Goal: Task Accomplishment & Management: Manage account settings

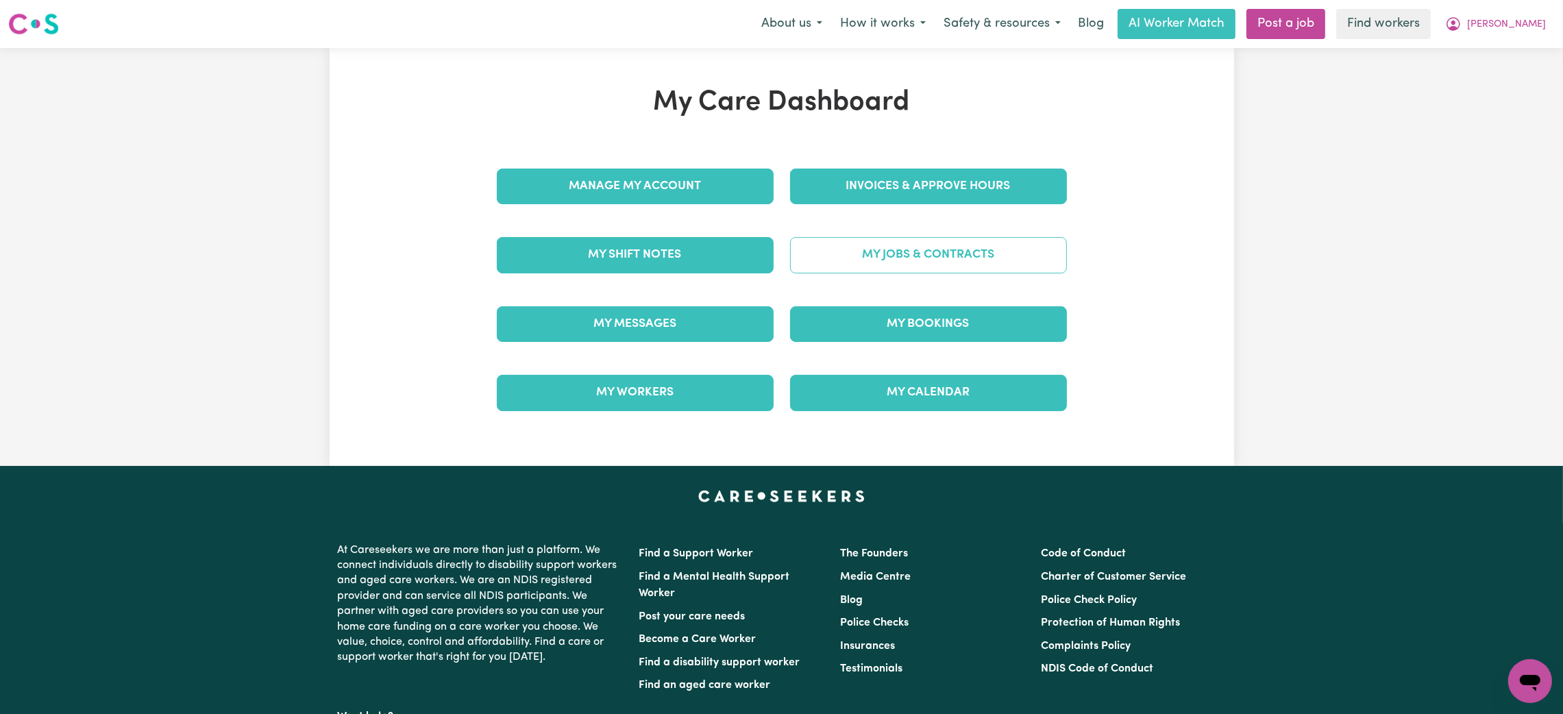
click at [889, 253] on link "My Jobs & Contracts" at bounding box center [928, 255] width 277 height 36
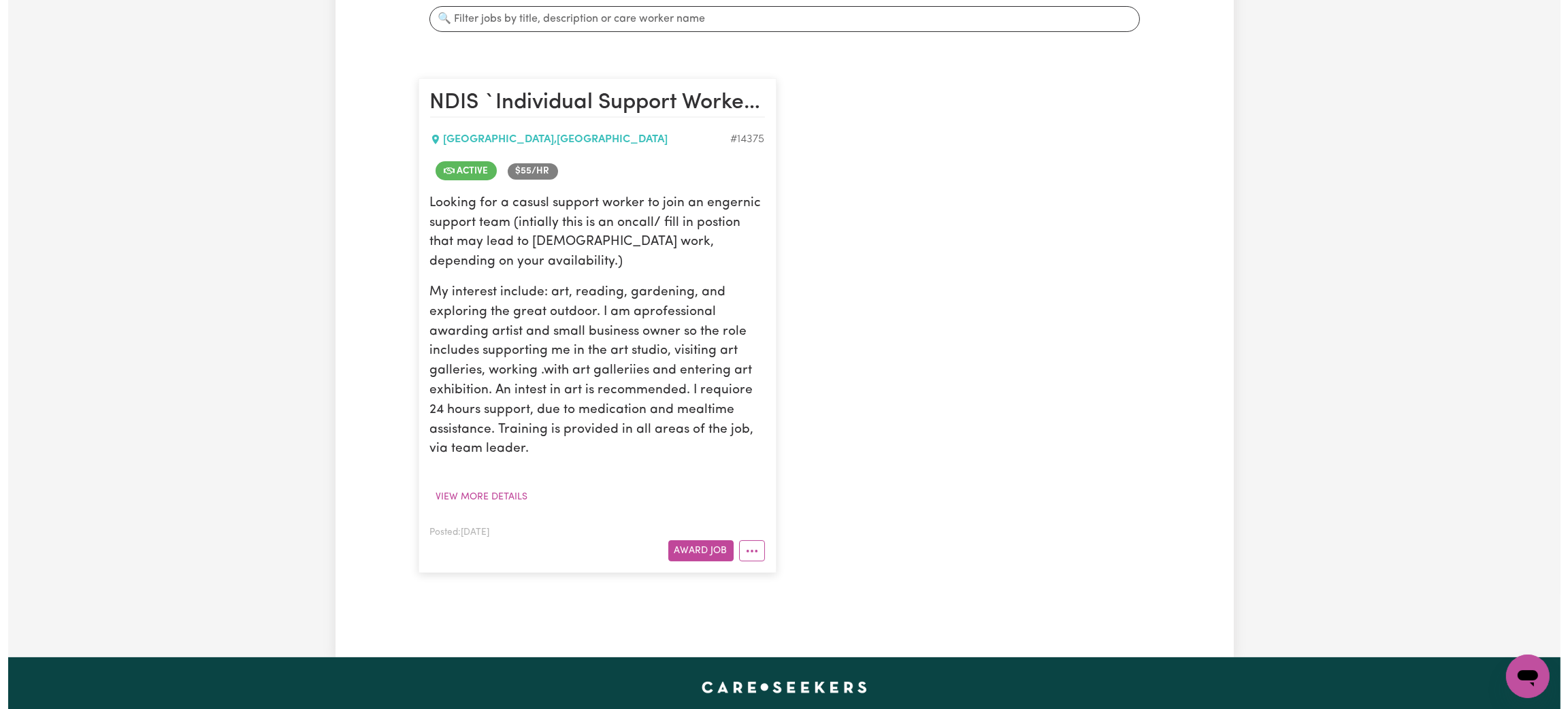
scroll to position [306, 0]
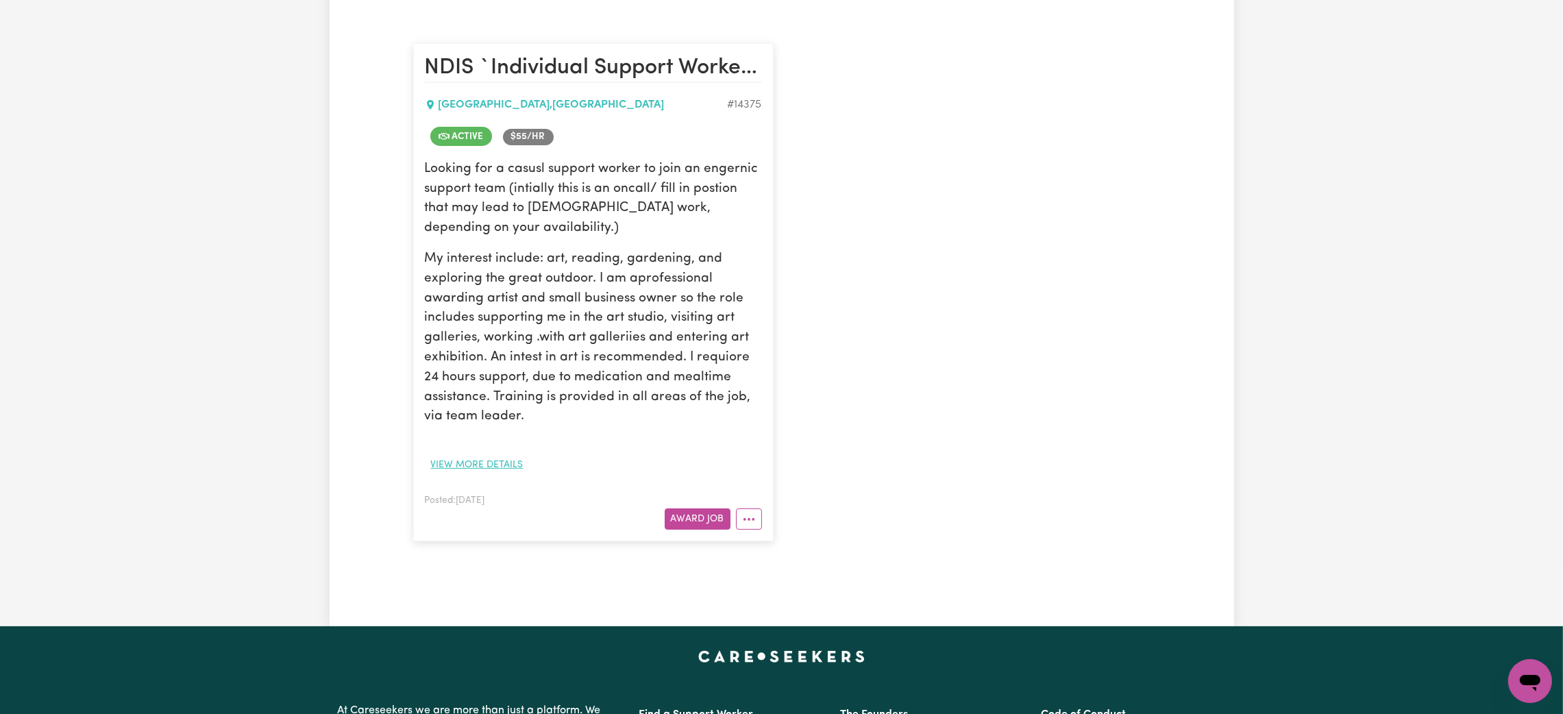
click at [511, 463] on button "View more details" at bounding box center [477, 464] width 105 height 21
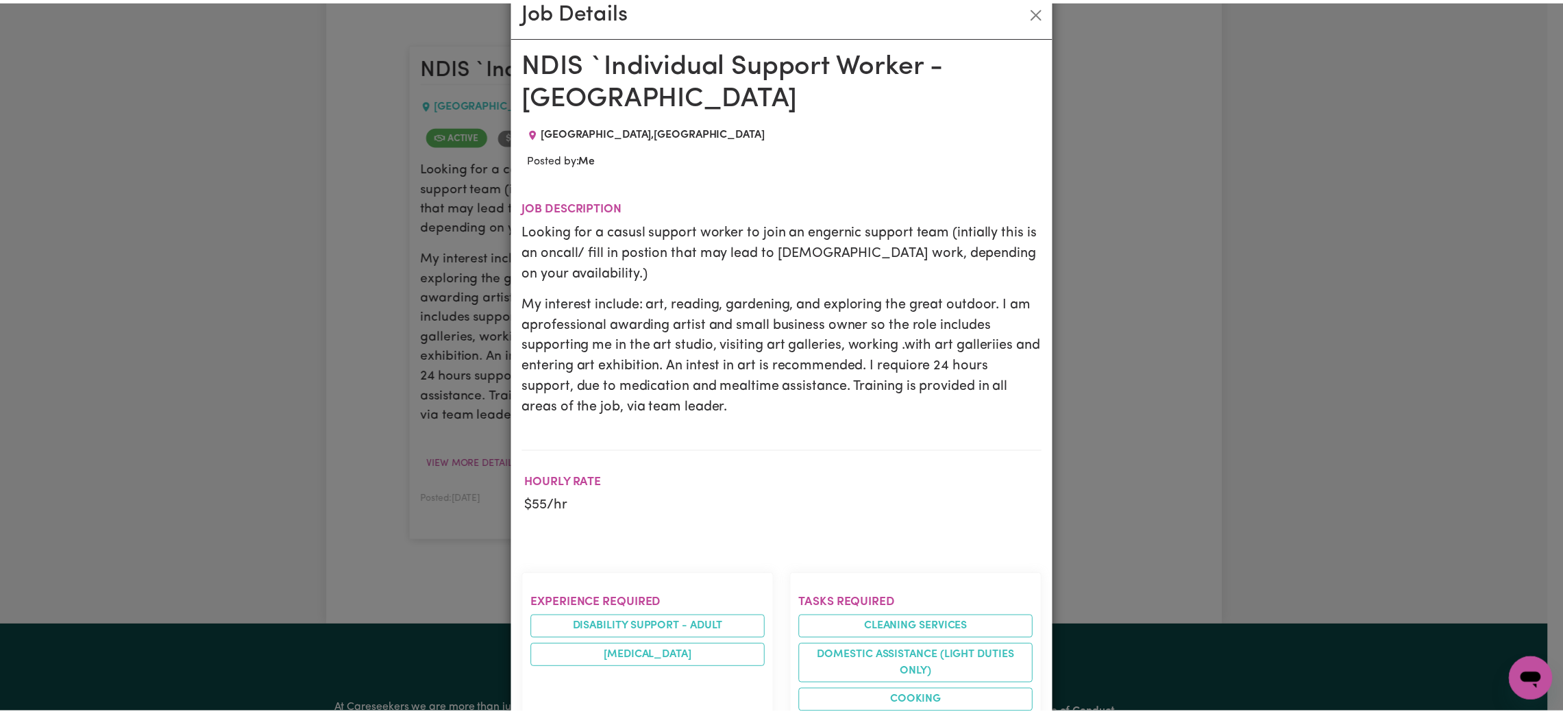
scroll to position [0, 0]
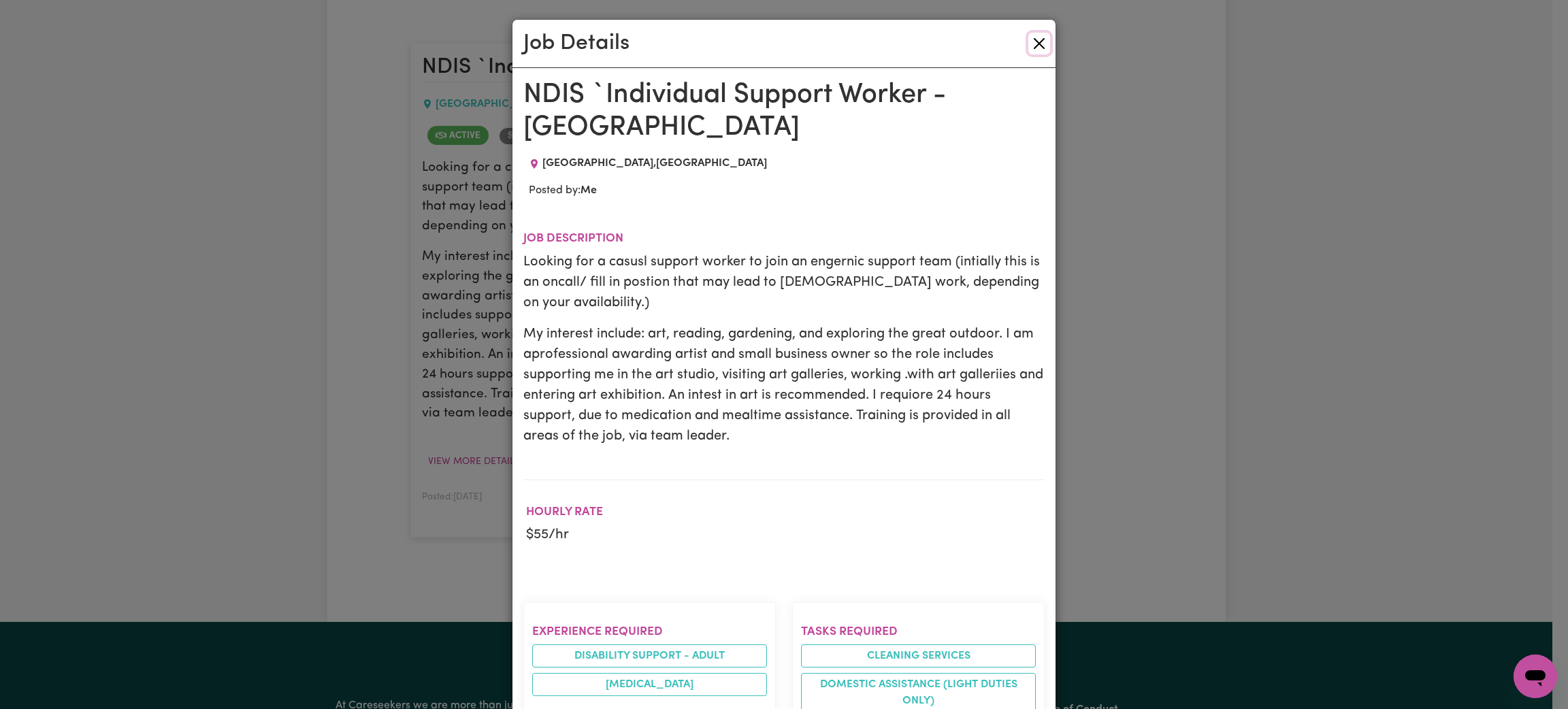
click at [1031, 51] on button "Close" at bounding box center [1039, 44] width 22 height 22
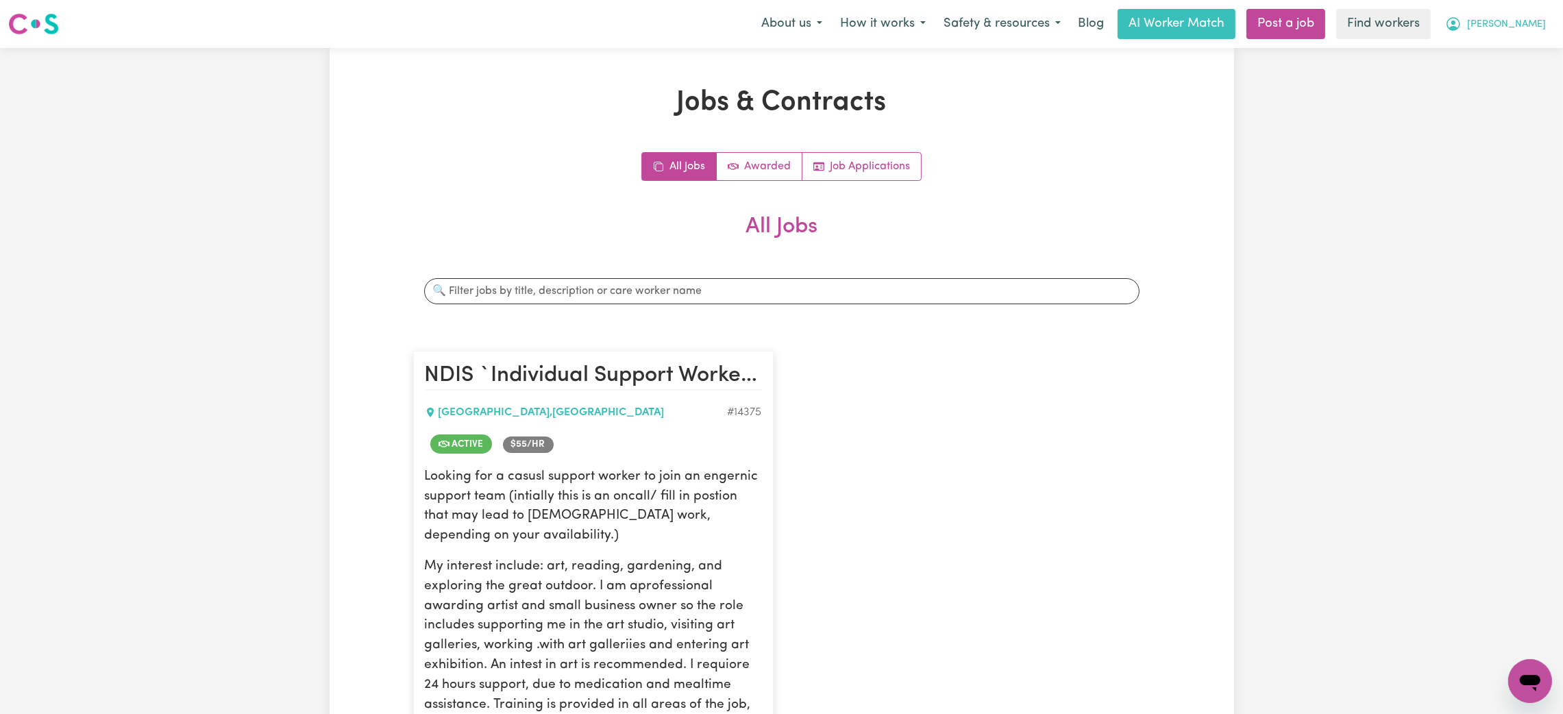
click at [1526, 32] on button "[PERSON_NAME]" at bounding box center [1495, 24] width 119 height 29
drag, startPoint x: 1526, startPoint y: 38, endPoint x: 1522, endPoint y: 49, distance: 11.7
click at [1522, 49] on link "My Dashboard" at bounding box center [1500, 53] width 108 height 26
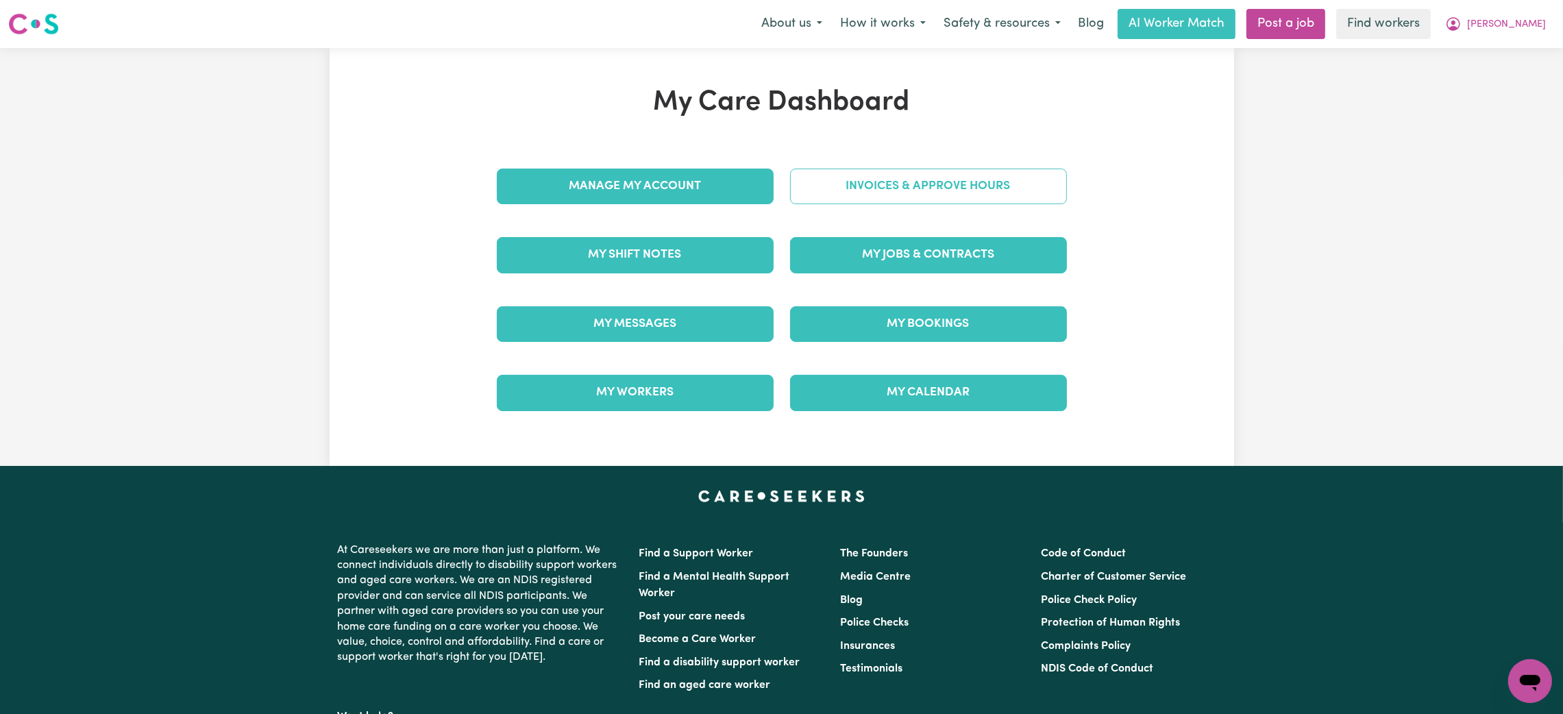
click at [915, 192] on link "Invoices & Approve Hours" at bounding box center [928, 187] width 277 height 36
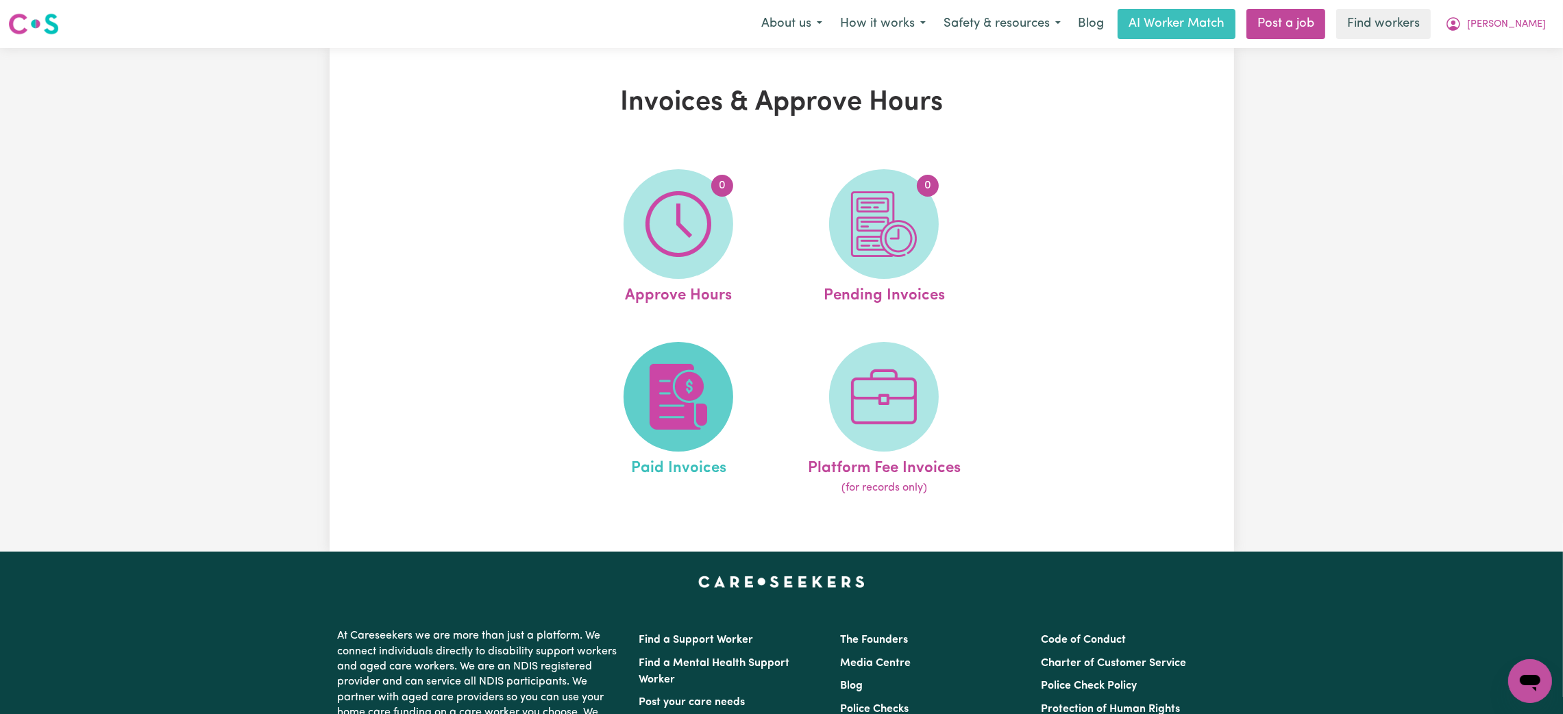
click at [667, 401] on img at bounding box center [678, 397] width 66 height 66
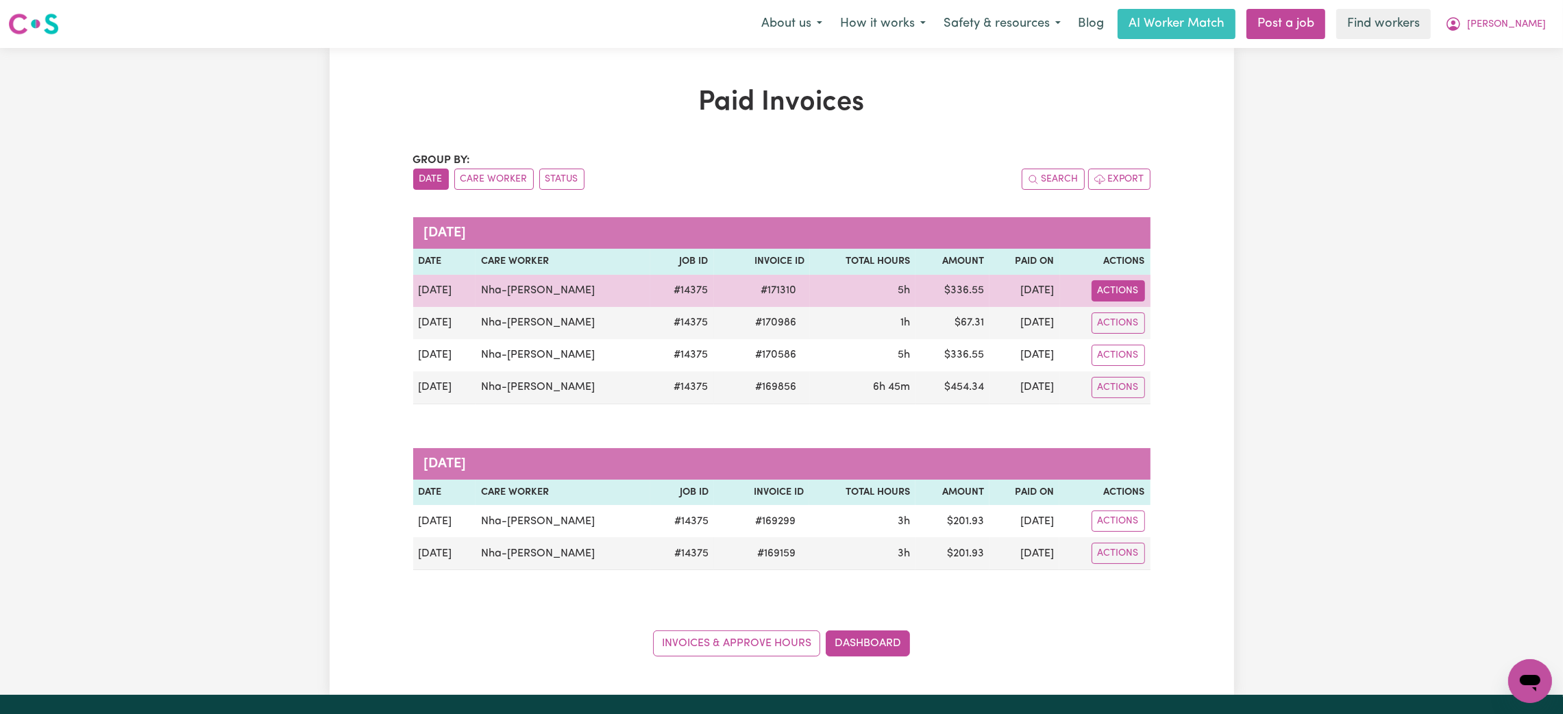
click at [1120, 286] on button "Actions" at bounding box center [1118, 290] width 53 height 21
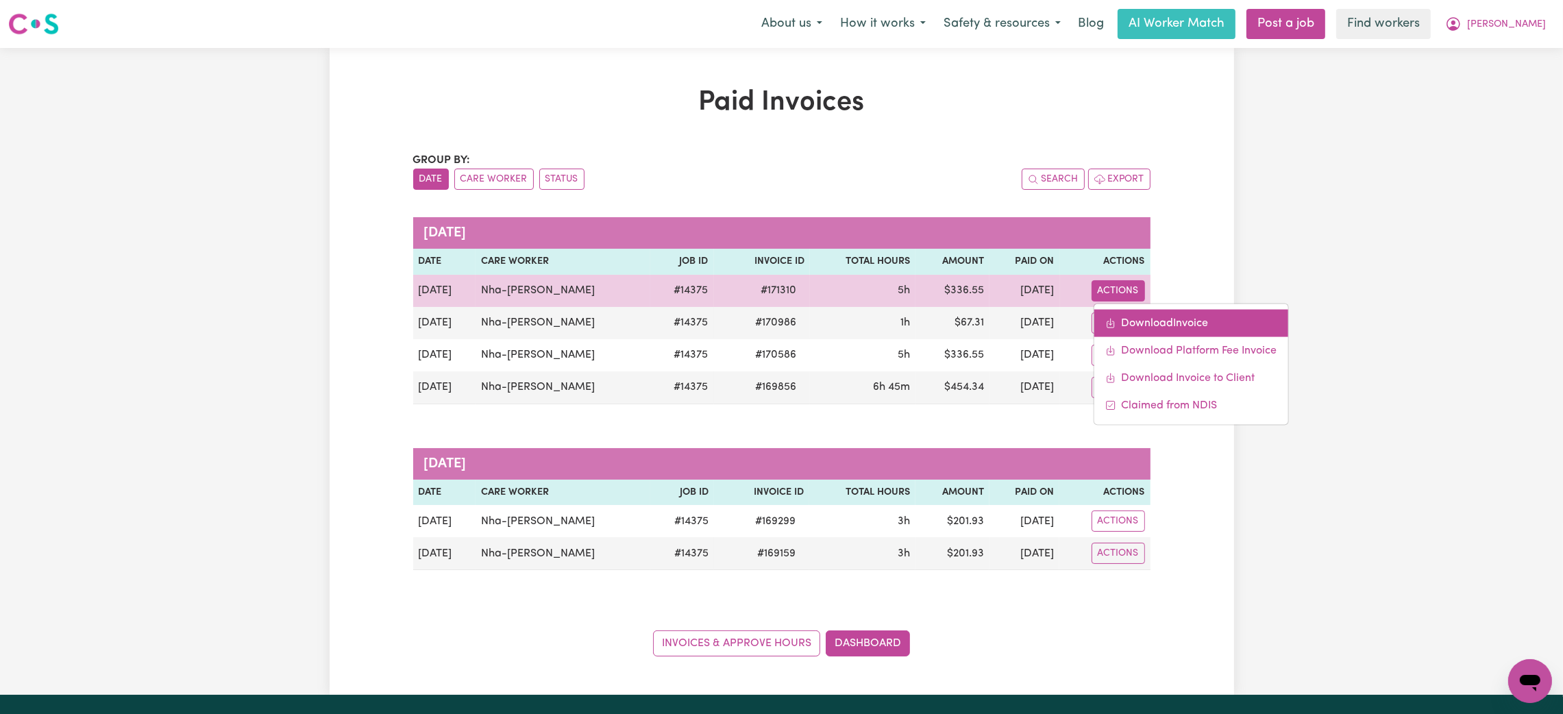
click at [1157, 314] on link "Download Invoice" at bounding box center [1191, 322] width 194 height 27
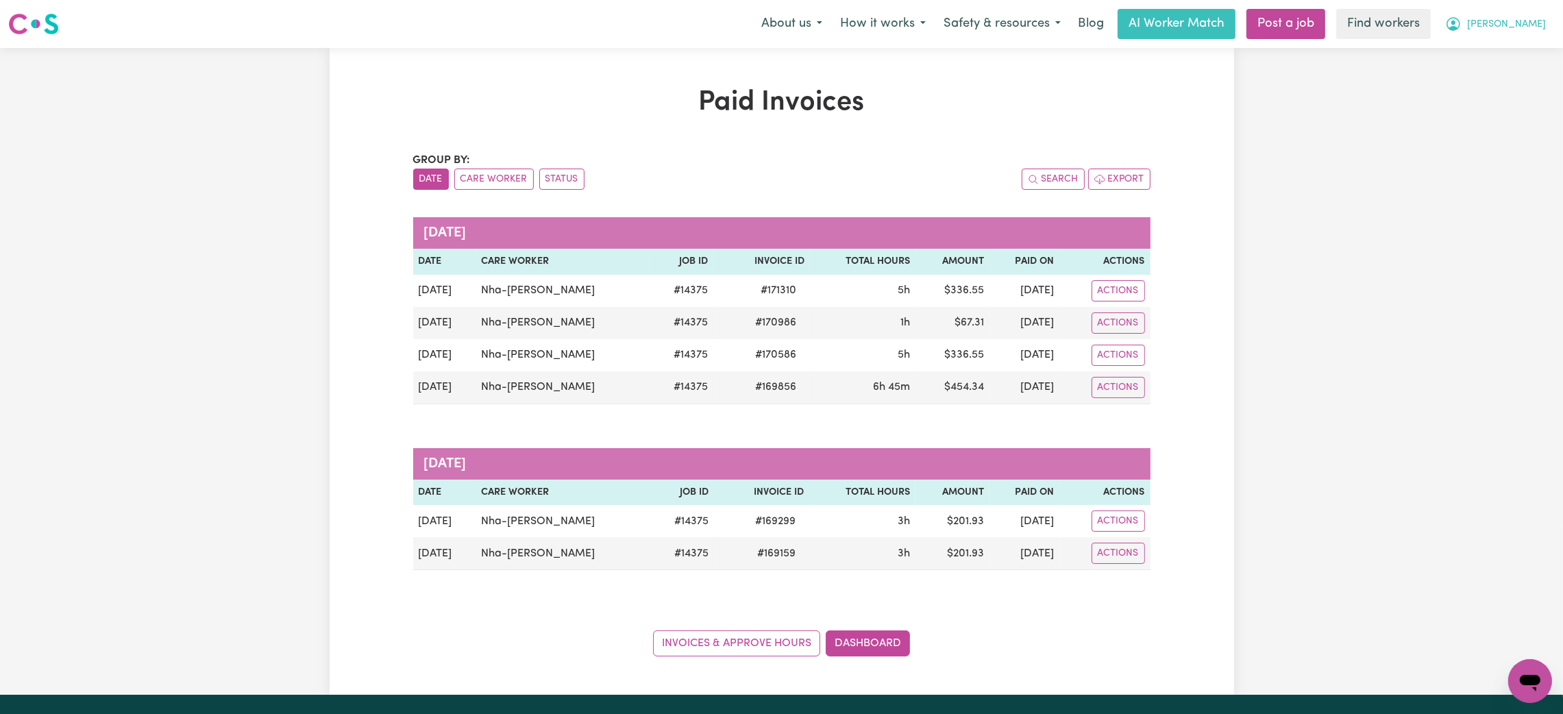
click at [1535, 25] on span "[PERSON_NAME]" at bounding box center [1506, 24] width 79 height 15
click at [1508, 60] on link "My Dashboard" at bounding box center [1500, 53] width 108 height 26
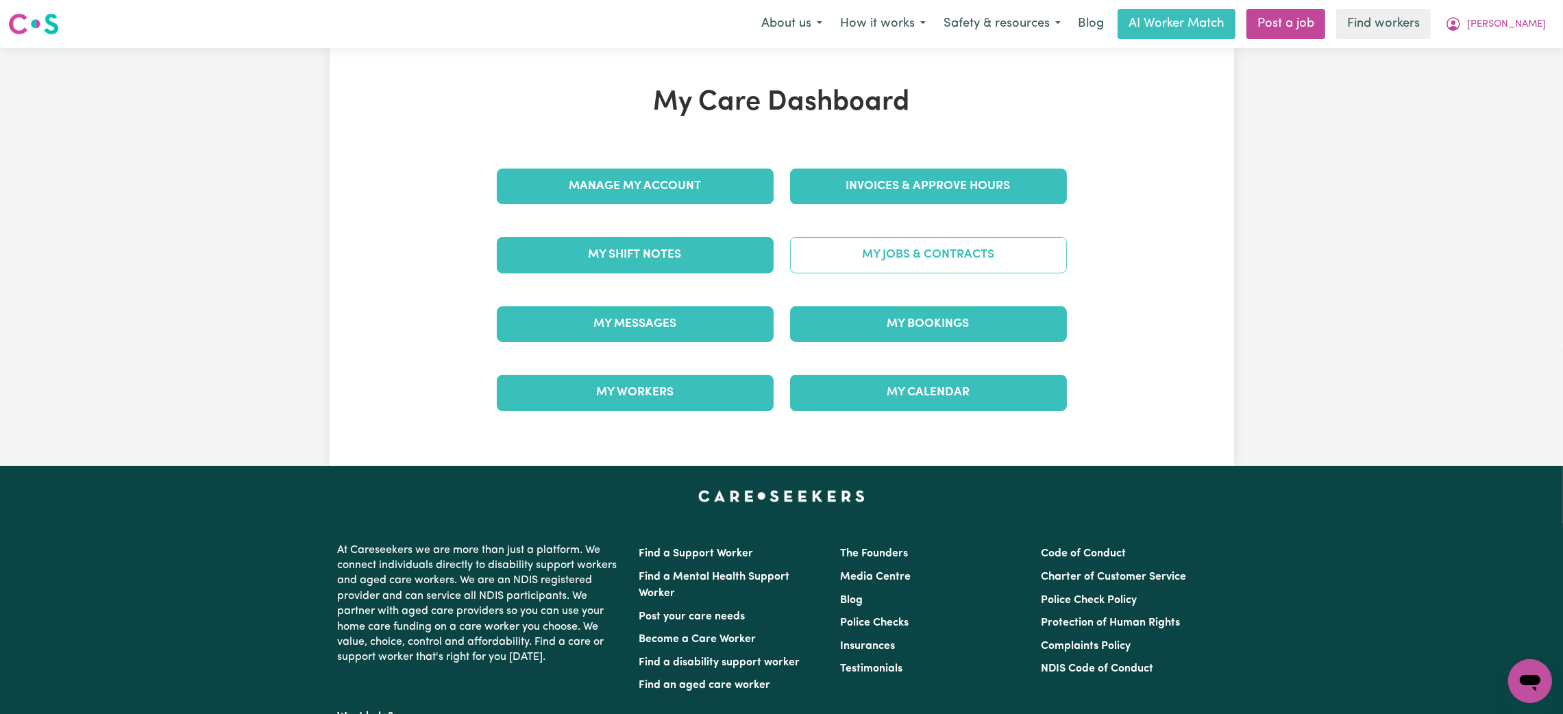
click at [926, 254] on link "My Jobs & Contracts" at bounding box center [928, 255] width 277 height 36
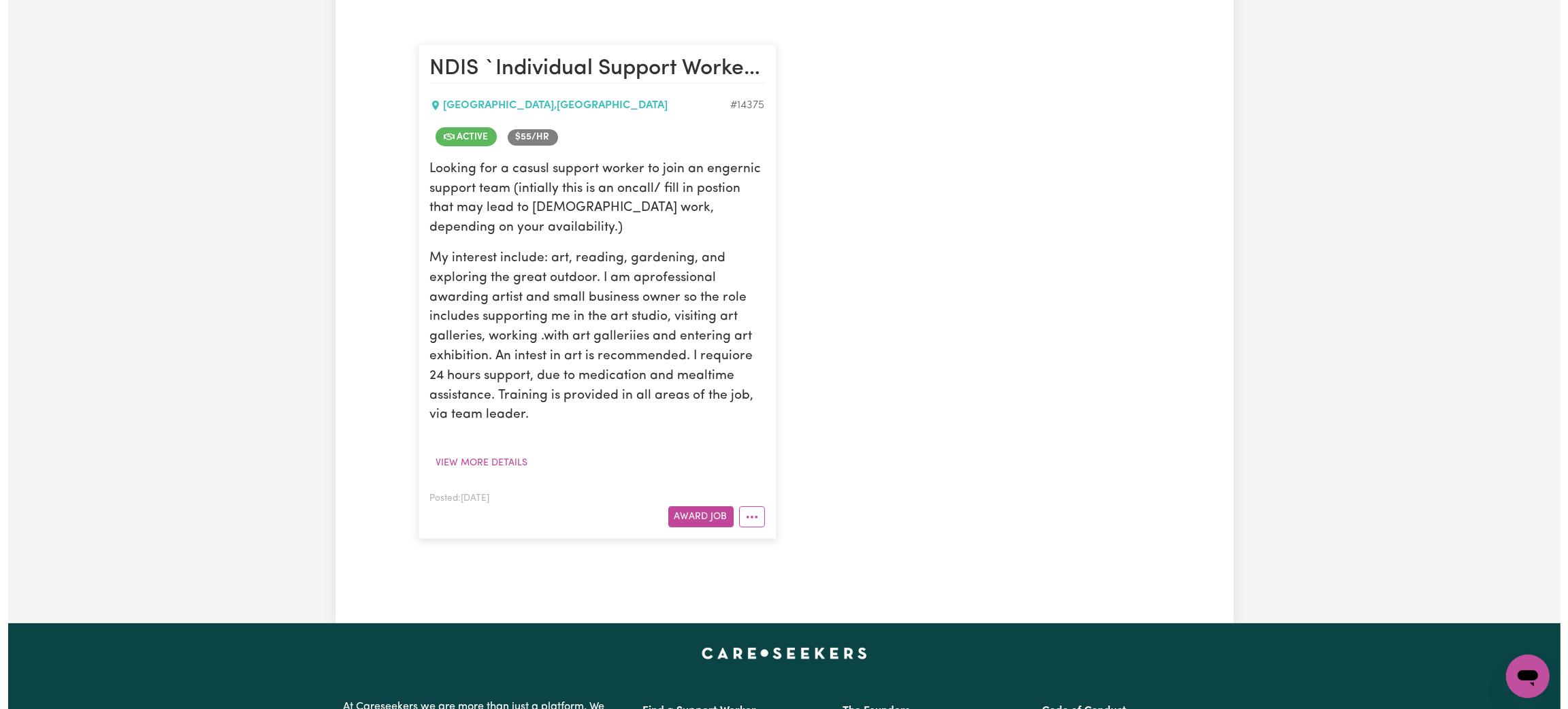
scroll to position [306, 0]
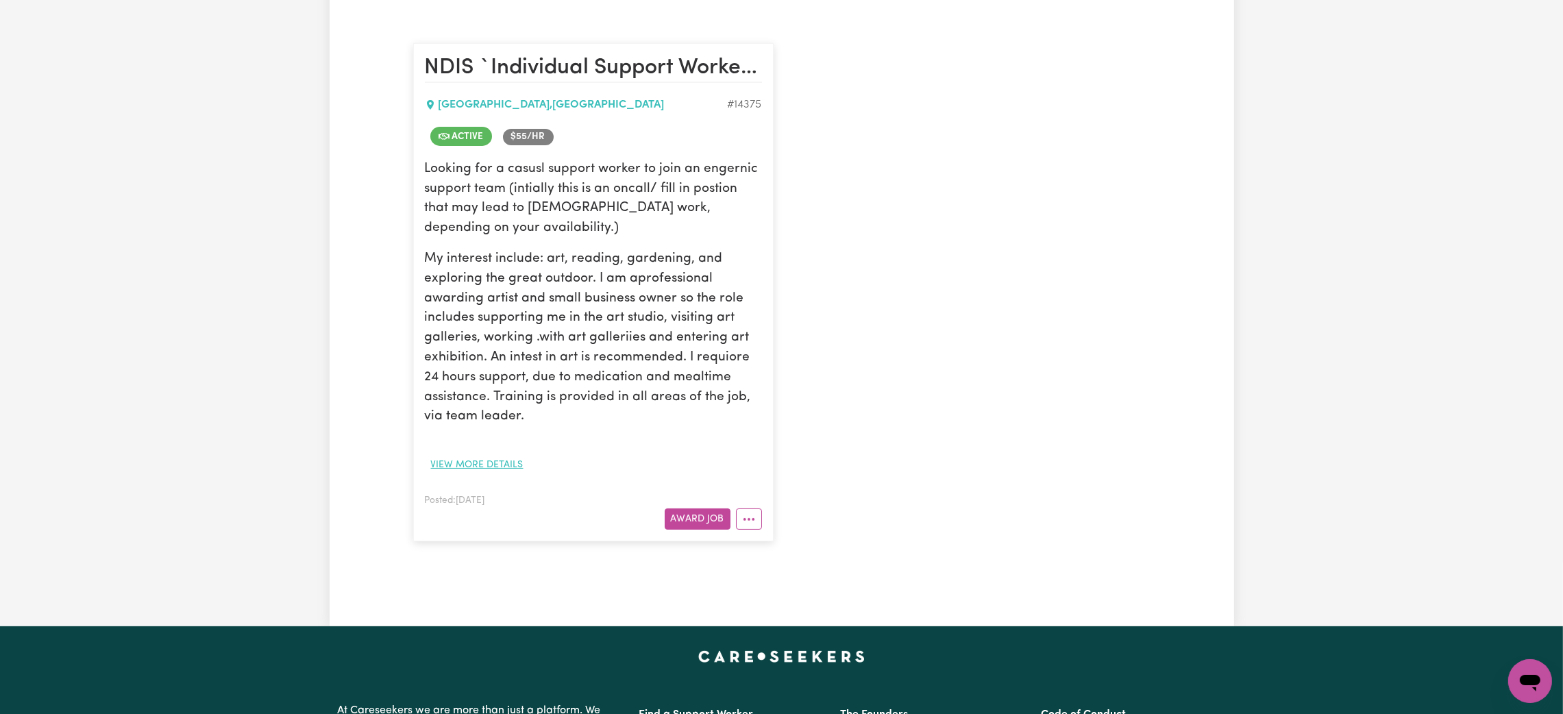
click at [467, 466] on button "View more details" at bounding box center [477, 464] width 105 height 21
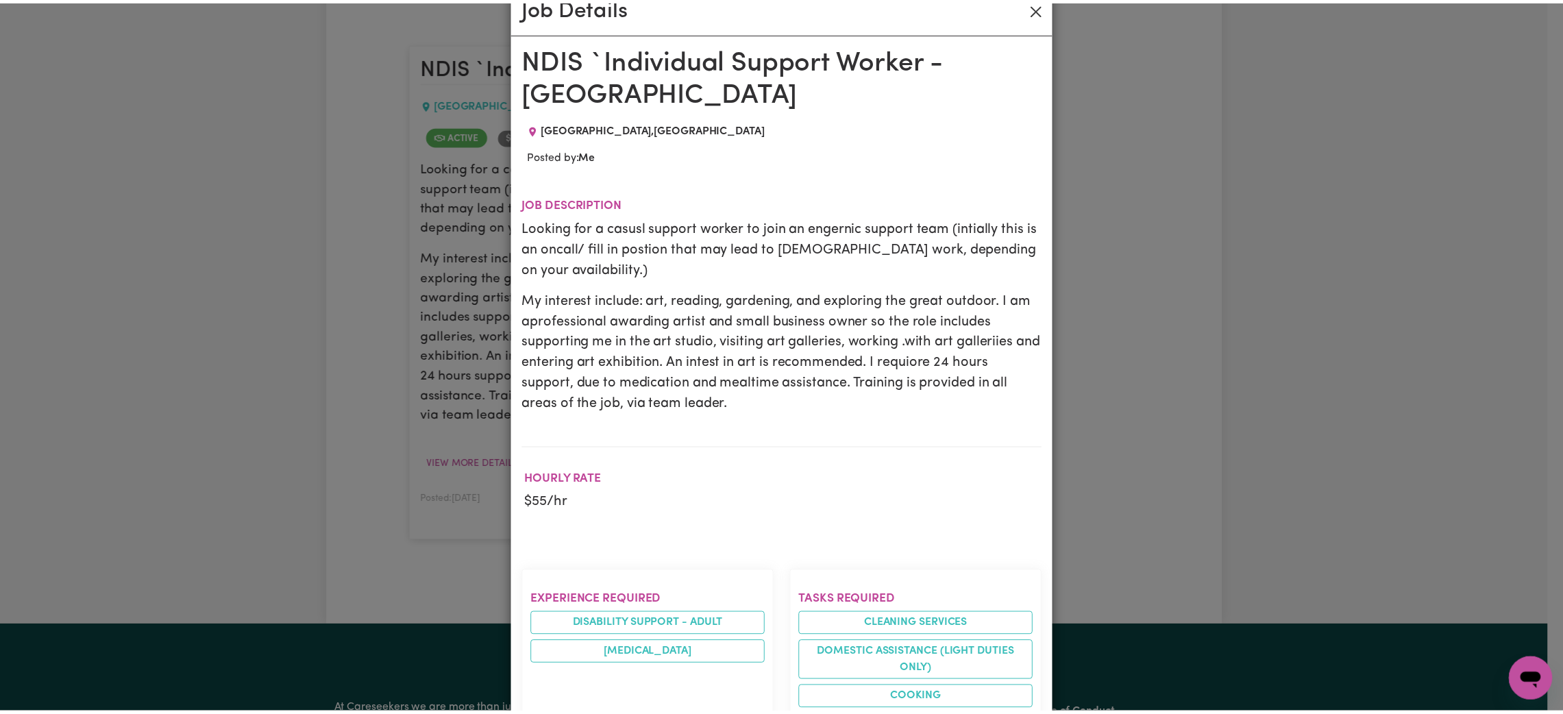
scroll to position [0, 0]
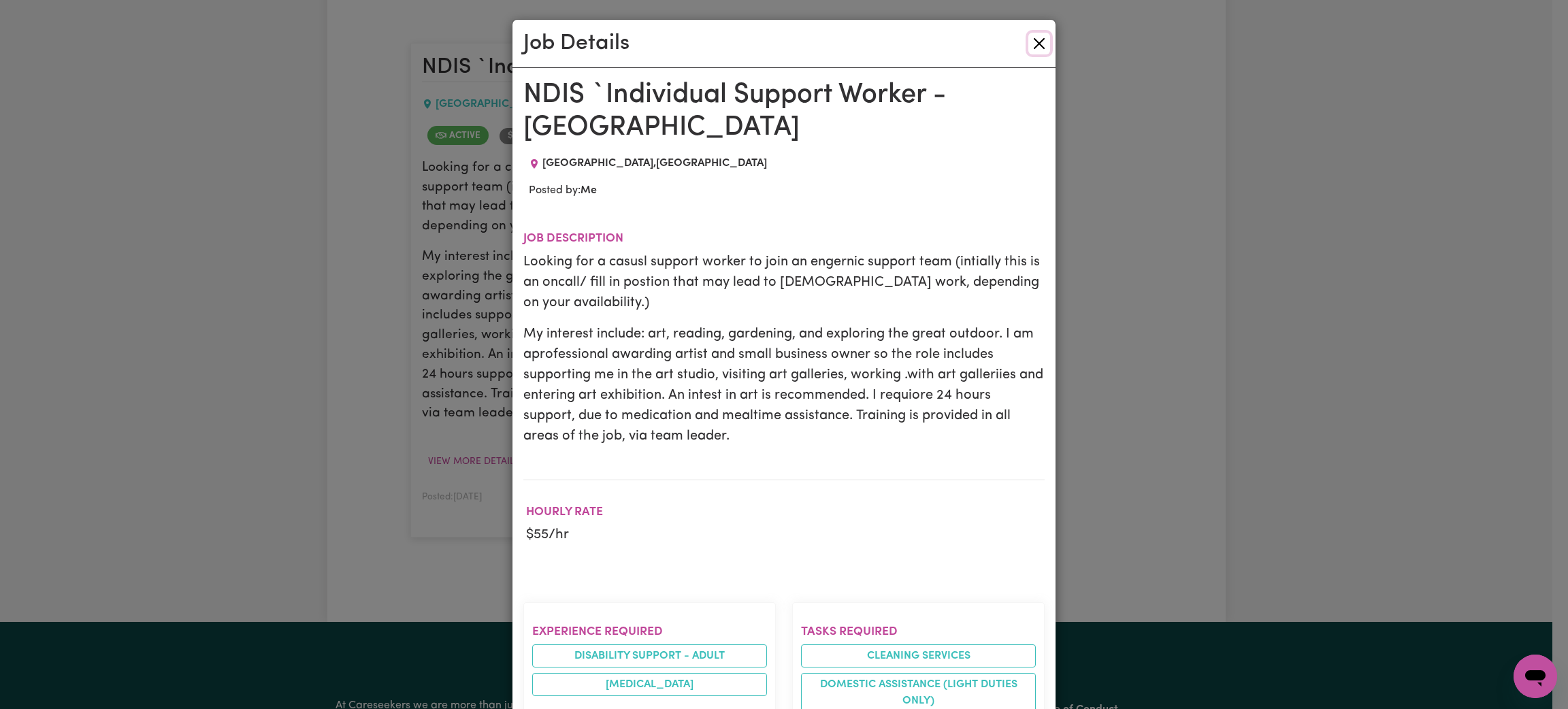
click at [1028, 51] on button "Close" at bounding box center [1039, 44] width 22 height 22
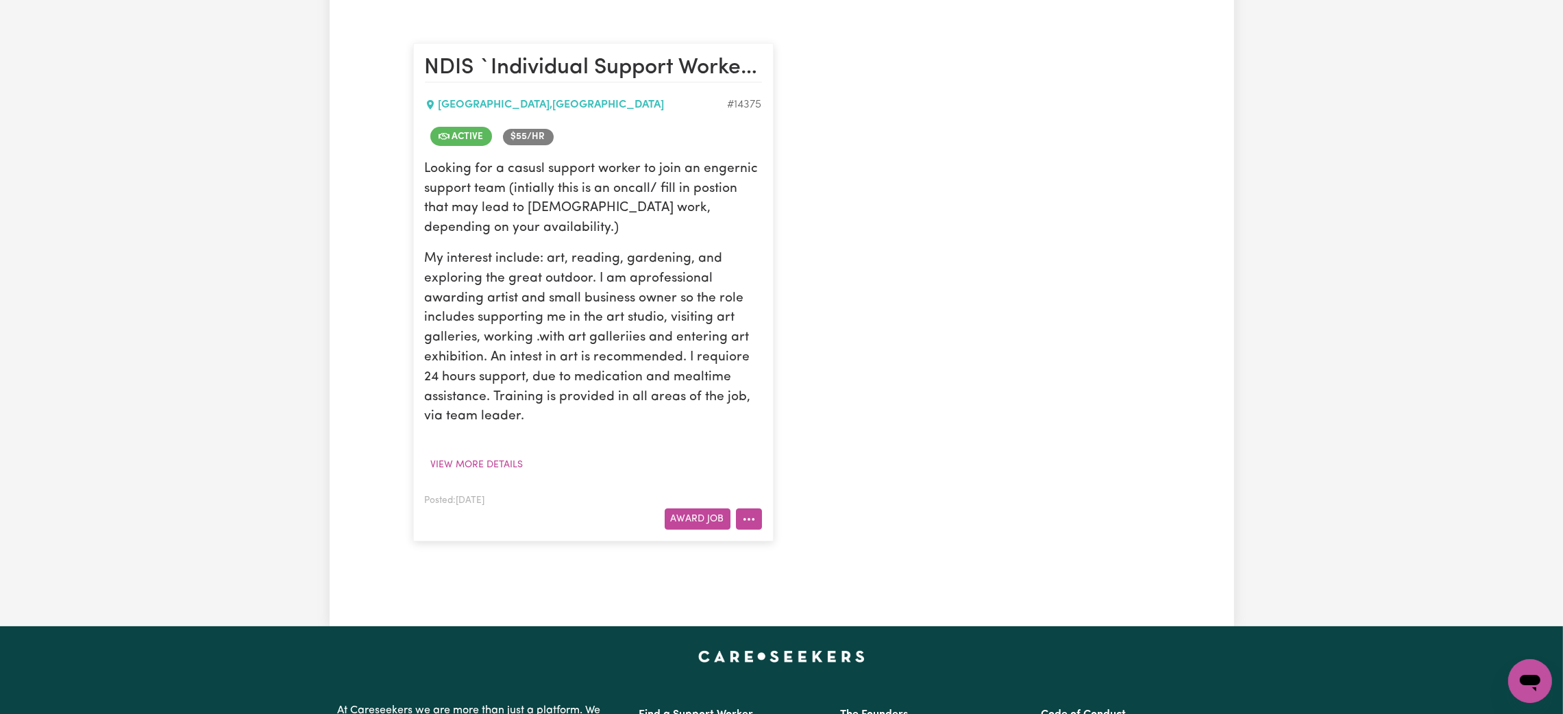
click at [746, 526] on icon "More options" at bounding box center [749, 520] width 14 height 14
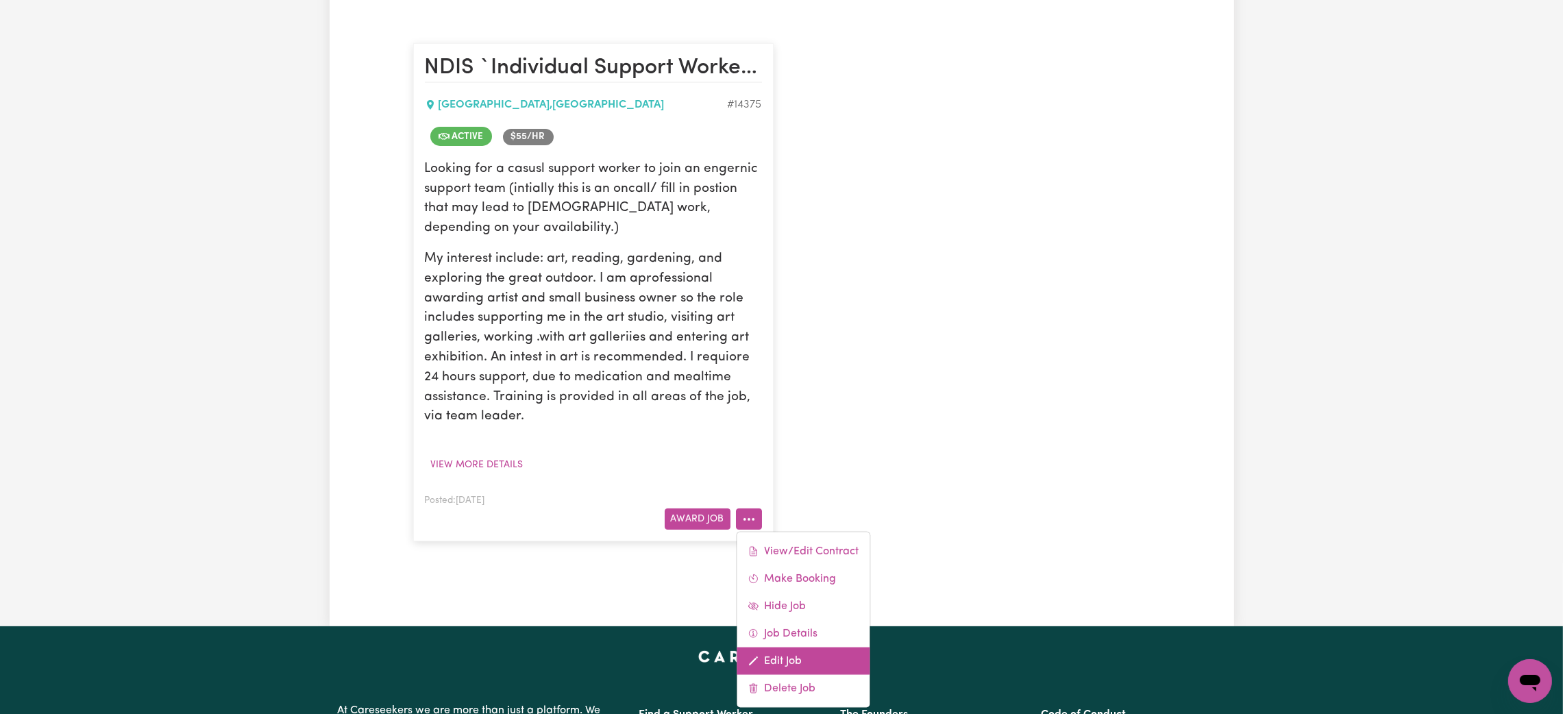
click at [825, 666] on link "Edit Job" at bounding box center [803, 661] width 133 height 27
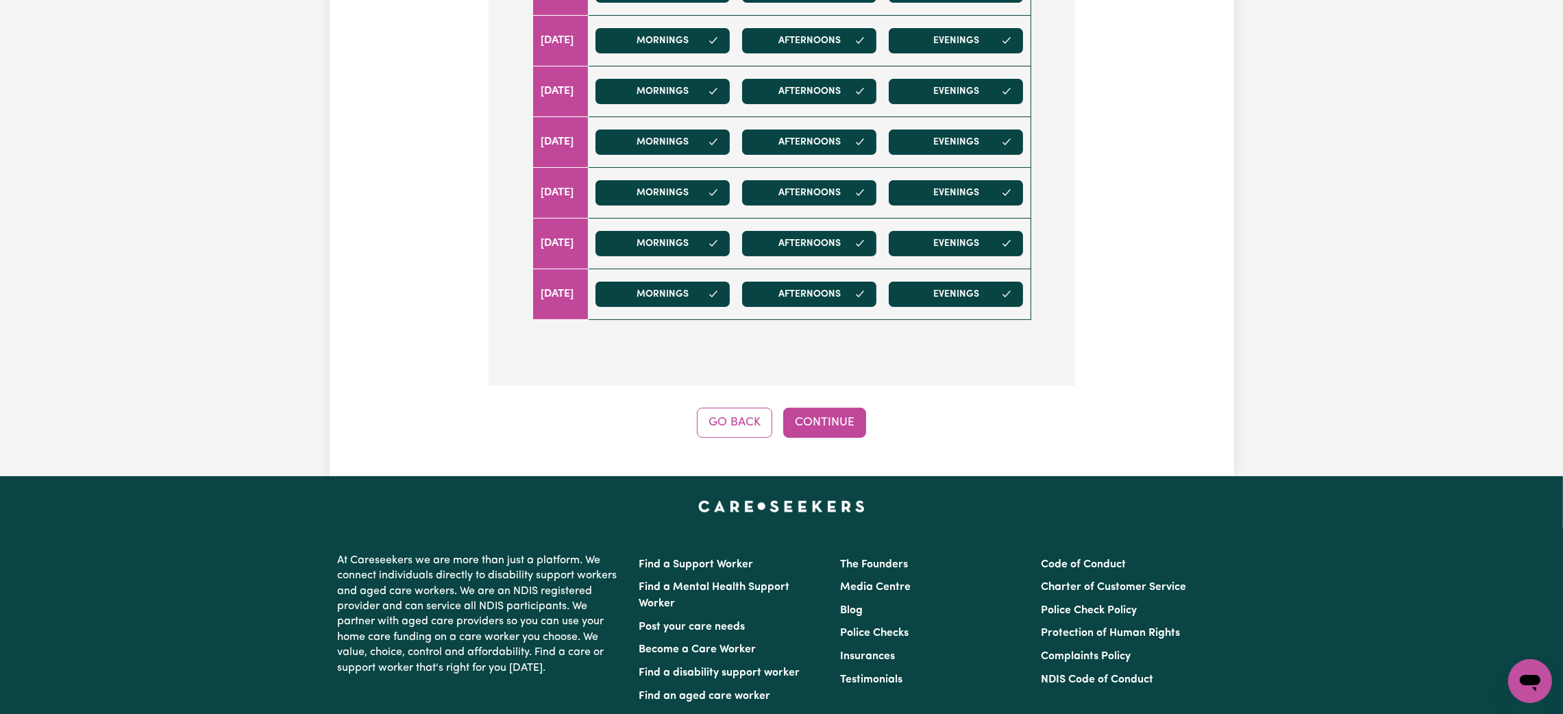
scroll to position [563, 0]
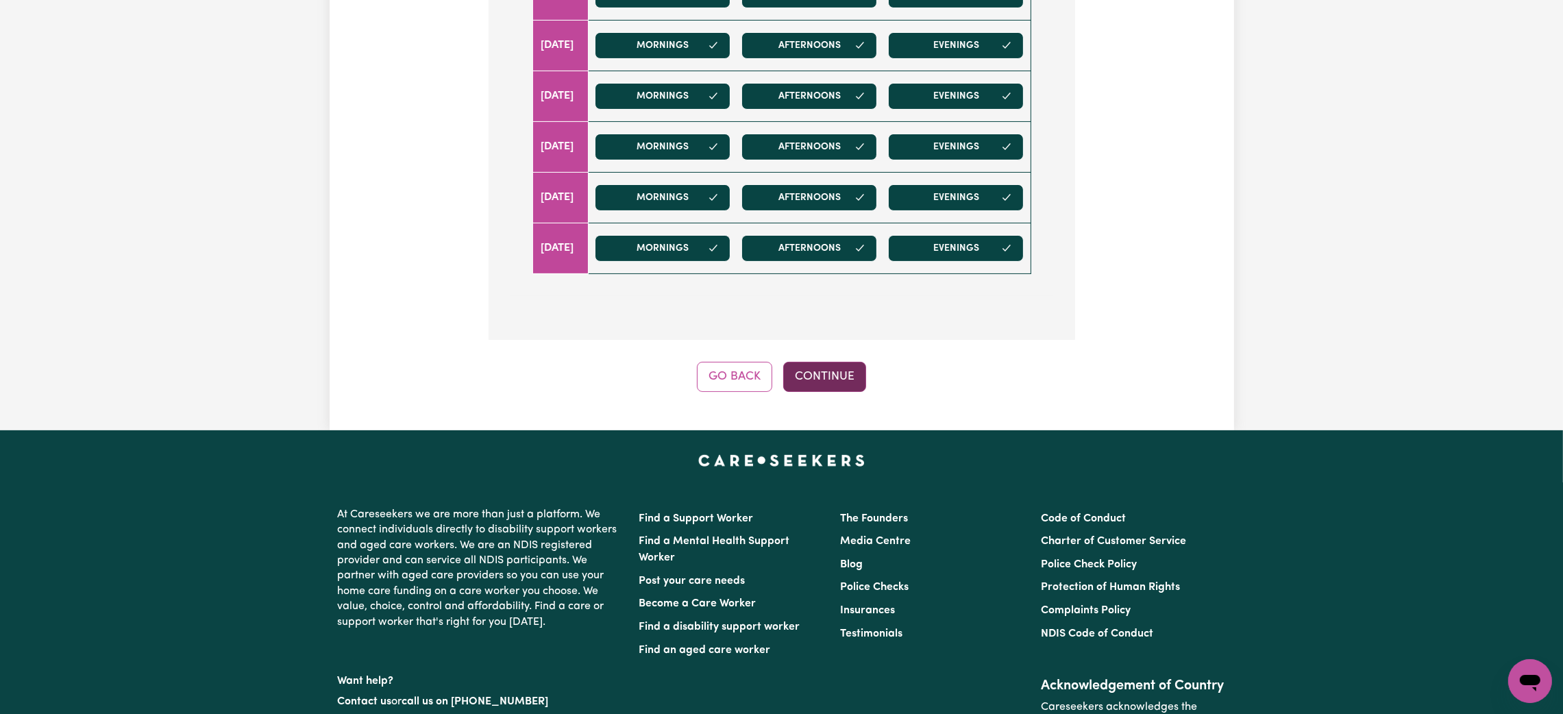
click at [848, 373] on button "Continue" at bounding box center [824, 377] width 83 height 30
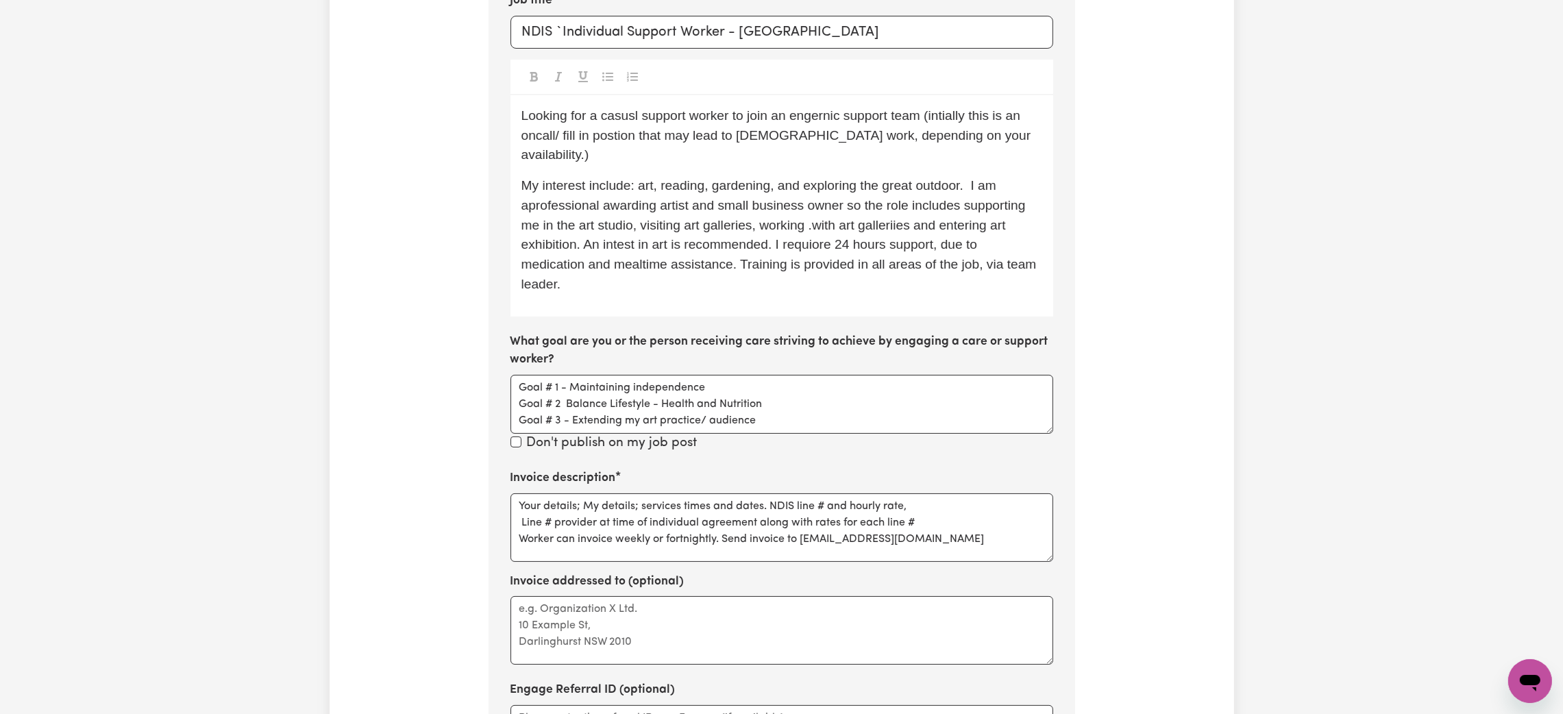
scroll to position [408, 0]
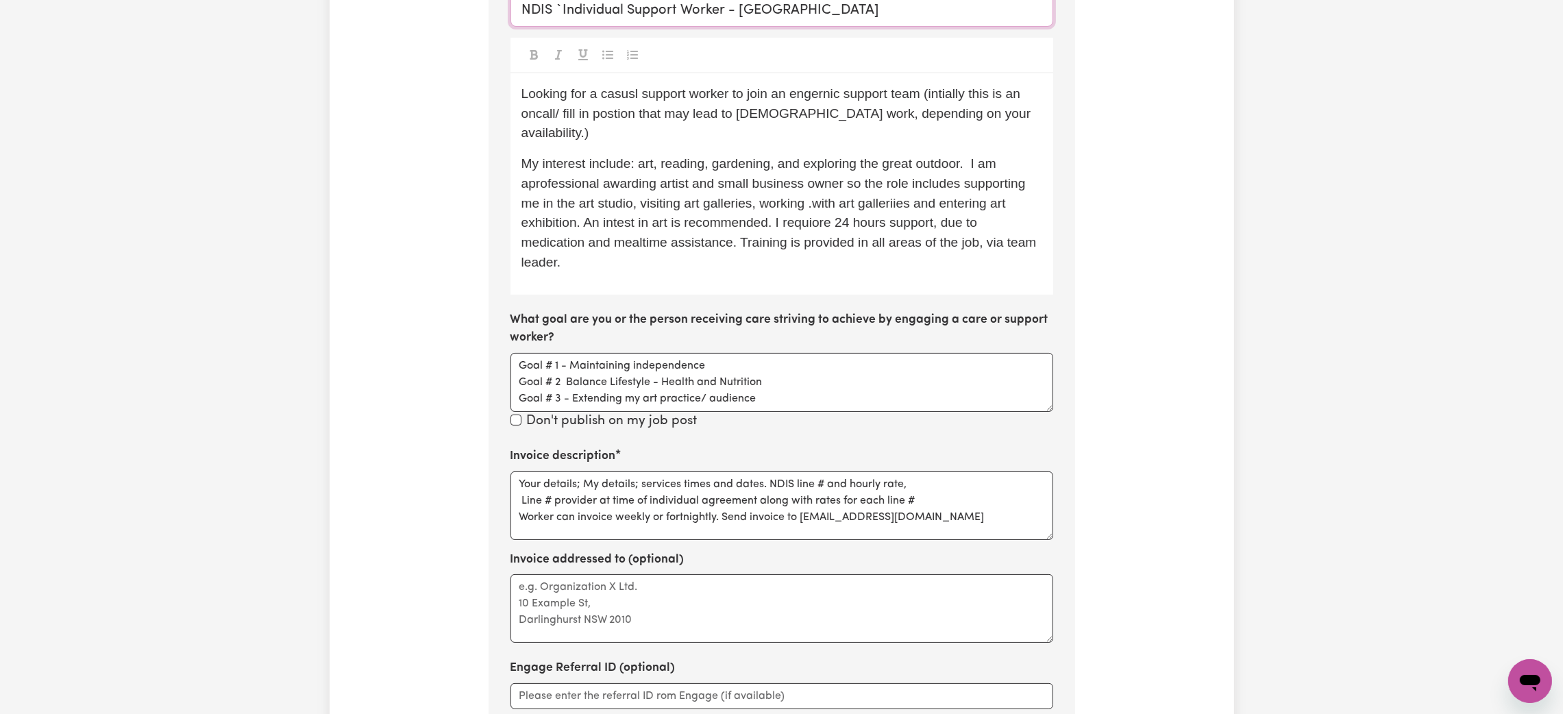
click at [527, 19] on input "NDIS `Individual Support Worker - [GEOGRAPHIC_DATA]" at bounding box center [781, 10] width 543 height 33
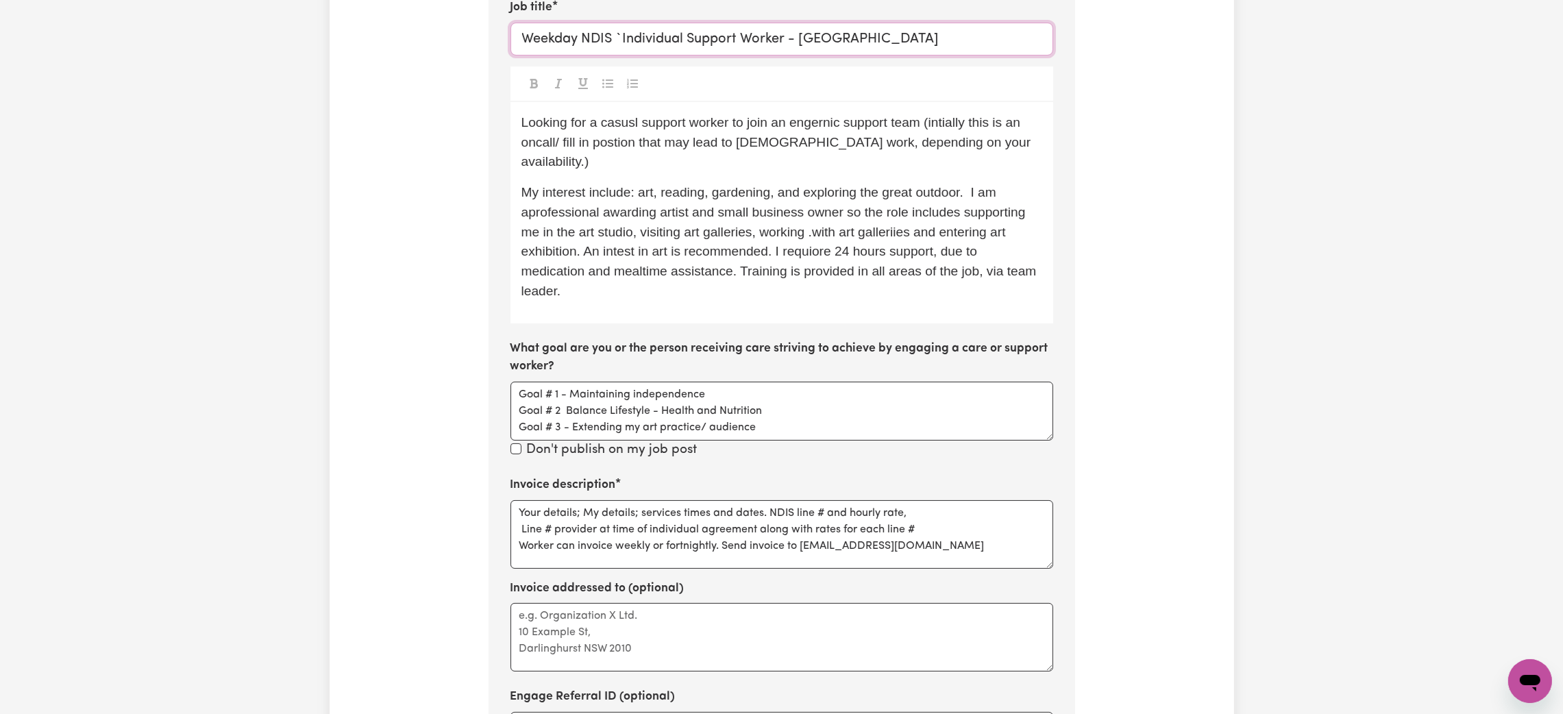
click at [676, 23] on input "Weekday NDIS `Individual Support Worker - North Ipswich" at bounding box center [781, 39] width 543 height 33
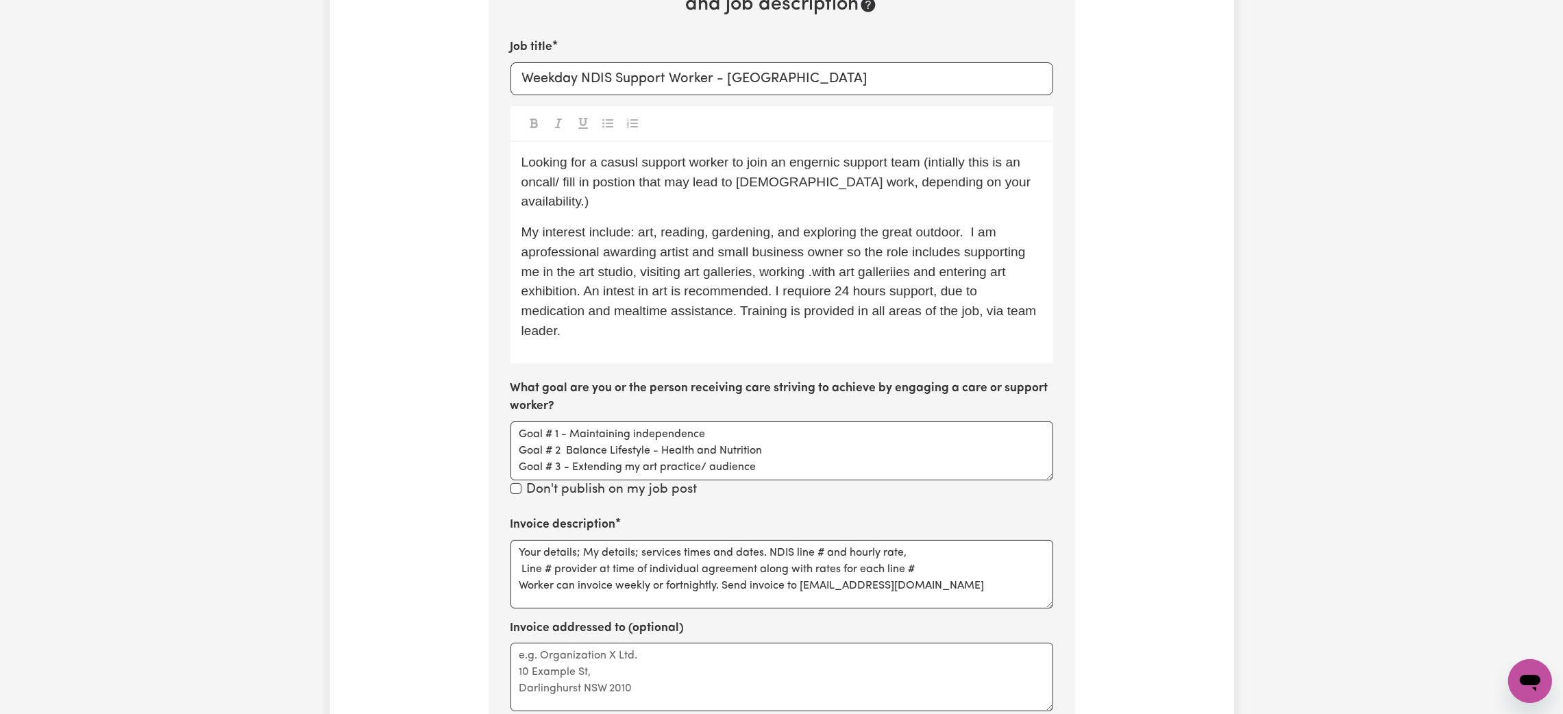
scroll to position [306, 0]
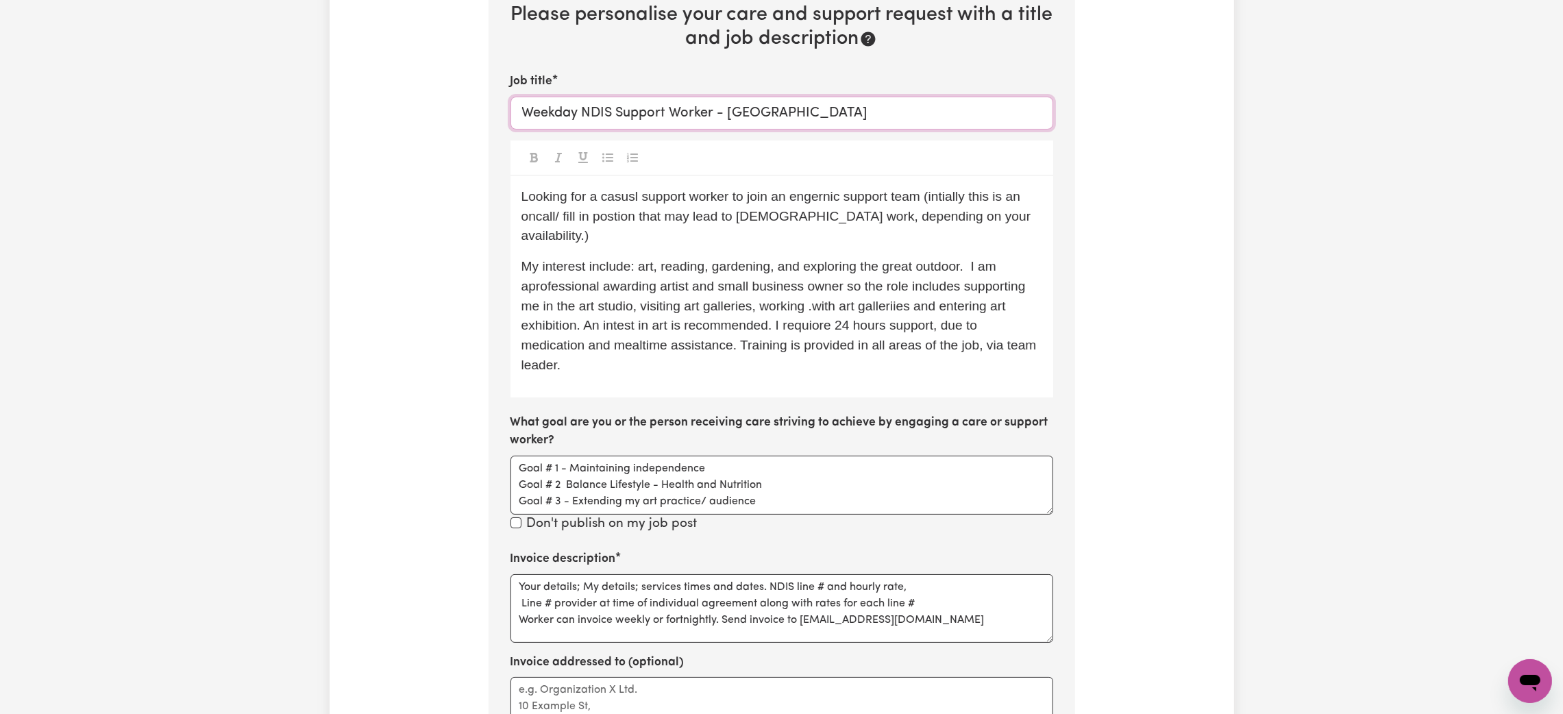
click at [528, 118] on input "Weekday NDIS Support Worker - [GEOGRAPHIC_DATA]" at bounding box center [781, 113] width 543 height 33
drag, startPoint x: 528, startPoint y: 118, endPoint x: 517, endPoint y: 116, distance: 11.0
click at [517, 116] on input "Weekday NDIS Support Worker - [GEOGRAPHIC_DATA]" at bounding box center [781, 113] width 543 height 33
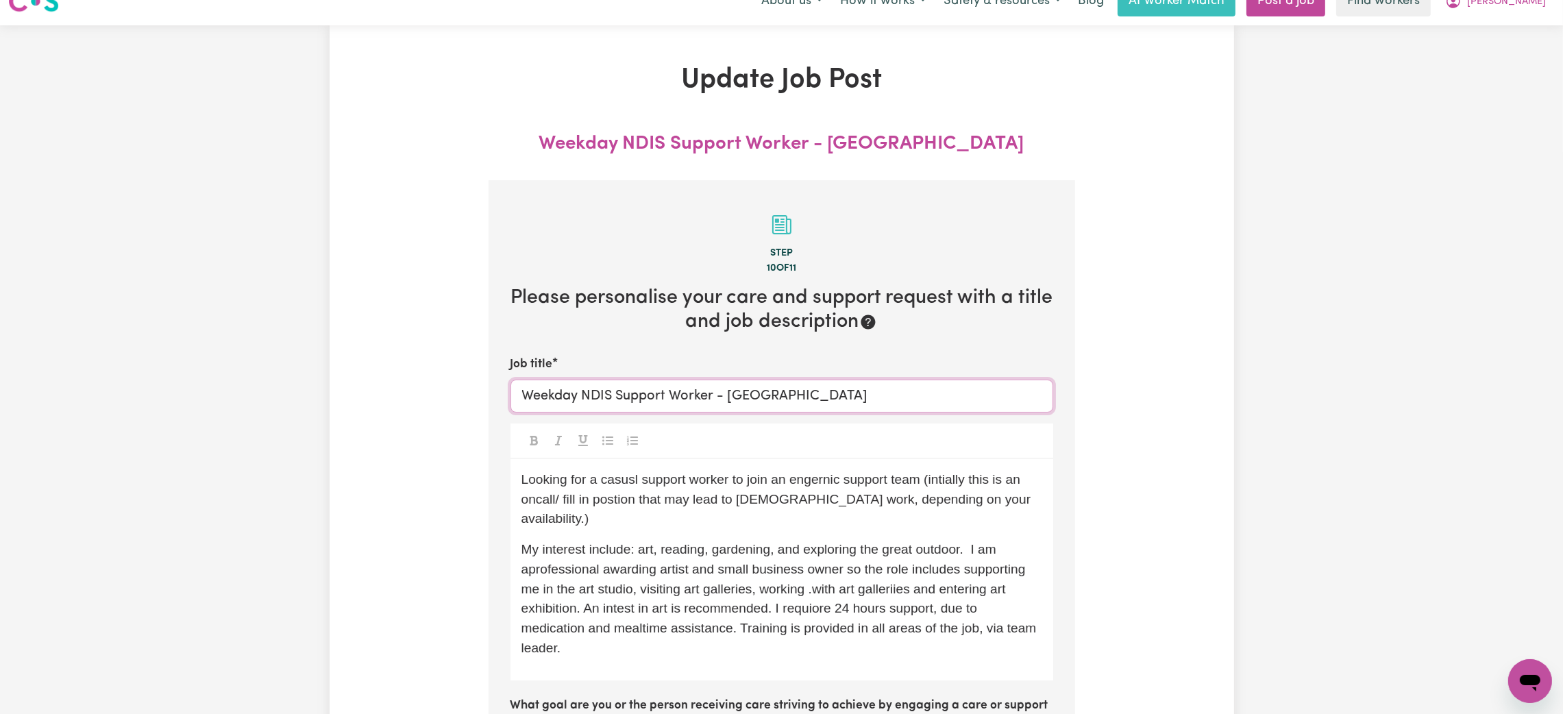
scroll to position [0, 0]
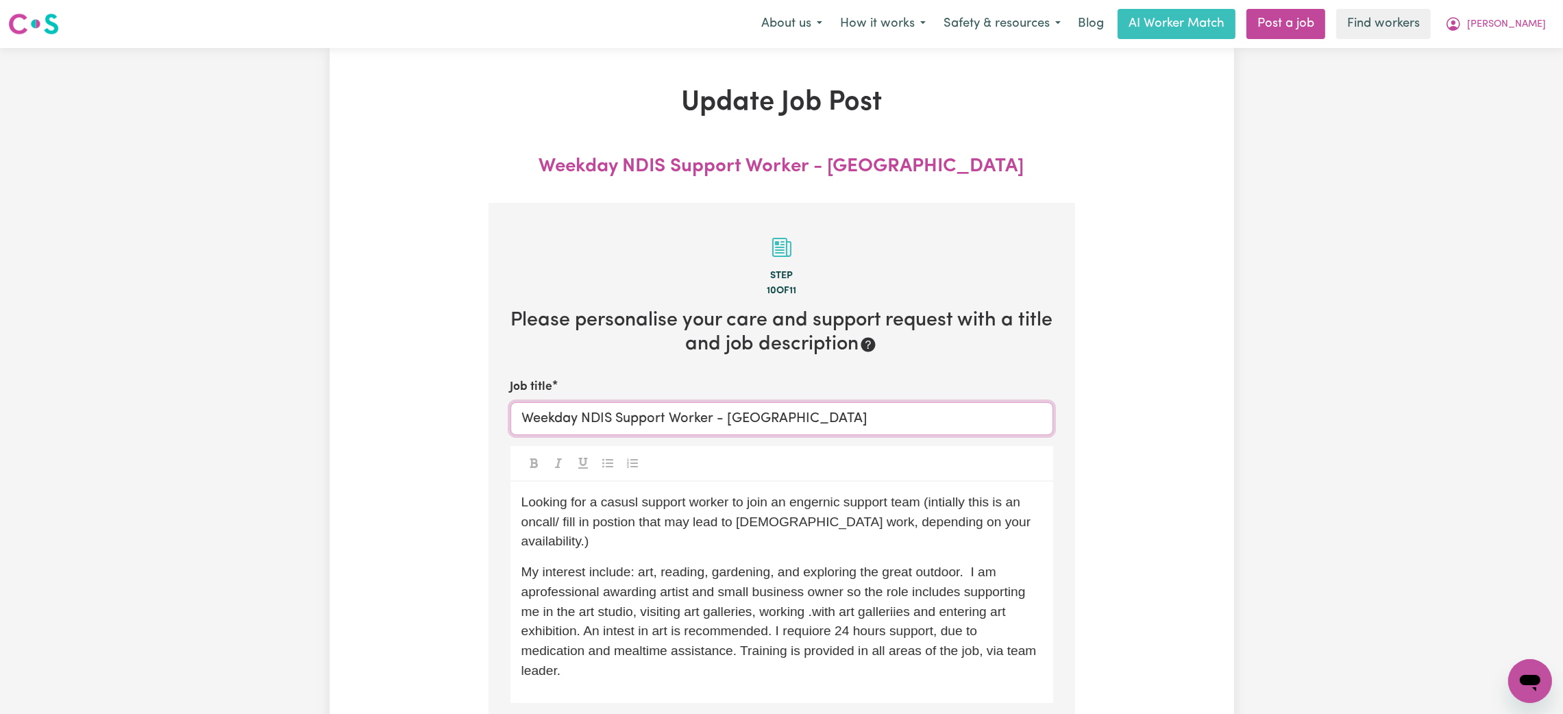
type input "Weekday NDIS Support Worker - [GEOGRAPHIC_DATA]"
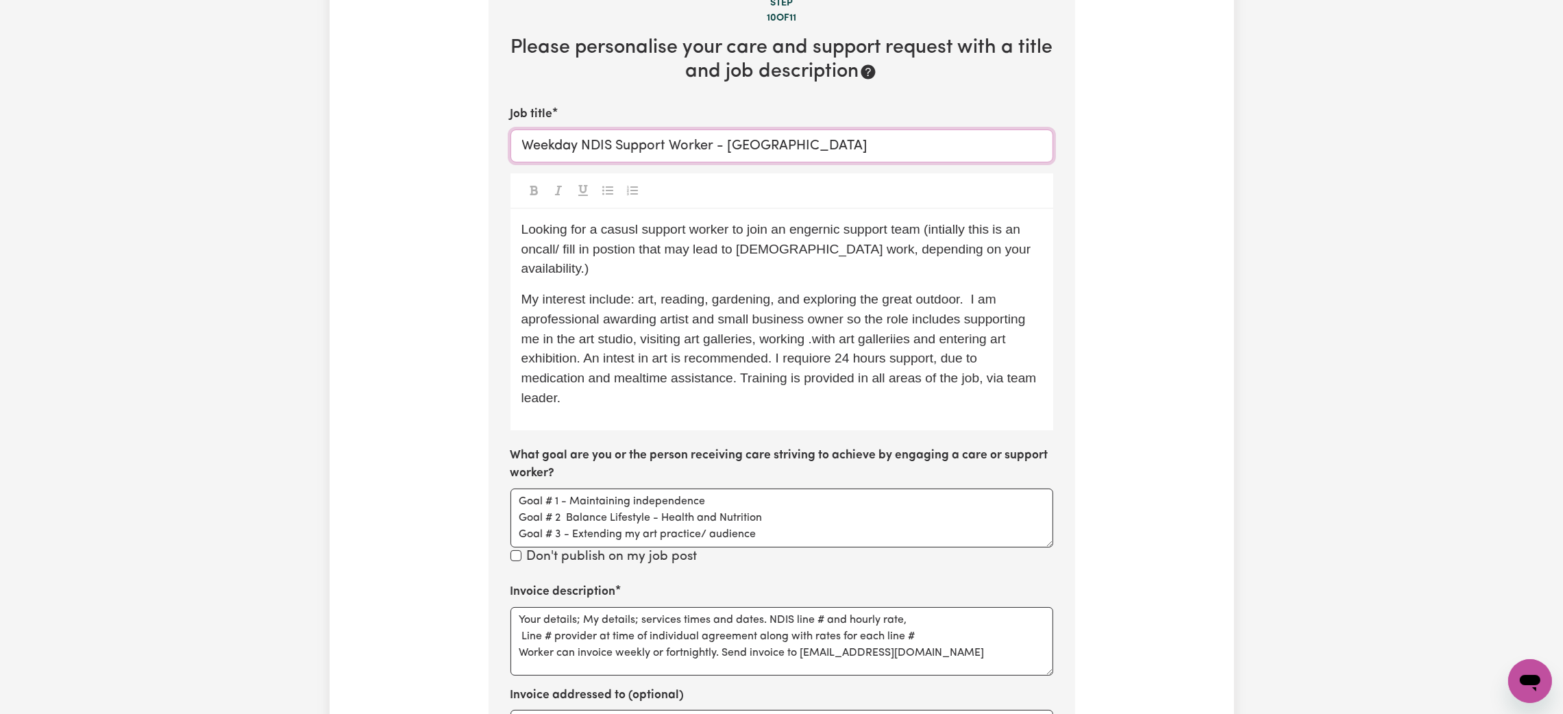
scroll to position [308, 0]
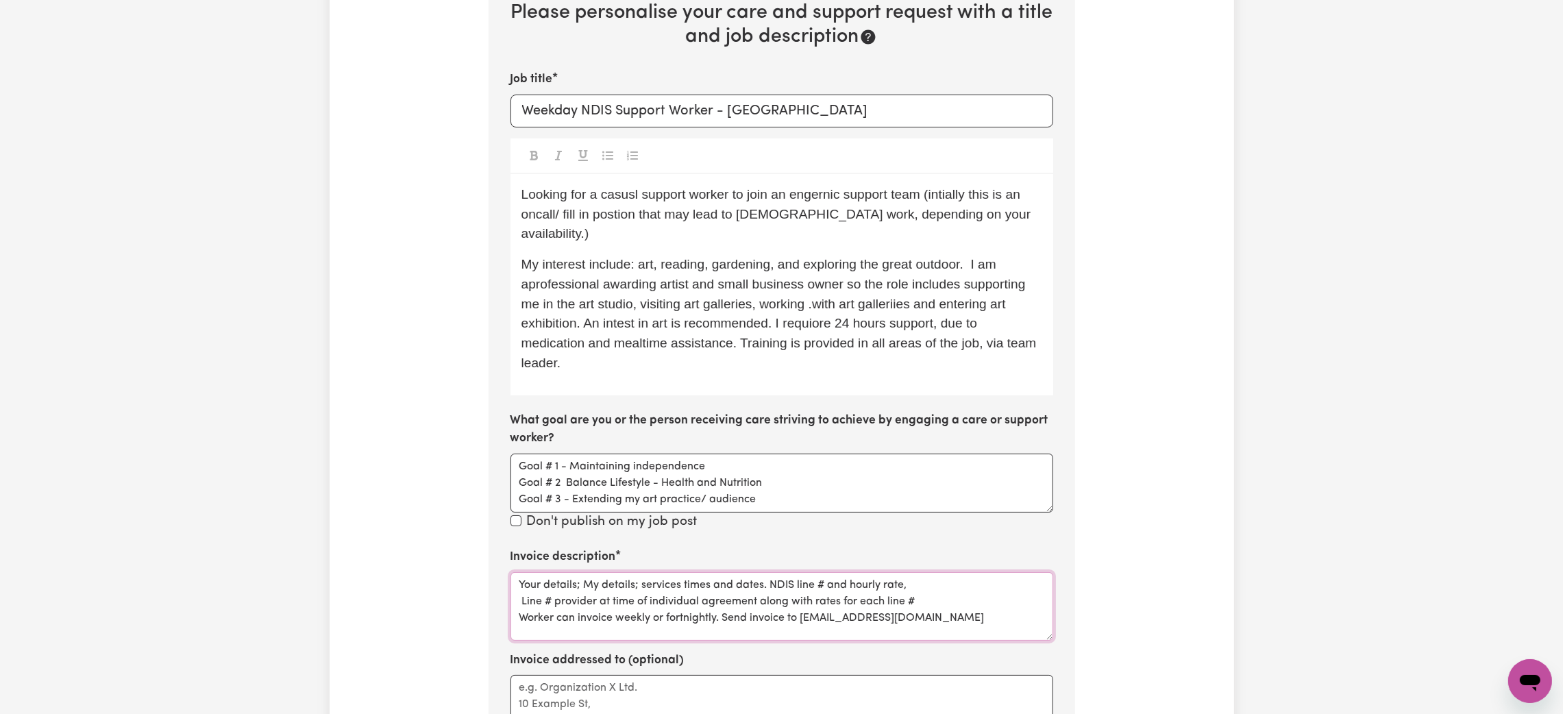
drag, startPoint x: 1021, startPoint y: 599, endPoint x: 443, endPoint y: 565, distance: 578.6
click at [443, 565] on div "Update Job Post Weekday NDIS Support Worker - North Ipswich Step 10 of 11 Pleas…" at bounding box center [782, 396] width 904 height 1235
paste textarea "01_011_0107_1_1"
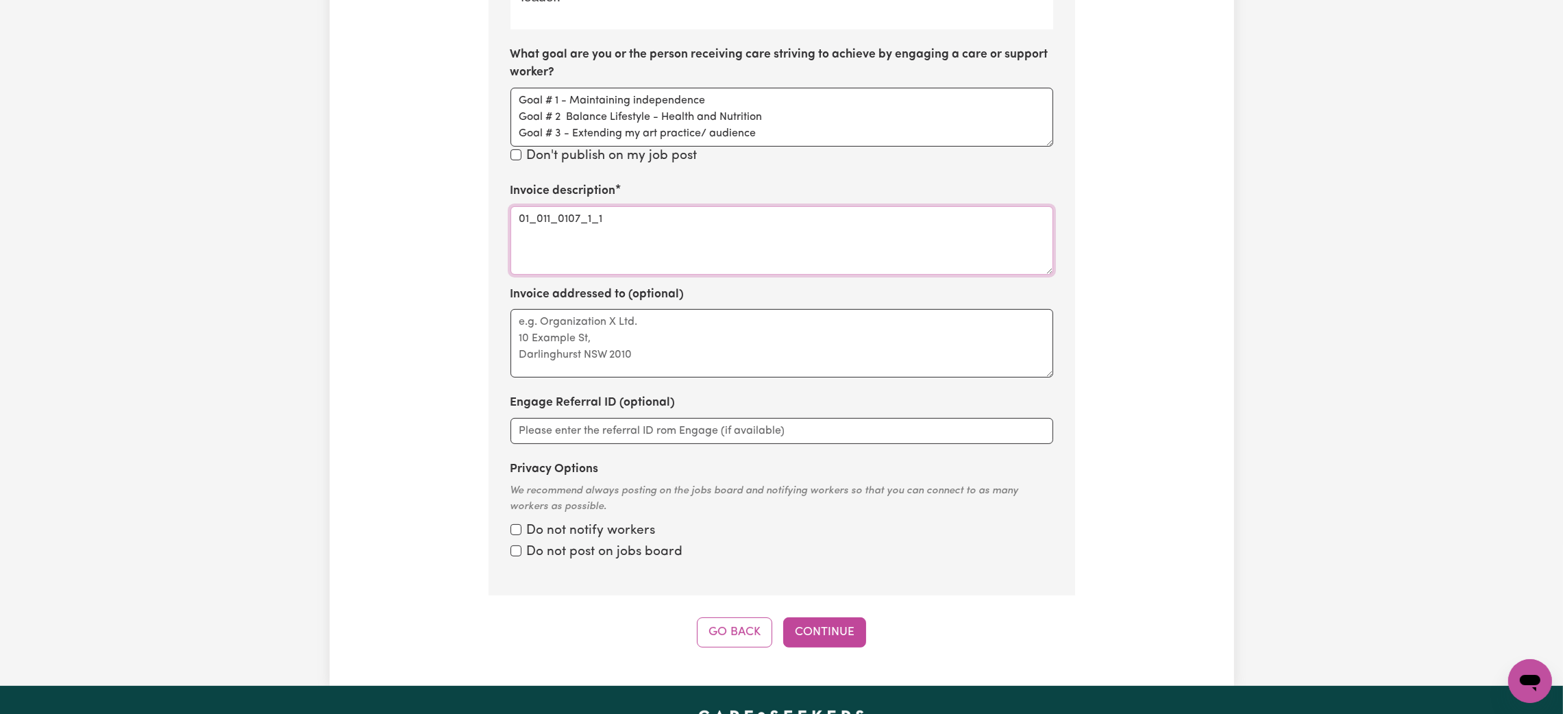
scroll to position [719, 0]
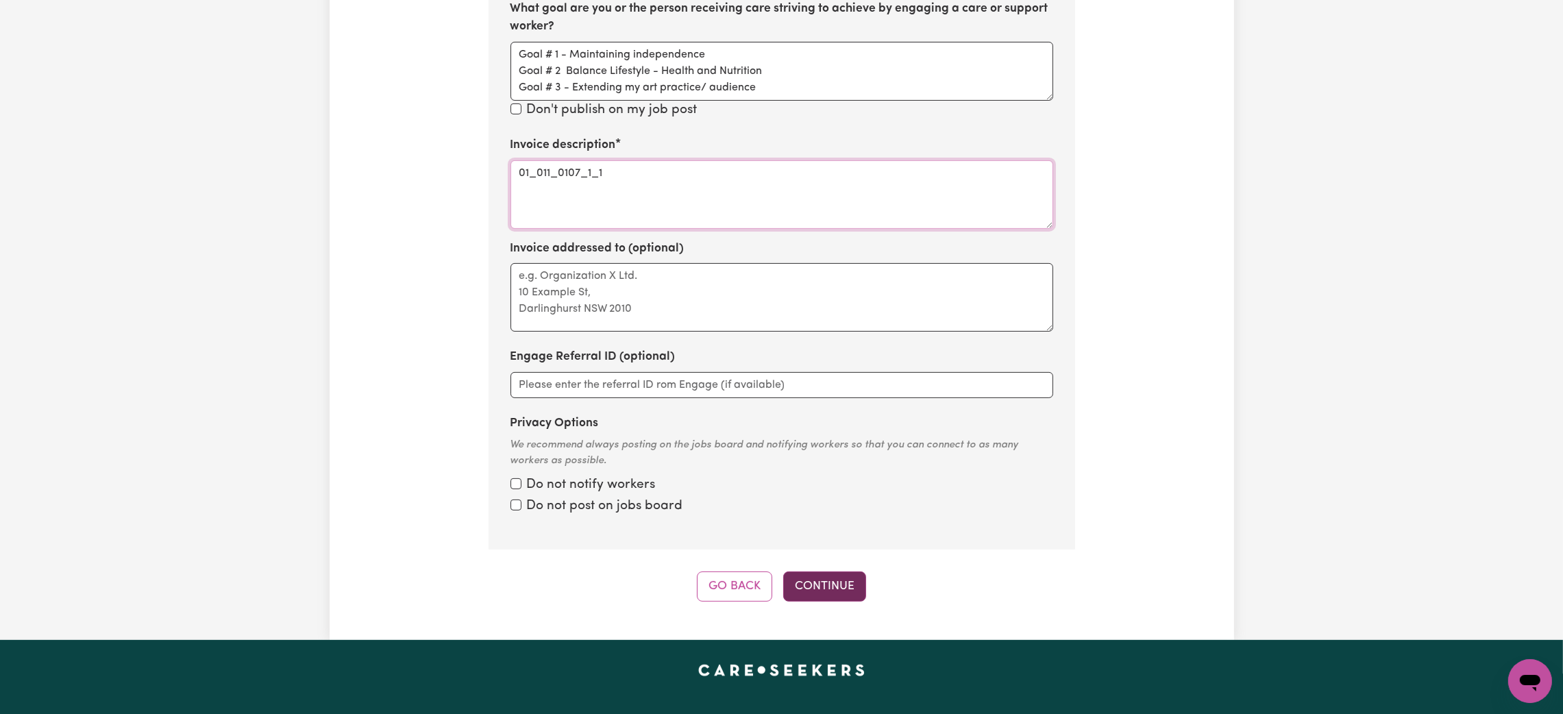
type textarea "01_011_0107_1_1"
click at [828, 571] on button "Continue" at bounding box center [824, 586] width 83 height 30
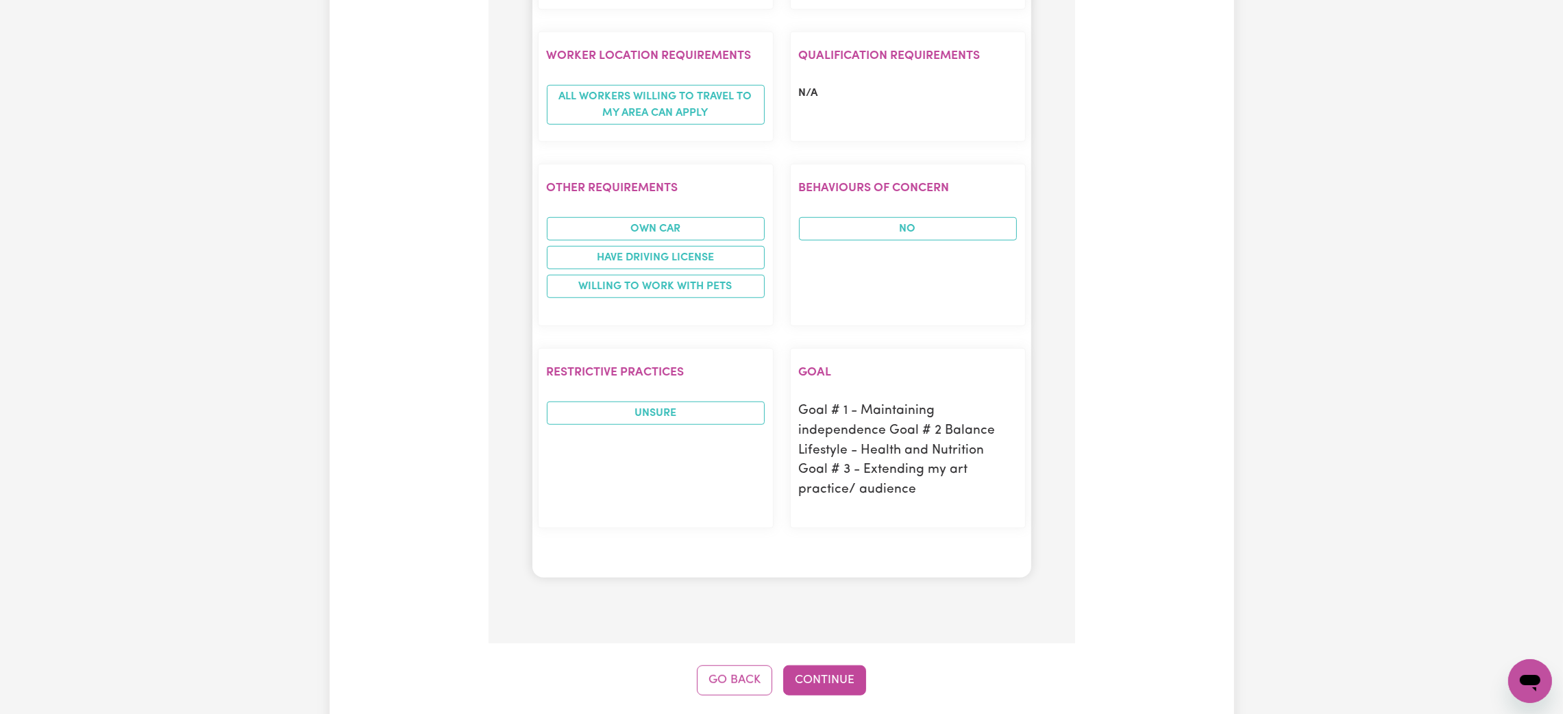
scroll to position [1847, 0]
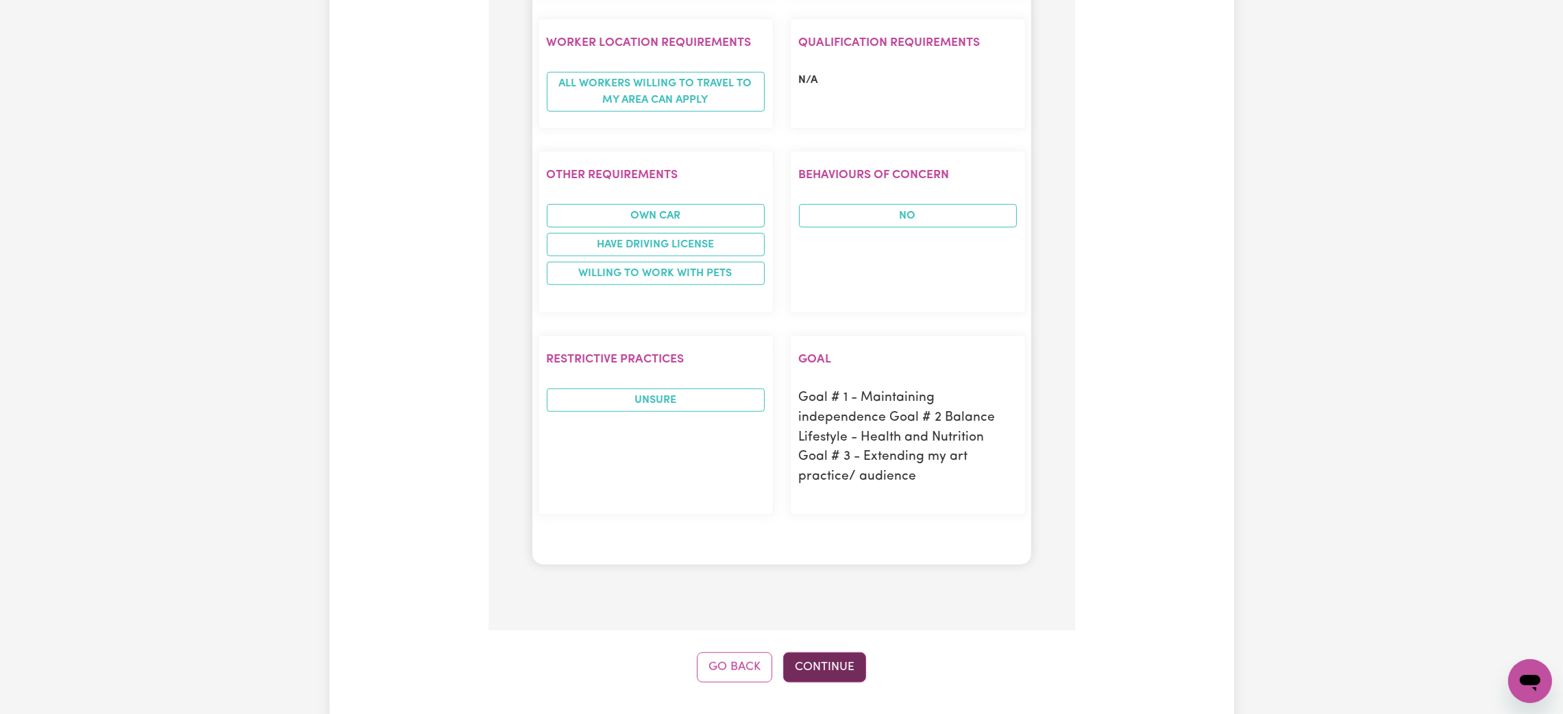
click at [848, 682] on button "Continue" at bounding box center [824, 667] width 83 height 30
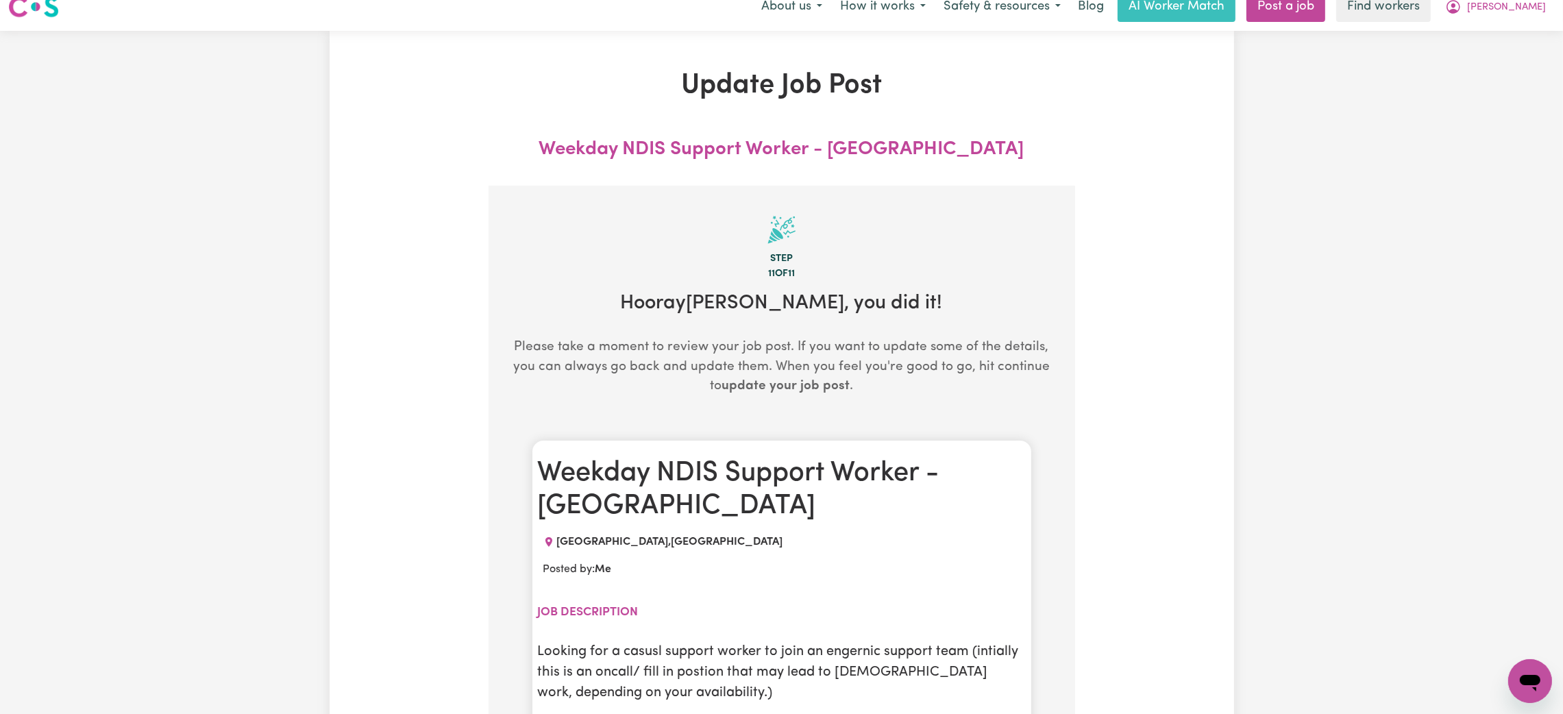
scroll to position [0, 0]
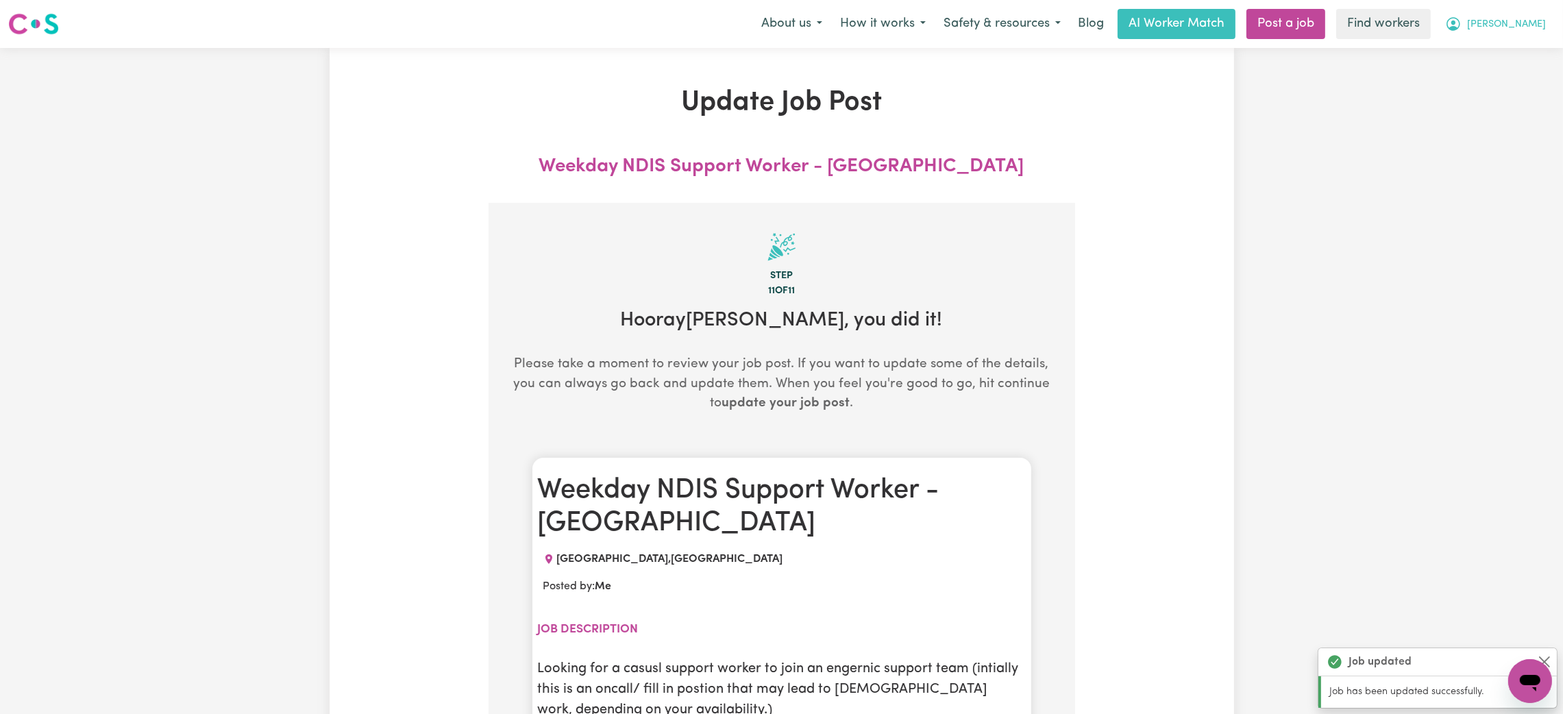
click at [1512, 29] on button "[PERSON_NAME]" at bounding box center [1495, 24] width 119 height 29
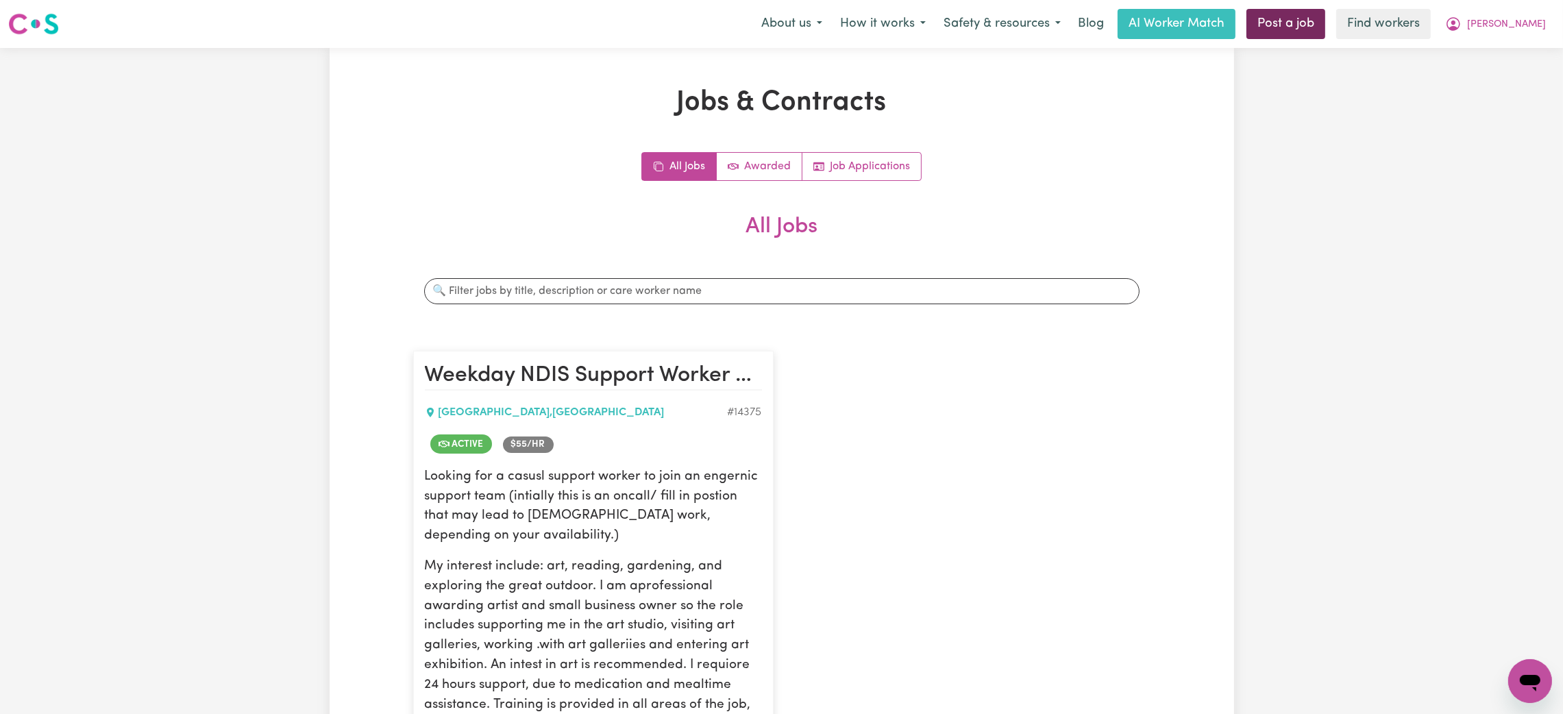
click at [1319, 37] on link "Post a job" at bounding box center [1285, 24] width 79 height 30
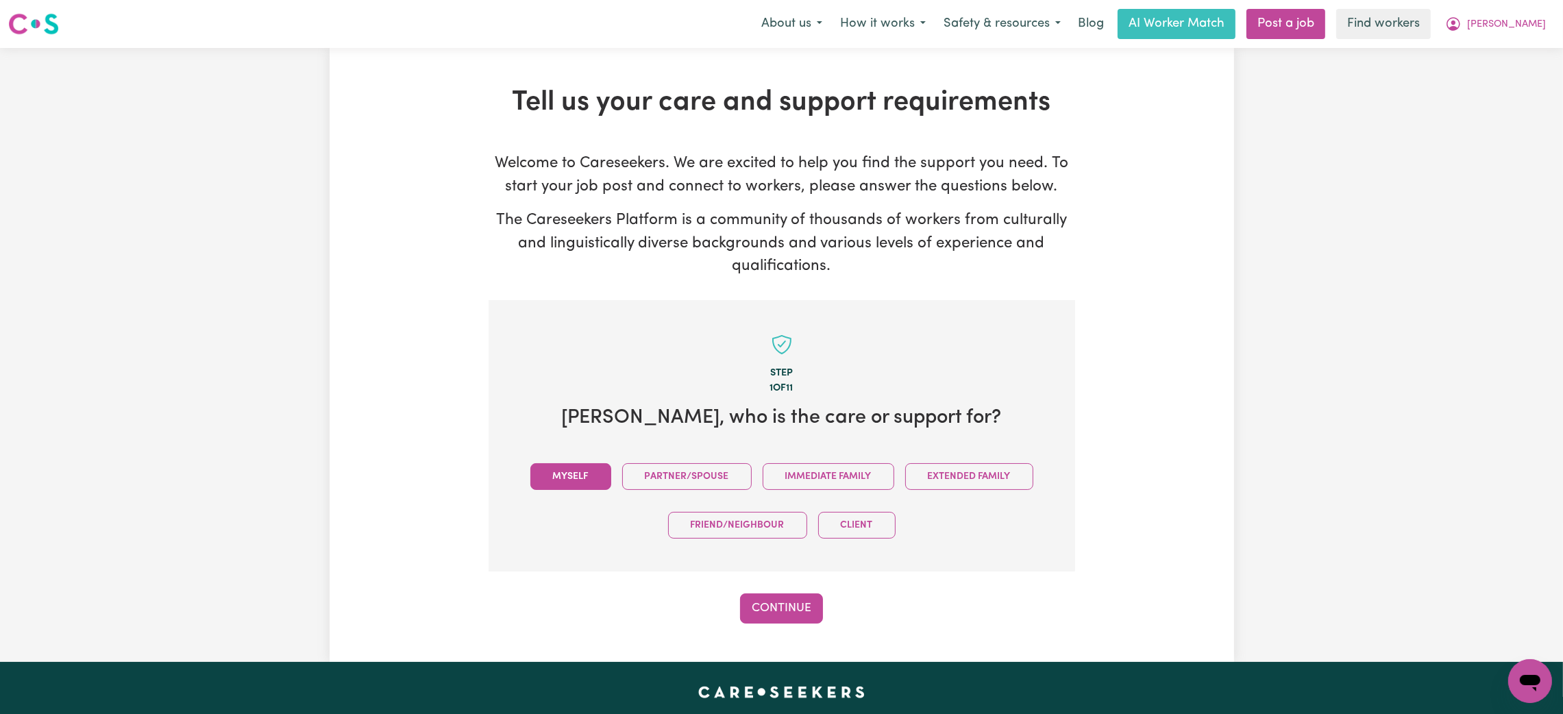
click at [556, 471] on button "Myself" at bounding box center [570, 476] width 81 height 27
drag, startPoint x: 762, startPoint y: 587, endPoint x: 752, endPoint y: 610, distance: 25.5
click at [753, 608] on div "Step 1 of 11 Debbie , who is the care or support for? Myself Partner/Spouse Imm…" at bounding box center [782, 461] width 587 height 323
click at [761, 621] on button "Continue" at bounding box center [781, 608] width 83 height 30
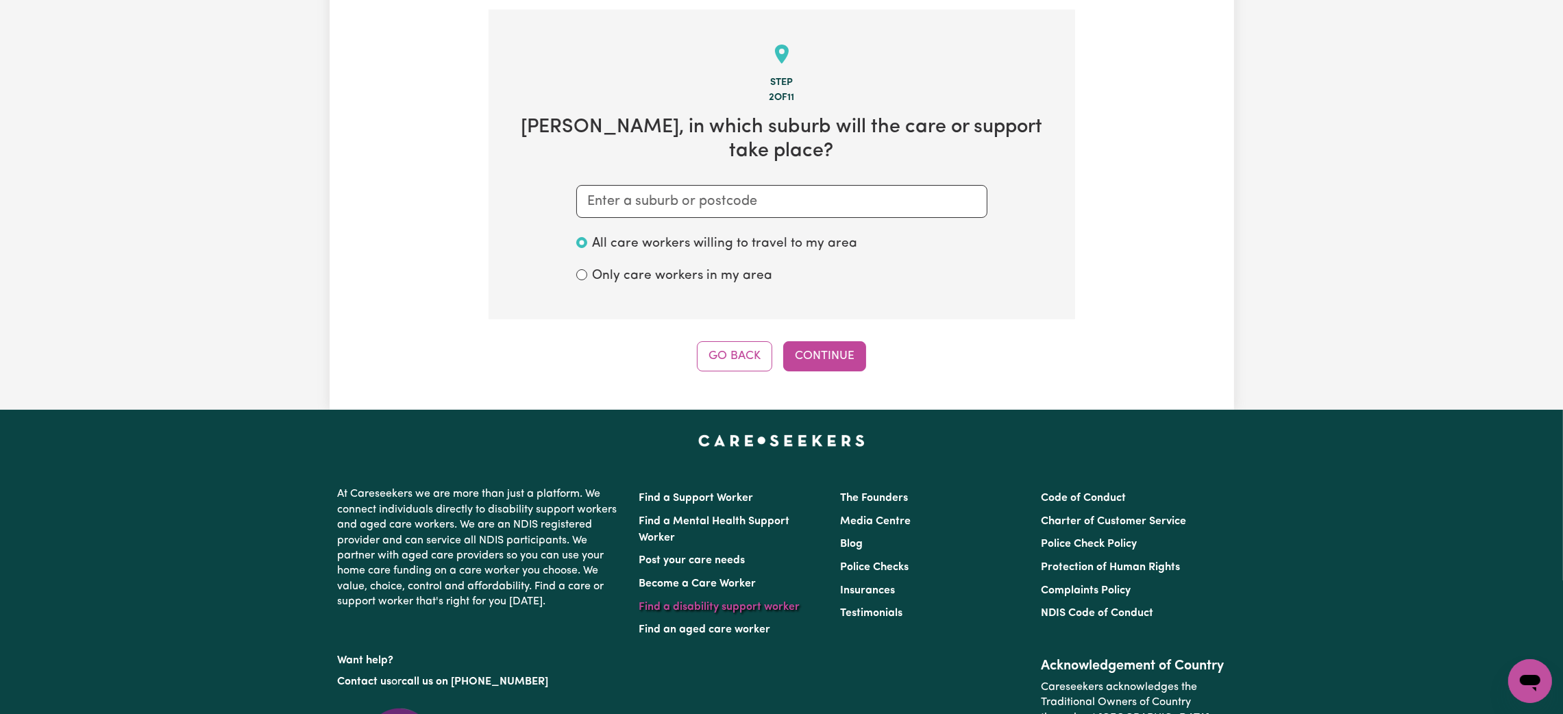
scroll to position [299, 0]
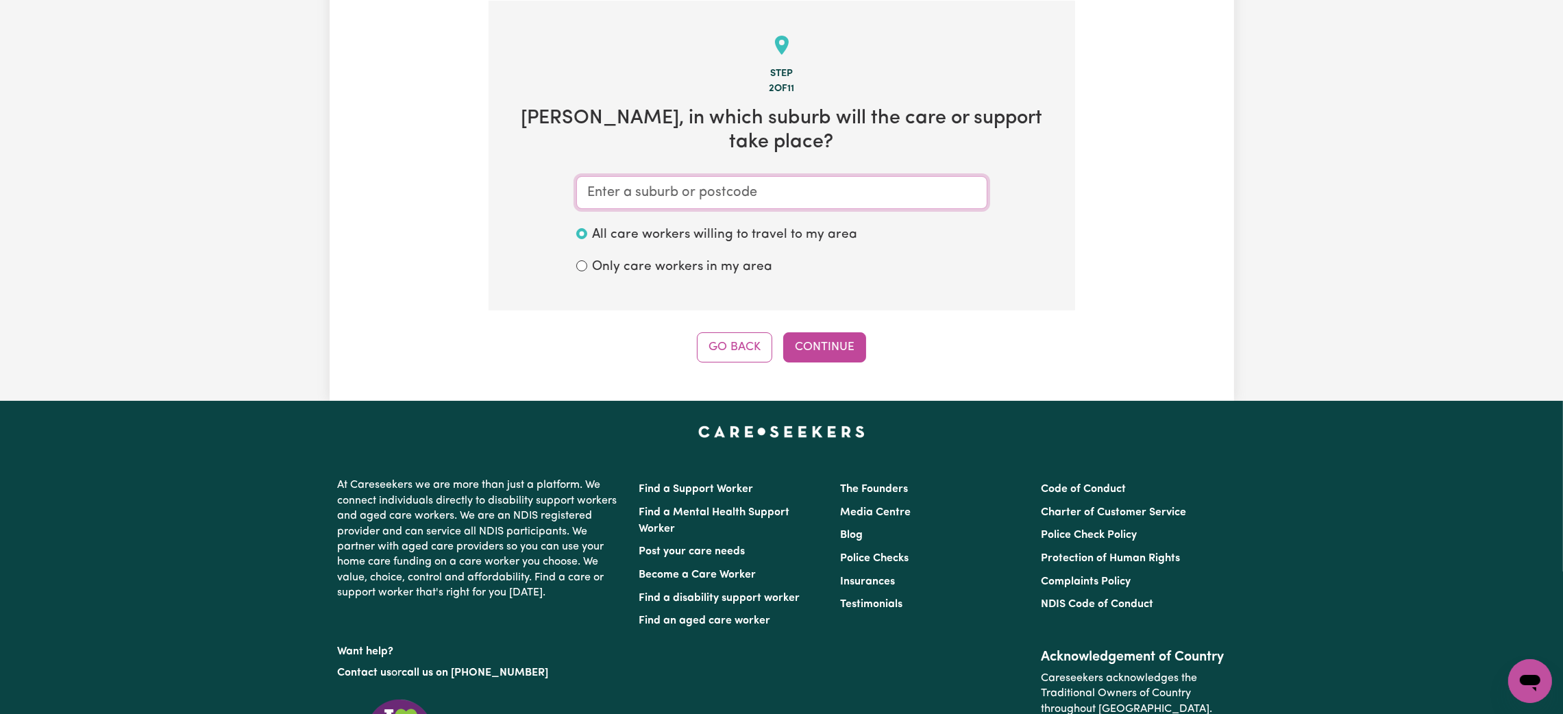
click at [742, 176] on input "text" at bounding box center [781, 192] width 411 height 33
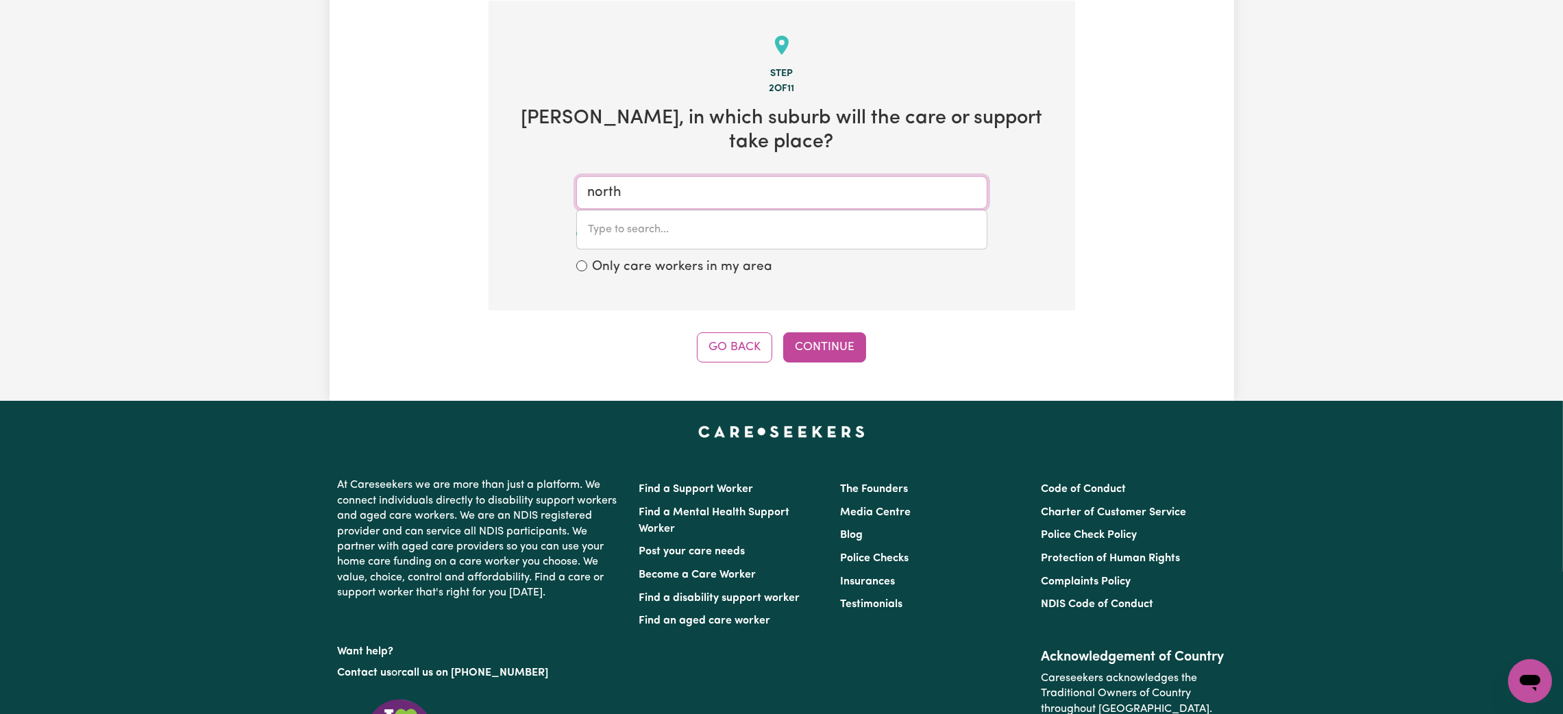
type input "north i"
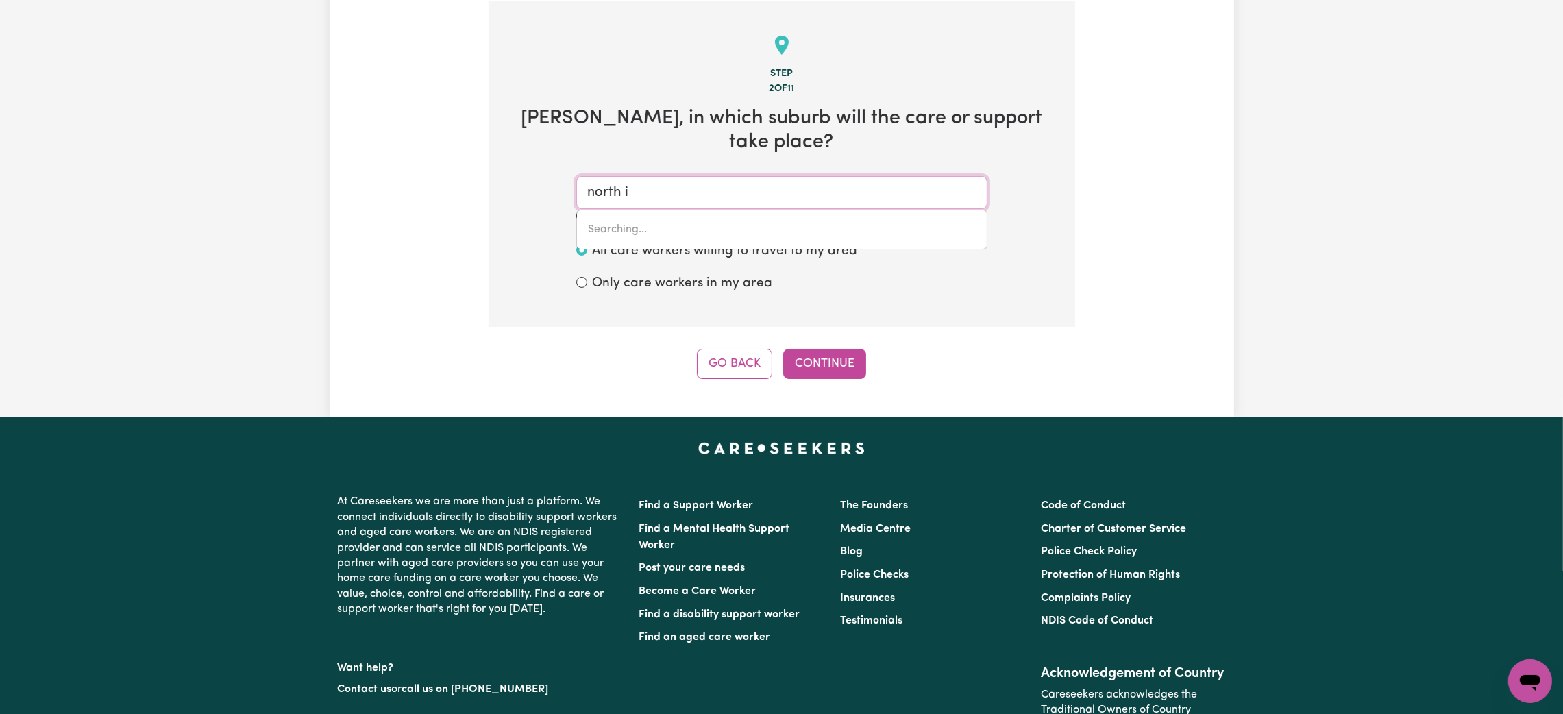
type input "north iPSWICH, Queensland, 4305"
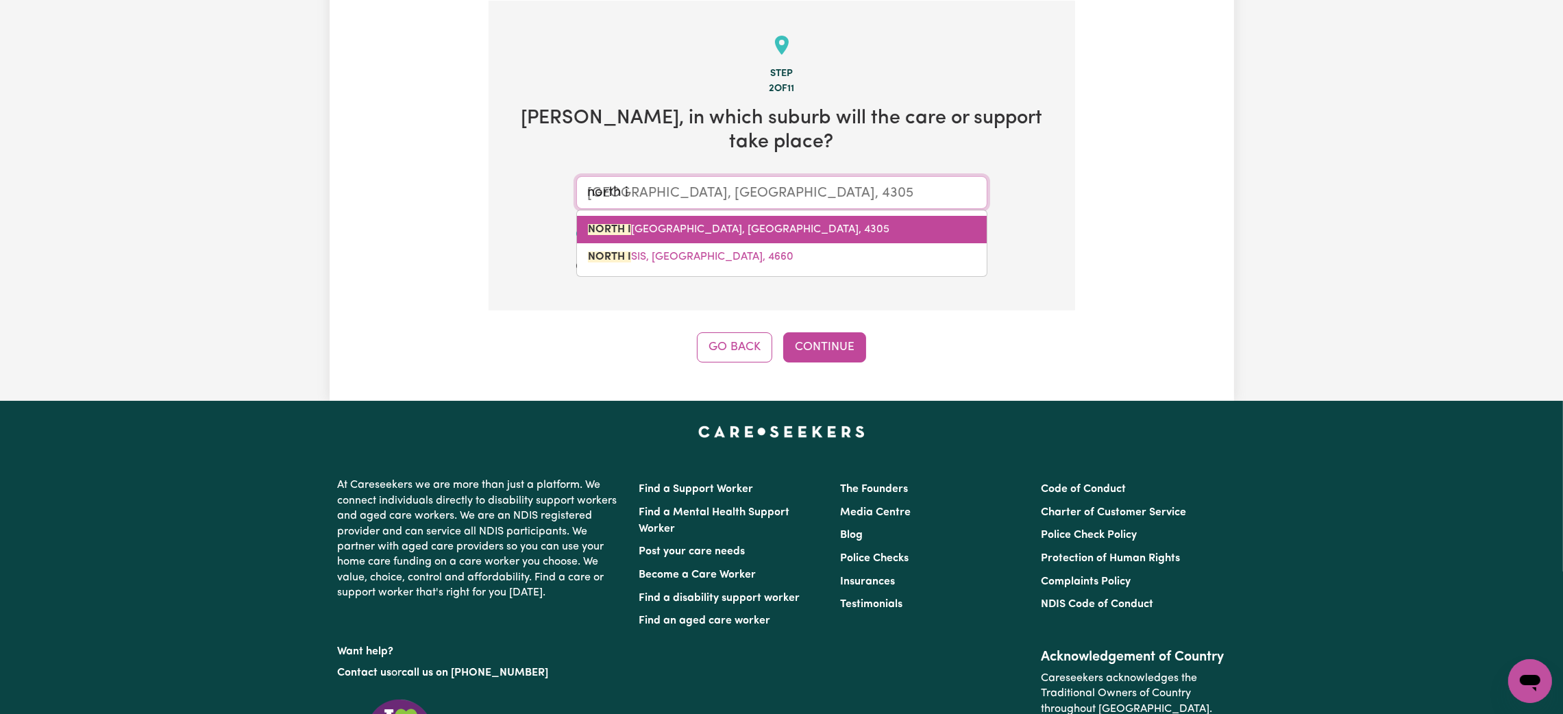
click at [800, 216] on link "NORTH I PSWICH, Queensland, 4305" at bounding box center [782, 229] width 410 height 27
type input "[GEOGRAPHIC_DATA], [GEOGRAPHIC_DATA], 4305"
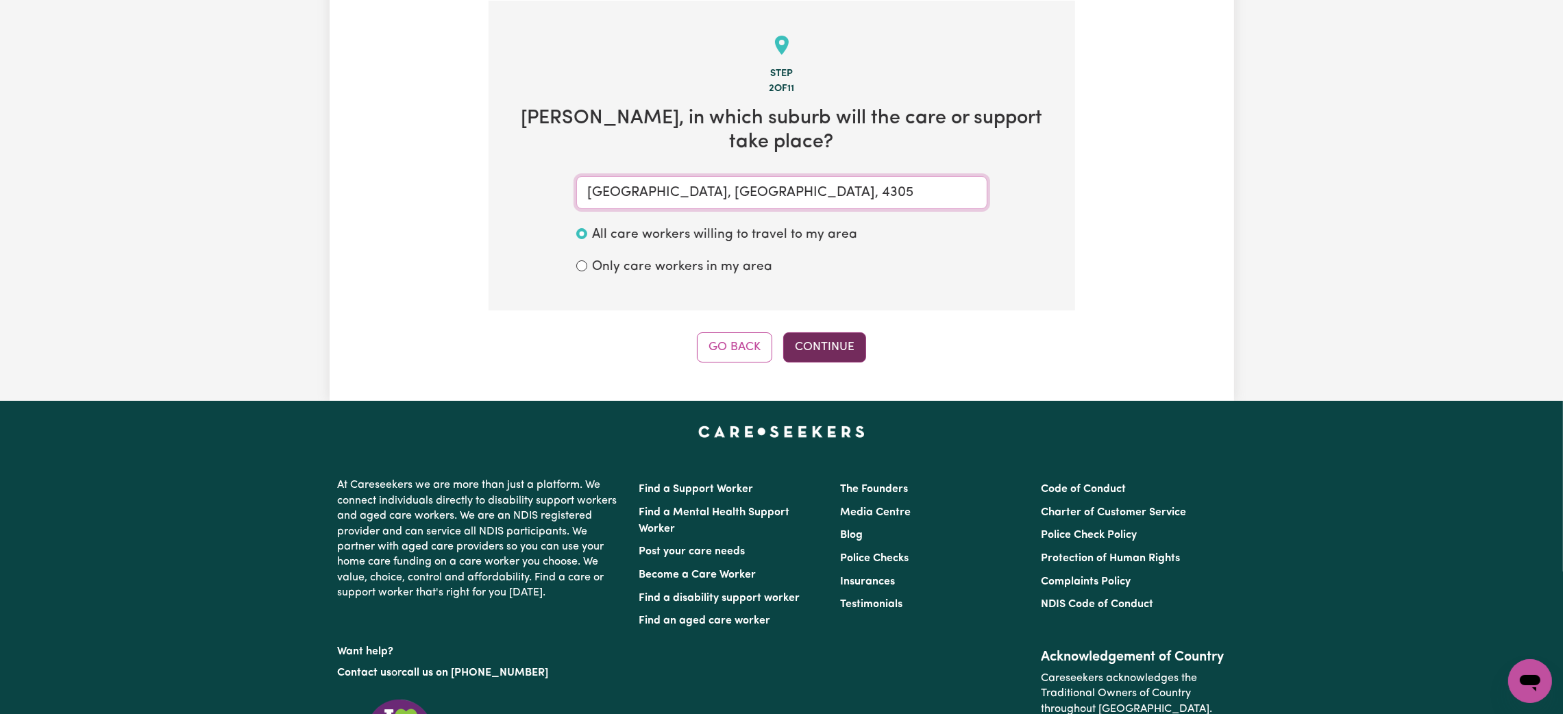
type input "[GEOGRAPHIC_DATA], [GEOGRAPHIC_DATA], 4305"
click at [825, 332] on button "Continue" at bounding box center [824, 347] width 83 height 30
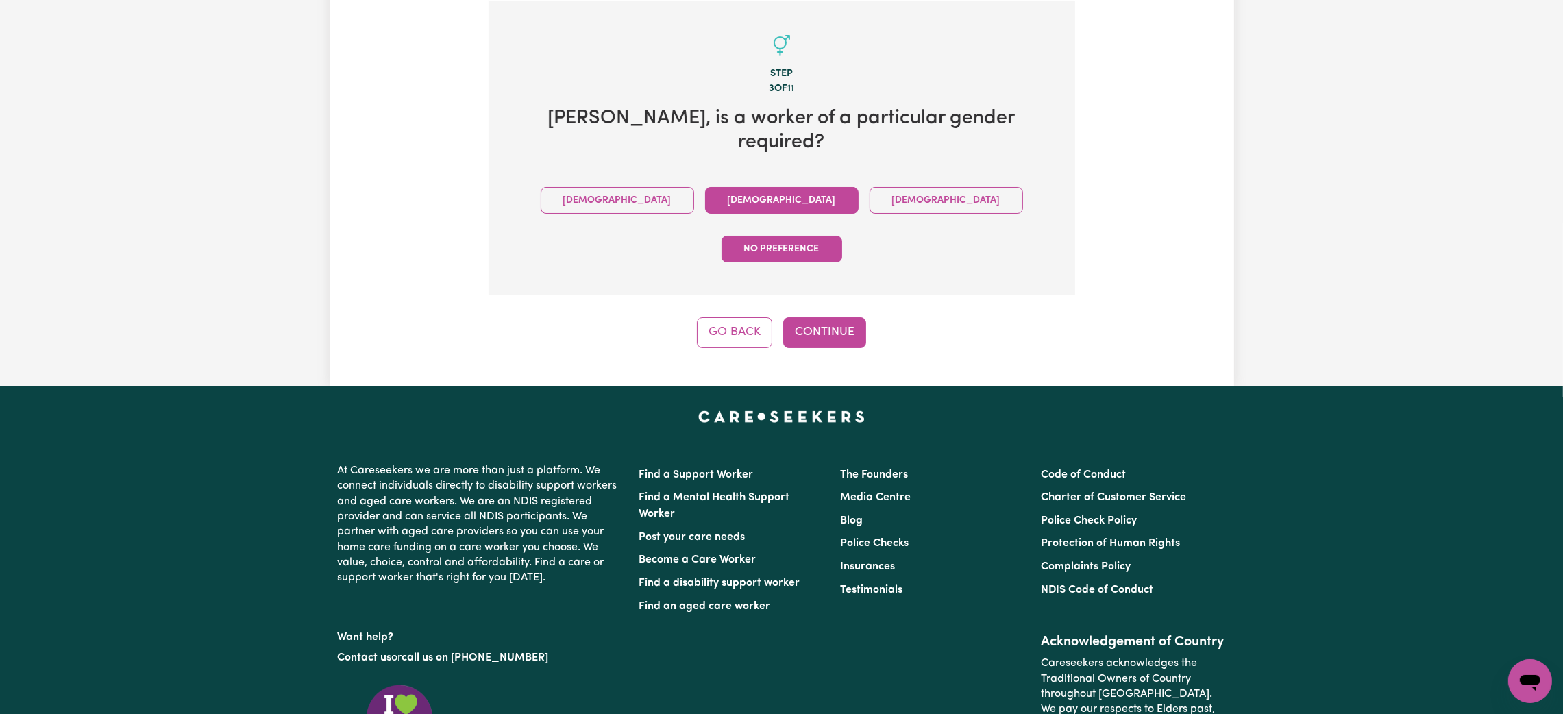
click at [705, 187] on button "[DEMOGRAPHIC_DATA]" at bounding box center [781, 200] width 153 height 27
click at [805, 317] on button "Continue" at bounding box center [824, 332] width 83 height 30
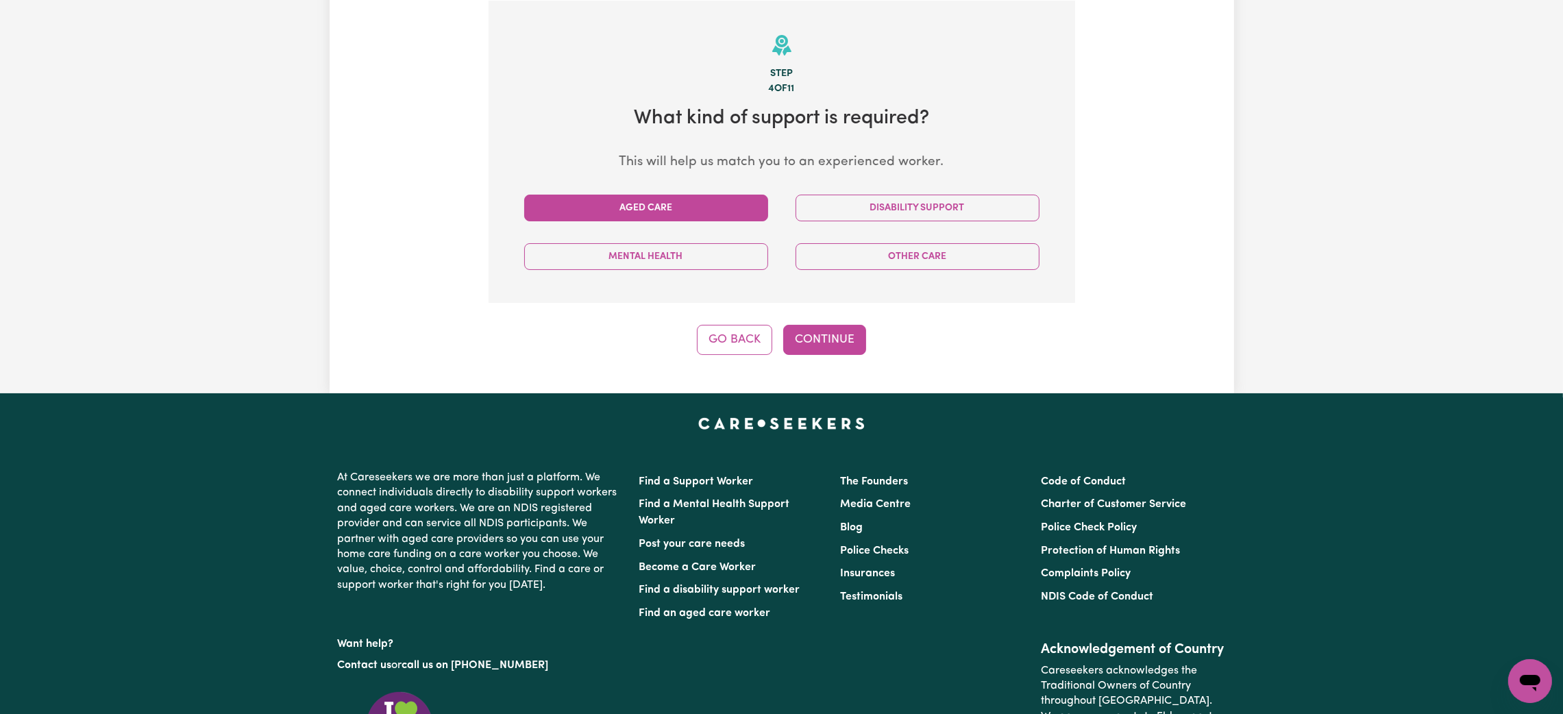
click at [726, 217] on button "Aged Care" at bounding box center [646, 208] width 244 height 27
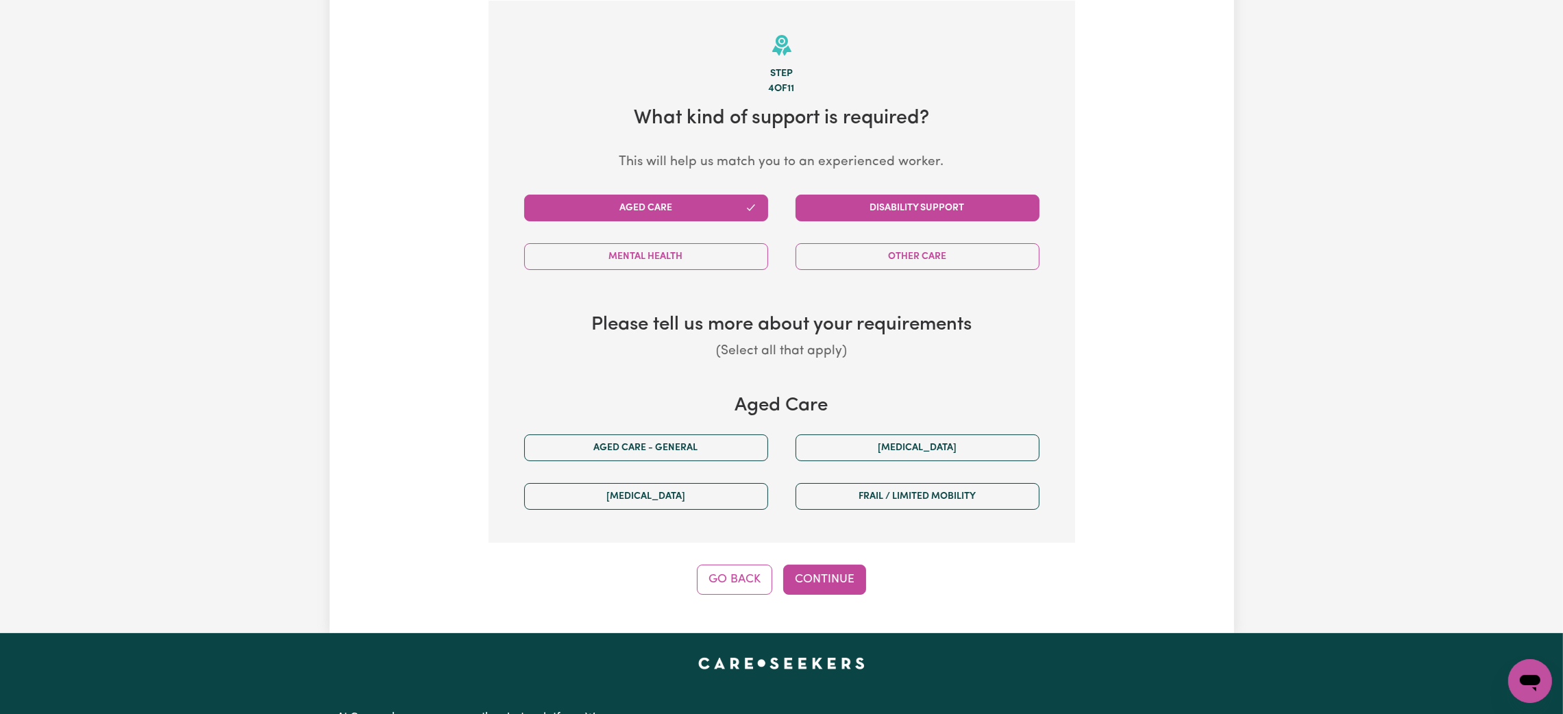
click at [943, 209] on button "Disability Support" at bounding box center [918, 208] width 244 height 27
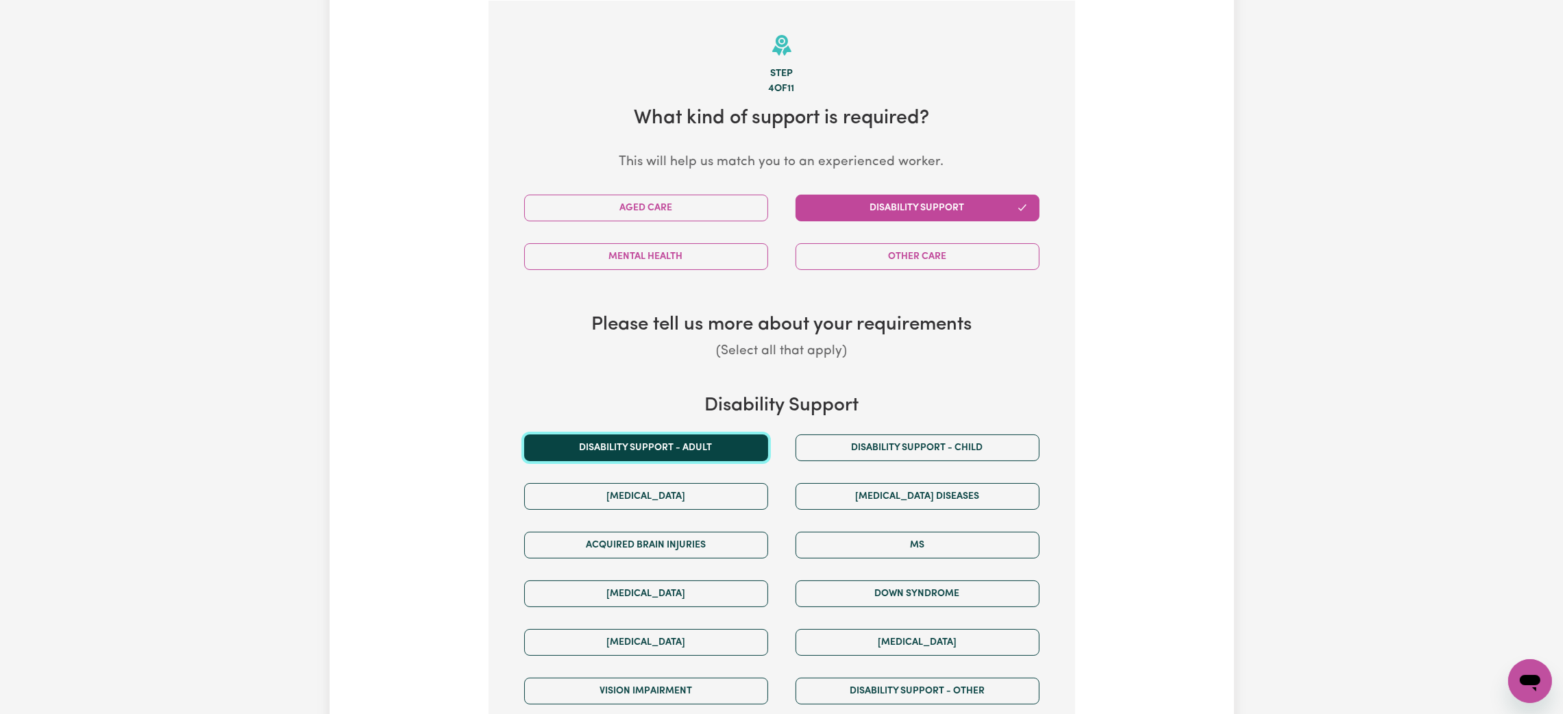
click at [702, 443] on button "Disability support - Adult" at bounding box center [646, 447] width 244 height 27
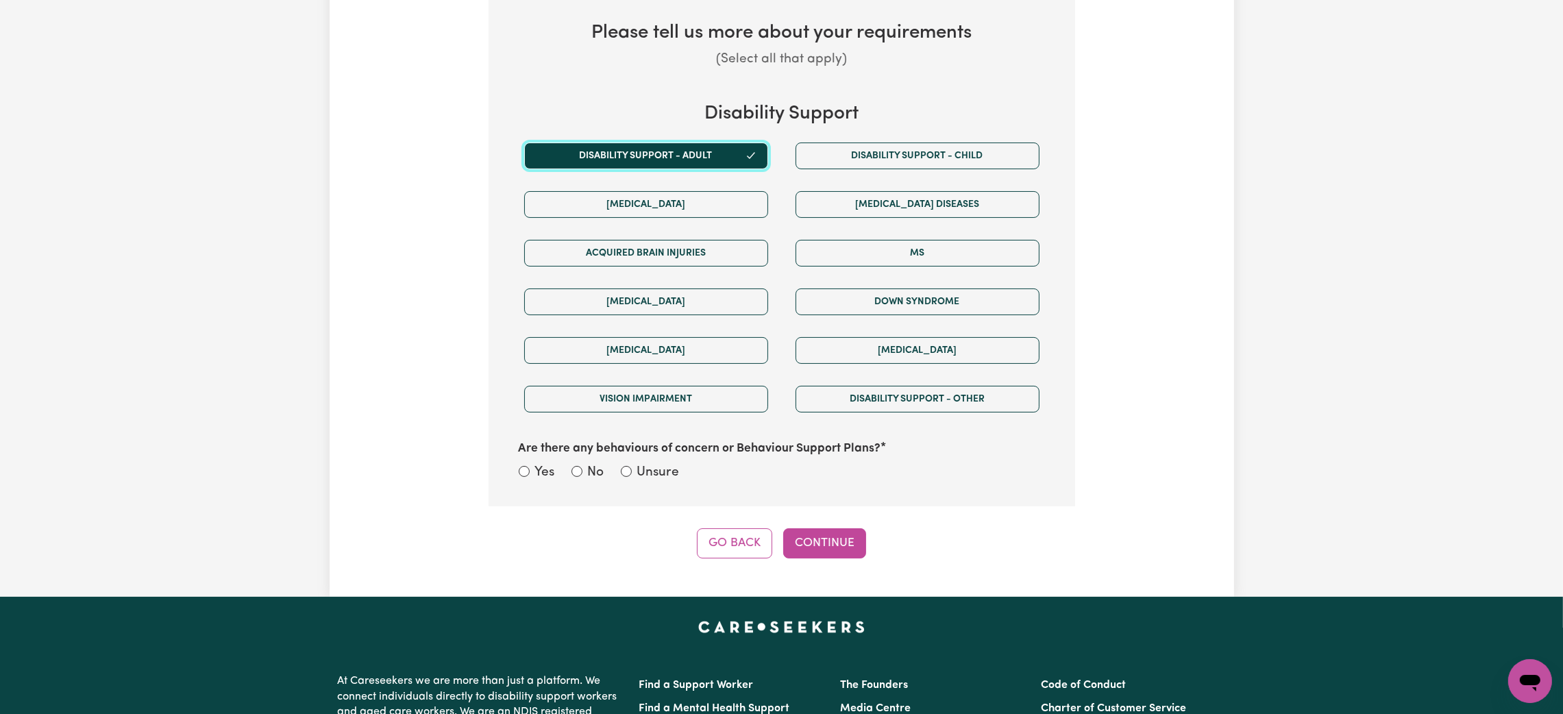
scroll to position [608, 0]
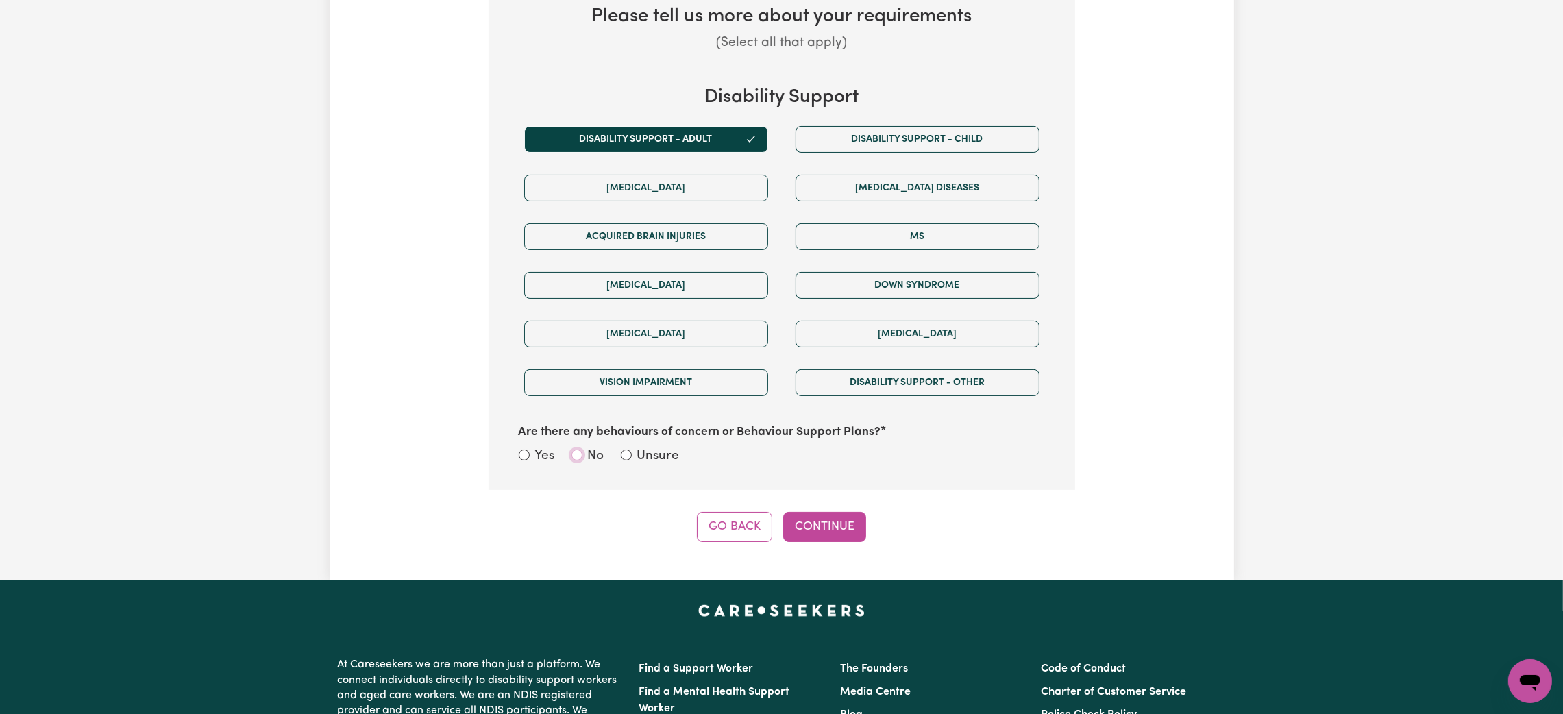
click at [575, 454] on input "No" at bounding box center [576, 454] width 11 height 11
radio input "true"
click at [820, 528] on button "Continue" at bounding box center [824, 527] width 83 height 30
select select "Australian"
select select "email"
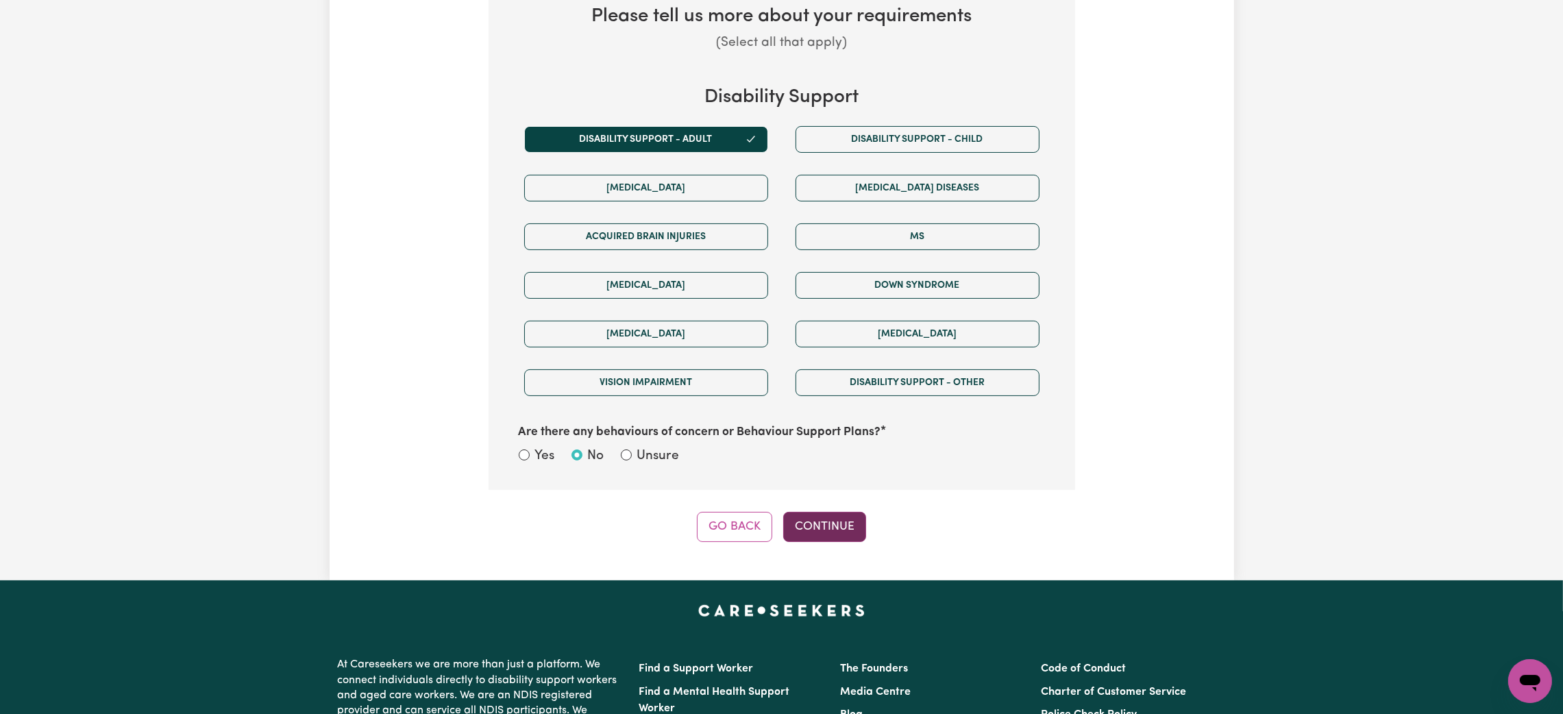
select select "NDIS_FUNDING_PLAN_MANAGED"
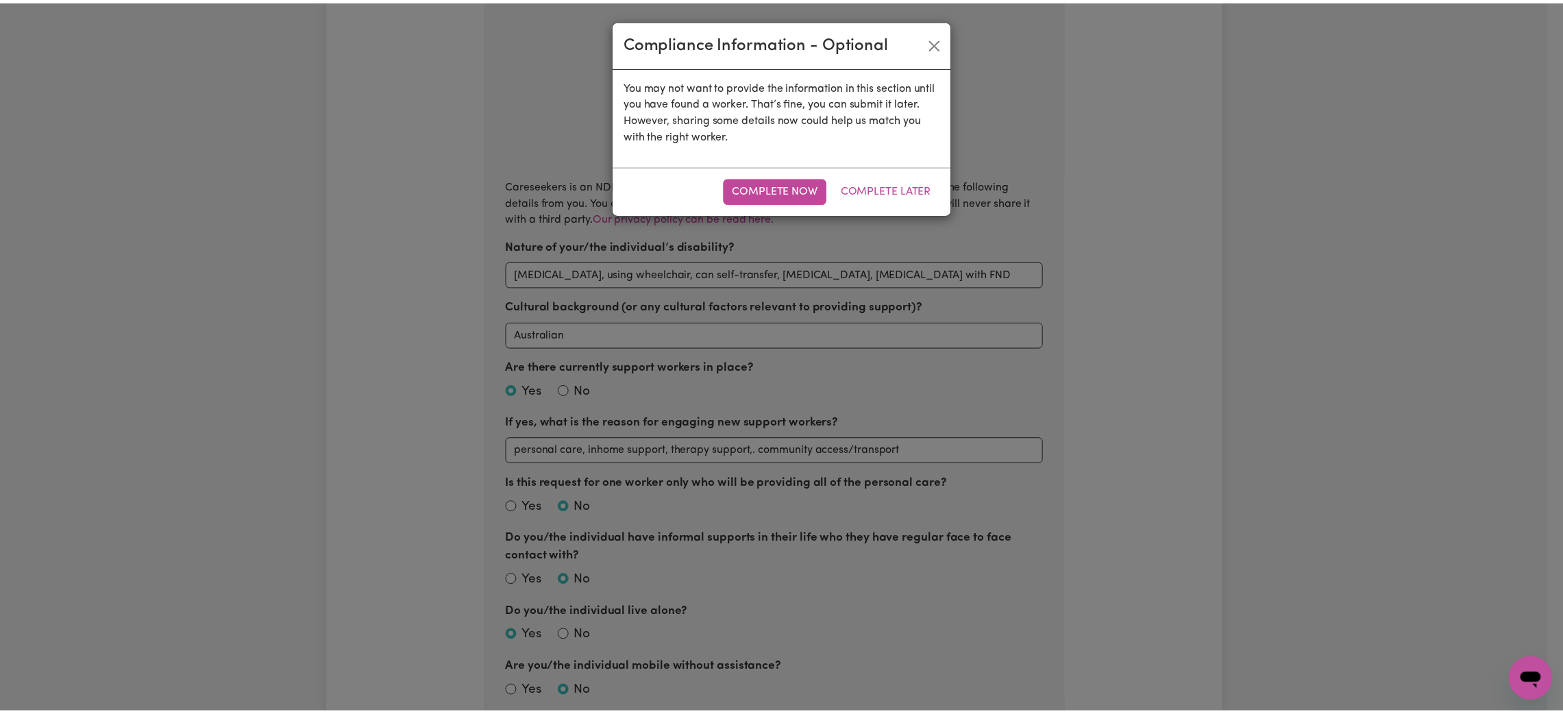
scroll to position [299, 0]
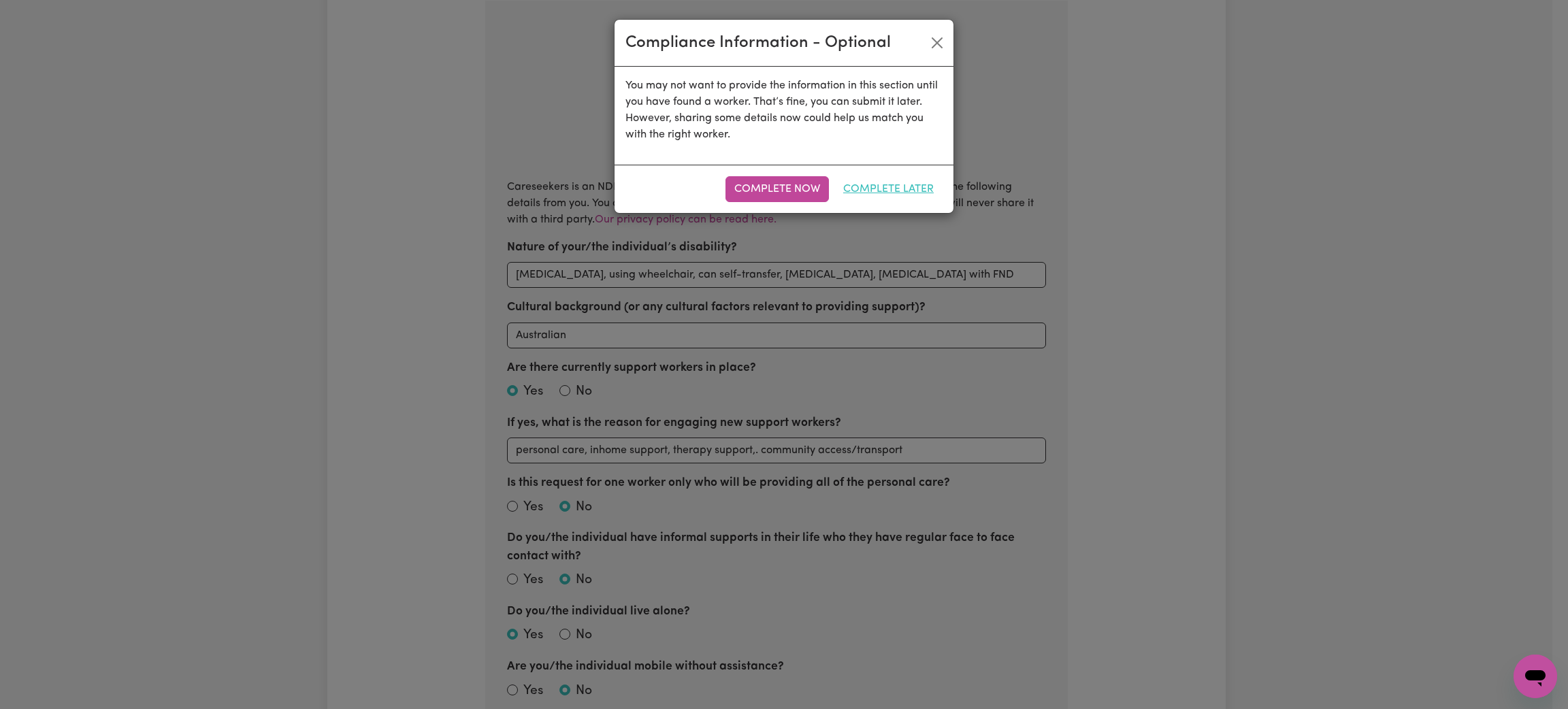
click at [877, 186] on button "Complete Later" at bounding box center [888, 189] width 108 height 26
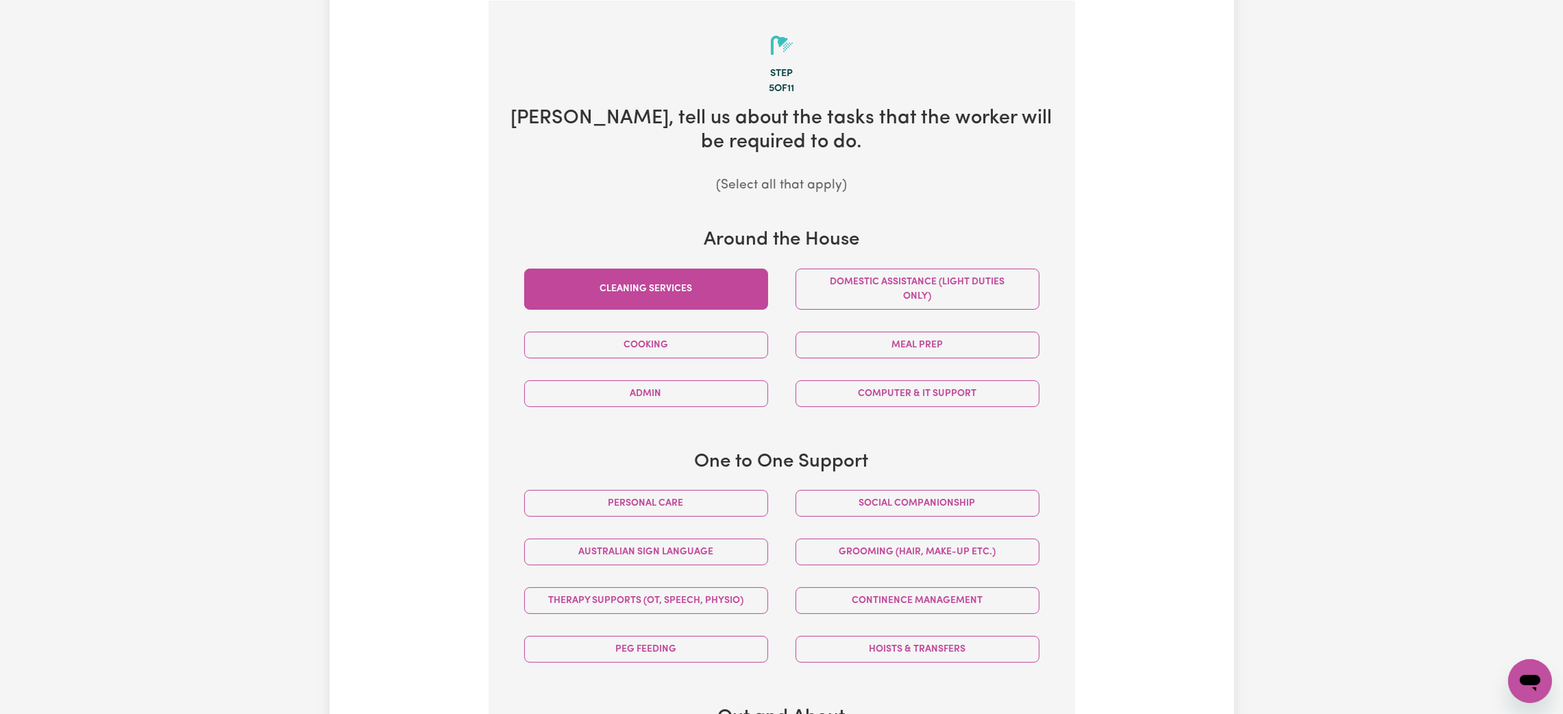
click at [752, 303] on button "Cleaning services" at bounding box center [646, 289] width 244 height 41
drag, startPoint x: 840, startPoint y: 287, endPoint x: 801, endPoint y: 349, distance: 73.6
click at [841, 289] on button "Domestic assistance (light duties only)" at bounding box center [918, 289] width 244 height 41
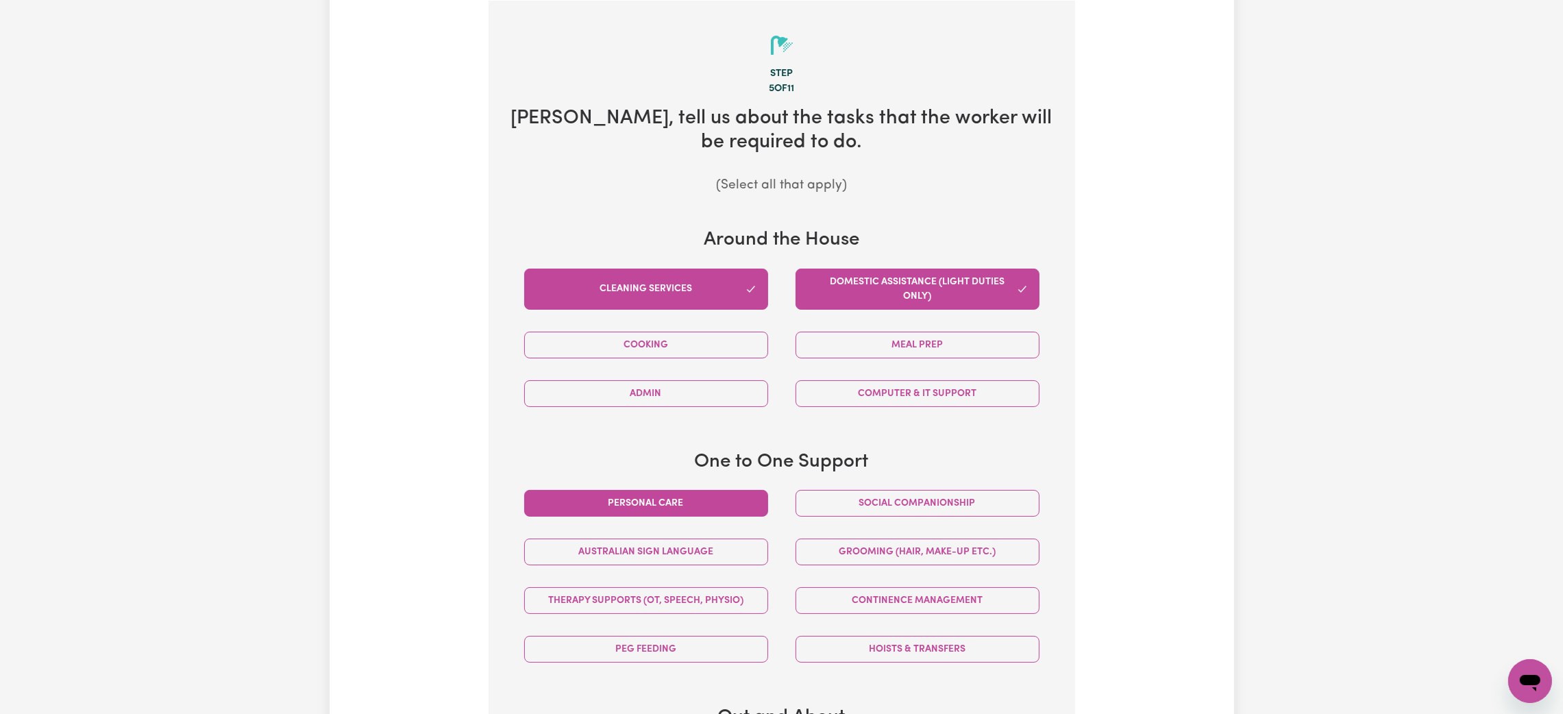
click at [748, 507] on button "Personal care" at bounding box center [646, 503] width 244 height 27
drag, startPoint x: 849, startPoint y: 505, endPoint x: 860, endPoint y: 467, distance: 39.9
click at [850, 505] on button "Social companionship" at bounding box center [918, 503] width 244 height 27
drag, startPoint x: 877, startPoint y: 352, endPoint x: 787, endPoint y: 347, distance: 89.9
click at [858, 347] on button "Meal prep" at bounding box center [918, 345] width 244 height 27
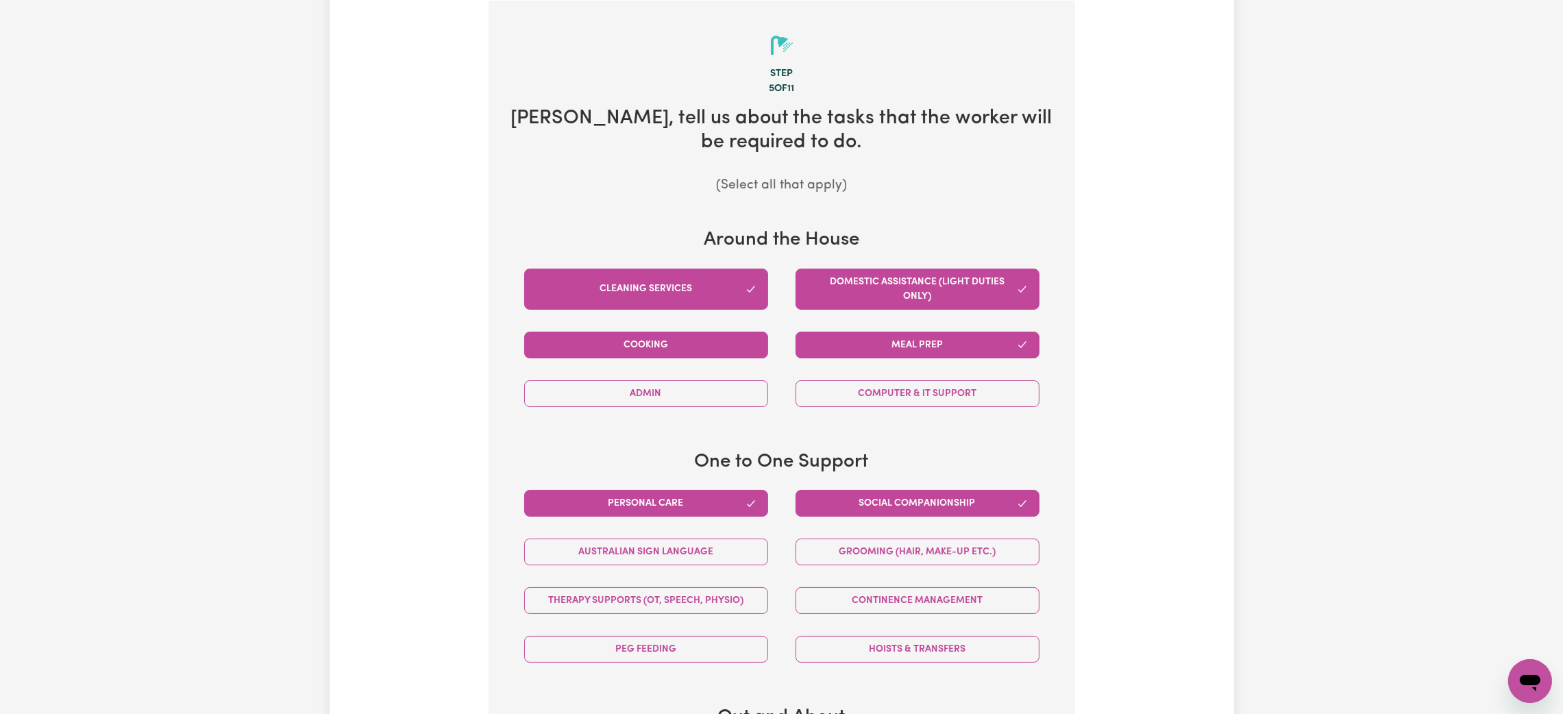
click at [658, 347] on button "Cooking" at bounding box center [646, 345] width 244 height 27
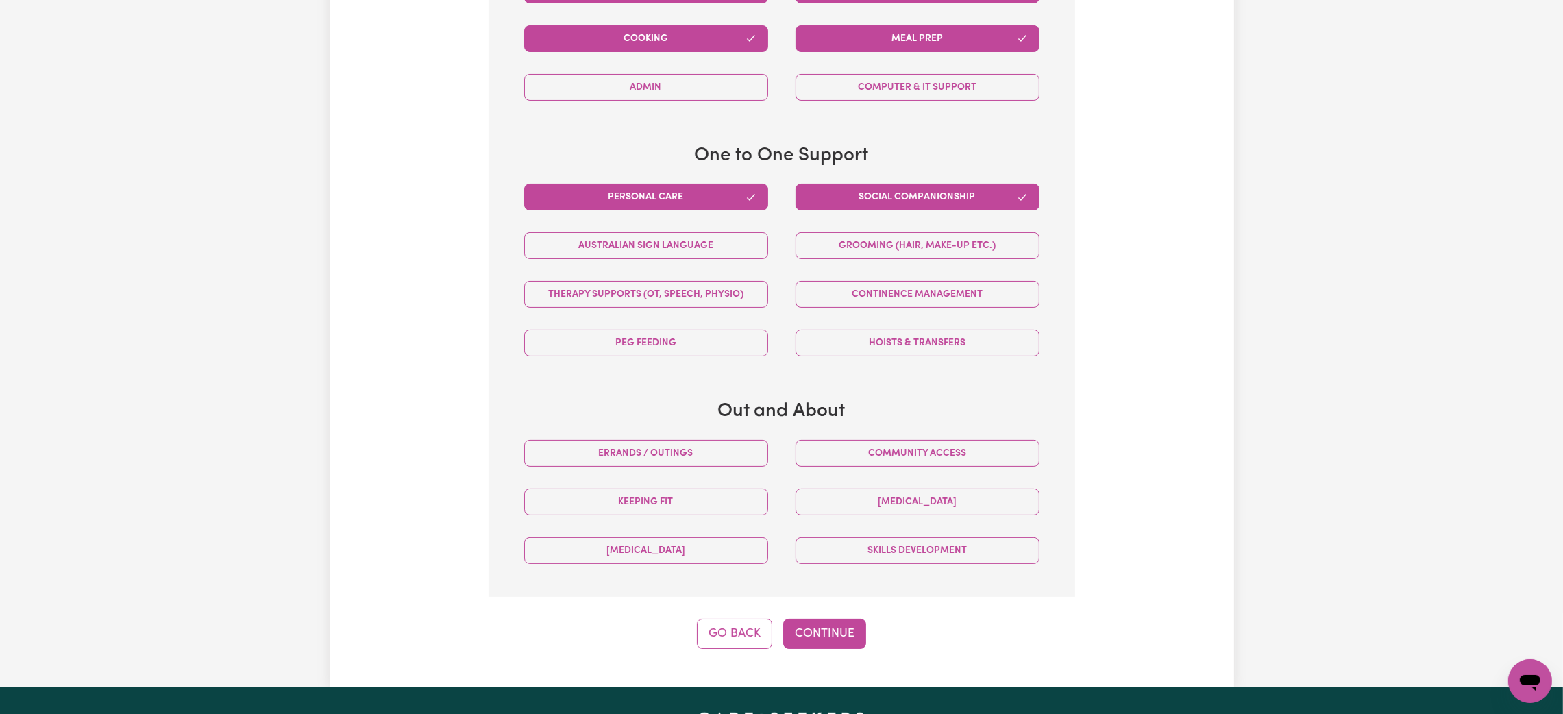
scroll to position [608, 0]
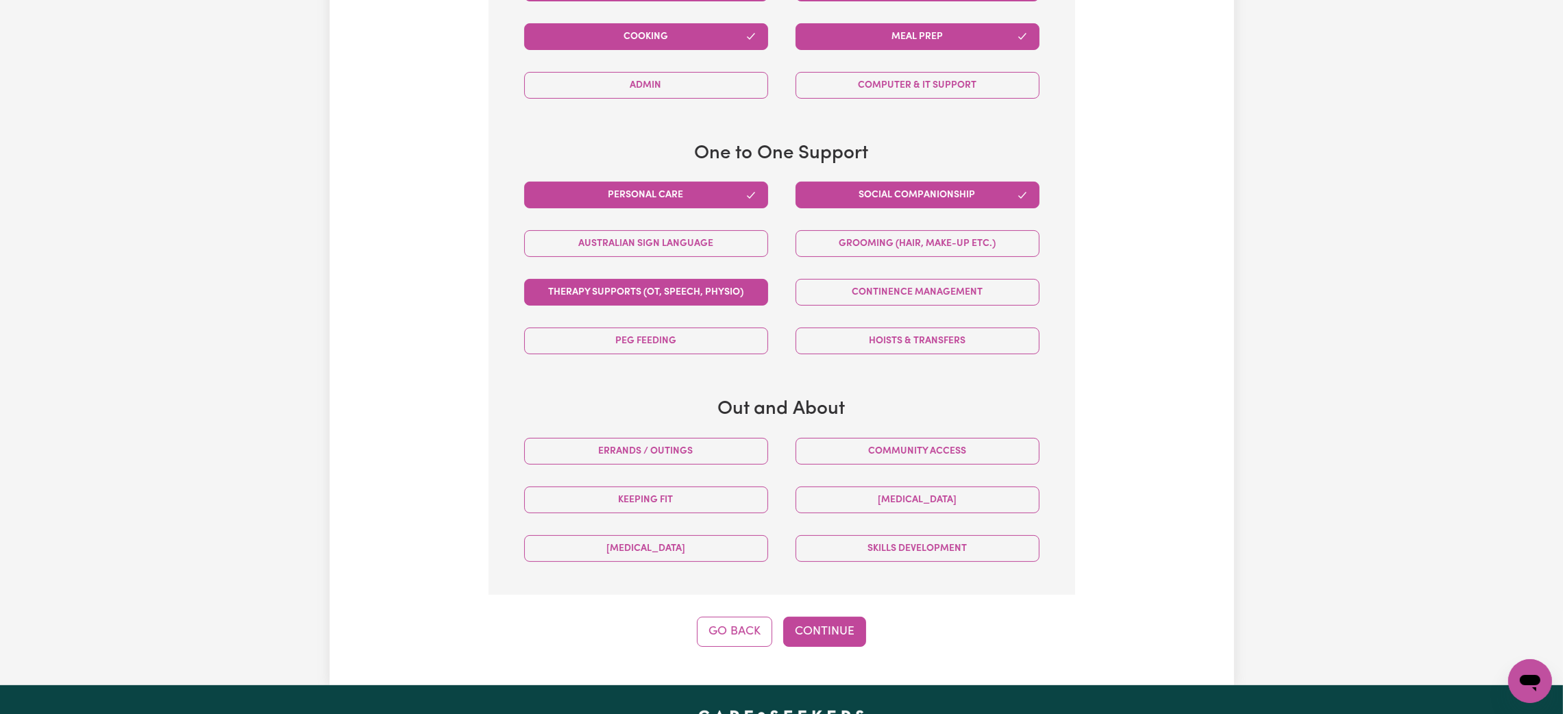
click at [701, 302] on button "Therapy Supports (OT, speech, physio)" at bounding box center [646, 292] width 244 height 27
drag, startPoint x: 741, startPoint y: 454, endPoint x: 830, endPoint y: 459, distance: 89.2
click at [741, 454] on button "Errands / Outings" at bounding box center [646, 451] width 244 height 27
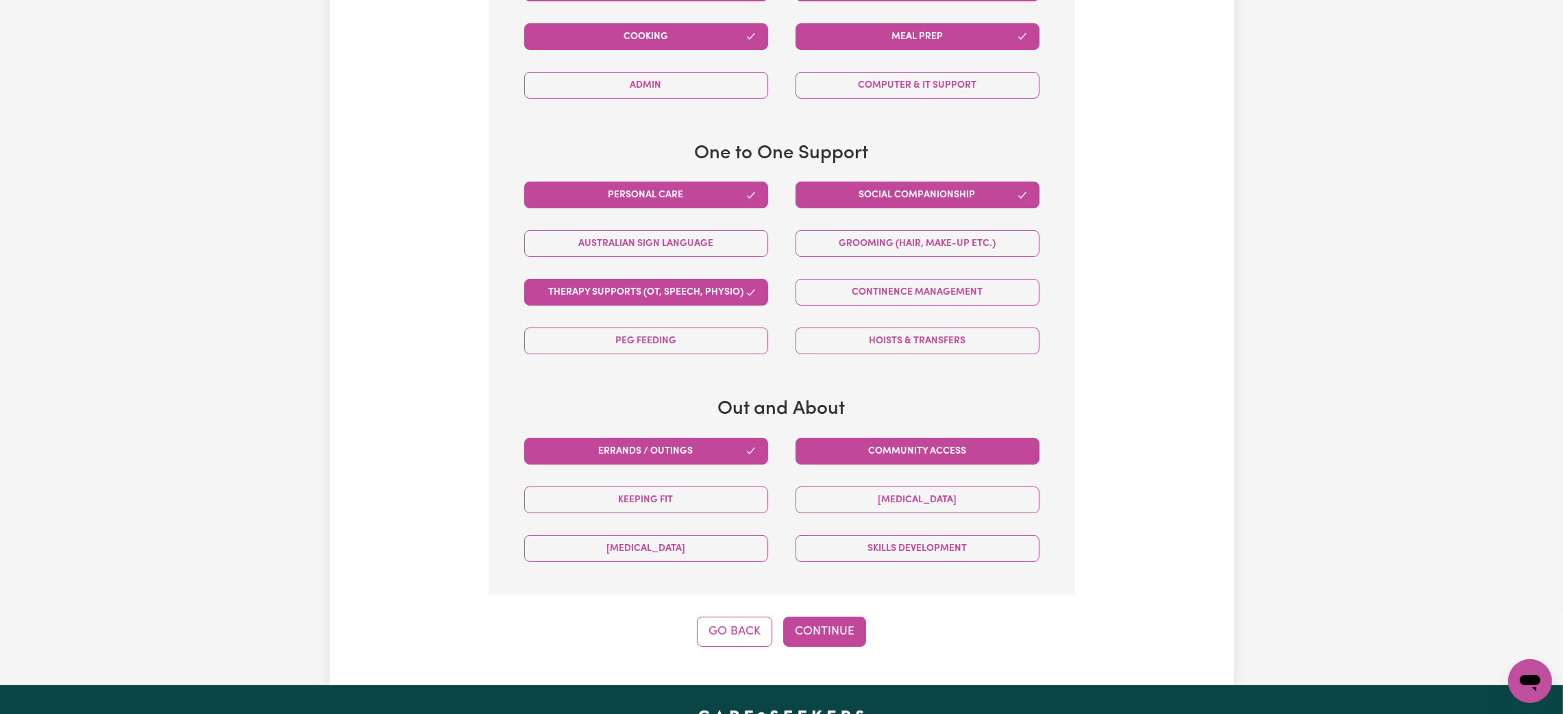
click at [848, 459] on button "Community access" at bounding box center [918, 451] width 244 height 27
click at [819, 634] on button "Continue" at bounding box center [824, 632] width 83 height 30
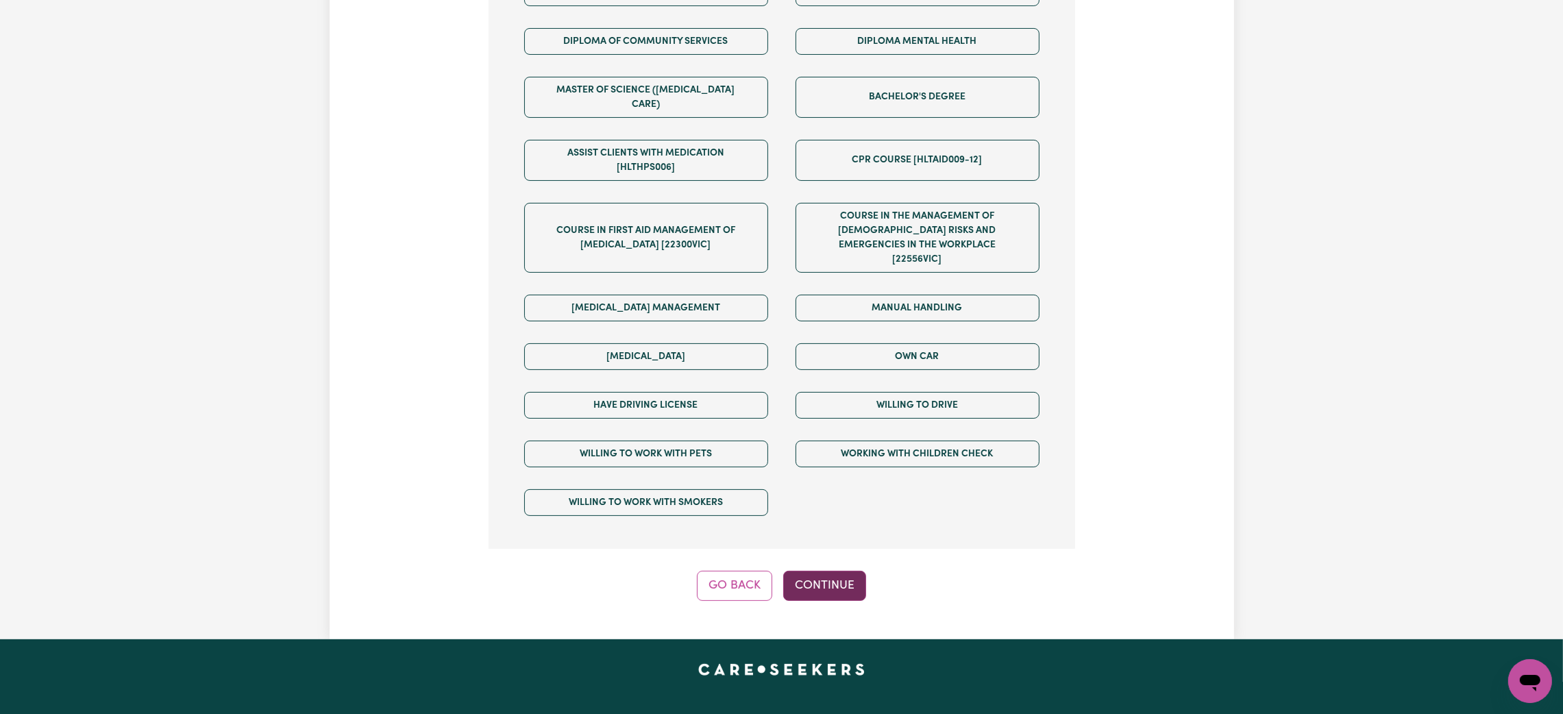
click at [798, 571] on button "Continue" at bounding box center [824, 586] width 83 height 30
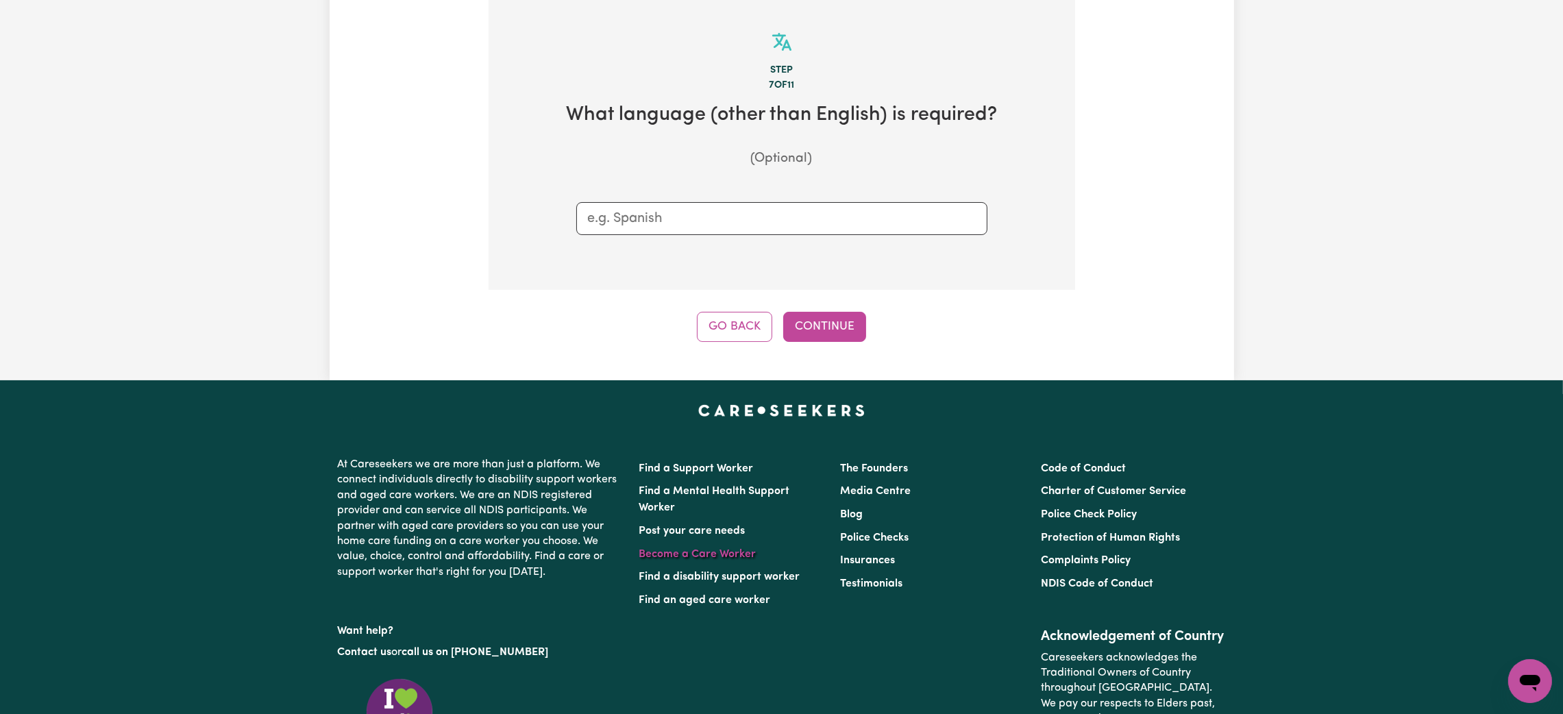
scroll to position [299, 0]
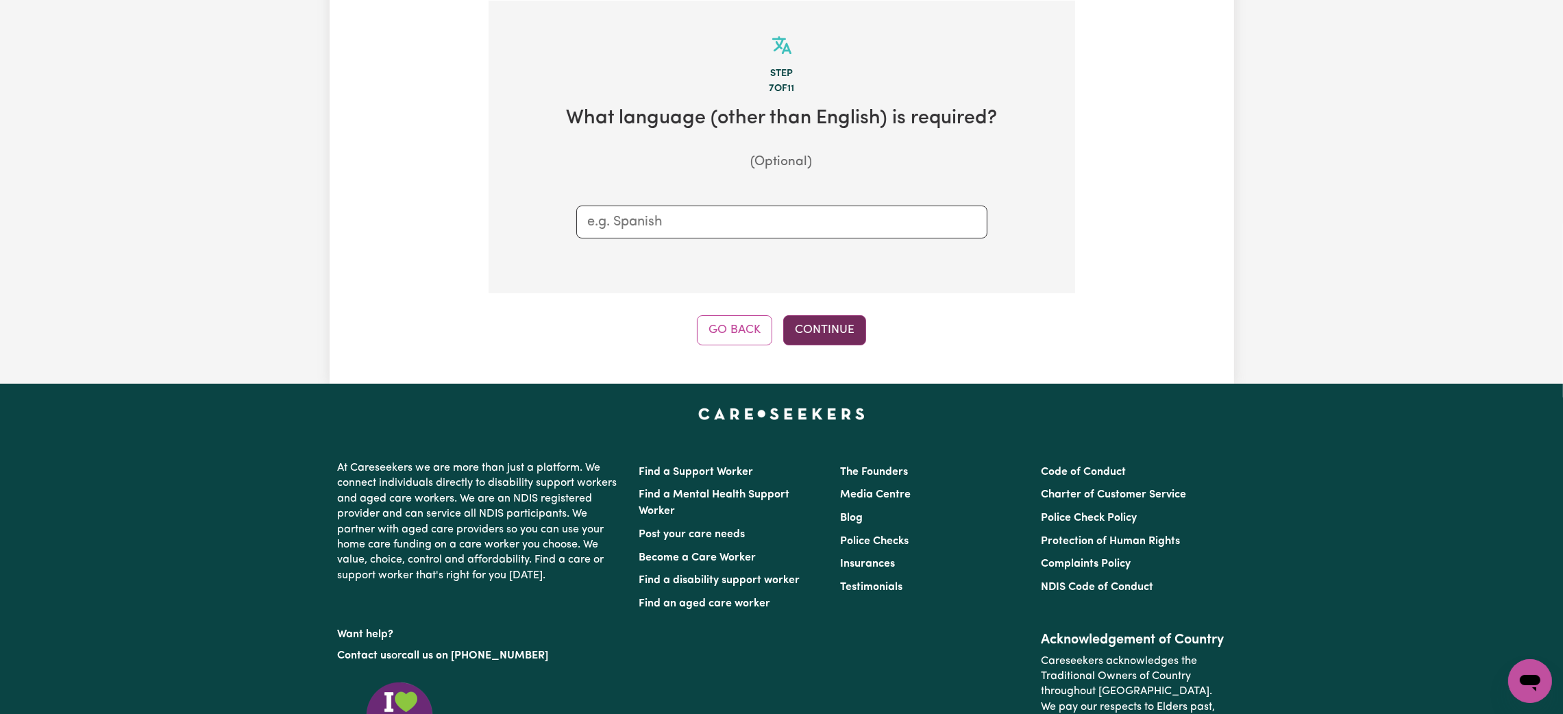
click at [822, 334] on button "Continue" at bounding box center [824, 330] width 83 height 30
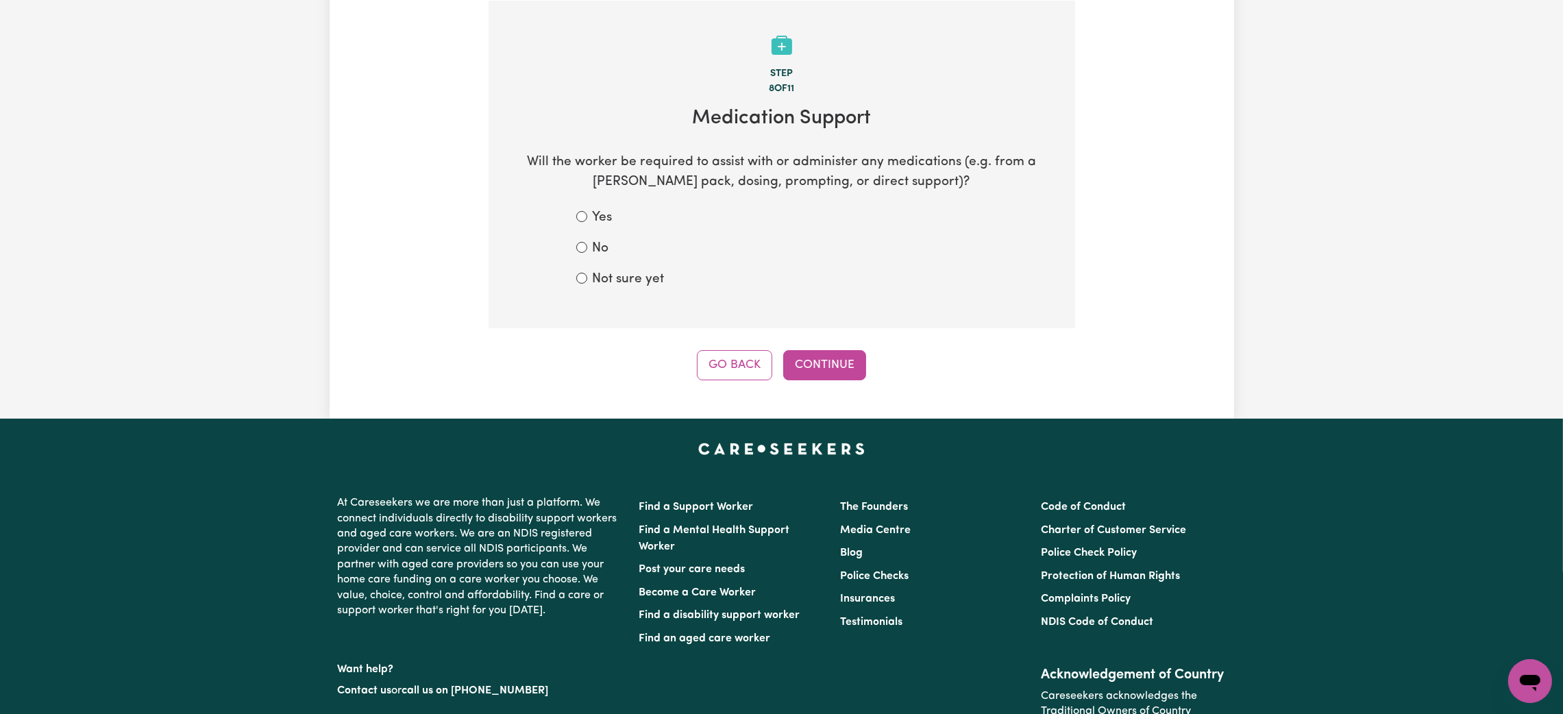
click at [593, 215] on label "Yes" at bounding box center [603, 218] width 20 height 20
click at [587, 215] on input "Yes" at bounding box center [581, 216] width 11 height 11
radio input "true"
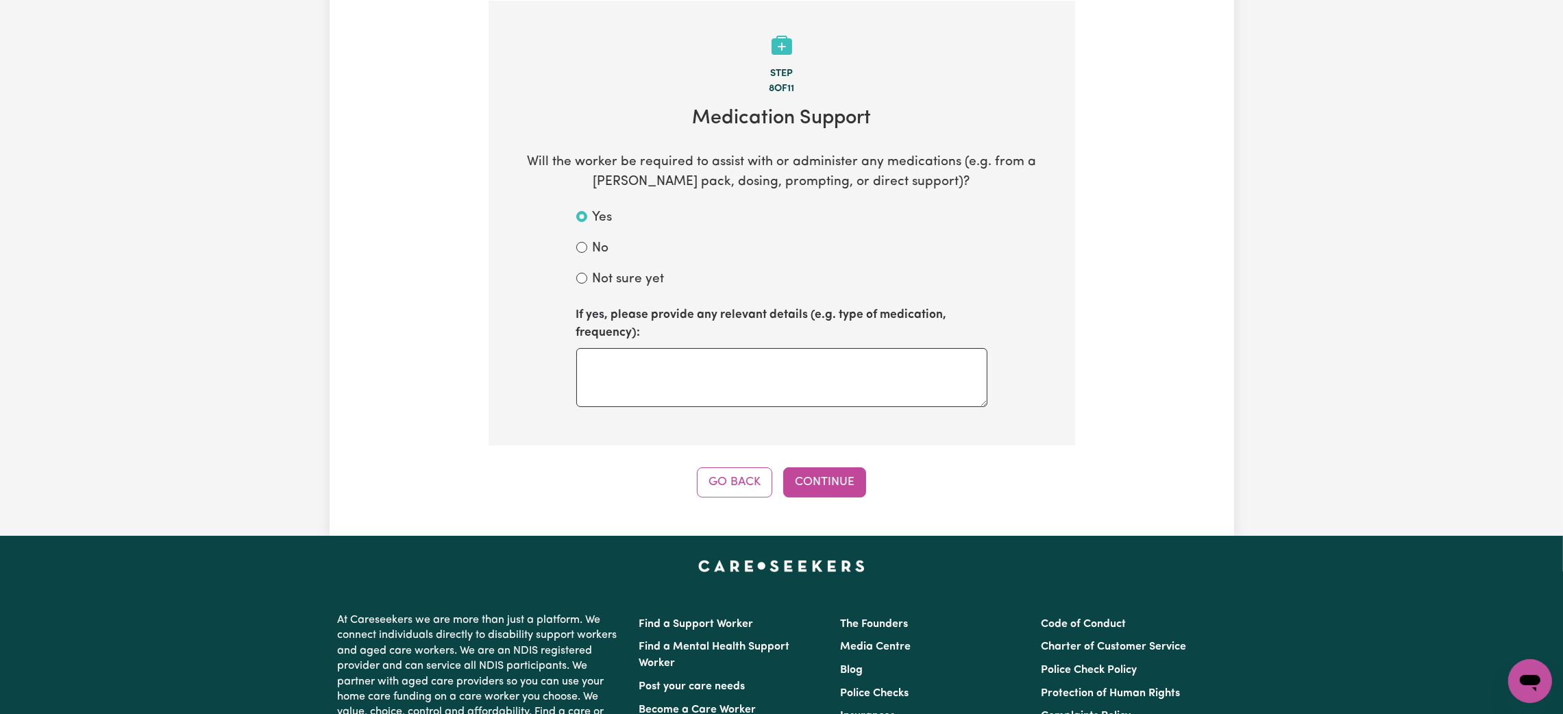
click at [584, 256] on div "No" at bounding box center [781, 249] width 411 height 20
click at [591, 245] on div "No" at bounding box center [781, 249] width 411 height 20
click at [623, 289] on form "Yes No Not sure yet If yes, please provide any relevant details (e.g. type of m…" at bounding box center [781, 307] width 411 height 198
click at [615, 275] on label "Not sure yet" at bounding box center [629, 280] width 72 height 20
click at [587, 275] on input "Not sure yet" at bounding box center [581, 278] width 11 height 11
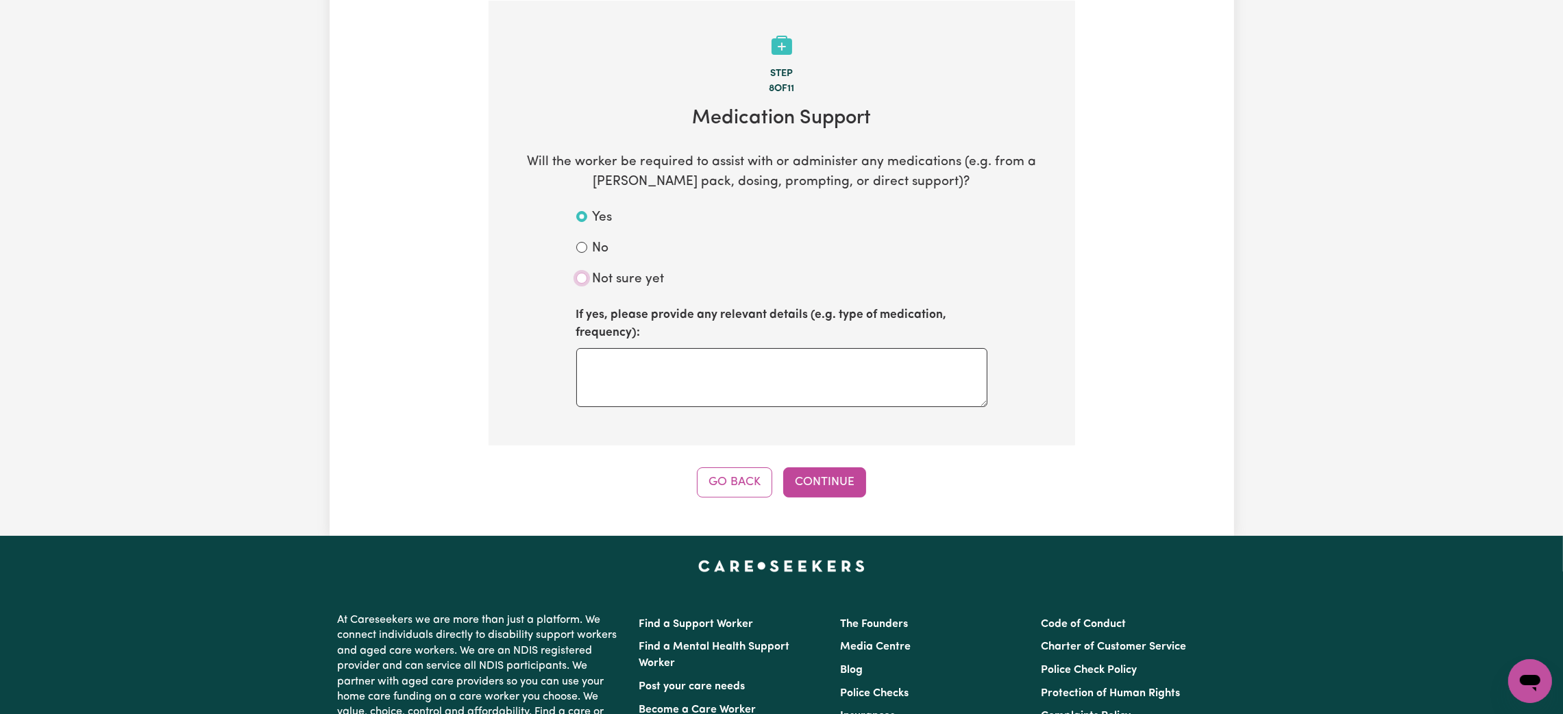
radio input "true"
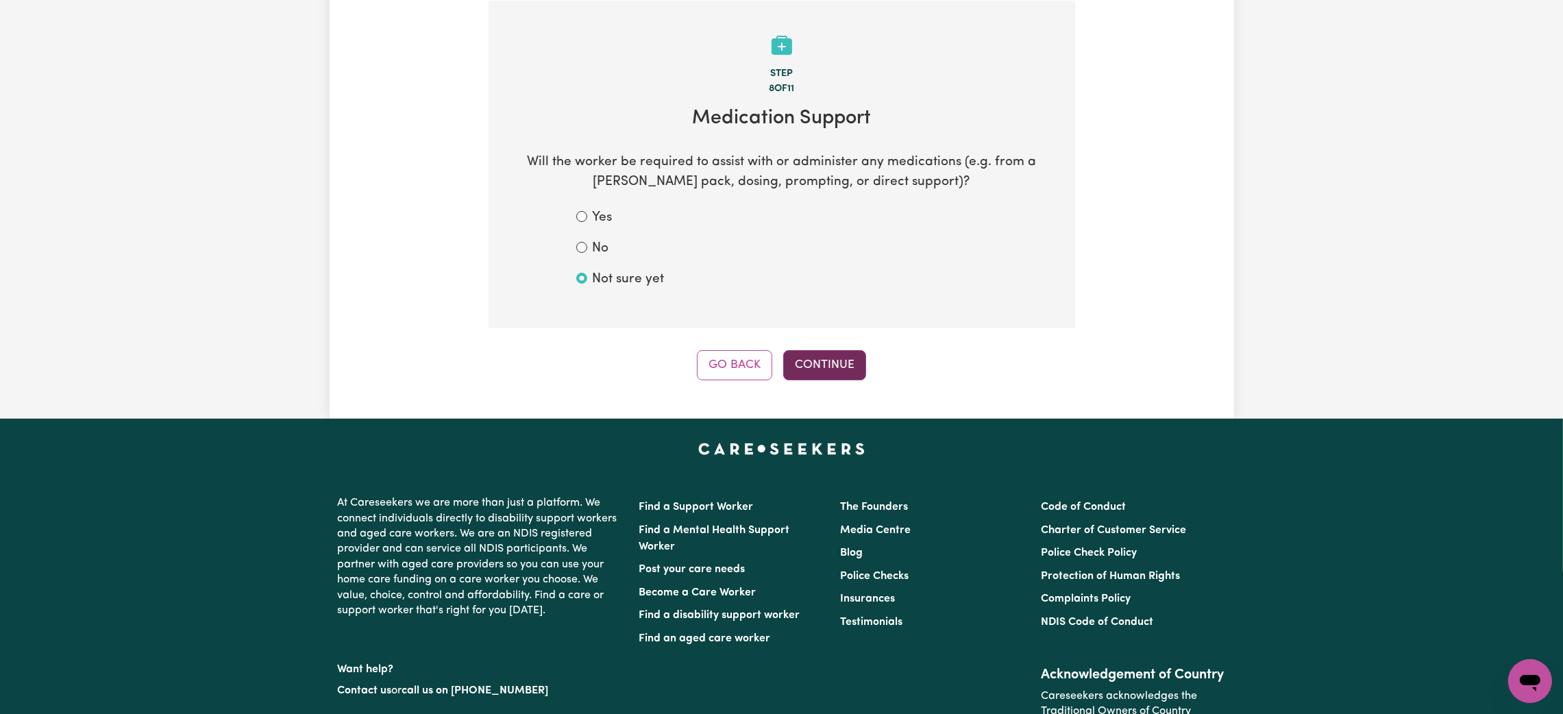
click at [837, 372] on button "Continue" at bounding box center [824, 365] width 83 height 30
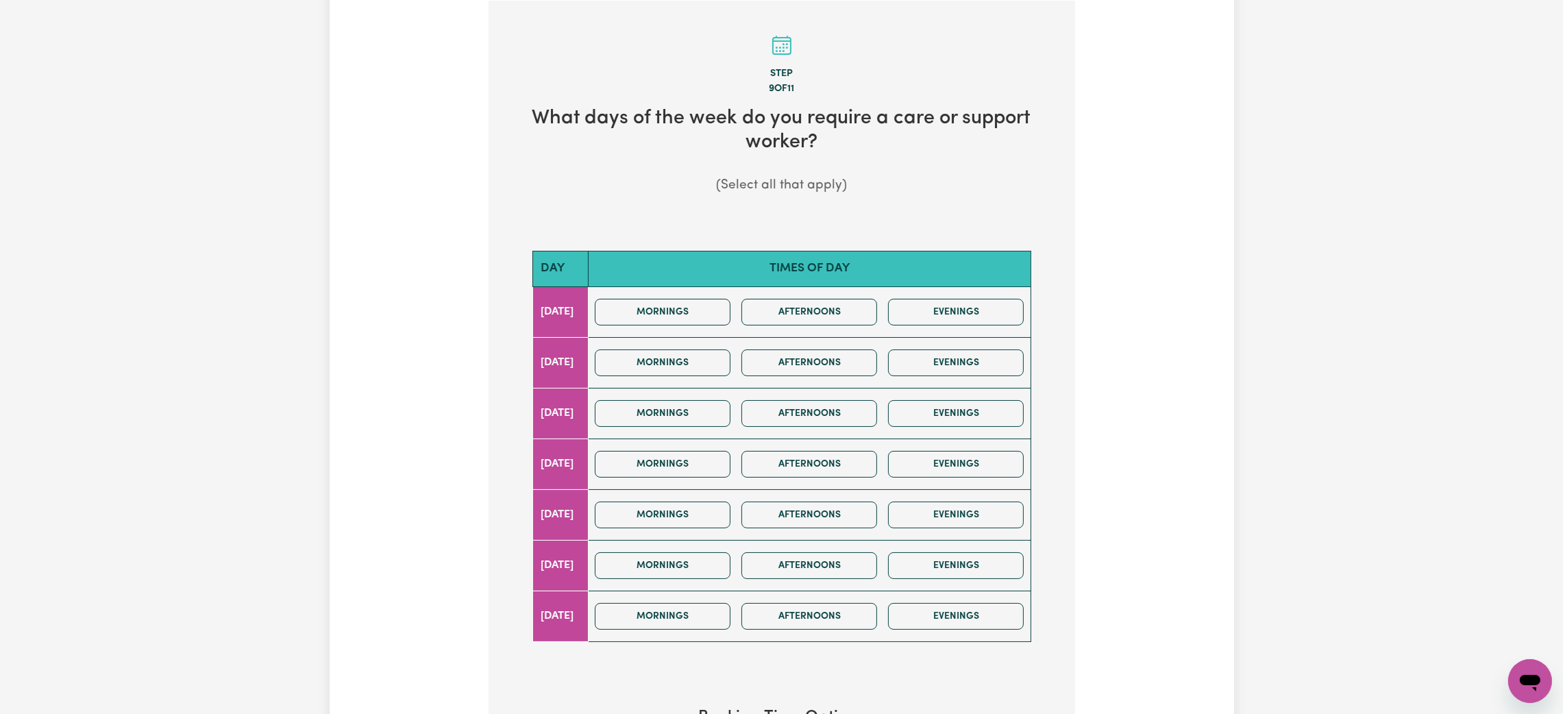
scroll to position [505, 0]
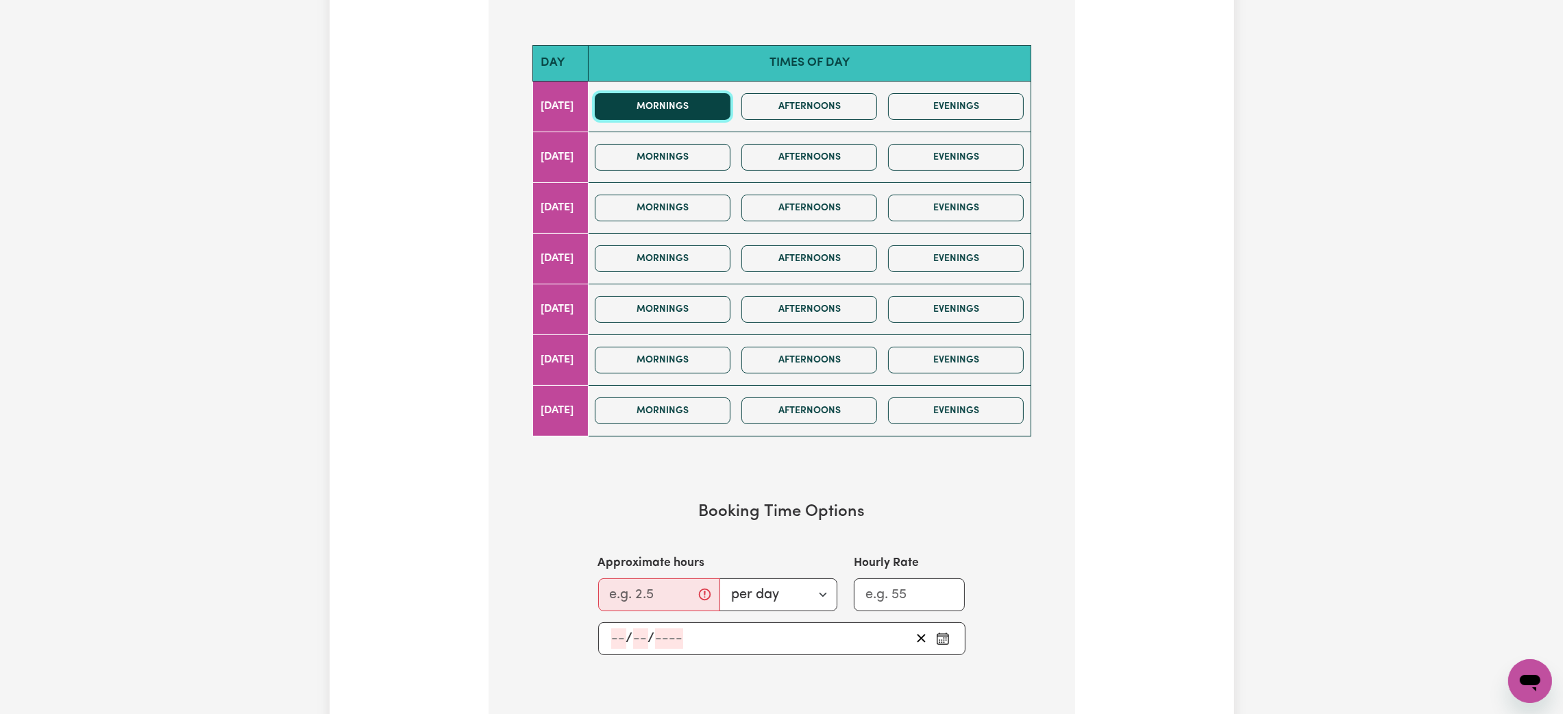
click at [704, 103] on button "Mornings" at bounding box center [663, 106] width 136 height 27
click at [725, 111] on button "Mornings" at bounding box center [663, 106] width 136 height 27
click at [934, 99] on button "Evenings" at bounding box center [956, 106] width 136 height 27
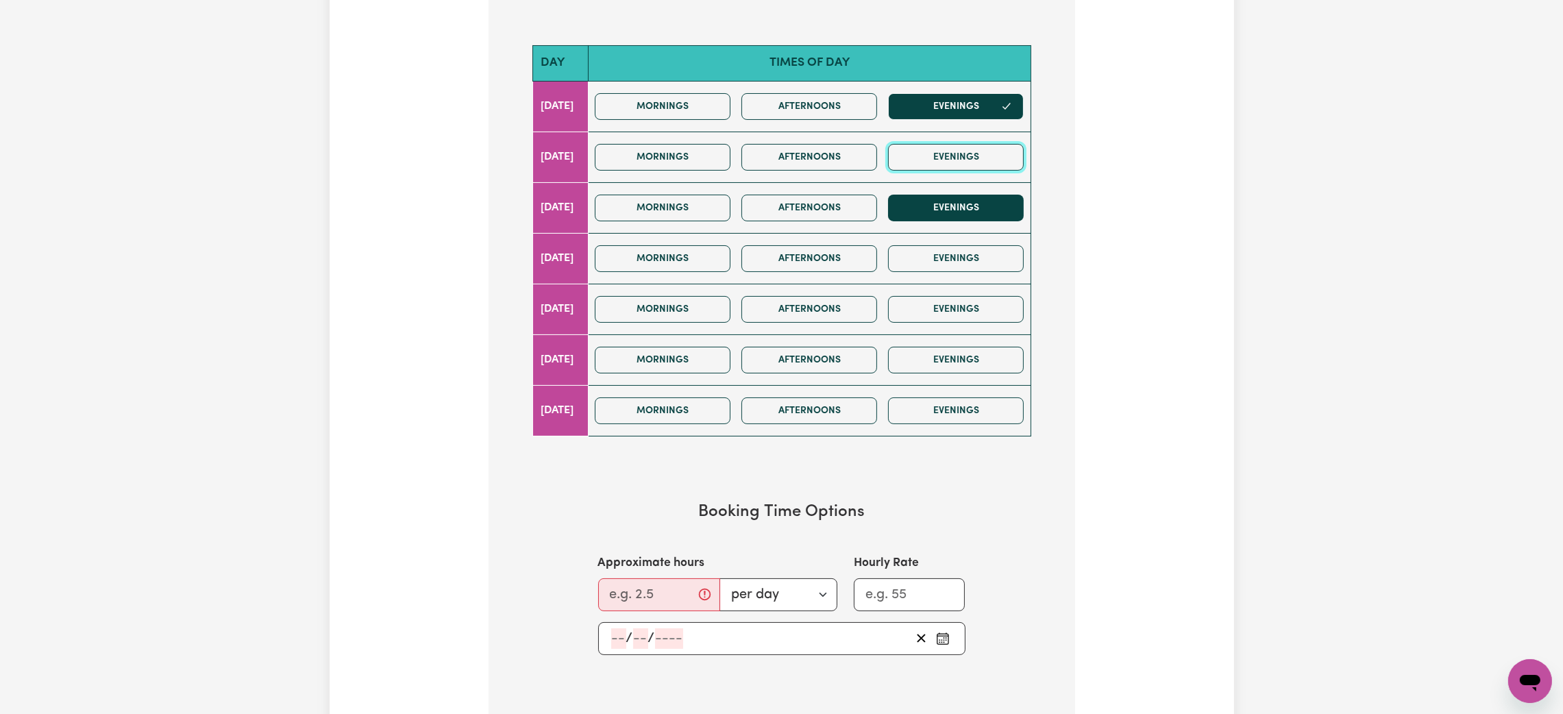
drag, startPoint x: 940, startPoint y: 160, endPoint x: 940, endPoint y: 200, distance: 40.4
click at [941, 164] on button "Evenings" at bounding box center [956, 157] width 136 height 27
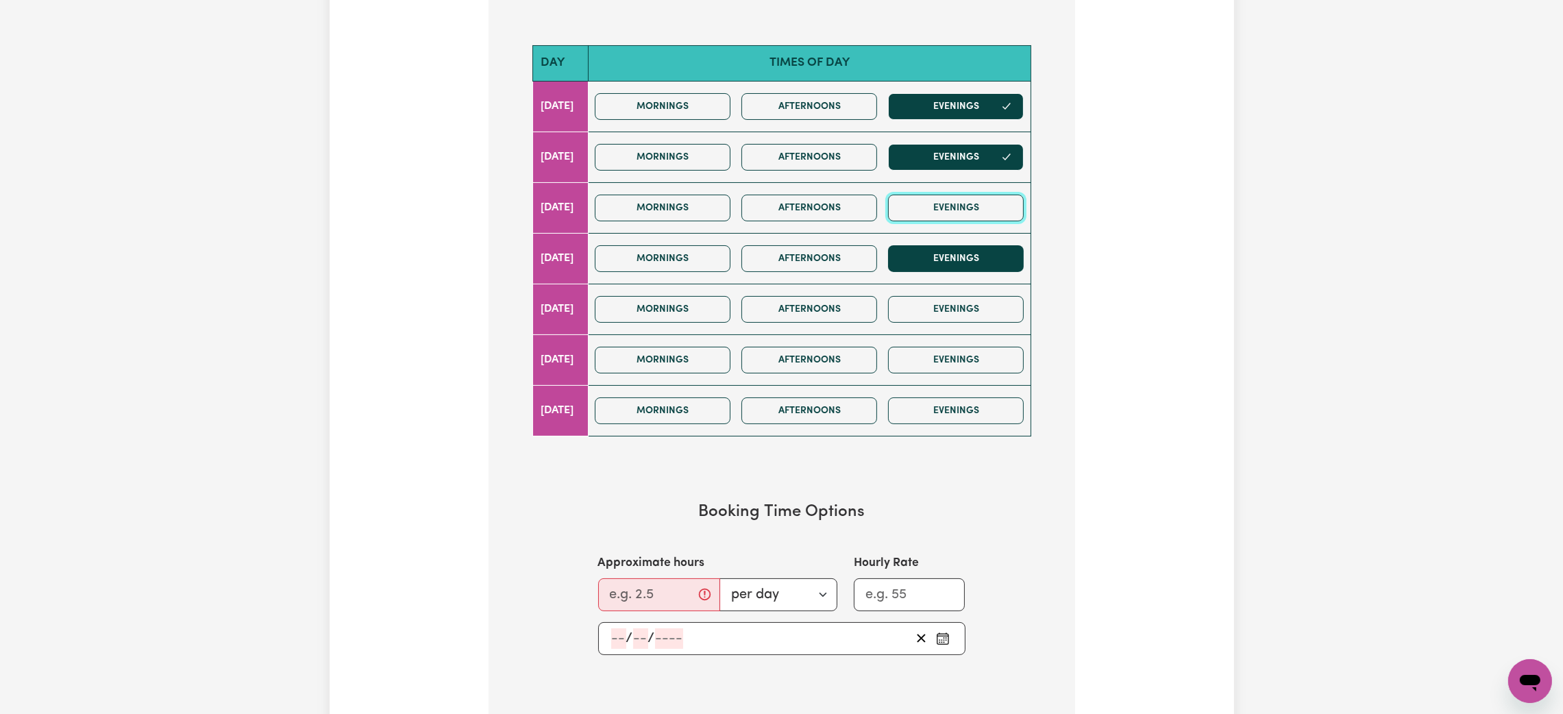
drag, startPoint x: 940, startPoint y: 209, endPoint x: 935, endPoint y: 254, distance: 44.8
click at [940, 211] on button "Evenings" at bounding box center [956, 208] width 136 height 27
click at [935, 255] on button "Evenings" at bounding box center [956, 258] width 136 height 27
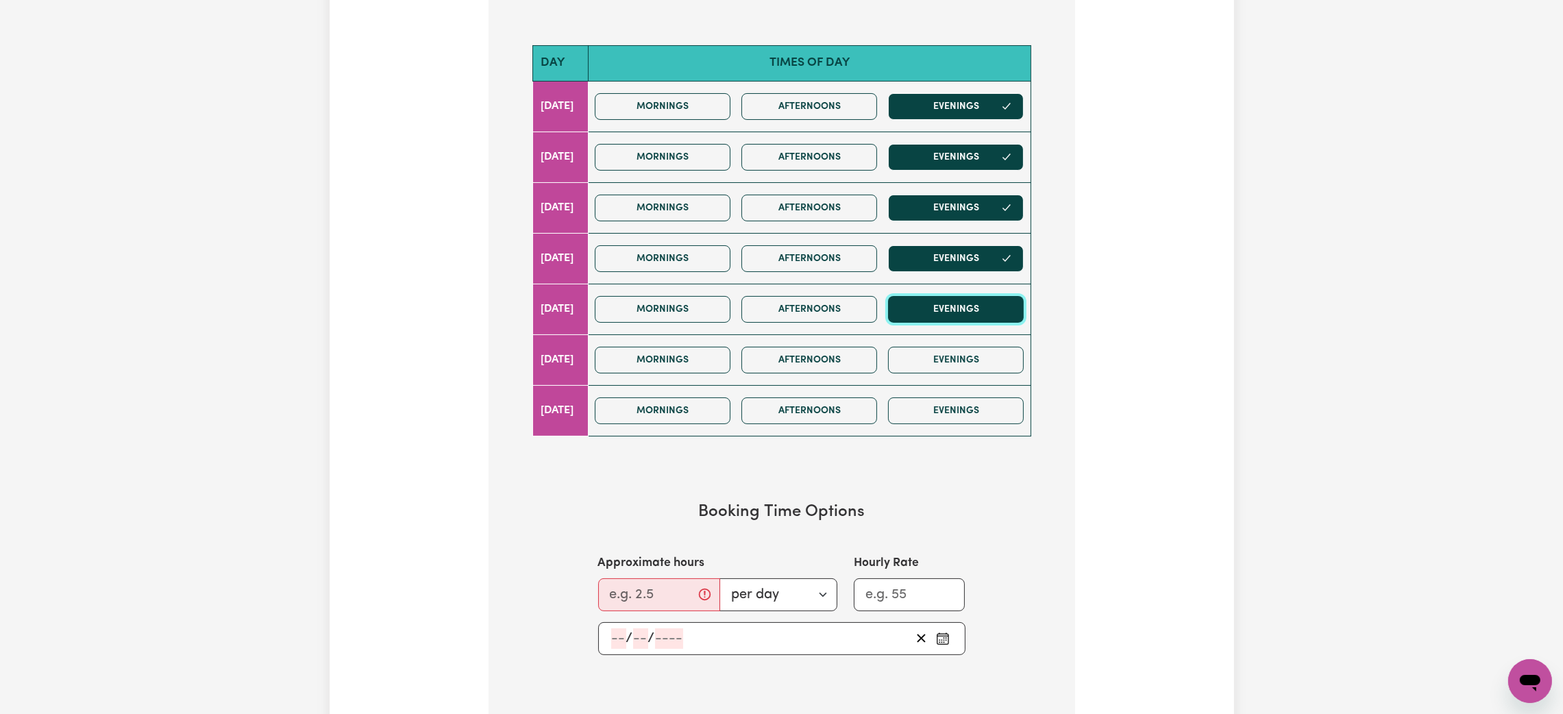
click at [937, 311] on button "Evenings" at bounding box center [956, 309] width 136 height 27
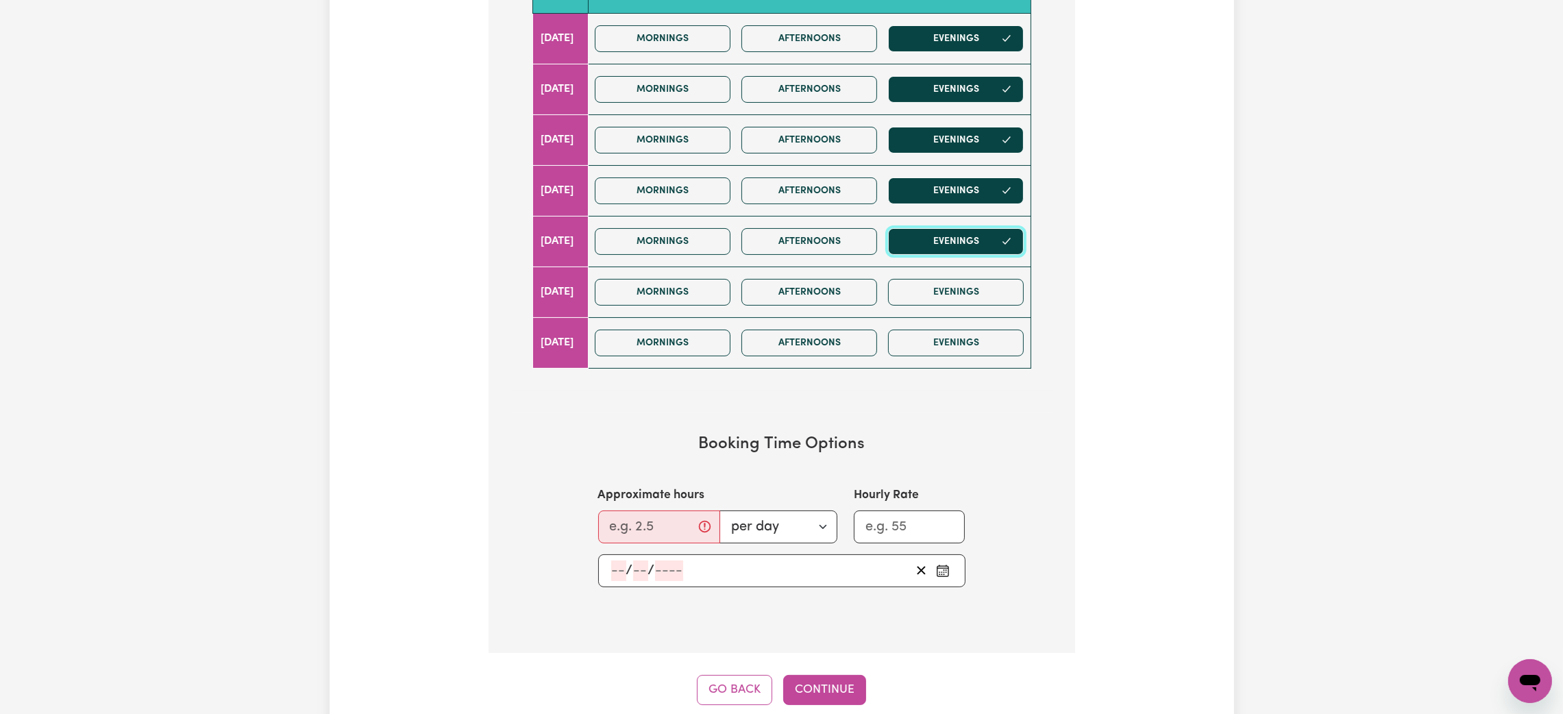
scroll to position [608, 0]
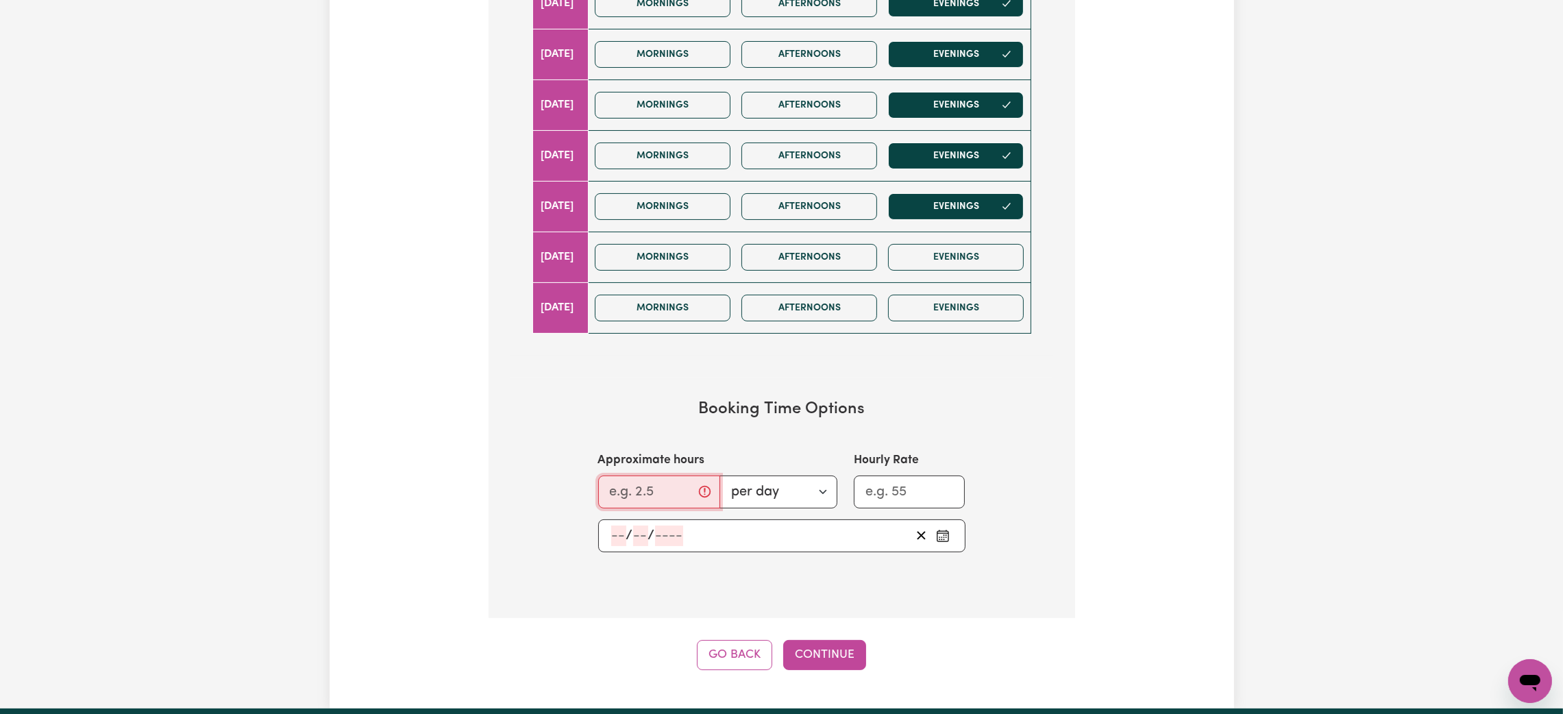
click at [647, 497] on input "Approximate hours" at bounding box center [659, 492] width 122 height 33
type input "2"
click at [801, 546] on div "/ /" at bounding box center [760, 536] width 301 height 21
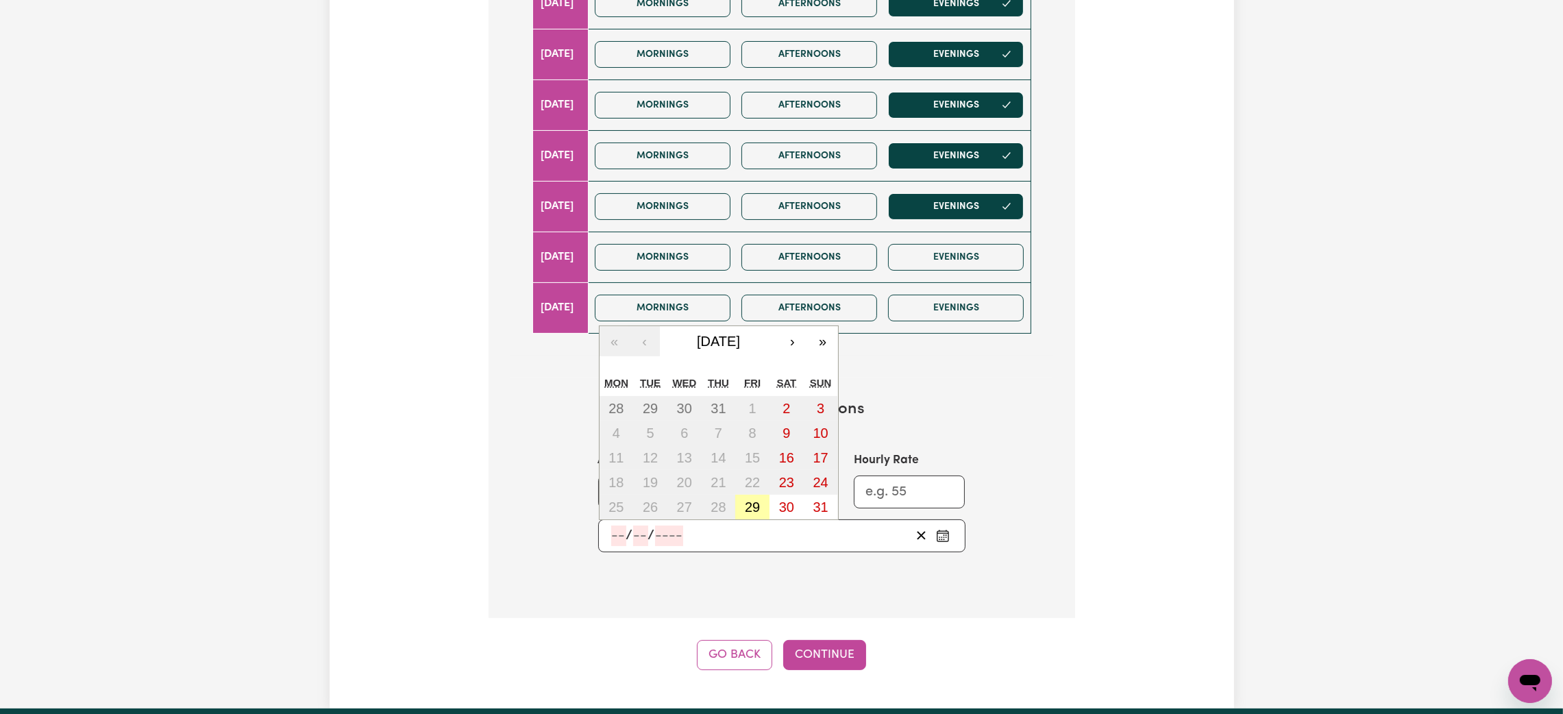
click at [763, 517] on button "29" at bounding box center [752, 507] width 34 height 25
type input "[DATE]"
type input "29"
type input "8"
type input "2025"
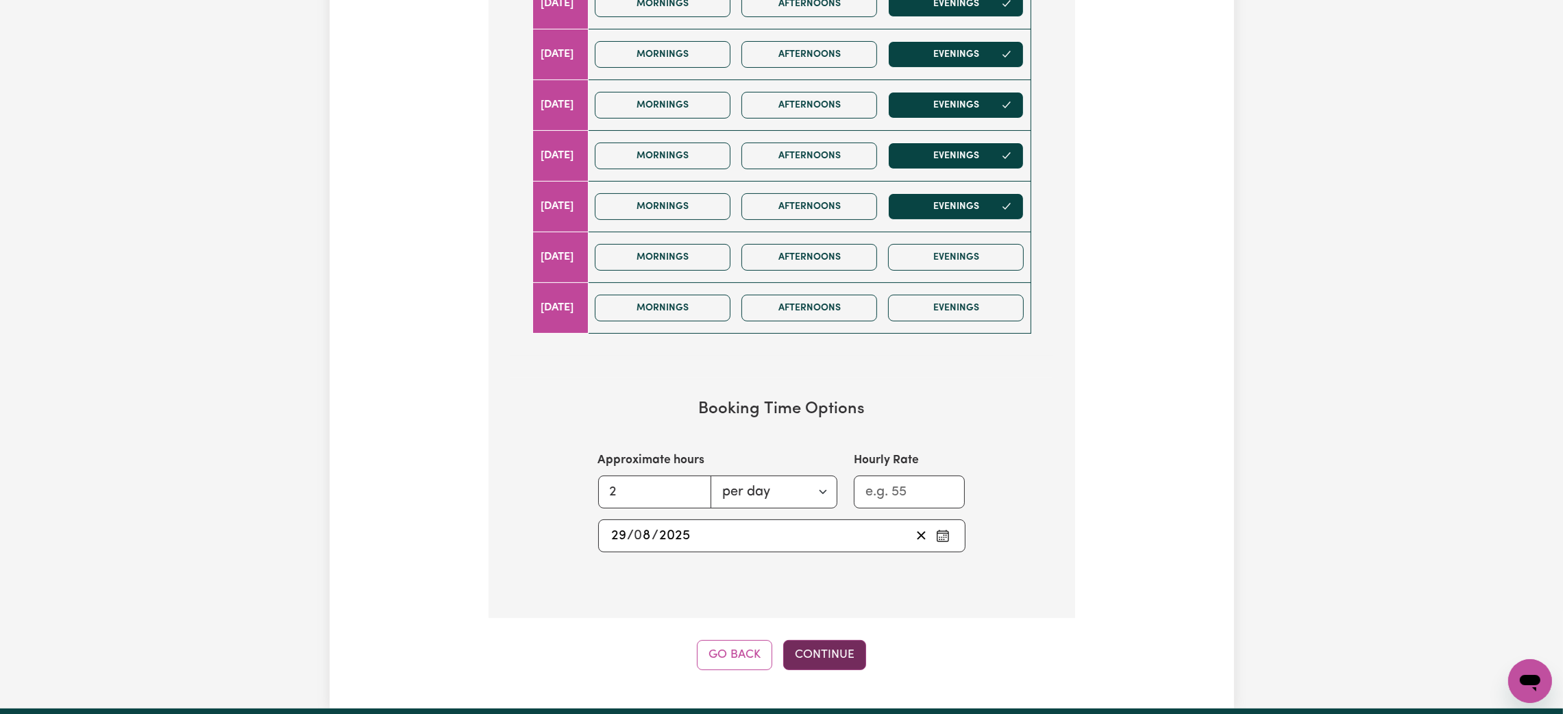
click at [835, 657] on button "Continue" at bounding box center [824, 655] width 83 height 30
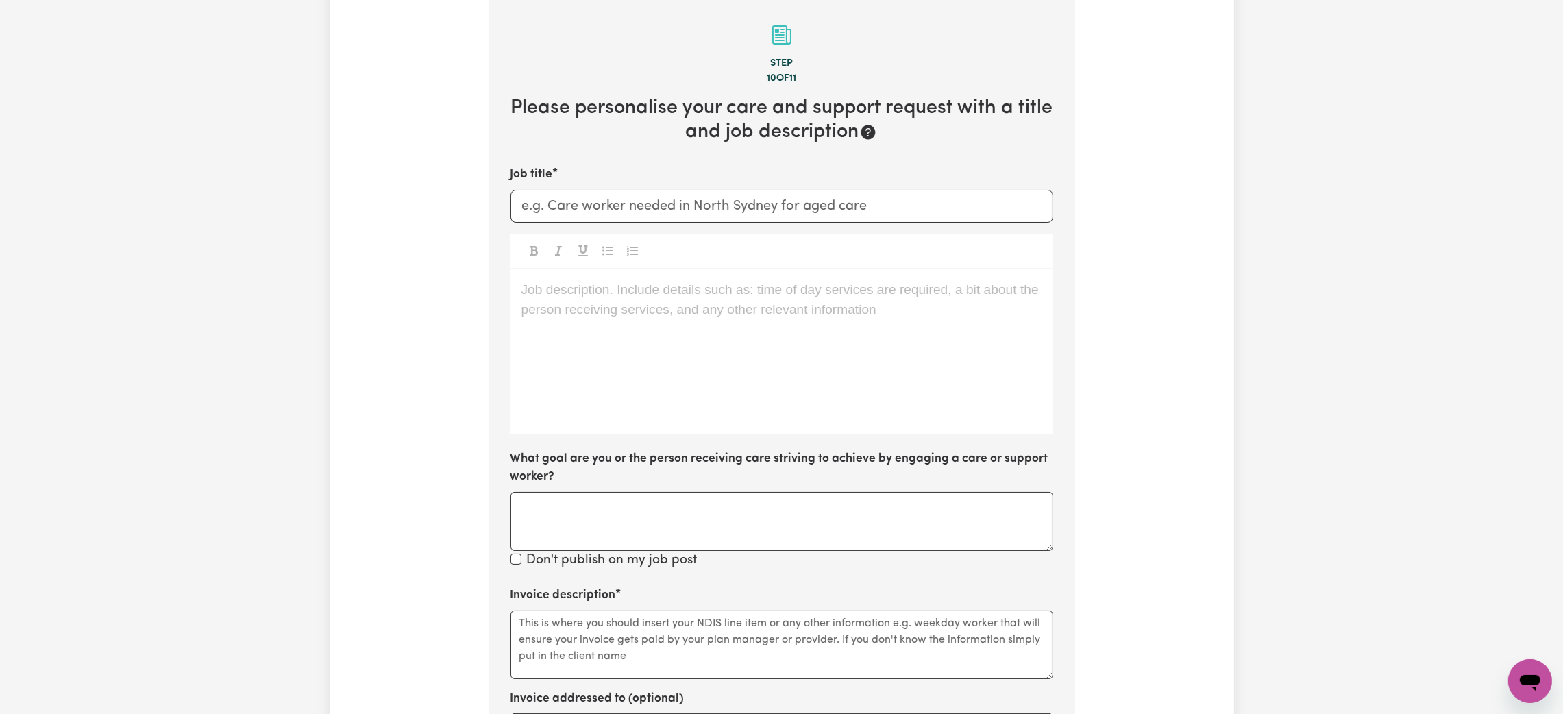
scroll to position [299, 0]
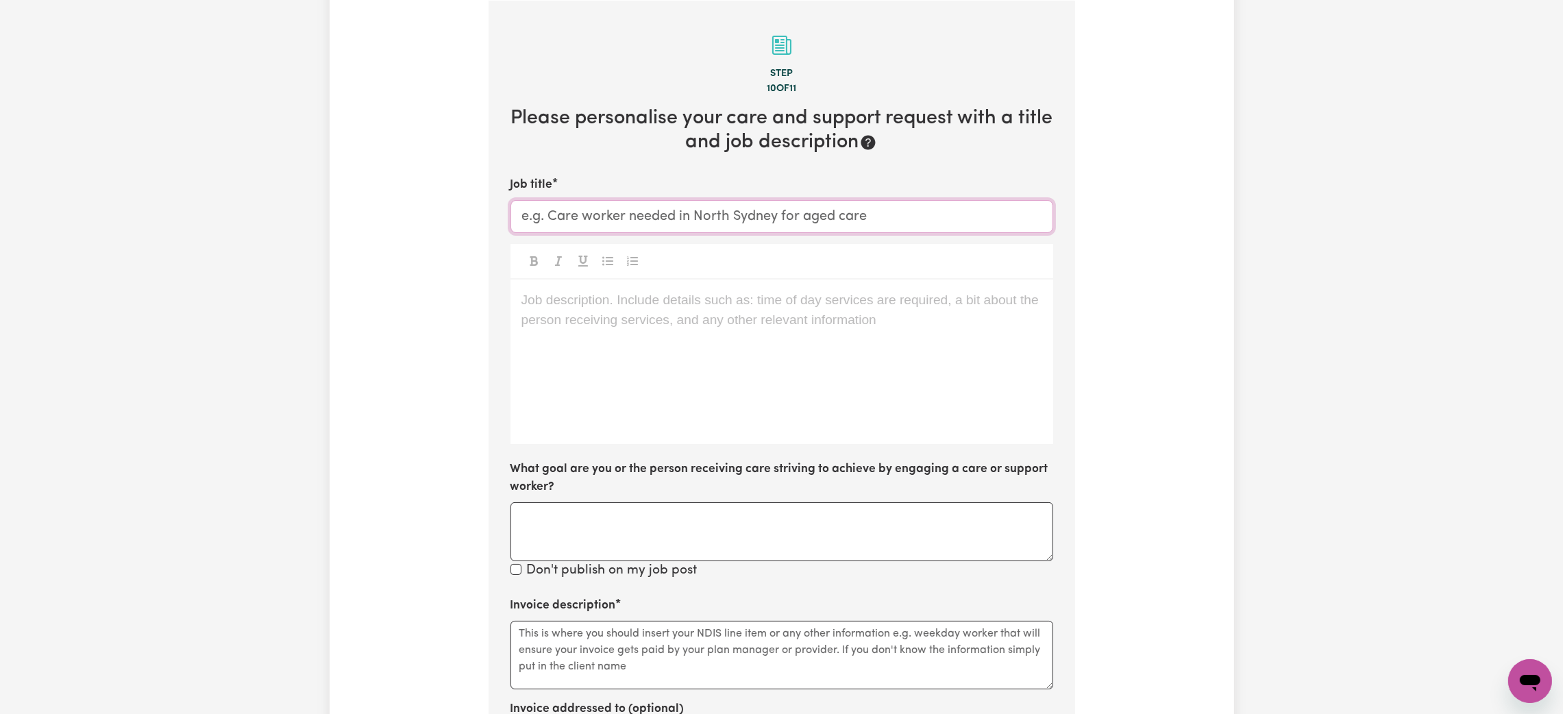
click at [595, 211] on input "Job title" at bounding box center [781, 216] width 543 height 33
type input "Evening Rate - NDIS Support Worker"
click at [691, 307] on p "Job description. Include details such as: time of day services are required, a …" at bounding box center [781, 301] width 521 height 20
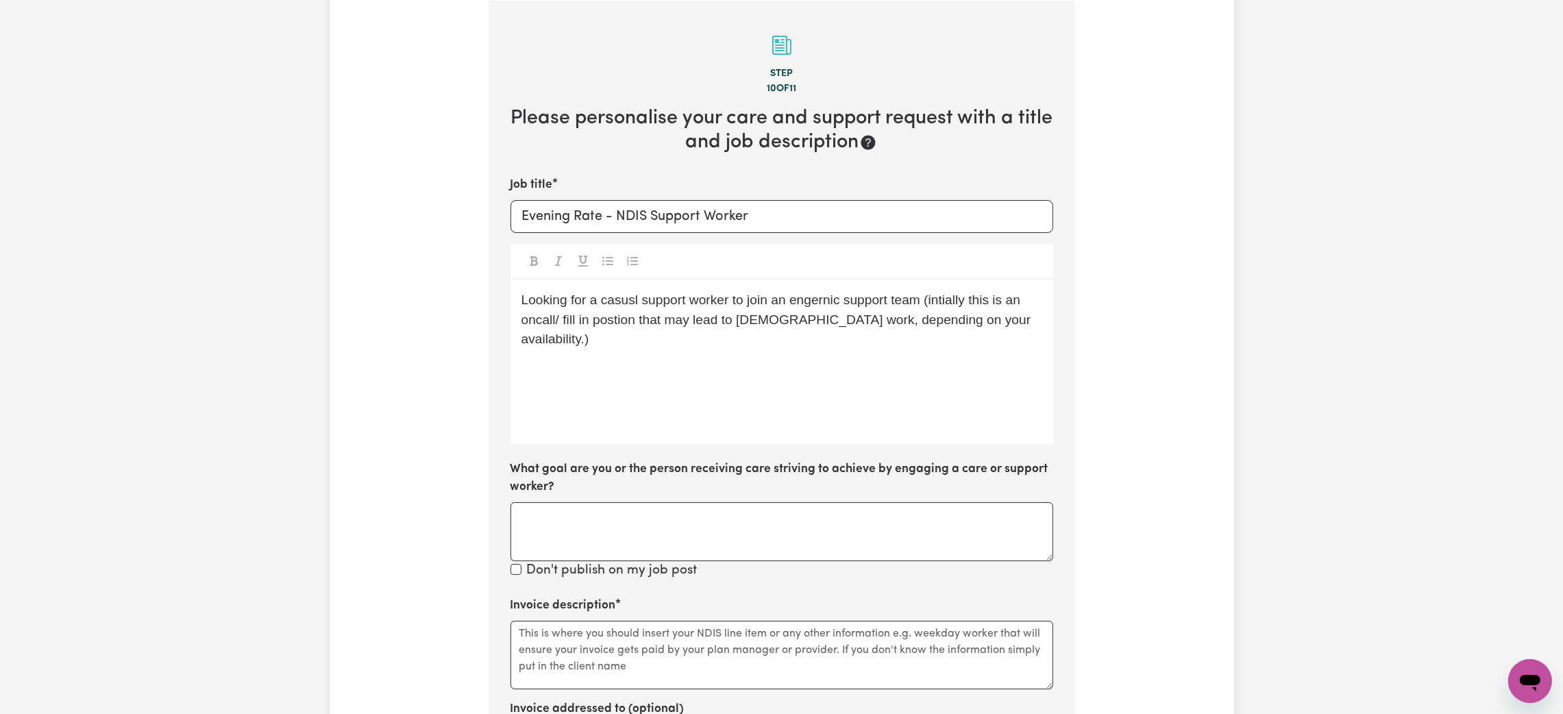
click at [652, 347] on div "Looking for a casusl support worker to join an engernic support team (intially …" at bounding box center [781, 362] width 543 height 164
click at [1039, 319] on p "Looking for a casusl support worker to join an engernic support team (intially …" at bounding box center [781, 320] width 521 height 59
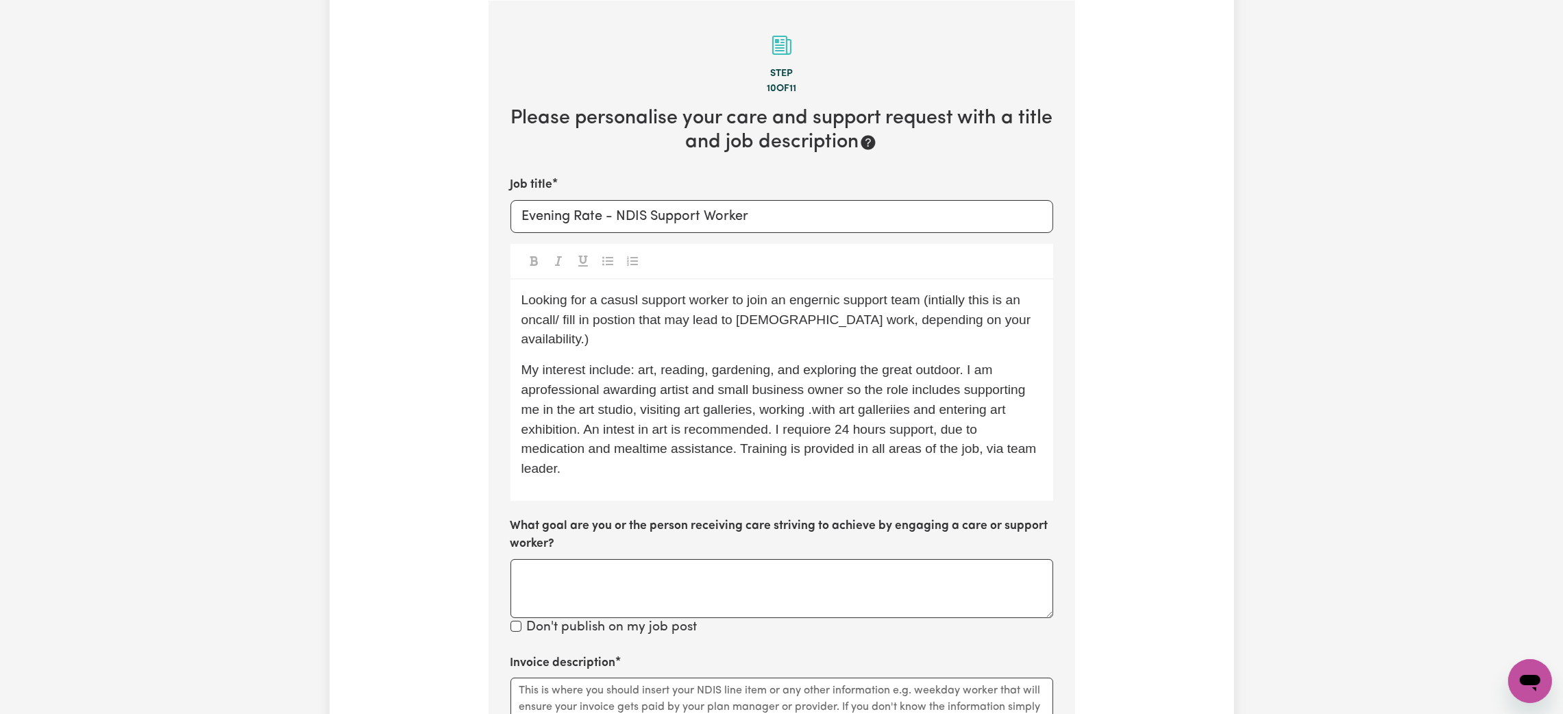
scroll to position [403, 0]
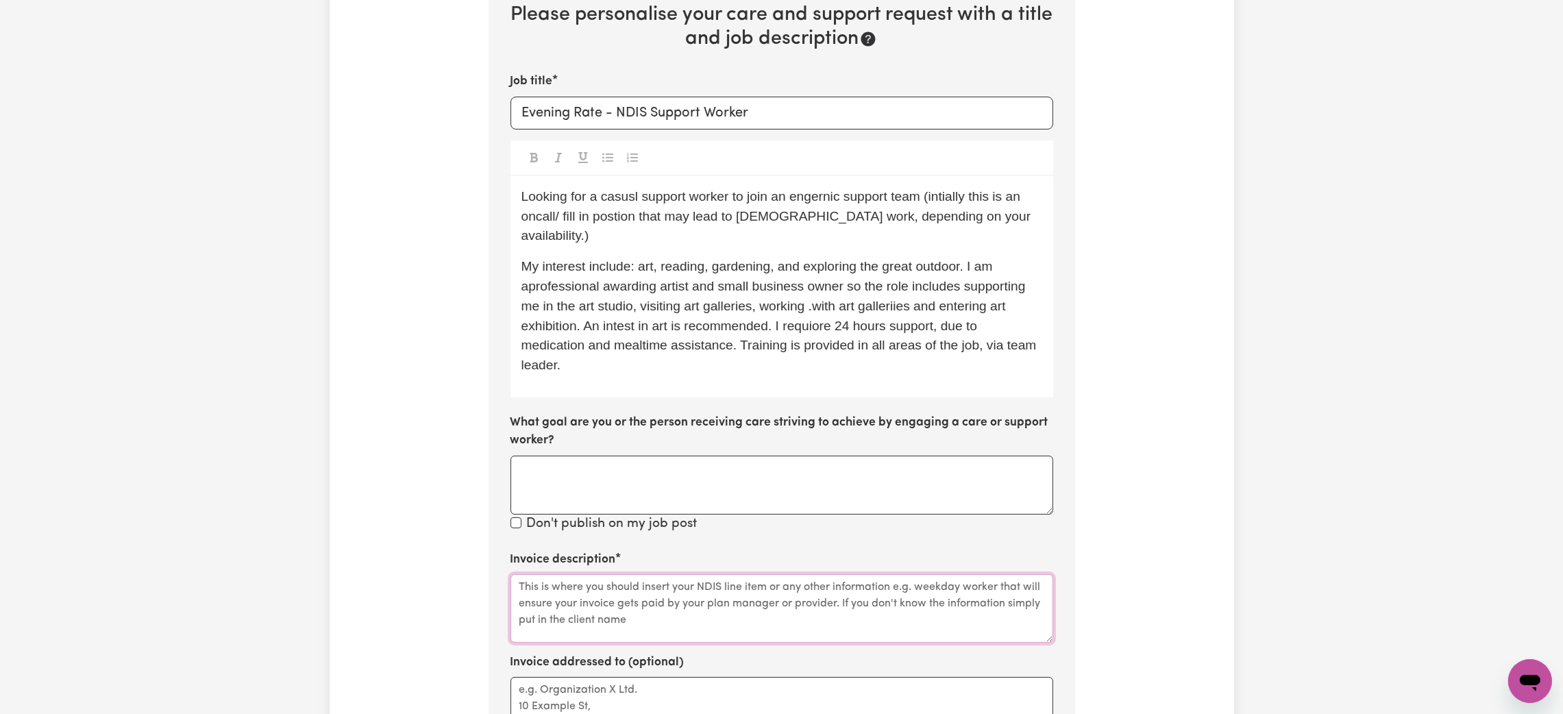
click at [660, 575] on textarea "Invoice description" at bounding box center [781, 608] width 543 height 69
paste textarea "01_015_0107_1_1"
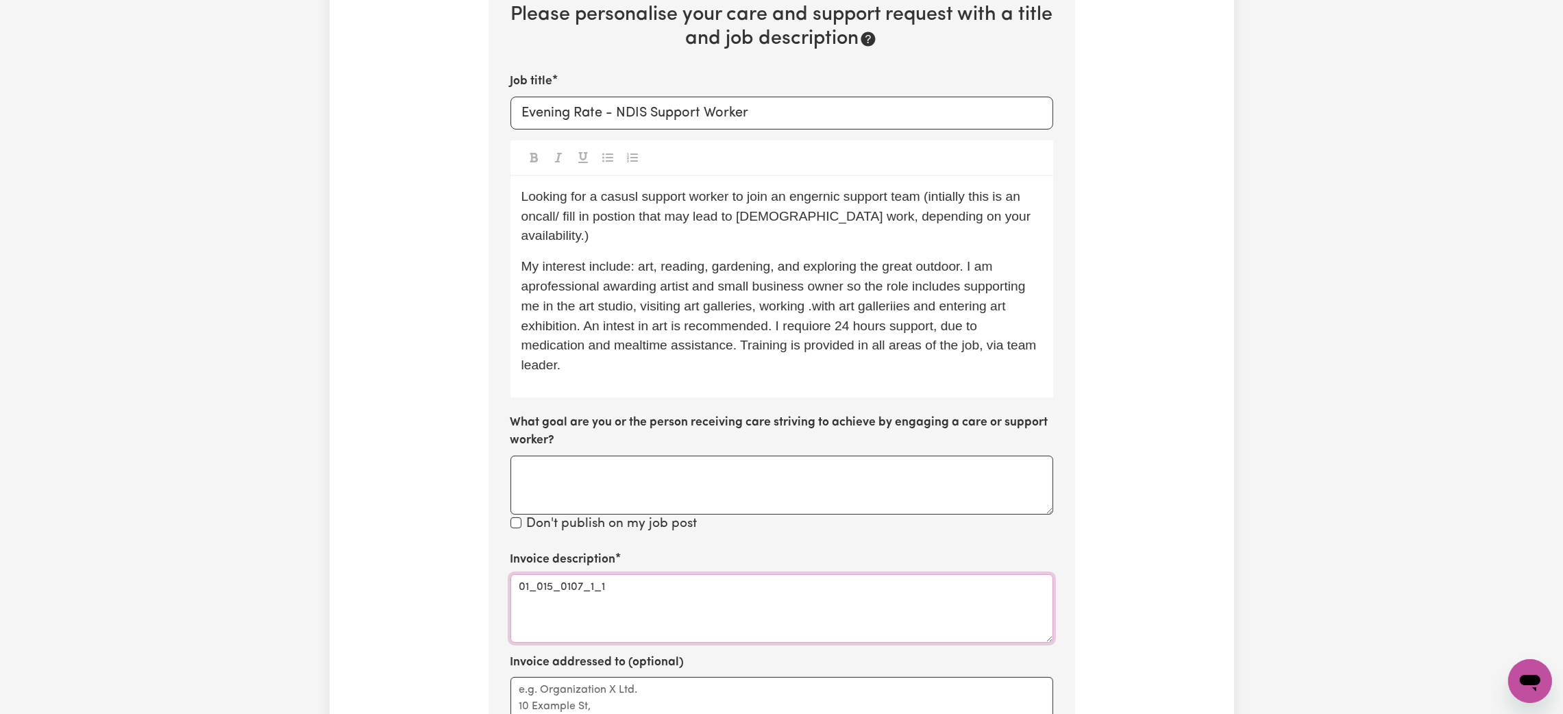
type textarea "01_015_0107_1_1"
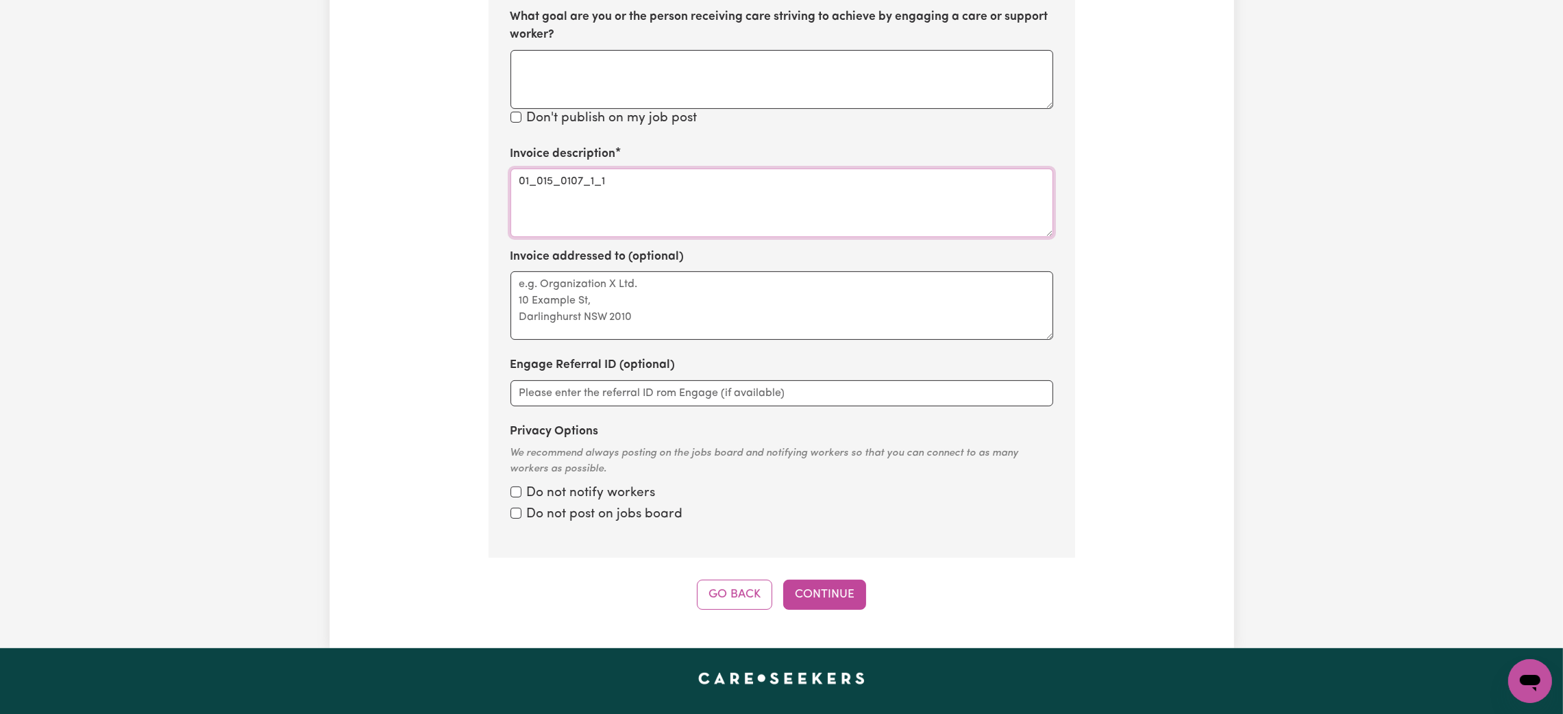
scroll to position [814, 0]
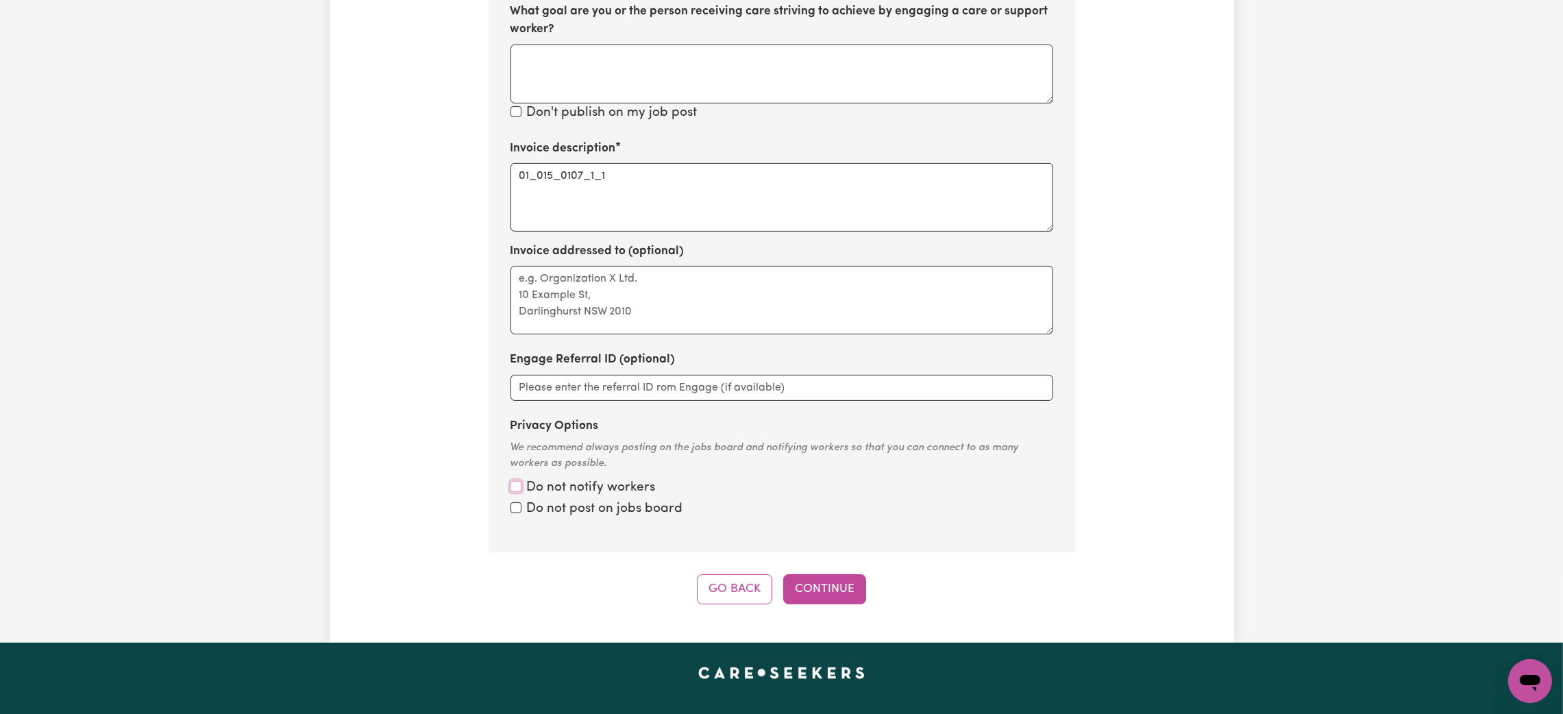
click at [515, 481] on input "Privacy Options" at bounding box center [515, 486] width 11 height 11
checkbox input "true"
click at [515, 491] on input "Privacy Options" at bounding box center [515, 486] width 11 height 11
checkbox input "true"
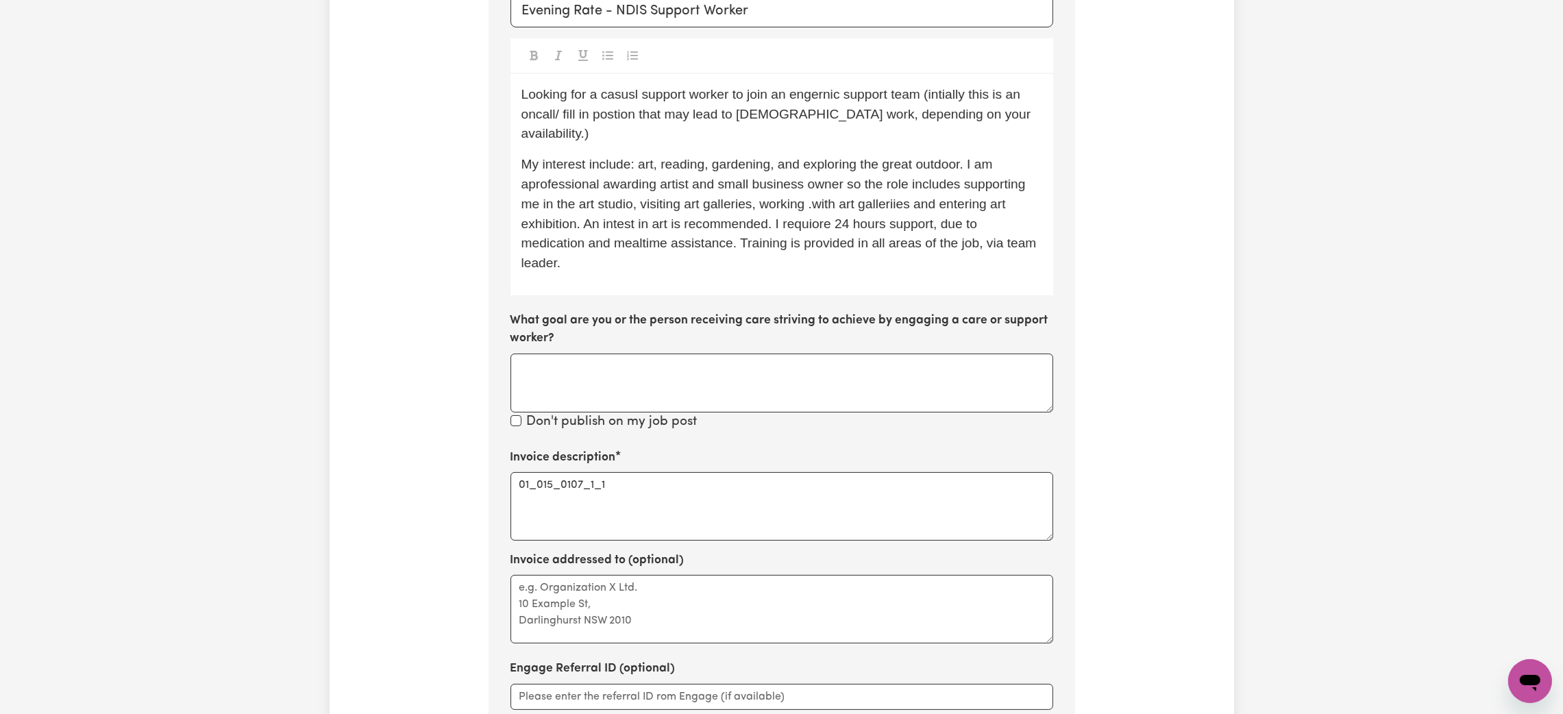
scroll to position [403, 0]
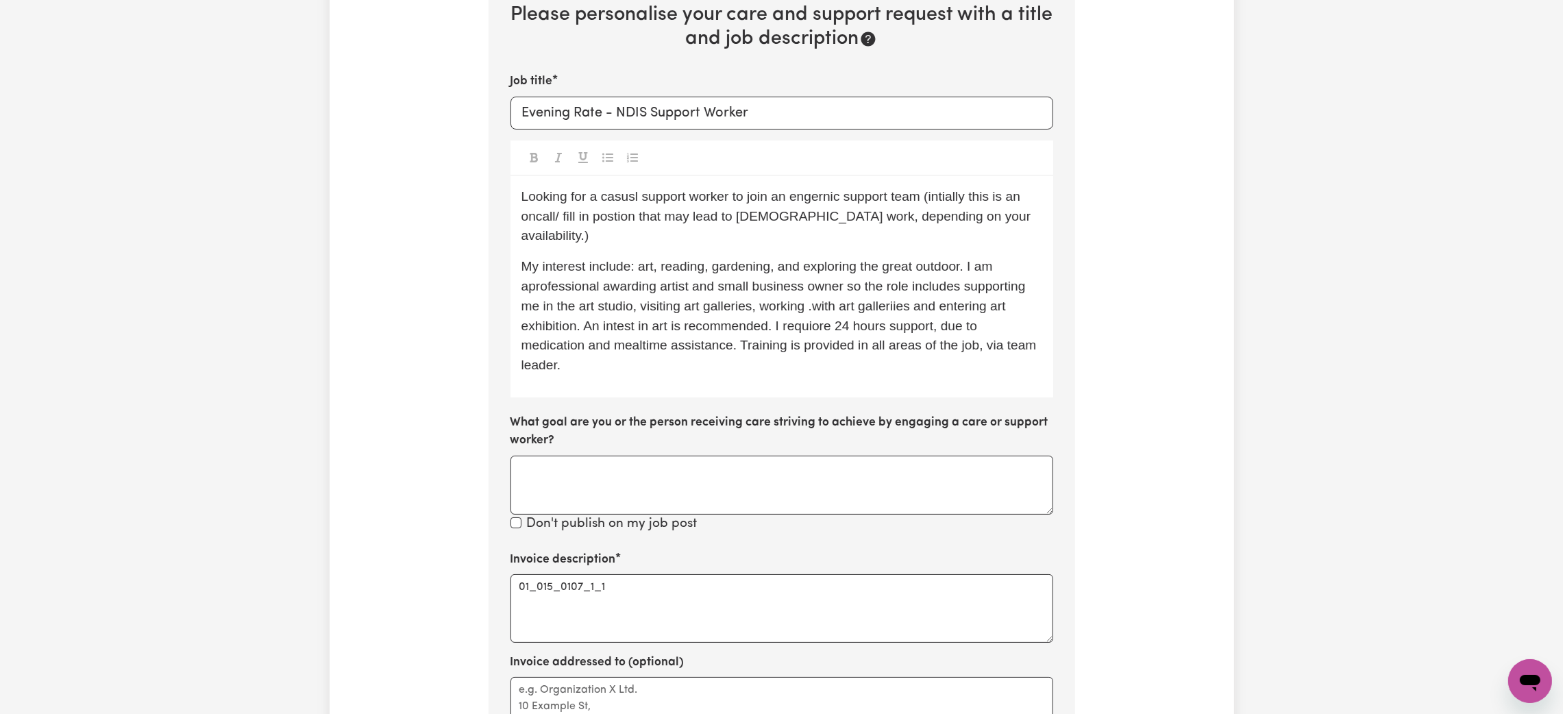
click at [627, 189] on span "Looking for a casusl support worker to join an engernic support team (intially …" at bounding box center [777, 216] width 513 height 54
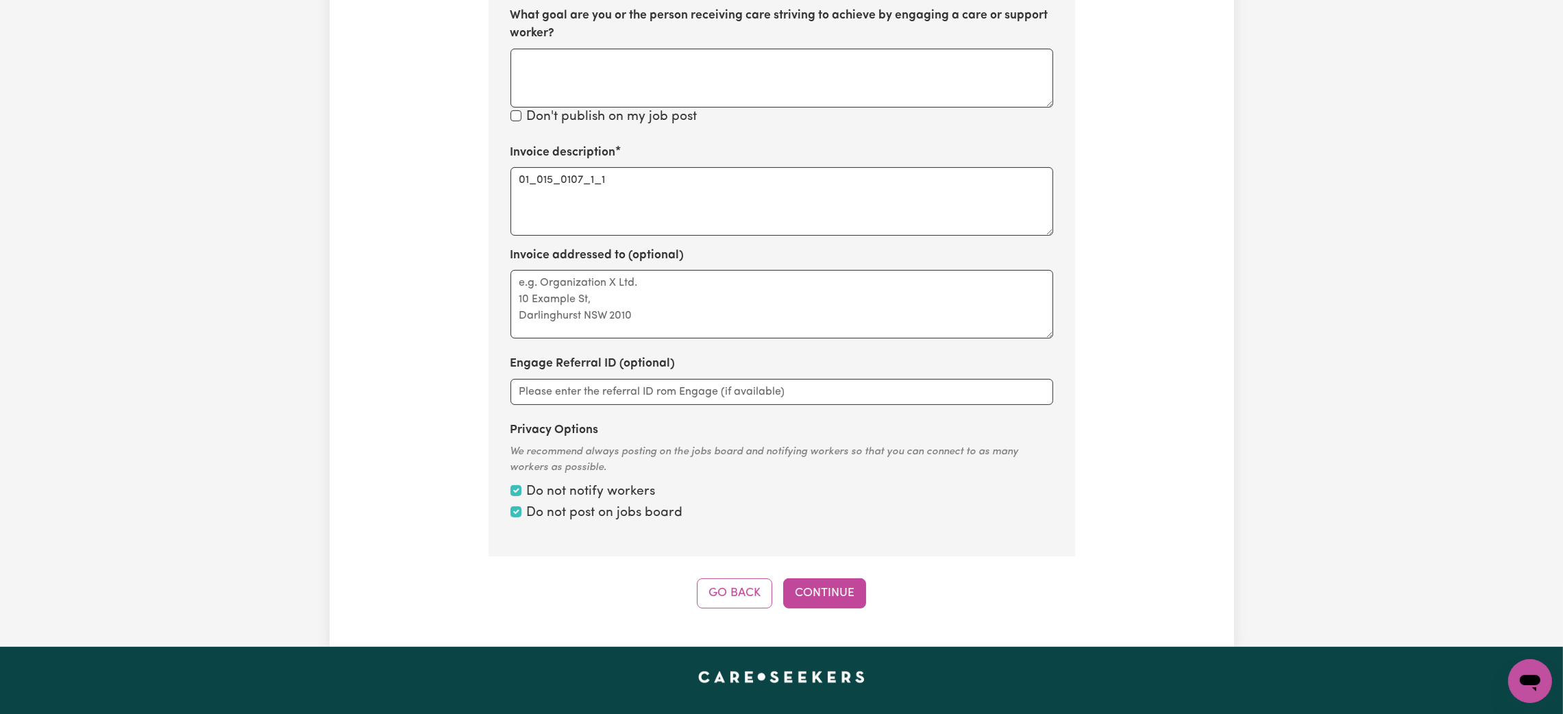
scroll to position [814, 0]
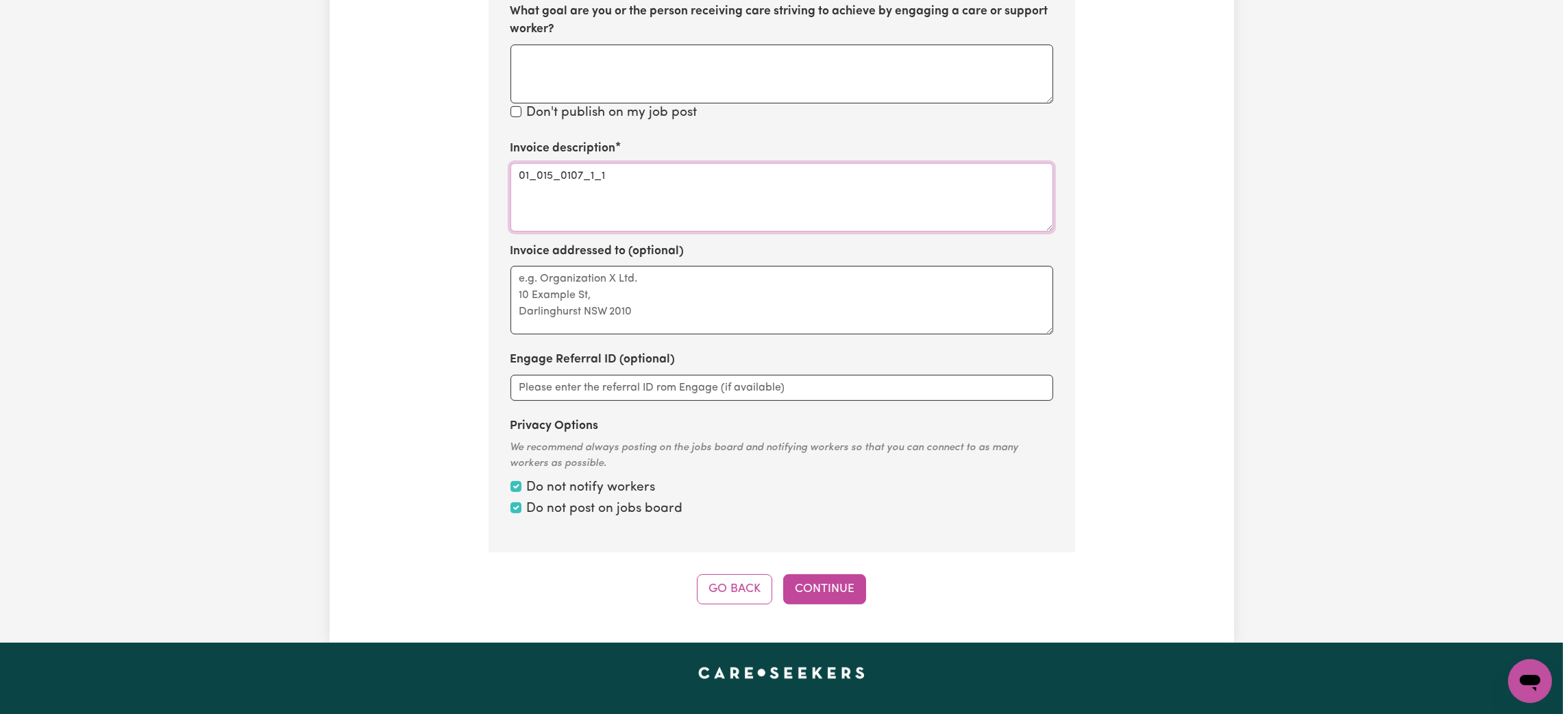
click at [729, 182] on textarea "01_015_0107_1_1" at bounding box center [781, 197] width 543 height 69
click at [519, 163] on textarea "01_015_0107_1_1" at bounding box center [781, 197] width 543 height 69
drag, startPoint x: 618, startPoint y: 154, endPoint x: 486, endPoint y: 156, distance: 131.6
click at [992, 185] on textarea "Weekday Evening - 01_015_0107_1_1" at bounding box center [781, 197] width 543 height 69
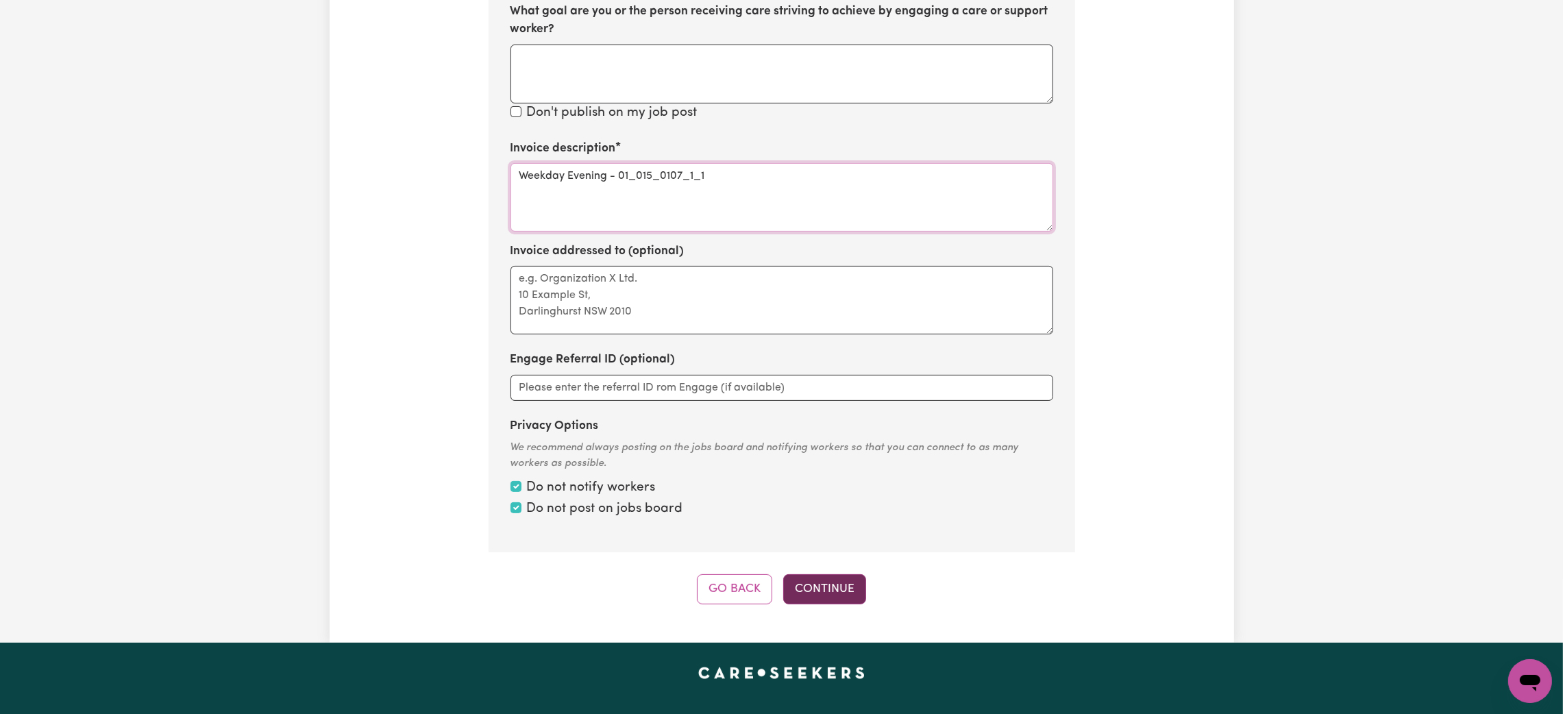
type textarea "Weekday Evening - 01_015_0107_1_1"
click at [846, 574] on button "Continue" at bounding box center [824, 589] width 83 height 30
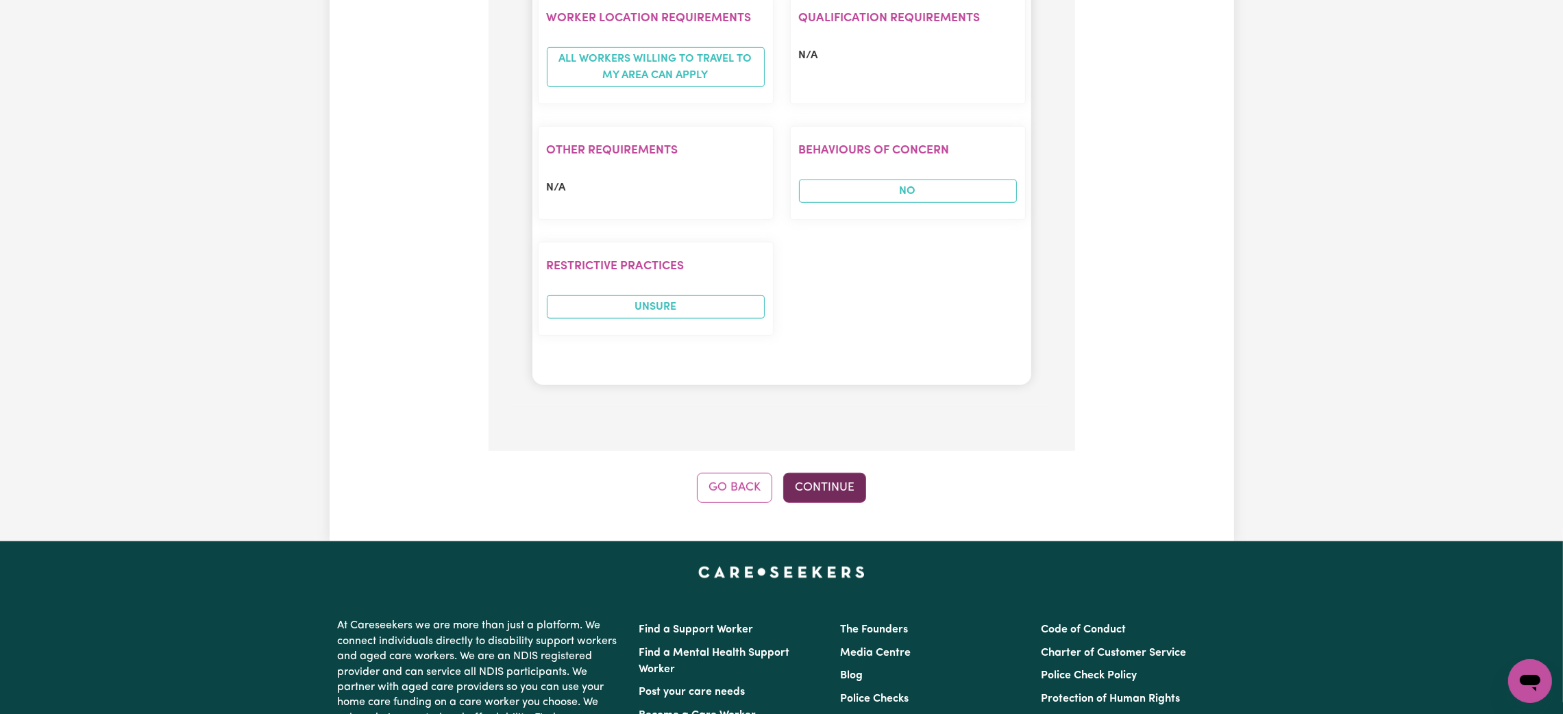
scroll to position [1739, 0]
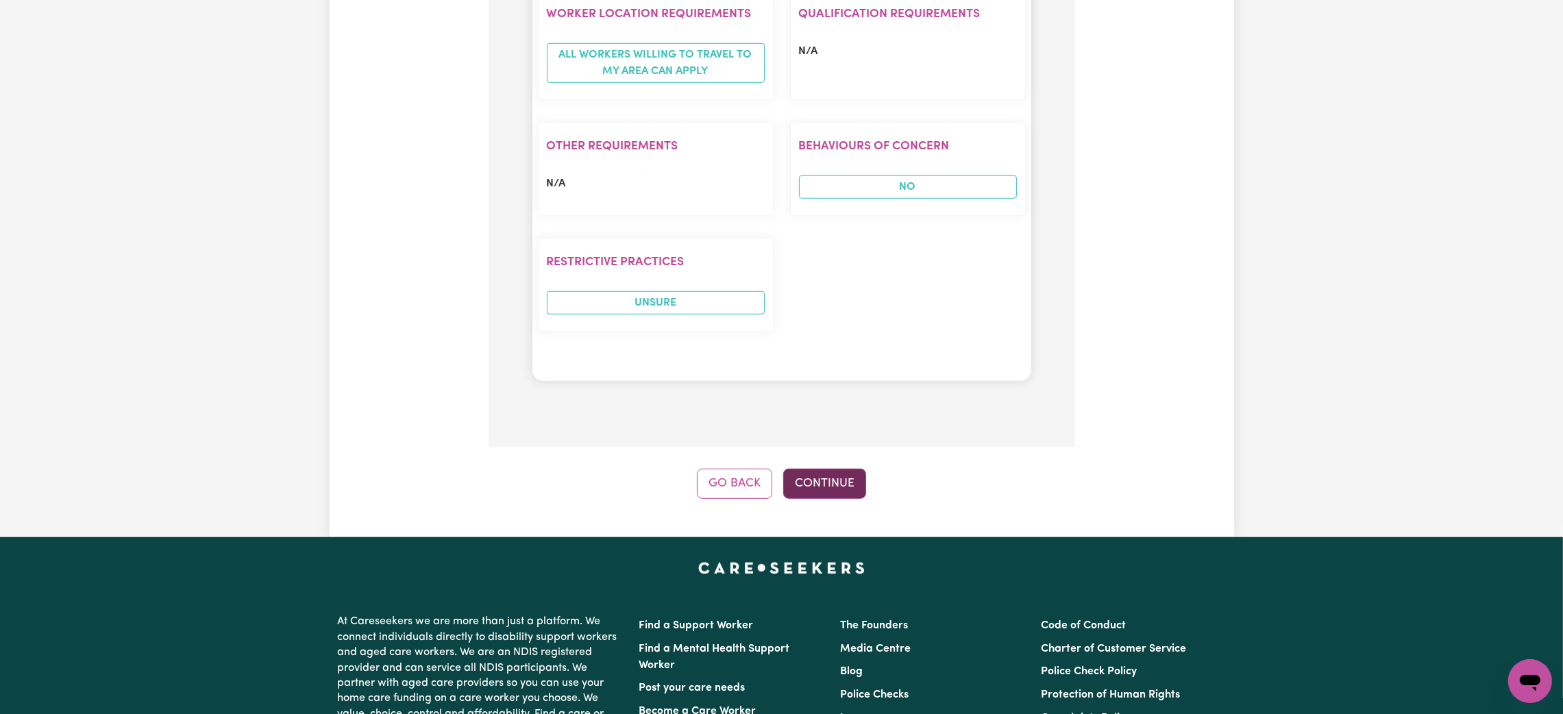
click at [842, 495] on button "Continue" at bounding box center [824, 484] width 83 height 30
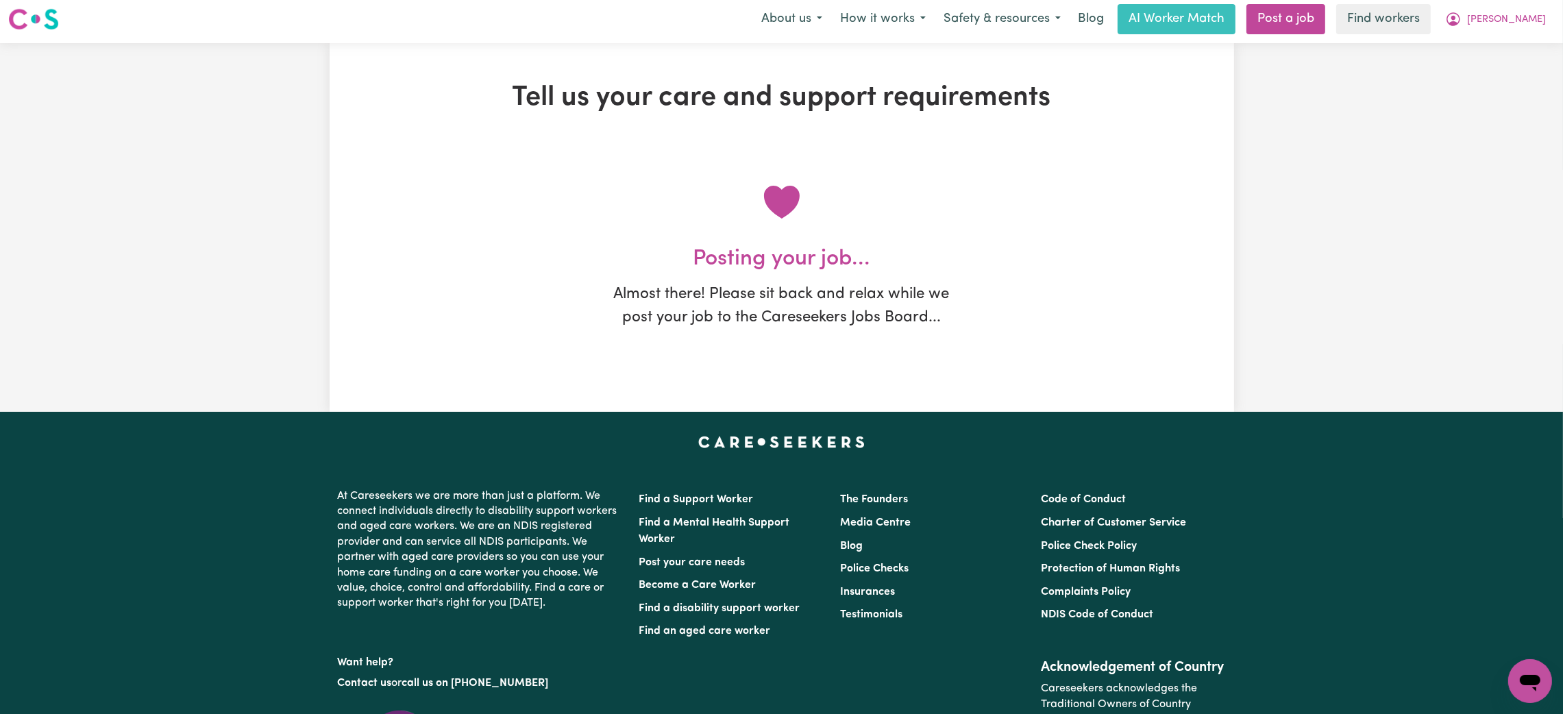
scroll to position [0, 0]
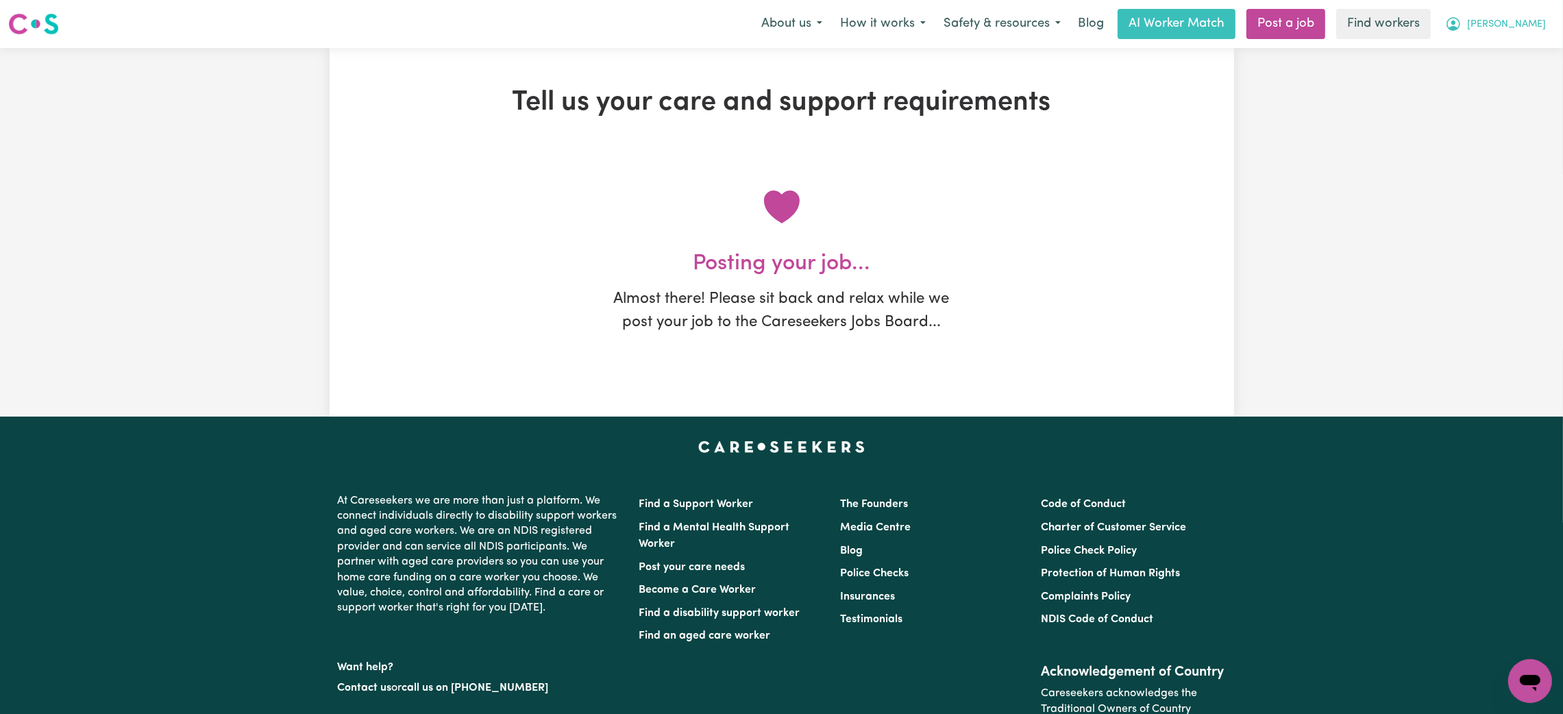
drag, startPoint x: 1511, startPoint y: 20, endPoint x: 1516, endPoint y: 33, distance: 13.9
click at [1512, 21] on button "[PERSON_NAME]" at bounding box center [1495, 24] width 119 height 29
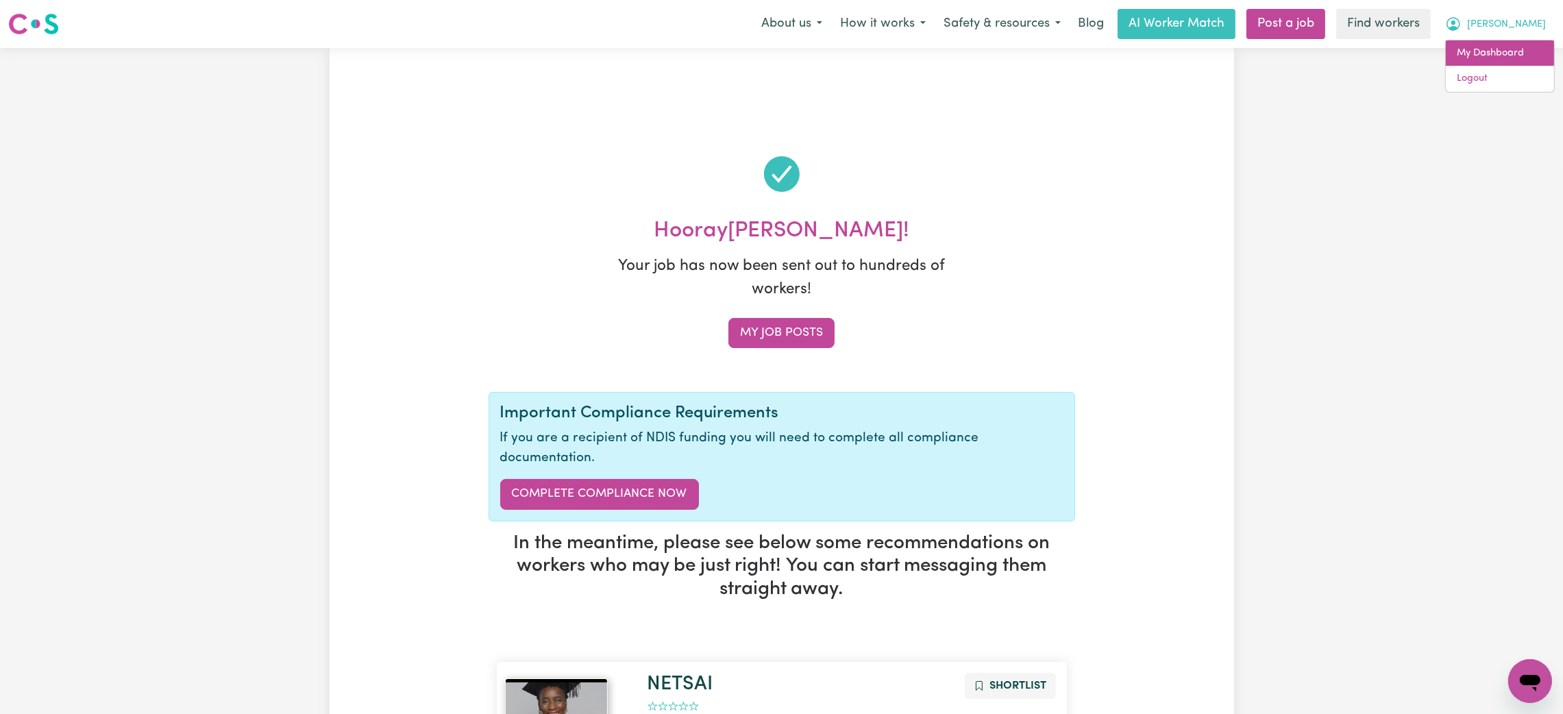
click at [1526, 53] on link "My Dashboard" at bounding box center [1500, 53] width 108 height 26
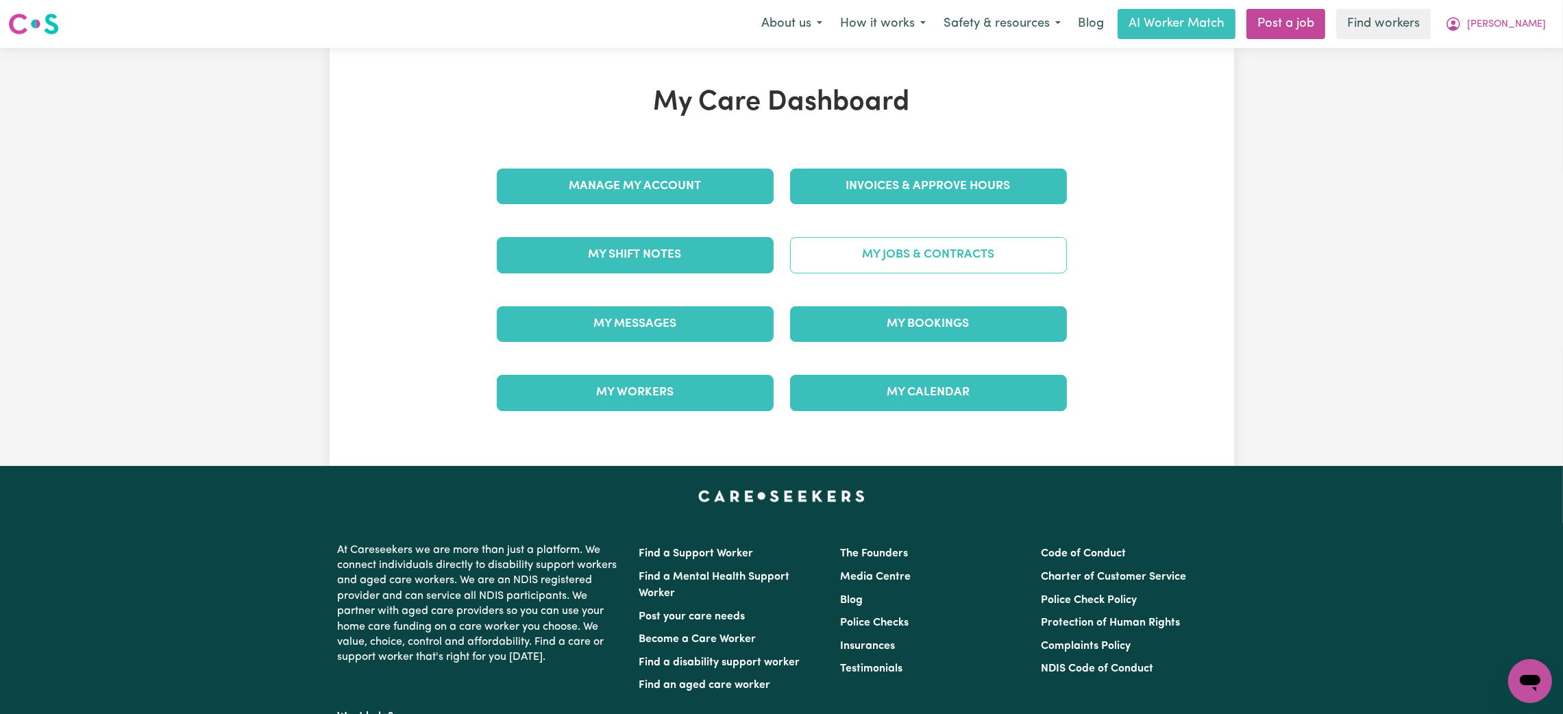
click at [961, 257] on link "My Jobs & Contracts" at bounding box center [928, 255] width 277 height 36
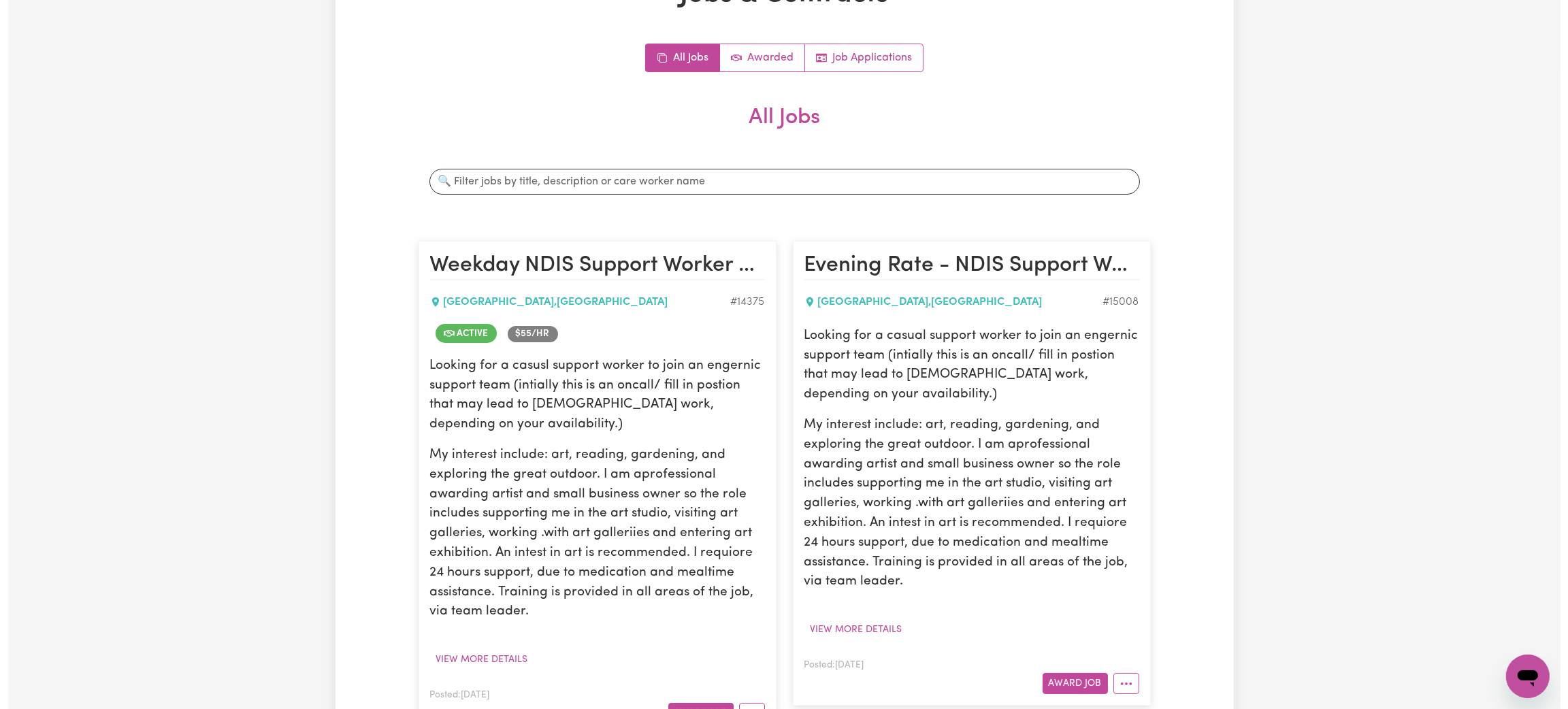
scroll to position [306, 0]
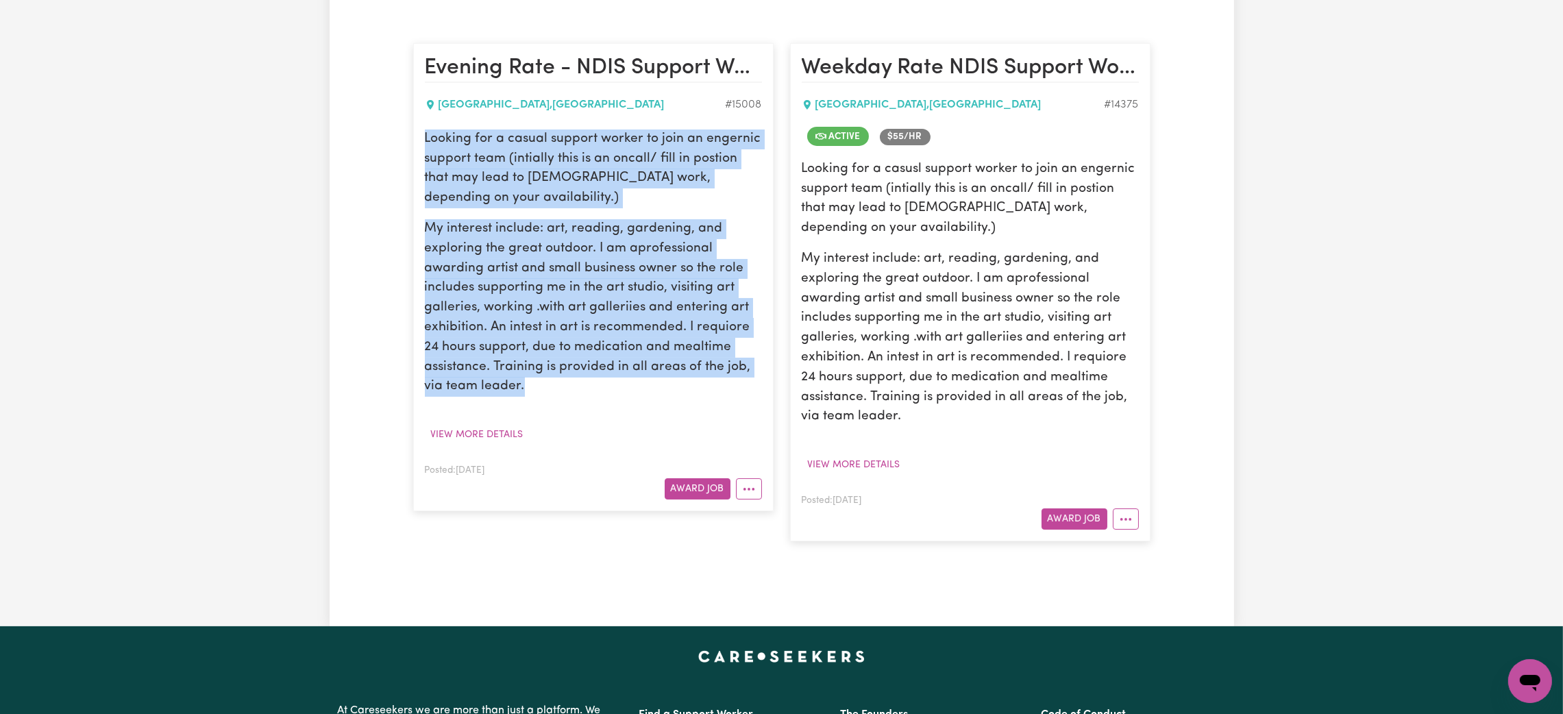
drag, startPoint x: 502, startPoint y: 345, endPoint x: 402, endPoint y: 130, distance: 237.9
click at [402, 130] on div "Jobs & Contracts All Jobs Awarded Job Applications All Jobs Search jobs Evening…" at bounding box center [782, 183] width 904 height 809
copy div "Looking for a casual support worker to join an engernic support team (intially …"
click at [751, 484] on button "More options" at bounding box center [749, 488] width 26 height 21
click at [513, 440] on button "View more details" at bounding box center [477, 434] width 105 height 21
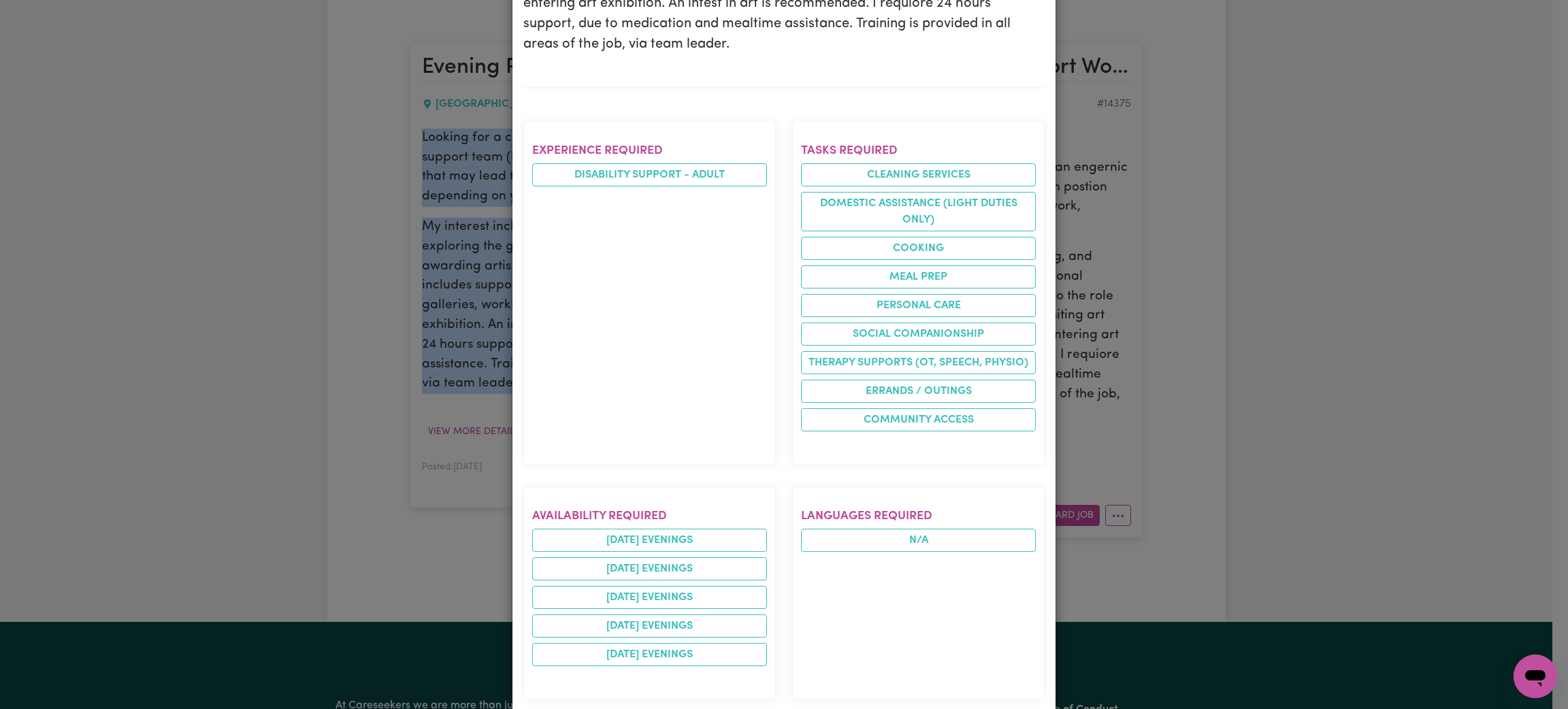
scroll to position [0, 0]
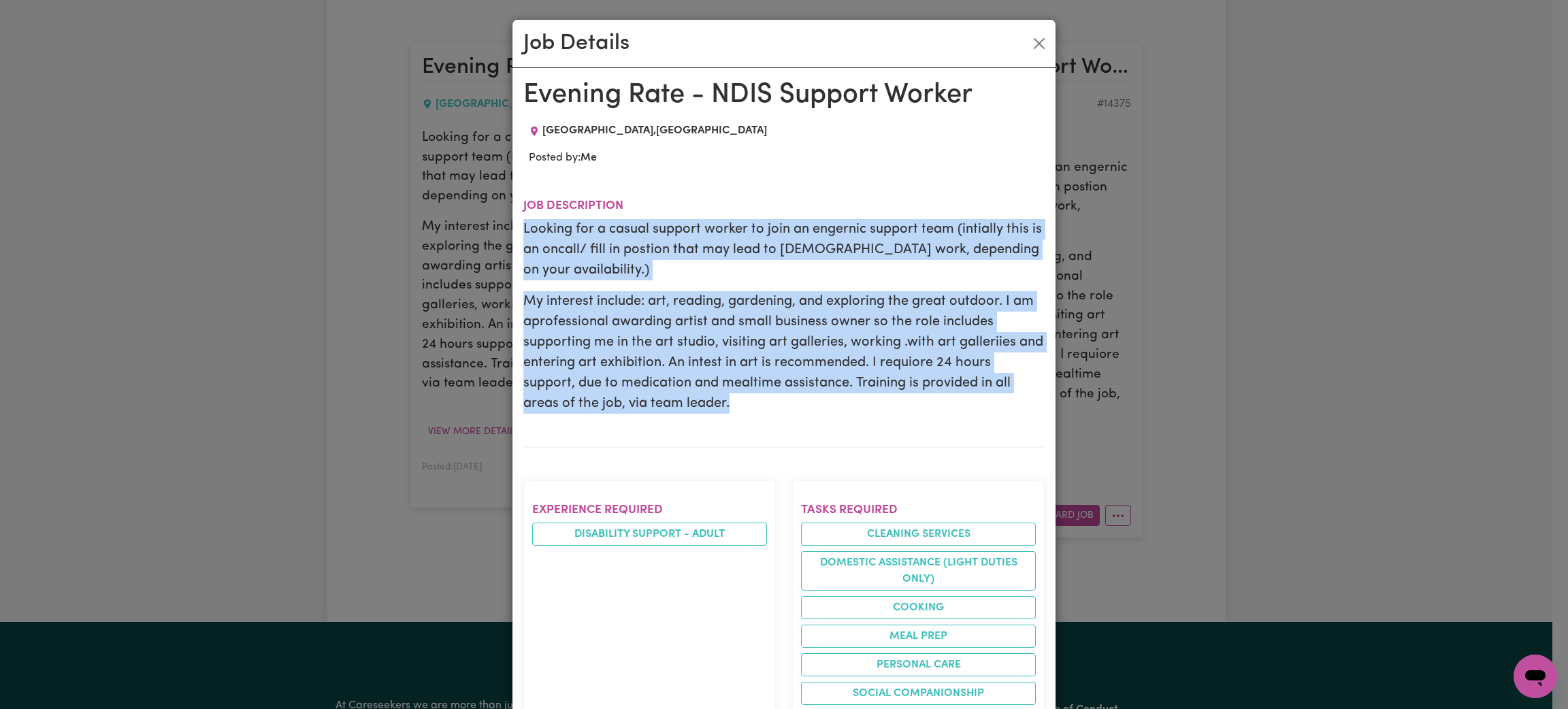
drag, startPoint x: 652, startPoint y: 406, endPoint x: 498, endPoint y: 218, distance: 243.0
click at [498, 218] on div "Job Details Evening Rate - NDIS Support Worker NORTH IPSWICH , Queensland Poste…" at bounding box center [784, 354] width 1568 height 709
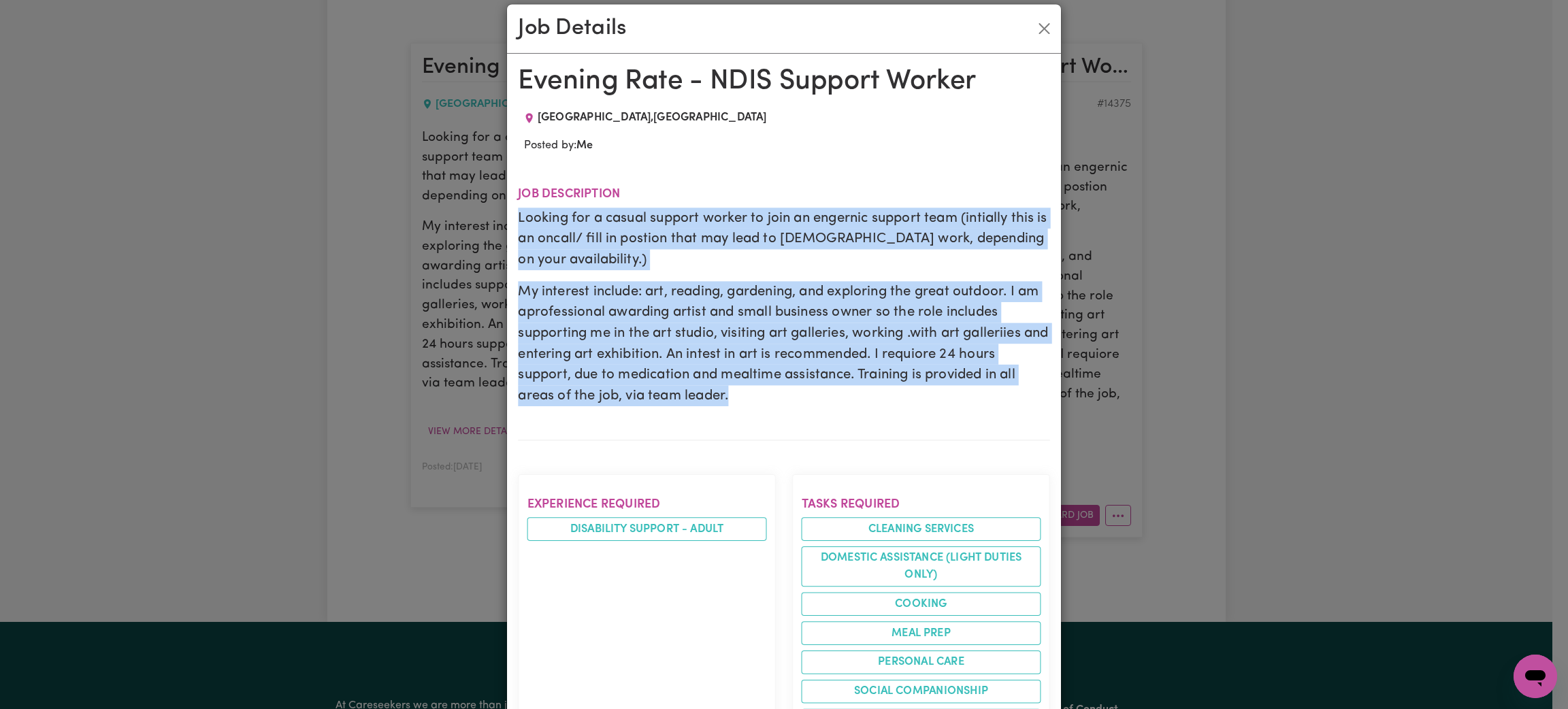
copy div "Looking for a casual support worker to join an engernic support team (intially …"
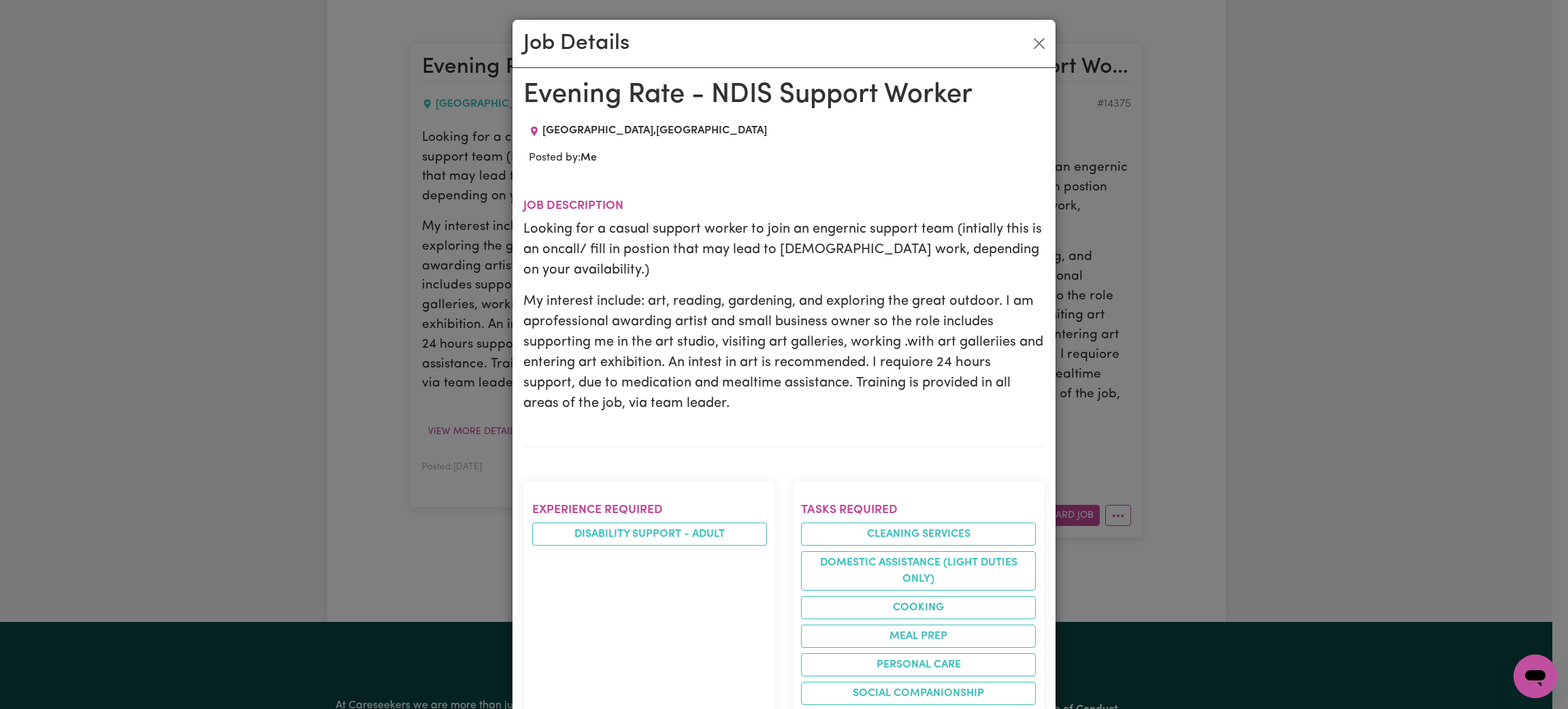
click at [587, 212] on h2 "Job description" at bounding box center [784, 206] width 521 height 14
click at [599, 244] on p "Looking for a casual support worker to join an engernic support team (intially …" at bounding box center [784, 250] width 521 height 62
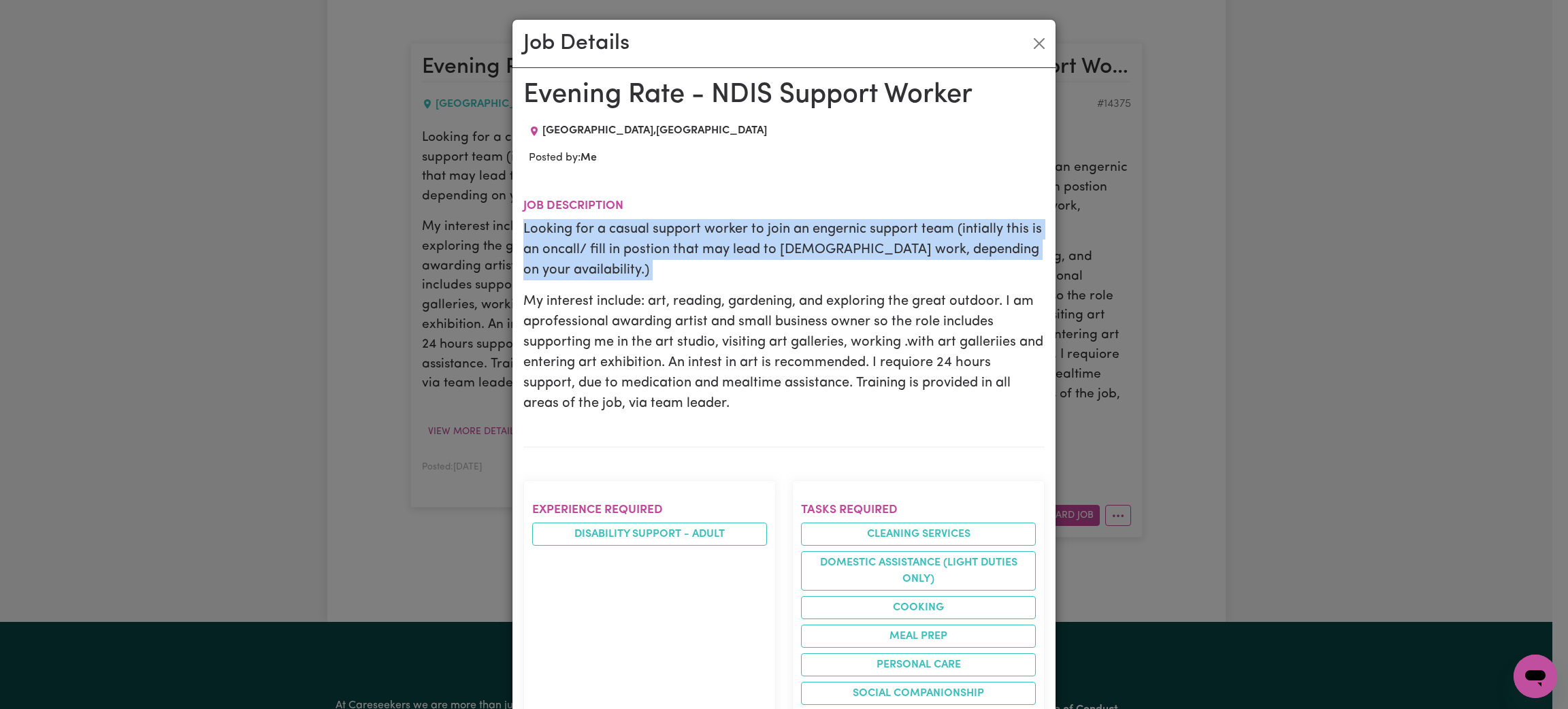
click at [599, 244] on p "Looking for a casual support worker to join an engernic support team (intially …" at bounding box center [784, 250] width 521 height 62
copy p "Looking for a casual support worker to join an engernic support team (intially …"
click at [1037, 44] on button "Close" at bounding box center [1039, 44] width 22 height 22
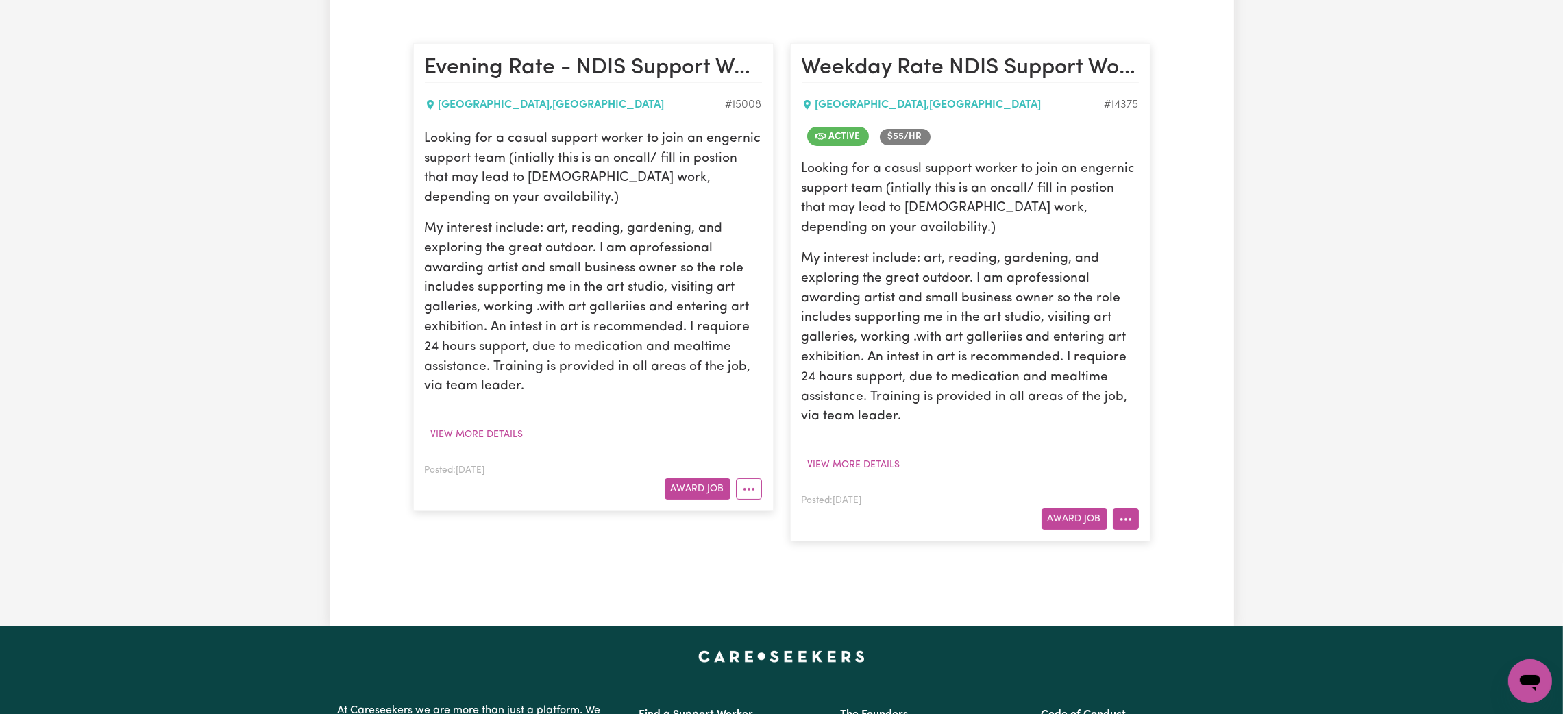
click at [1127, 518] on button "More options" at bounding box center [1126, 518] width 26 height 21
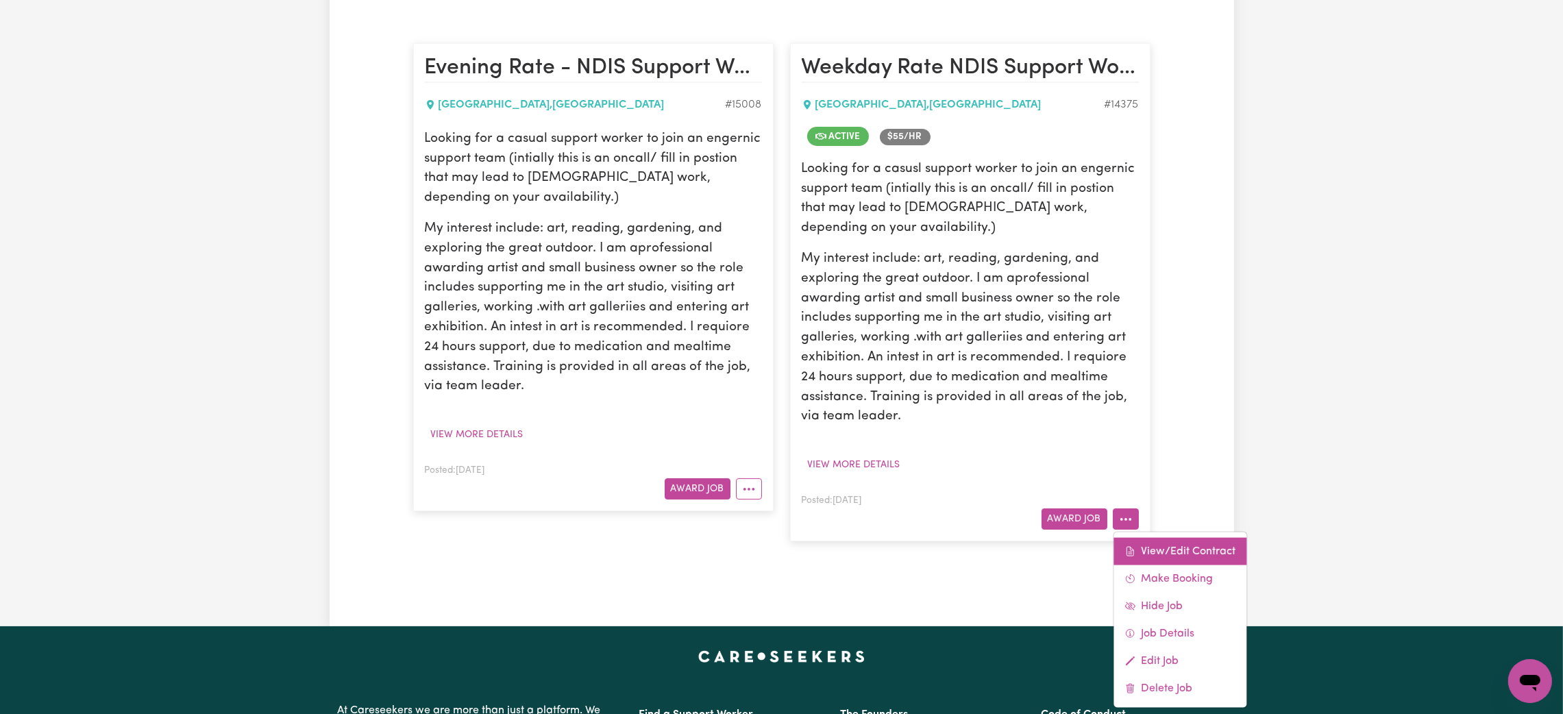
click at [1146, 552] on link "View/Edit Contract" at bounding box center [1179, 551] width 133 height 27
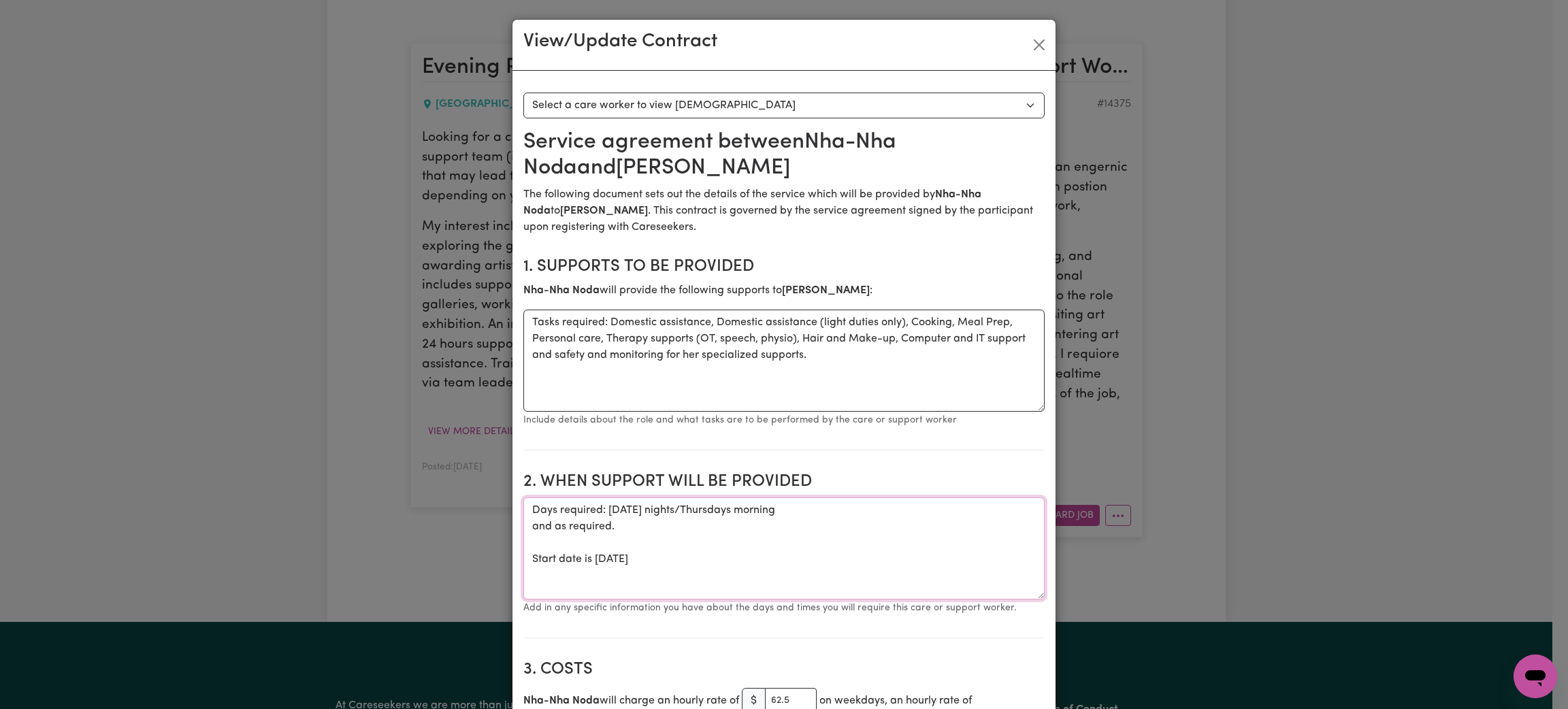
drag, startPoint x: 820, startPoint y: 513, endPoint x: 605, endPoint y: 513, distance: 215.0
click at [605, 513] on textarea "Days required: [DATE] nights/Thursdays morning and as required. Start date is […" at bounding box center [784, 548] width 521 height 102
drag, startPoint x: 620, startPoint y: 526, endPoint x: 794, endPoint y: 209, distance: 361.6
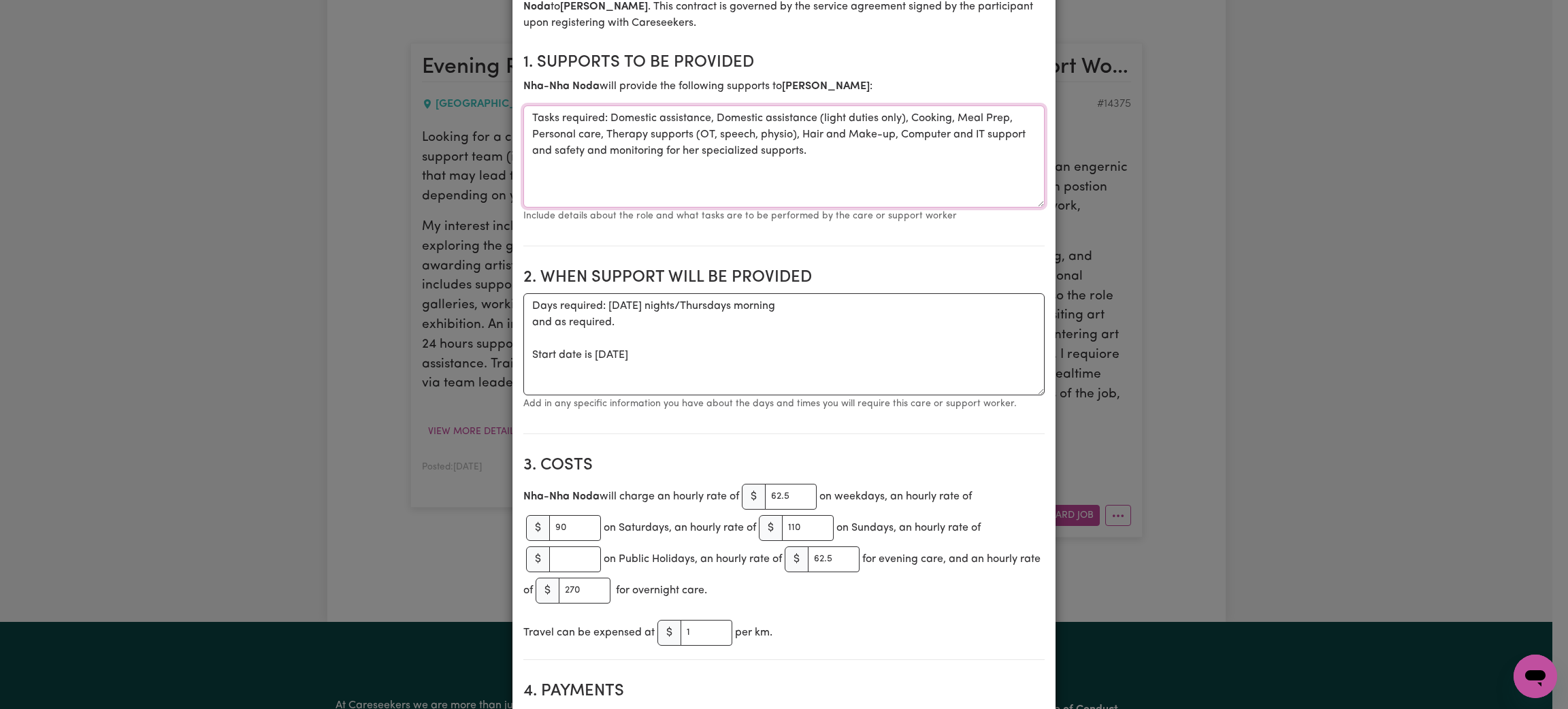
drag, startPoint x: 745, startPoint y: 151, endPoint x: 449, endPoint y: 111, distance: 298.7
click at [449, 111] on div "View/Update Contract Select a contract to view Select a care worker to view [DE…" at bounding box center [784, 354] width 1568 height 709
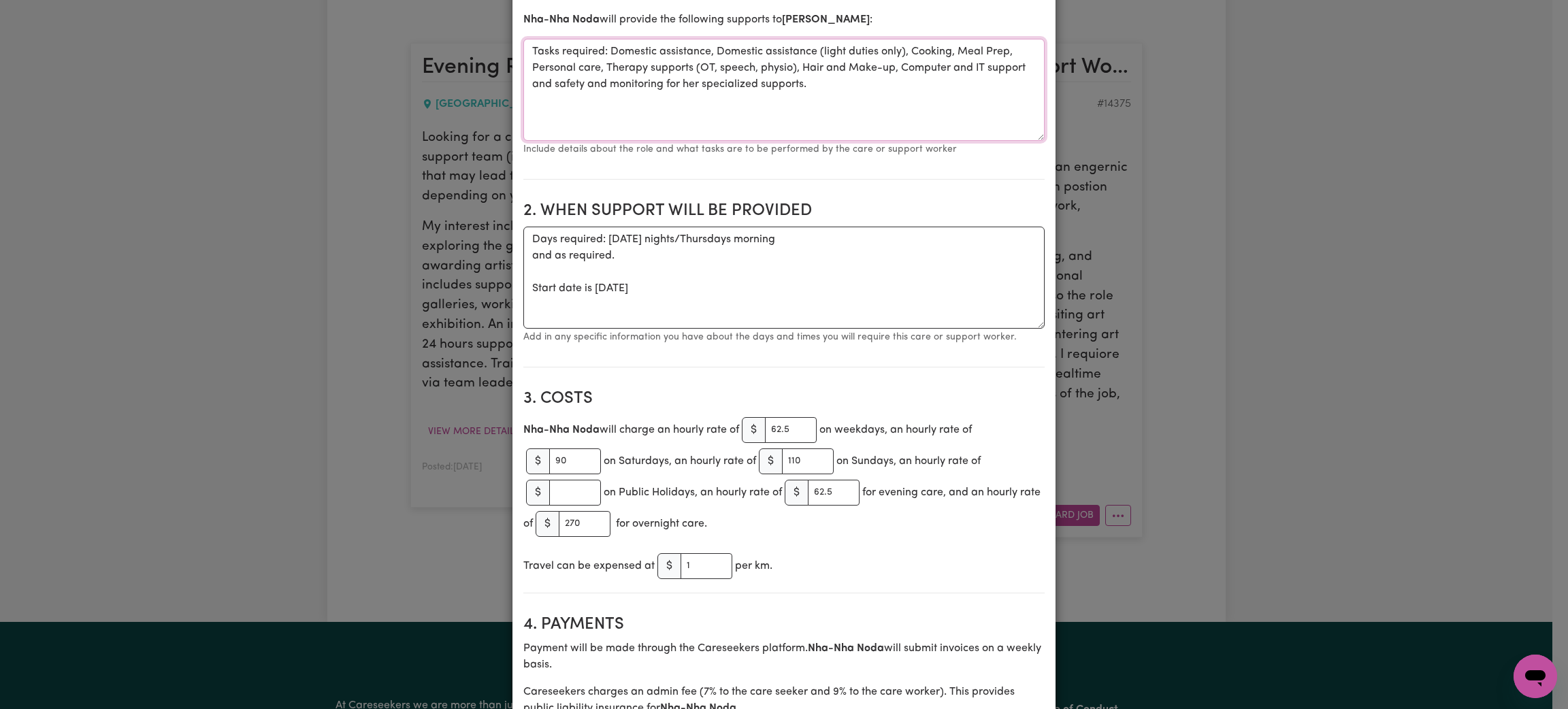
scroll to position [306, 0]
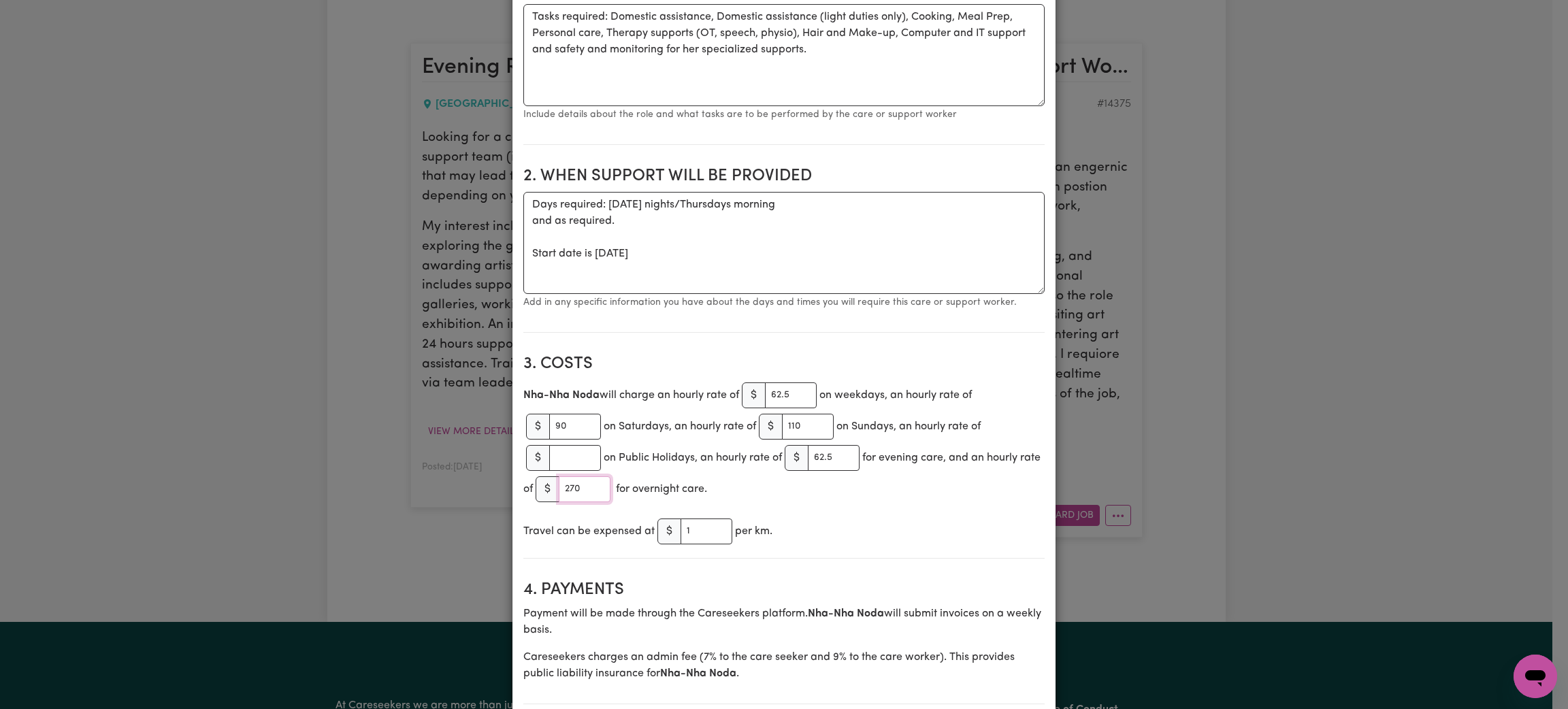
click at [591, 494] on input "270" at bounding box center [585, 490] width 52 height 26
click at [932, 551] on section "3. Costs Nha-Nha Noda will charge an hourly rate of $ 62.5 on weekdays, an hour…" at bounding box center [784, 451] width 521 height 215
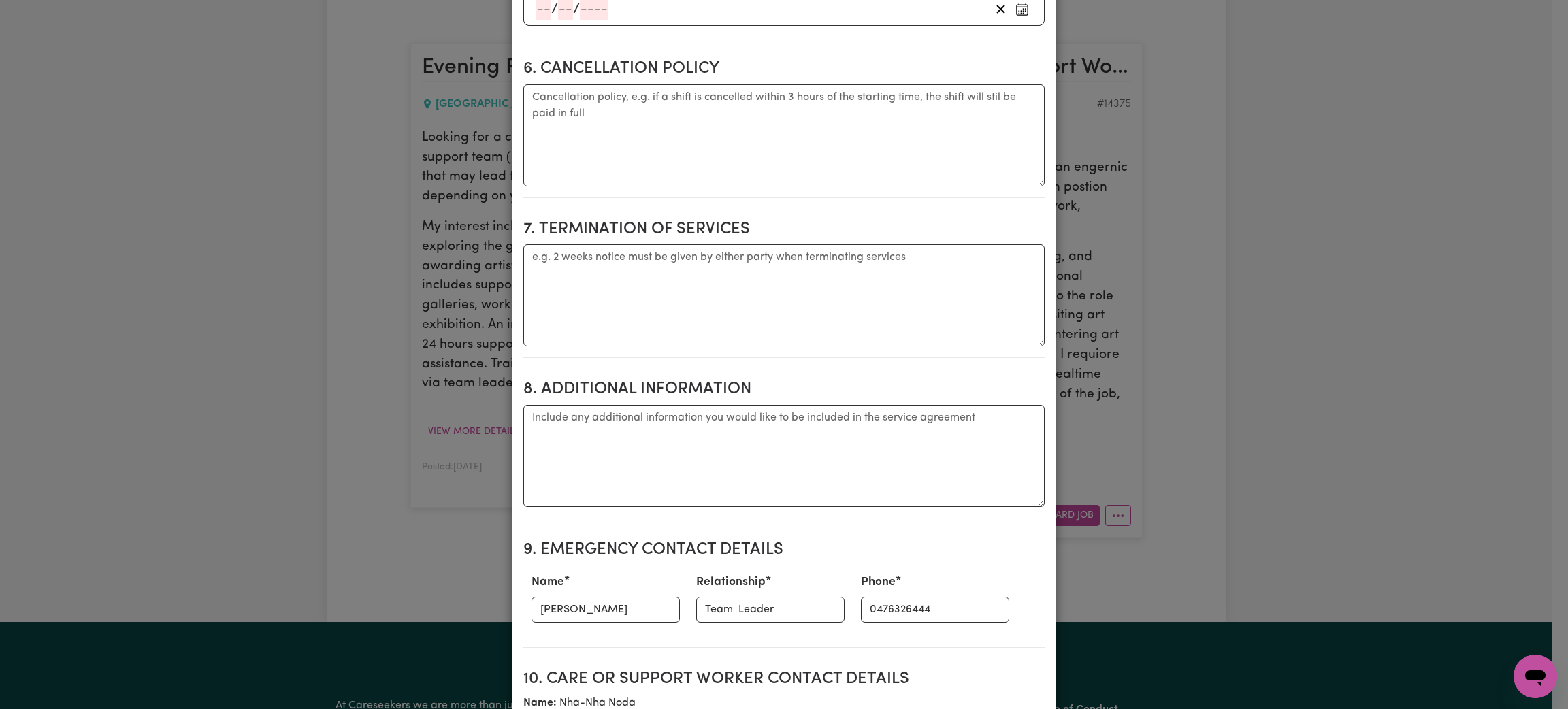
scroll to position [1122, 0]
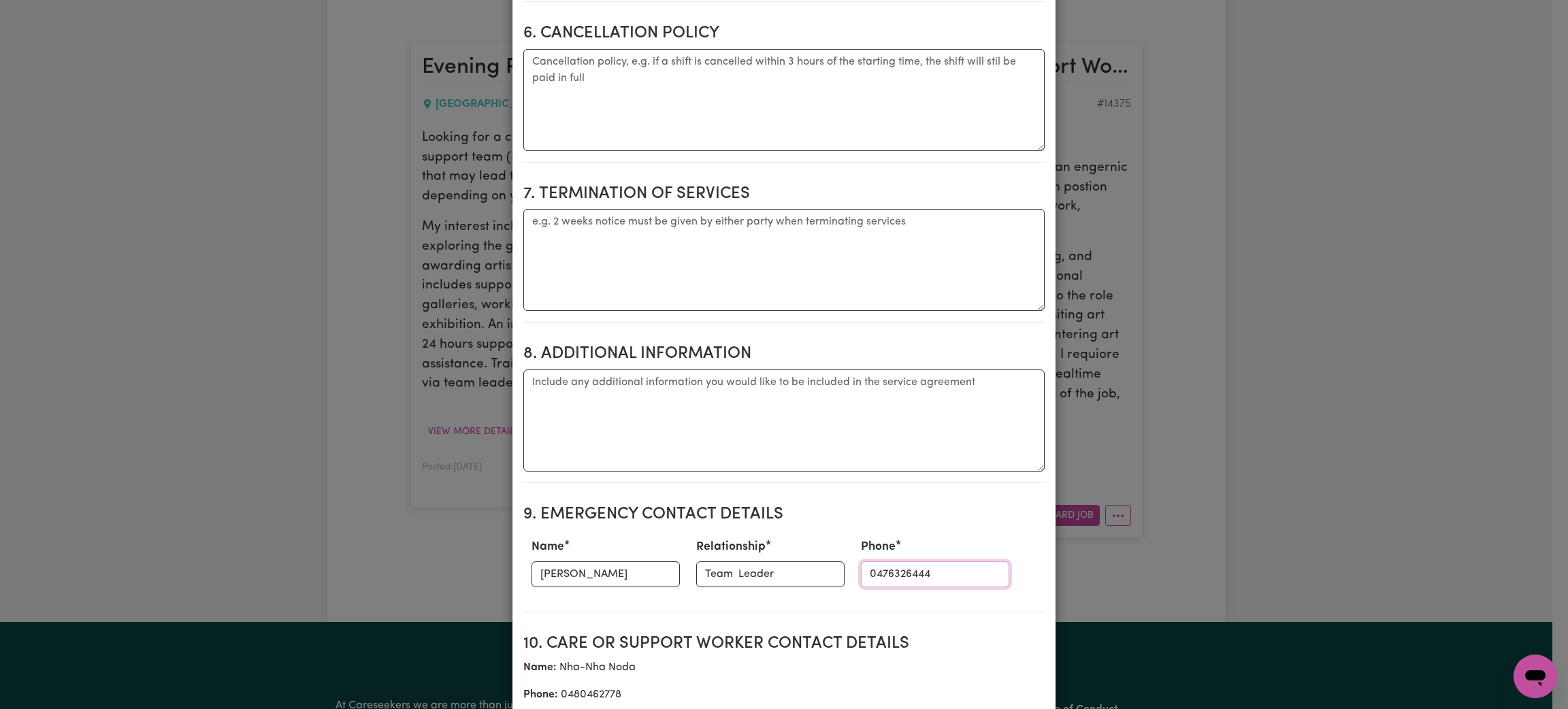
click at [917, 575] on input "0476326444" at bounding box center [934, 574] width 148 height 26
click at [917, 574] on input "0476326444" at bounding box center [934, 574] width 148 height 26
click at [916, 573] on input "0476326444" at bounding box center [934, 574] width 148 height 26
click at [892, 579] on input "0476326444" at bounding box center [934, 574] width 148 height 26
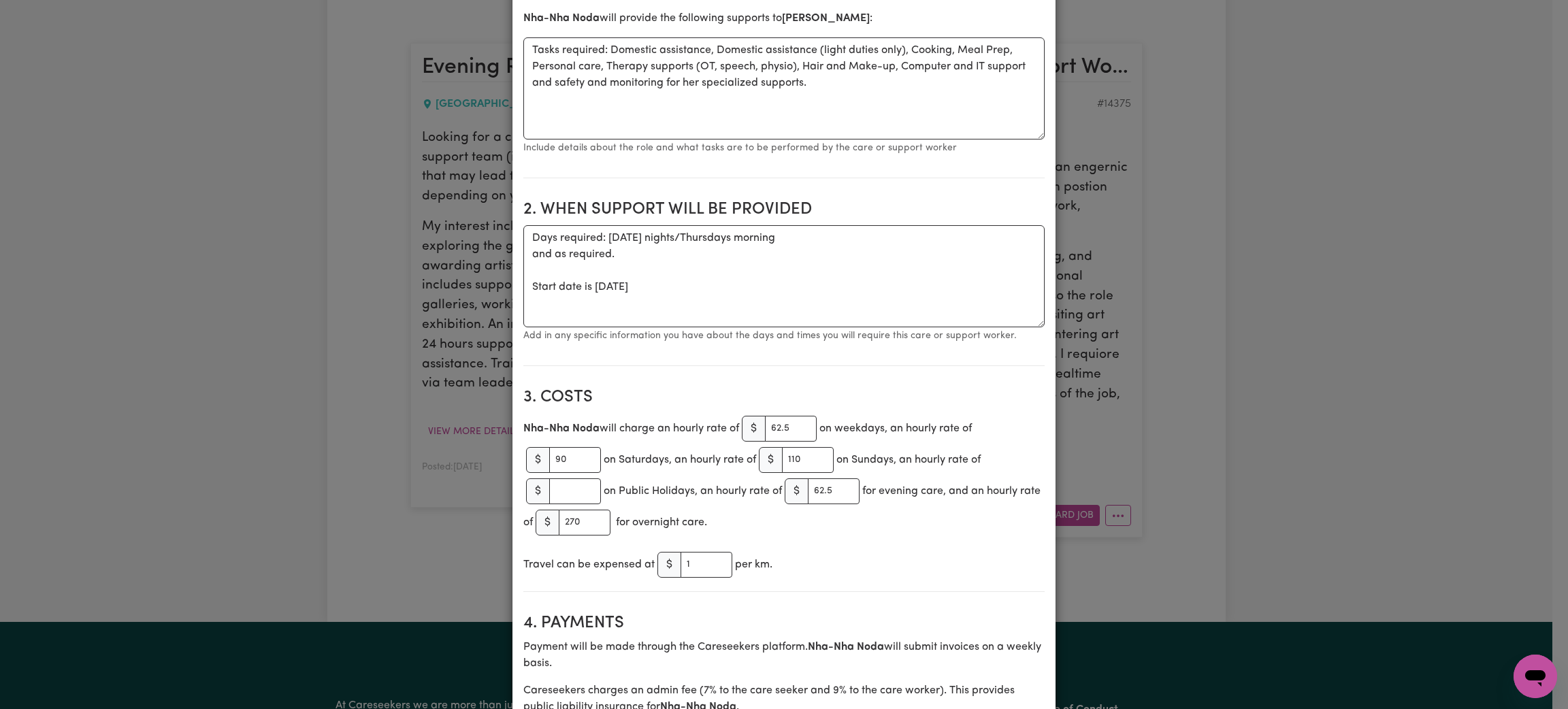
scroll to position [0, 0]
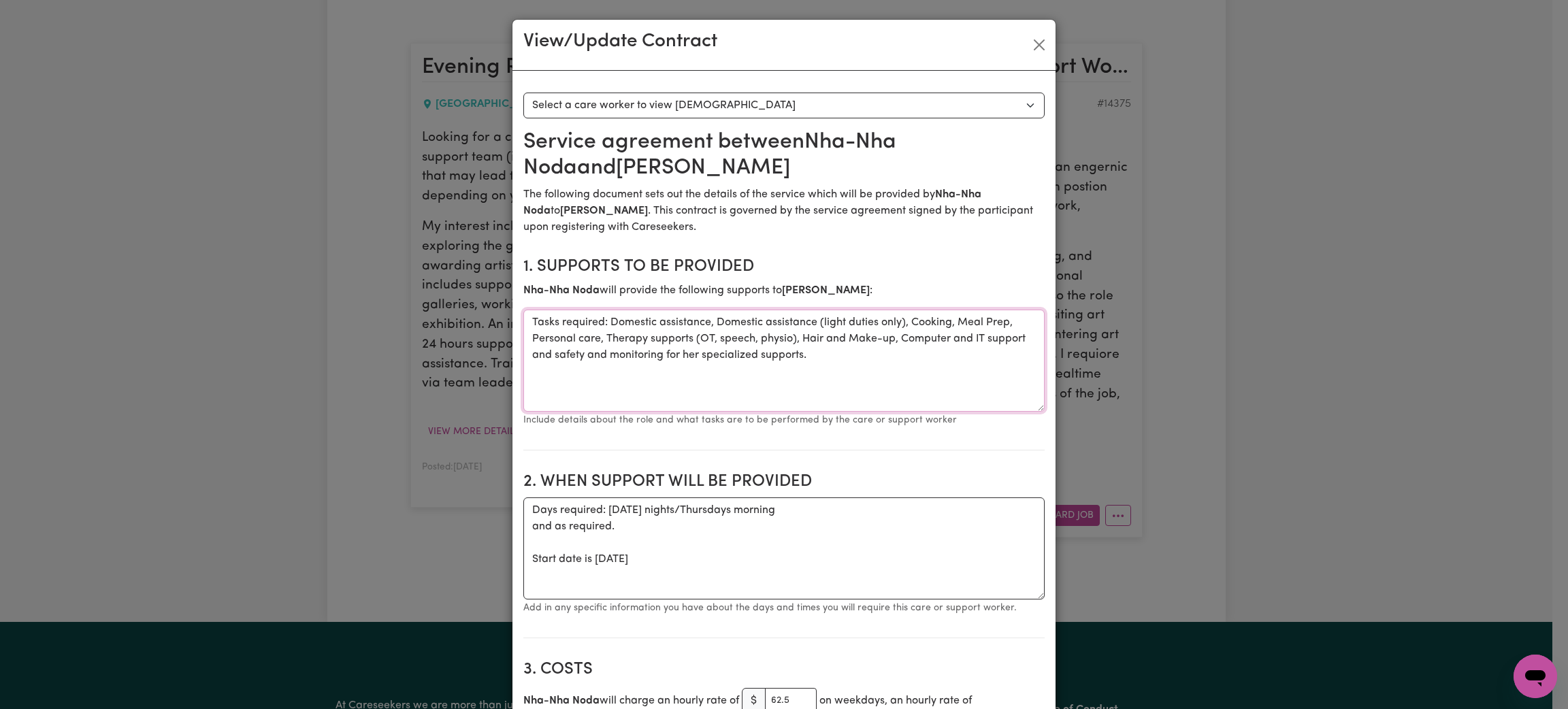
click at [685, 327] on textarea "Tasks required: Domestic assistance, Domestic assistance (light duties only), C…" at bounding box center [784, 360] width 521 height 102
click at [684, 328] on textarea "Tasks required: Domestic assistance, Domestic assistance (light duties only), C…" at bounding box center [784, 360] width 521 height 102
drag, startPoint x: 695, startPoint y: 569, endPoint x: 492, endPoint y: 501, distance: 214.1
click at [492, 501] on div "View/Update Contract Select a contract to view Select a care worker to view [DE…" at bounding box center [784, 354] width 1568 height 709
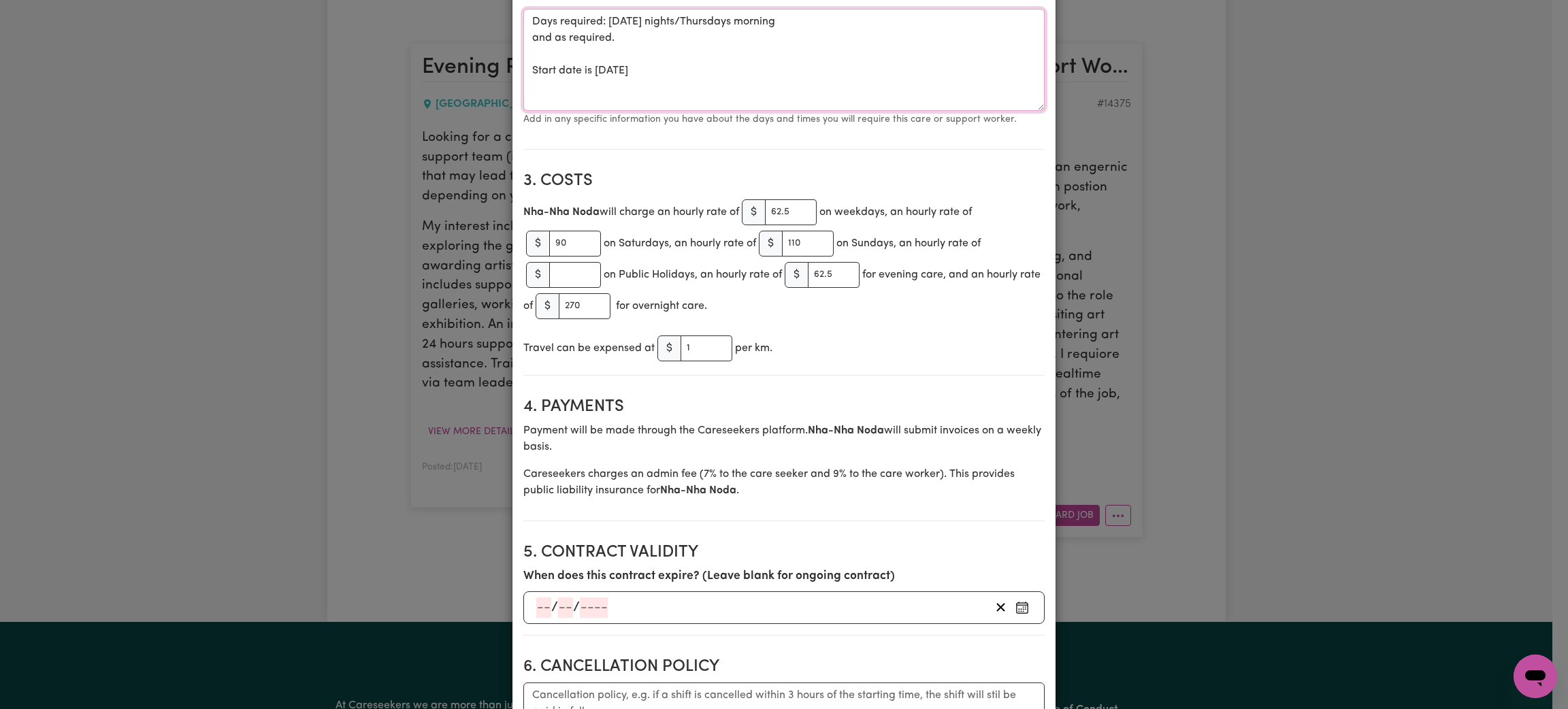
scroll to position [612, 0]
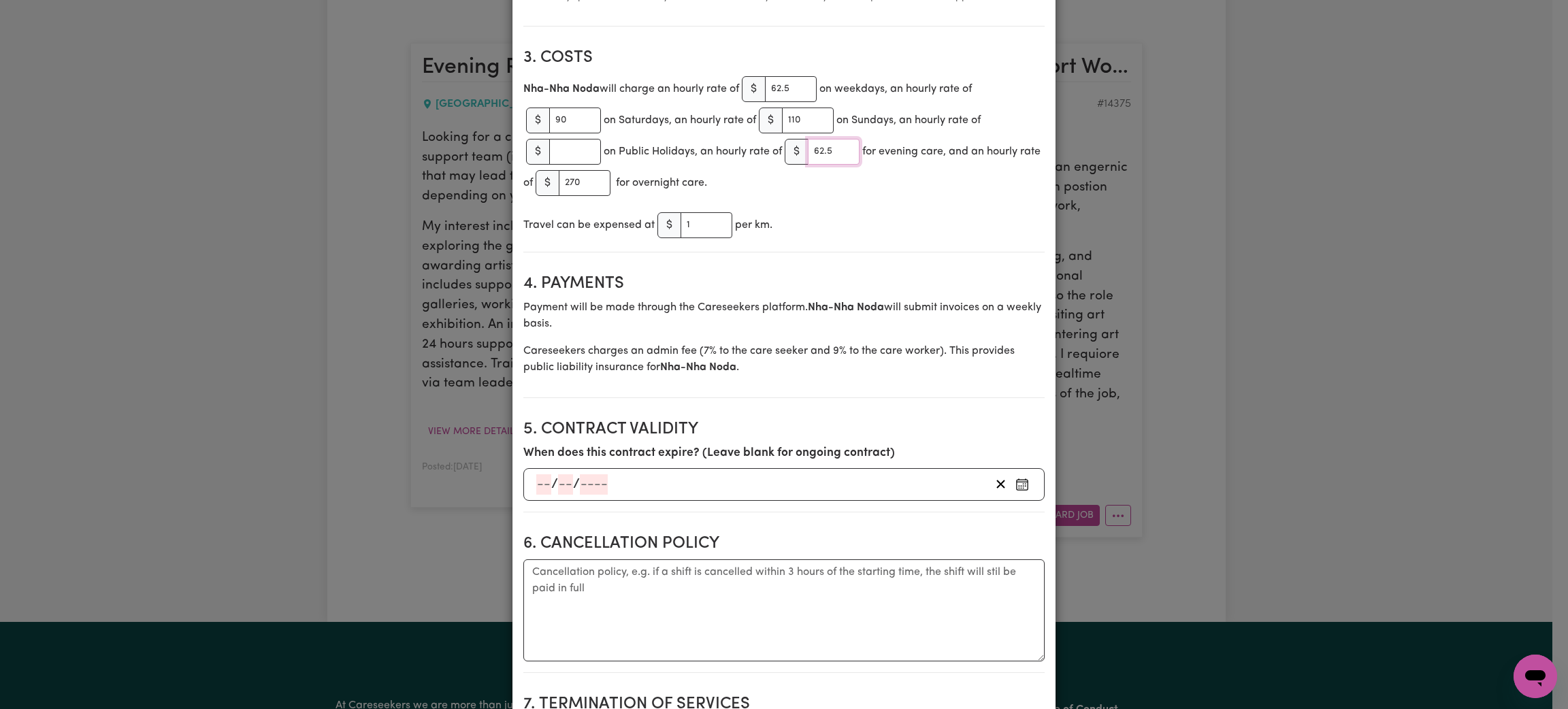
click at [818, 149] on input "62.5" at bounding box center [833, 152] width 52 height 26
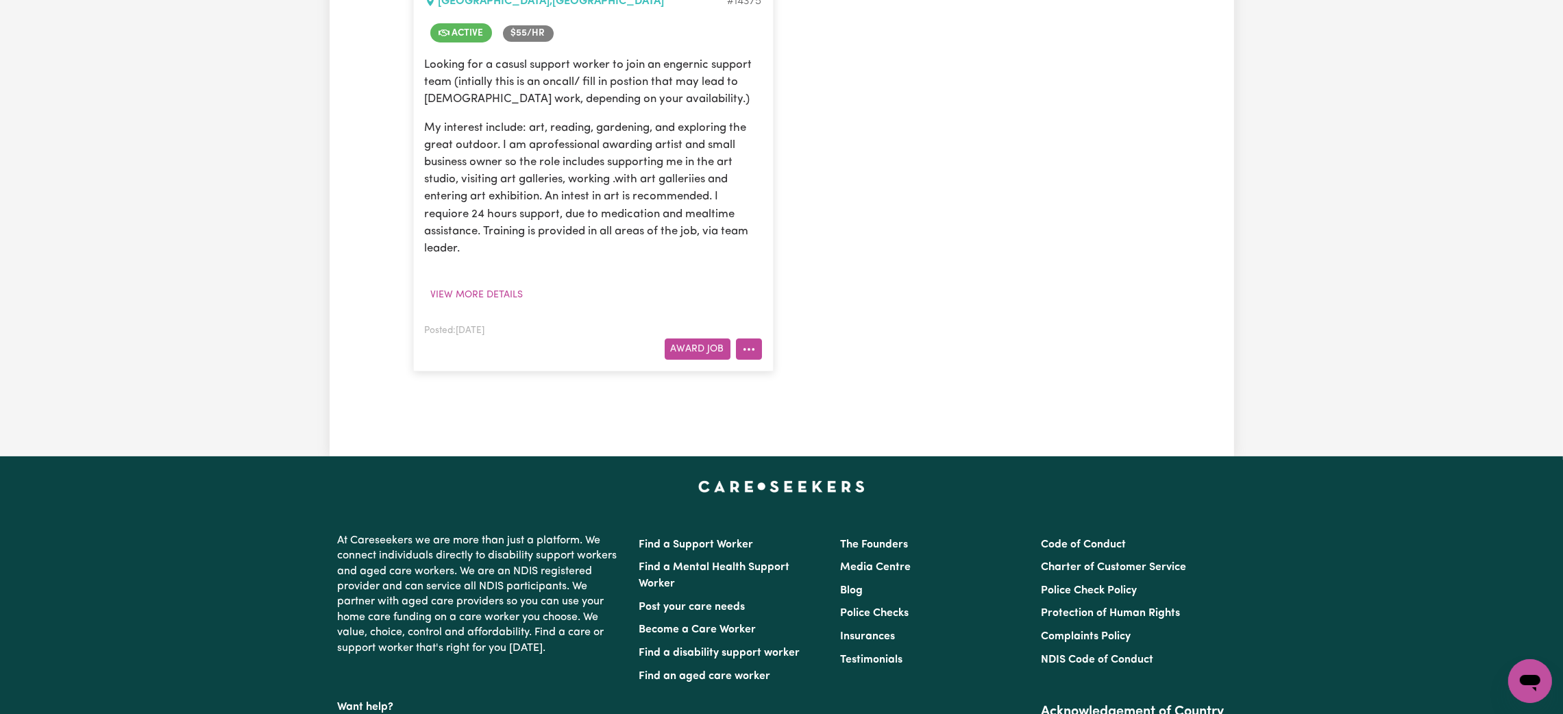
click at [745, 343] on icon "More options" at bounding box center [749, 350] width 14 height 14
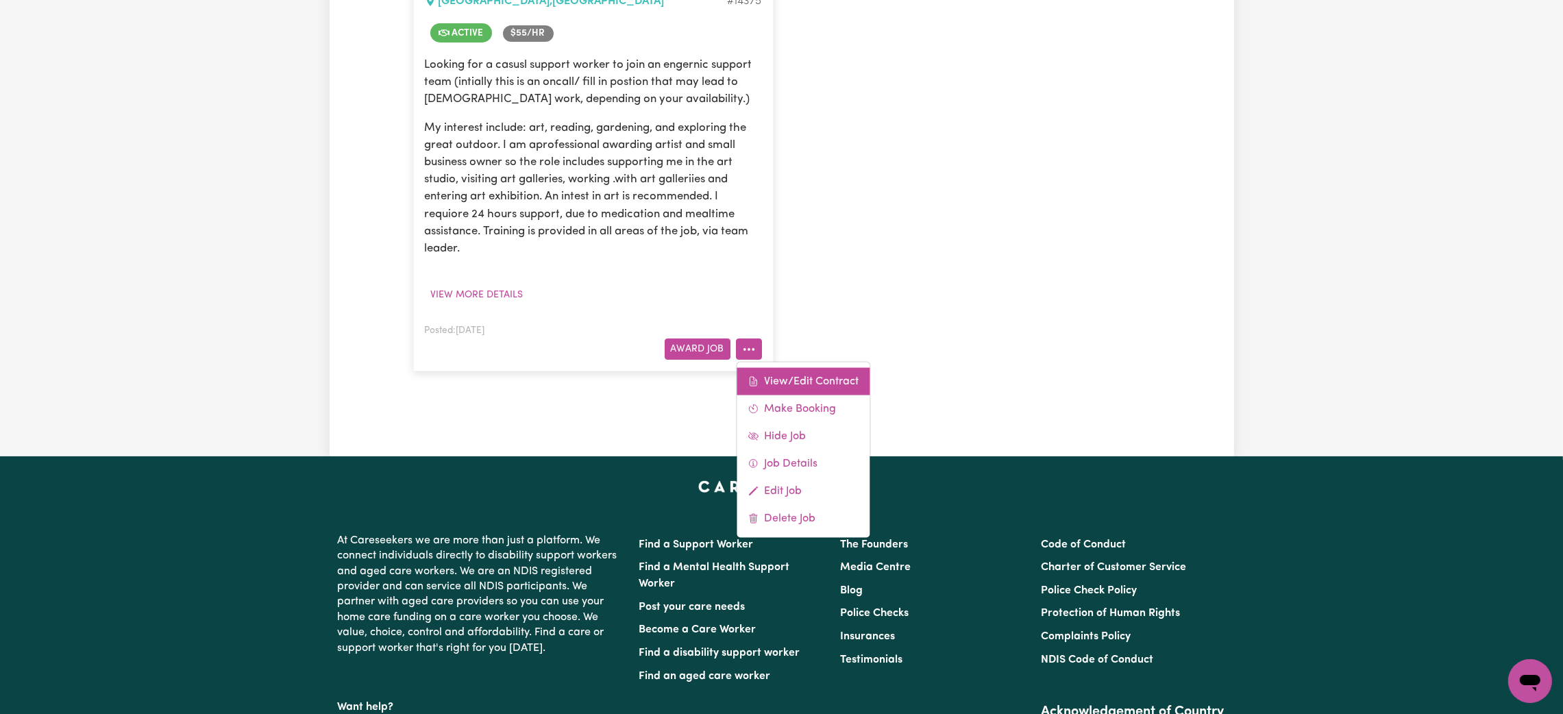
click at [806, 378] on link "View/Edit Contract" at bounding box center [803, 380] width 133 height 27
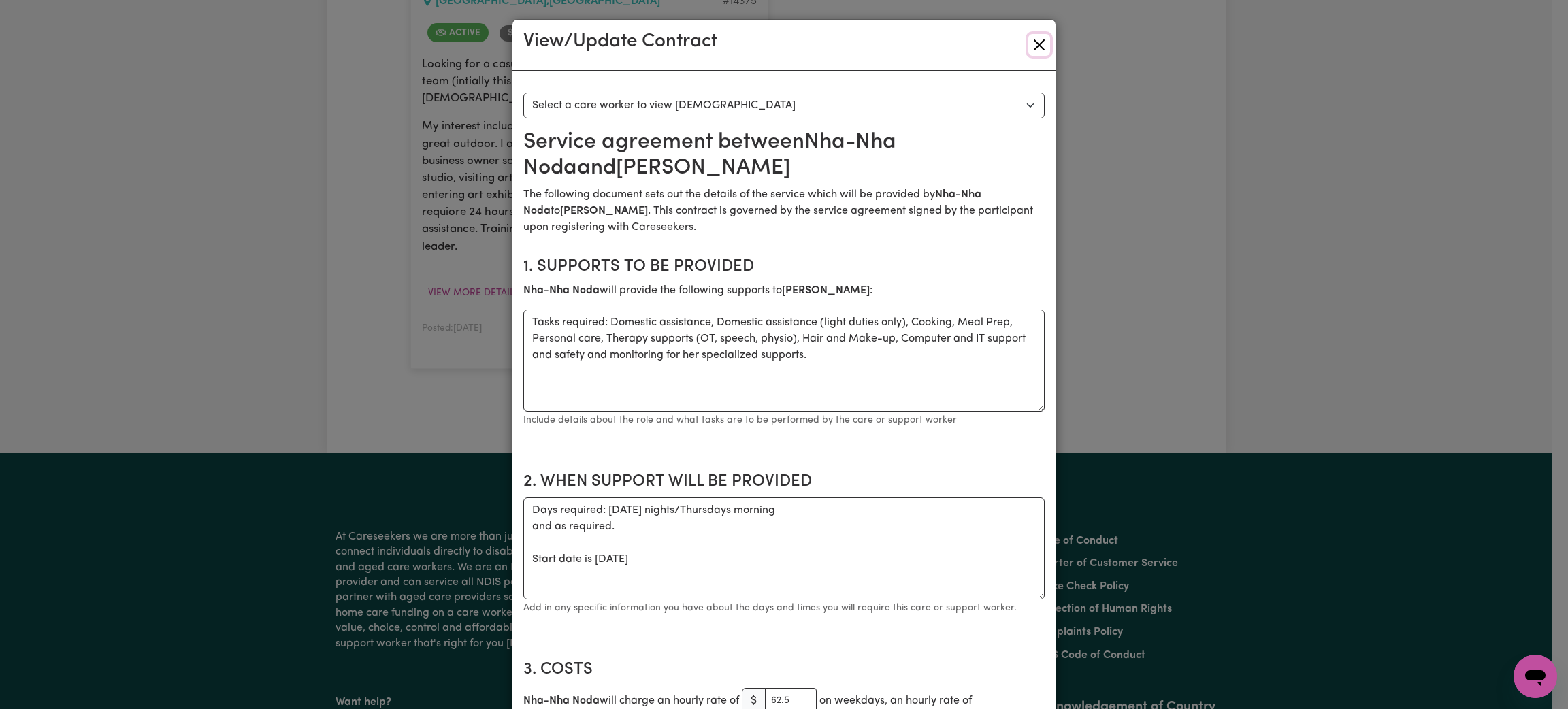
click at [1028, 47] on button "Close" at bounding box center [1039, 45] width 22 height 22
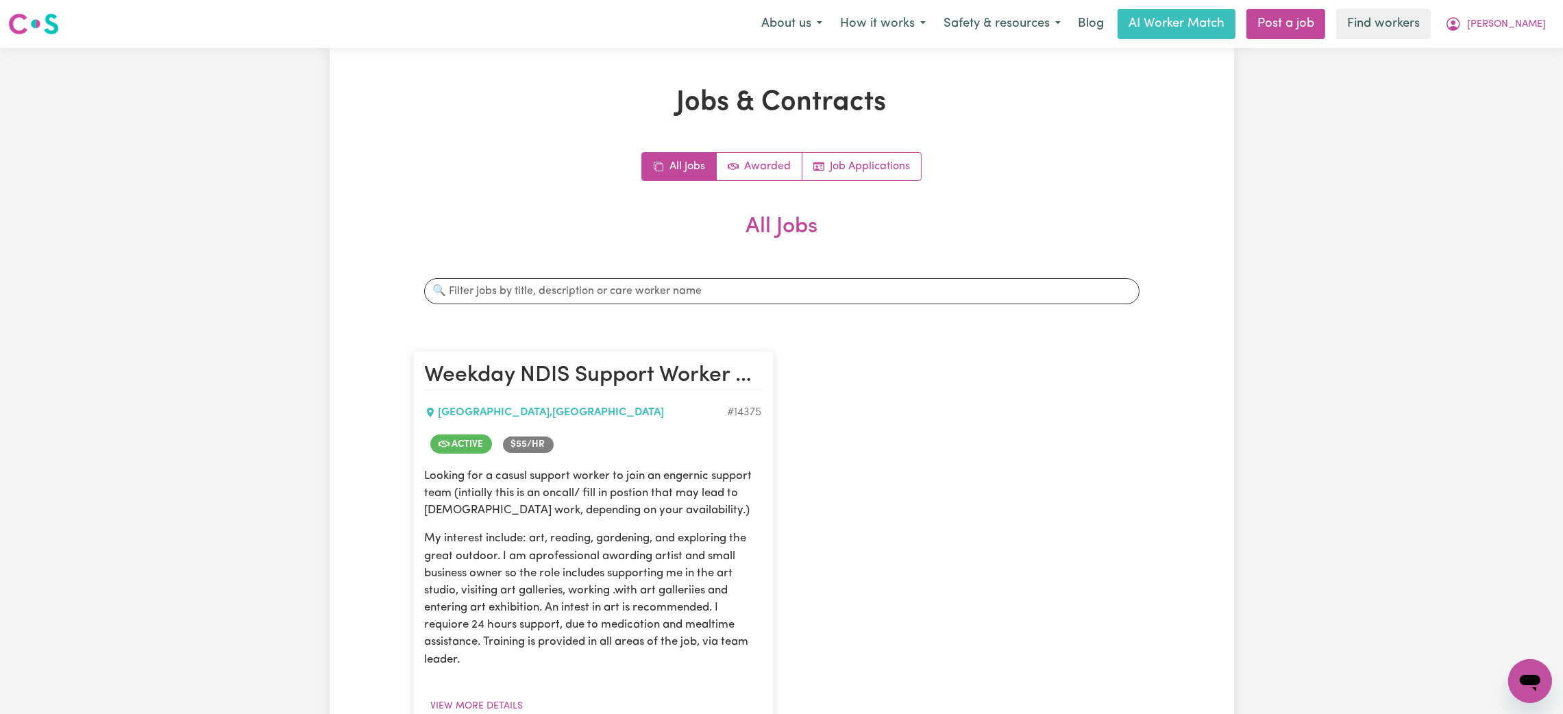
click at [560, 384] on h2 "Weekday NDIS Support Worker - [GEOGRAPHIC_DATA]" at bounding box center [593, 375] width 337 height 27
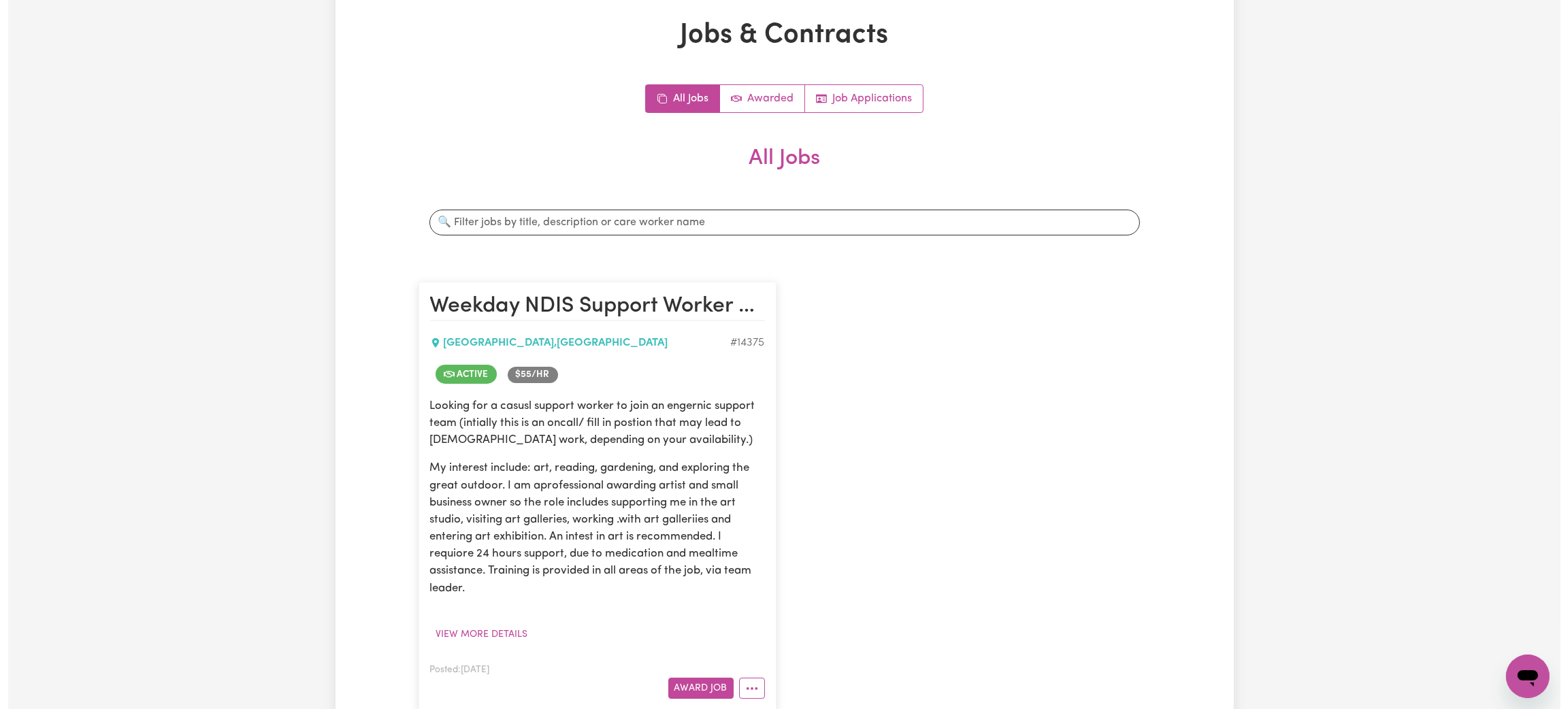
scroll to position [102, 0]
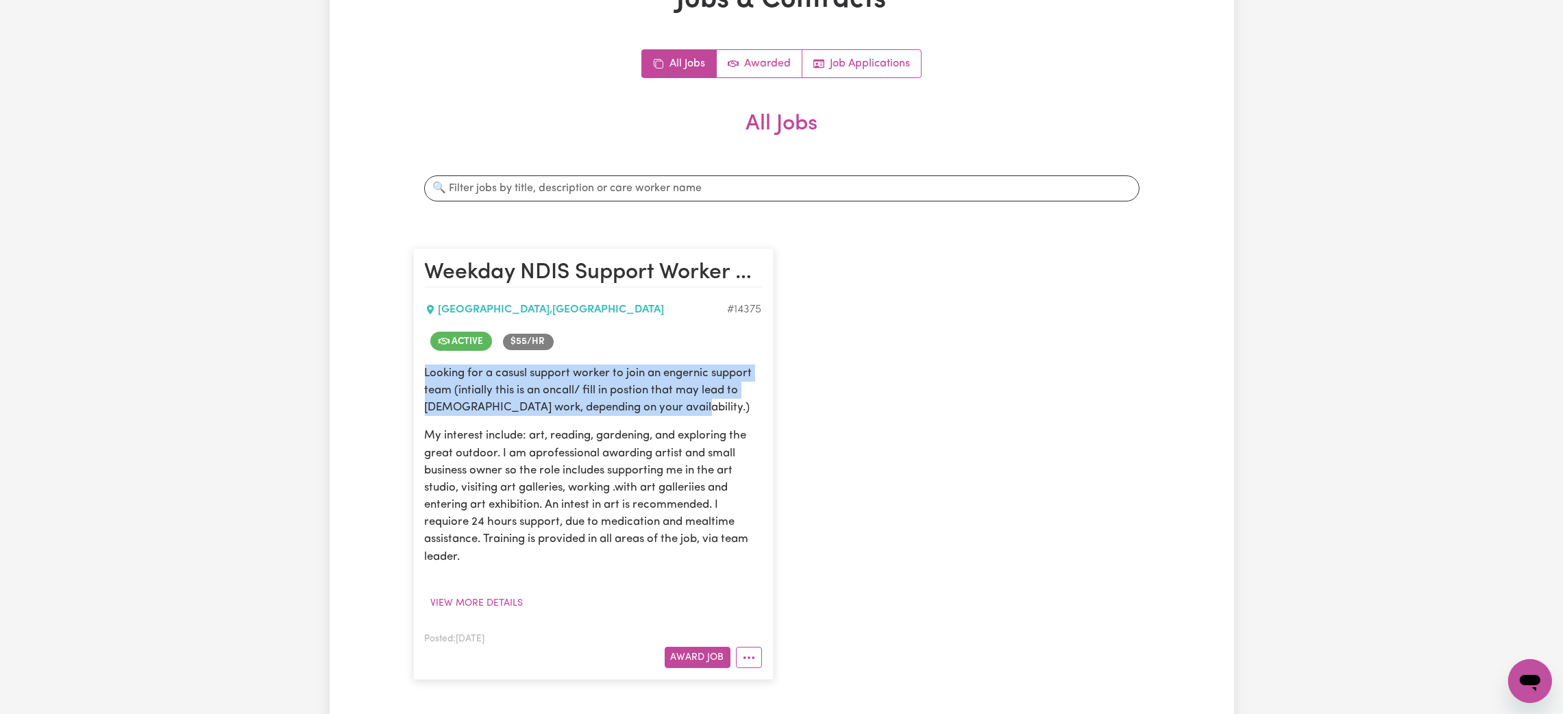
drag, startPoint x: 421, startPoint y: 371, endPoint x: 742, endPoint y: 407, distance: 322.6
click at [742, 407] on article "Weekday NDIS Support Worker - [GEOGRAPHIC_DATA] , [GEOGRAPHIC_DATA] # 14375 Act…" at bounding box center [593, 463] width 360 height 431
copy p "Looking for a casusl support worker to join an engernic support team (intially …"
click at [486, 603] on button "View more details" at bounding box center [477, 603] width 105 height 21
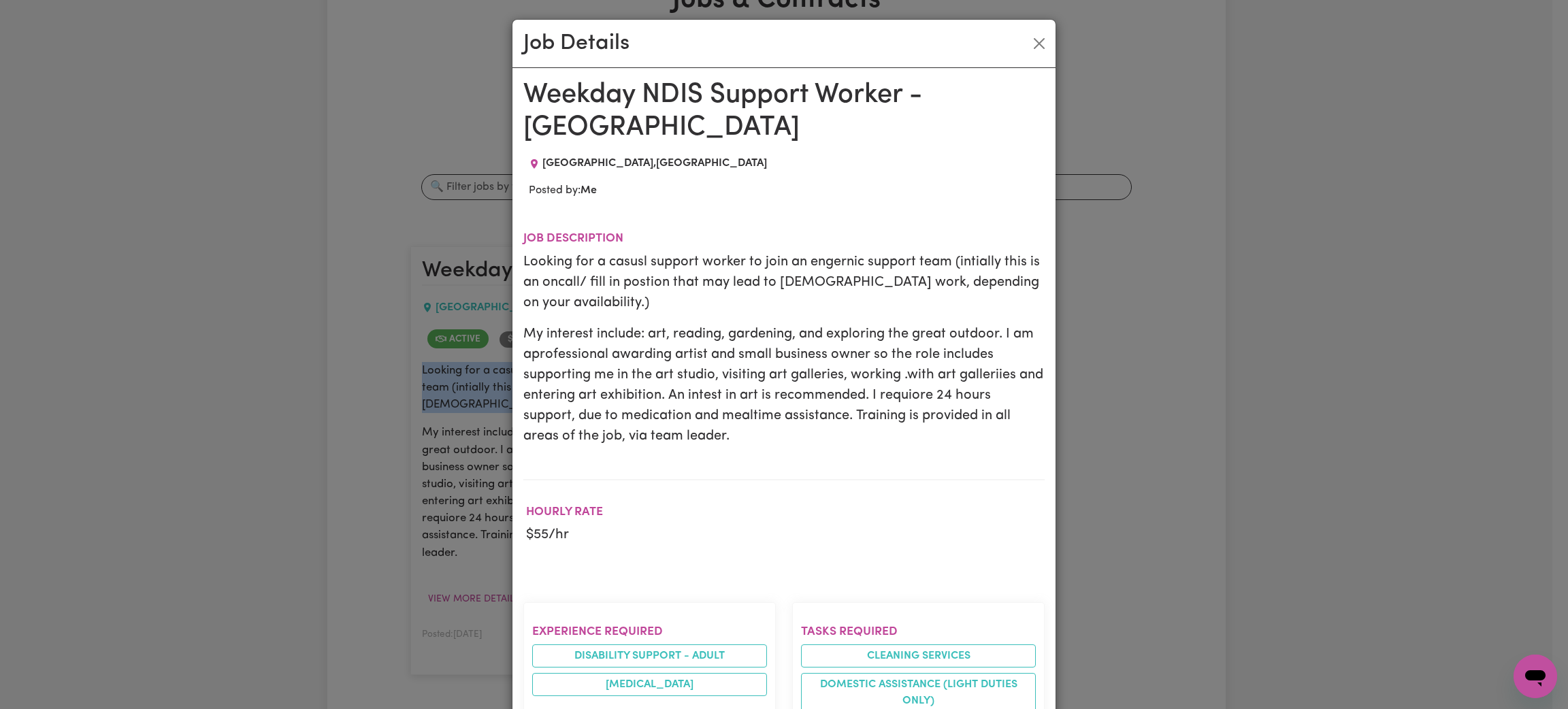
drag, startPoint x: 679, startPoint y: 436, endPoint x: 479, endPoint y: 339, distance: 222.3
click at [479, 339] on div "Job Details Weekday NDIS Support Worker - [GEOGRAPHIC_DATA] , [GEOGRAPHIC_DATA]…" at bounding box center [784, 354] width 1568 height 709
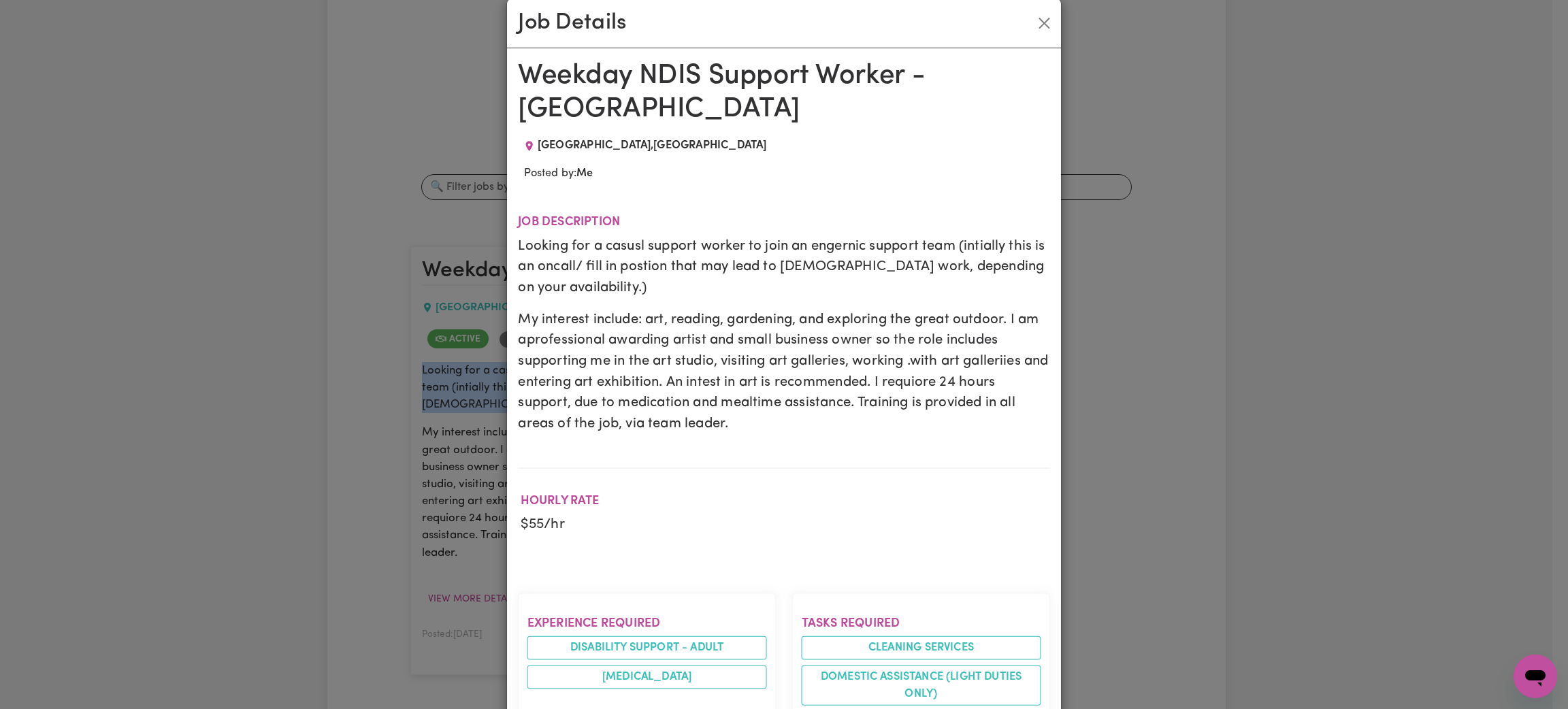
copy p "My interest include: art, reading, gardening, and exploring the great outdoor. …"
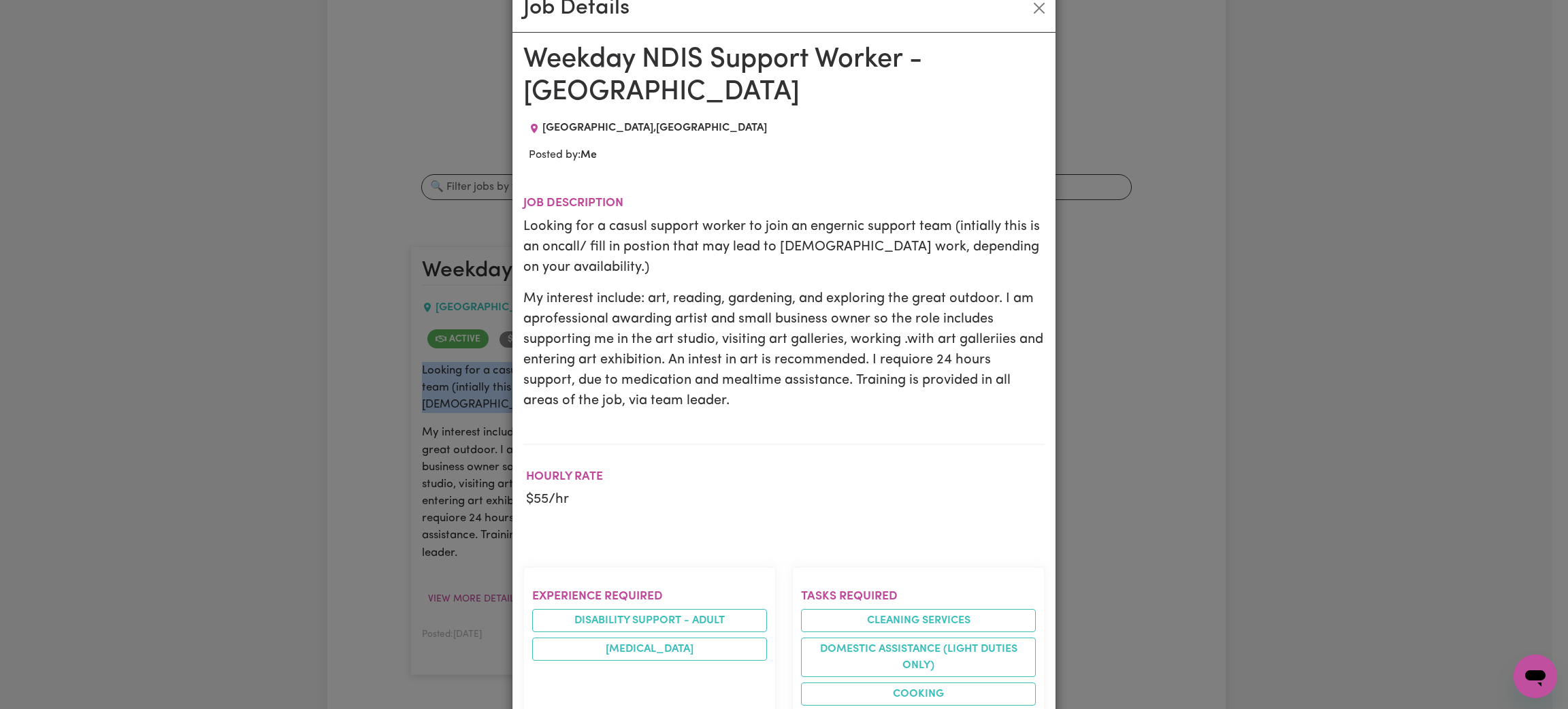
scroll to position [0, 0]
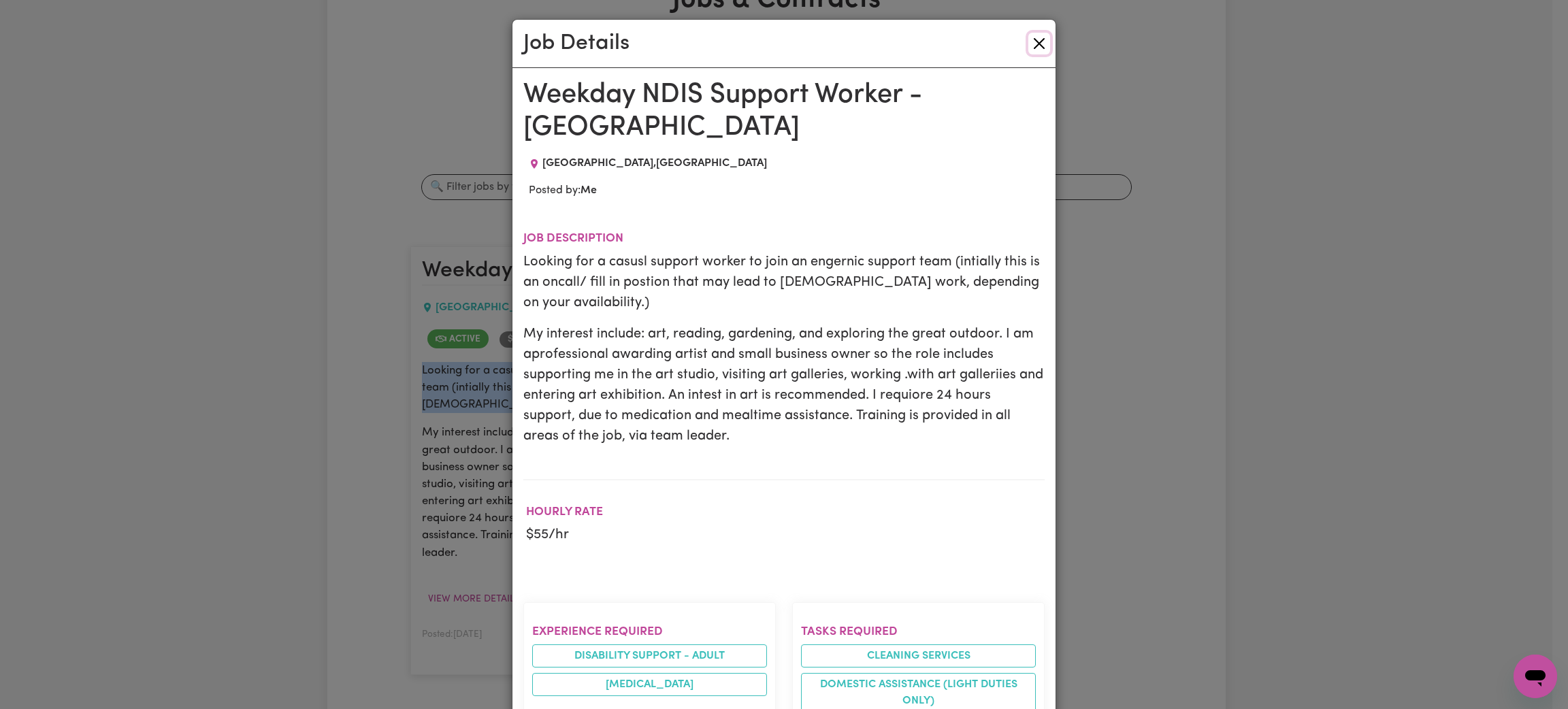
click at [1031, 47] on button "Close" at bounding box center [1039, 44] width 22 height 22
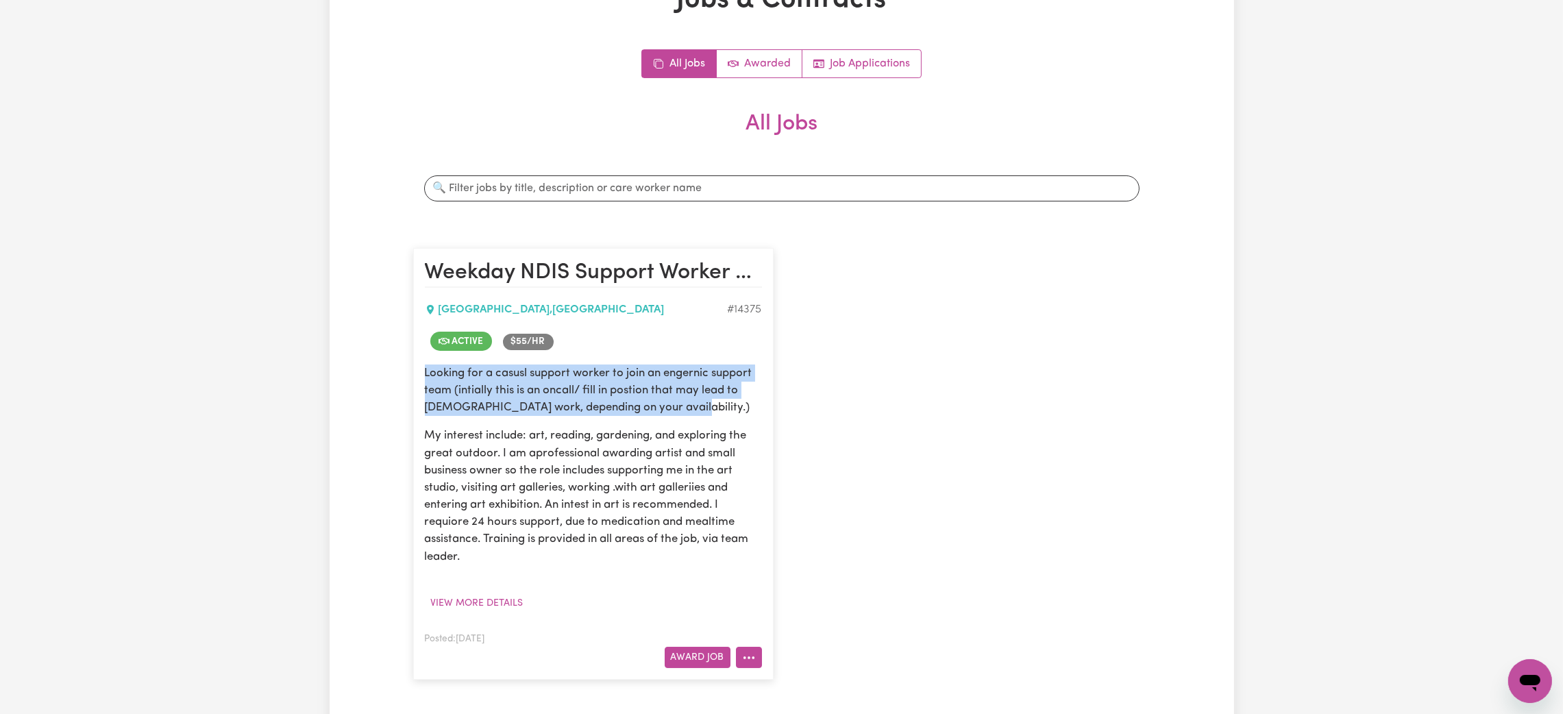
click at [742, 656] on icon "More options" at bounding box center [749, 658] width 14 height 14
click at [809, 495] on link "View/Edit Contract" at bounding box center [803, 487] width 133 height 27
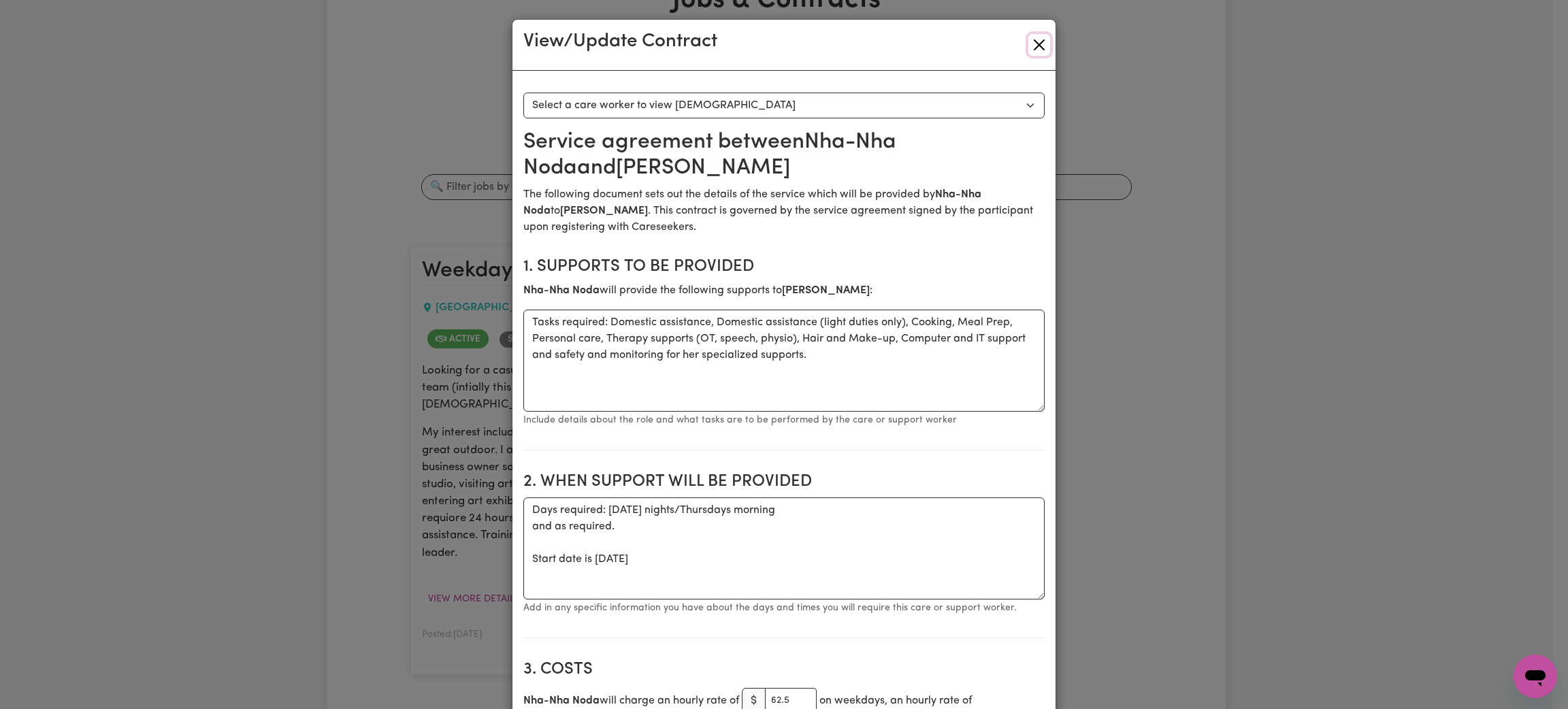
click at [1030, 40] on button "Close" at bounding box center [1039, 45] width 22 height 22
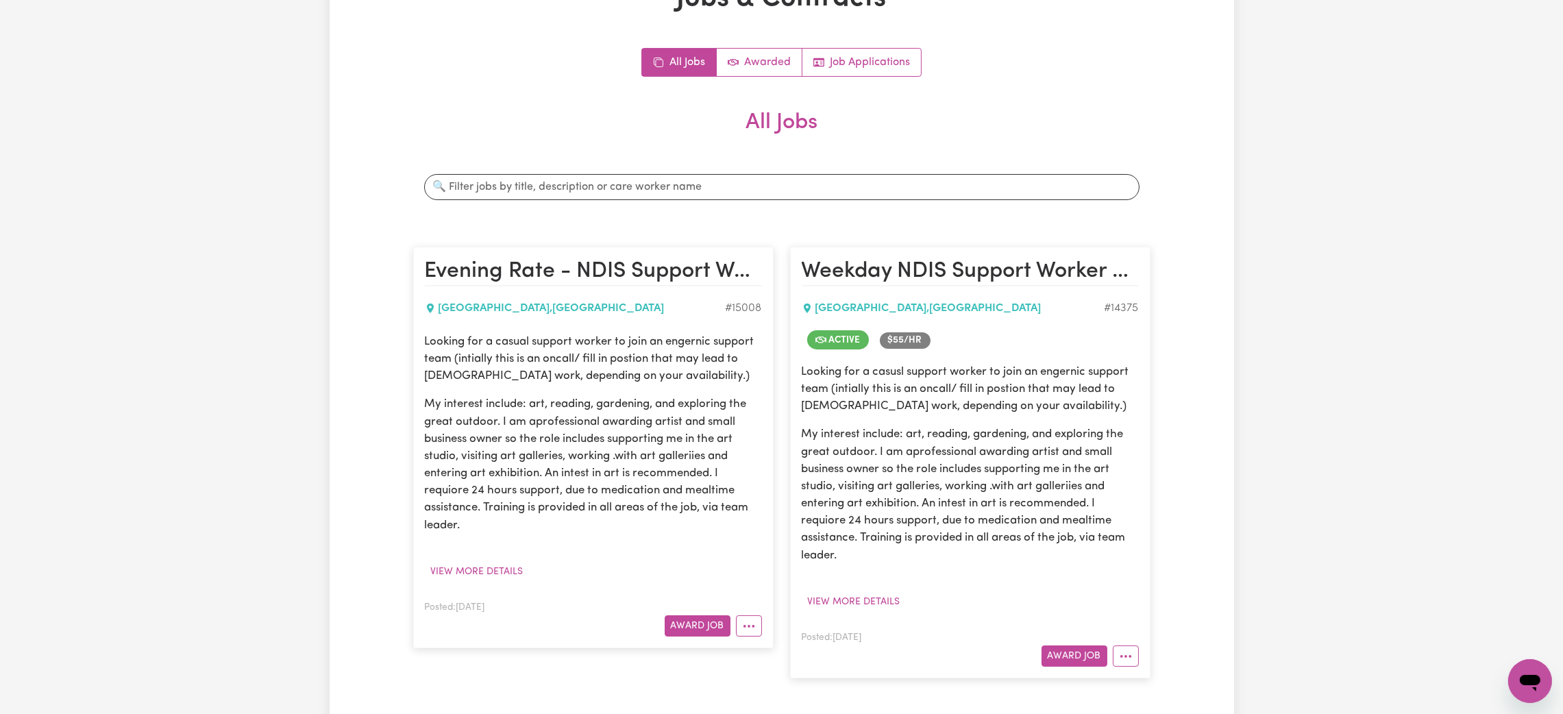
scroll to position [206, 0]
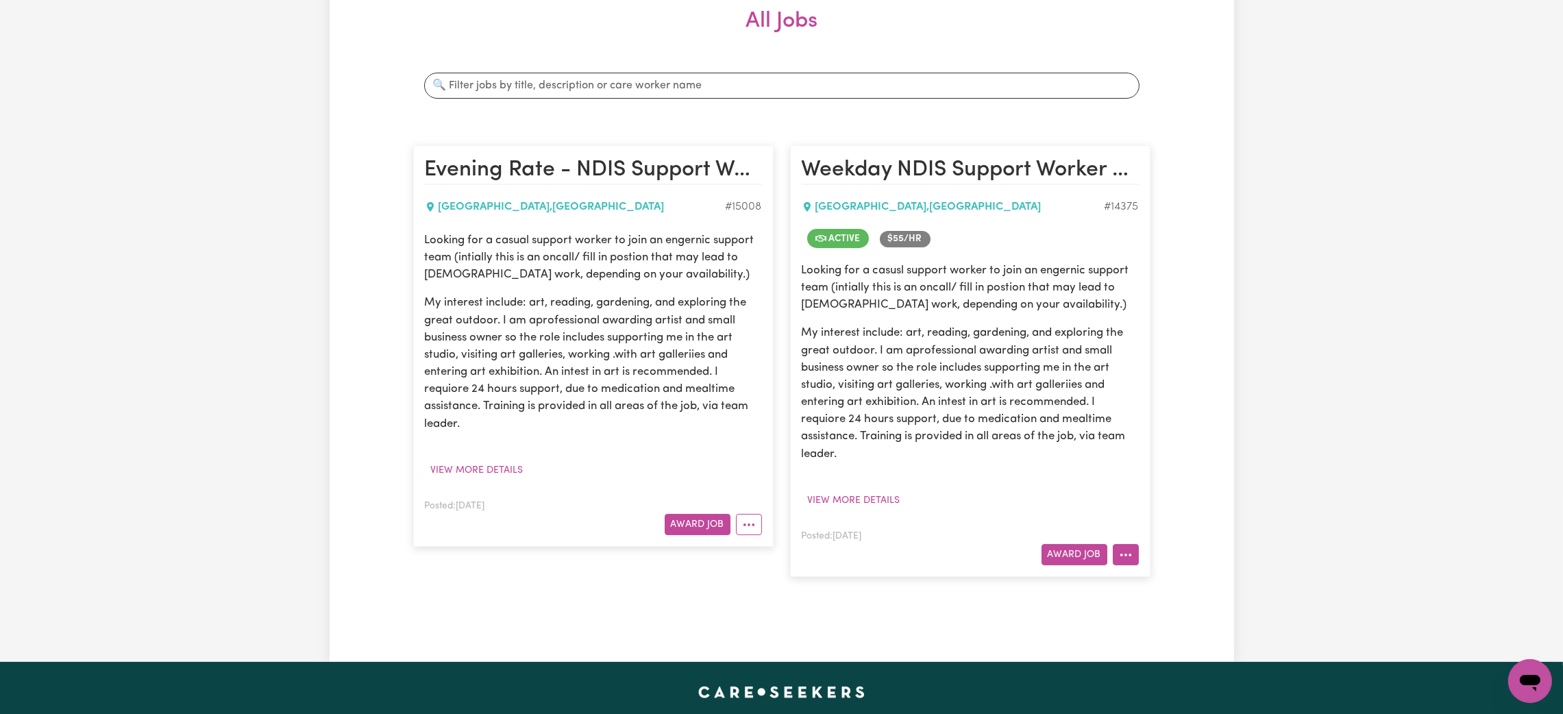
click at [1128, 560] on button "More options" at bounding box center [1126, 554] width 26 height 21
click at [1166, 492] on link "Edit Job" at bounding box center [1179, 494] width 133 height 27
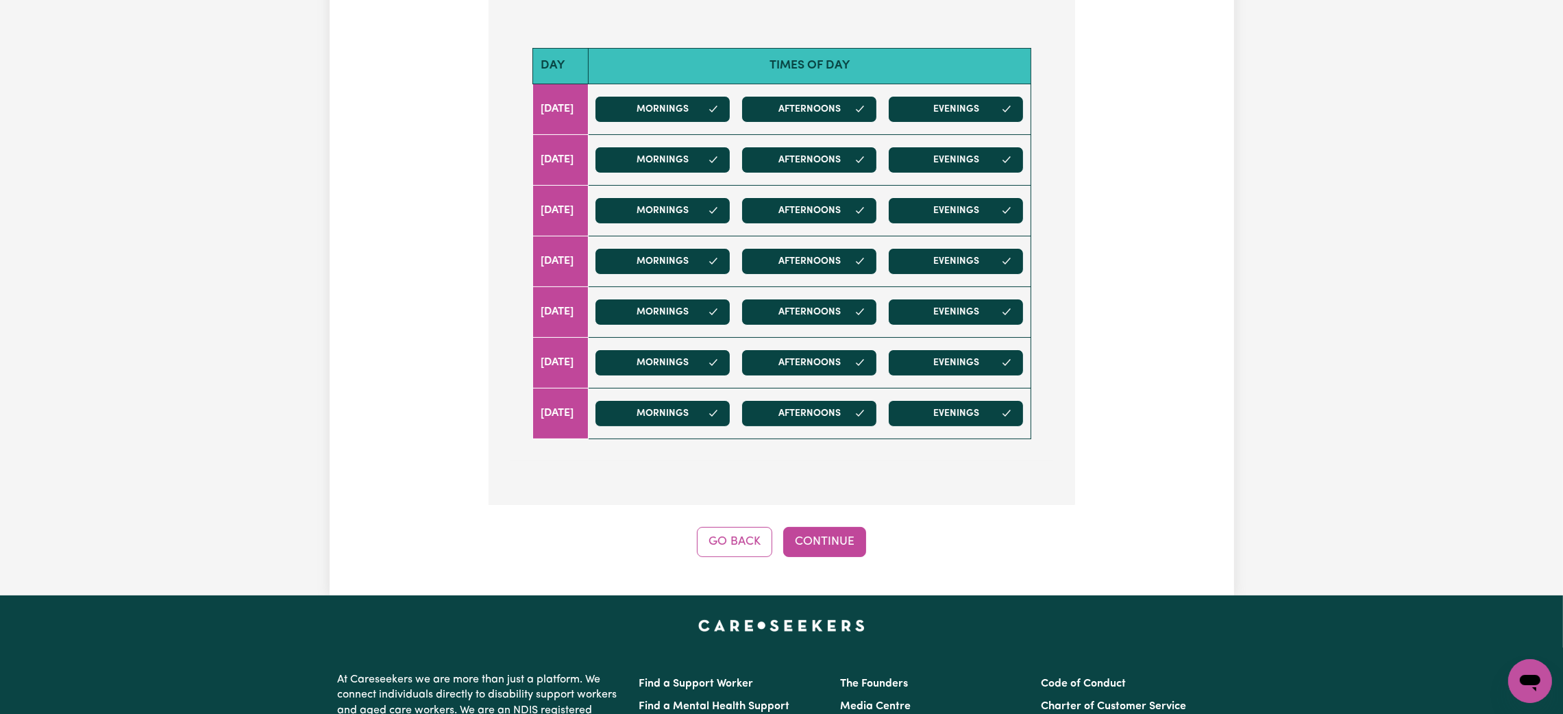
scroll to position [665, 0]
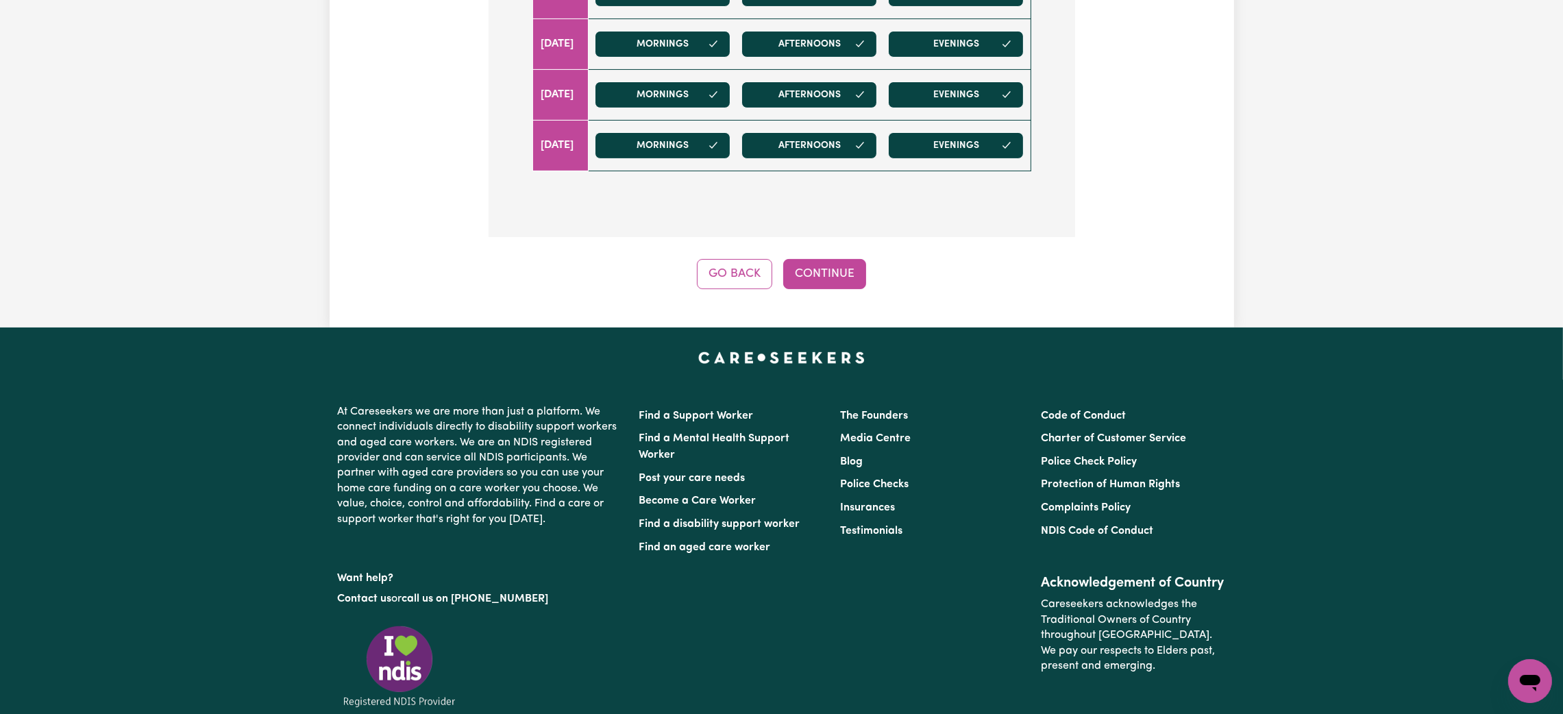
click at [845, 278] on button "Continue" at bounding box center [824, 274] width 83 height 30
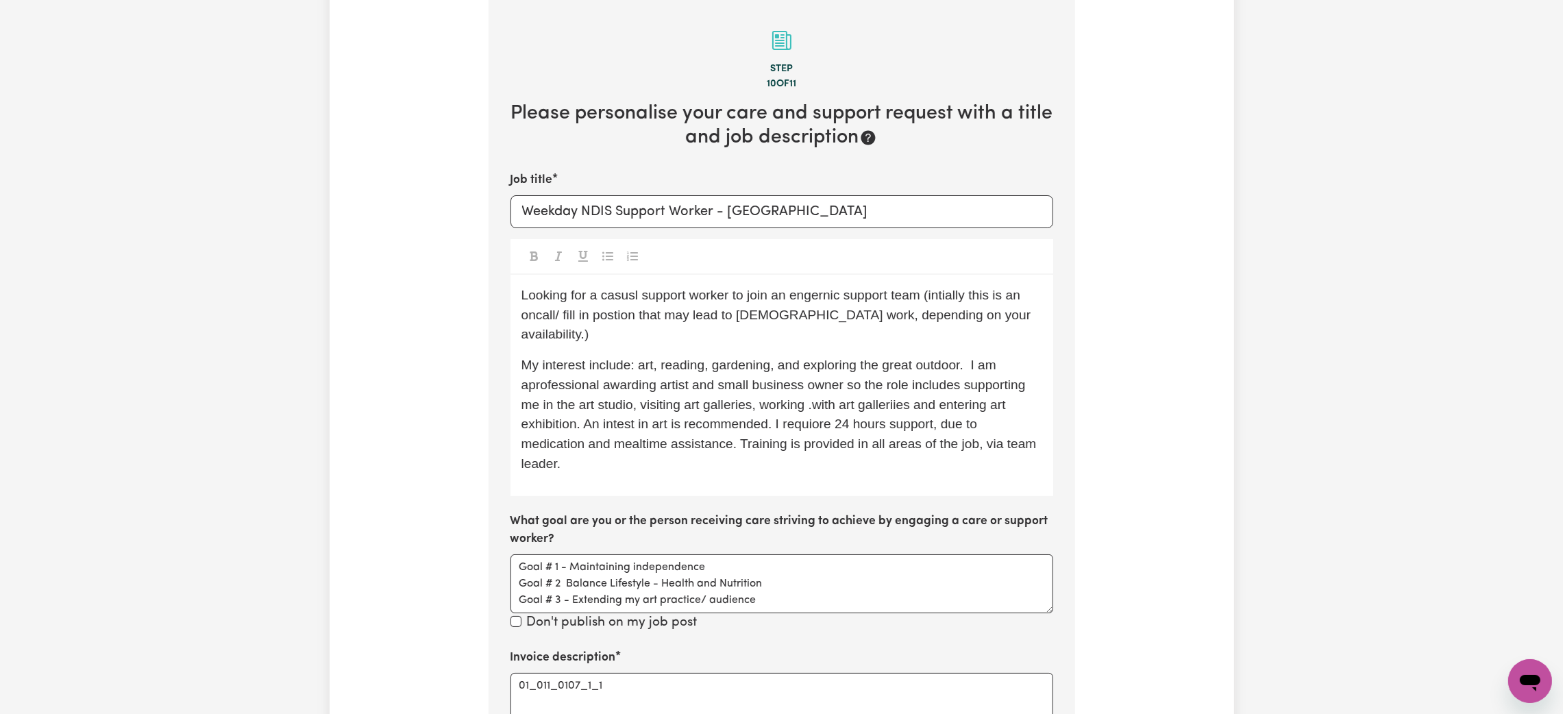
scroll to position [203, 0]
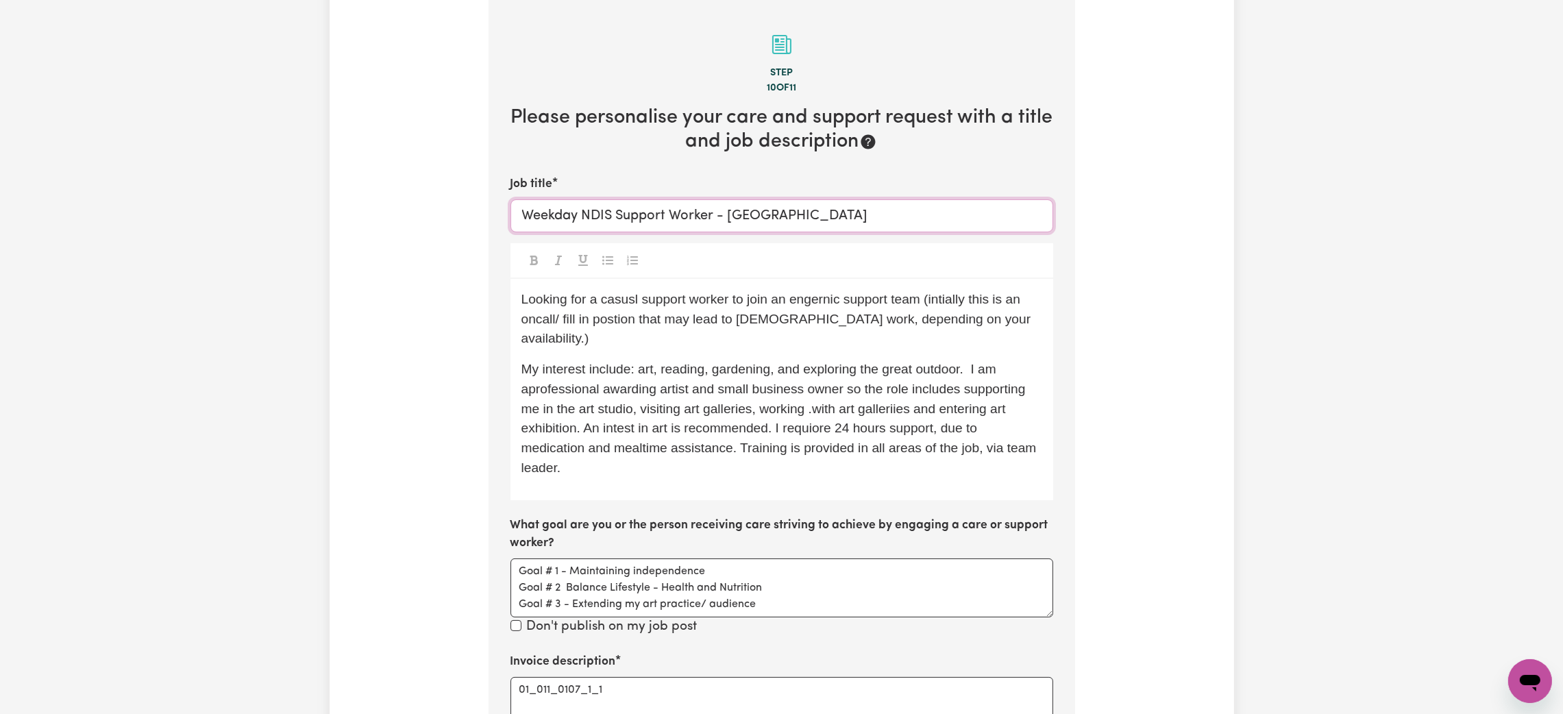
click at [581, 220] on input "Weekday NDIS Support Worker - [GEOGRAPHIC_DATA]" at bounding box center [781, 215] width 543 height 33
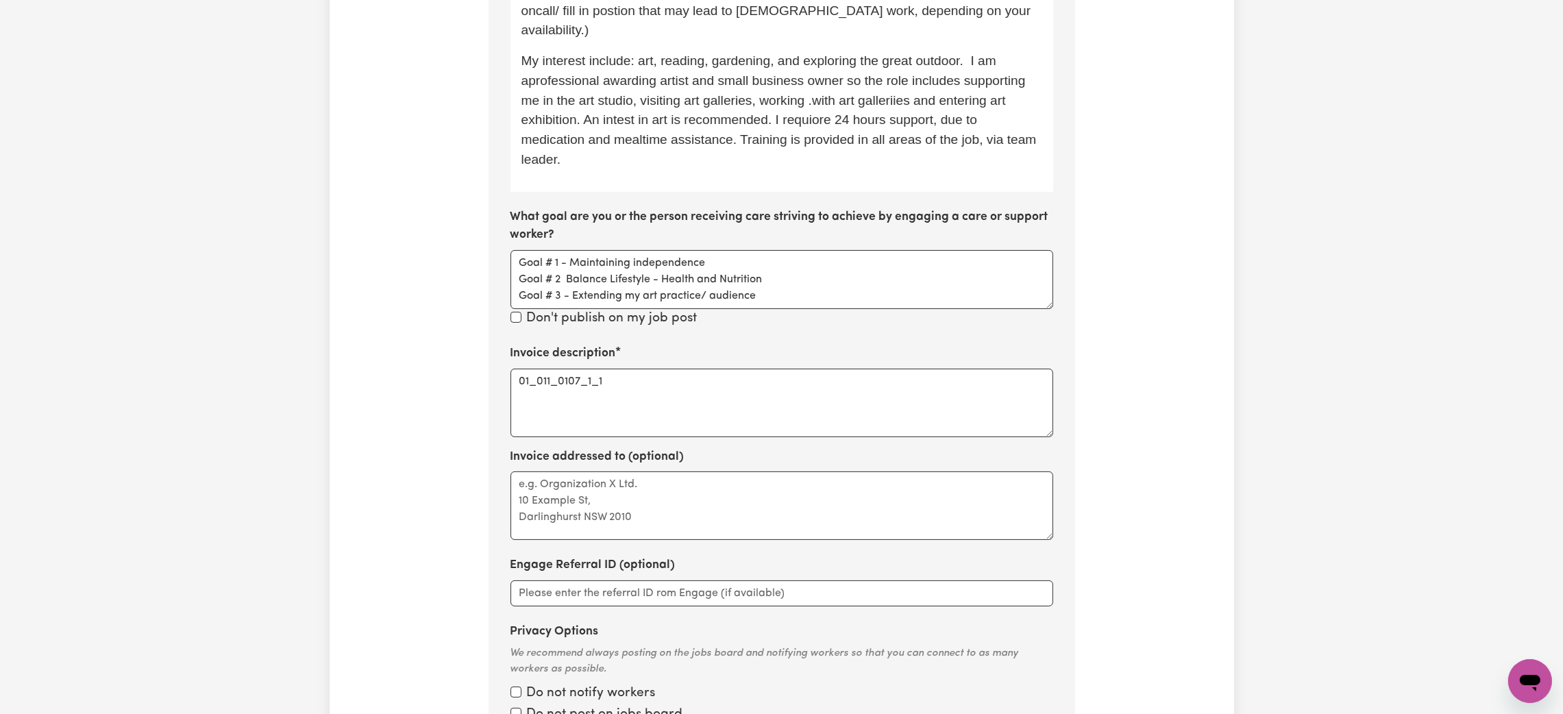
scroll to position [614, 0]
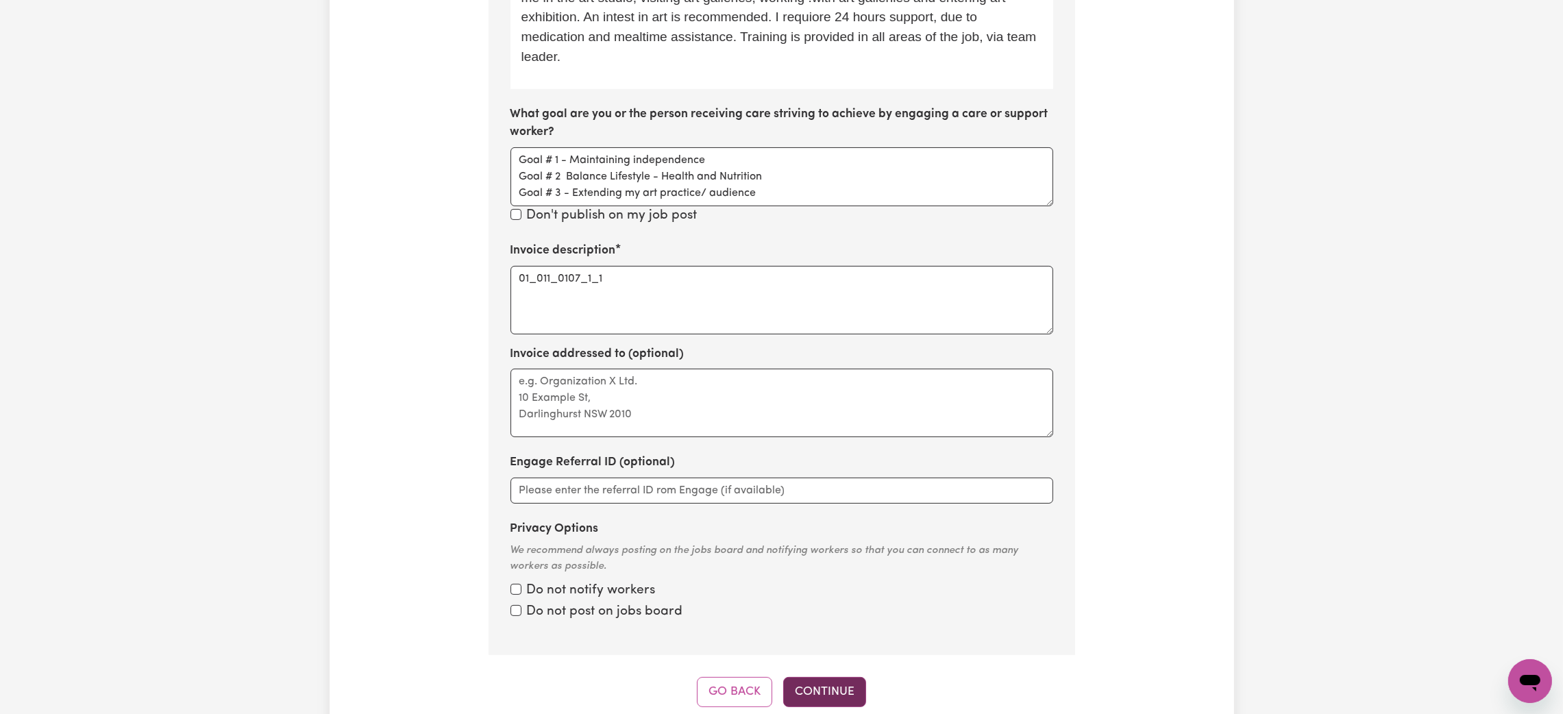
type input "Weekday Rate NDIS Support Worker - [GEOGRAPHIC_DATA]"
click at [827, 677] on button "Continue" at bounding box center [824, 692] width 83 height 30
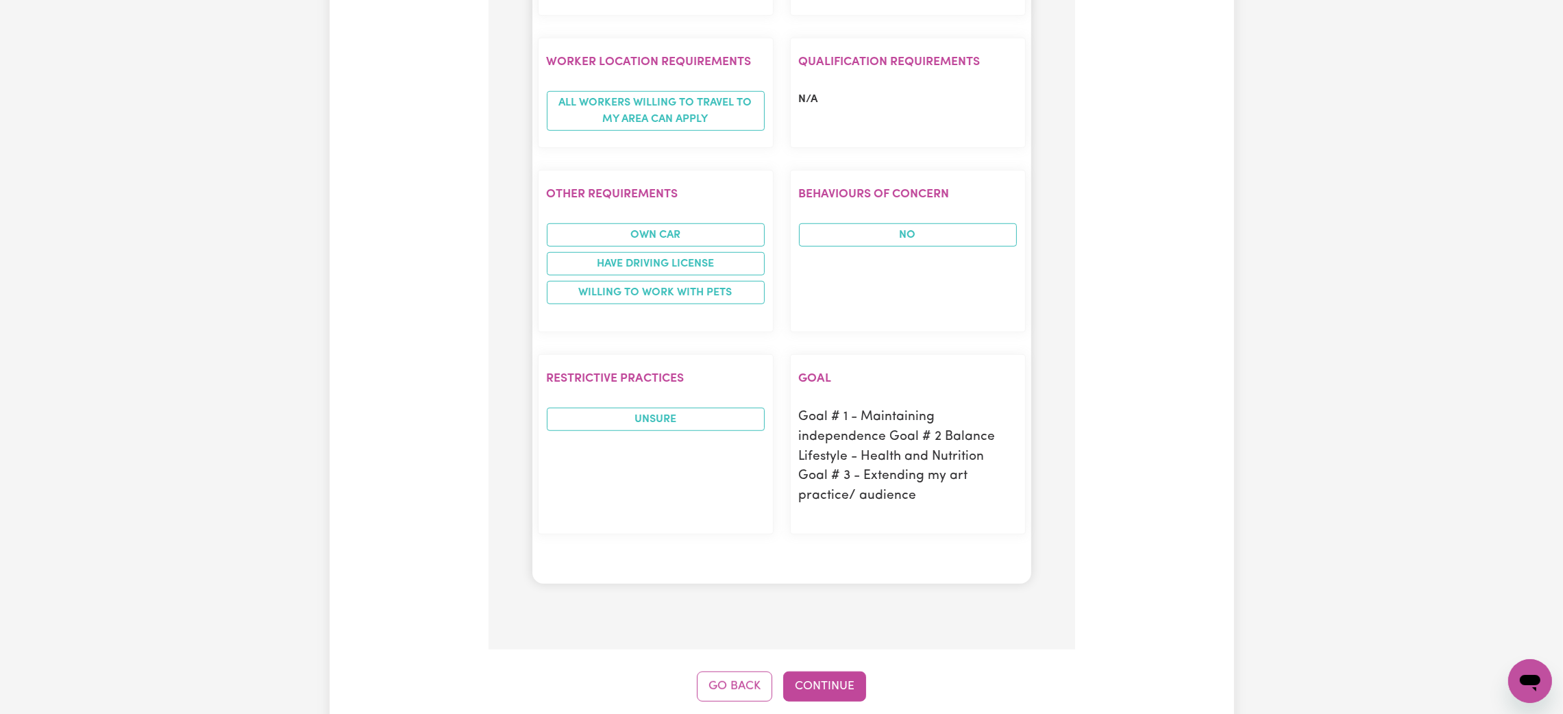
scroll to position [2156, 0]
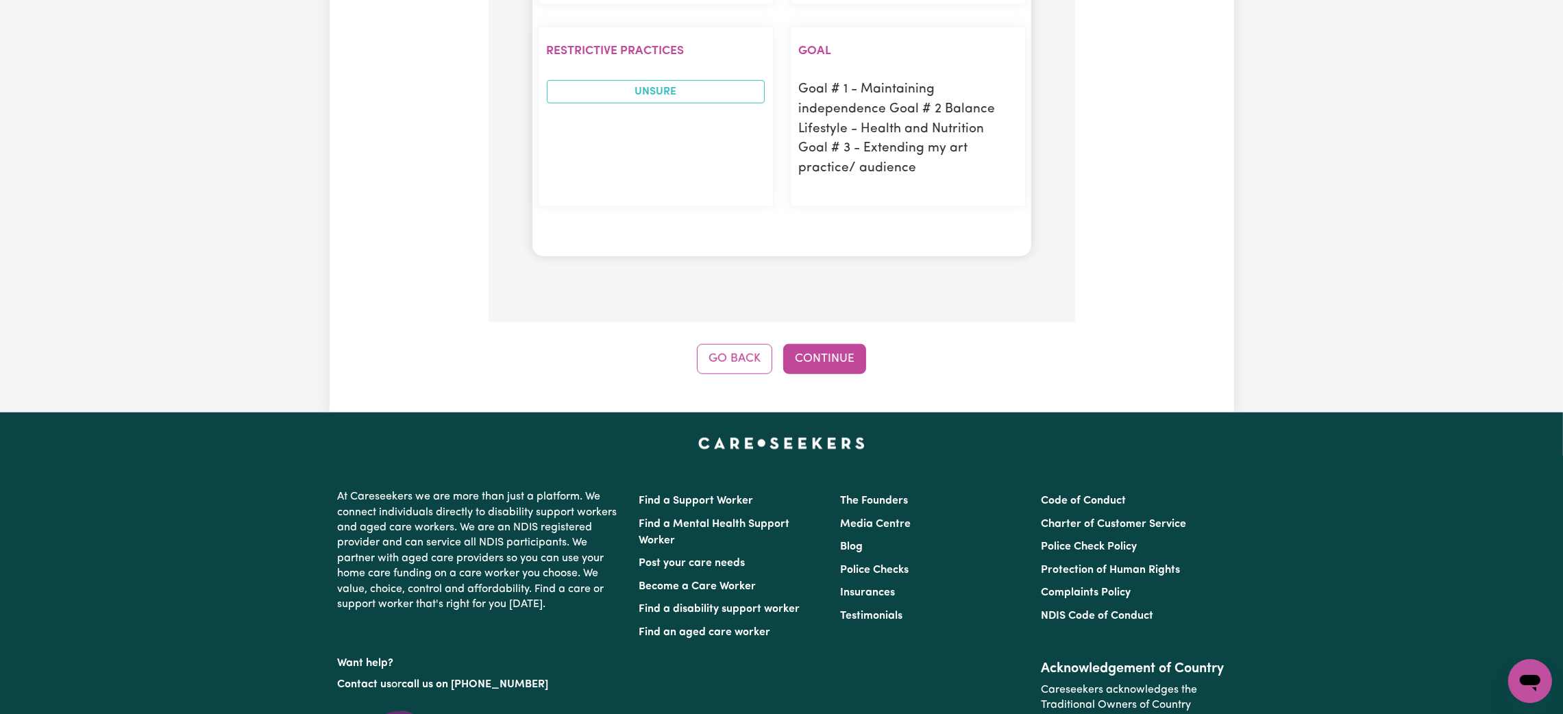
click at [824, 370] on button "Continue" at bounding box center [824, 359] width 83 height 30
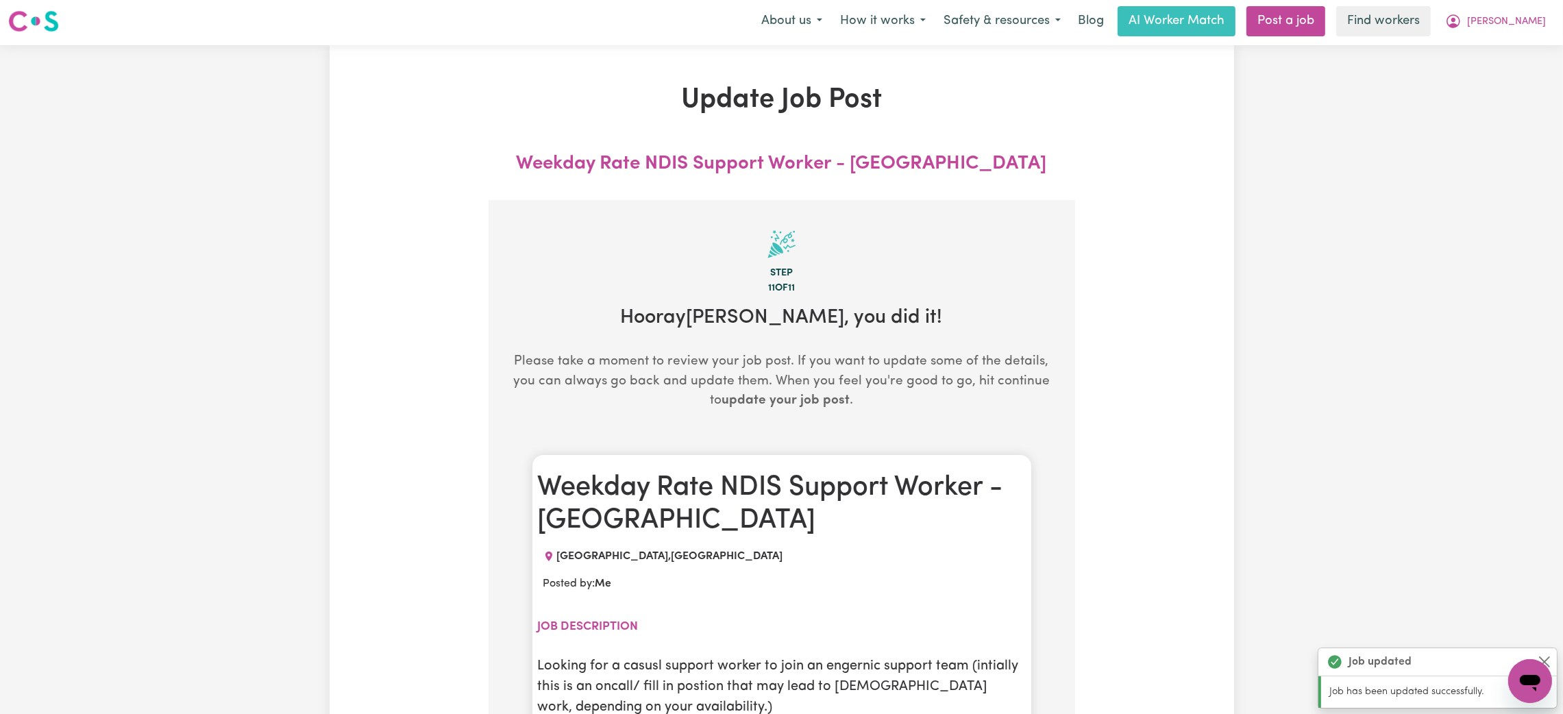
scroll to position [0, 0]
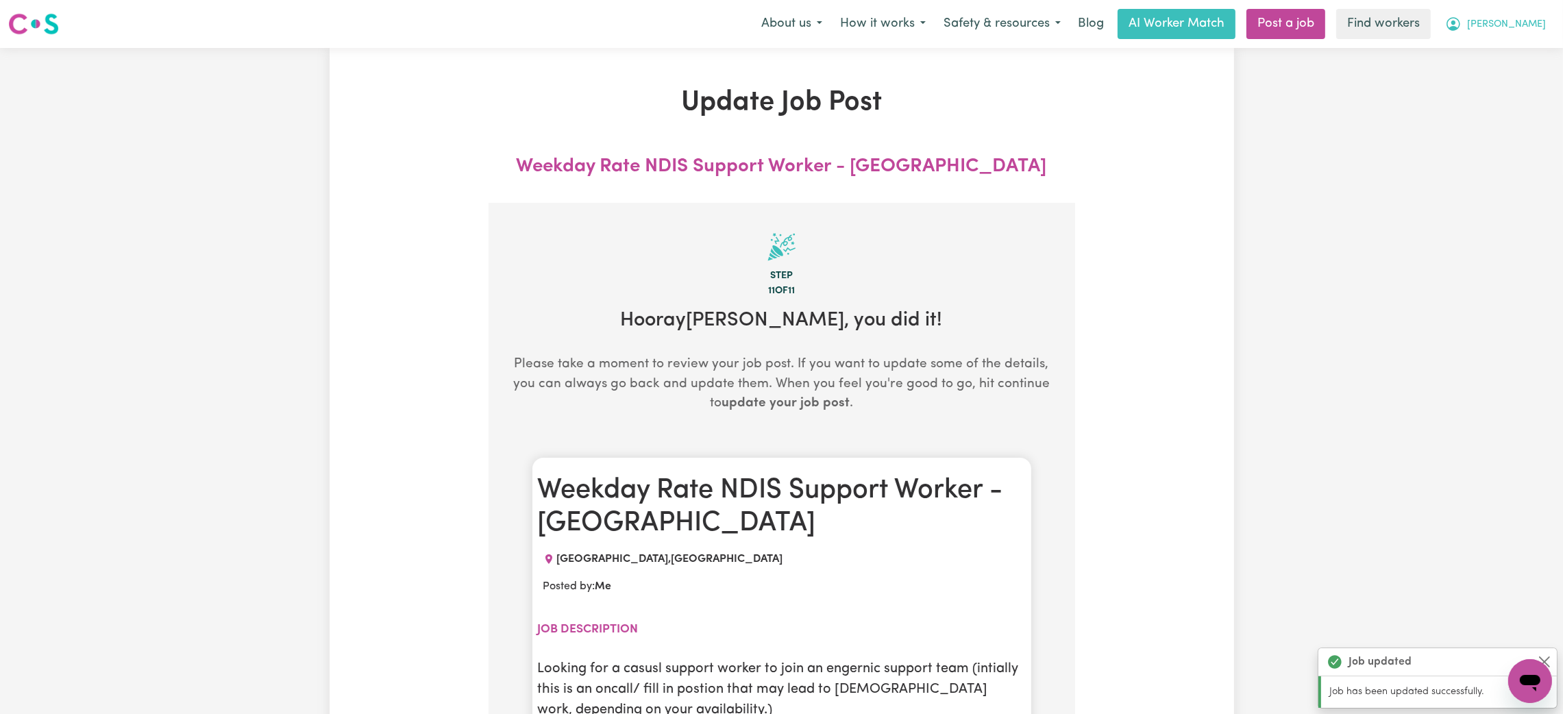
click at [1540, 28] on span "[PERSON_NAME]" at bounding box center [1506, 24] width 79 height 15
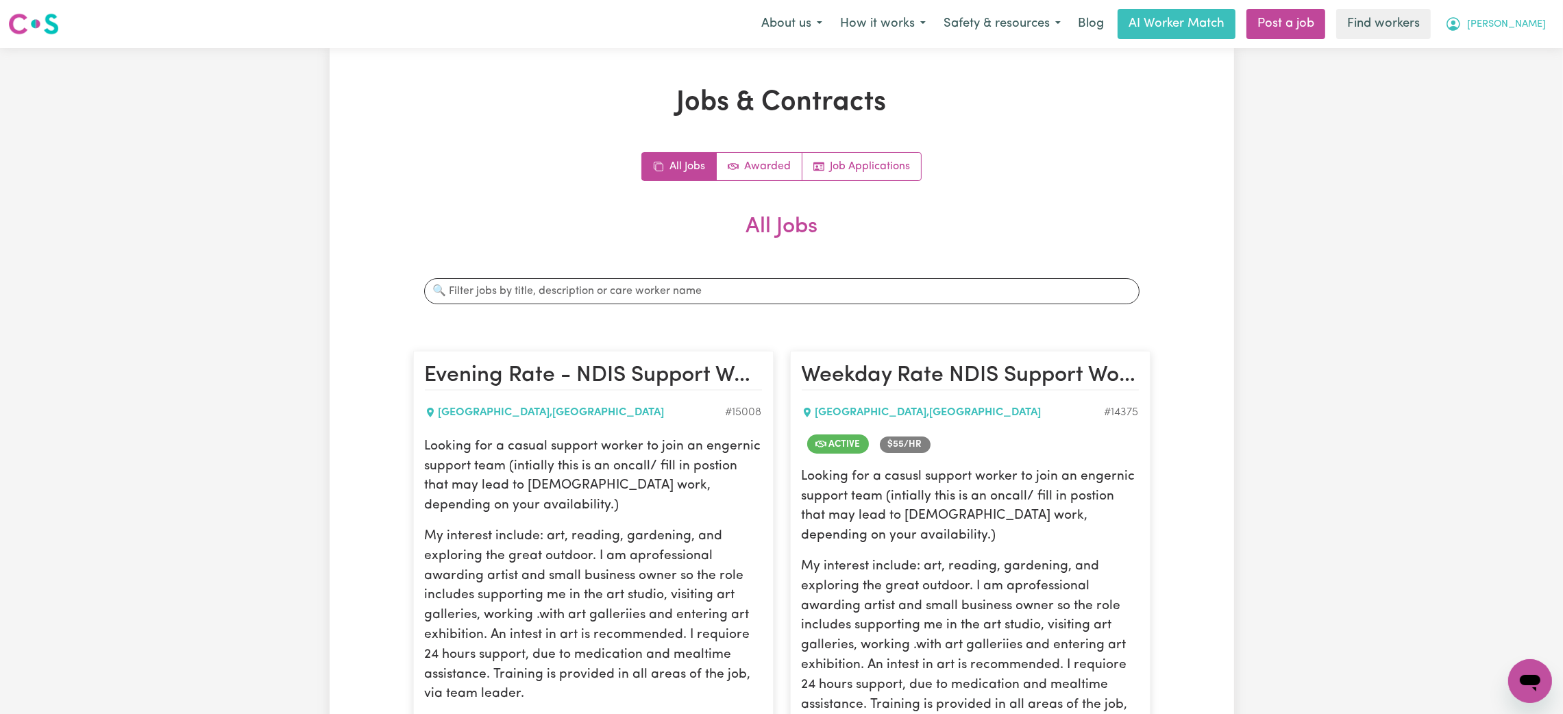
click at [1532, 31] on span "[PERSON_NAME]" at bounding box center [1506, 24] width 79 height 15
click at [1325, 23] on link "Post a job" at bounding box center [1285, 24] width 79 height 30
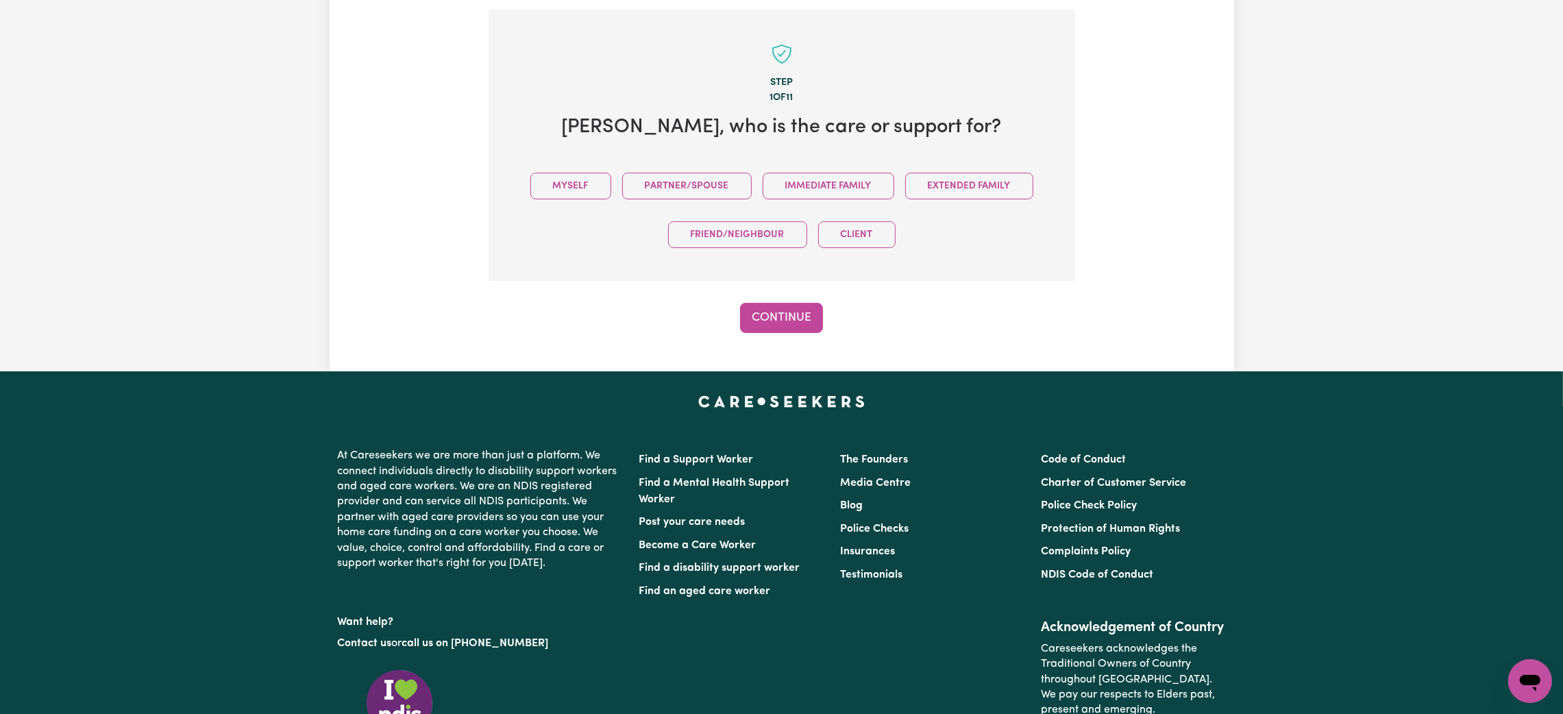
scroll to position [299, 0]
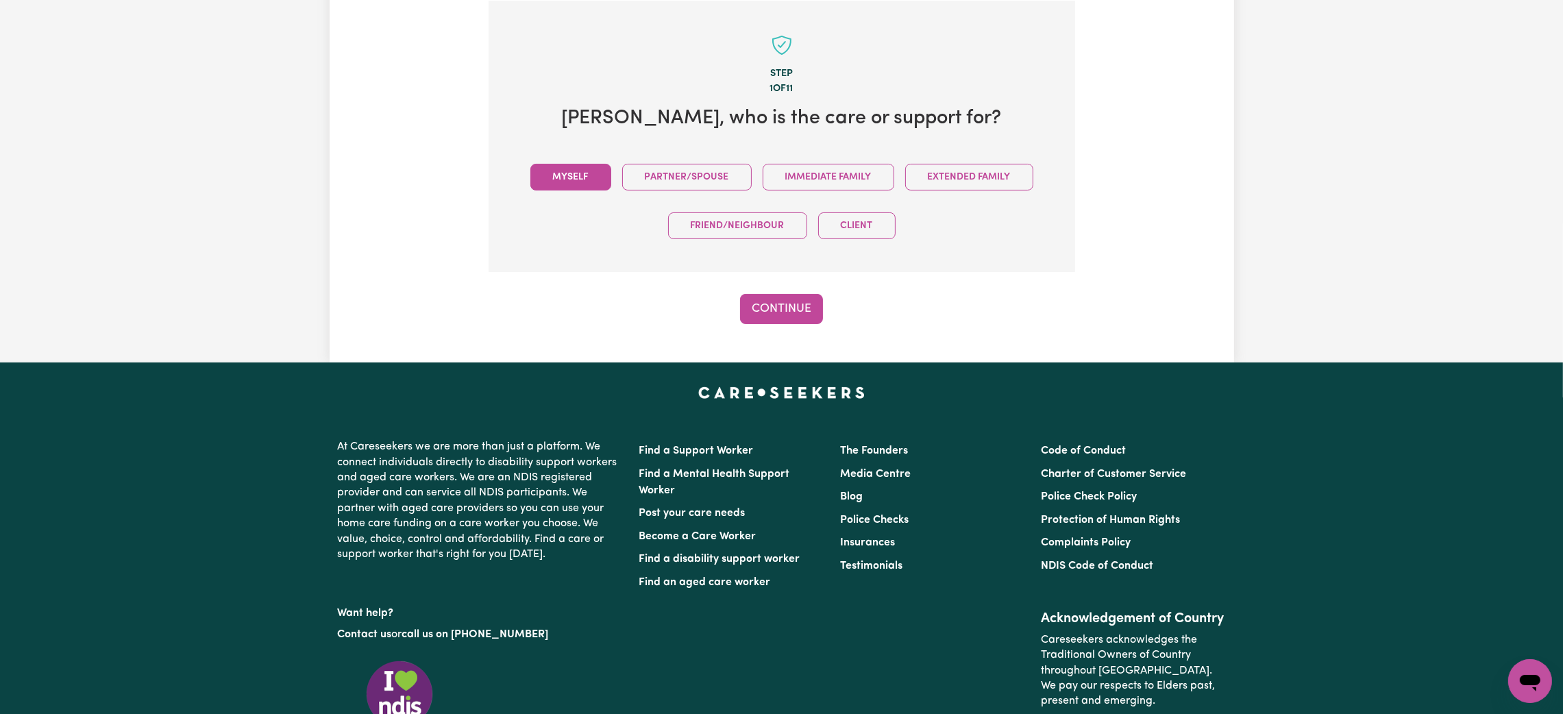
click at [583, 175] on button "Myself" at bounding box center [570, 177] width 81 height 27
click at [800, 312] on button "Continue" at bounding box center [781, 309] width 83 height 30
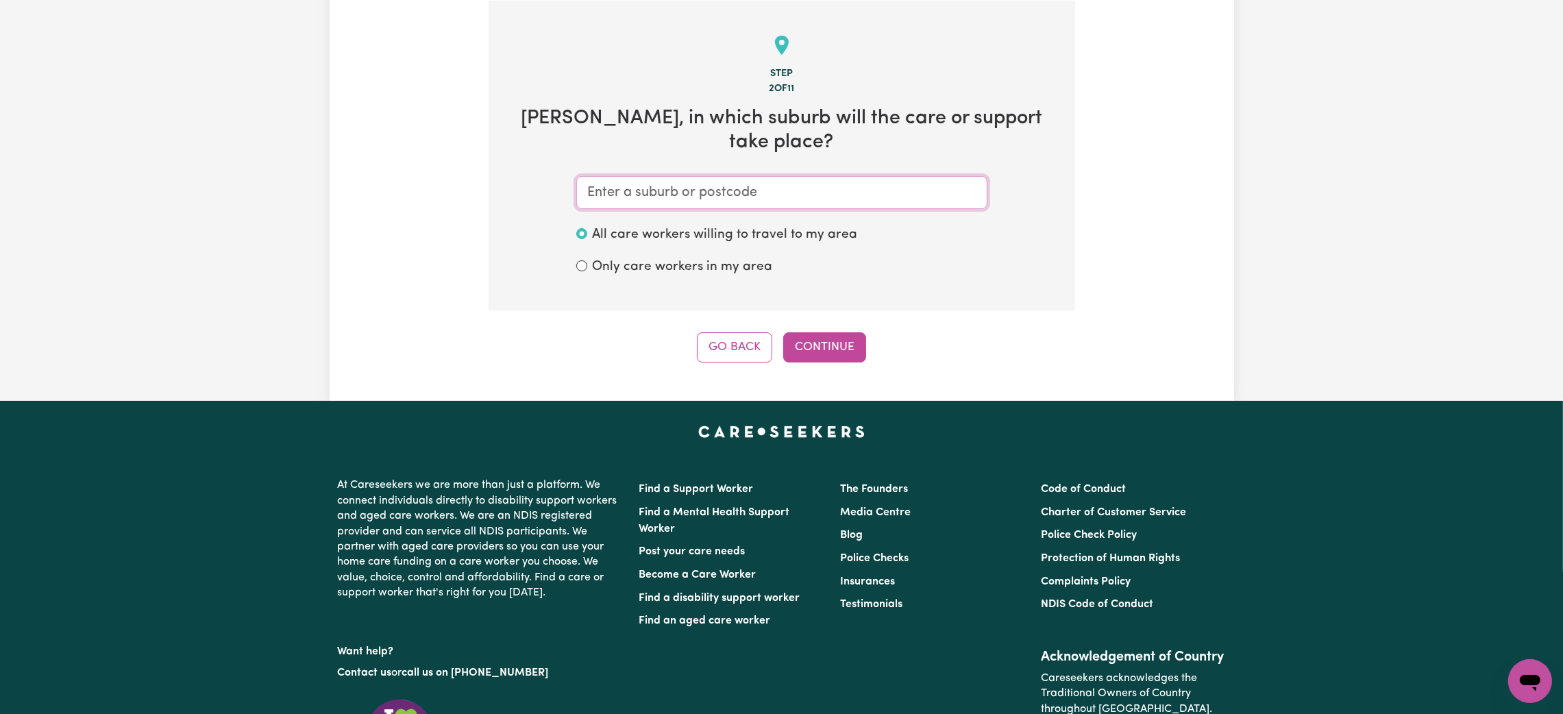
click at [759, 176] on input "text" at bounding box center [781, 192] width 411 height 33
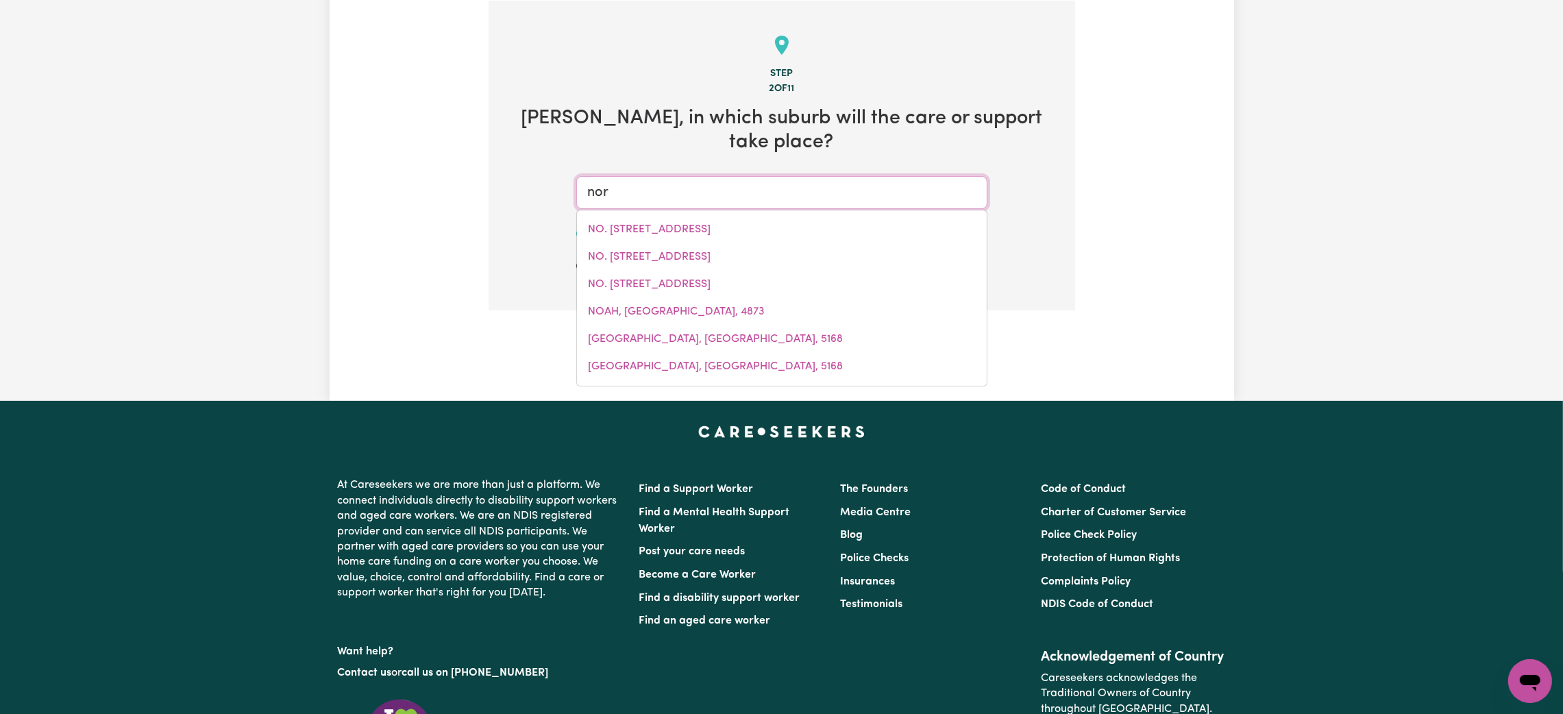
type input "nort"
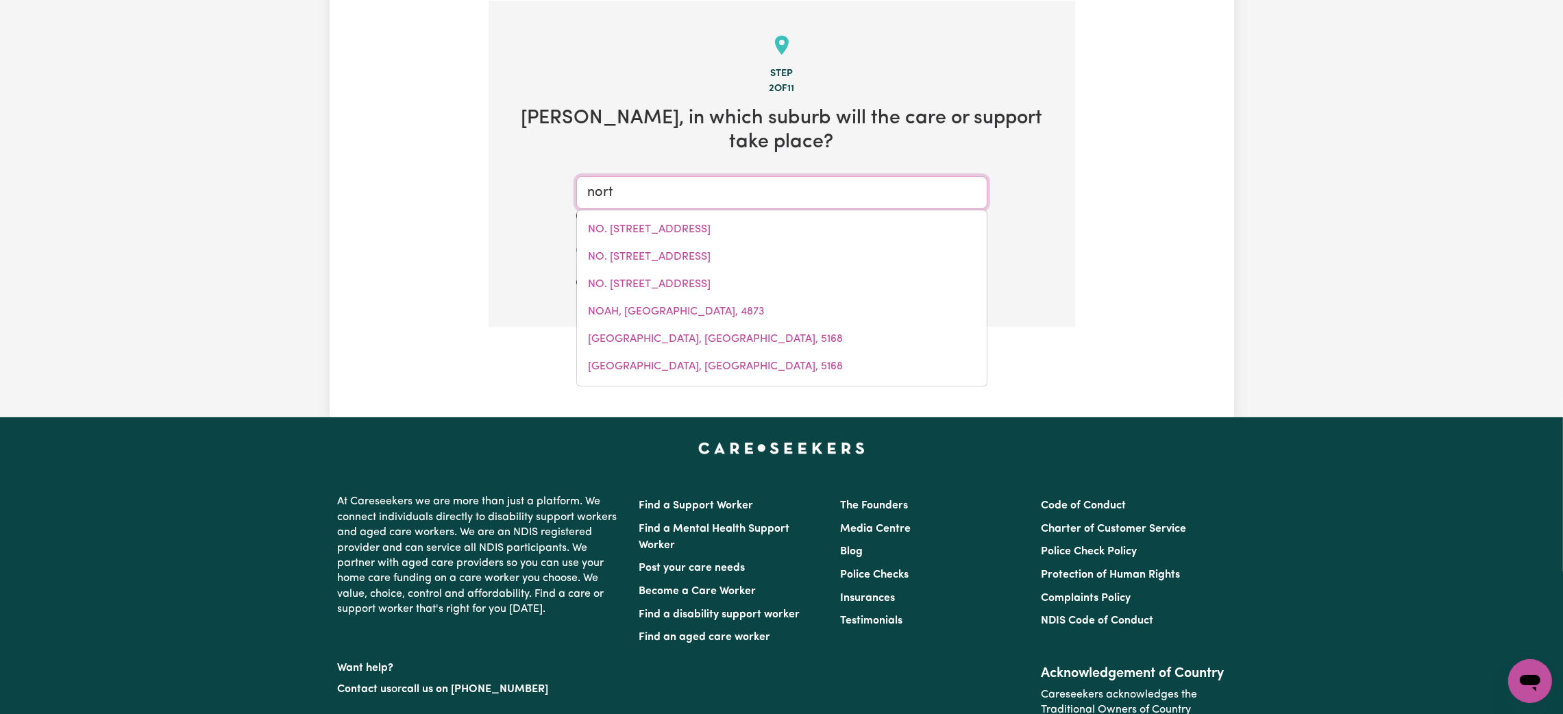
type input "nortH [GEOGRAPHIC_DATA], [GEOGRAPHIC_DATA], 5006"
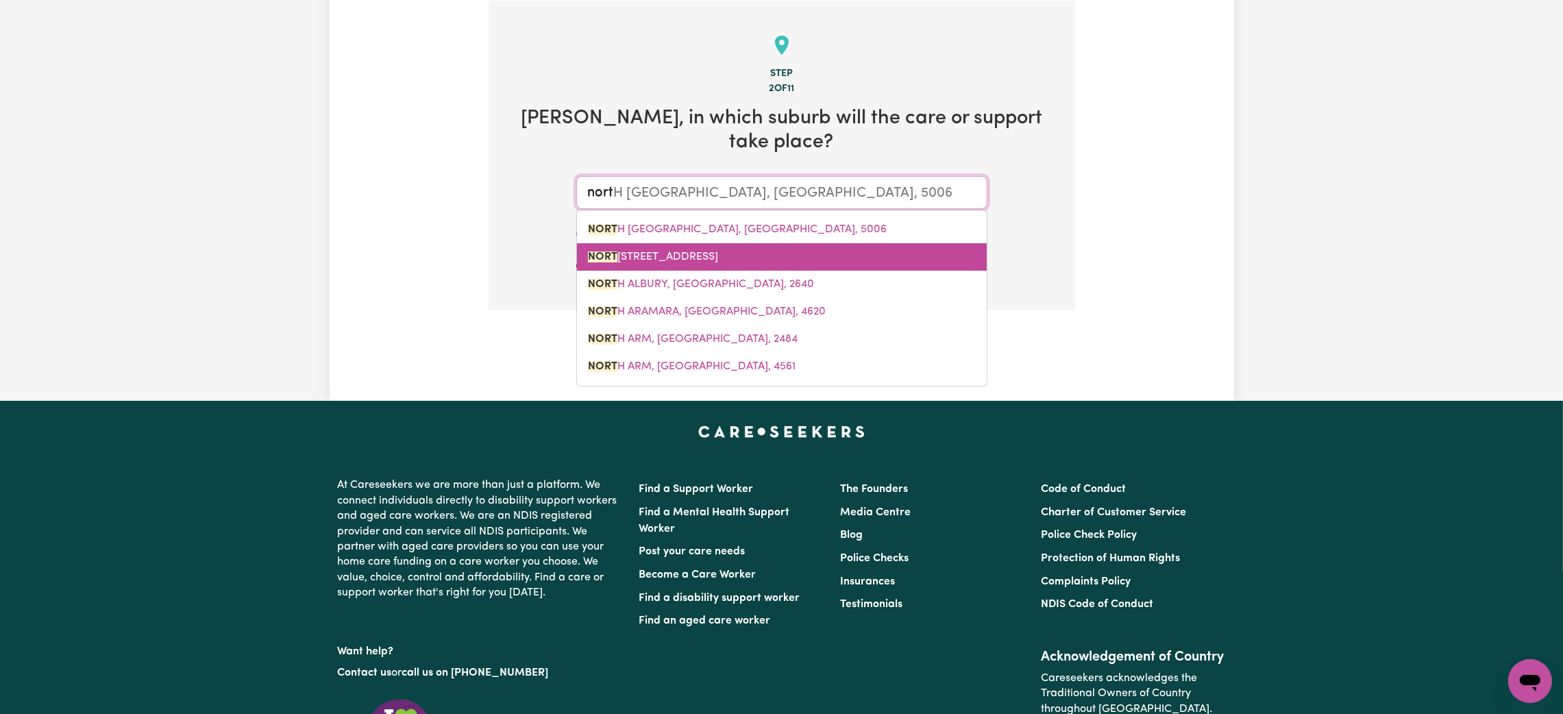
type input "north"
type input "[GEOGRAPHIC_DATA], [GEOGRAPHIC_DATA], 5006"
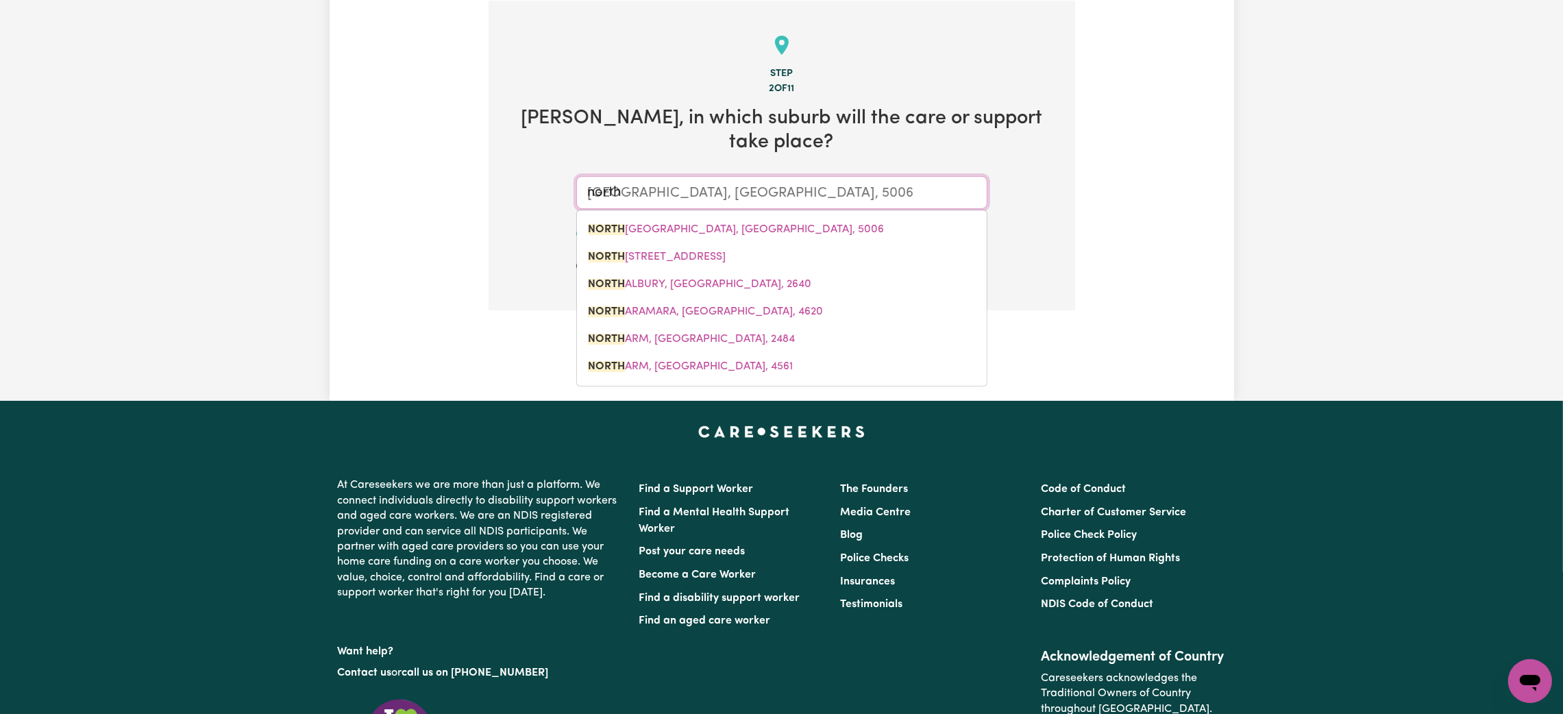
type input "north i"
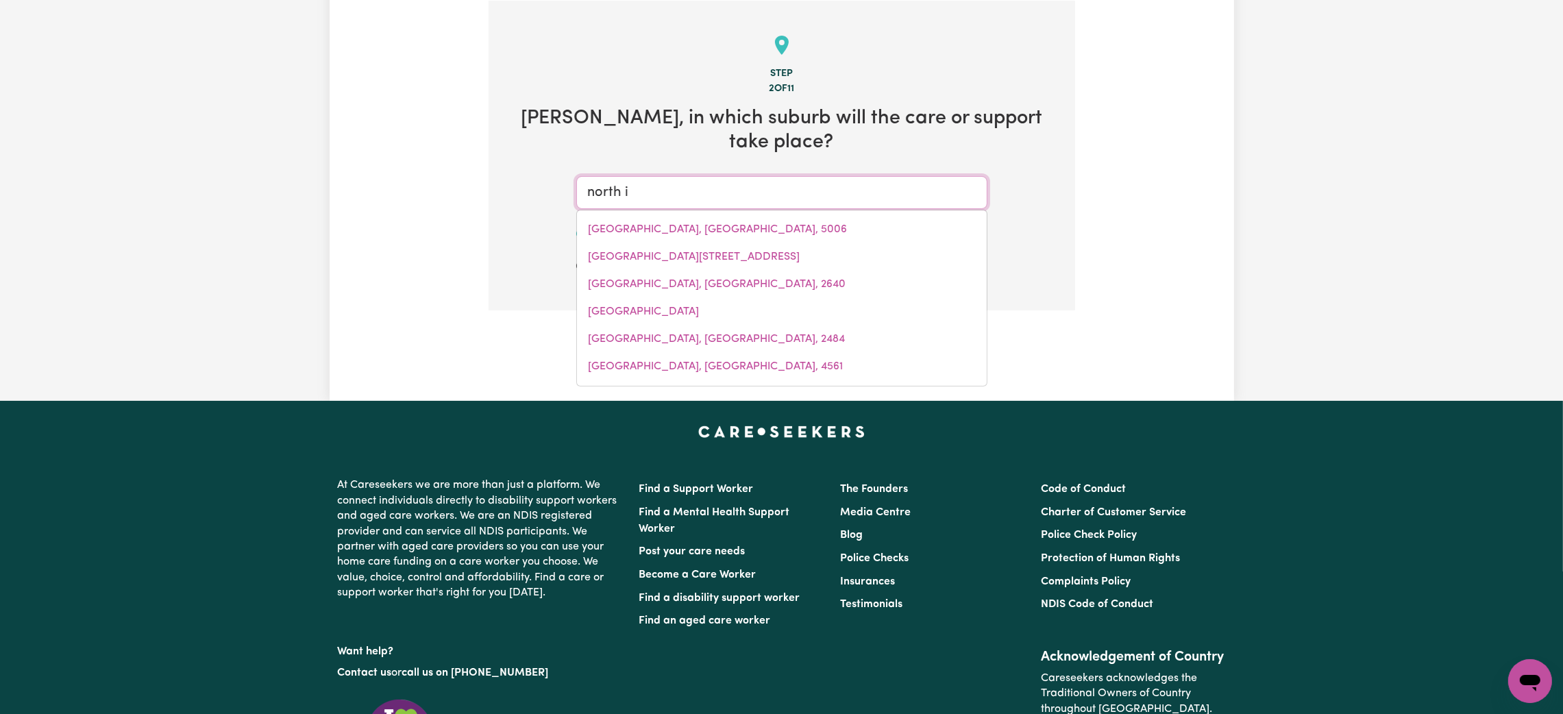
type input "north ip"
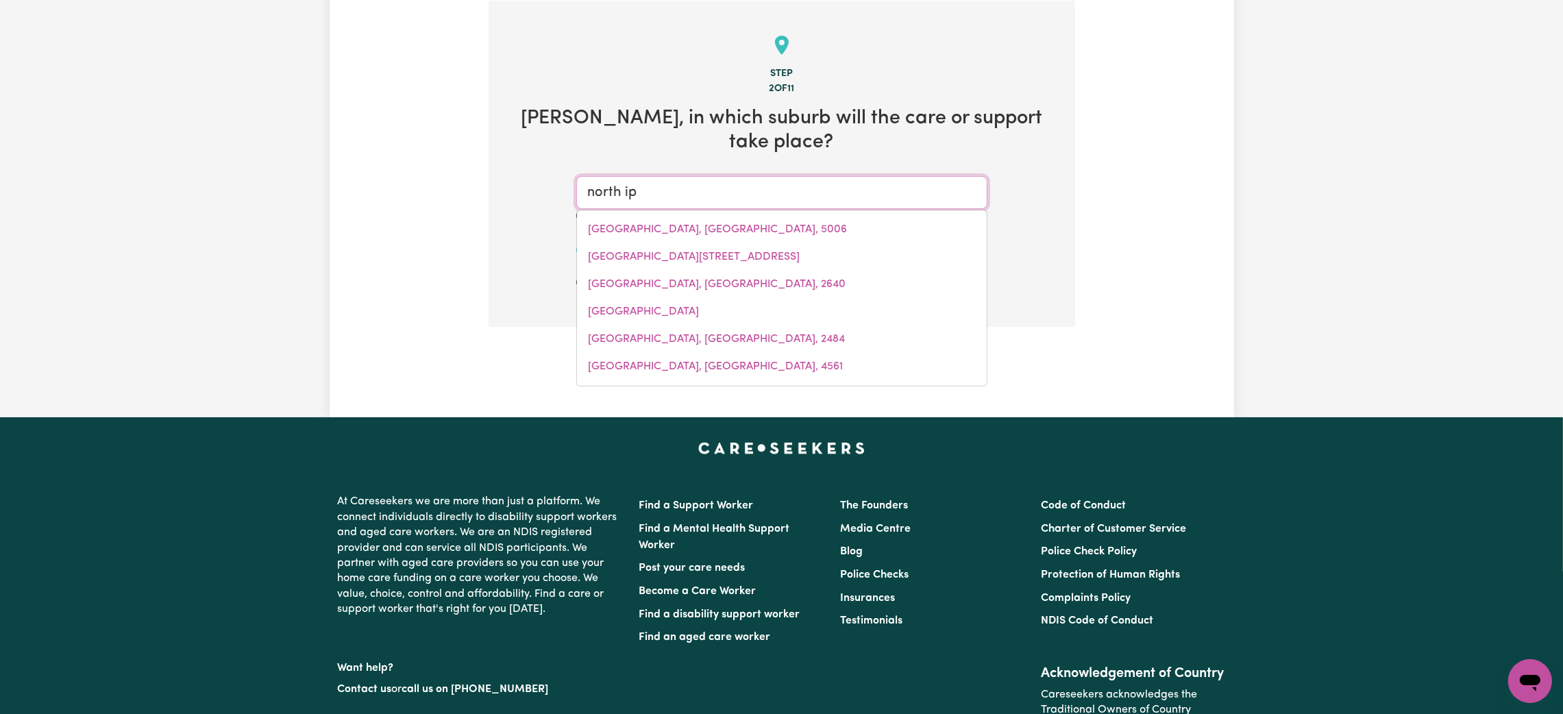
type input "[GEOGRAPHIC_DATA], [GEOGRAPHIC_DATA], 4305"
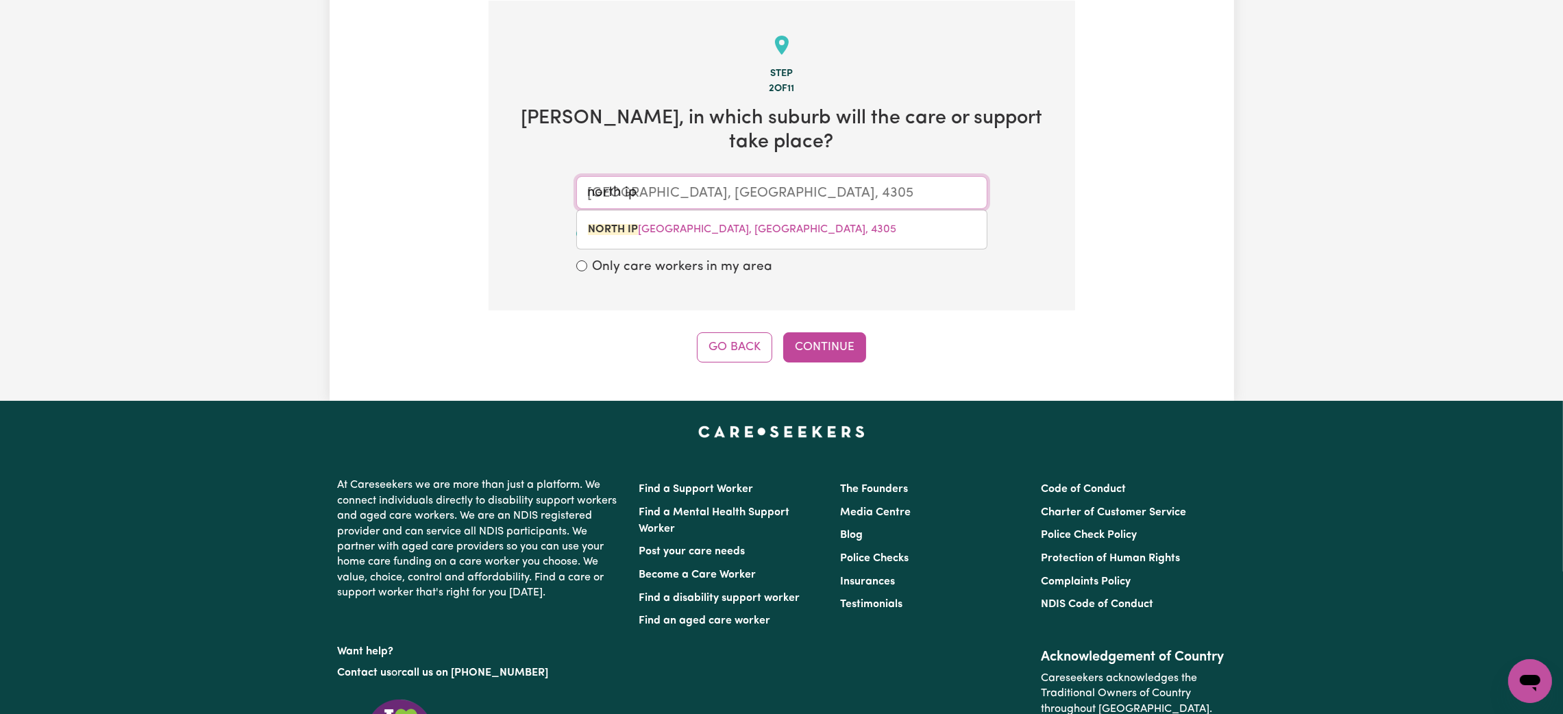
click at [856, 210] on div "[GEOGRAPHIC_DATA], [GEOGRAPHIC_DATA], 4305" at bounding box center [781, 230] width 411 height 40
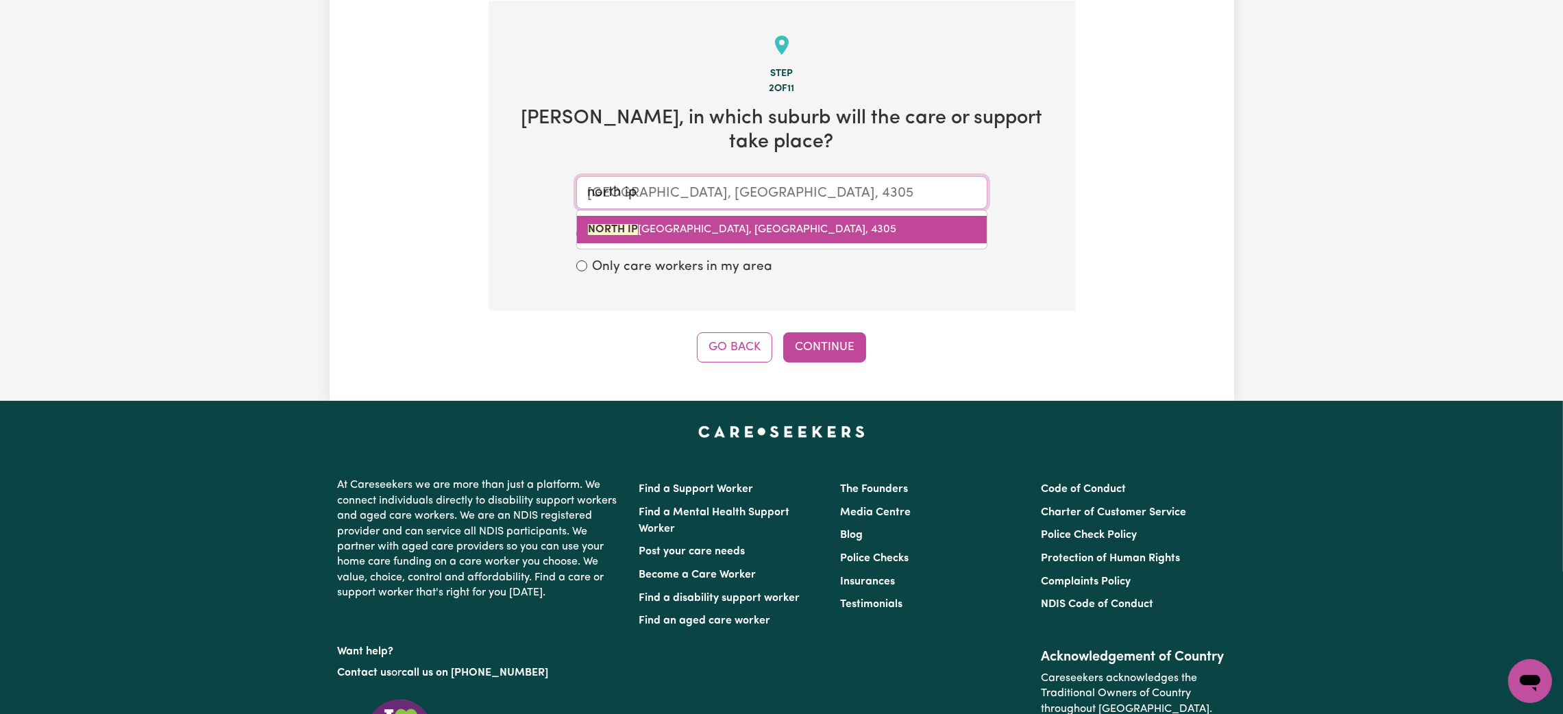
click at [850, 216] on link "[GEOGRAPHIC_DATA], [GEOGRAPHIC_DATA], 4305" at bounding box center [782, 229] width 410 height 27
type input "[GEOGRAPHIC_DATA], [GEOGRAPHIC_DATA], 4305"
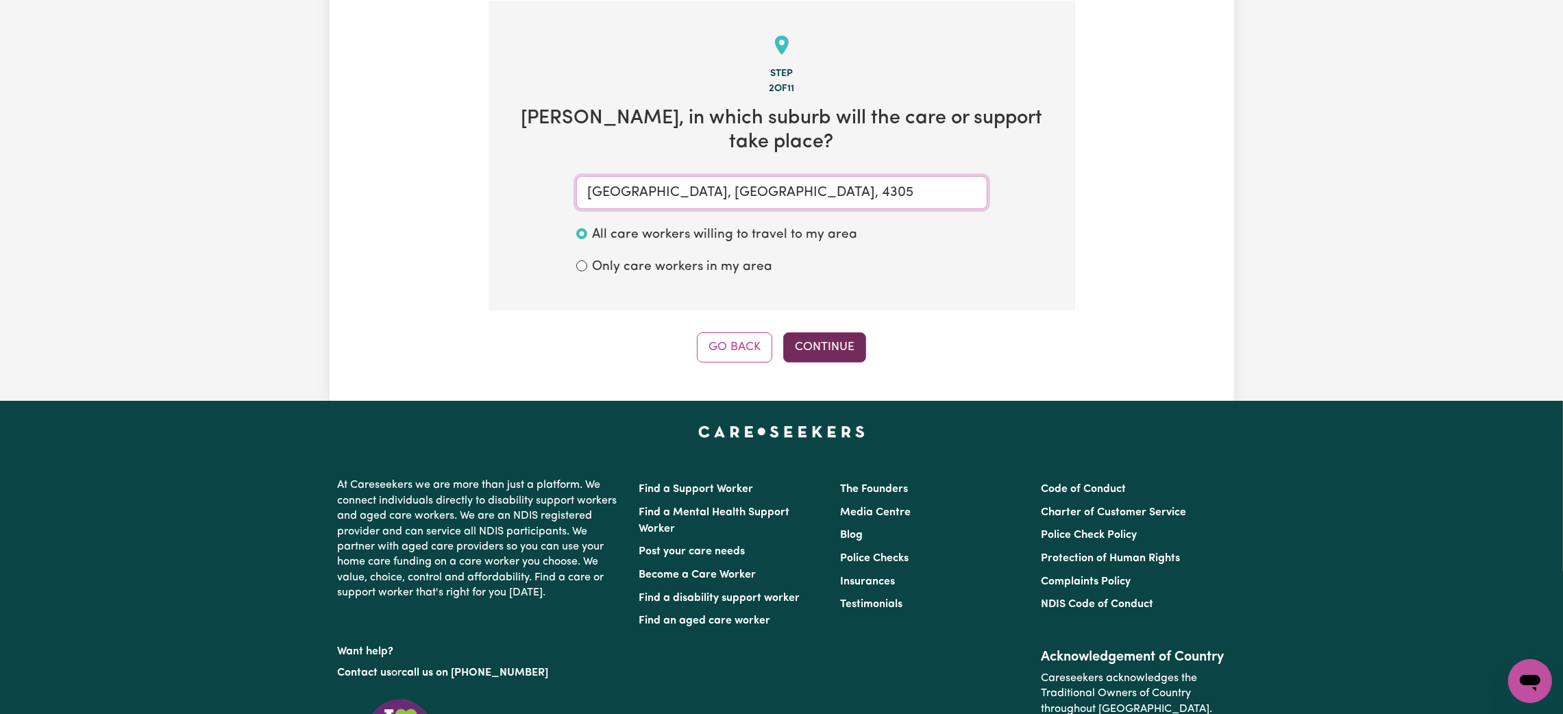
type input "[GEOGRAPHIC_DATA], [GEOGRAPHIC_DATA], 4305"
click at [850, 332] on button "Continue" at bounding box center [824, 347] width 83 height 30
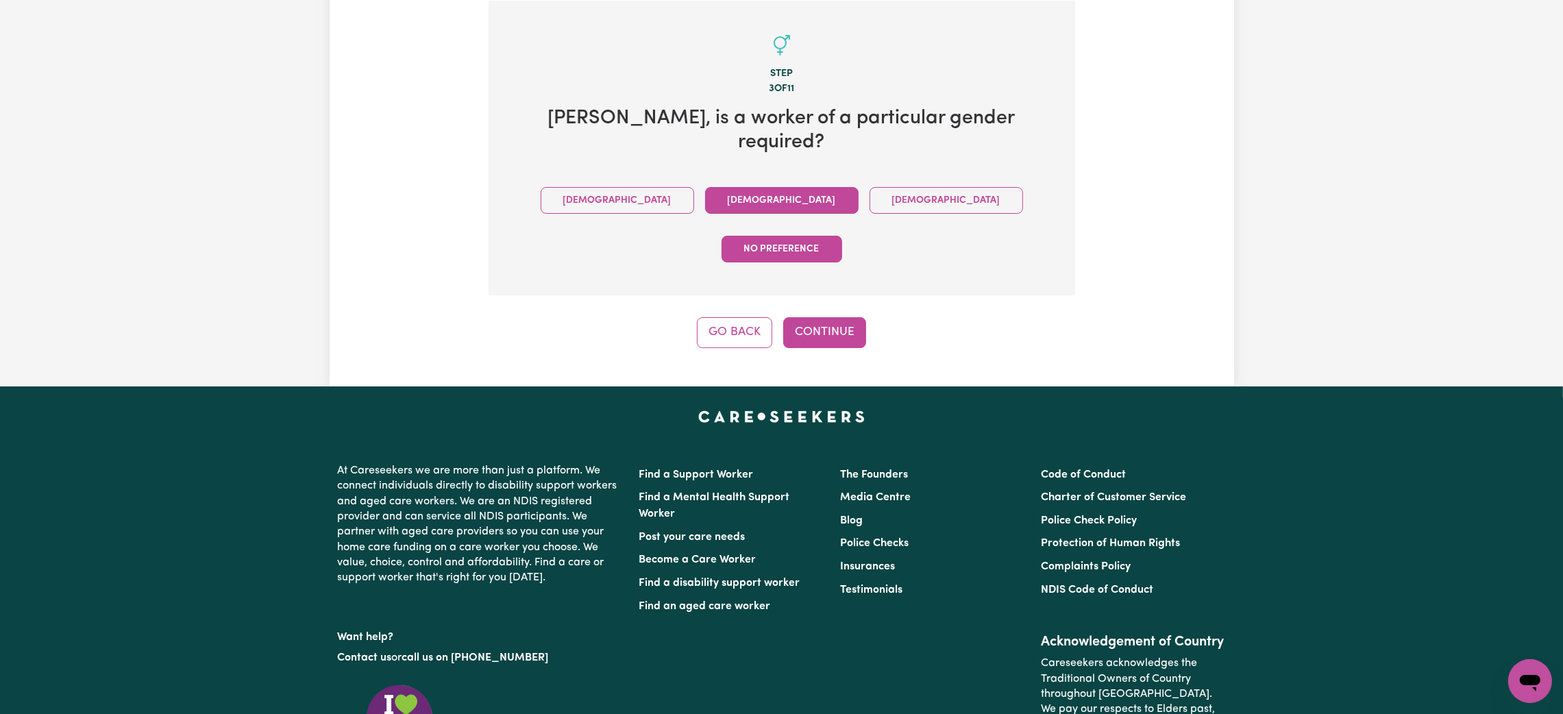
drag, startPoint x: 704, startPoint y: 176, endPoint x: 709, endPoint y: 184, distance: 8.9
click at [708, 187] on button "[DEMOGRAPHIC_DATA]" at bounding box center [781, 200] width 153 height 27
click at [833, 317] on button "Continue" at bounding box center [824, 332] width 83 height 30
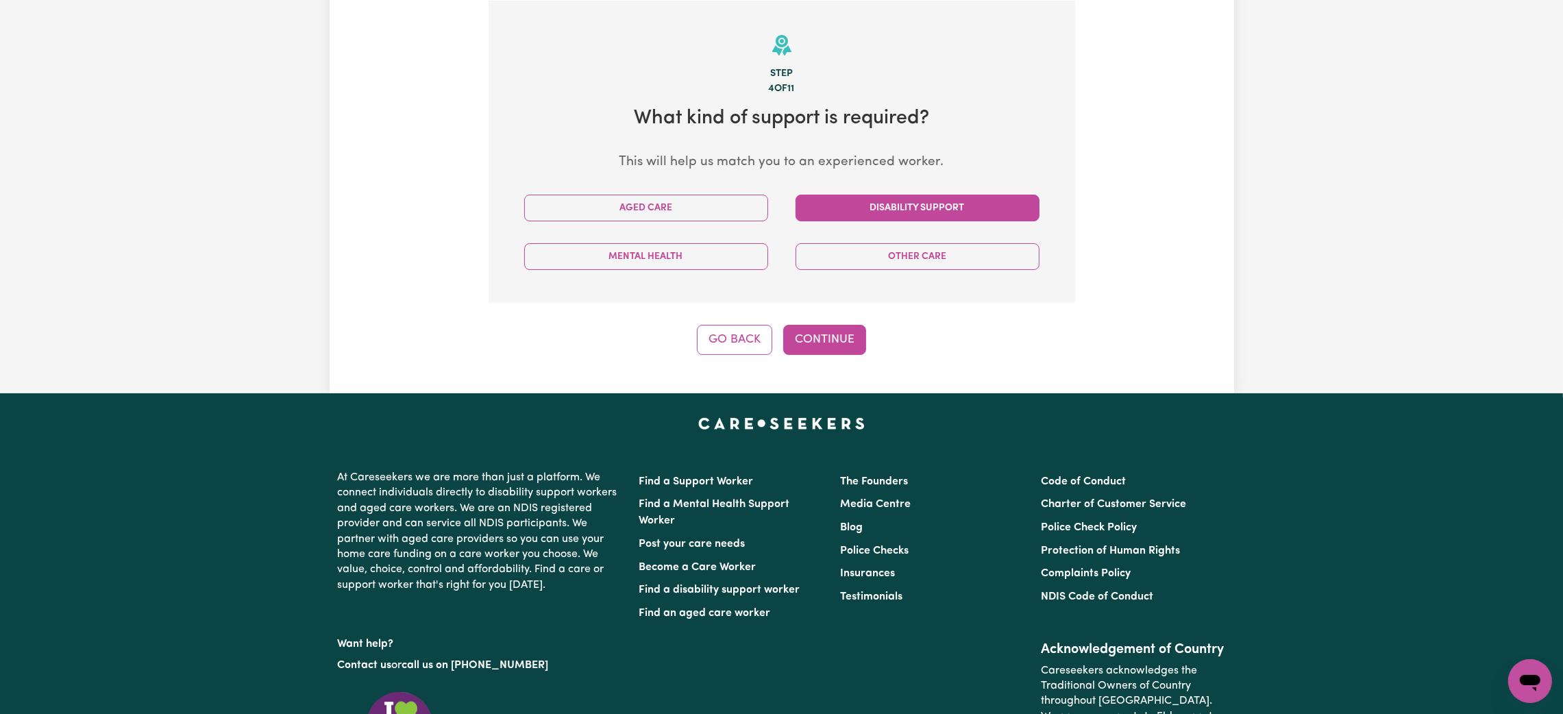
click at [928, 214] on button "Disability Support" at bounding box center [918, 208] width 244 height 27
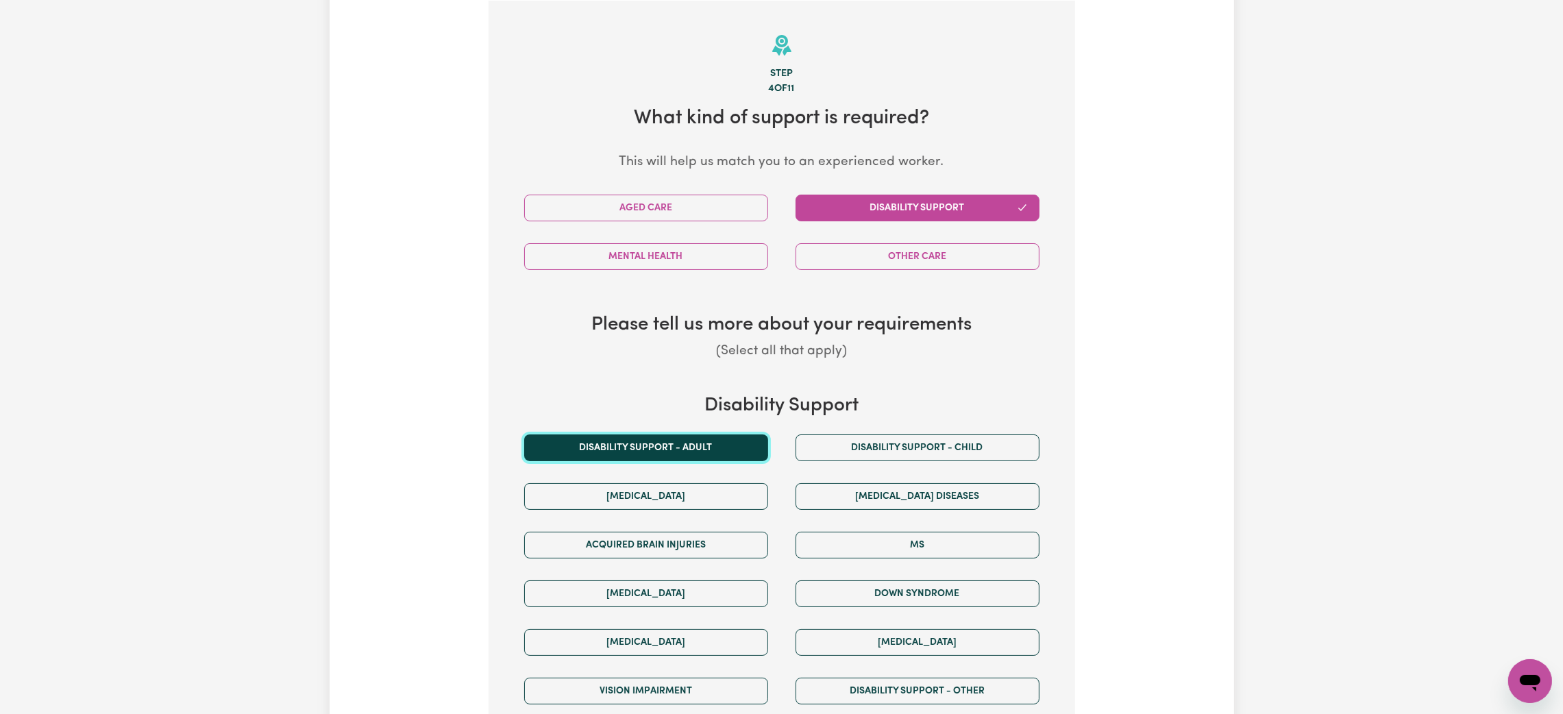
click at [685, 436] on button "Disability support - Adult" at bounding box center [646, 447] width 244 height 27
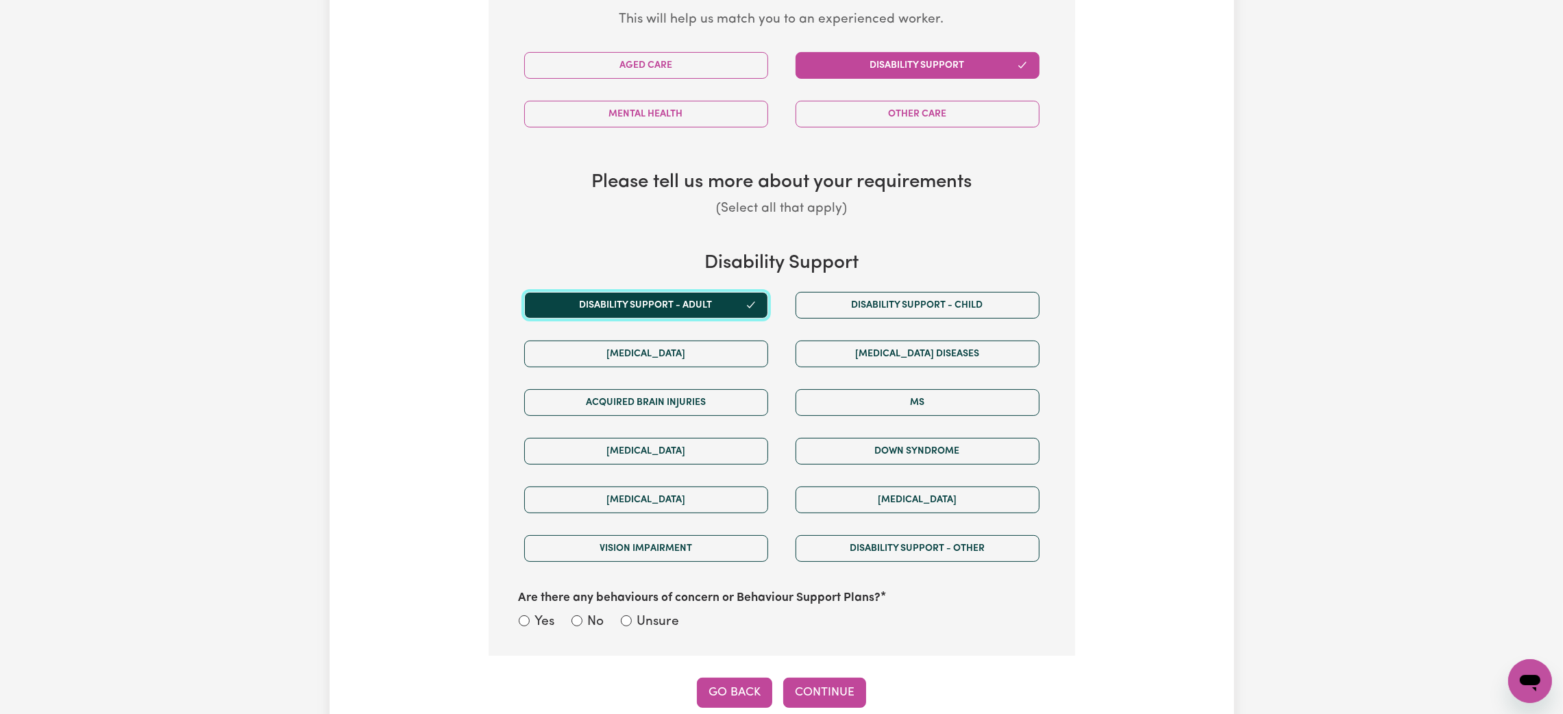
scroll to position [711, 0]
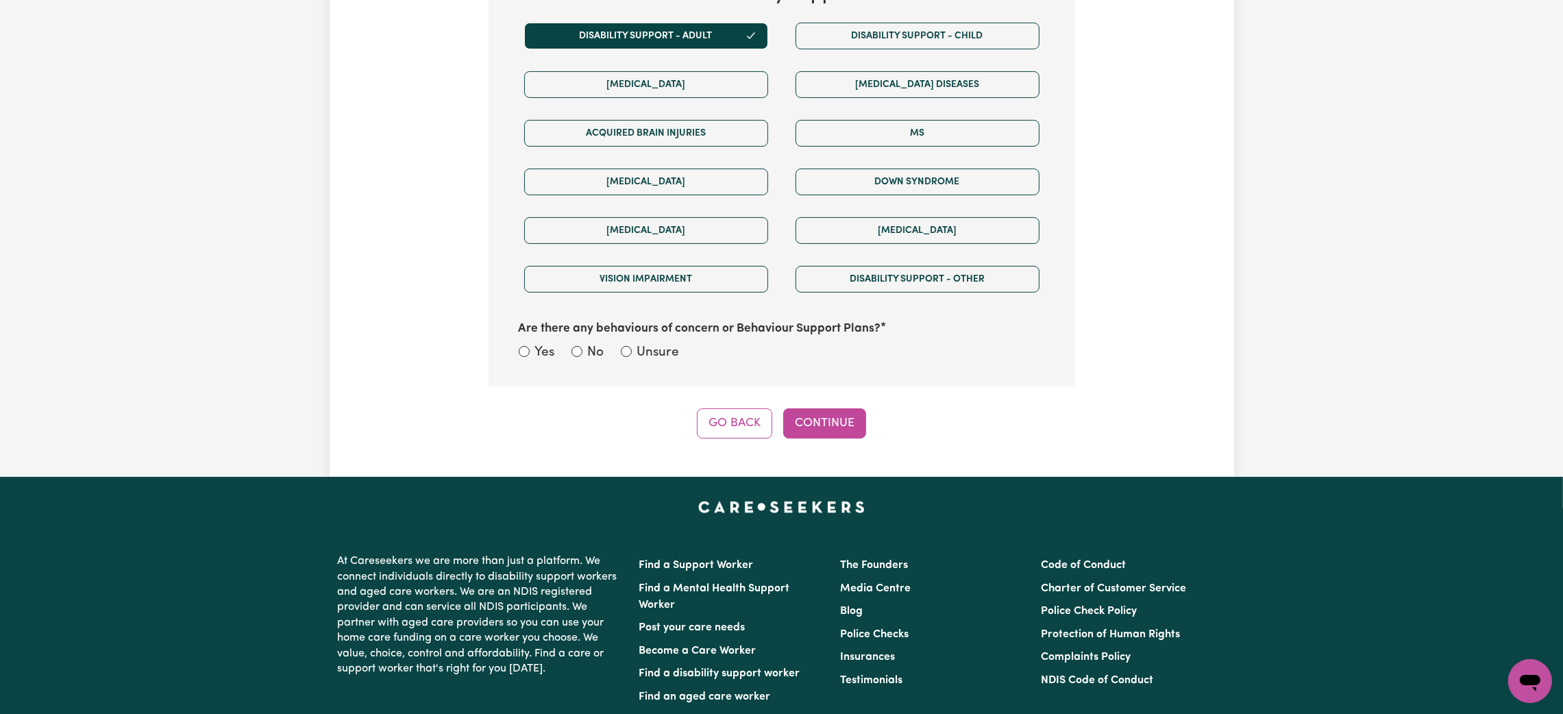
click at [591, 358] on label "No" at bounding box center [596, 353] width 16 height 20
click at [582, 357] on input "No" at bounding box center [576, 351] width 11 height 11
radio input "true"
click at [831, 419] on button "Continue" at bounding box center [824, 423] width 83 height 30
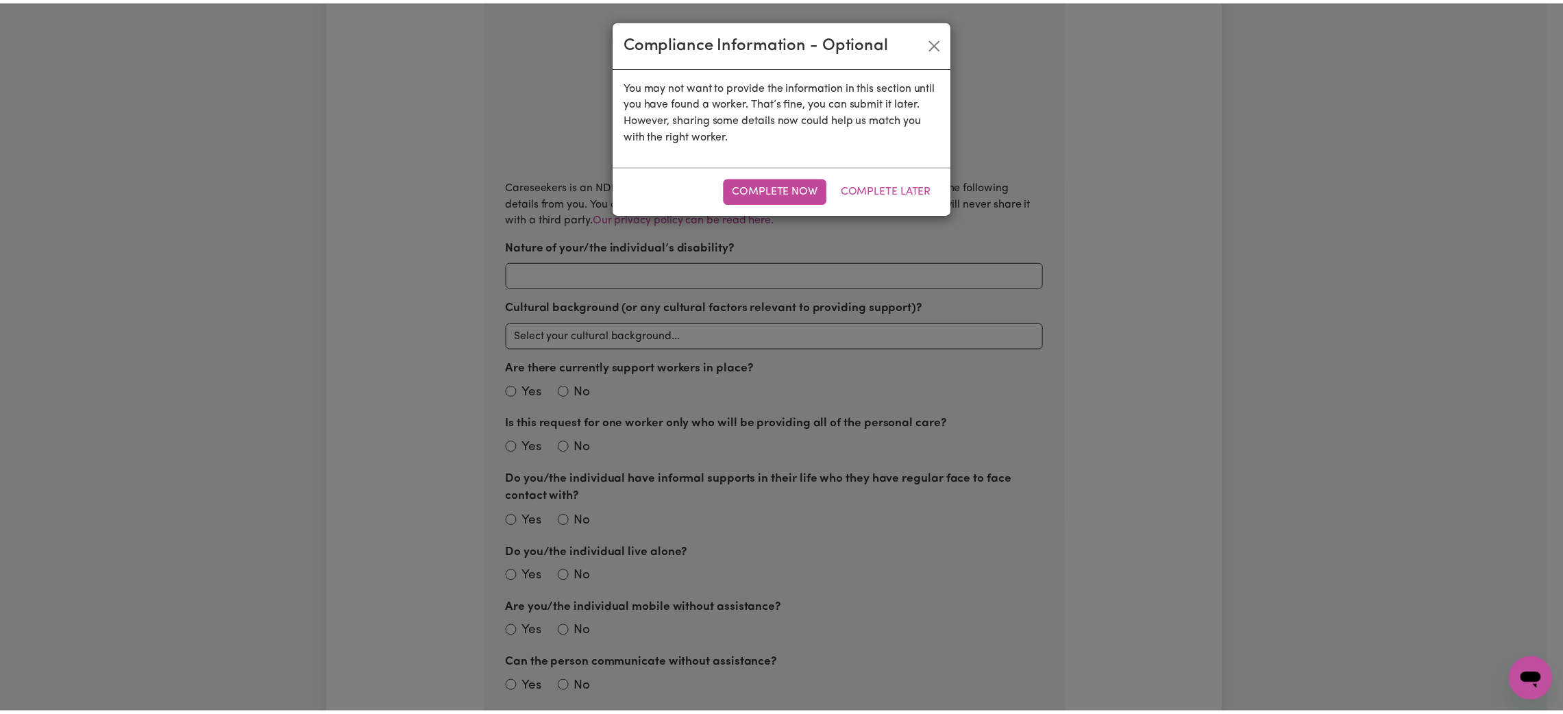
scroll to position [299, 0]
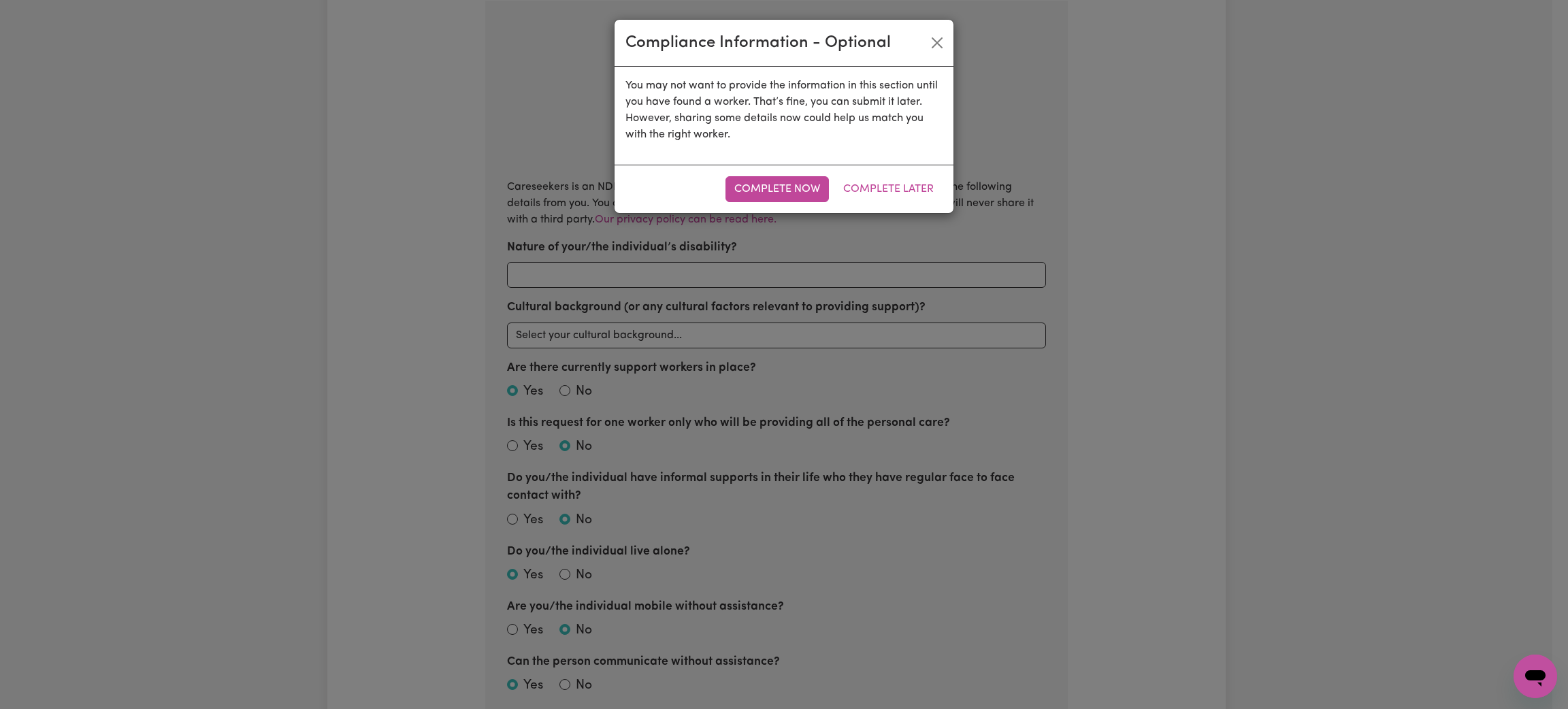
type input "[MEDICAL_DATA], using wheelchair, can self-transfer, [MEDICAL_DATA], [MEDICAL_D…"
select select "Australian"
radio input "true"
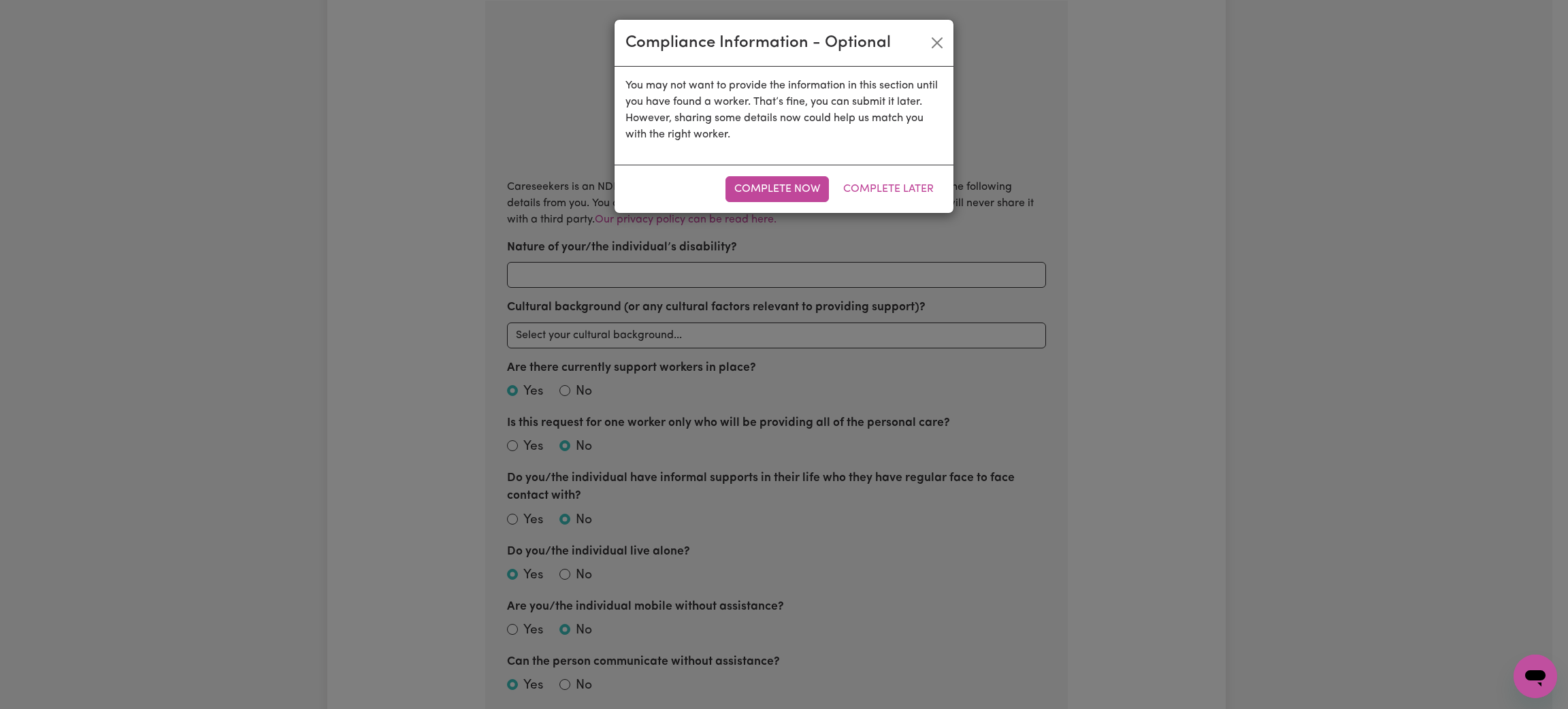
radio input "true"
select select "email"
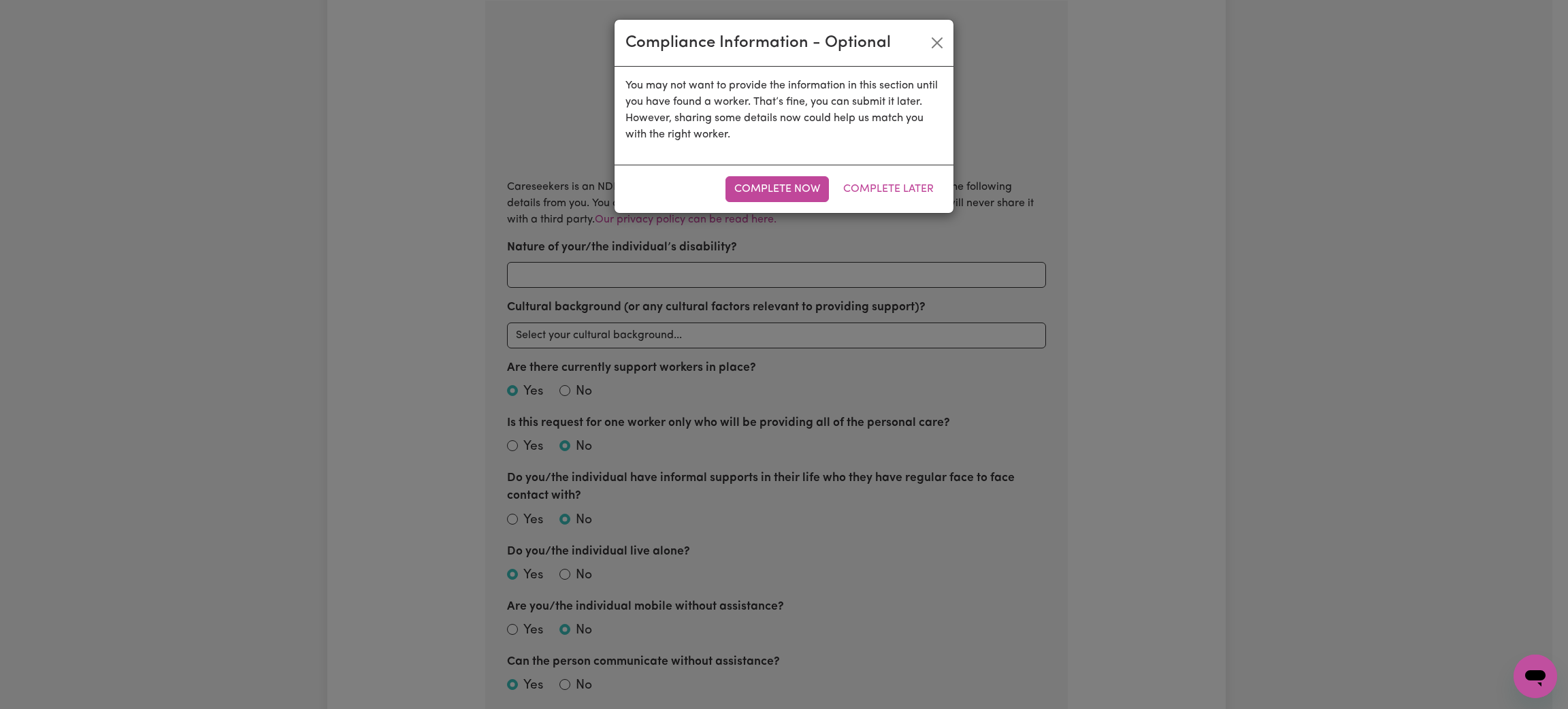
radio input "true"
type input "street parking, acces via keypad at front door, cat owner"
radio input "true"
type input "[MEDICAL_DATA], FND and [MEDICAL_DATA] - support plans in place"
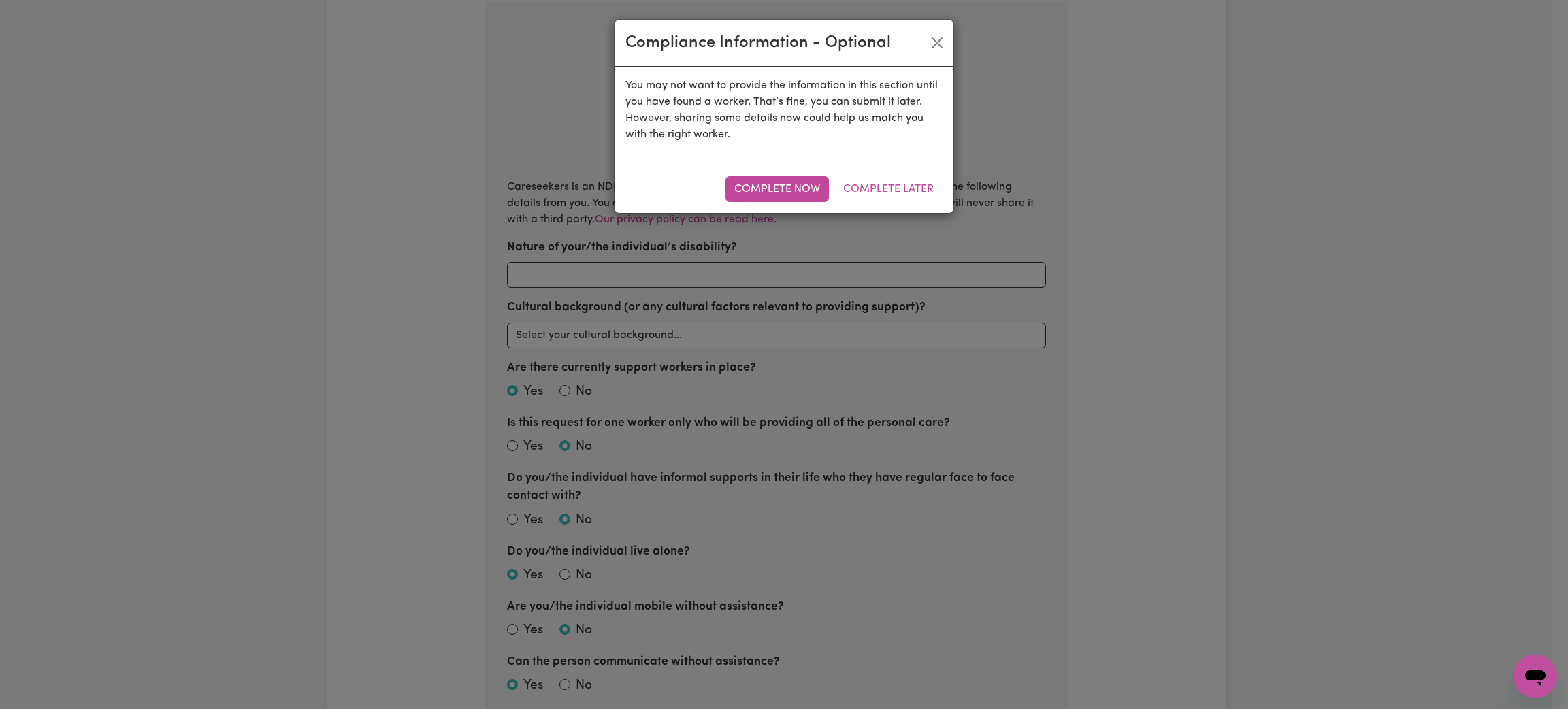
radio input "true"
checkbox input "true"
select select "NDIS_FUNDING_PLAN_MANAGED"
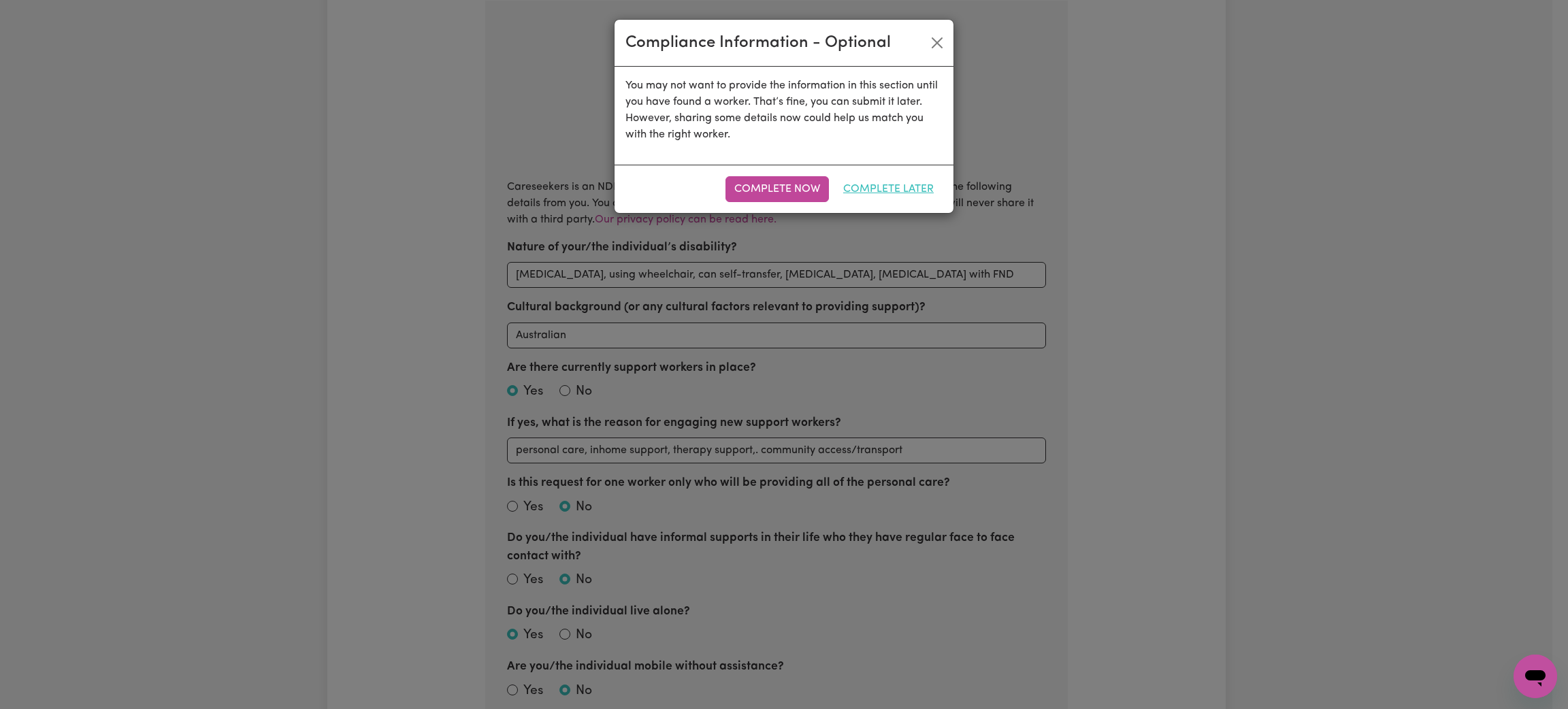
click at [868, 176] on button "Complete Later" at bounding box center [888, 189] width 108 height 26
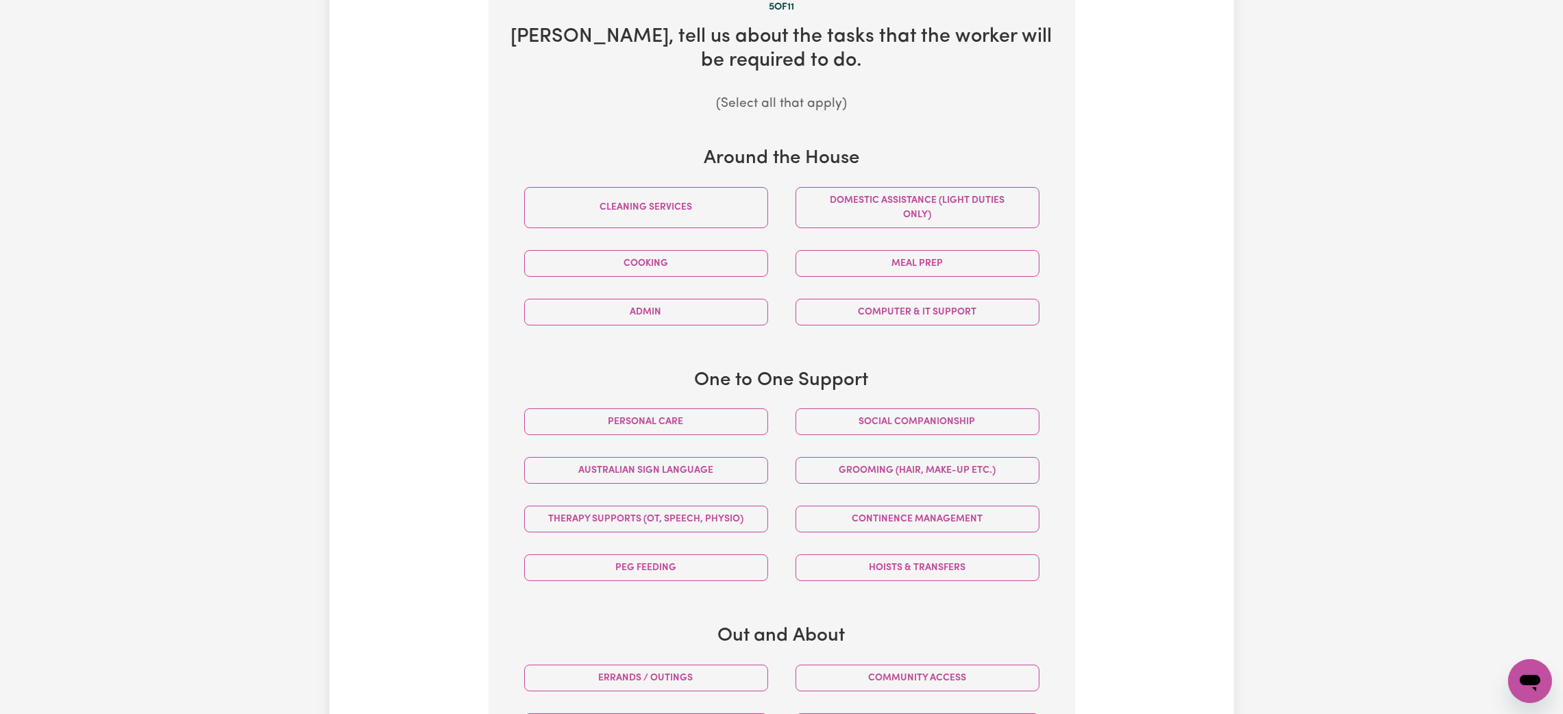
scroll to position [505, 0]
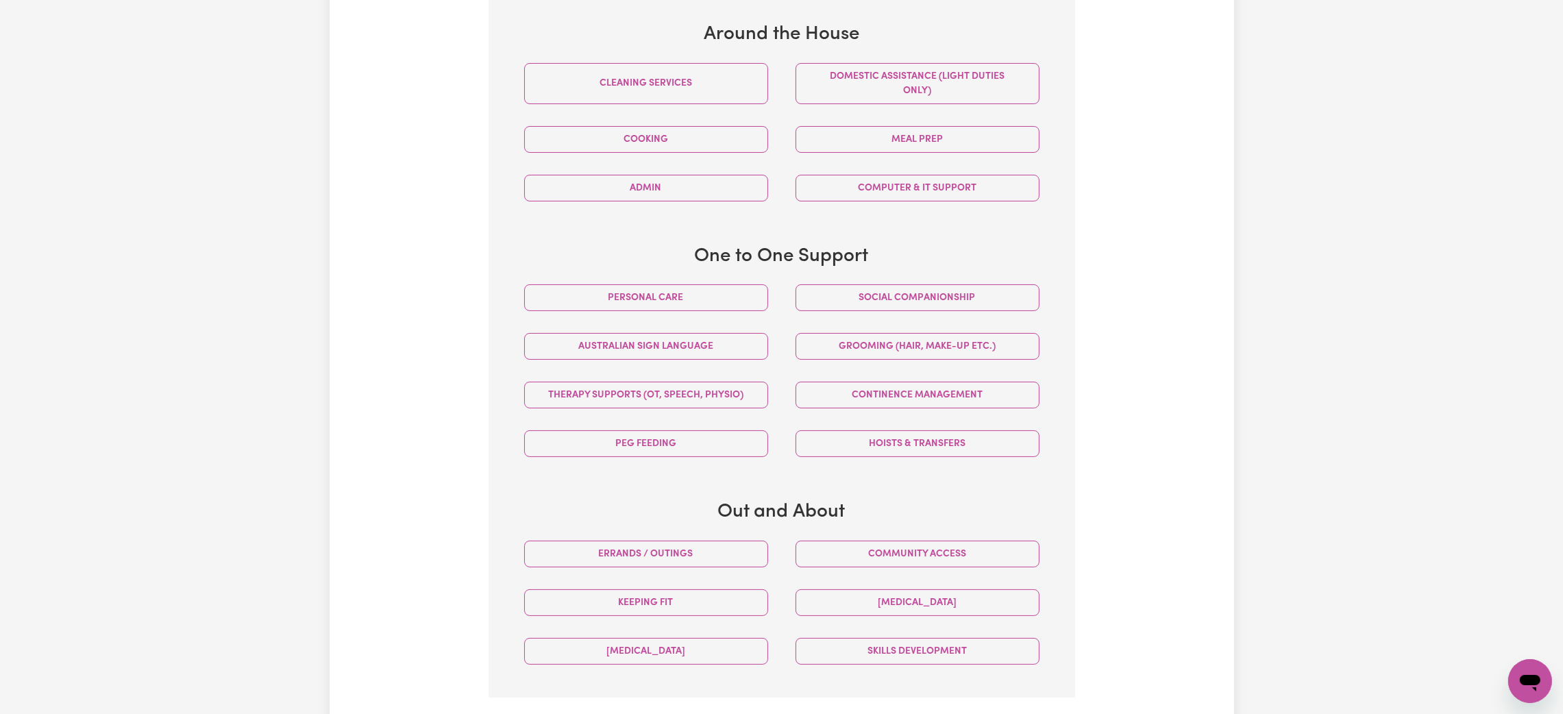
click at [704, 117] on div "Cooking" at bounding box center [645, 139] width 271 height 49
click at [868, 138] on button "Meal prep" at bounding box center [918, 139] width 244 height 27
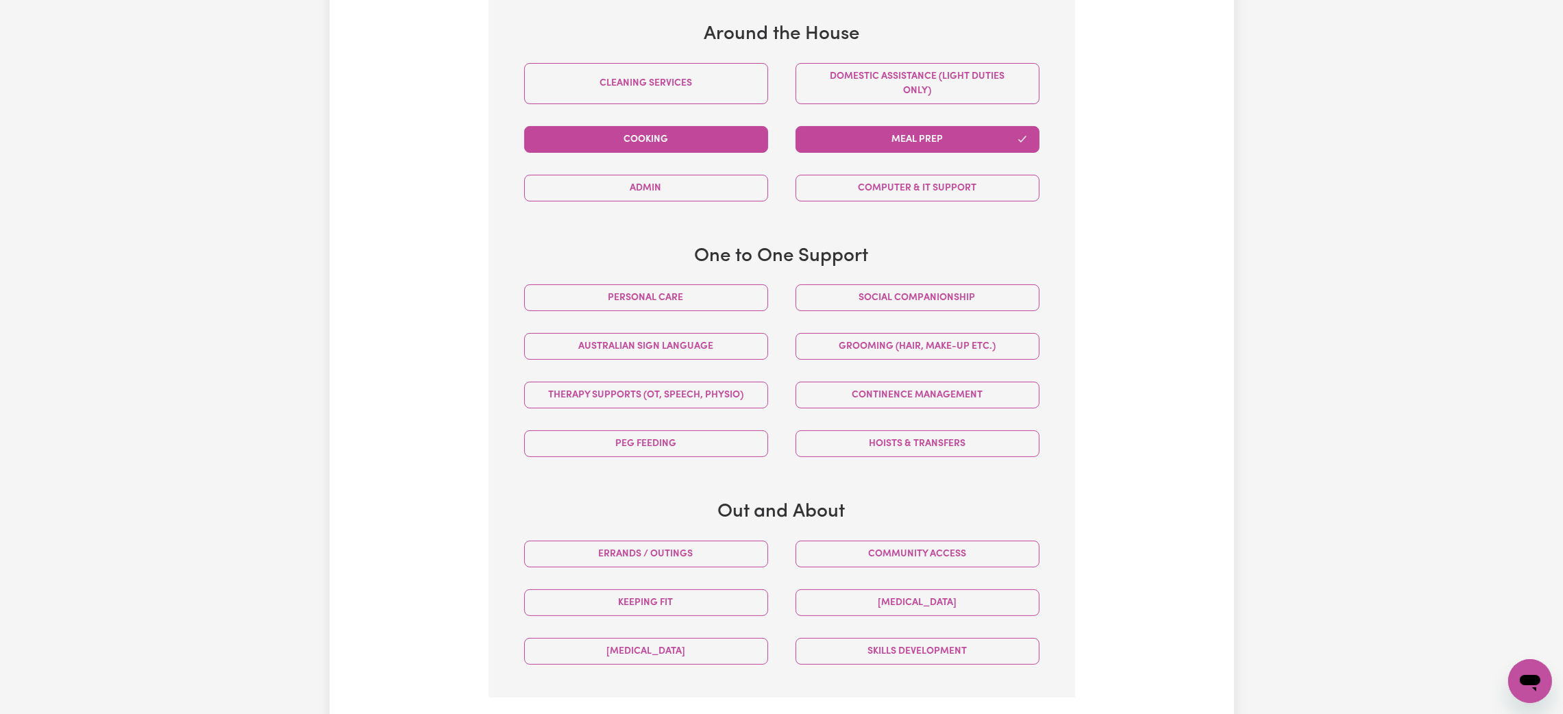
drag, startPoint x: 687, startPoint y: 143, endPoint x: 682, endPoint y: 97, distance: 45.6
click at [686, 142] on button "Cooking" at bounding box center [646, 139] width 244 height 27
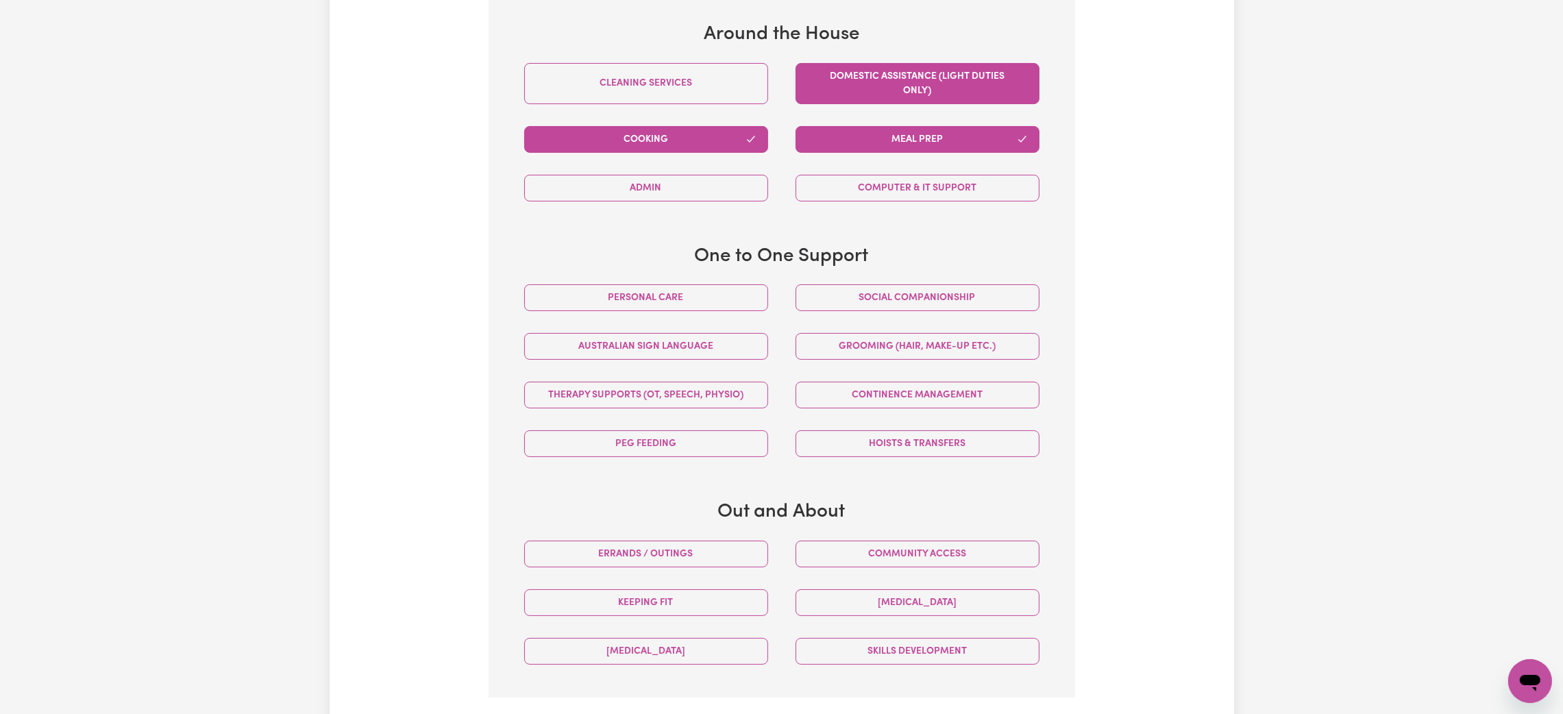
drag, startPoint x: 680, startPoint y: 94, endPoint x: 852, endPoint y: 101, distance: 172.2
click at [698, 99] on button "Cleaning services" at bounding box center [646, 83] width 244 height 41
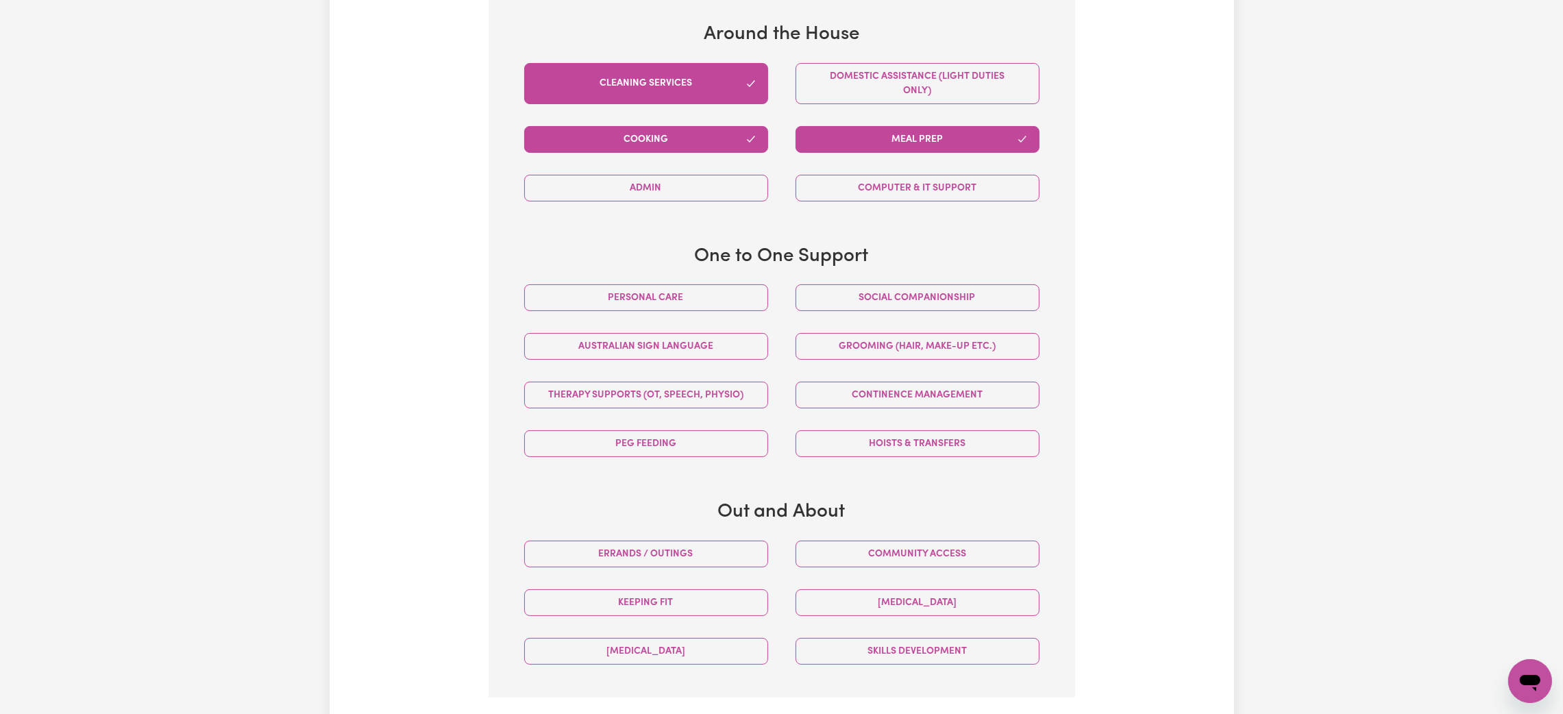
drag, startPoint x: 874, startPoint y: 101, endPoint x: 858, endPoint y: 115, distance: 20.9
click at [874, 103] on button "Domestic assistance (light duties only)" at bounding box center [918, 83] width 244 height 41
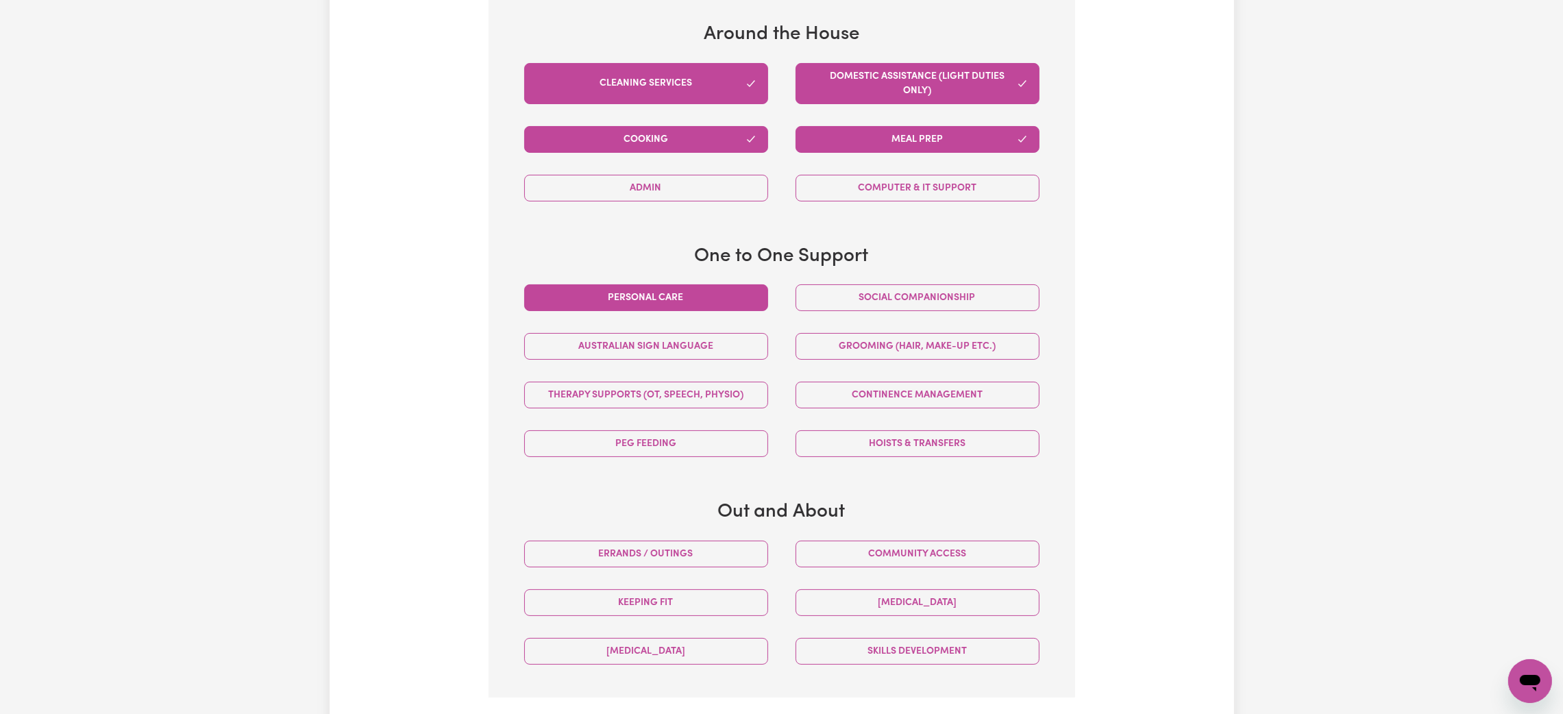
drag, startPoint x: 627, startPoint y: 293, endPoint x: 725, endPoint y: 301, distance: 98.3
click at [682, 301] on button "Personal care" at bounding box center [646, 297] width 244 height 27
click at [930, 301] on button "Social companionship" at bounding box center [918, 297] width 244 height 27
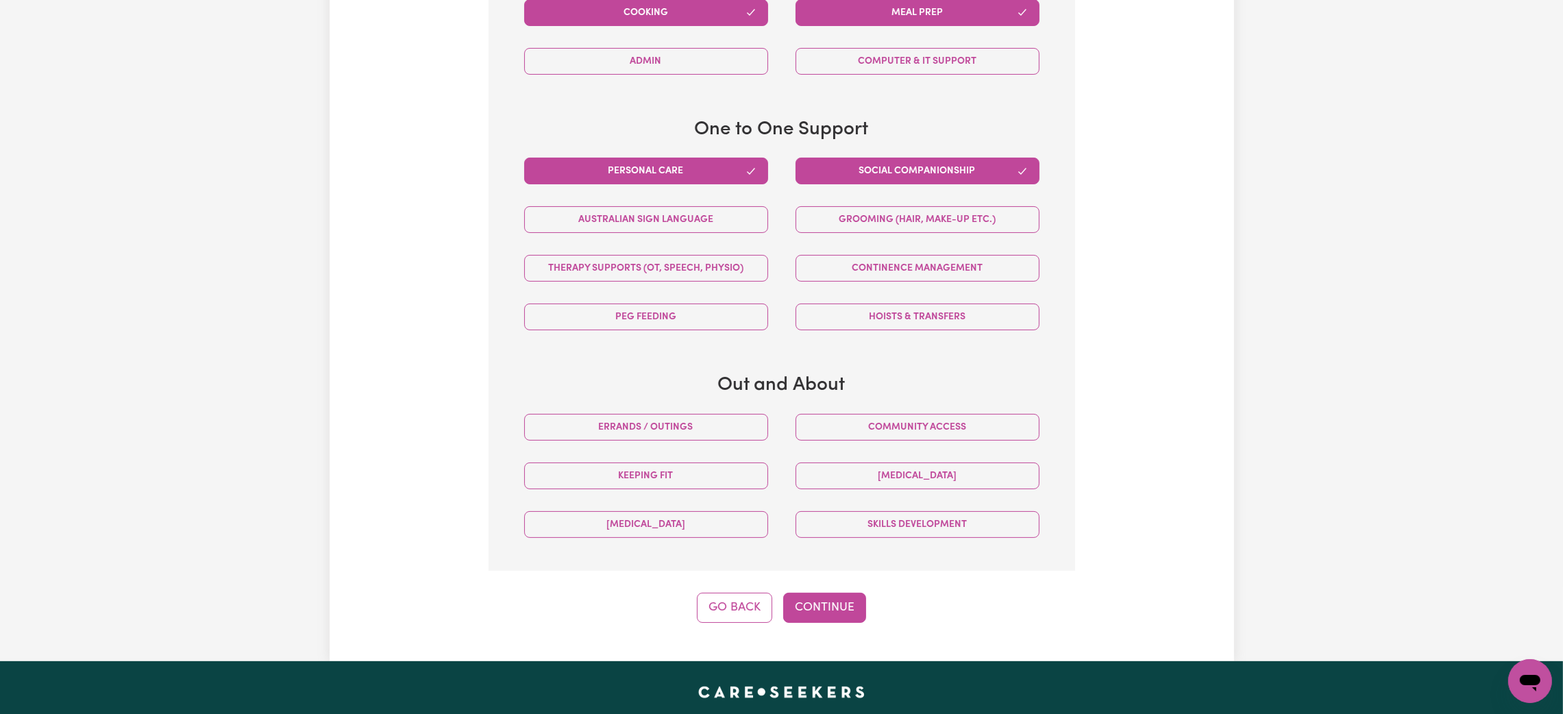
scroll to position [711, 0]
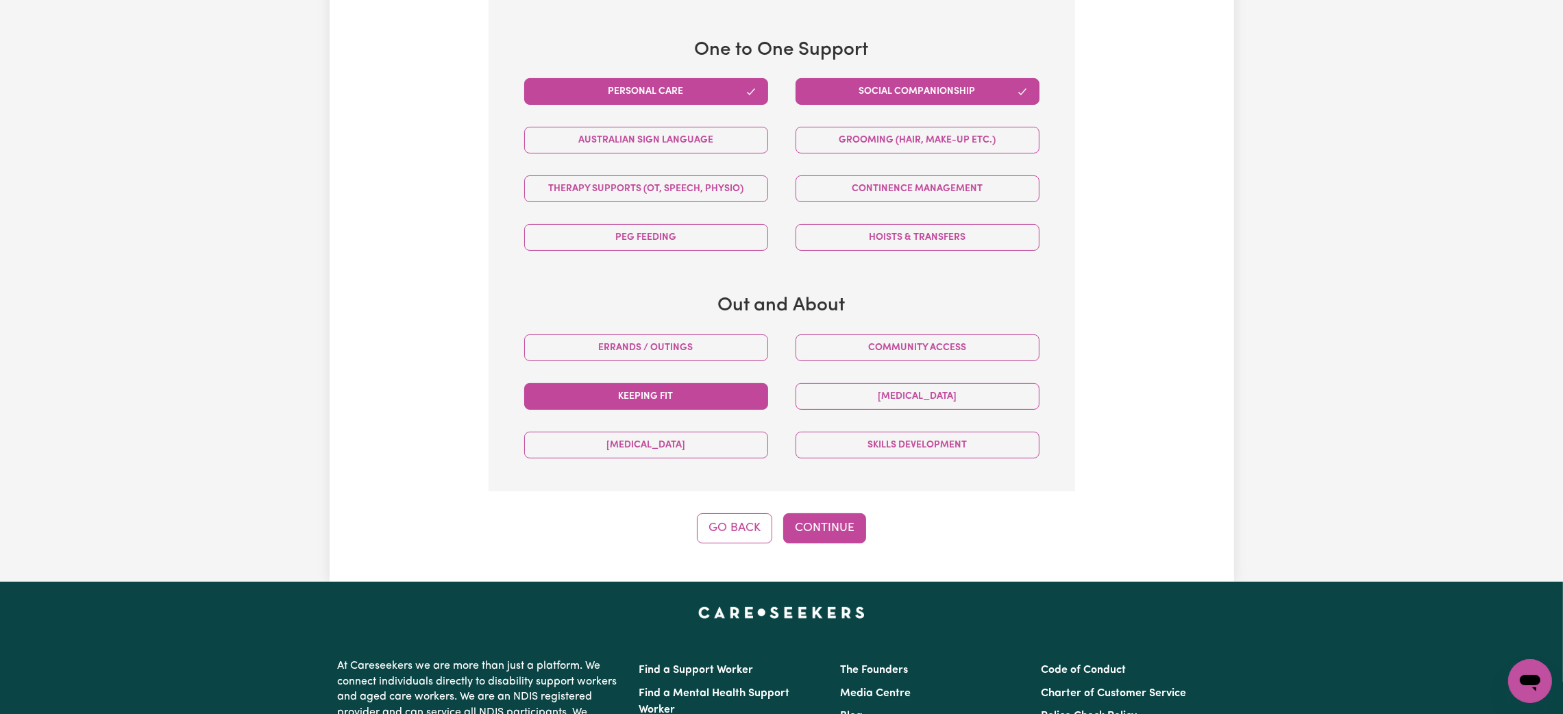
drag, startPoint x: 883, startPoint y: 360, endPoint x: 732, endPoint y: 397, distance: 155.2
click at [883, 360] on button "Community access" at bounding box center [918, 347] width 244 height 27
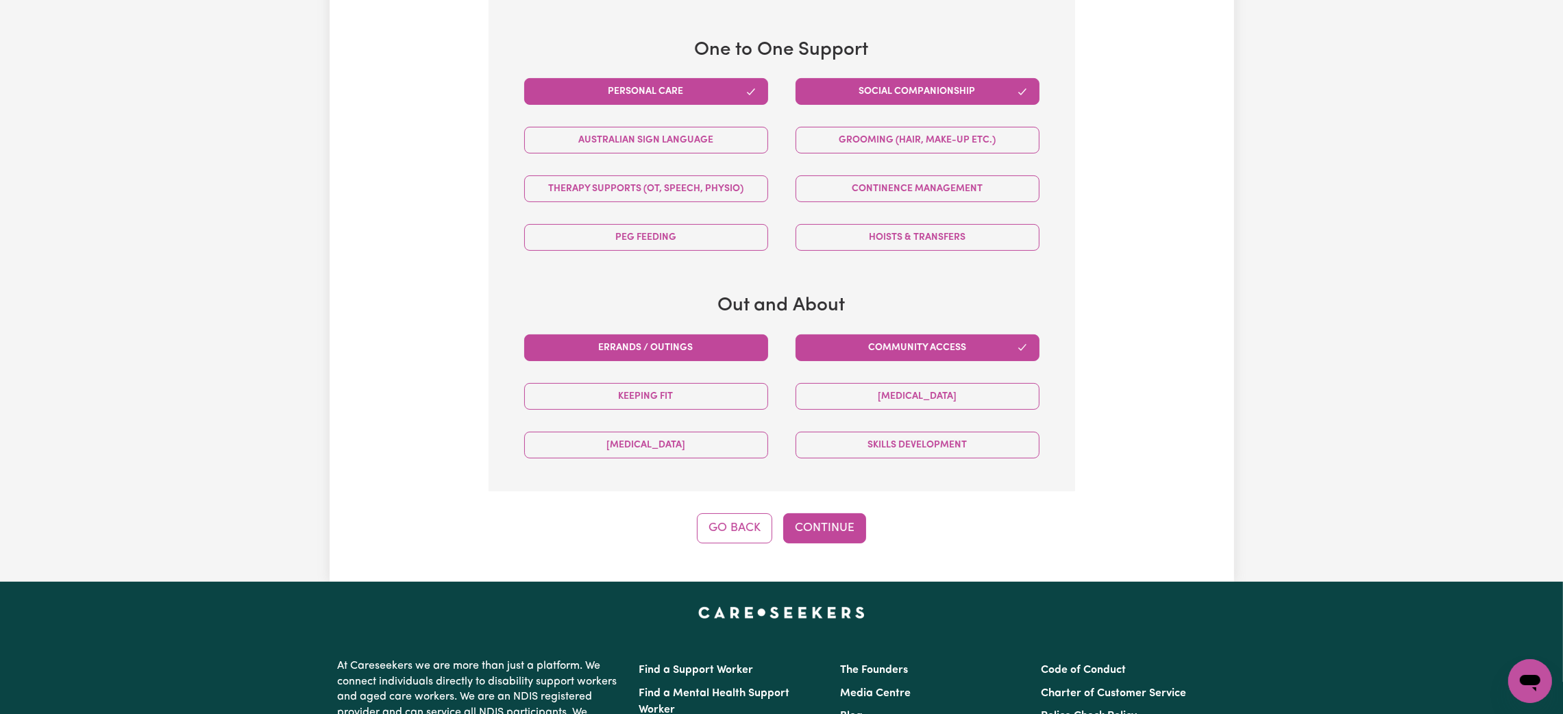
click at [700, 355] on button "Errands / Outings" at bounding box center [646, 347] width 244 height 27
click at [821, 528] on button "Continue" at bounding box center [824, 528] width 83 height 30
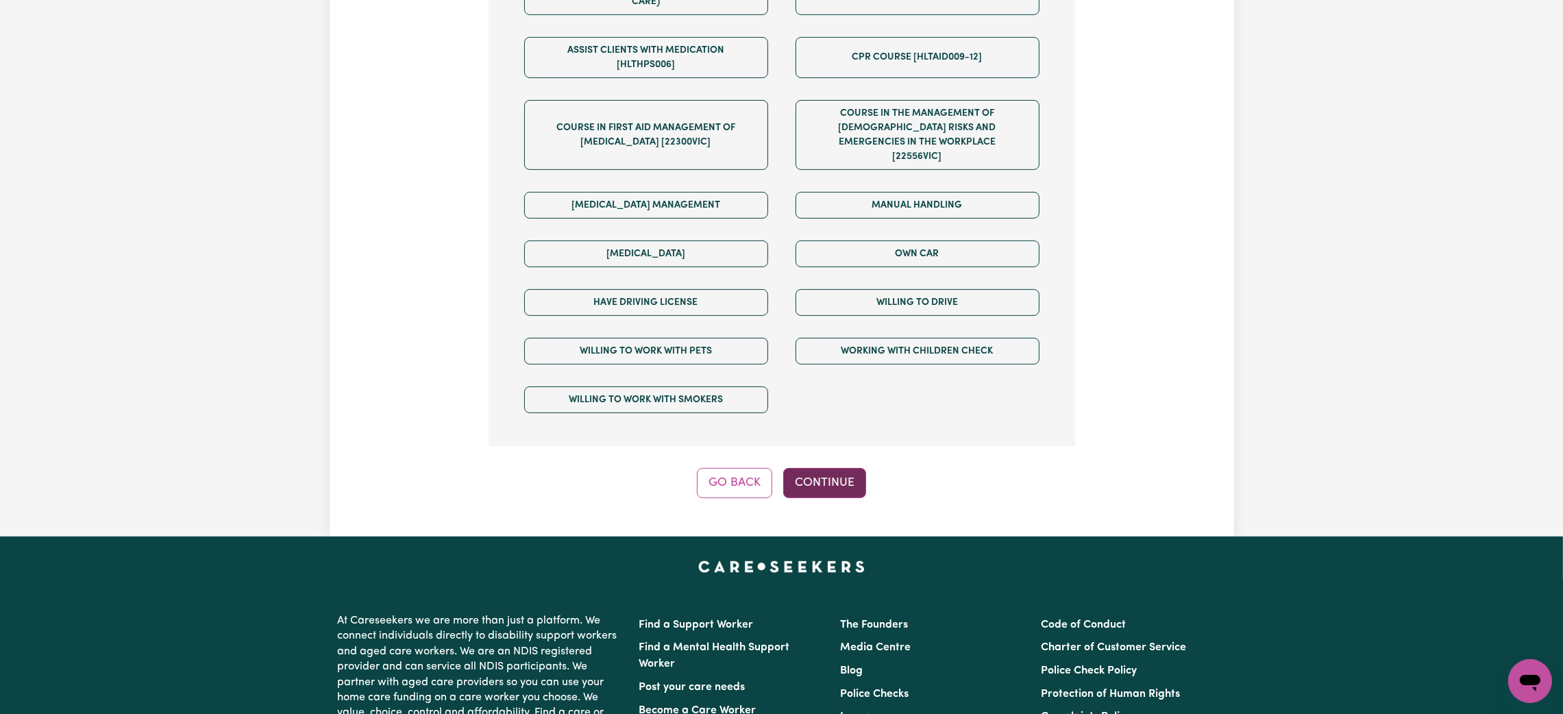
click at [819, 468] on button "Continue" at bounding box center [824, 483] width 83 height 30
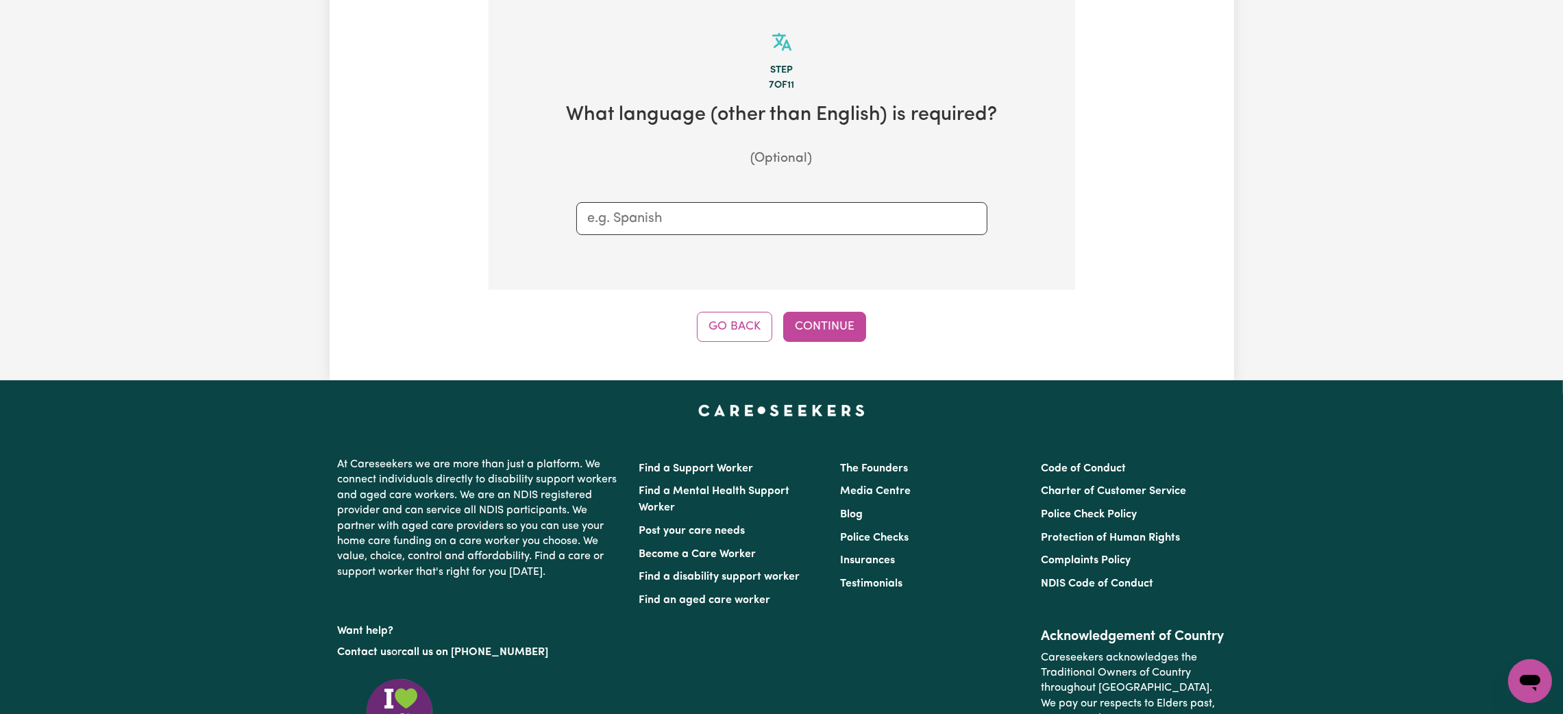
scroll to position [299, 0]
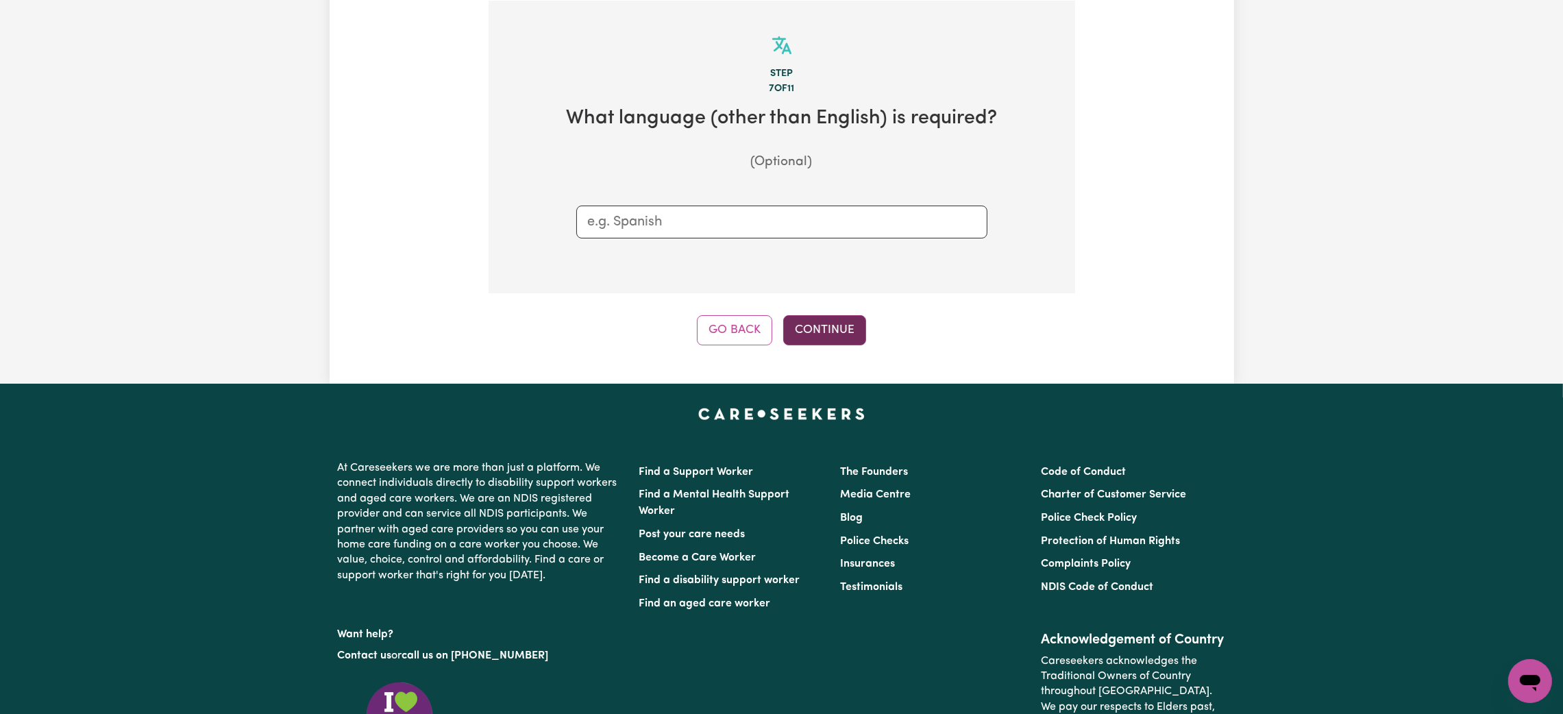
click at [813, 344] on button "Continue" at bounding box center [824, 330] width 83 height 30
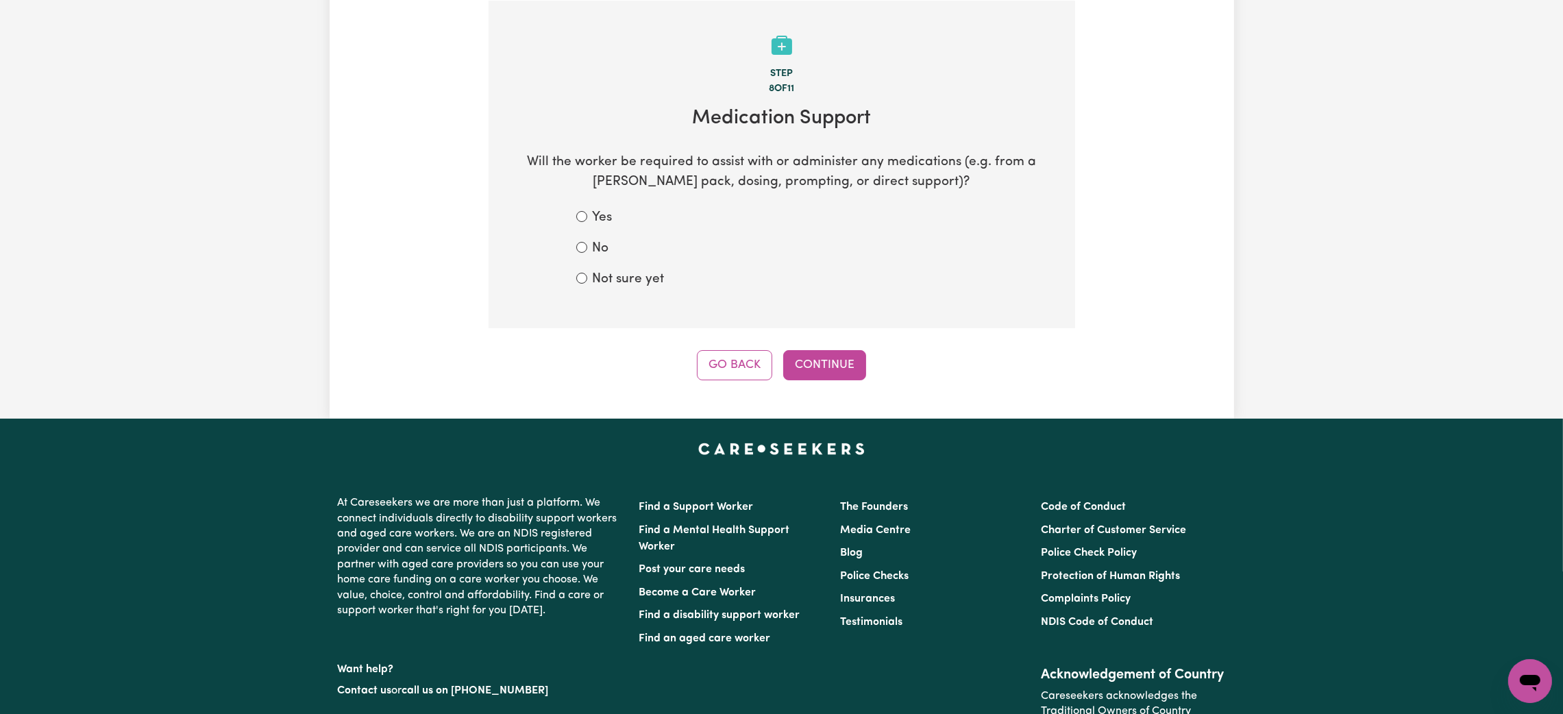
click at [587, 248] on div "No" at bounding box center [781, 249] width 411 height 20
click at [581, 274] on input "Not sure yet" at bounding box center [581, 278] width 11 height 11
radio input "true"
click at [839, 376] on button "Continue" at bounding box center [824, 365] width 83 height 30
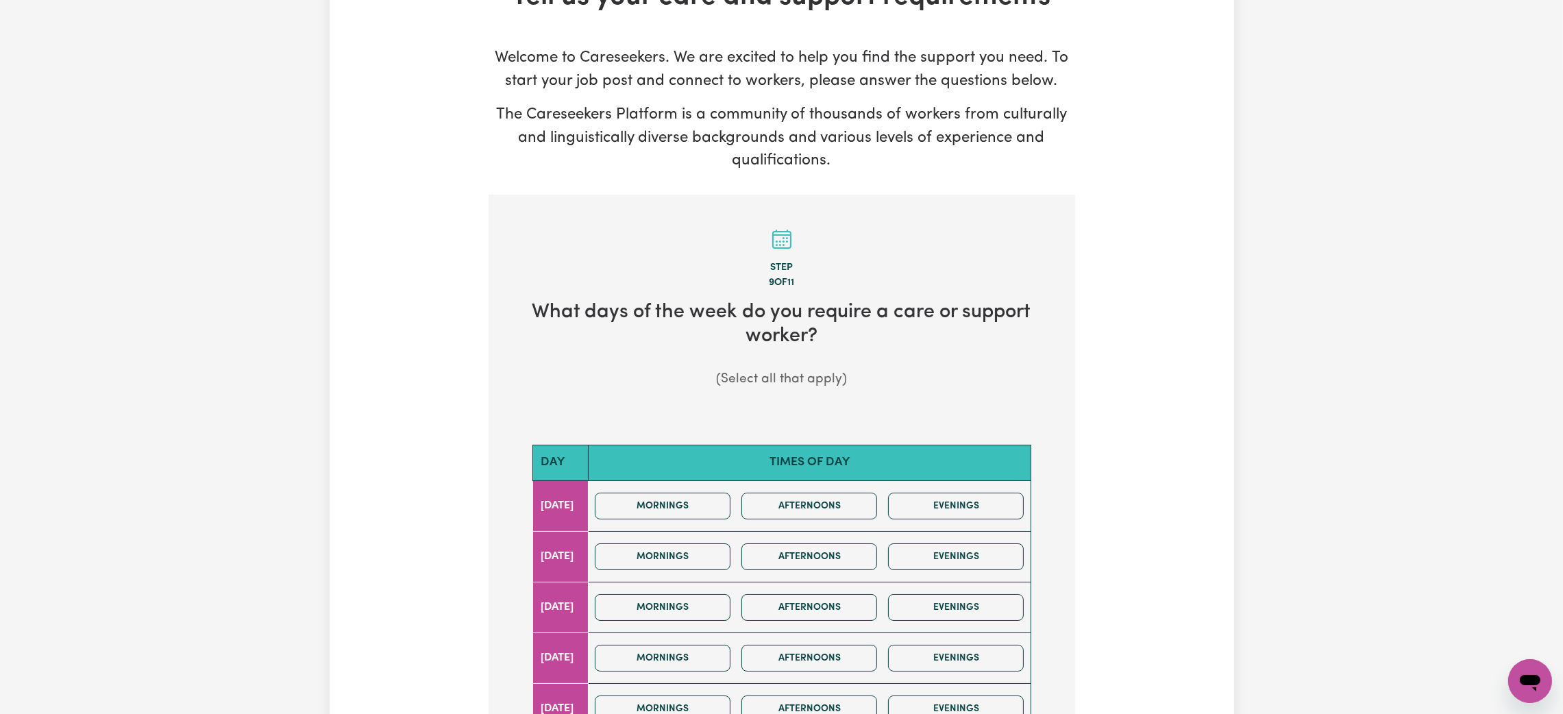
scroll to position [411, 0]
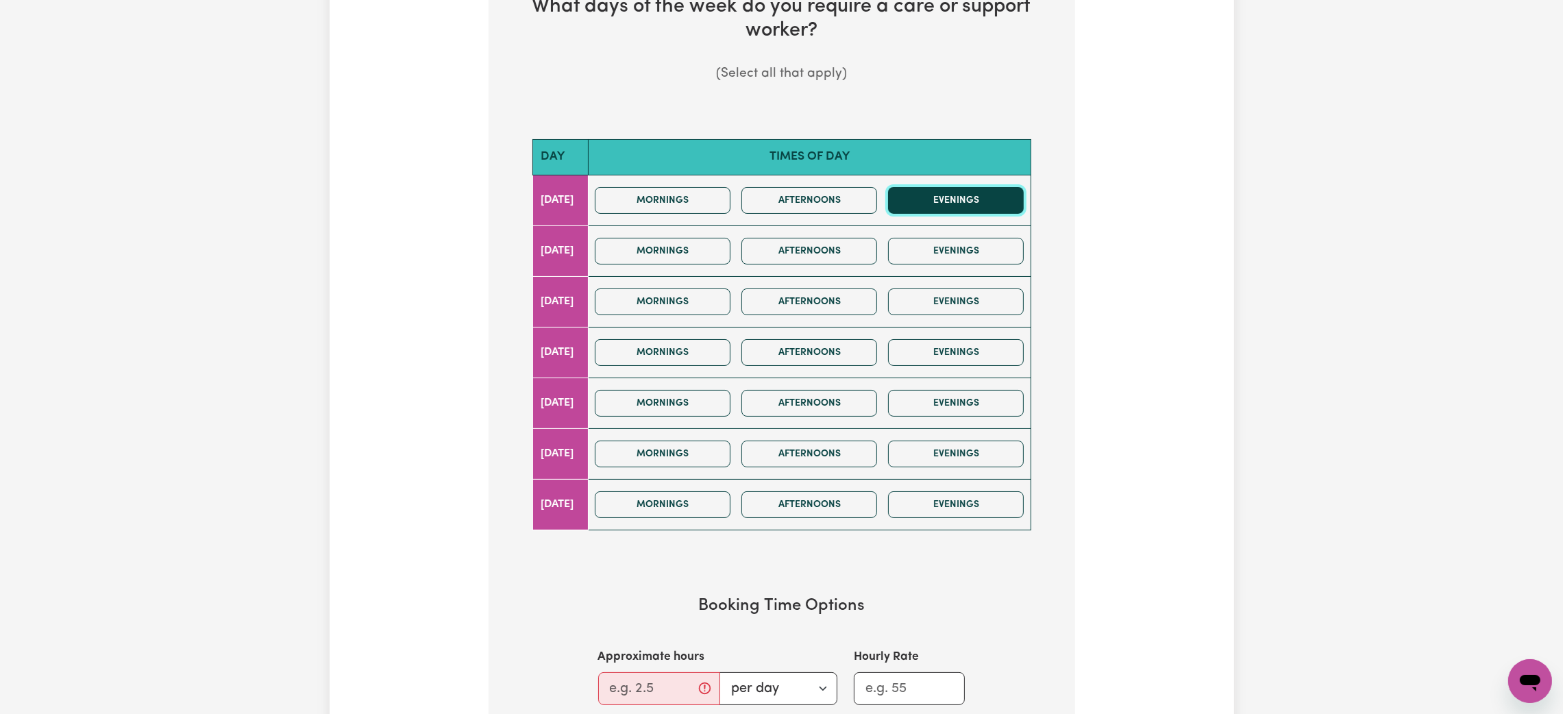
drag, startPoint x: 948, startPoint y: 195, endPoint x: 948, endPoint y: 222, distance: 26.7
click at [948, 195] on button "Evenings" at bounding box center [956, 200] width 136 height 27
drag, startPoint x: 951, startPoint y: 253, endPoint x: 946, endPoint y: 278, distance: 25.8
click at [951, 253] on button "Evenings" at bounding box center [956, 251] width 136 height 27
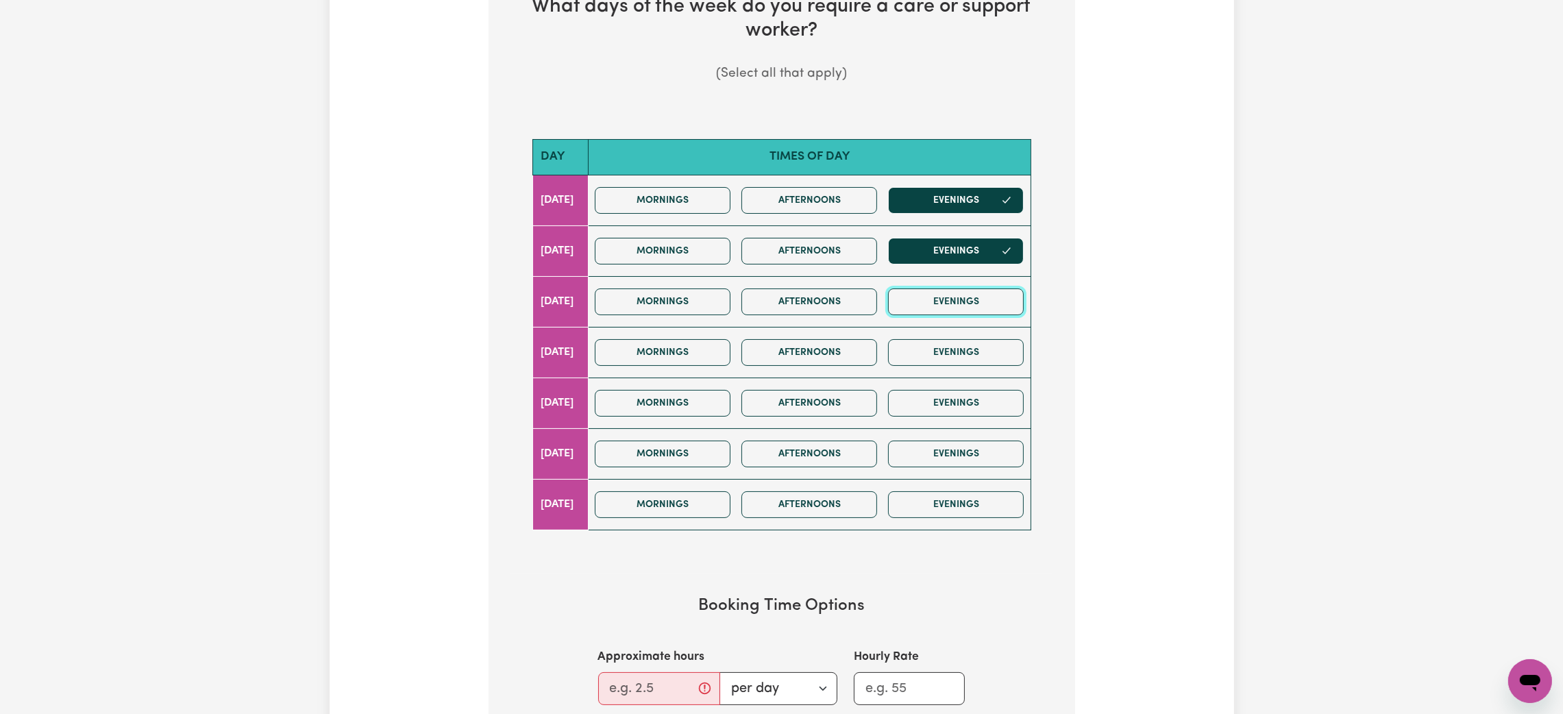
drag, startPoint x: 942, startPoint y: 306, endPoint x: 943, endPoint y: 336, distance: 29.5
click at [942, 308] on button "Evenings" at bounding box center [956, 301] width 136 height 27
drag, startPoint x: 942, startPoint y: 349, endPoint x: 939, endPoint y: 386, distance: 37.1
click at [942, 349] on button "Evenings" at bounding box center [956, 352] width 136 height 27
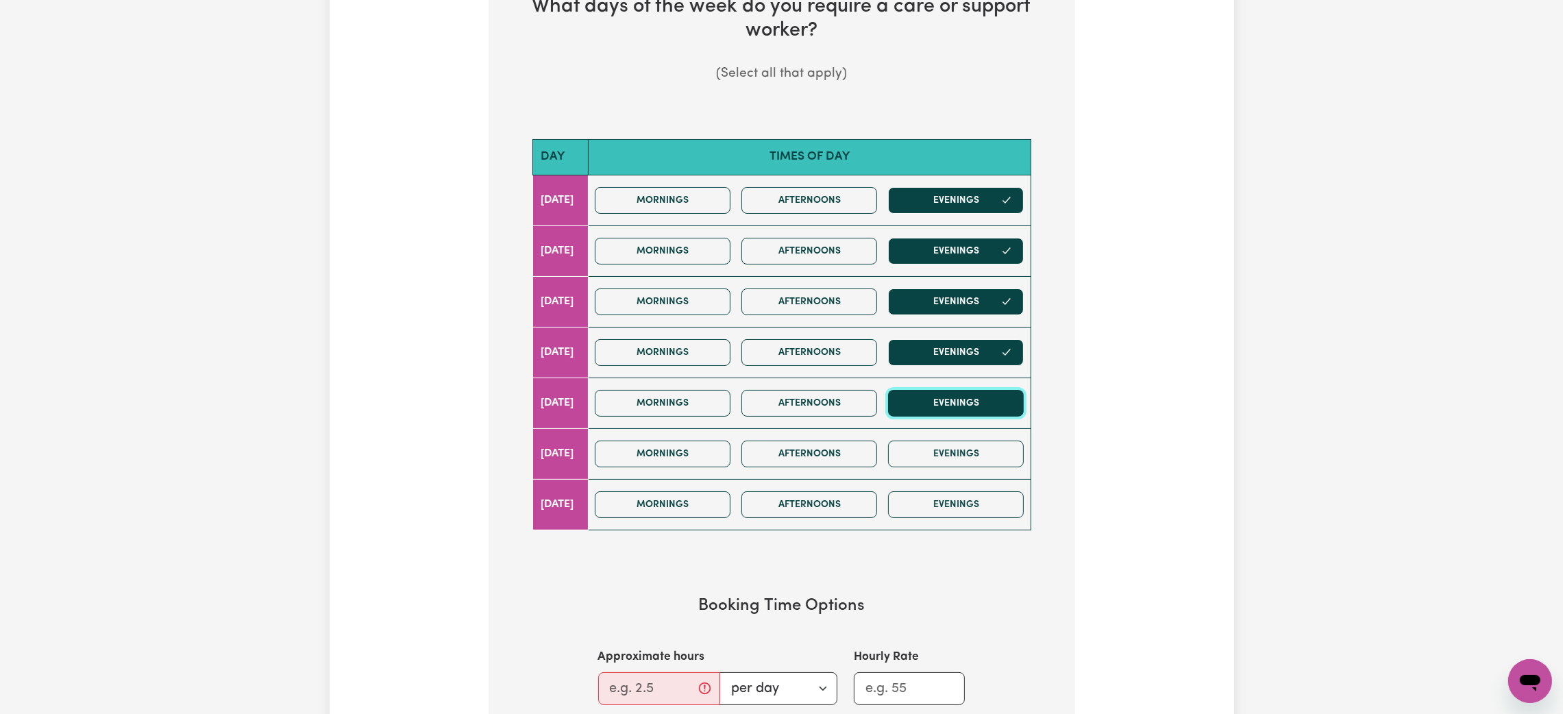
click at [934, 406] on button "Evenings" at bounding box center [956, 403] width 136 height 27
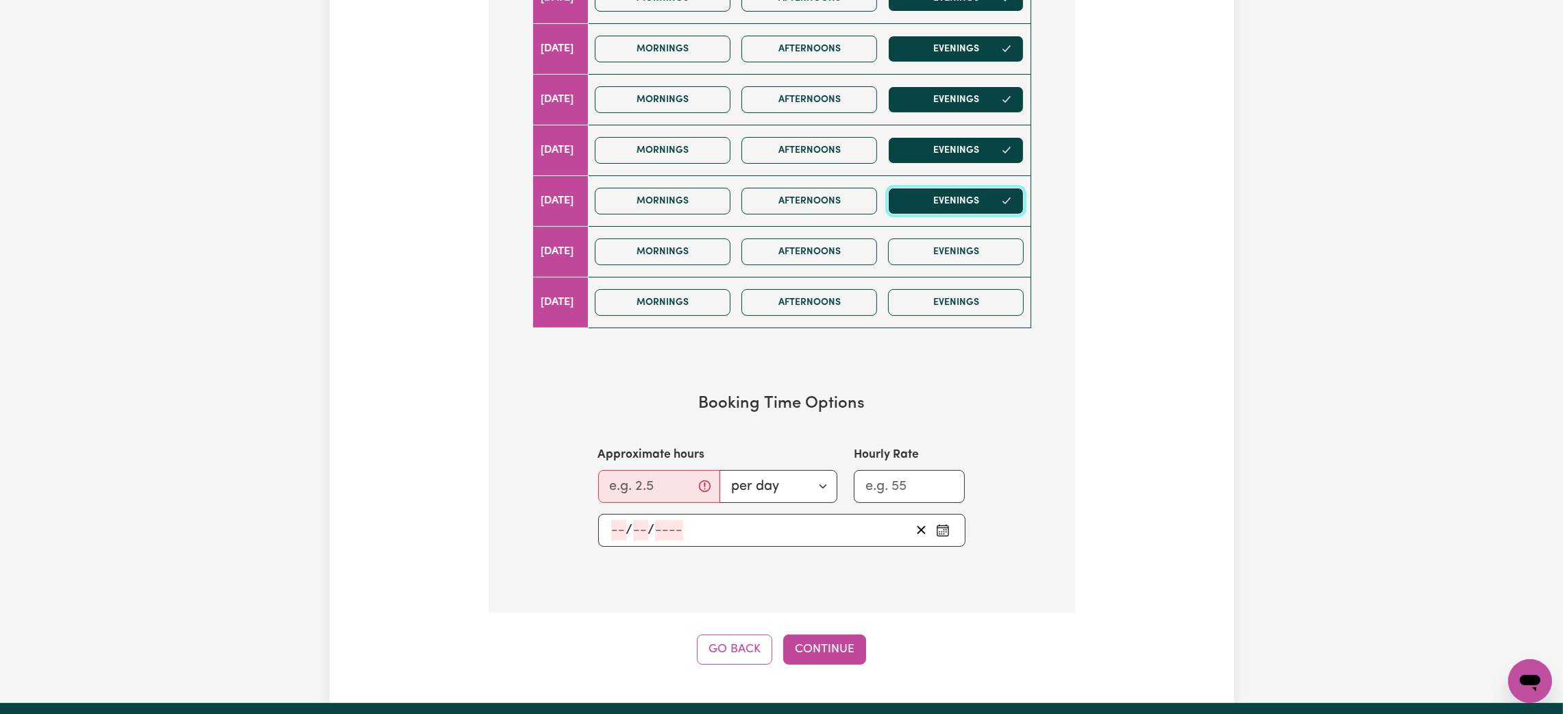
scroll to position [616, 0]
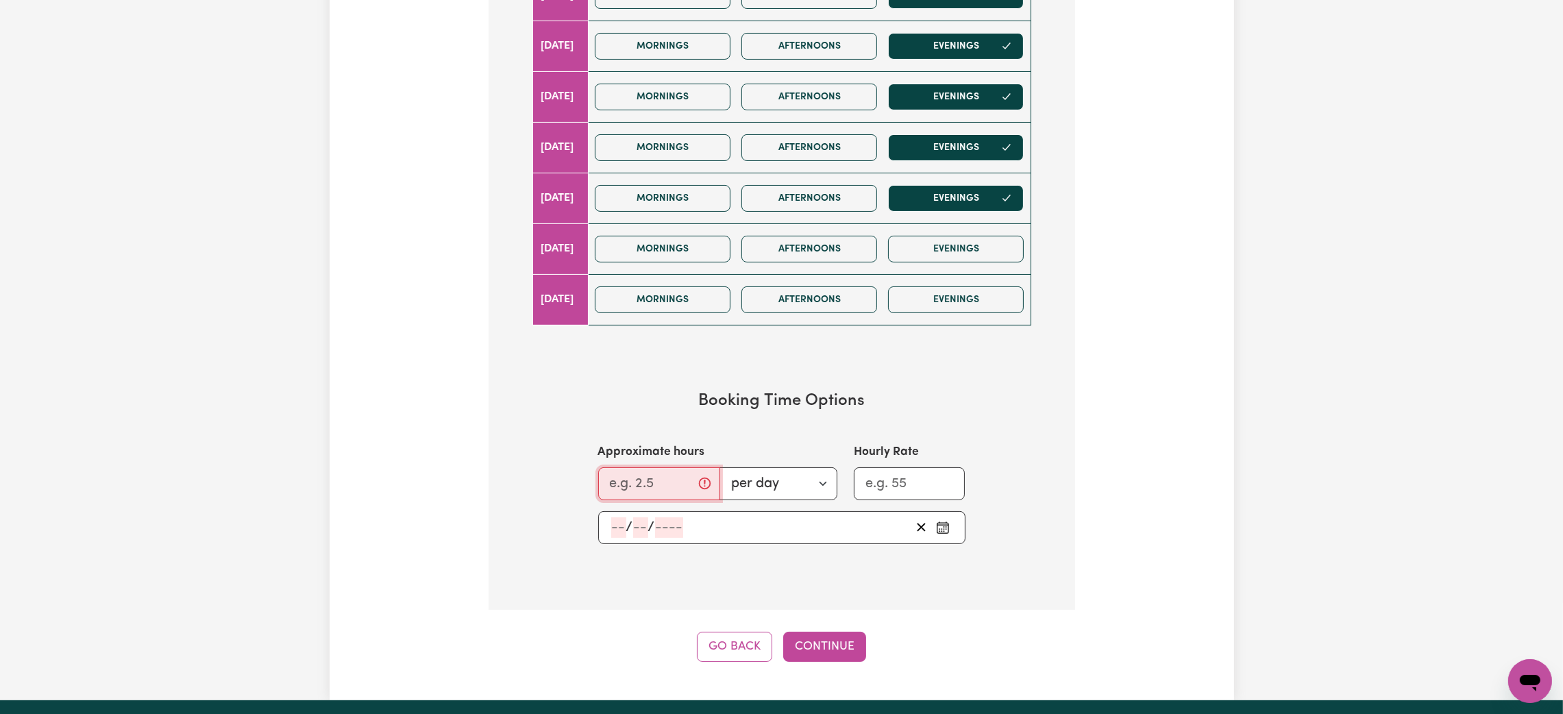
click at [660, 477] on input "Approximate hours" at bounding box center [659, 483] width 122 height 33
type input "1"
click at [783, 526] on div "/ /" at bounding box center [760, 527] width 301 height 21
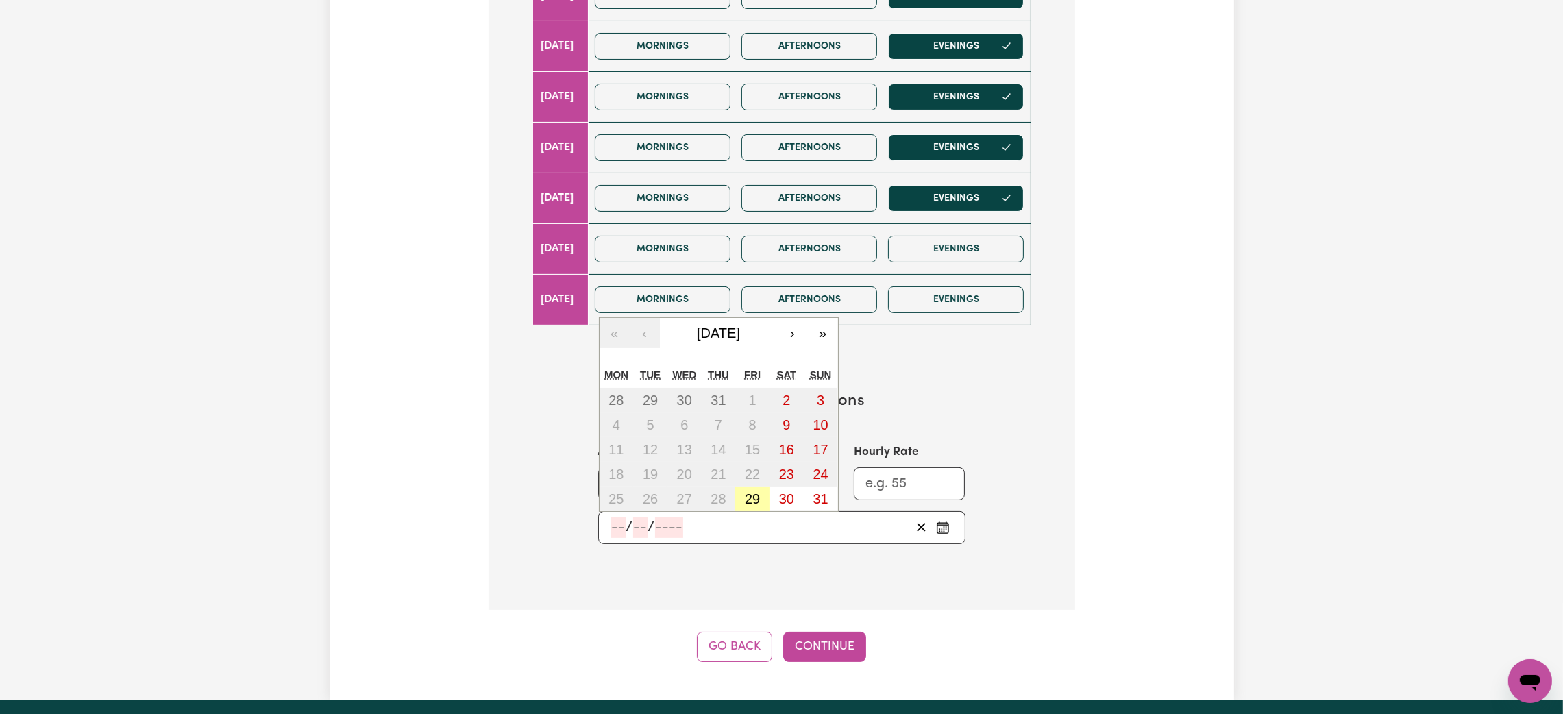
click at [754, 501] on abbr "29" at bounding box center [752, 498] width 15 height 15
type input "[DATE]"
type input "29"
type input "8"
type input "2025"
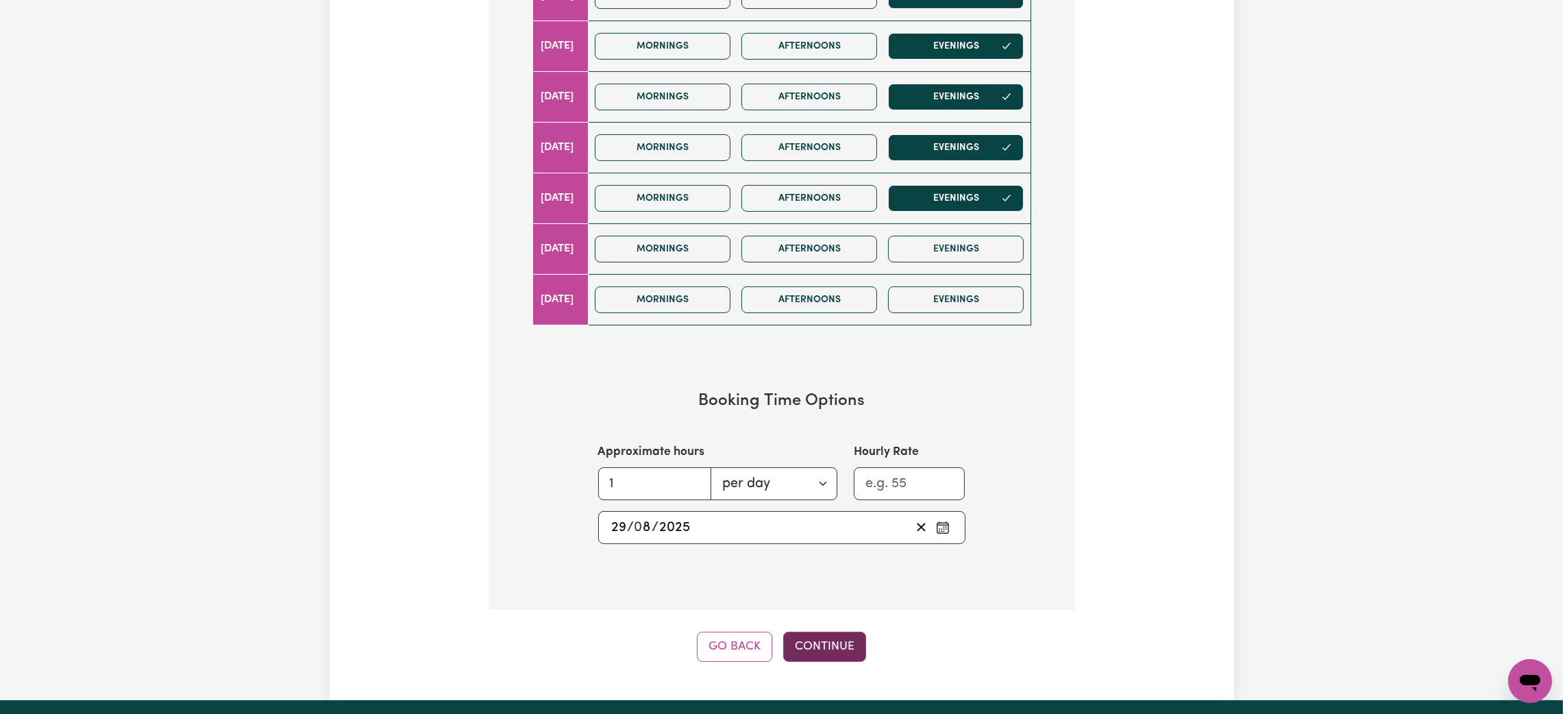
click at [828, 648] on button "Continue" at bounding box center [824, 647] width 83 height 30
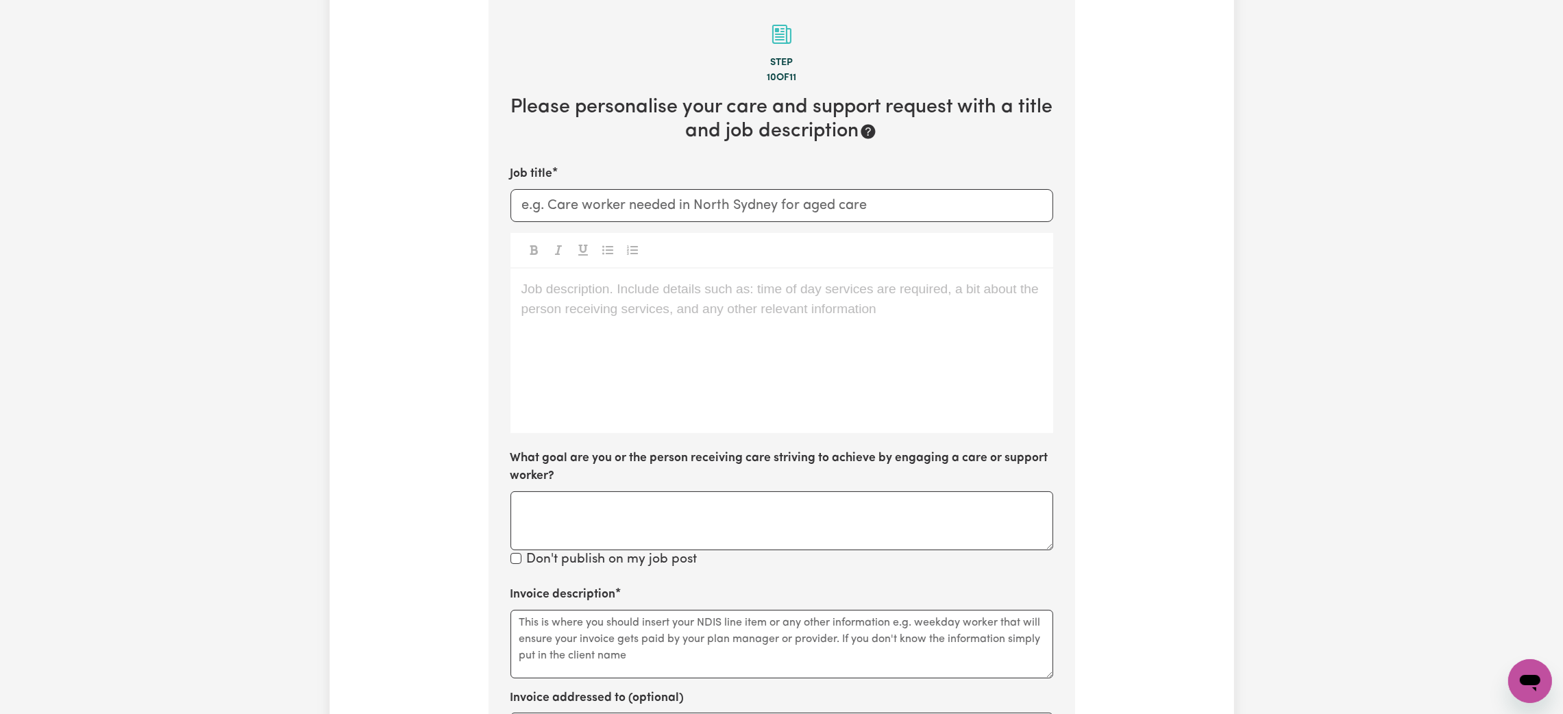
scroll to position [299, 0]
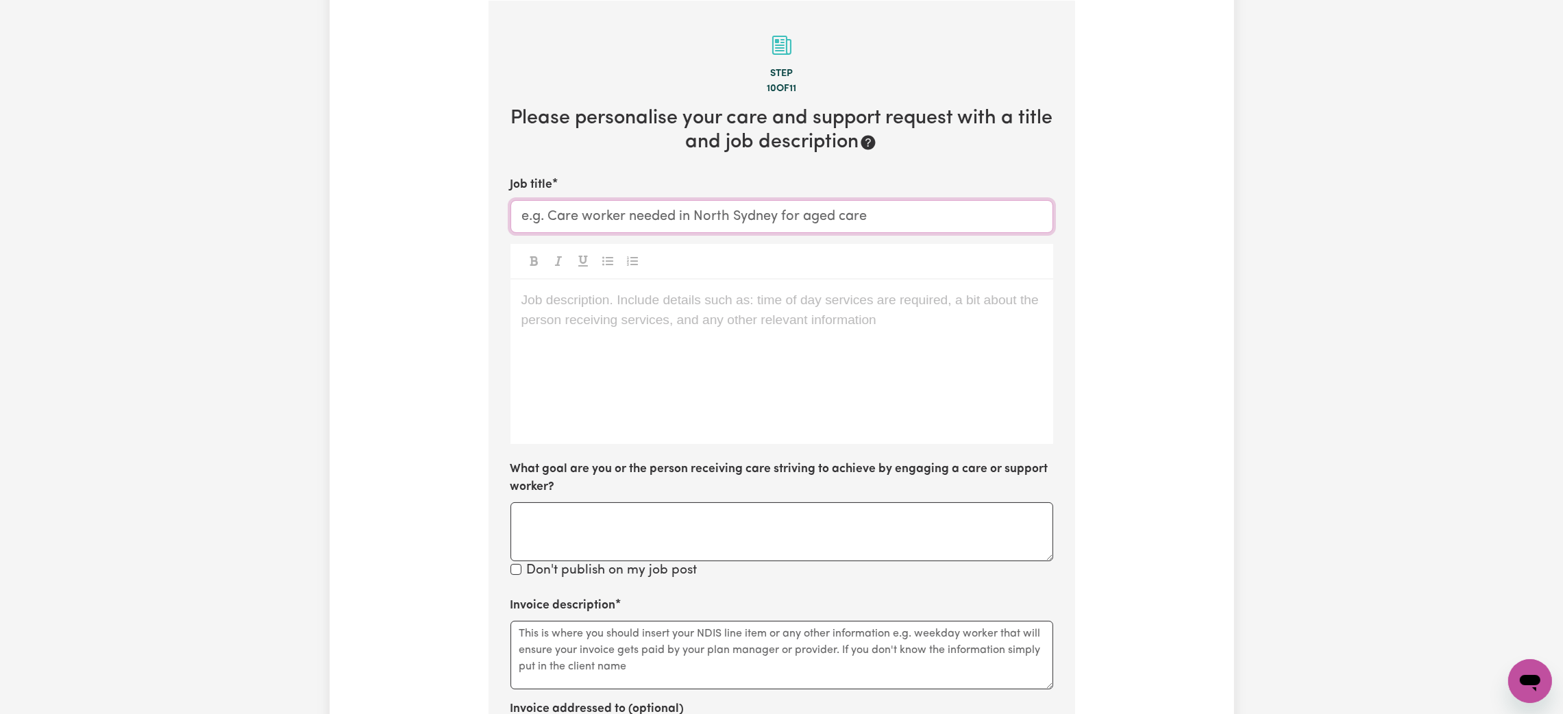
click at [714, 222] on input "Job title" at bounding box center [781, 216] width 543 height 33
type input "O"
type input "Sleepover Rate - NDIS Support Worker"
click at [630, 351] on div "Job description. Include details such as: time of day services are required, a …" at bounding box center [781, 362] width 543 height 164
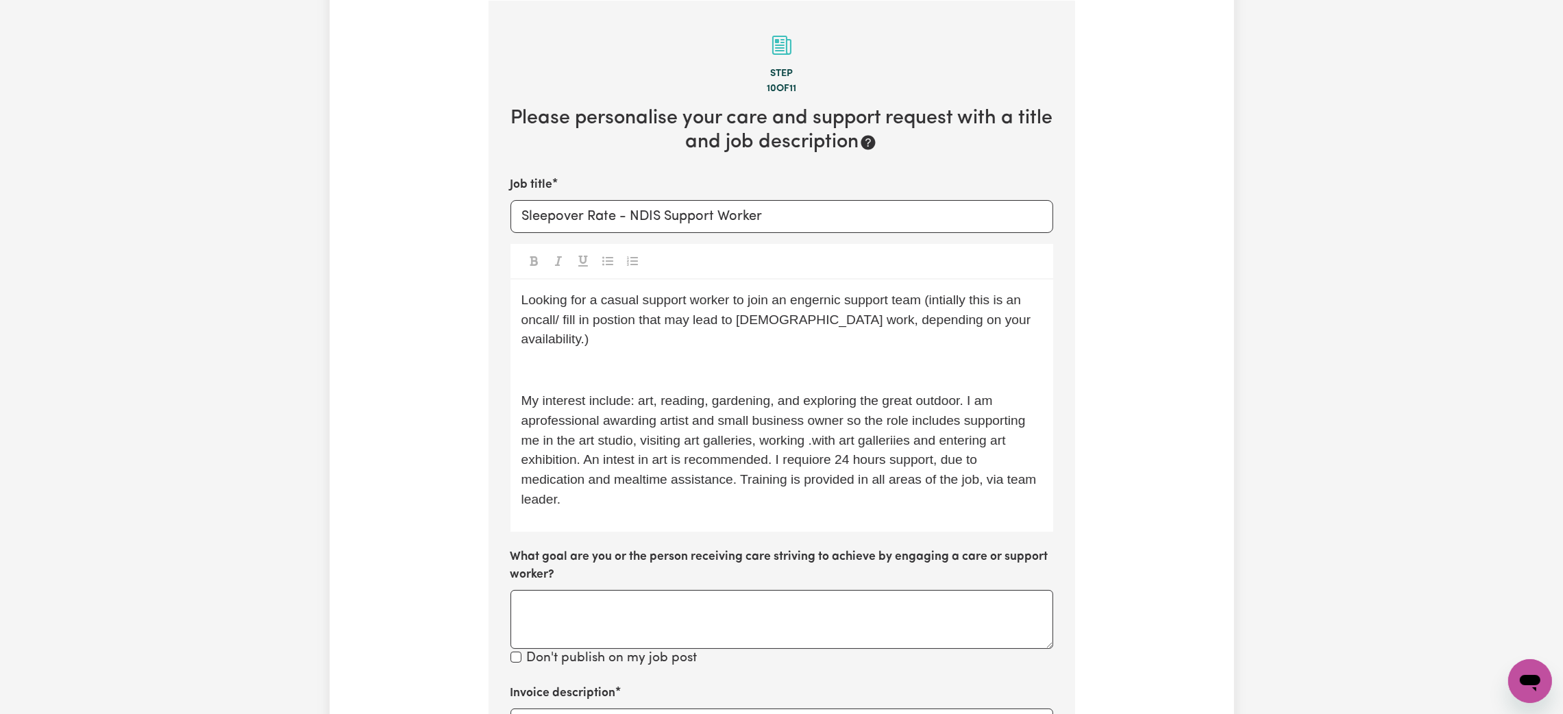
click at [567, 360] on p "﻿" at bounding box center [781, 370] width 521 height 20
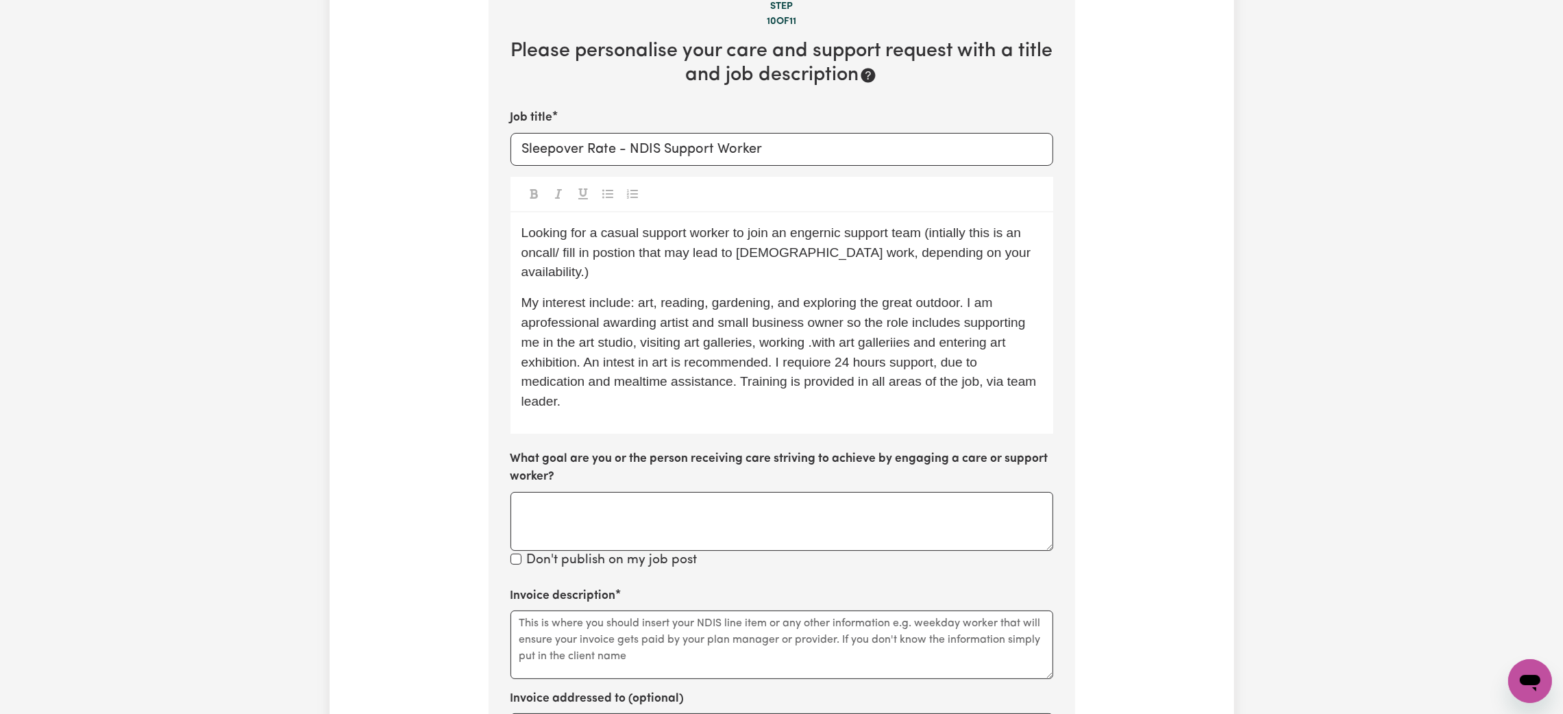
scroll to position [403, 0]
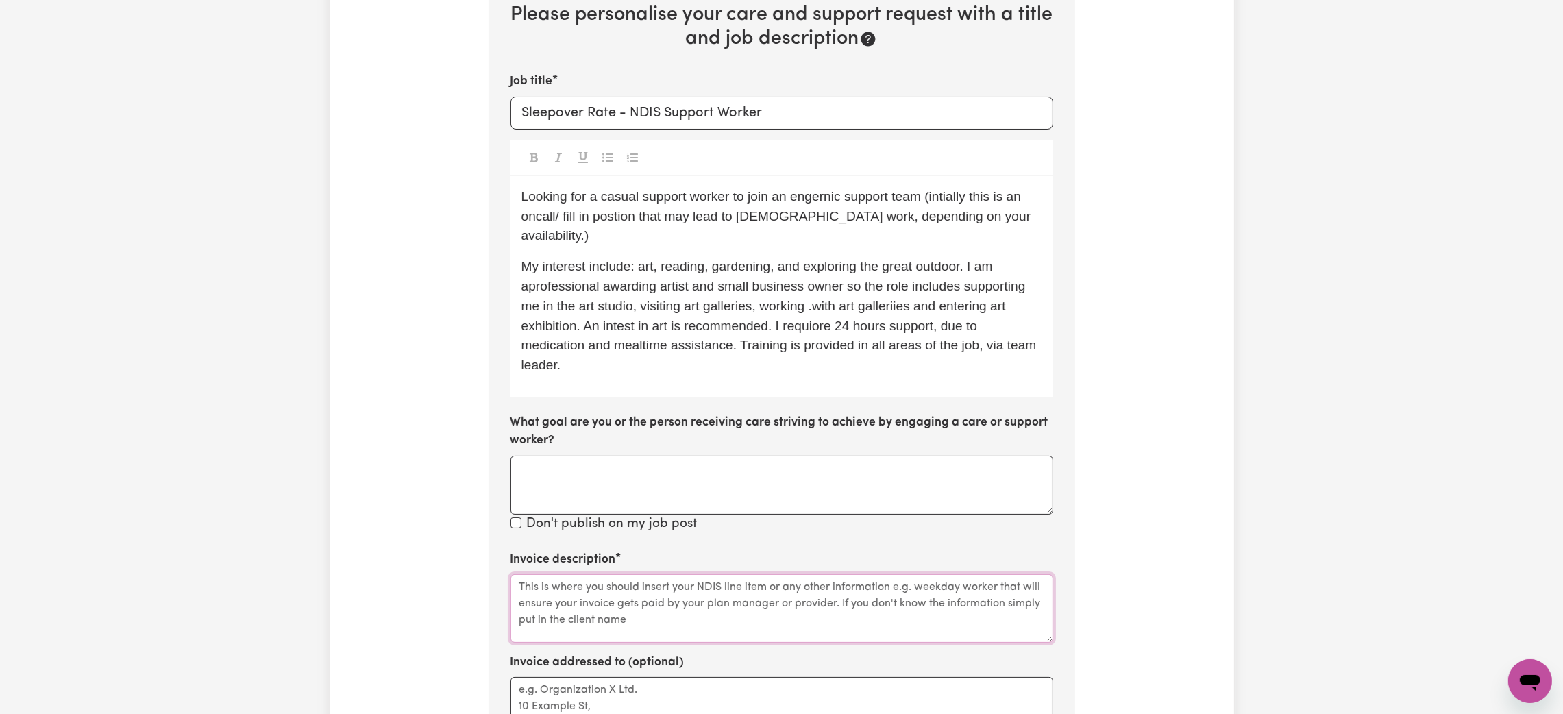
click at [734, 574] on textarea "Invoice description" at bounding box center [781, 608] width 543 height 69
paste textarea "01_010_0107_1_1"
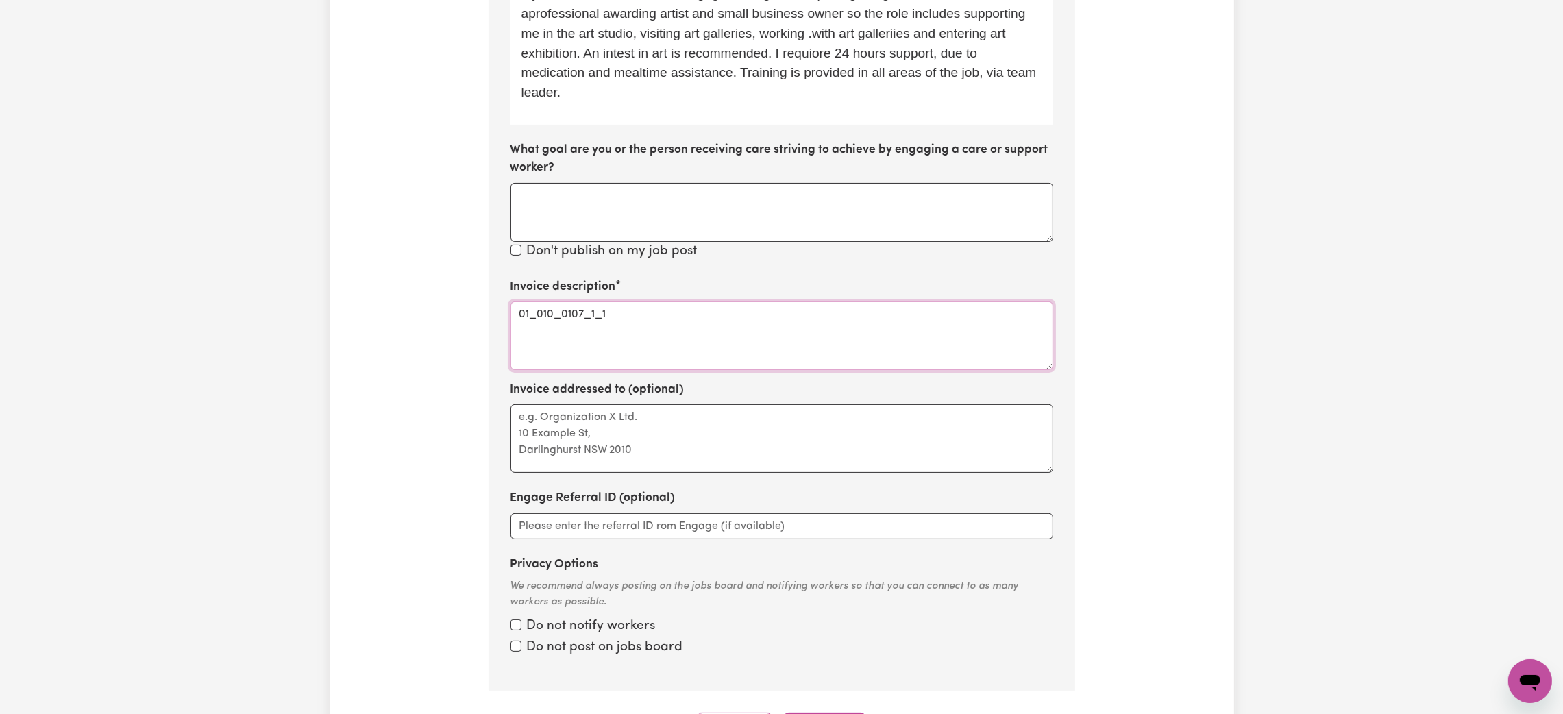
scroll to position [711, 0]
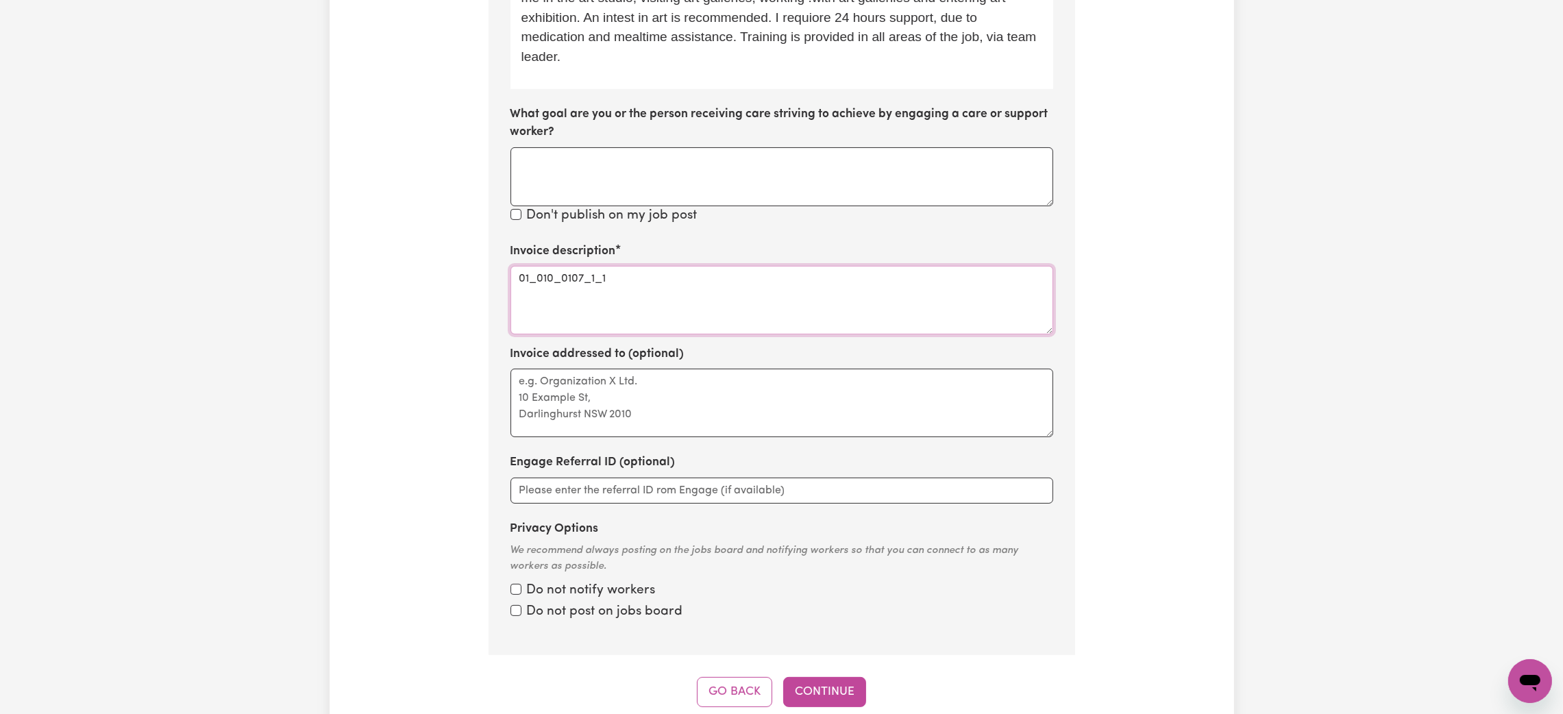
type textarea "01_010_0107_1_1"
click at [540, 581] on label "Do not notify workers" at bounding box center [591, 591] width 129 height 20
click at [521, 584] on input "Privacy Options" at bounding box center [515, 589] width 11 height 11
checkbox input "true"
click at [511, 592] on input "Privacy Options" at bounding box center [515, 589] width 11 height 11
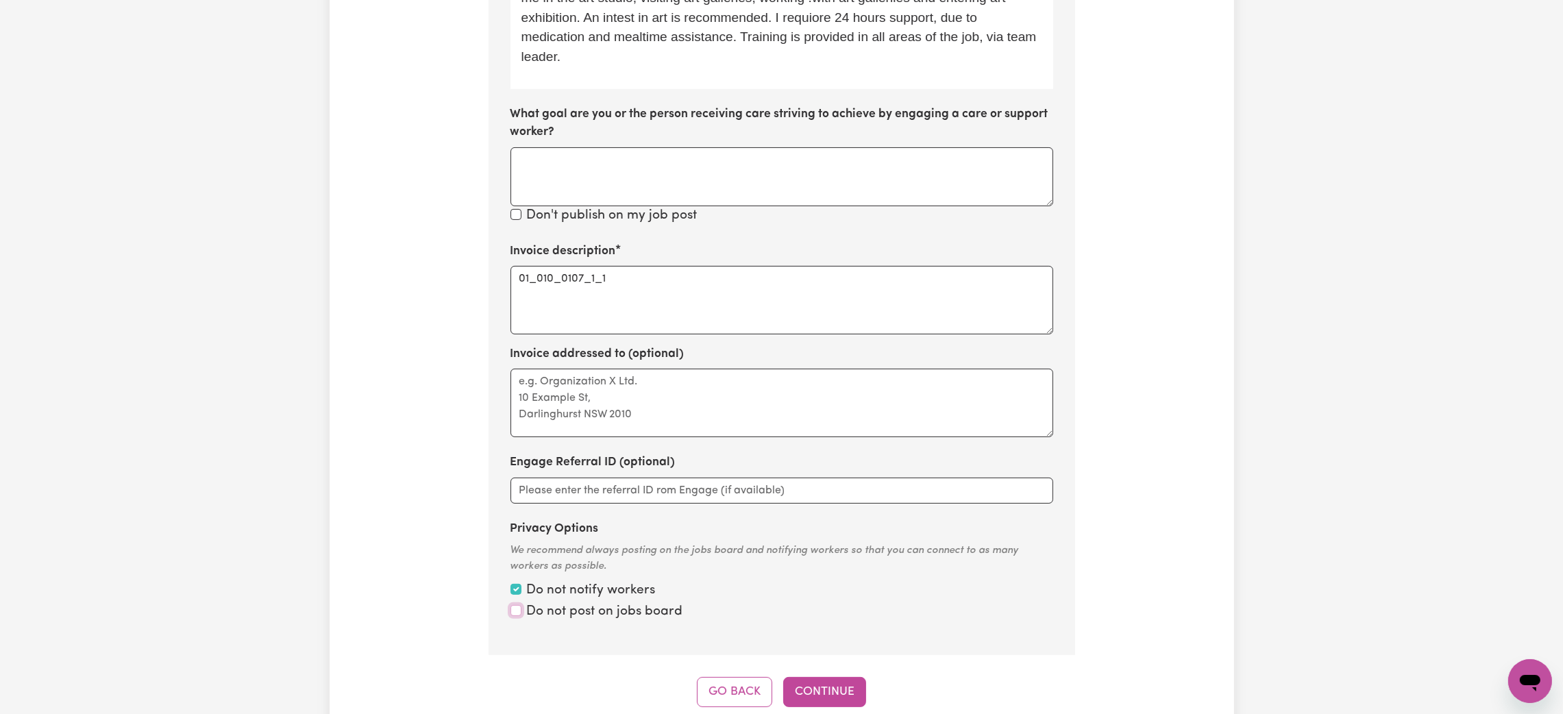
checkbox input "true"
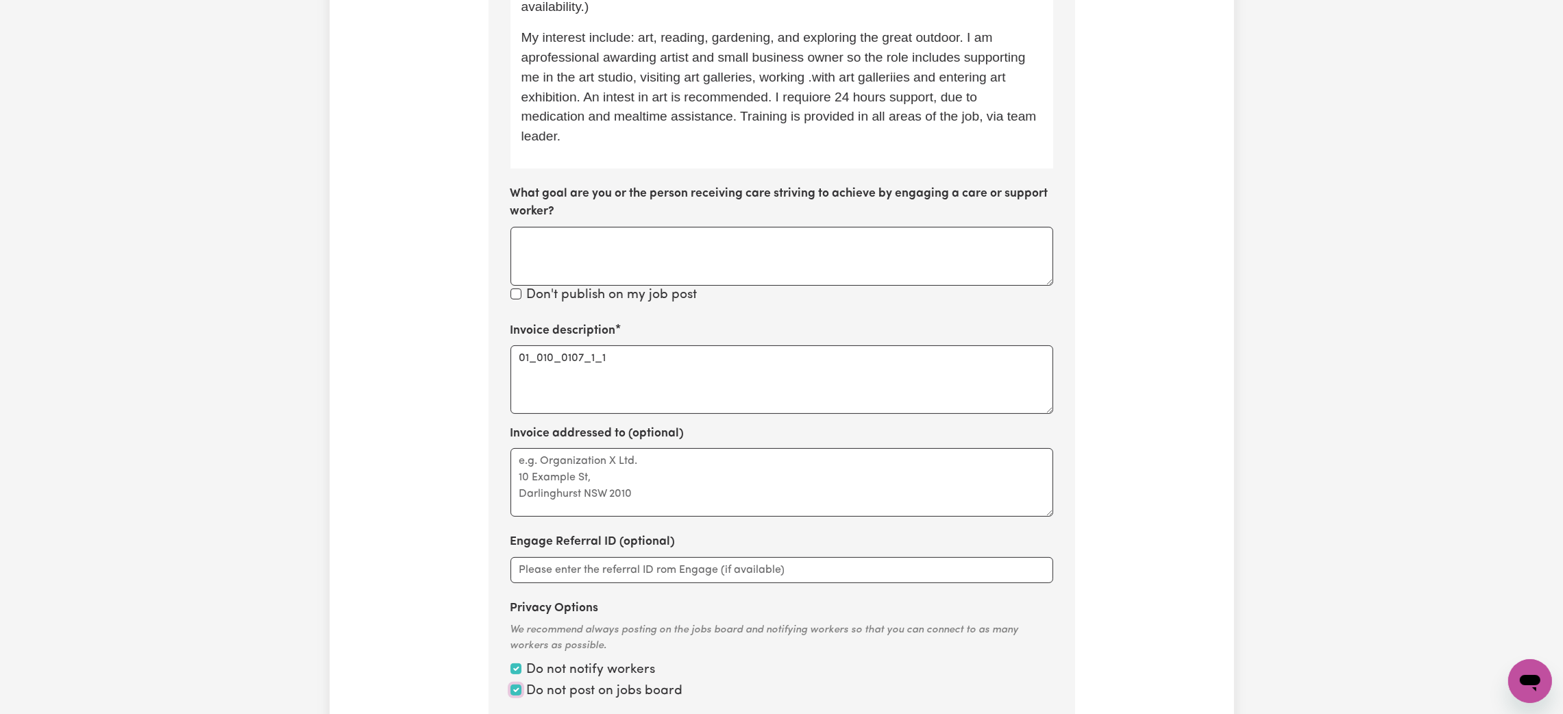
scroll to position [505, 0]
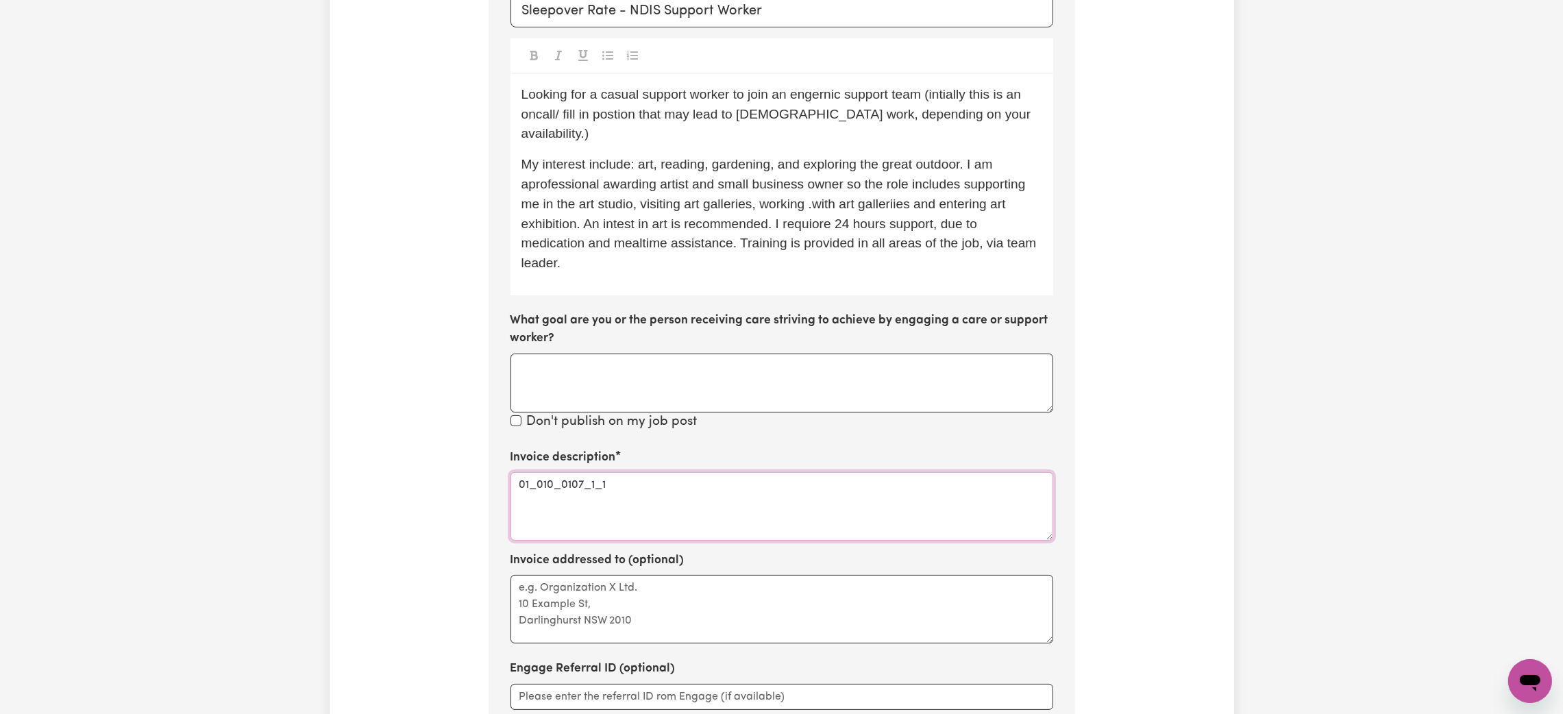
drag, startPoint x: 517, startPoint y: 465, endPoint x: 527, endPoint y: 469, distance: 11.1
click at [519, 472] on textarea "01_010_0107_1_1" at bounding box center [781, 506] width 543 height 69
paste textarea "Night-time sleepover (per night)"
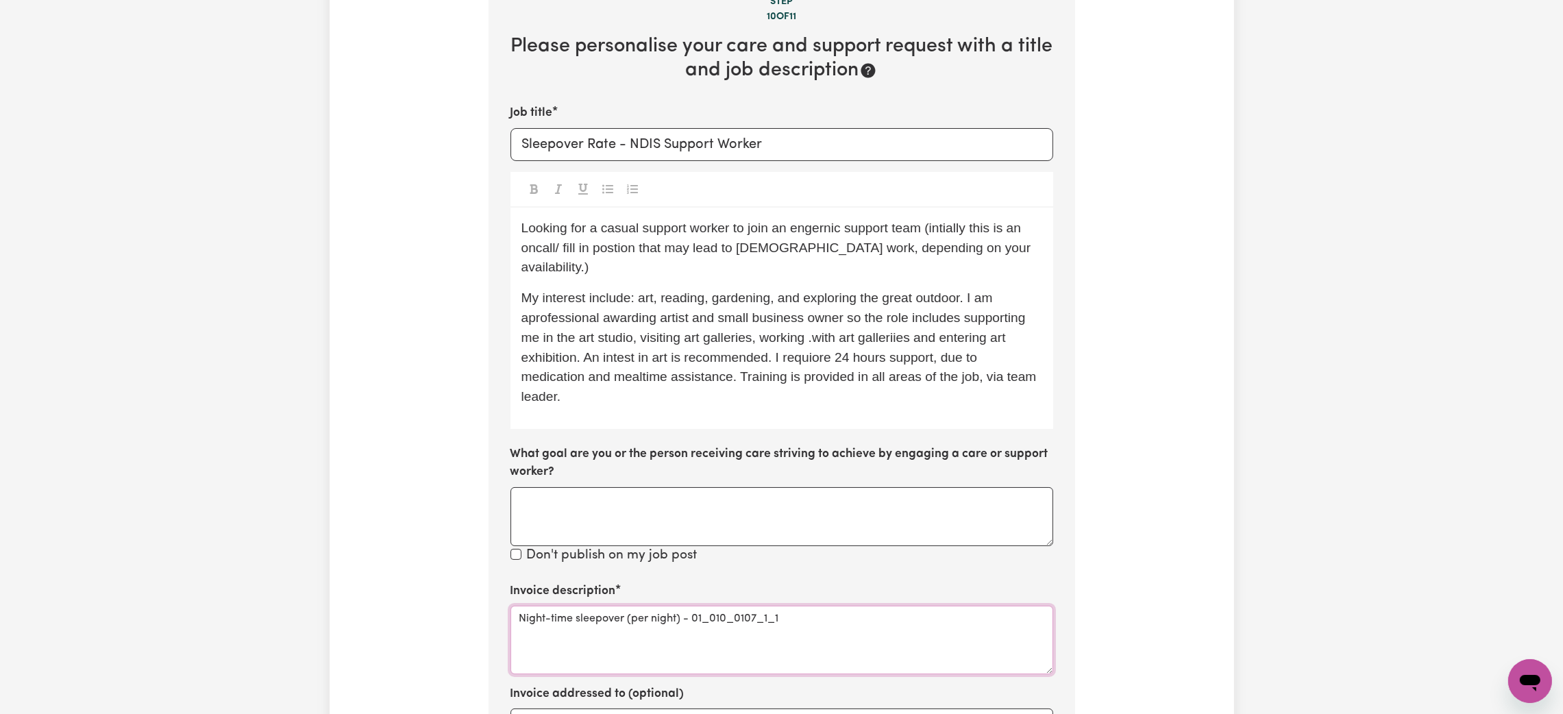
scroll to position [95, 0]
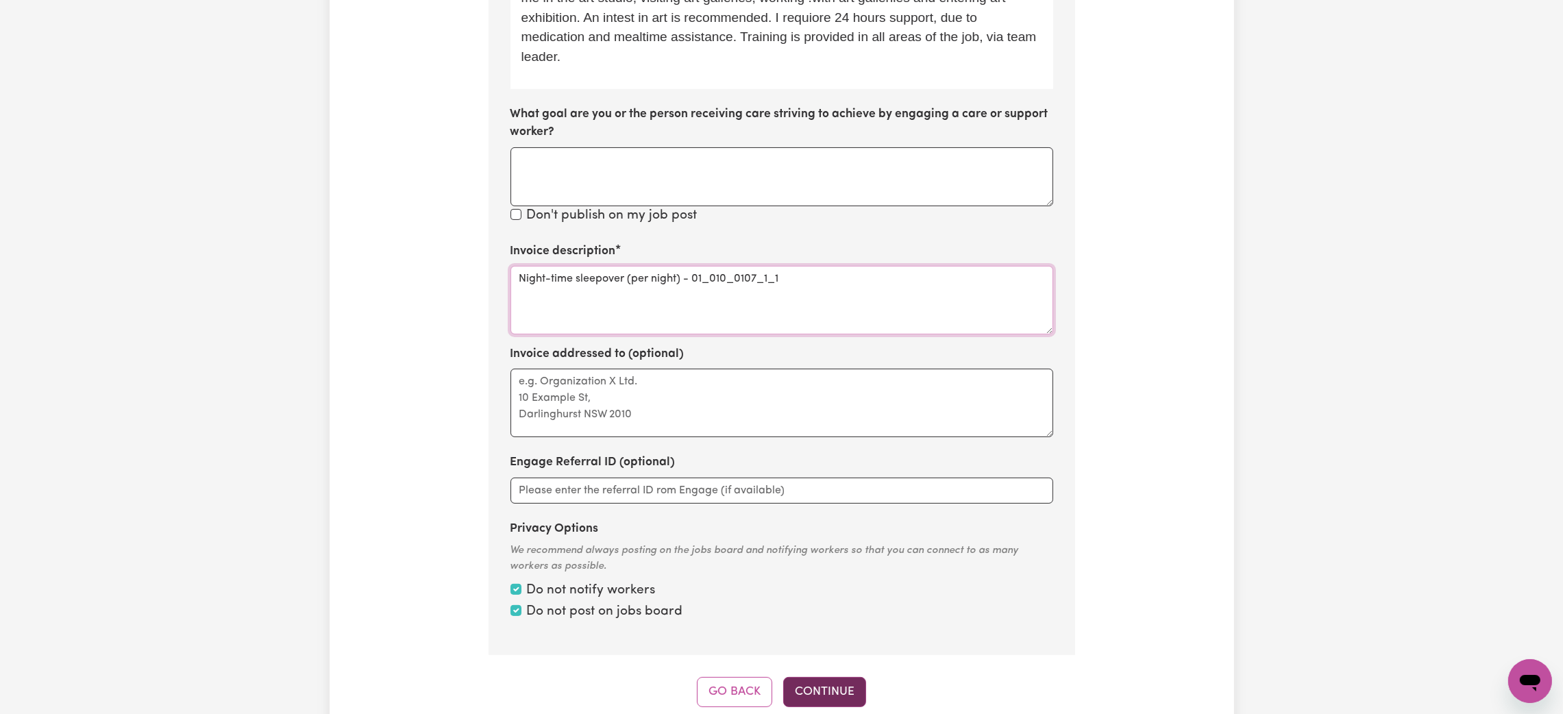
type textarea "Night-time sleepover (per night) - 01_010_0107_1_1"
click at [808, 677] on button "Continue" at bounding box center [824, 692] width 83 height 30
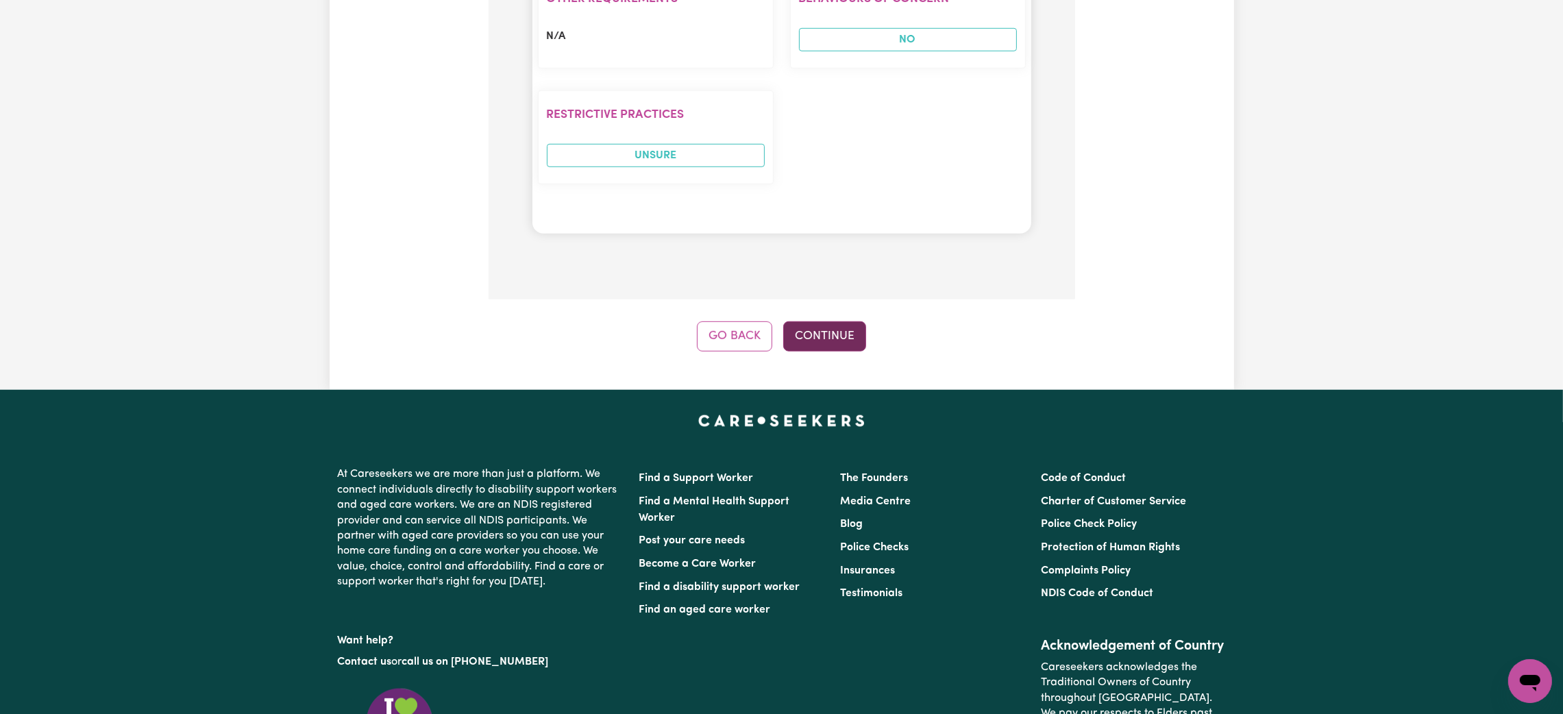
click at [826, 348] on button "Continue" at bounding box center [824, 336] width 83 height 30
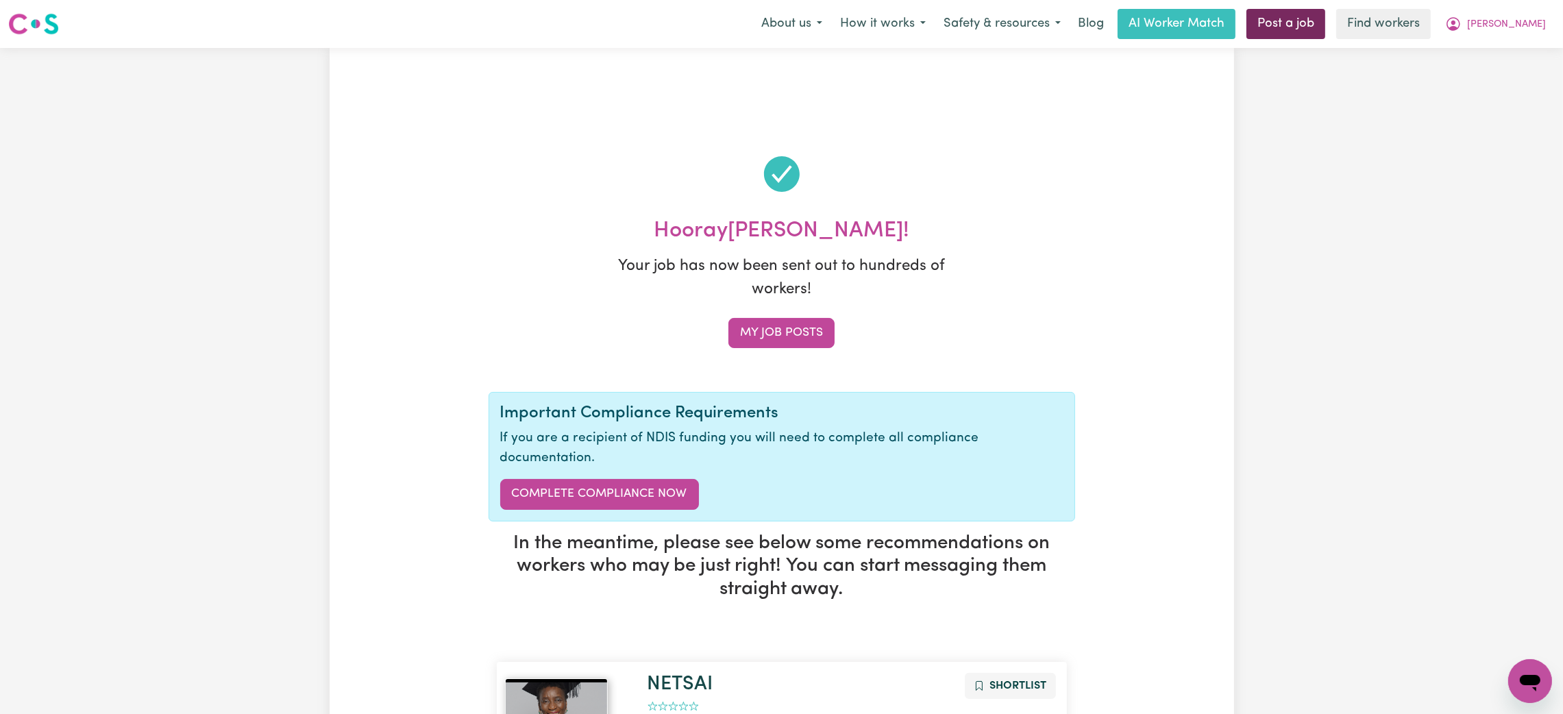
click at [1322, 27] on link "Post a job" at bounding box center [1285, 24] width 79 height 30
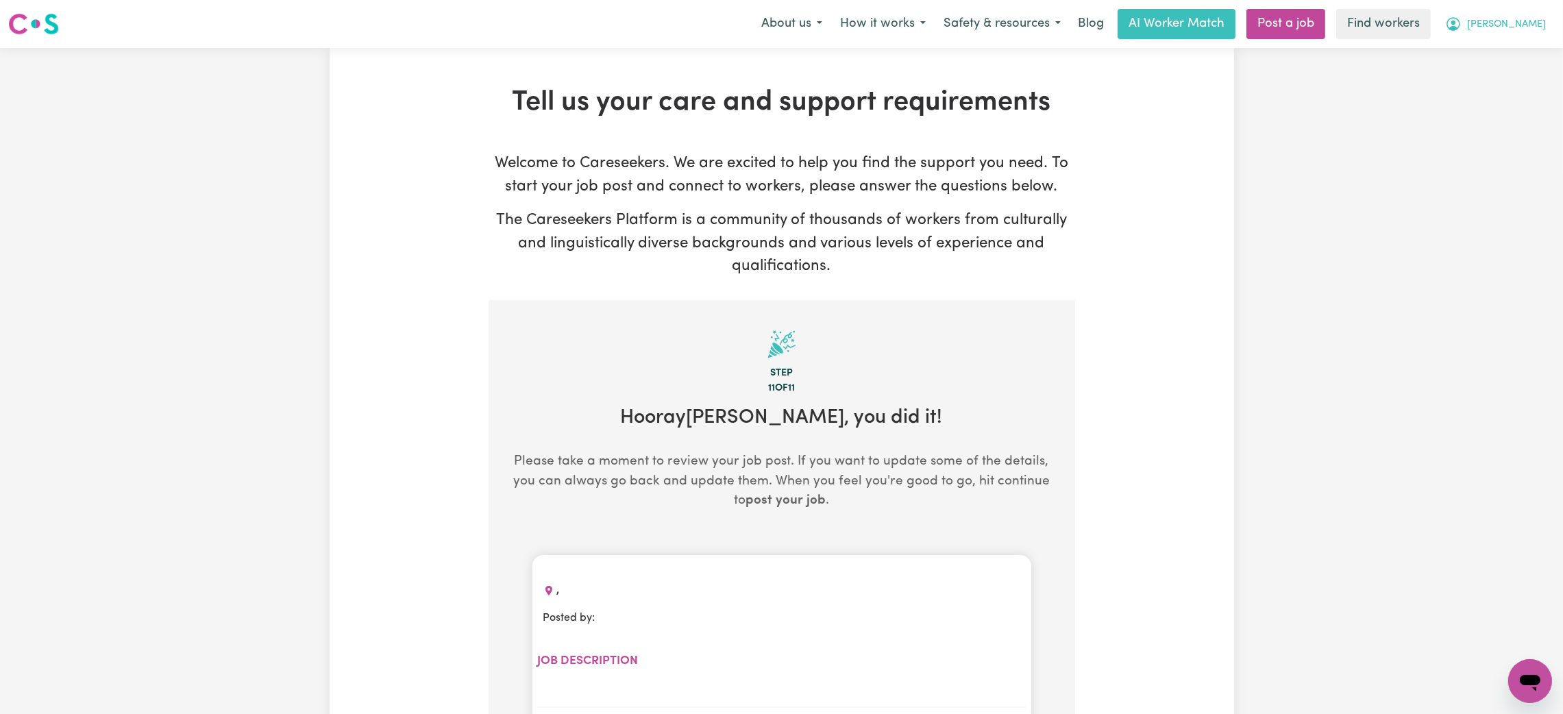
click at [1518, 15] on button "[PERSON_NAME]" at bounding box center [1495, 24] width 119 height 29
click at [1505, 47] on link "My Dashboard" at bounding box center [1500, 53] width 108 height 26
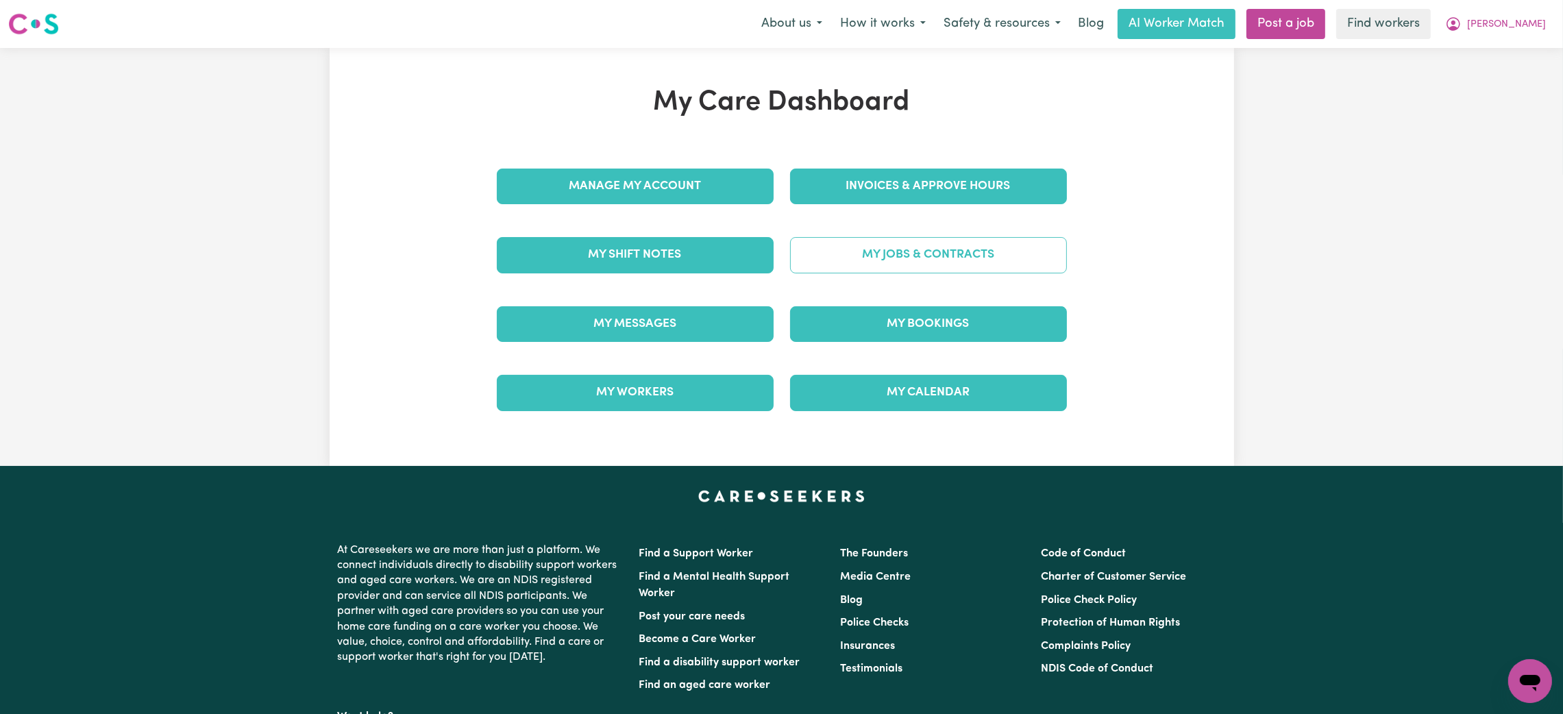
click at [902, 245] on link "My Jobs & Contracts" at bounding box center [928, 255] width 277 height 36
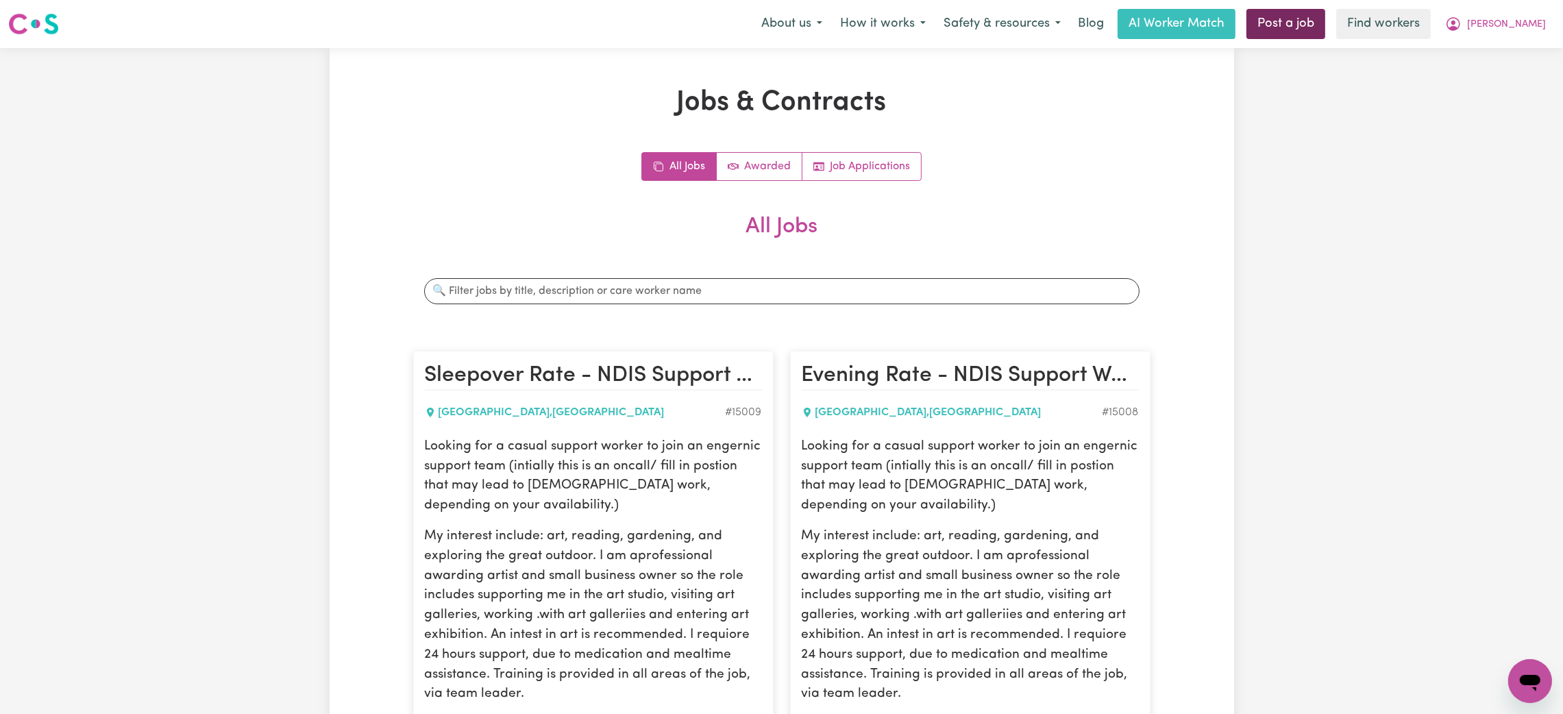
click at [1325, 23] on link "Post a job" at bounding box center [1285, 24] width 79 height 30
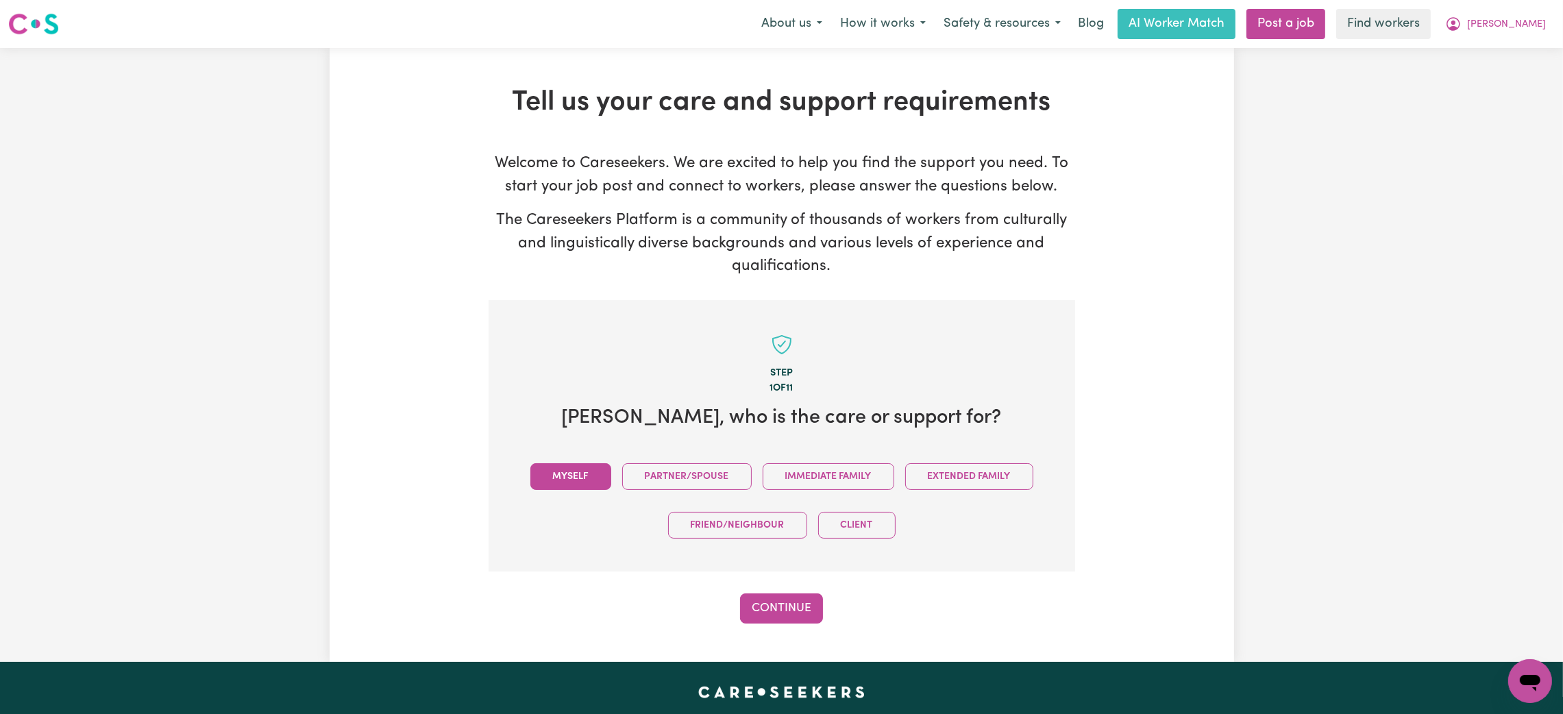
click at [557, 475] on button "Myself" at bounding box center [570, 476] width 81 height 27
click at [756, 595] on button "Continue" at bounding box center [781, 608] width 83 height 30
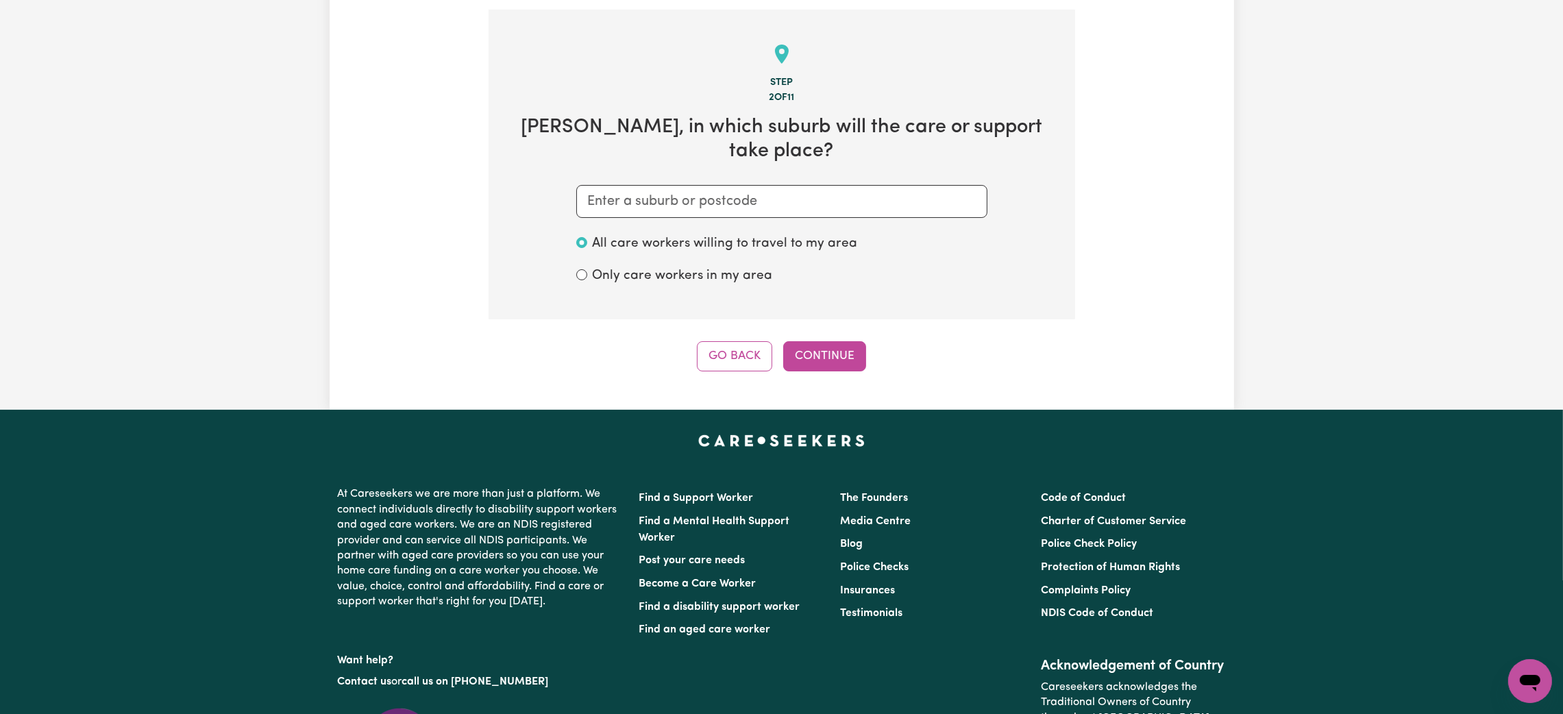
scroll to position [299, 0]
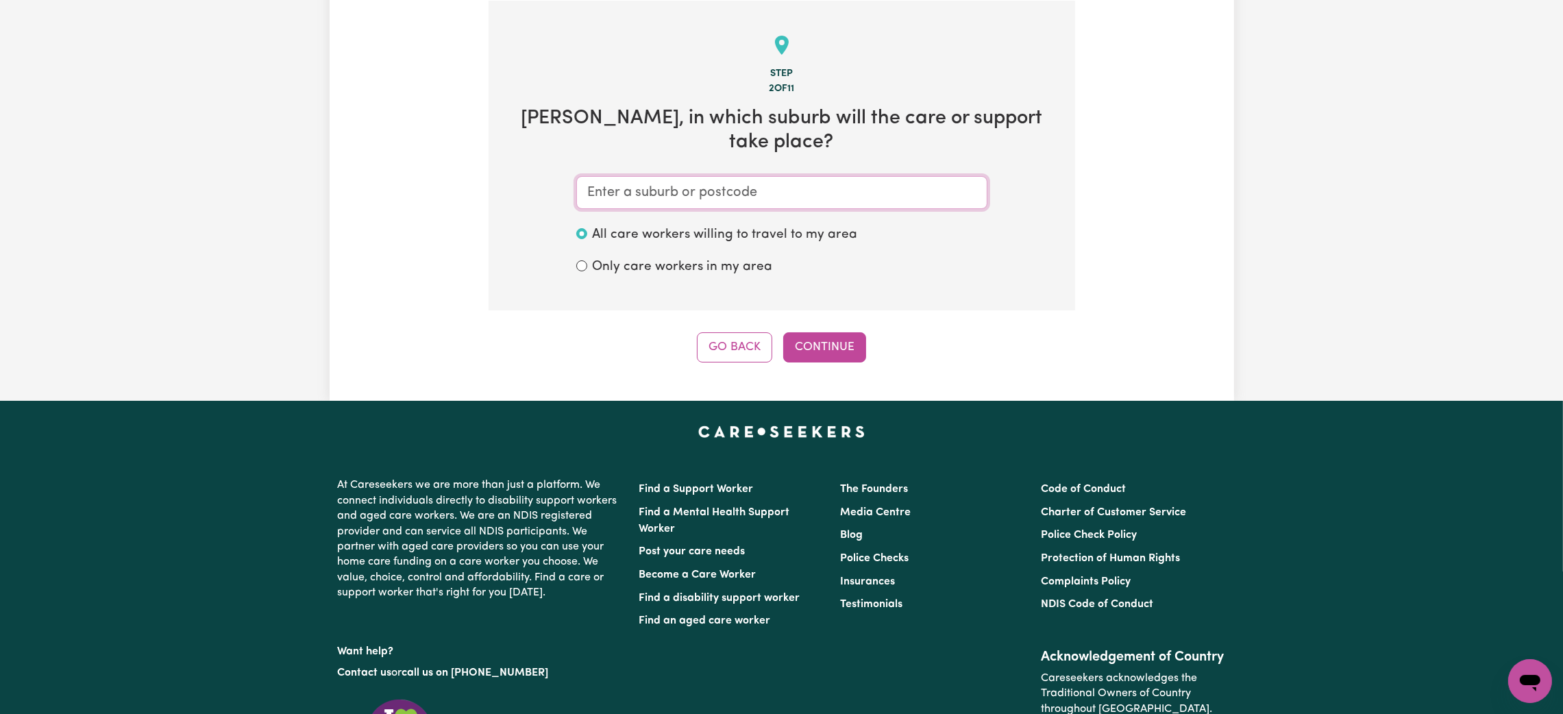
click at [809, 176] on input "text" at bounding box center [781, 192] width 411 height 33
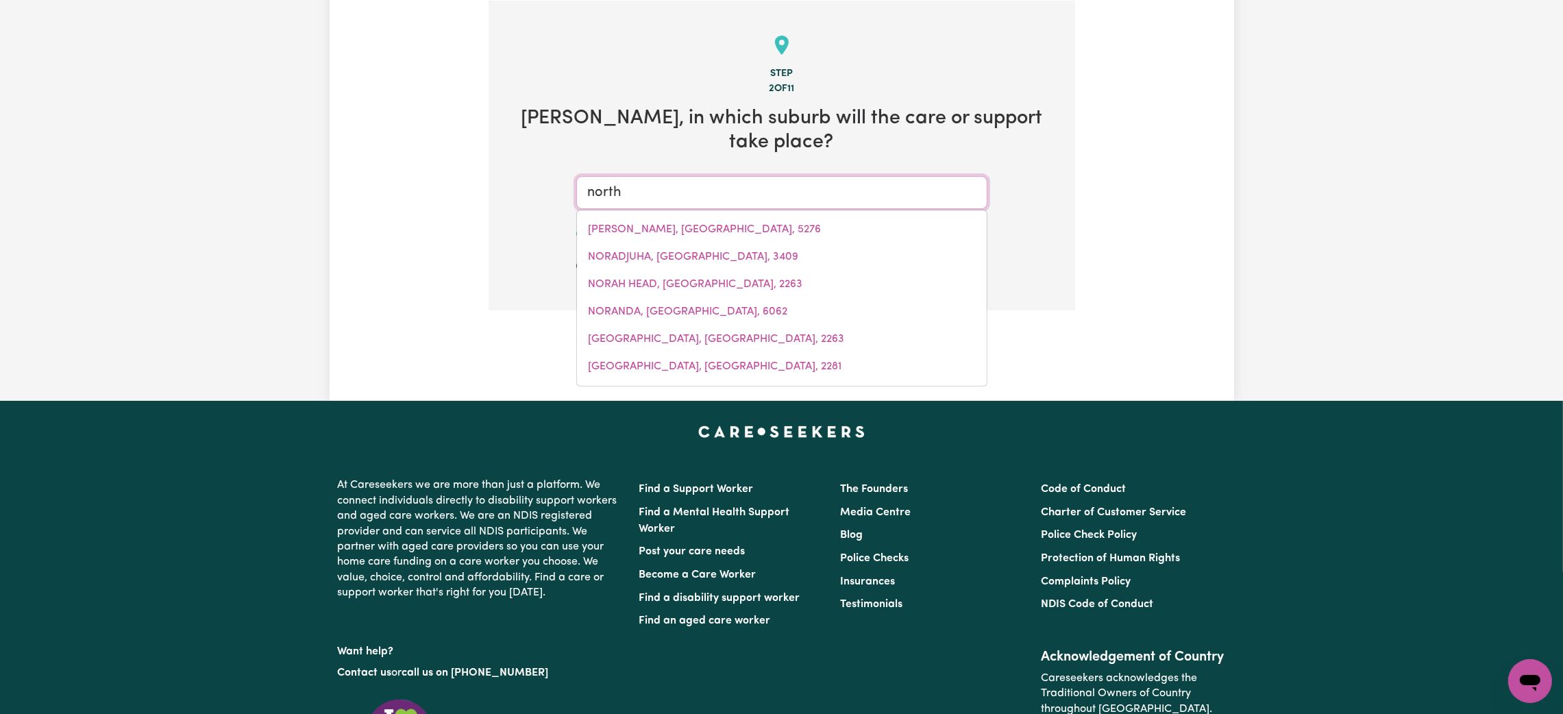
type input "north"
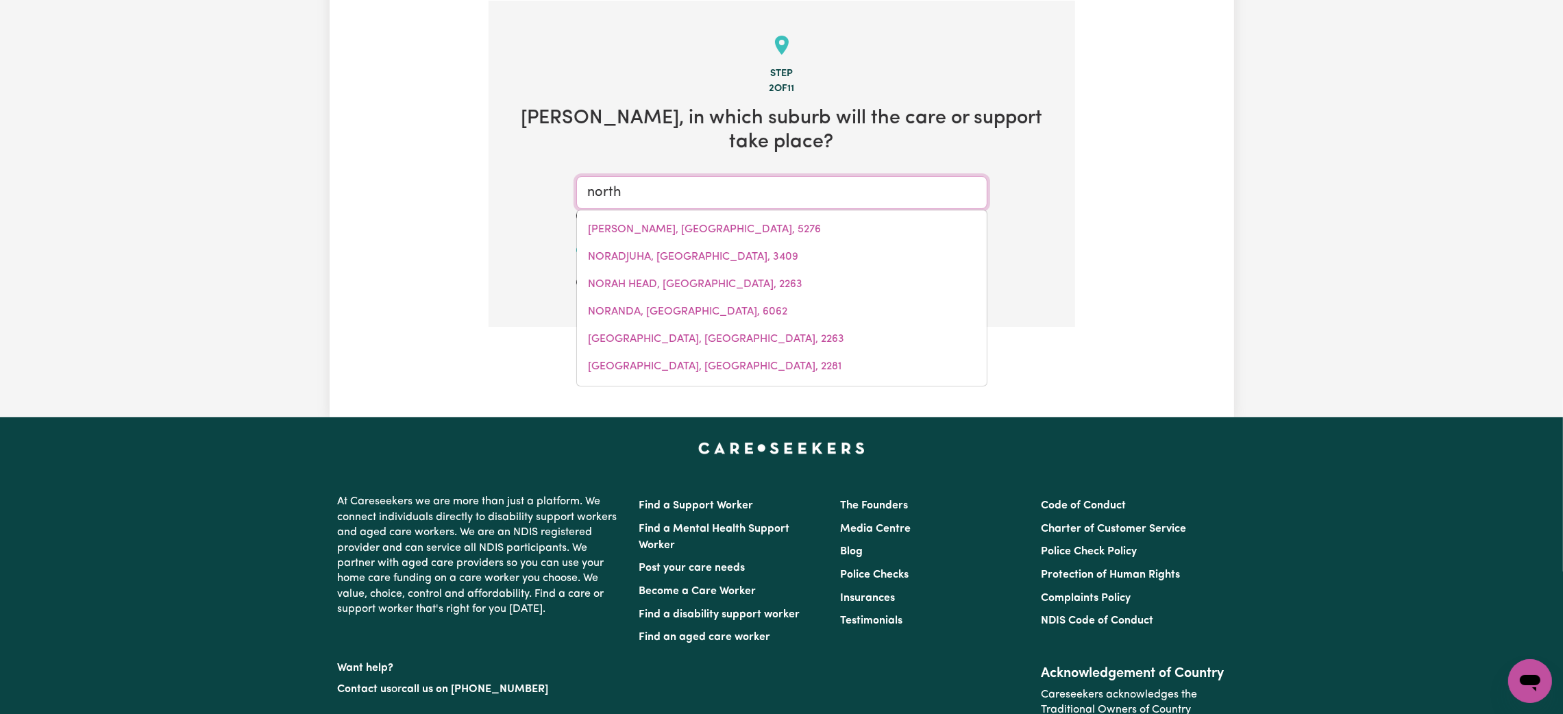
type input "[GEOGRAPHIC_DATA], [GEOGRAPHIC_DATA], 5006"
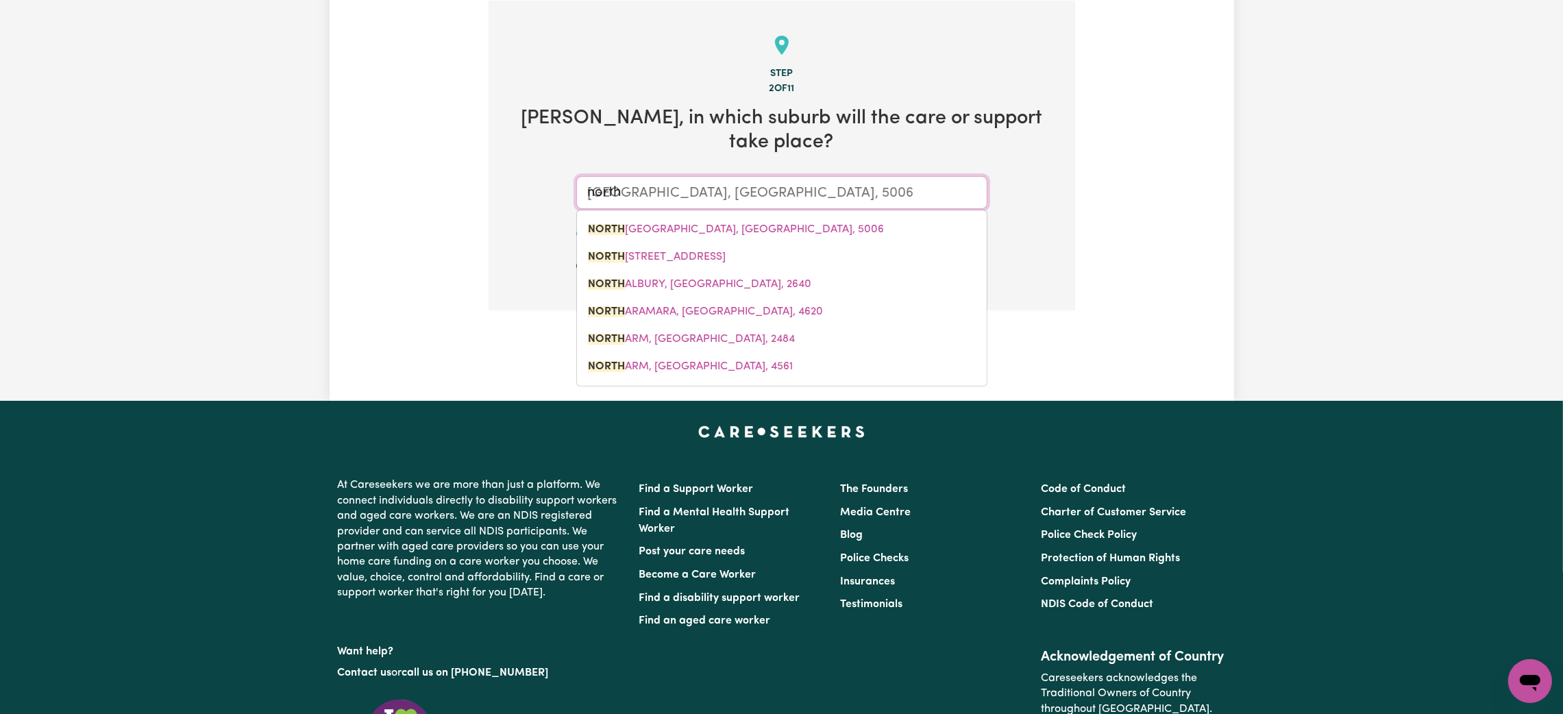
type input "north i"
type input "north ip"
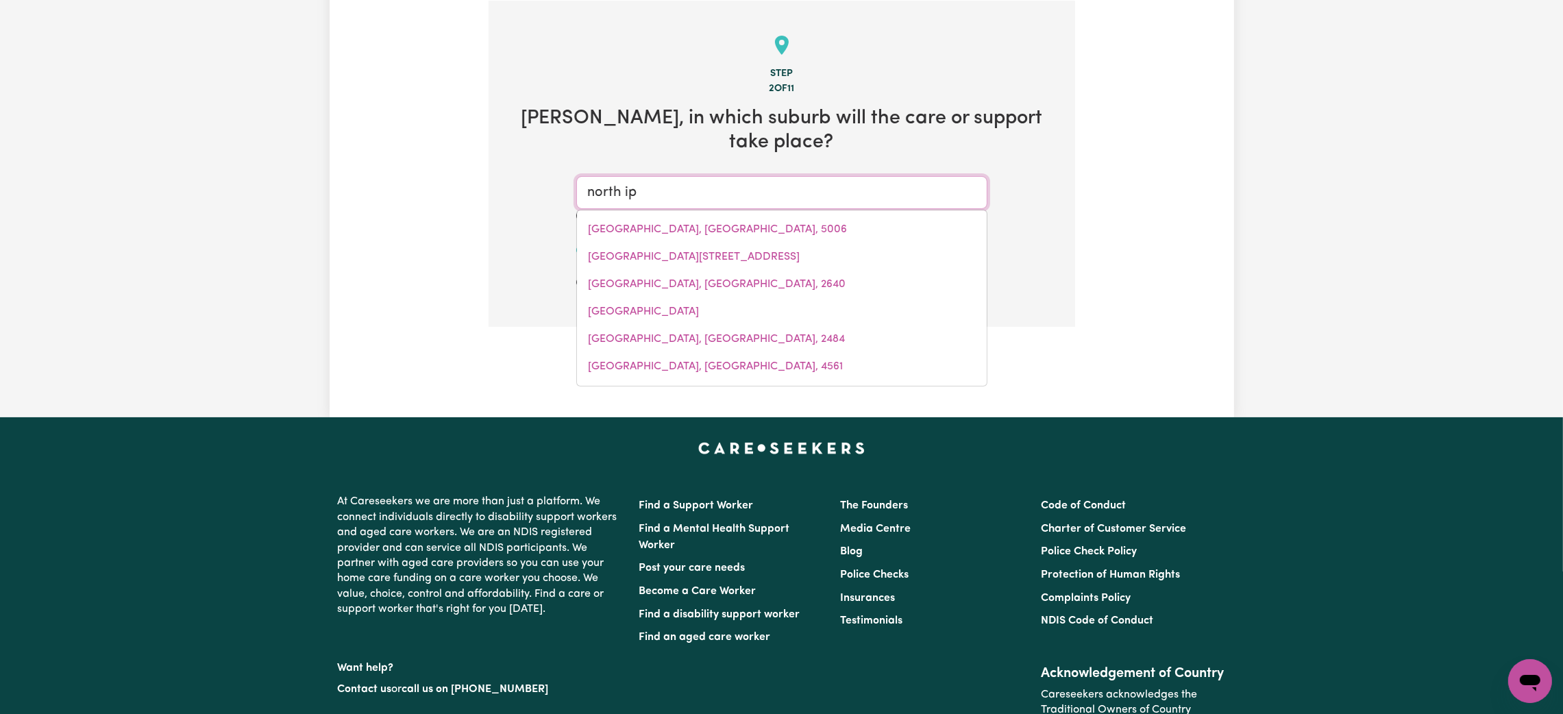
type input "[GEOGRAPHIC_DATA], [GEOGRAPHIC_DATA], 4305"
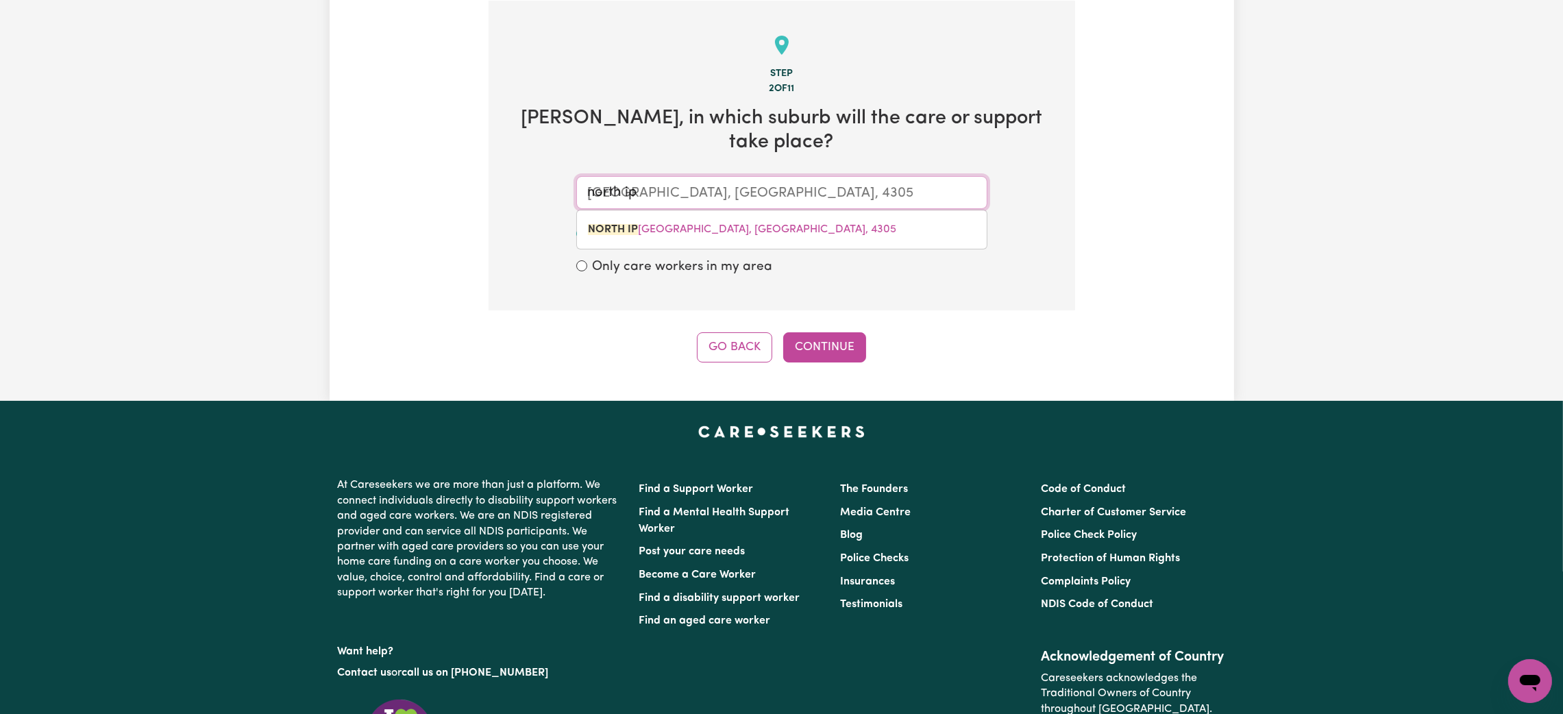
type input "[GEOGRAPHIC_DATA], [GEOGRAPHIC_DATA], 4305"
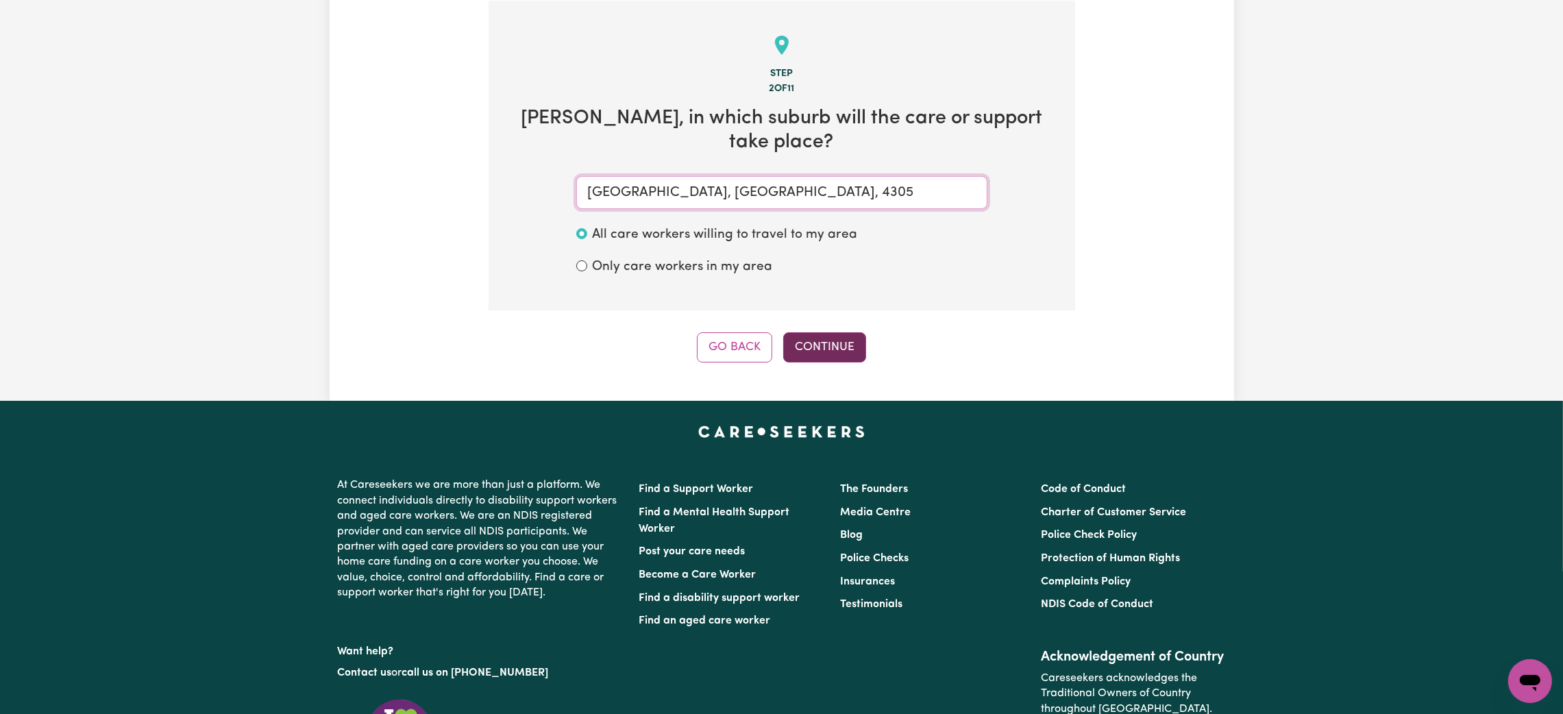
type input "[GEOGRAPHIC_DATA], [GEOGRAPHIC_DATA], 4305"
click at [846, 332] on button "Continue" at bounding box center [824, 347] width 83 height 30
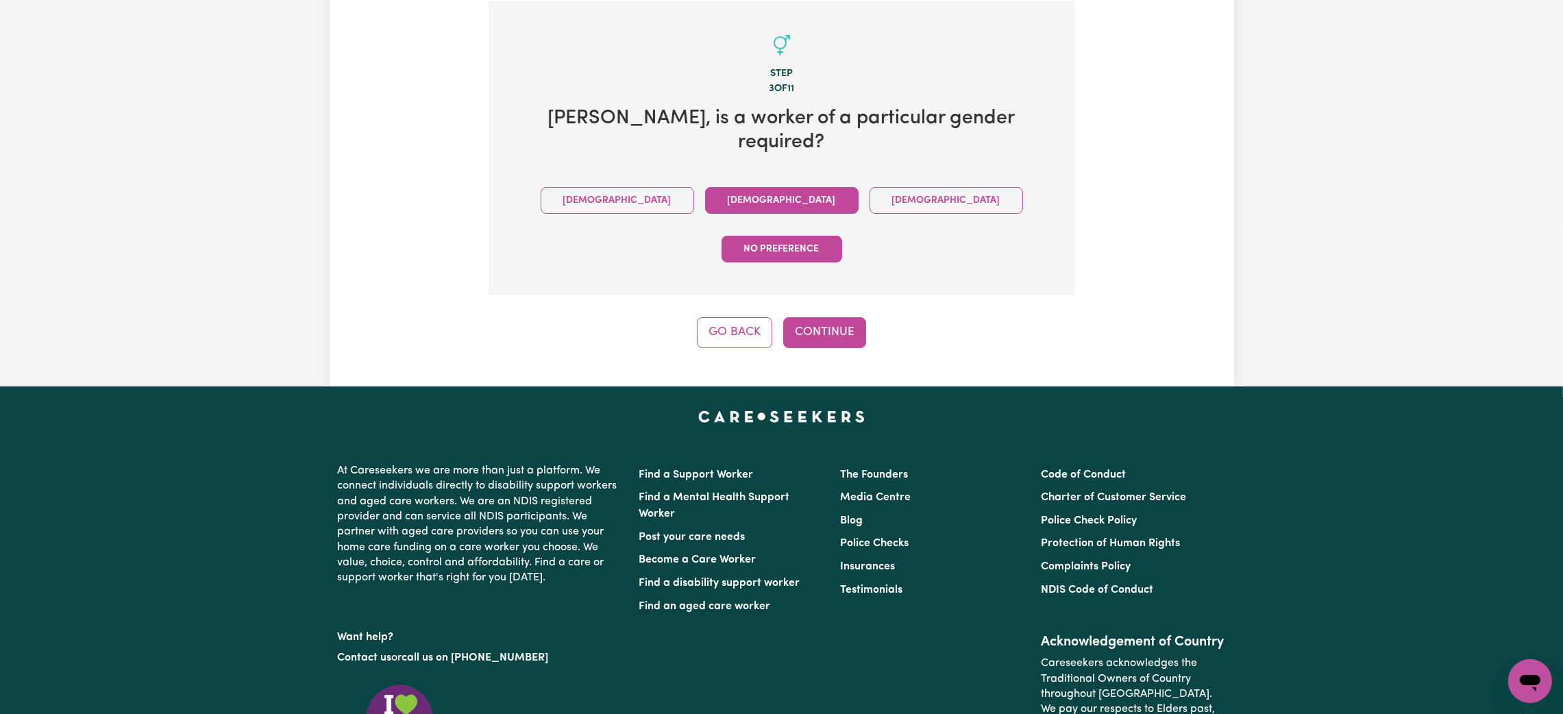
click at [705, 187] on button "[DEMOGRAPHIC_DATA]" at bounding box center [781, 200] width 153 height 27
click at [852, 317] on button "Continue" at bounding box center [824, 332] width 83 height 30
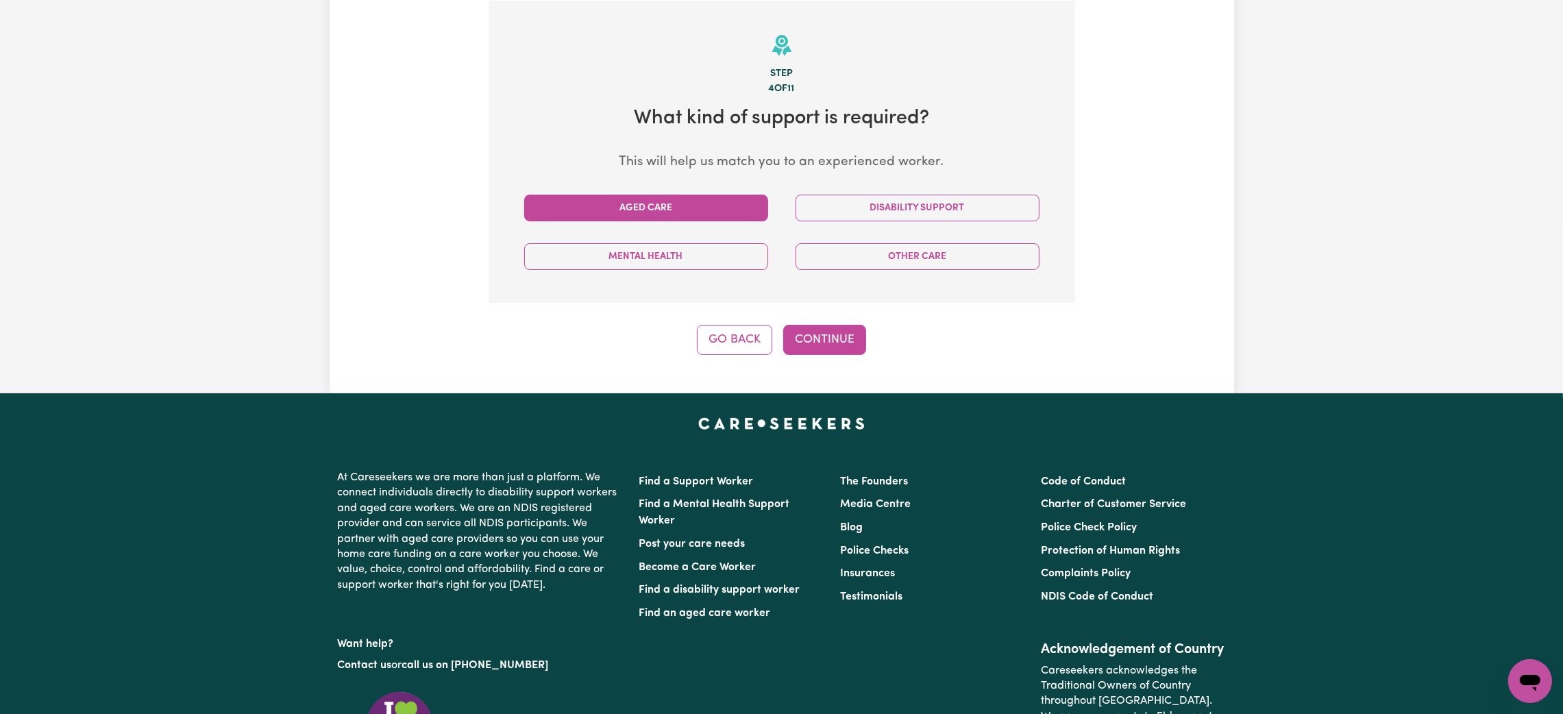
click at [688, 214] on button "Aged Care" at bounding box center [646, 208] width 244 height 27
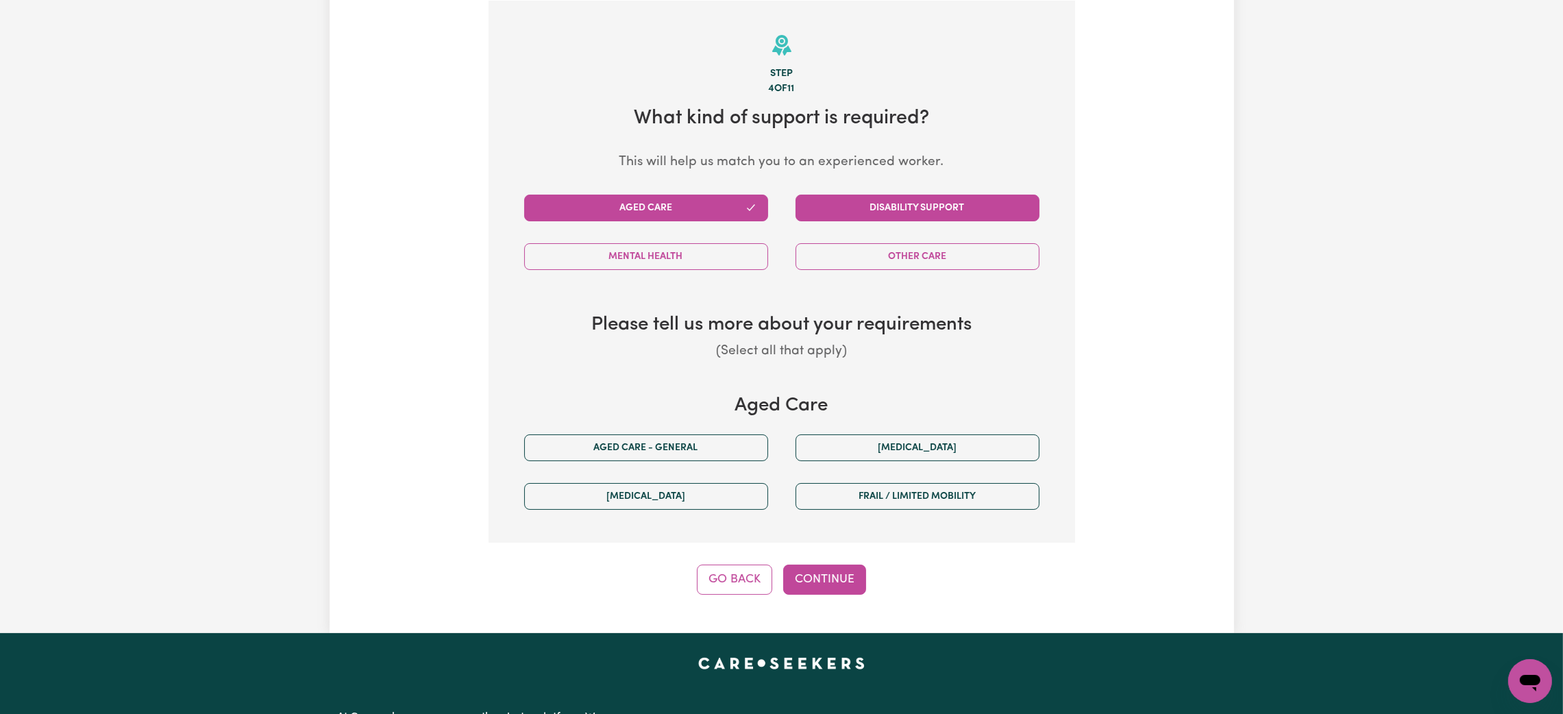
drag, startPoint x: 939, startPoint y: 199, endPoint x: 916, endPoint y: 213, distance: 26.4
click at [937, 199] on button "Disability Support" at bounding box center [918, 208] width 244 height 27
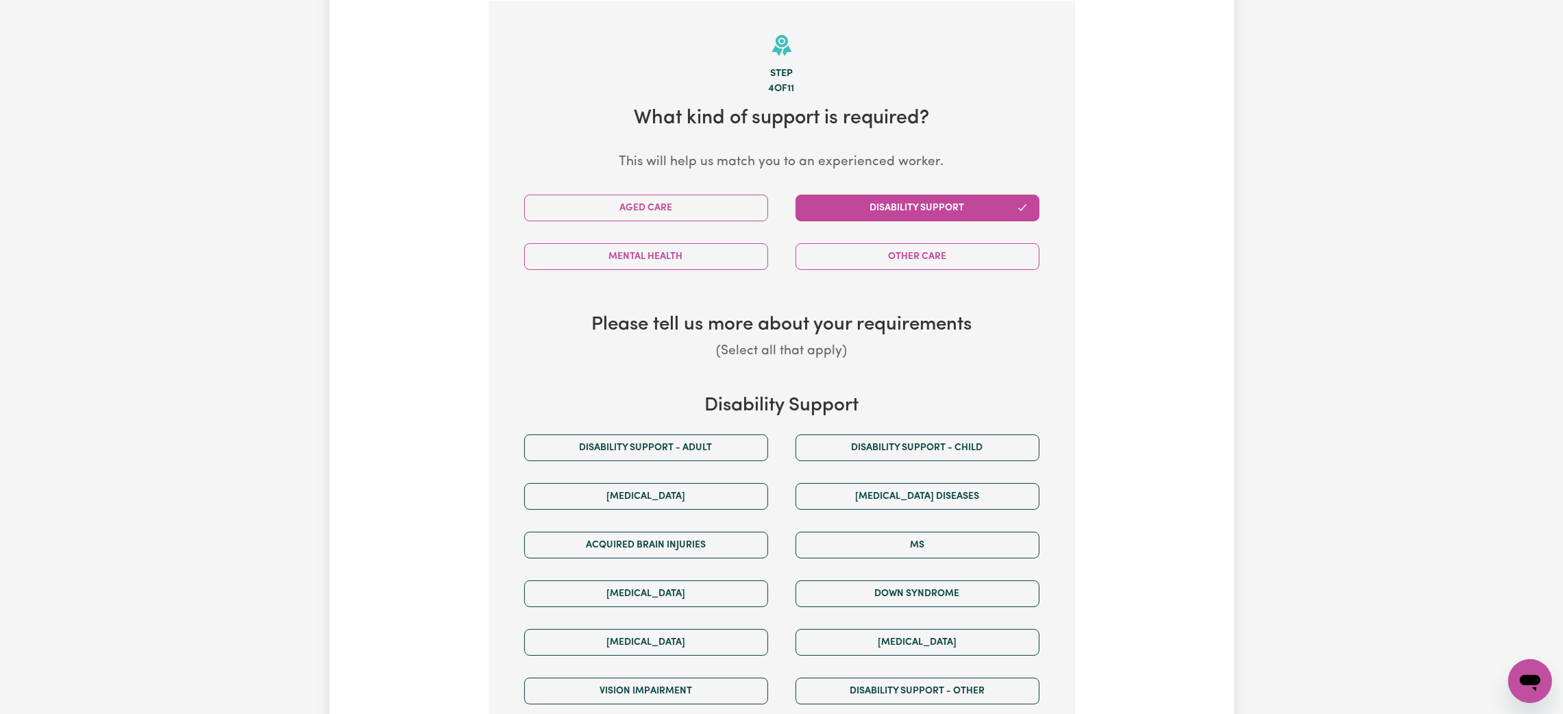
click at [667, 412] on h3 "Disability Support" at bounding box center [781, 406] width 543 height 23
drag, startPoint x: 663, startPoint y: 442, endPoint x: 669, endPoint y: 451, distance: 10.8
click at [663, 446] on button "Disability support - Adult" at bounding box center [646, 447] width 244 height 27
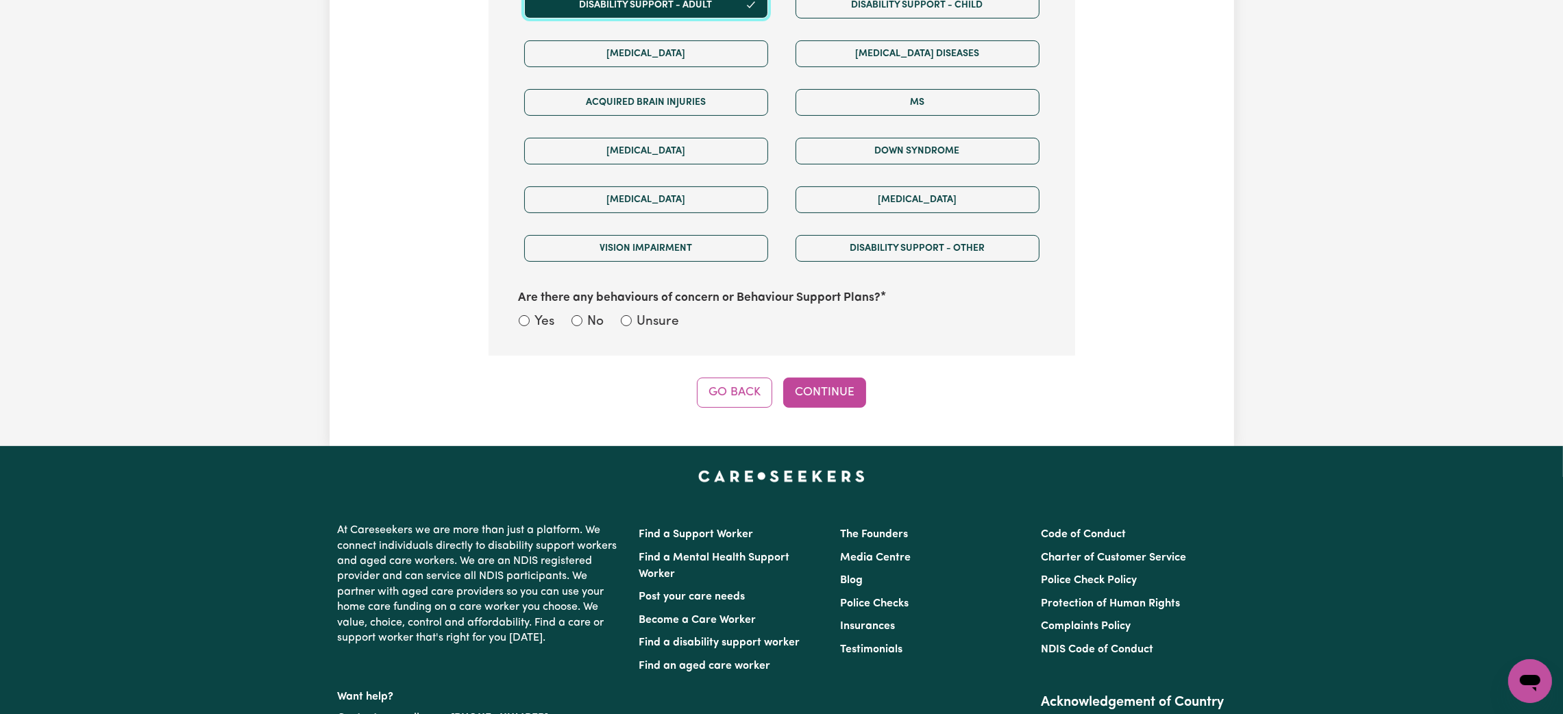
scroll to position [814, 0]
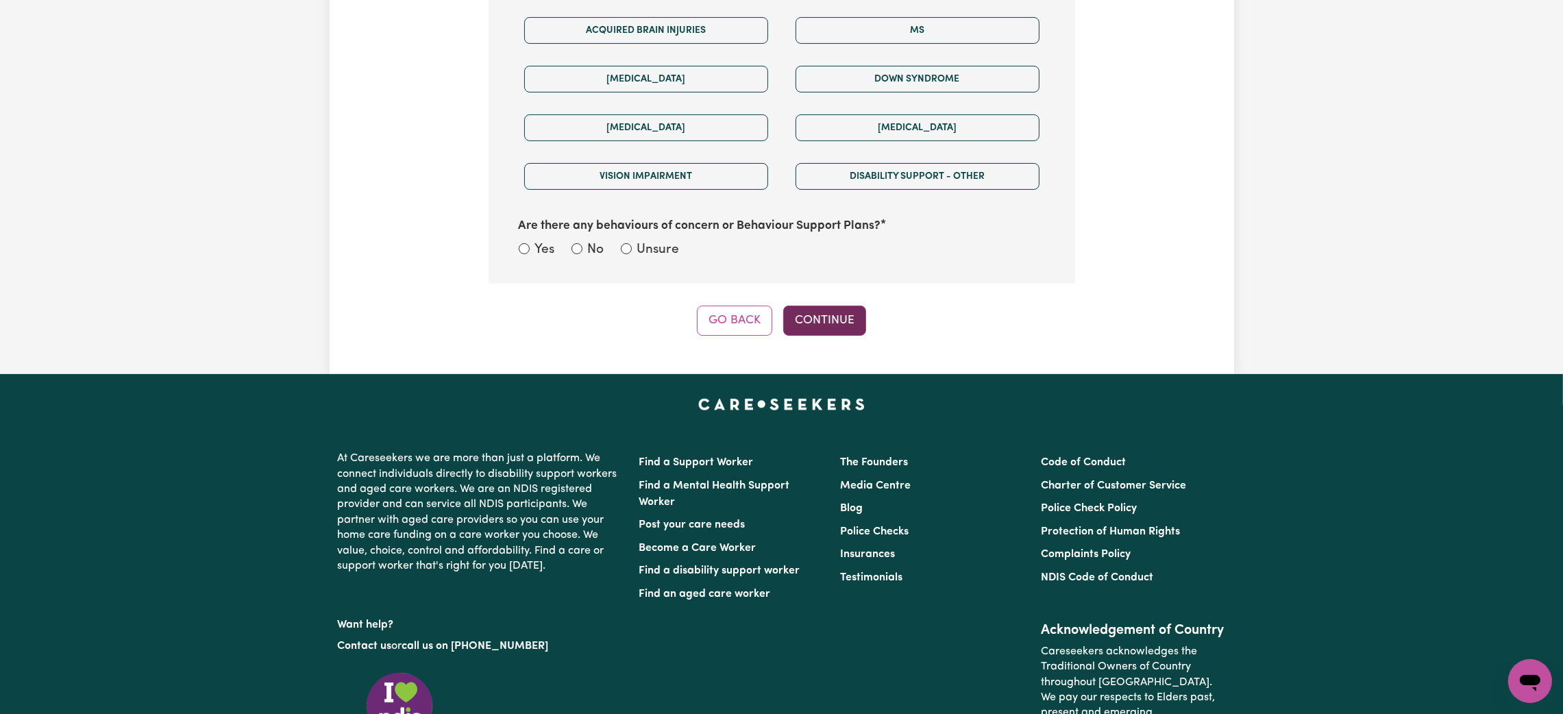
click at [806, 318] on button "Continue" at bounding box center [824, 321] width 83 height 30
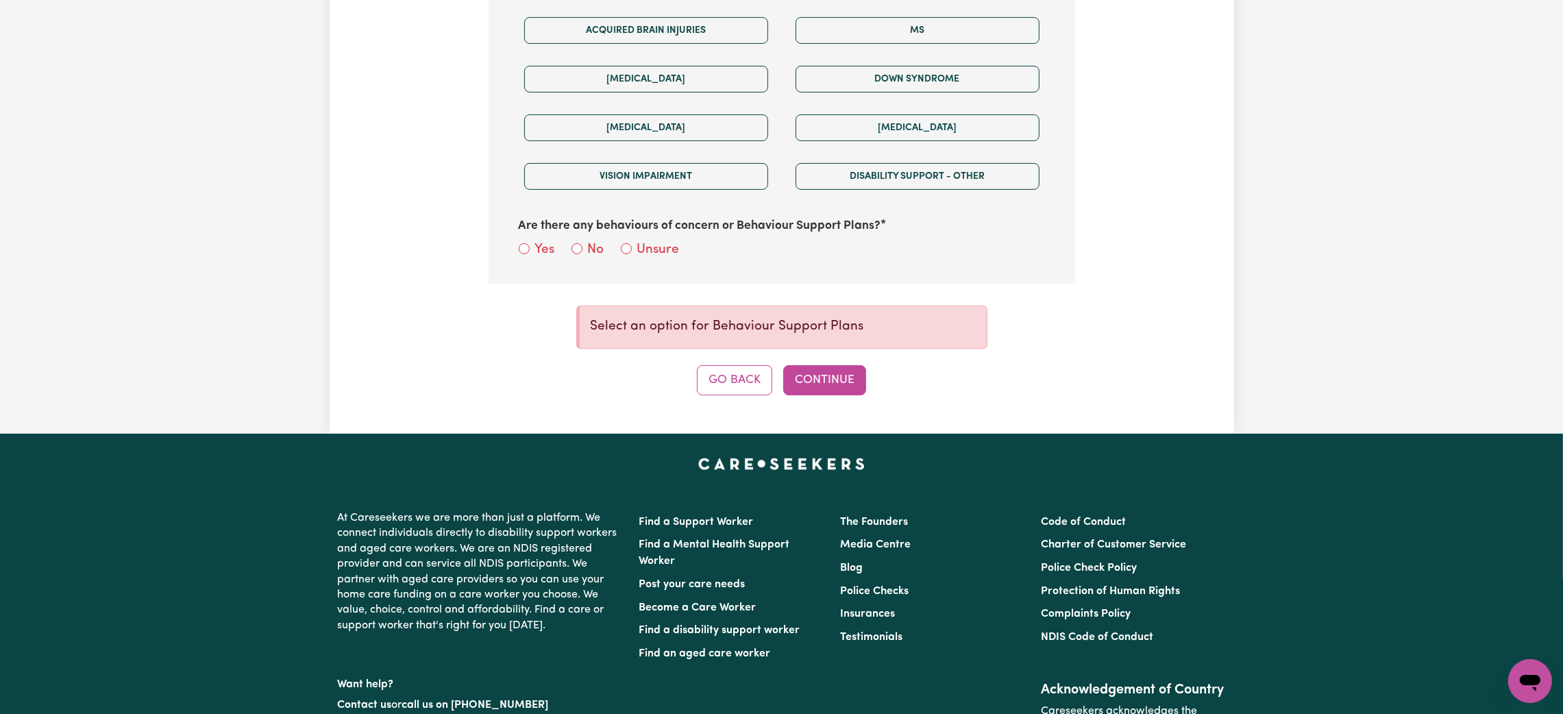
click at [582, 249] on div "No" at bounding box center [587, 251] width 33 height 20
click at [579, 245] on input "No" at bounding box center [576, 248] width 11 height 11
radio input "true"
click at [846, 389] on button "Continue" at bounding box center [824, 380] width 83 height 30
select select "Australian"
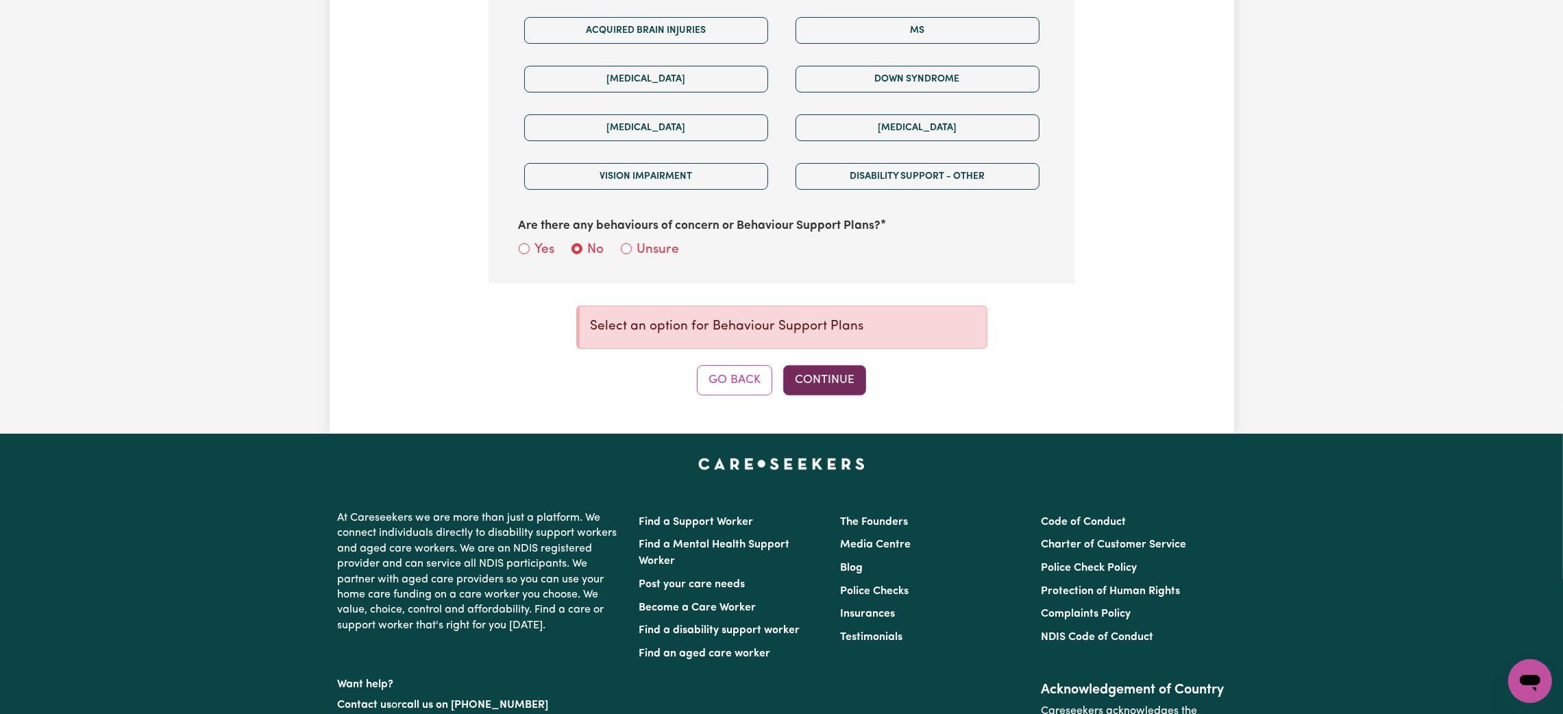
select select "email"
select select "NDIS_FUNDING_PLAN_MANAGED"
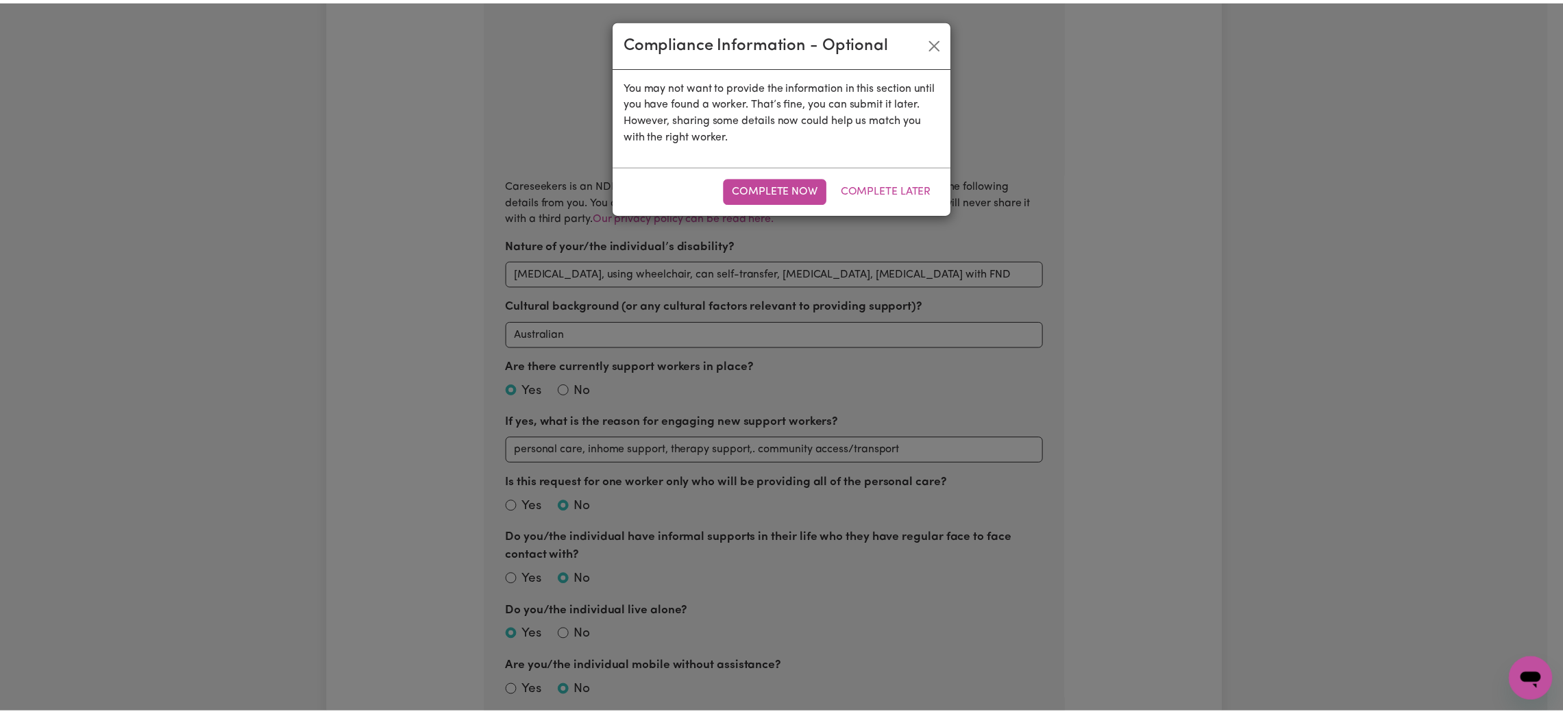
scroll to position [299, 0]
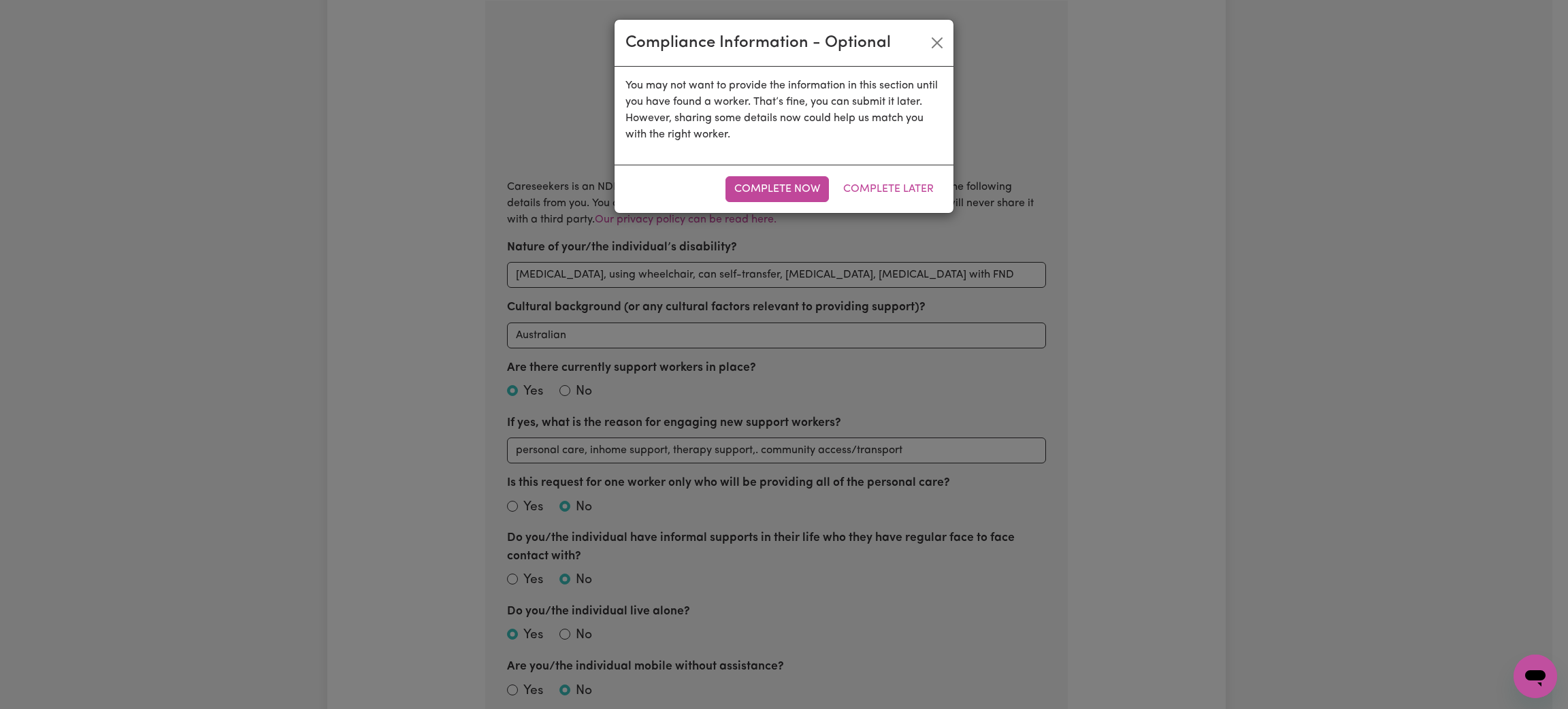
click at [891, 174] on div "Complete Now Complete Later" at bounding box center [784, 189] width 339 height 49
click at [888, 192] on button "Complete Later" at bounding box center [888, 189] width 108 height 26
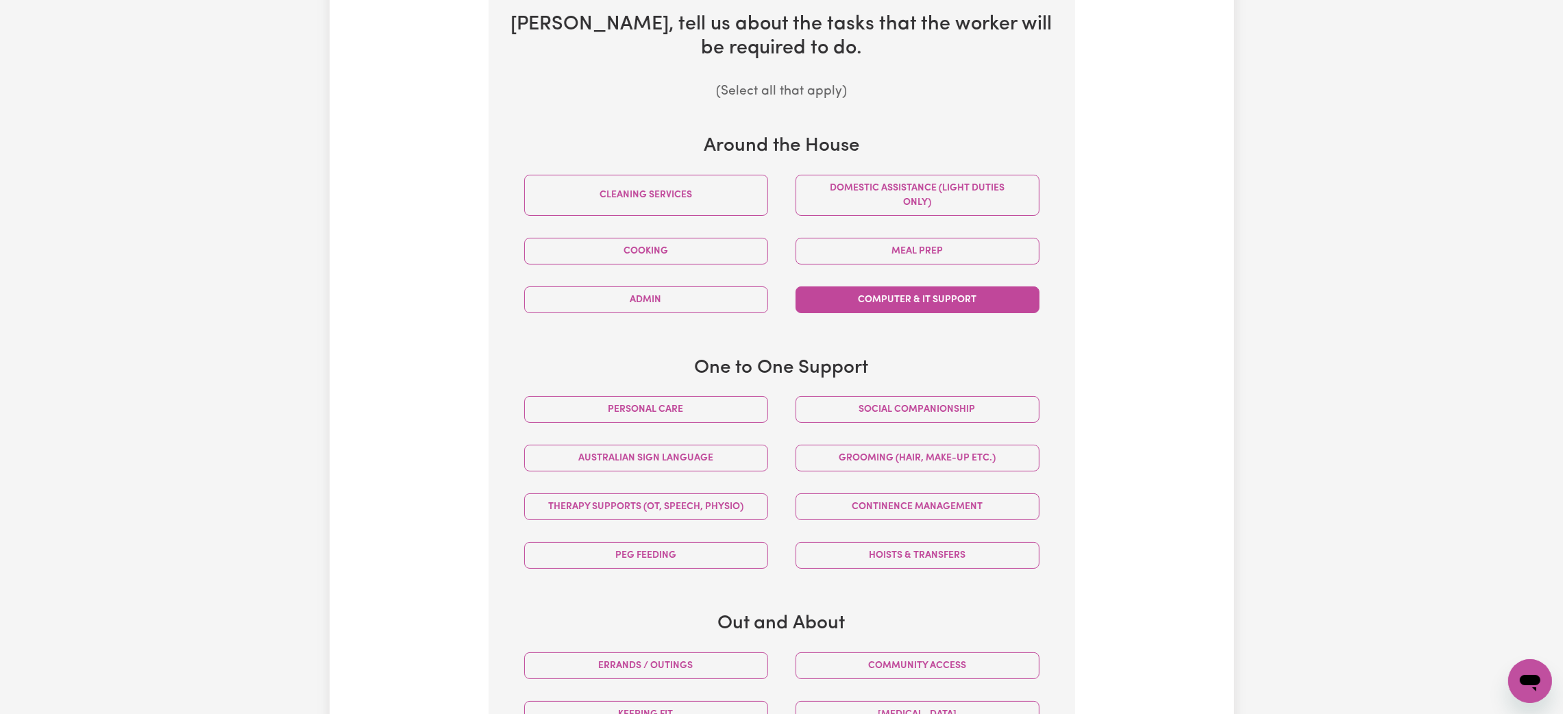
scroll to position [505, 0]
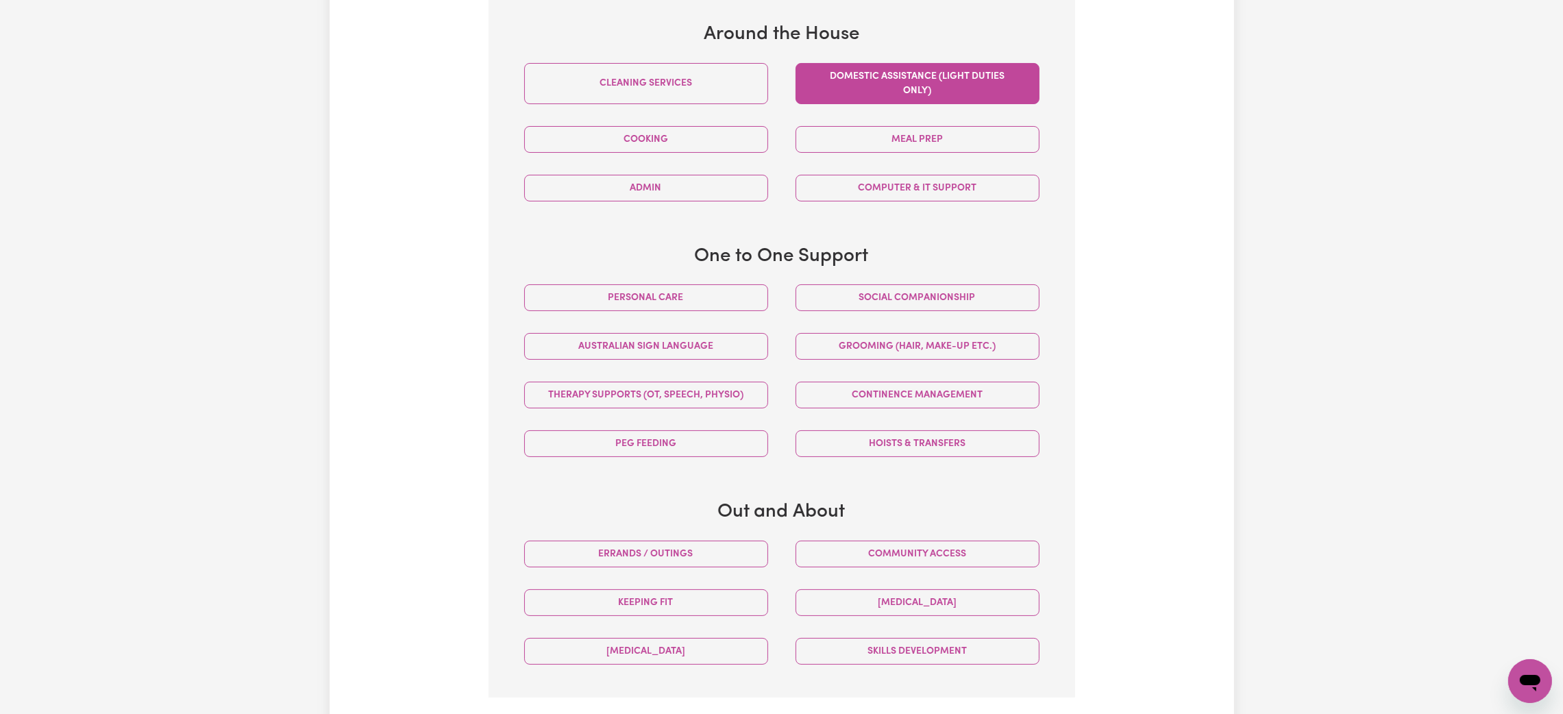
drag, startPoint x: 710, startPoint y: 76, endPoint x: 887, endPoint y: 76, distance: 177.5
click at [721, 76] on button "Cleaning services" at bounding box center [646, 83] width 244 height 41
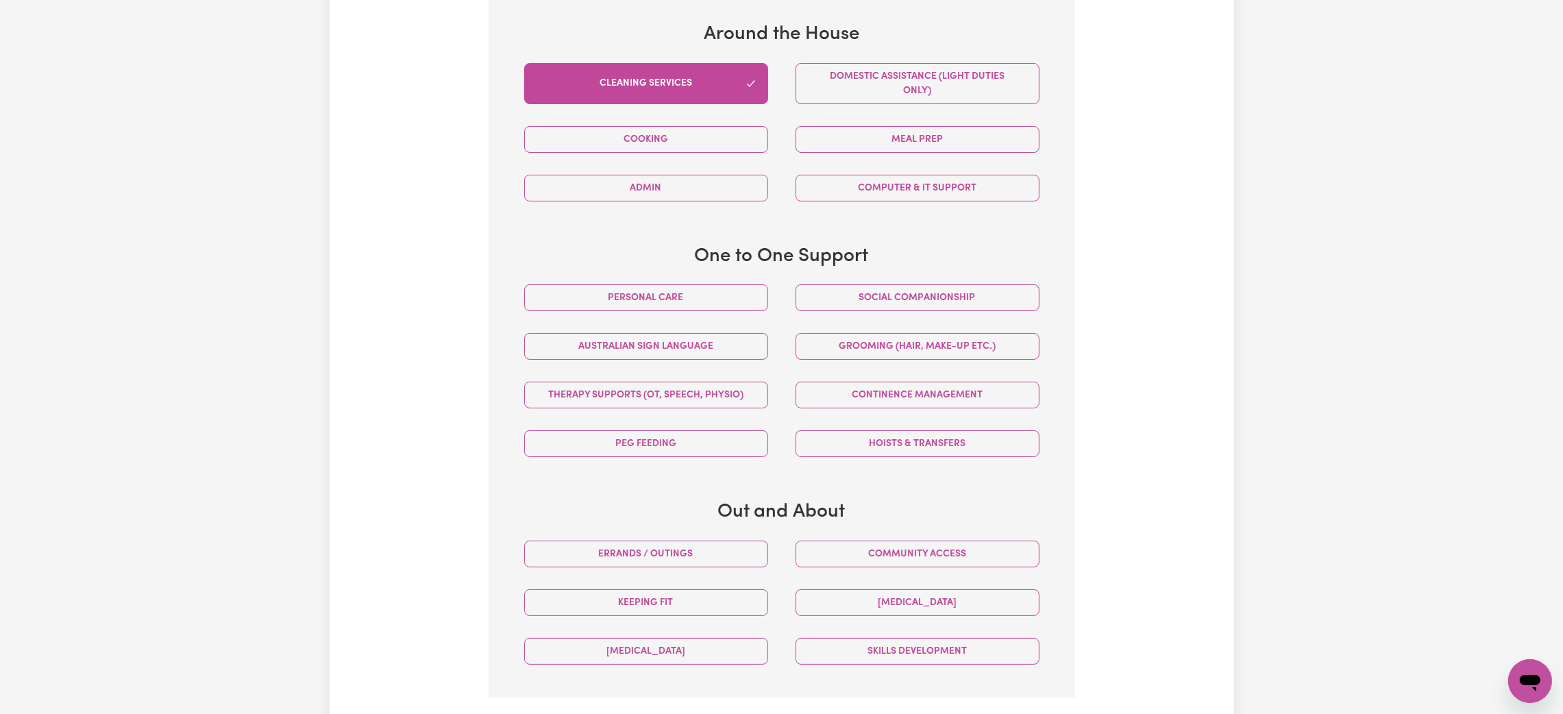
drag, startPoint x: 887, startPoint y: 76, endPoint x: 775, endPoint y: 150, distance: 134.6
click at [886, 86] on button "Domestic assistance (light duties only)" at bounding box center [918, 83] width 244 height 41
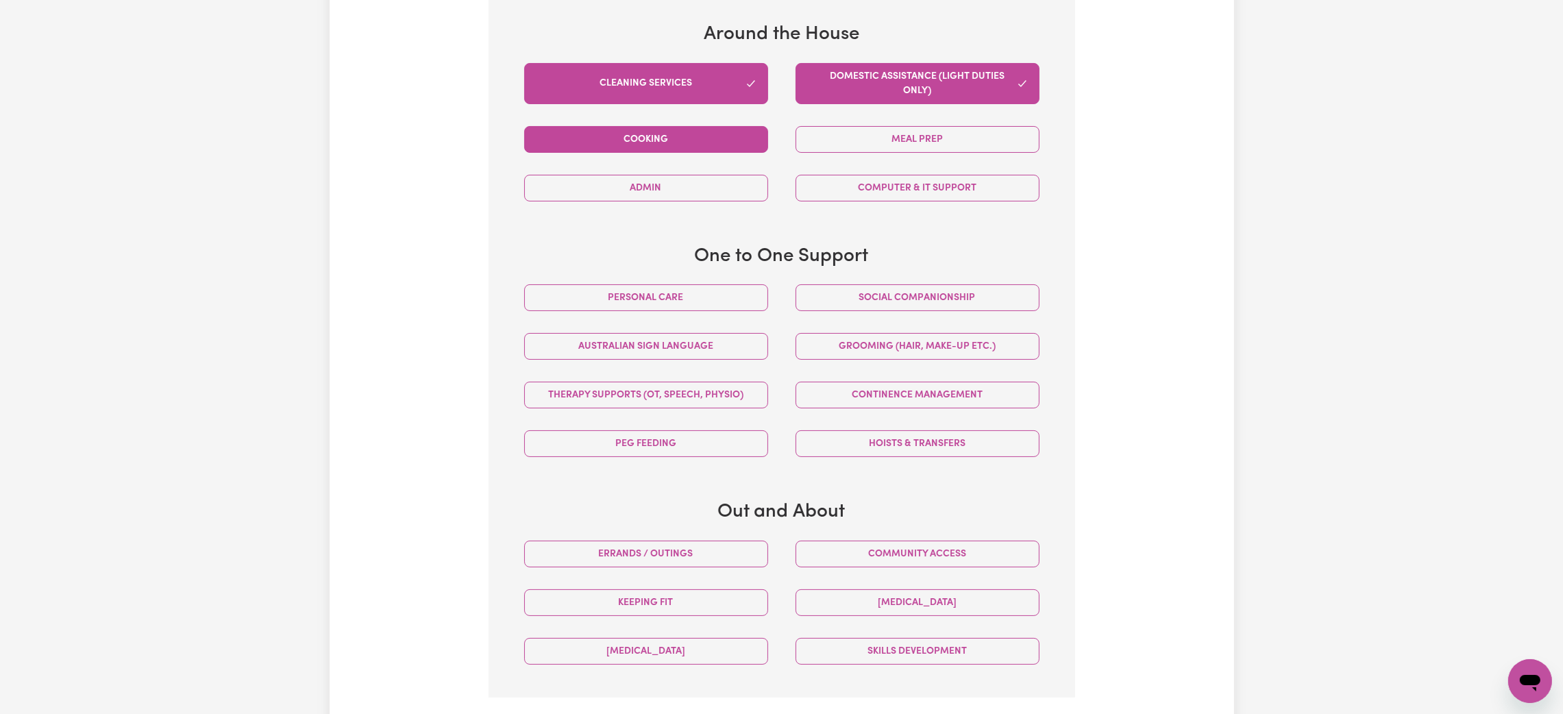
click at [761, 139] on button "Cooking" at bounding box center [646, 139] width 244 height 27
drag, startPoint x: 830, startPoint y: 144, endPoint x: 776, endPoint y: 234, distance: 104.8
click at [831, 144] on button "Meal prep" at bounding box center [918, 139] width 244 height 27
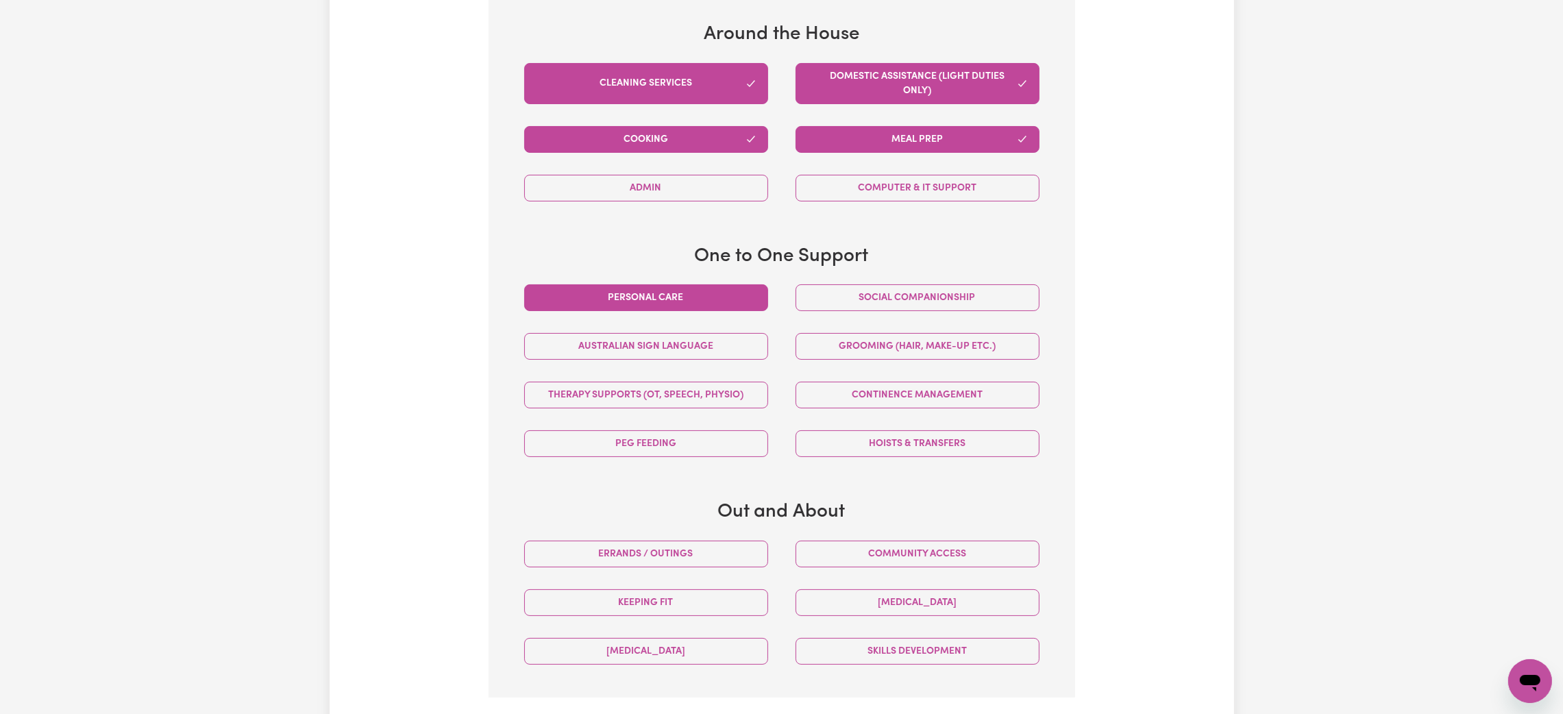
click at [724, 310] on button "Personal care" at bounding box center [646, 297] width 244 height 27
drag, startPoint x: 800, startPoint y: 304, endPoint x: 806, endPoint y: 304, distance: 6.9
click at [801, 304] on button "Social companionship" at bounding box center [918, 297] width 244 height 27
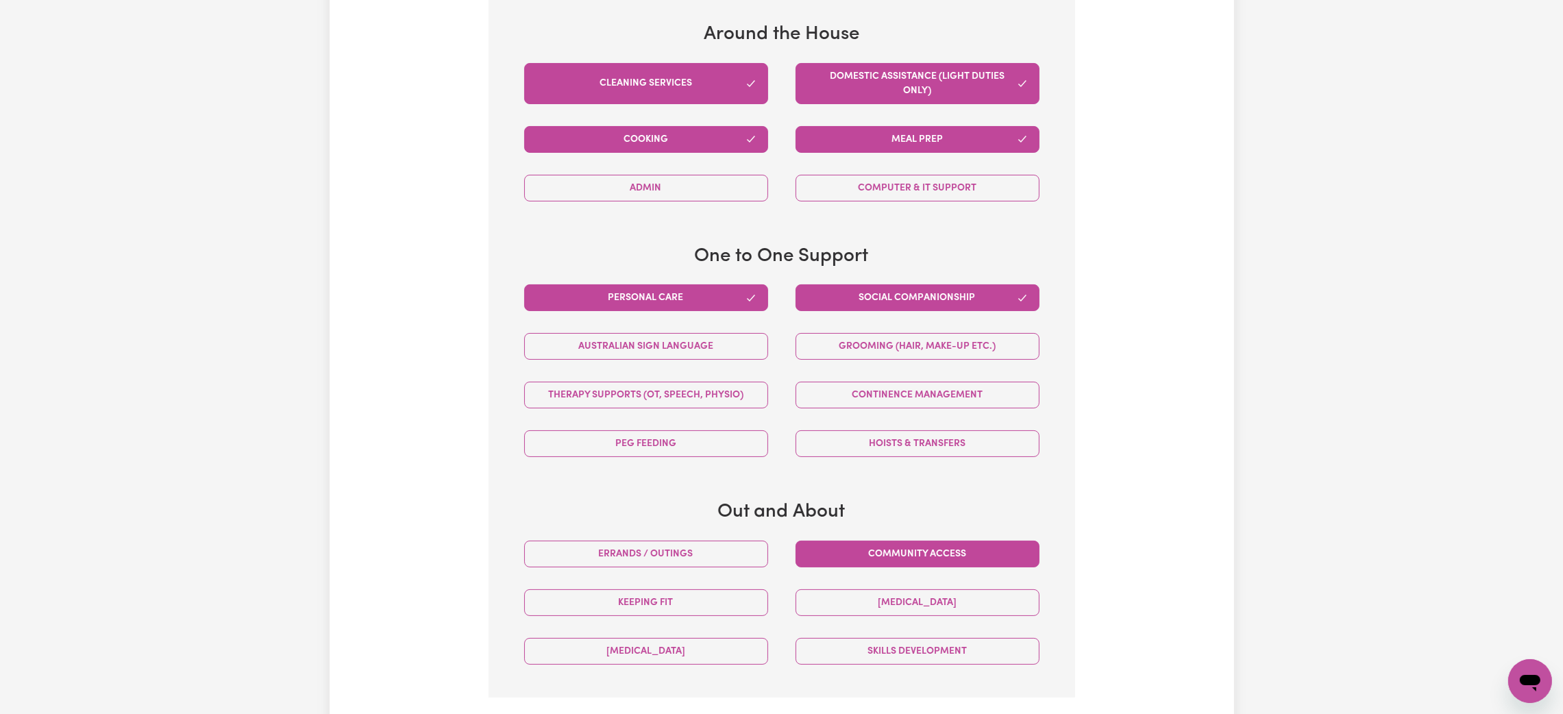
drag, startPoint x: 706, startPoint y: 551, endPoint x: 868, endPoint y: 555, distance: 162.4
click at [709, 551] on button "Errands / Outings" at bounding box center [646, 554] width 244 height 27
click at [870, 557] on button "Community access" at bounding box center [918, 554] width 244 height 27
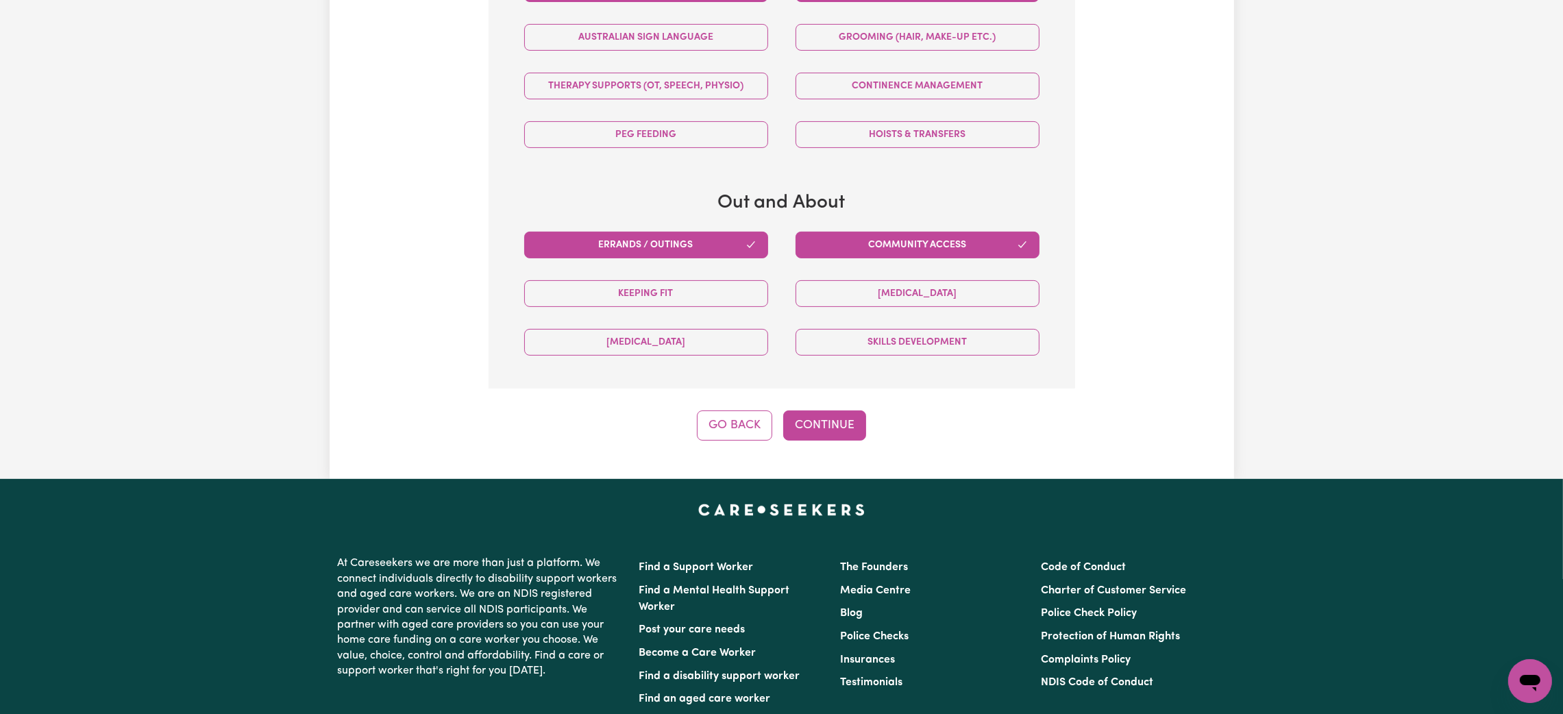
click at [827, 426] on button "Continue" at bounding box center [824, 425] width 83 height 30
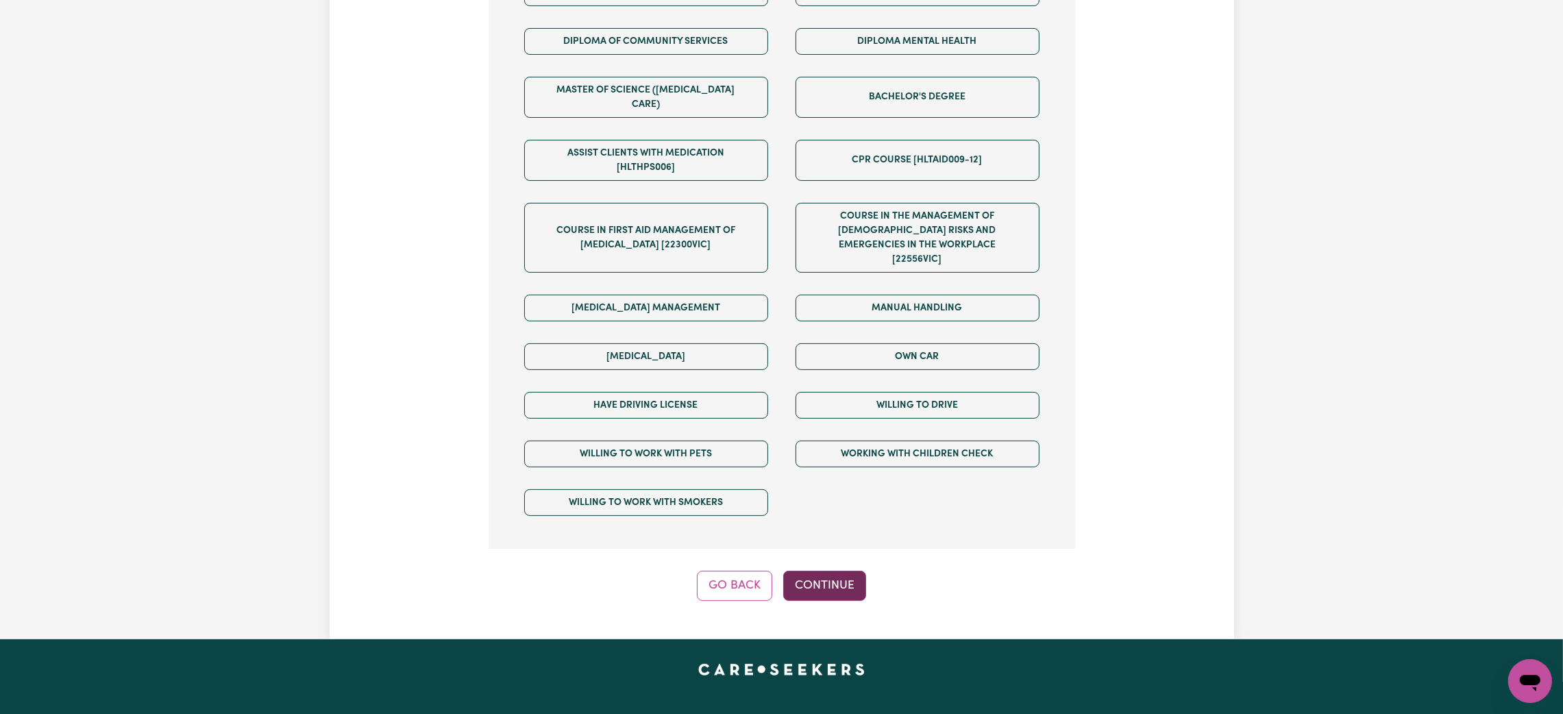
click at [837, 571] on button "Continue" at bounding box center [824, 586] width 83 height 30
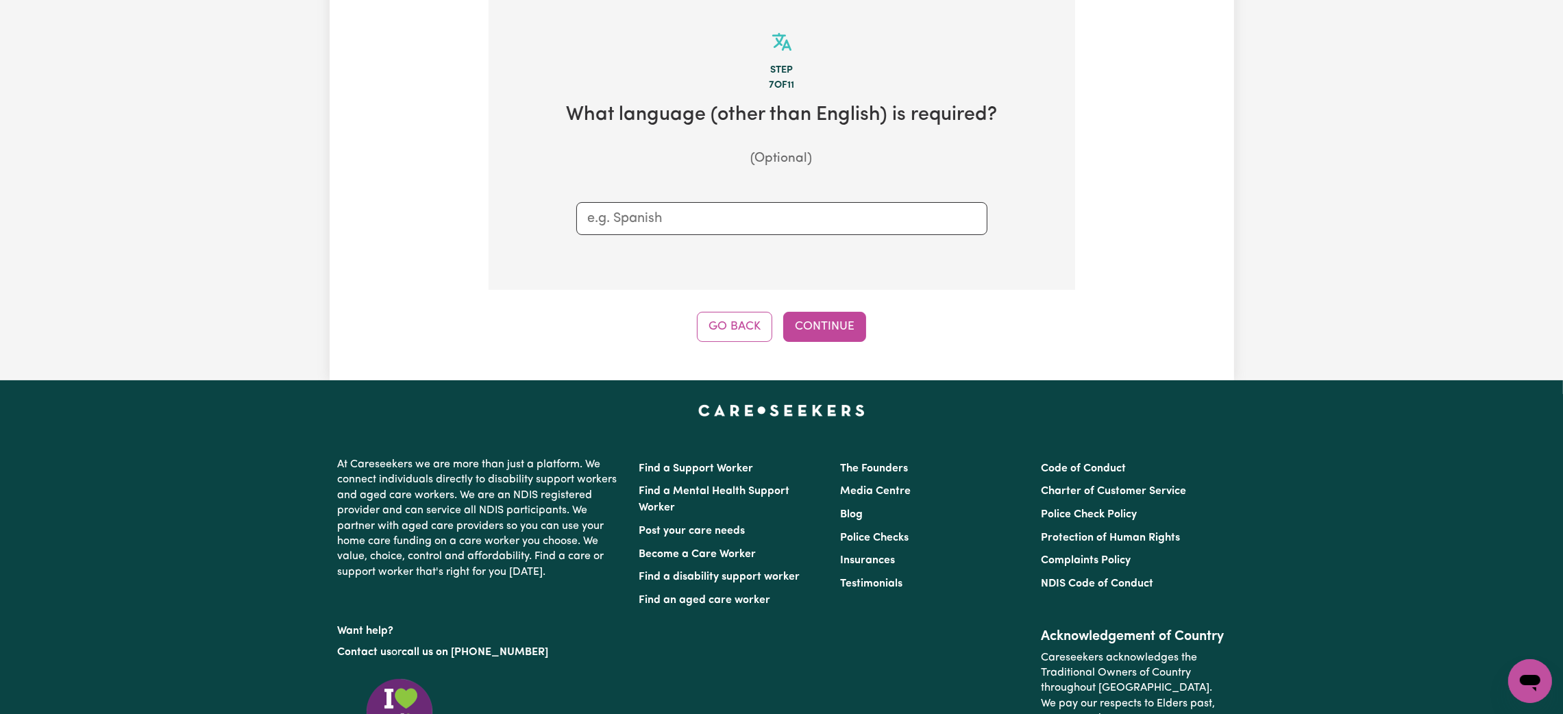
scroll to position [299, 0]
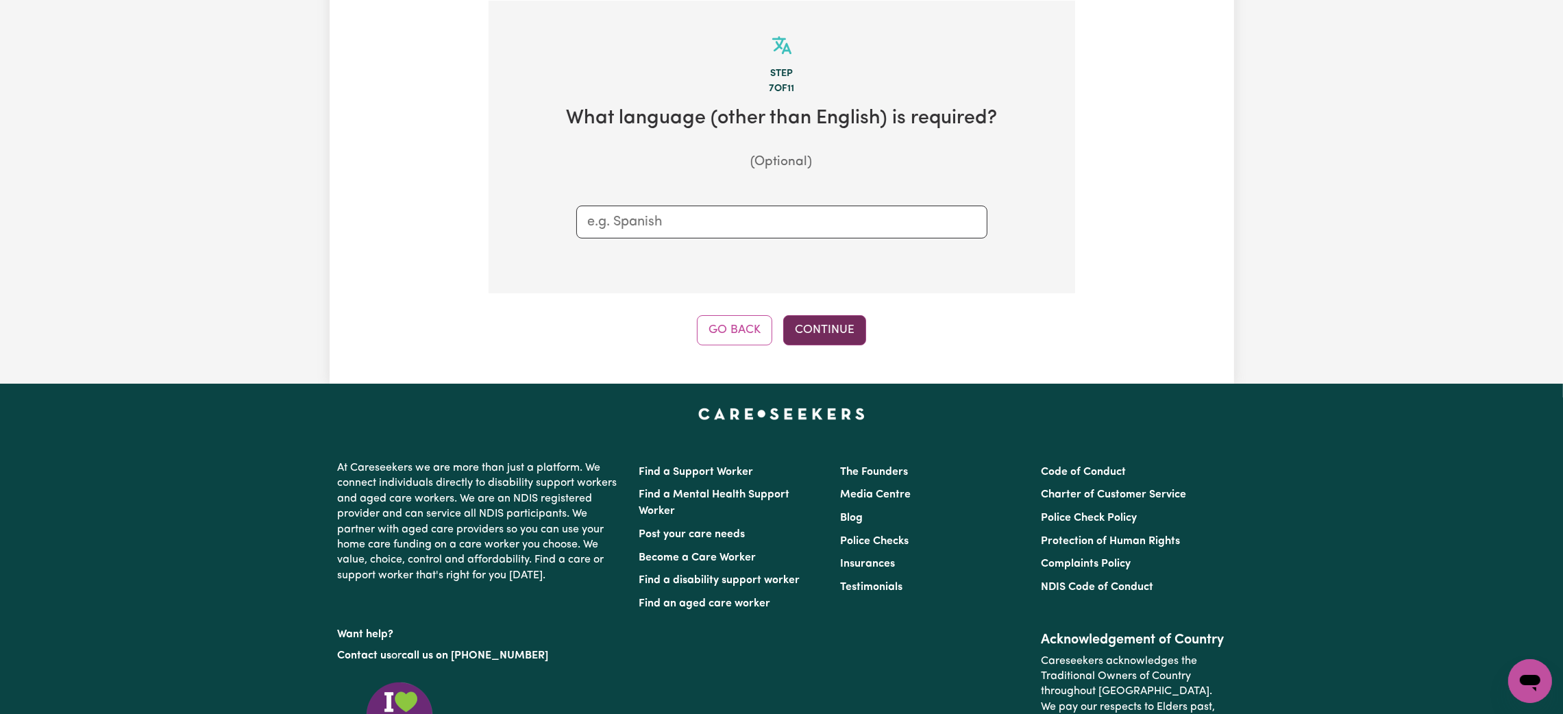
click at [838, 343] on button "Continue" at bounding box center [824, 330] width 83 height 30
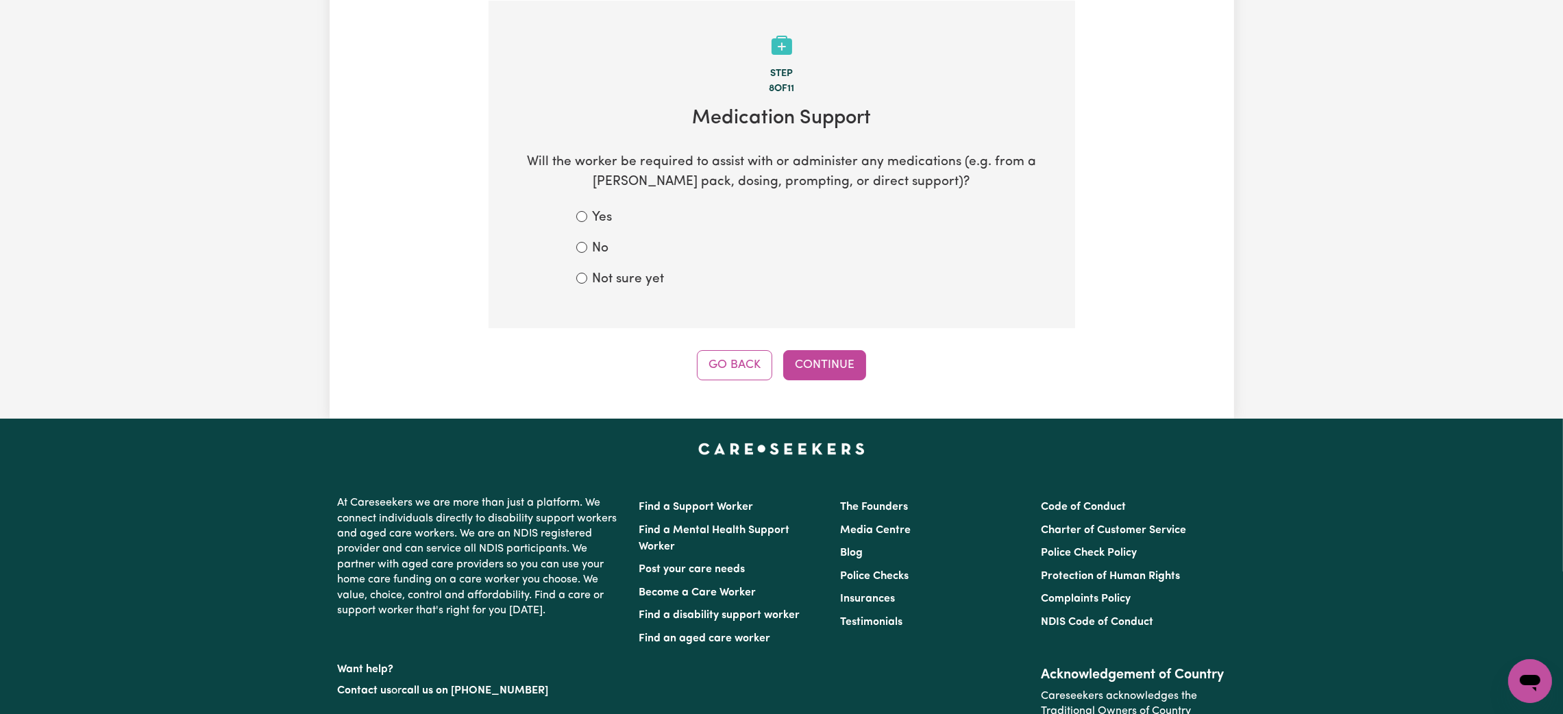
drag, startPoint x: 602, startPoint y: 246, endPoint x: 753, endPoint y: 312, distance: 165.1
click at [601, 246] on label "No" at bounding box center [601, 249] width 16 height 20
click at [587, 246] on input "No" at bounding box center [581, 247] width 11 height 11
radio input "true"
click at [817, 354] on button "Continue" at bounding box center [824, 365] width 83 height 30
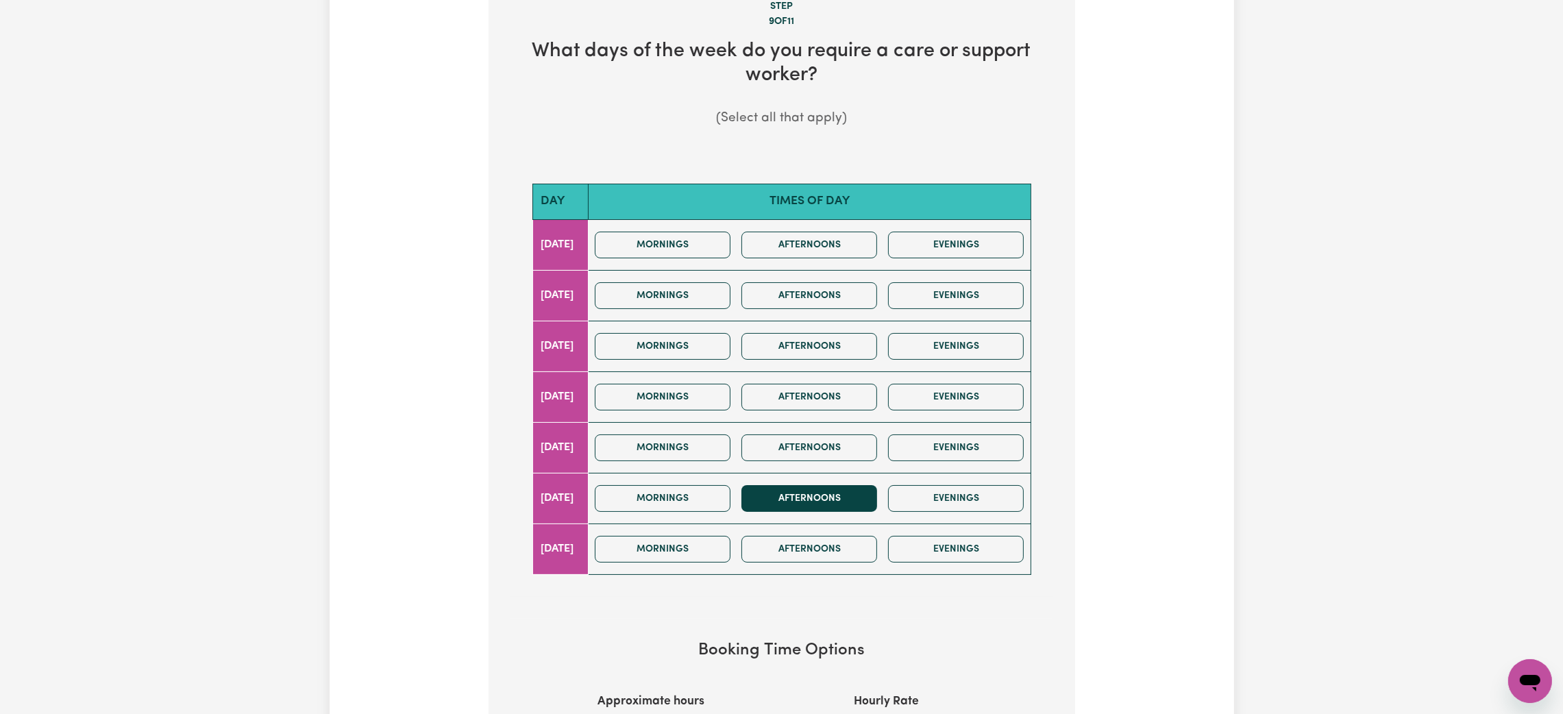
scroll to position [403, 0]
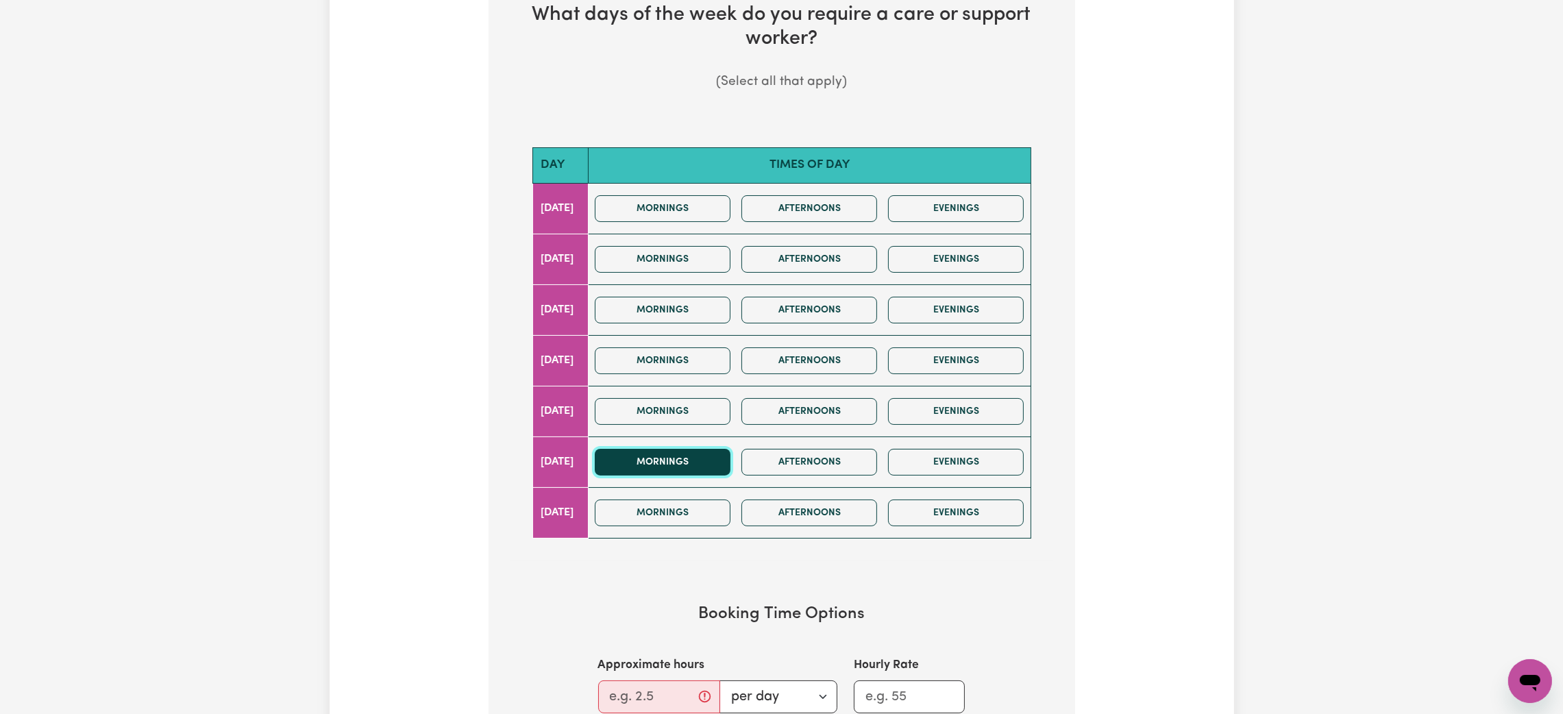
drag, startPoint x: 674, startPoint y: 469, endPoint x: 696, endPoint y: 469, distance: 22.6
click at [678, 469] on button "Mornings" at bounding box center [663, 462] width 136 height 27
click at [861, 467] on button "Afternoons" at bounding box center [809, 462] width 136 height 27
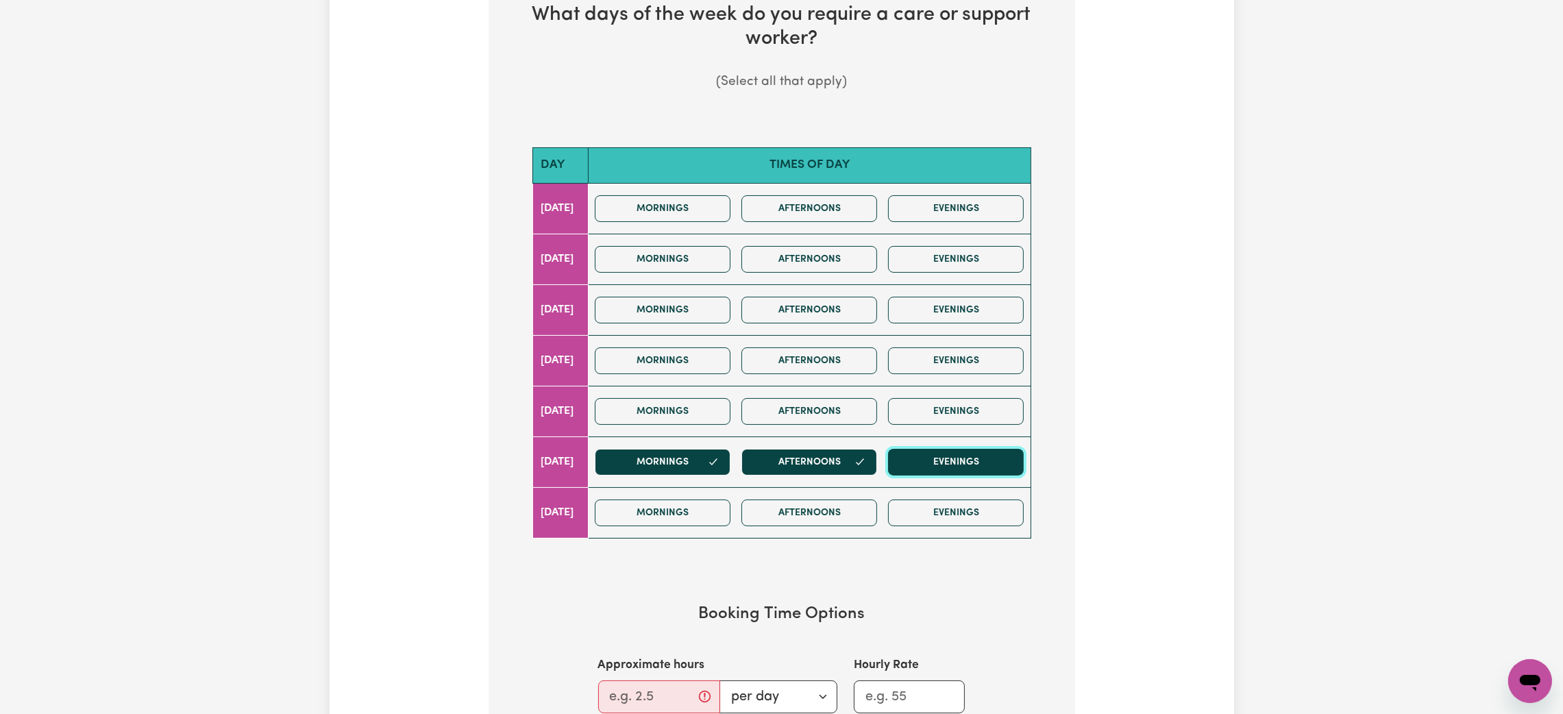
click at [948, 469] on button "Evenings" at bounding box center [956, 462] width 136 height 27
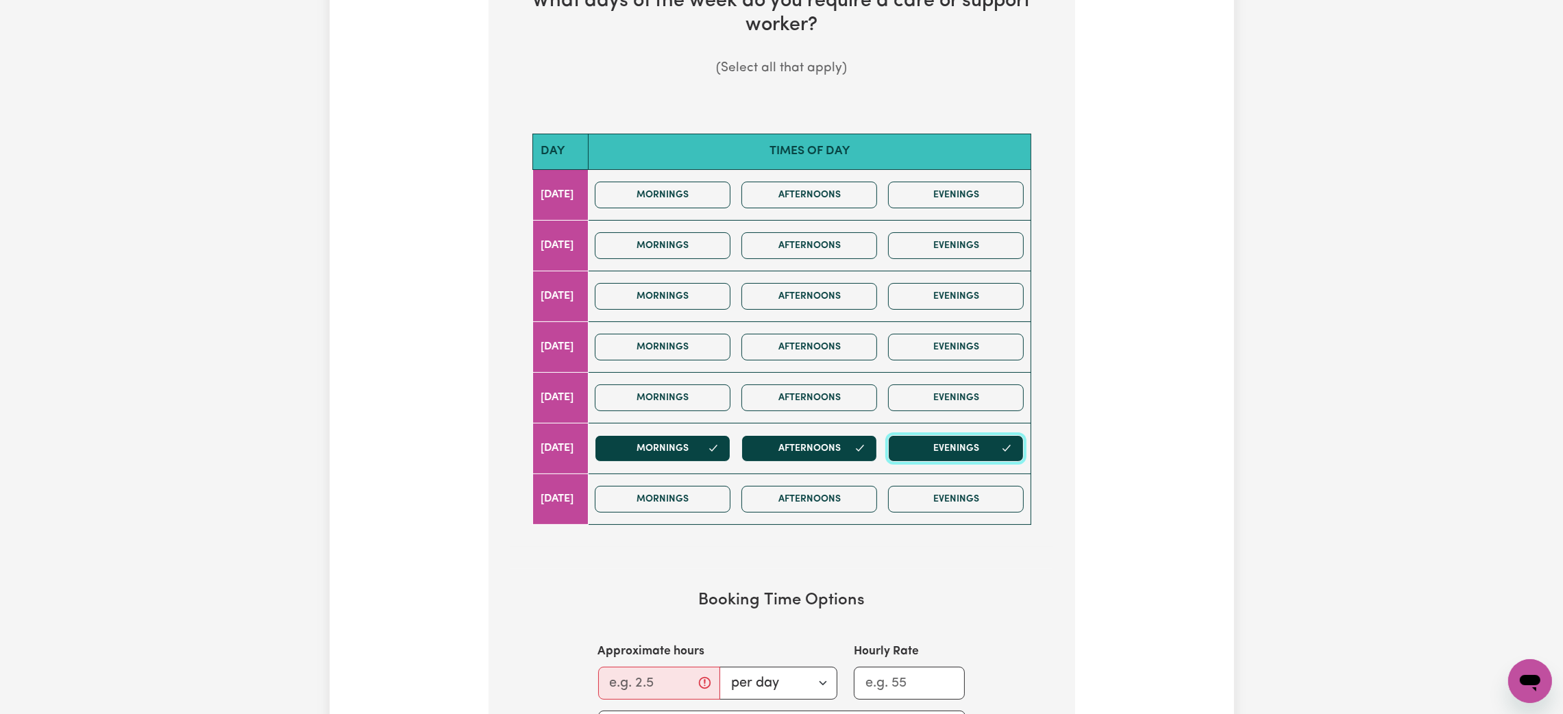
scroll to position [505, 0]
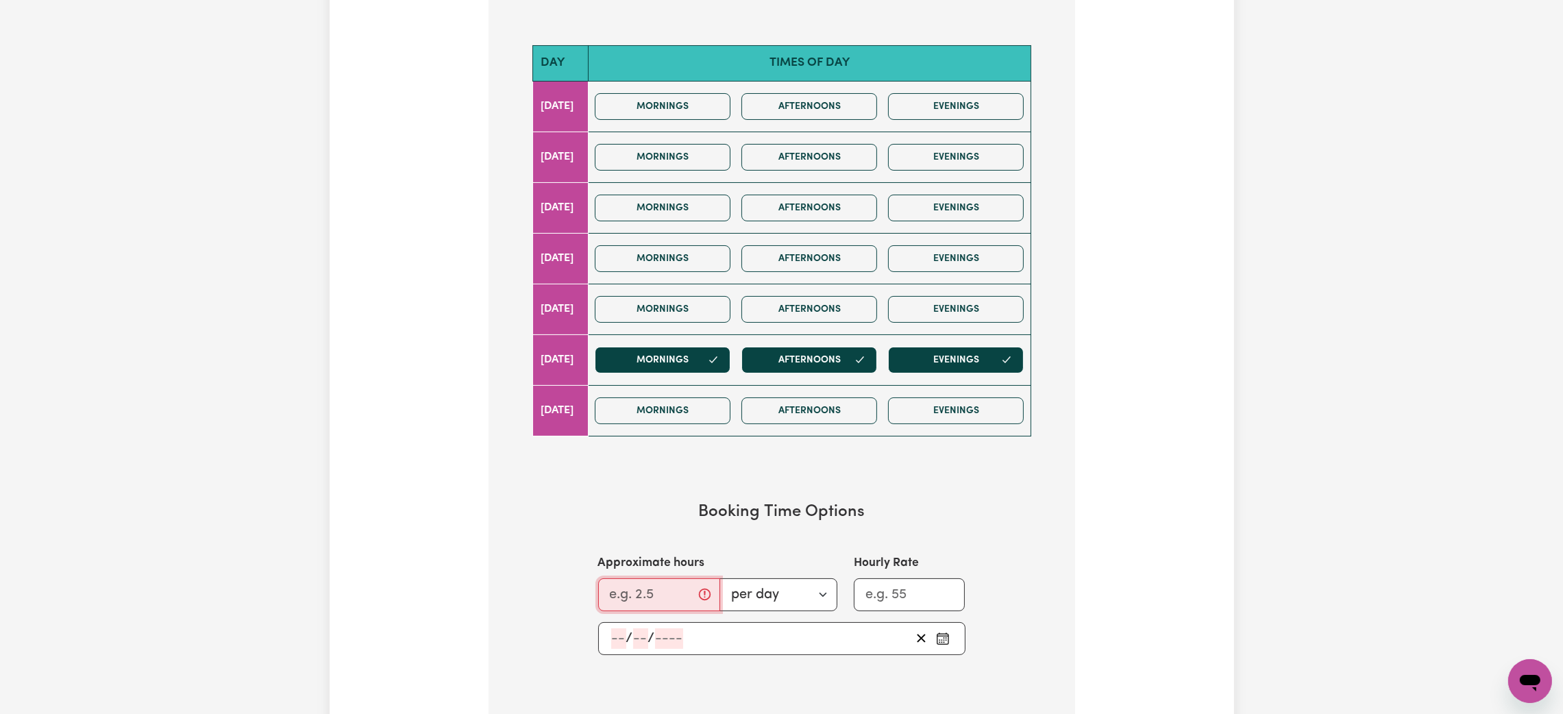
click at [648, 593] on input "Approximate hours" at bounding box center [659, 594] width 122 height 33
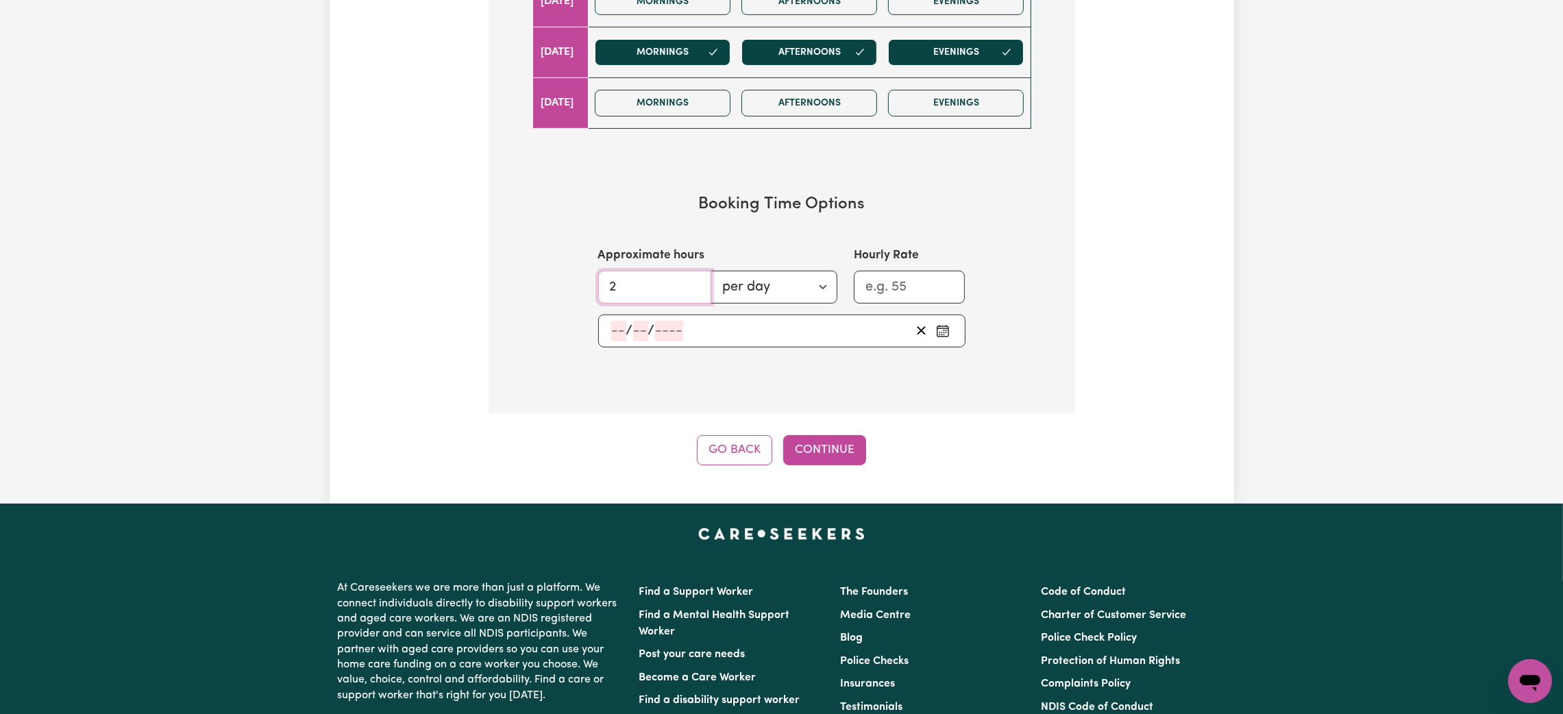
scroll to position [814, 0]
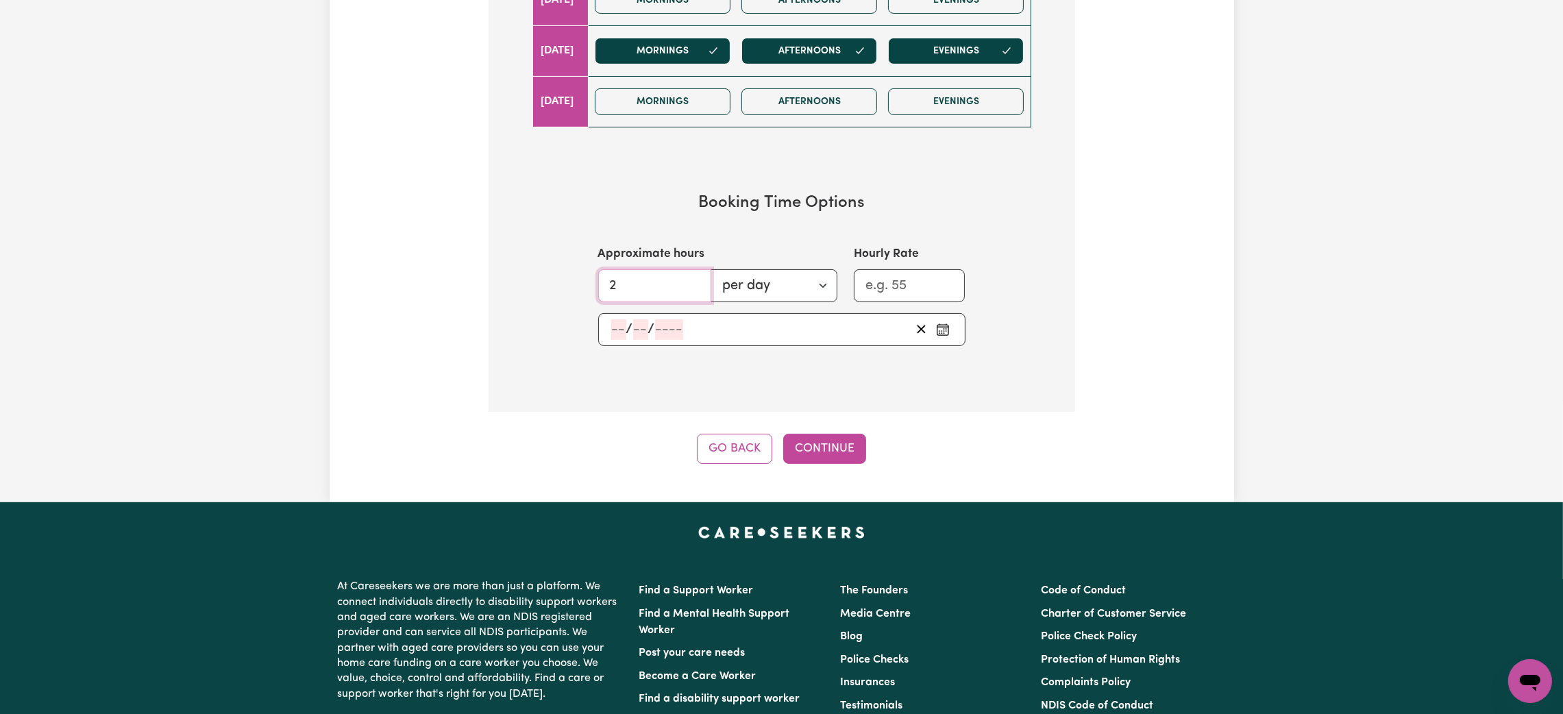
type input "2"
click at [826, 345] on div "/ /" at bounding box center [781, 329] width 367 height 33
click at [945, 323] on div "/ /" at bounding box center [781, 329] width 367 height 33
click at [934, 336] on button "Pick an approximate start date" at bounding box center [943, 329] width 22 height 21
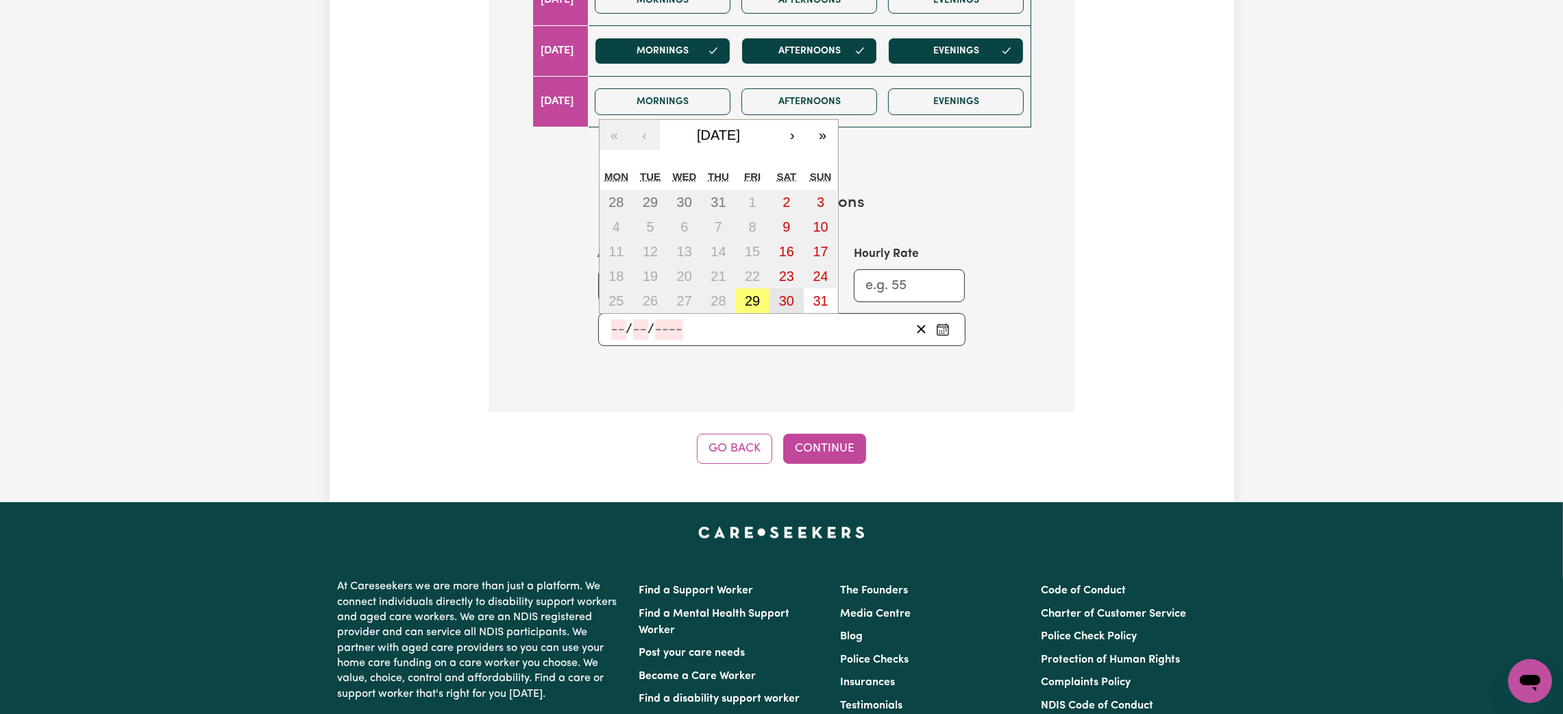
click at [783, 295] on abbr "30" at bounding box center [786, 300] width 15 height 15
type input "[DATE]"
type input "30"
type input "8"
type input "2025"
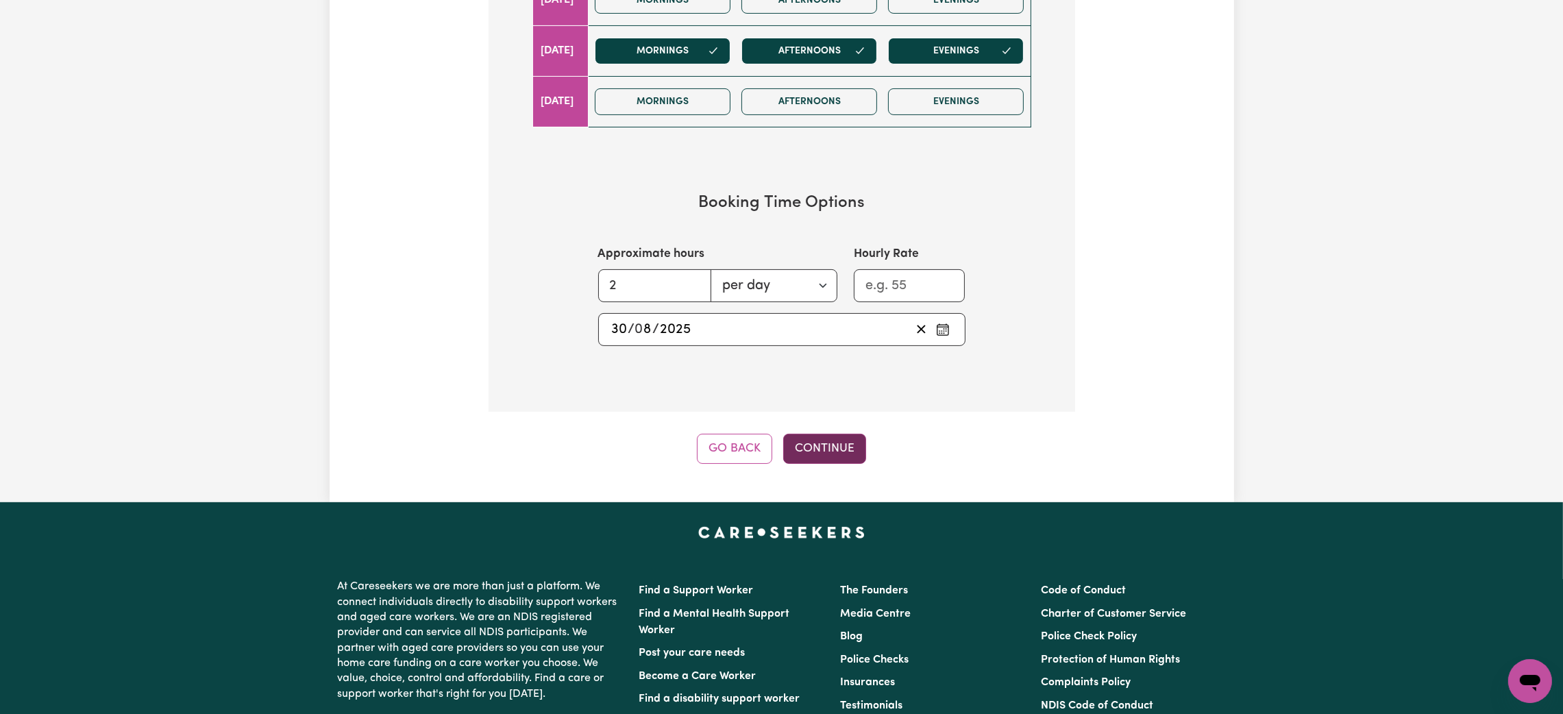
click at [832, 456] on button "Continue" at bounding box center [824, 449] width 83 height 30
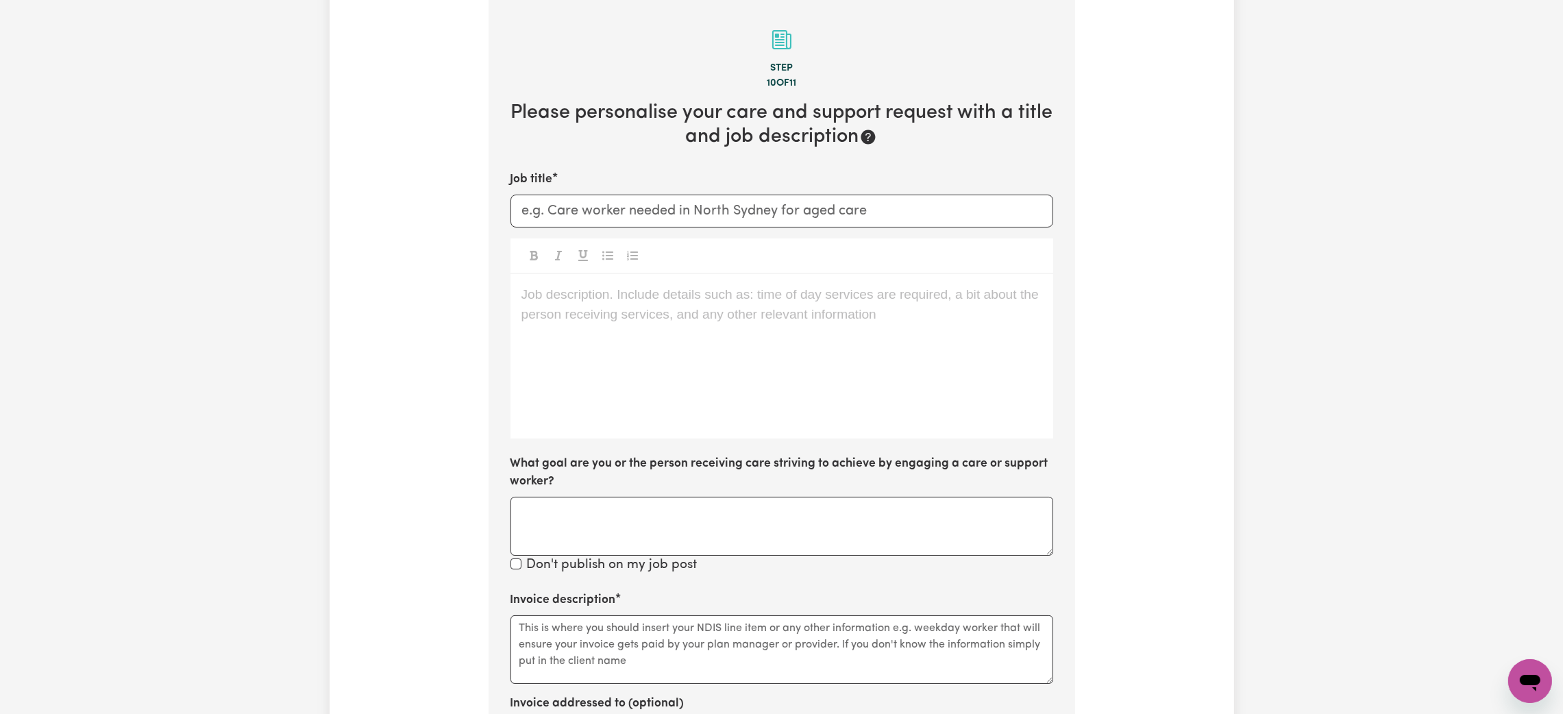
scroll to position [299, 0]
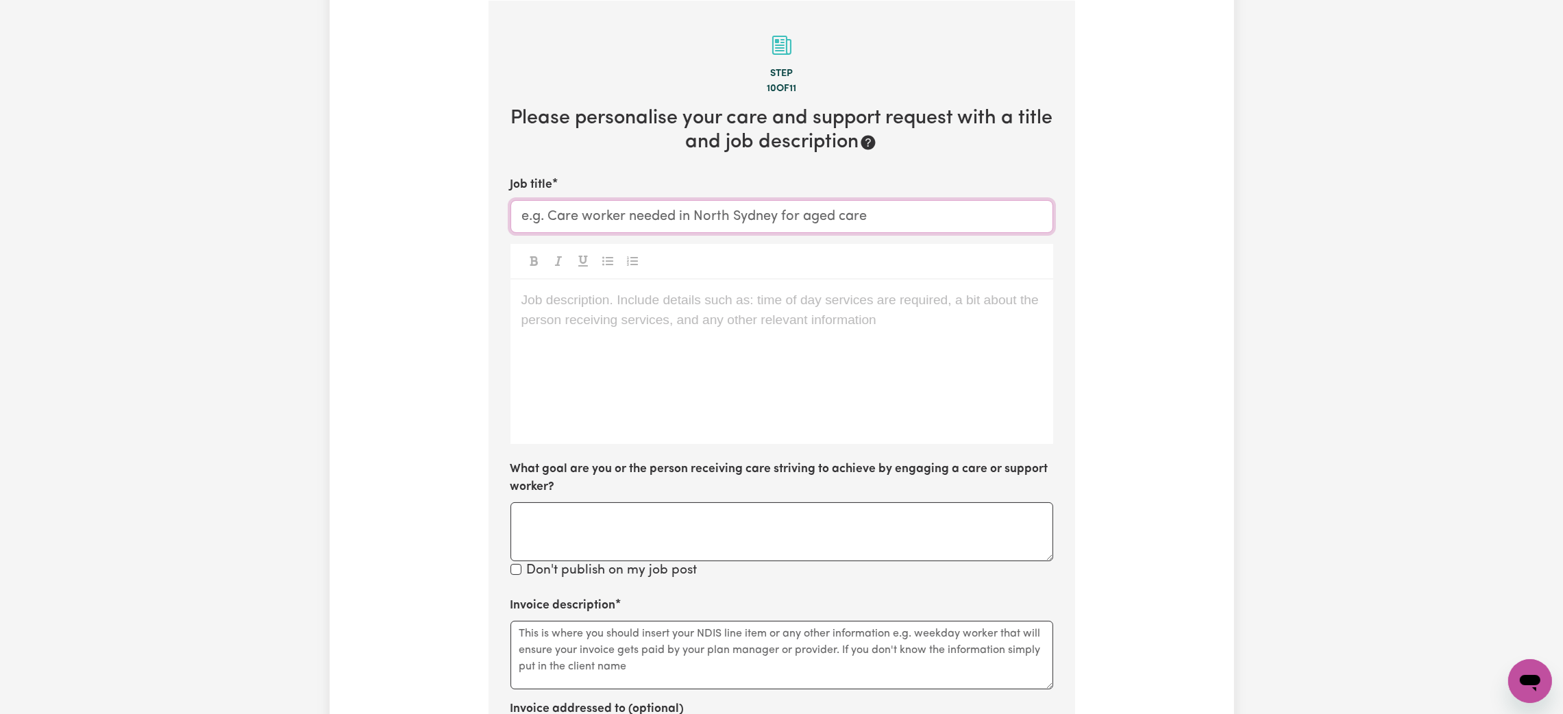
click at [634, 225] on input "Job title" at bounding box center [781, 216] width 543 height 33
type input "[DATE] Rate - NDIS Support Worker"
click at [658, 312] on div "Job description. Include details such as: time of day services are required, a …" at bounding box center [781, 362] width 543 height 164
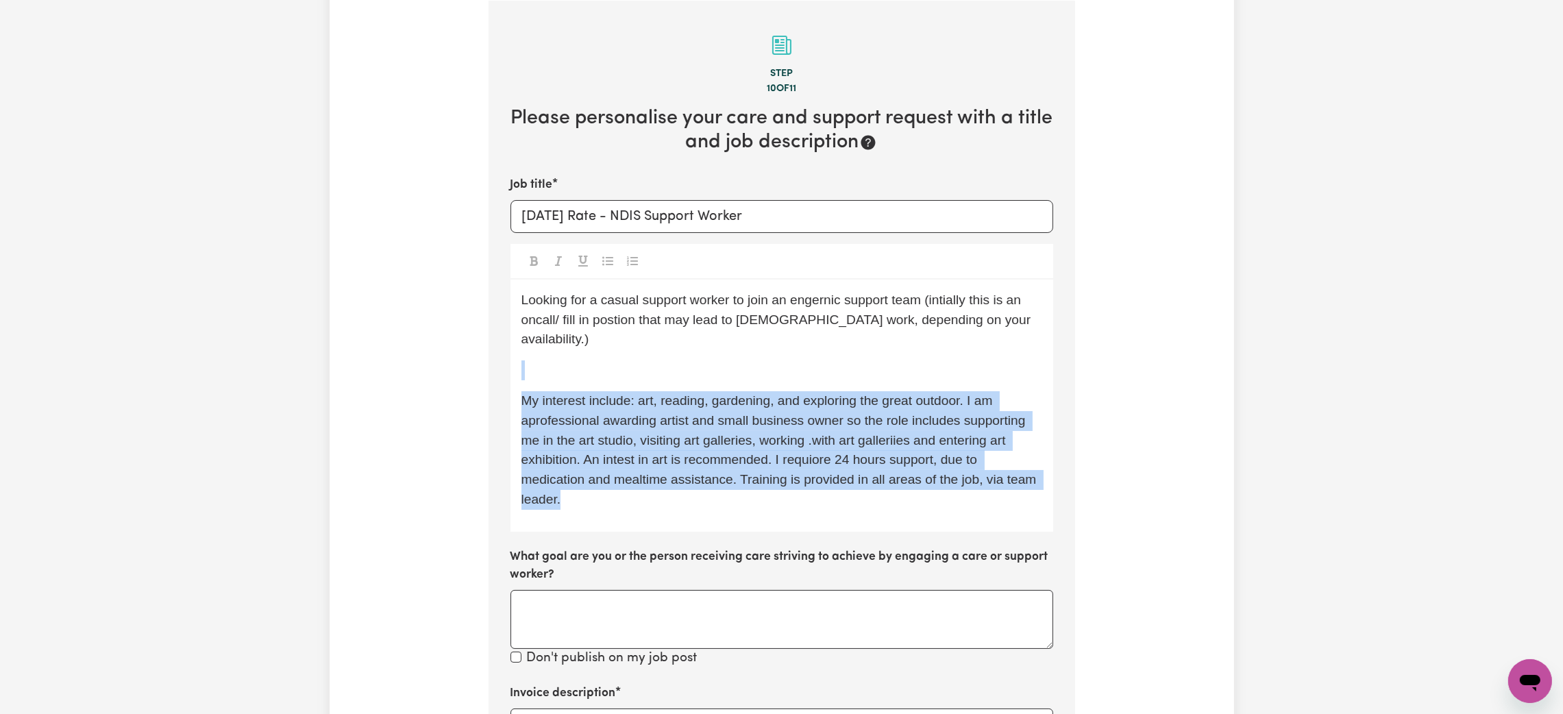
drag, startPoint x: 624, startPoint y: 488, endPoint x: 472, endPoint y: 331, distance: 218.1
click at [472, 331] on div "Tell us your care and support requirements Welcome to Careseekers. We are excit…" at bounding box center [782, 468] width 904 height 1363
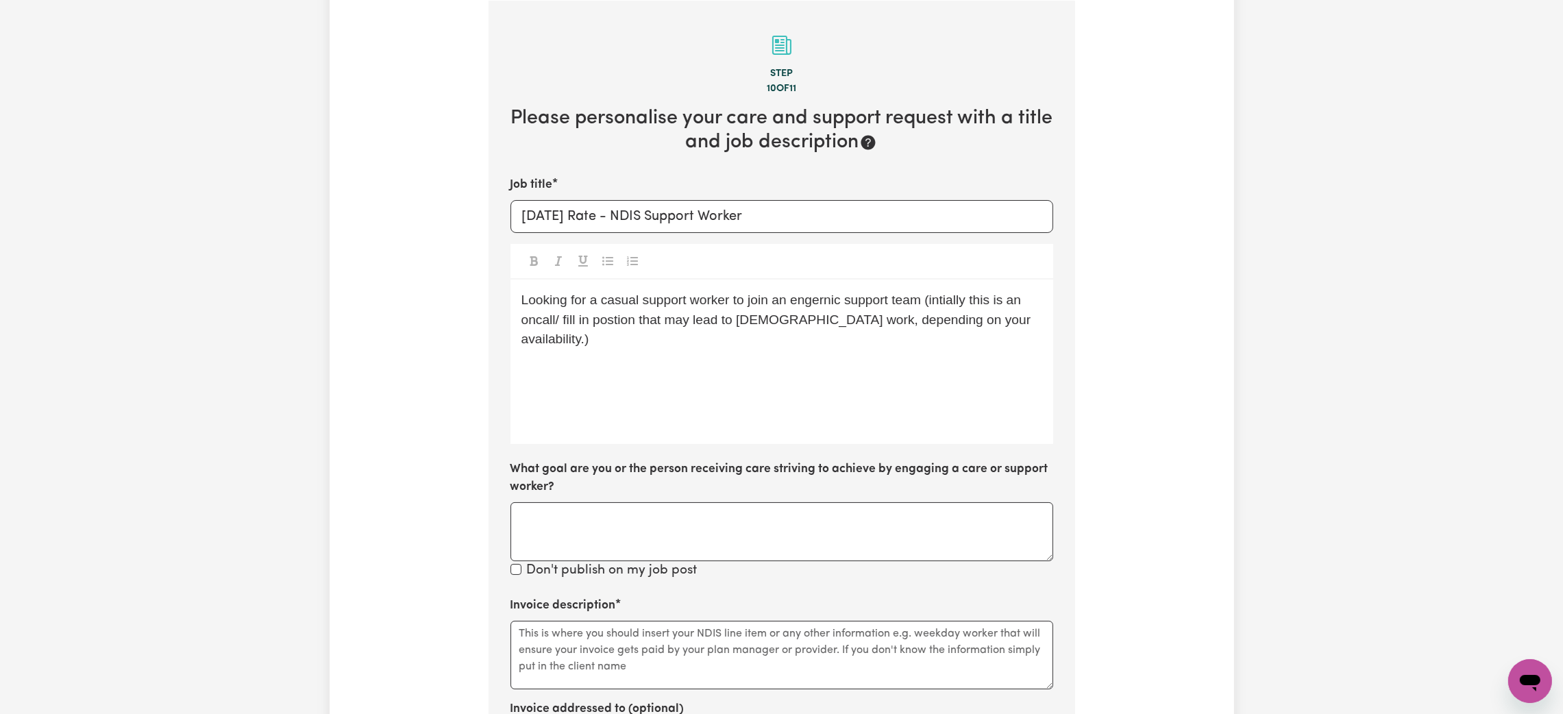
drag, startPoint x: 685, startPoint y: 603, endPoint x: 680, endPoint y: 611, distance: 9.5
click at [681, 603] on div "Invoice description" at bounding box center [781, 643] width 543 height 92
click at [684, 648] on textarea "Invoice description" at bounding box center [781, 655] width 543 height 69
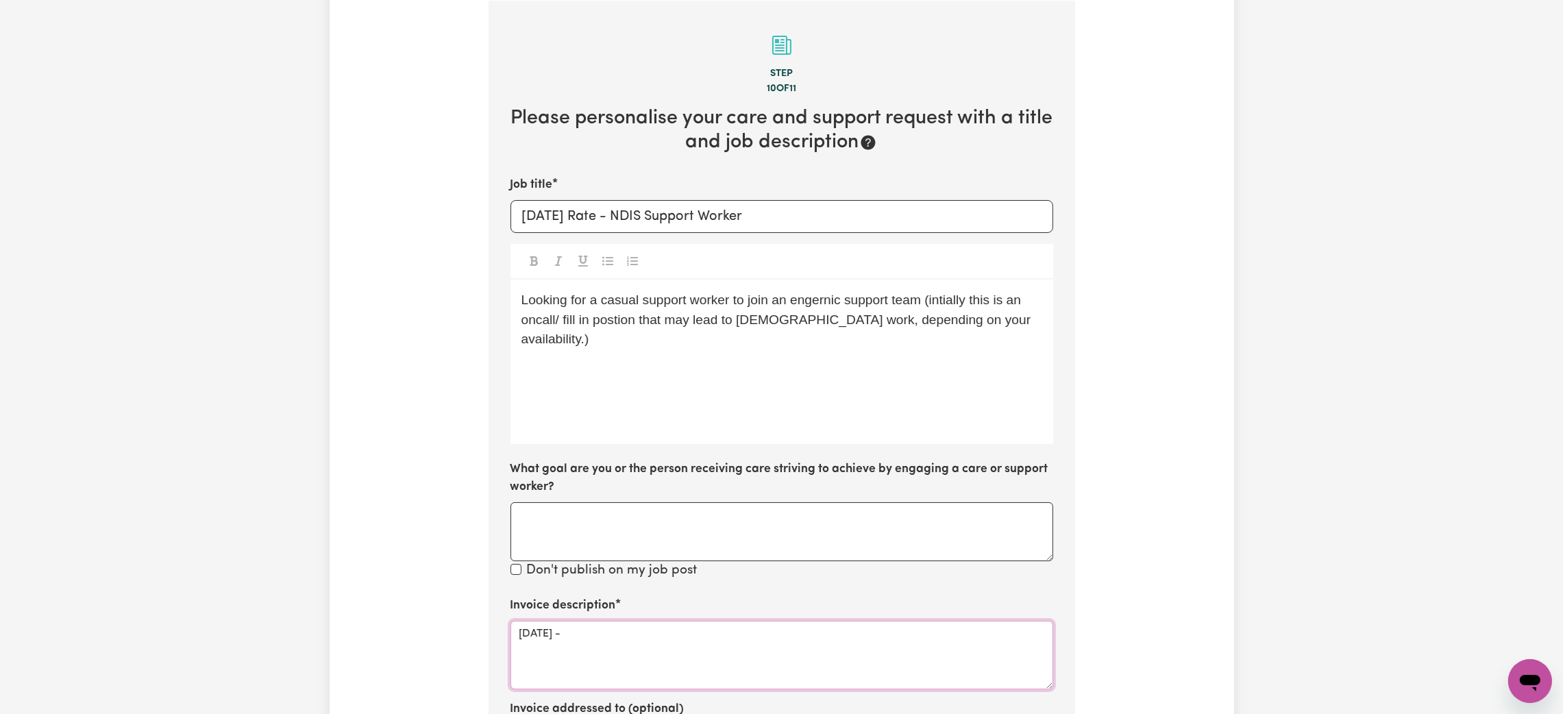
paste textarea "01_013_0107_1_1"
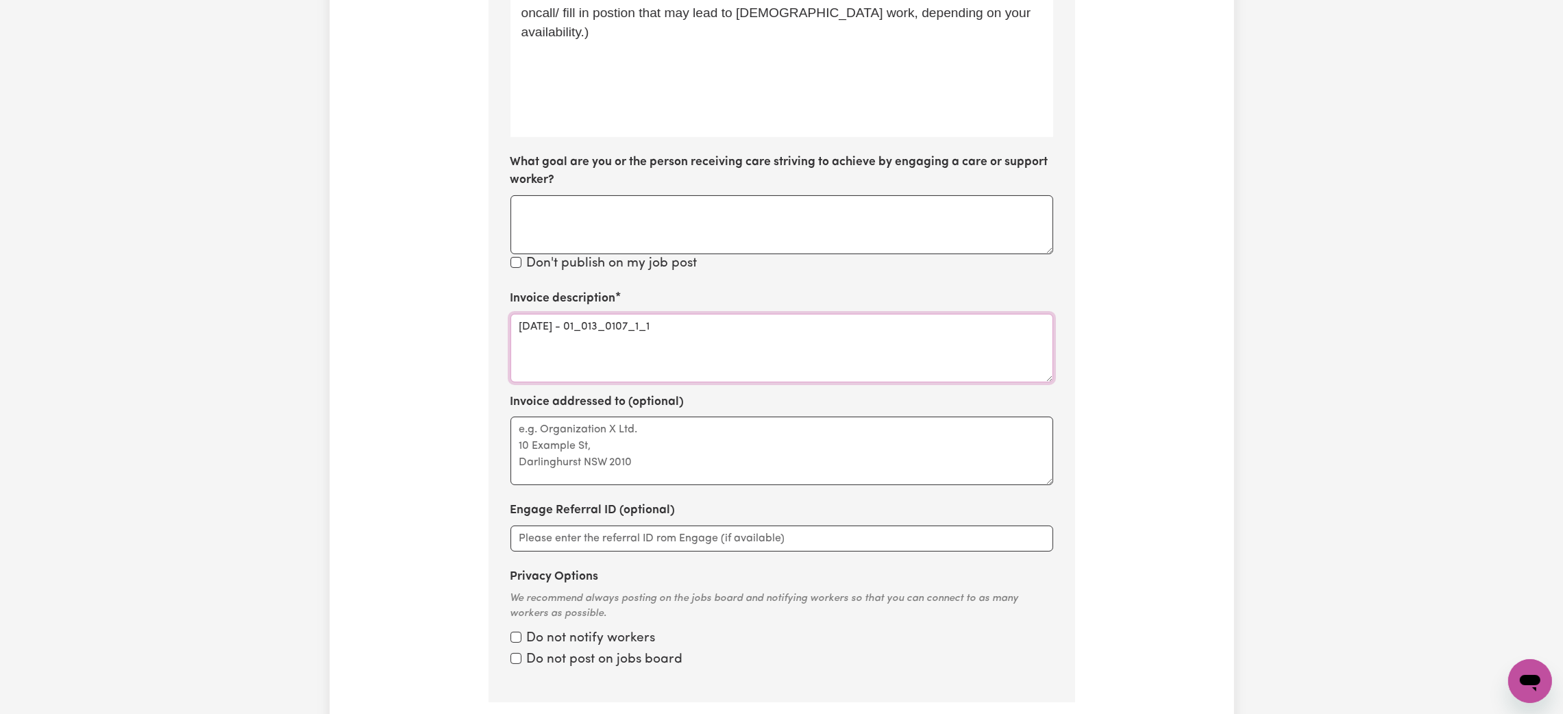
scroll to position [608, 0]
type textarea "[DATE] - 01_013_0107_1_1"
drag, startPoint x: 576, startPoint y: 639, endPoint x: 560, endPoint y: 666, distance: 31.0
click at [575, 639] on label "Do not notify workers" at bounding box center [591, 638] width 129 height 20
click at [521, 639] on input "Privacy Options" at bounding box center [515, 635] width 11 height 11
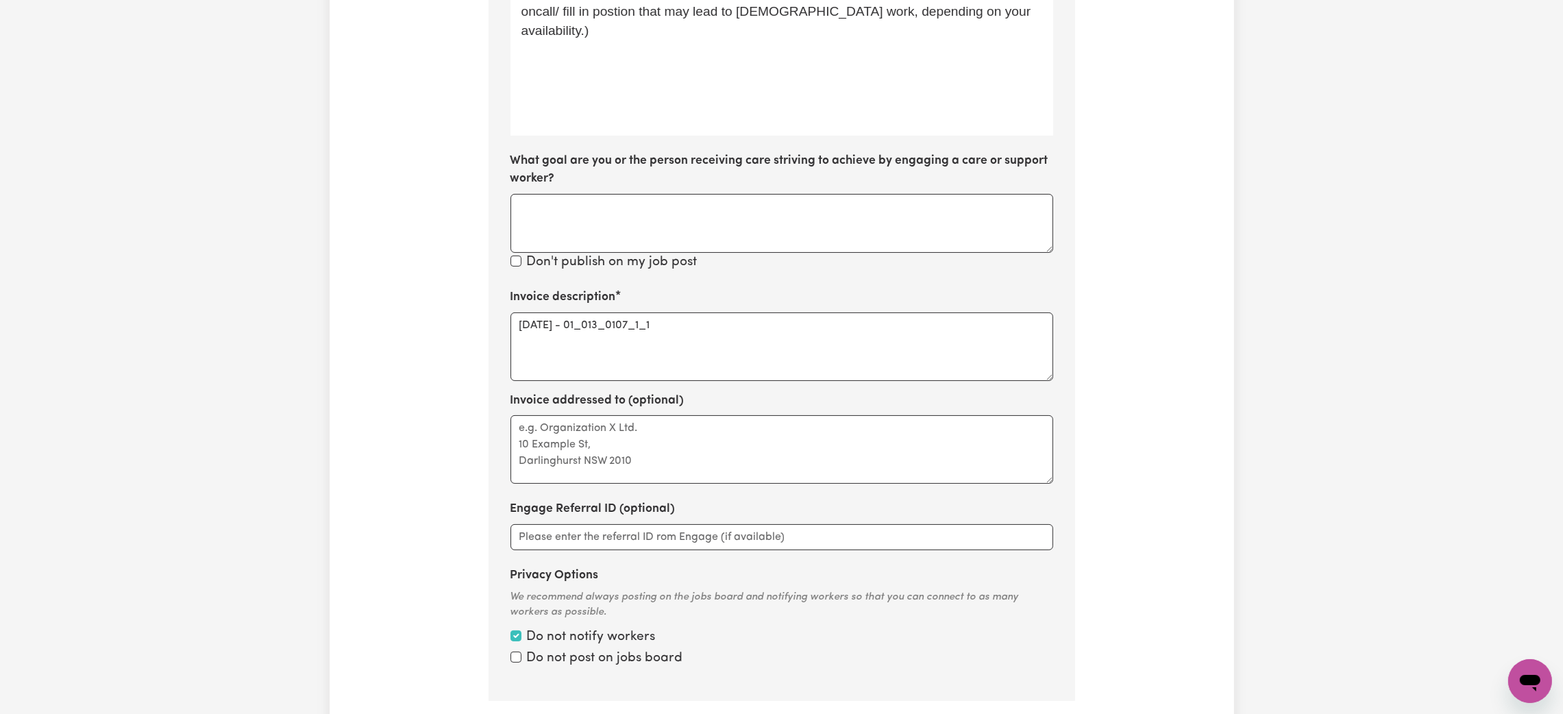
click at [560, 667] on label "Do not post on jobs board" at bounding box center [605, 659] width 156 height 20
click at [521, 641] on input "Privacy Options" at bounding box center [515, 635] width 11 height 11
click at [565, 636] on label "Do not notify workers" at bounding box center [591, 638] width 129 height 20
click at [521, 636] on input "Privacy Options" at bounding box center [515, 635] width 11 height 11
click at [563, 661] on label "Do not post on jobs board" at bounding box center [605, 659] width 156 height 20
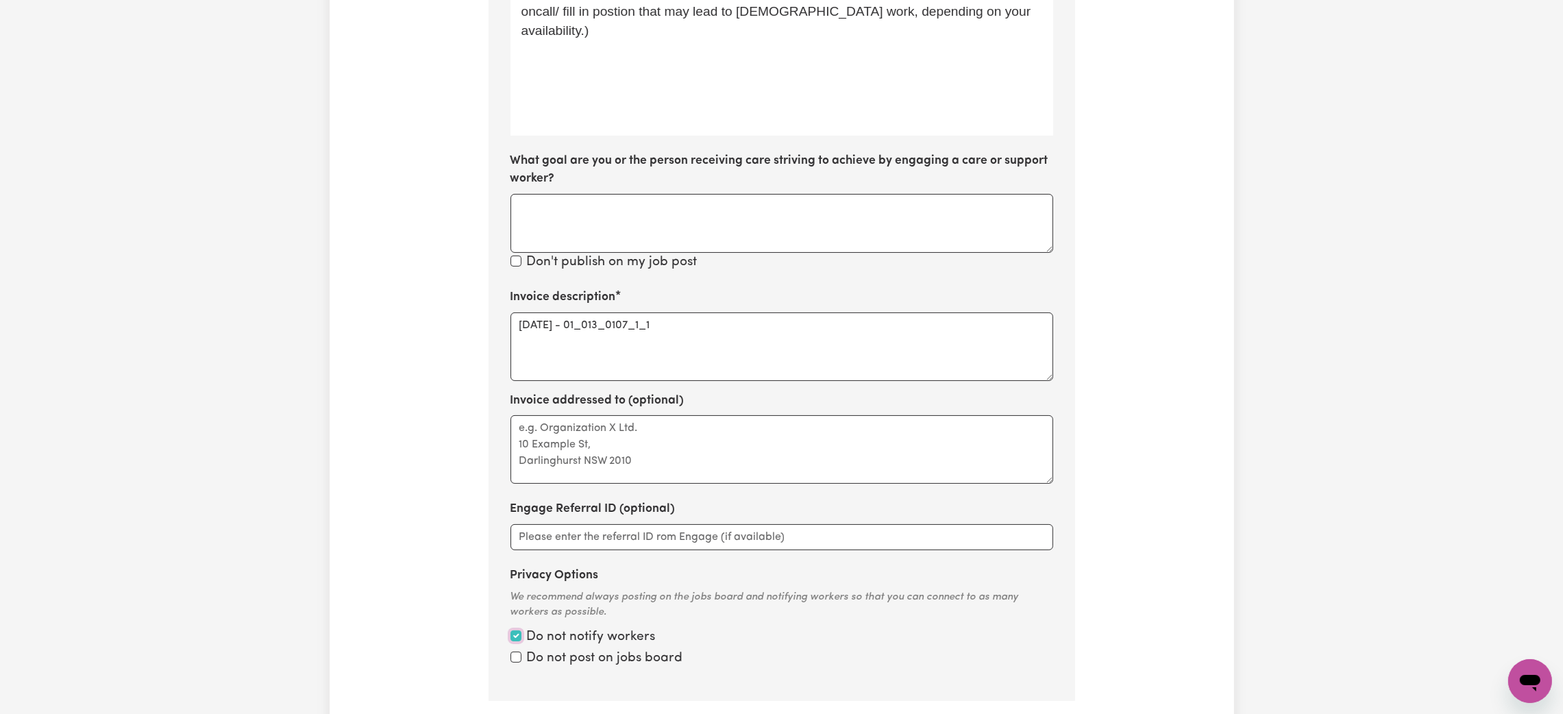
click at [521, 641] on input "Privacy Options" at bounding box center [515, 635] width 11 height 11
checkbox input "false"
click at [517, 641] on div "Do not notify workers" at bounding box center [781, 638] width 543 height 20
click at [515, 641] on input "Privacy Options" at bounding box center [515, 635] width 11 height 11
checkbox input "true"
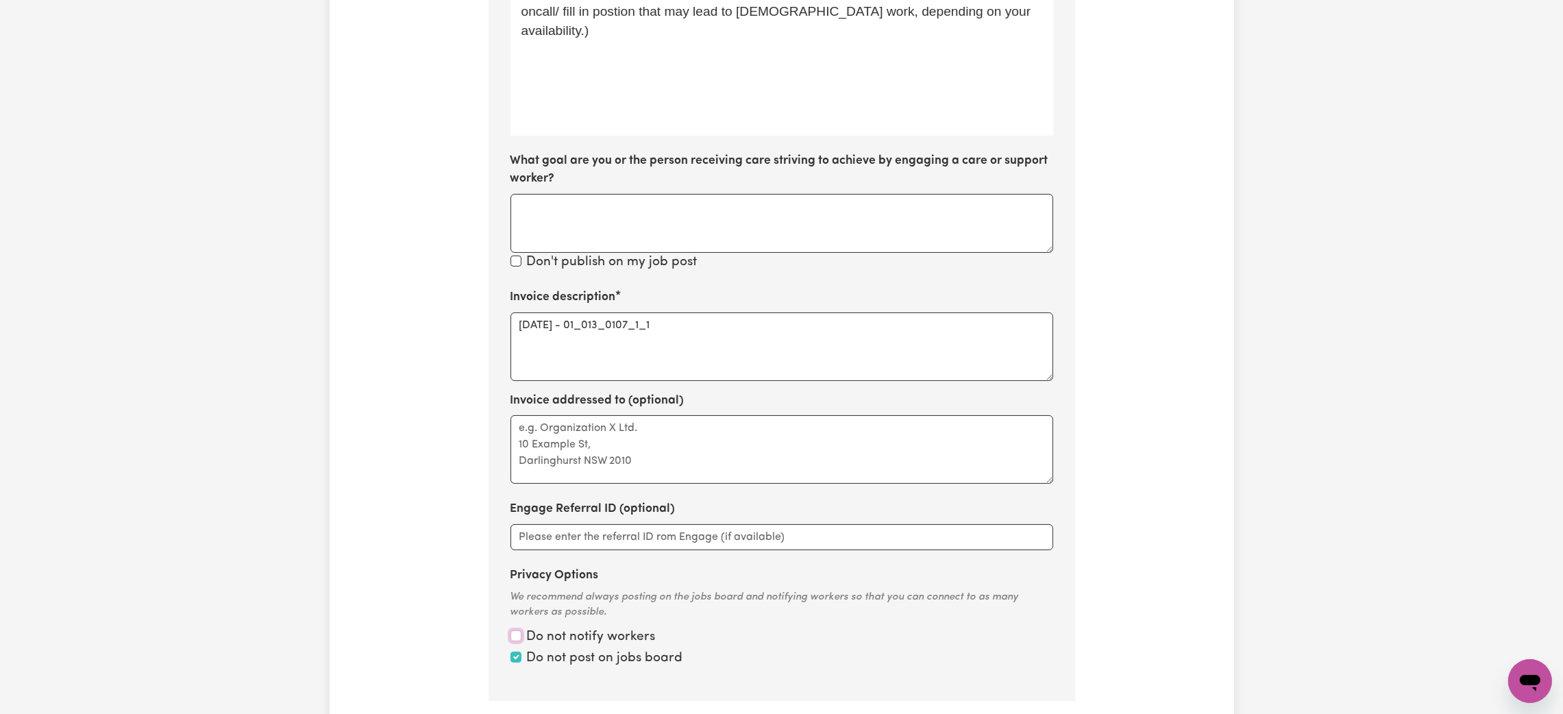
click at [517, 636] on input "Privacy Options" at bounding box center [515, 635] width 11 height 11
checkbox input "true"
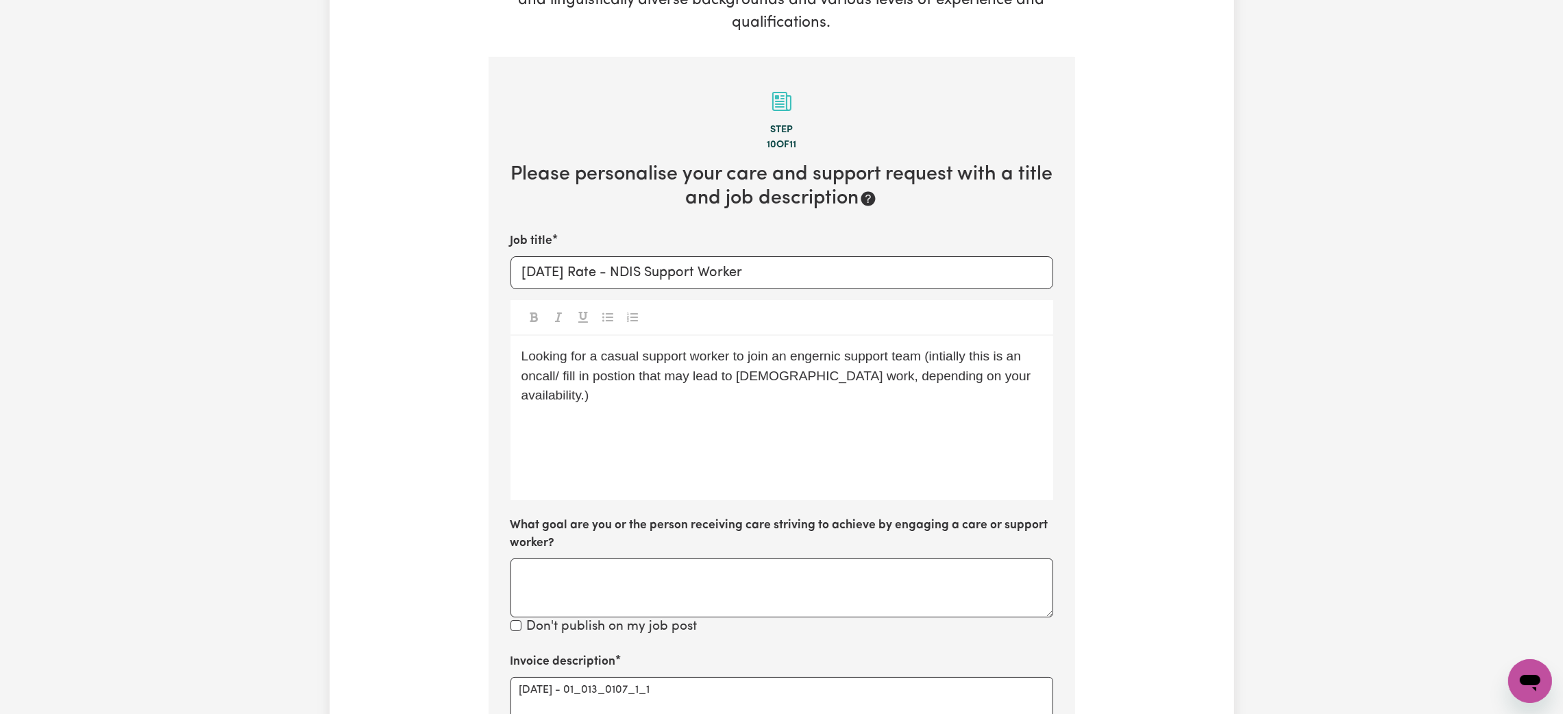
scroll to position [197, 0]
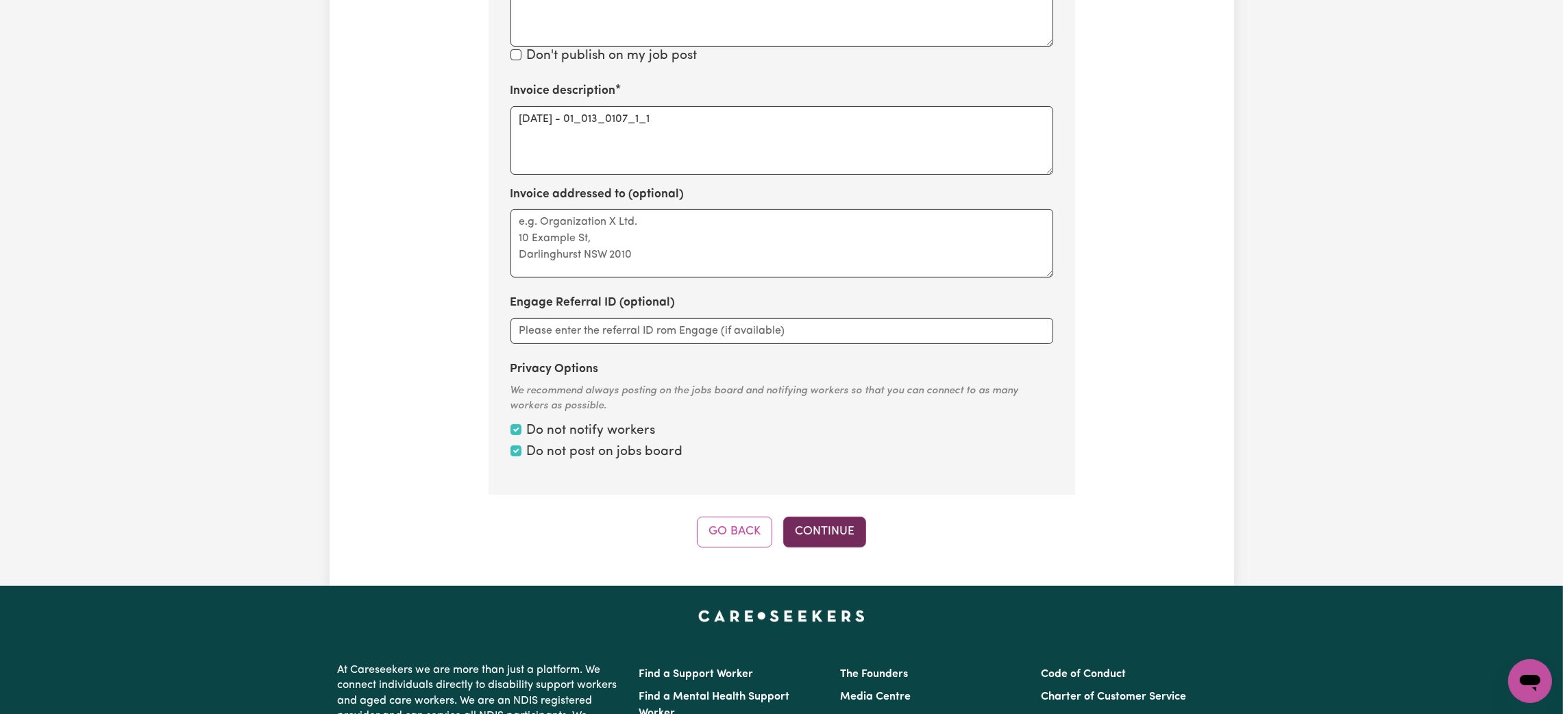
click at [832, 529] on button "Continue" at bounding box center [824, 532] width 83 height 30
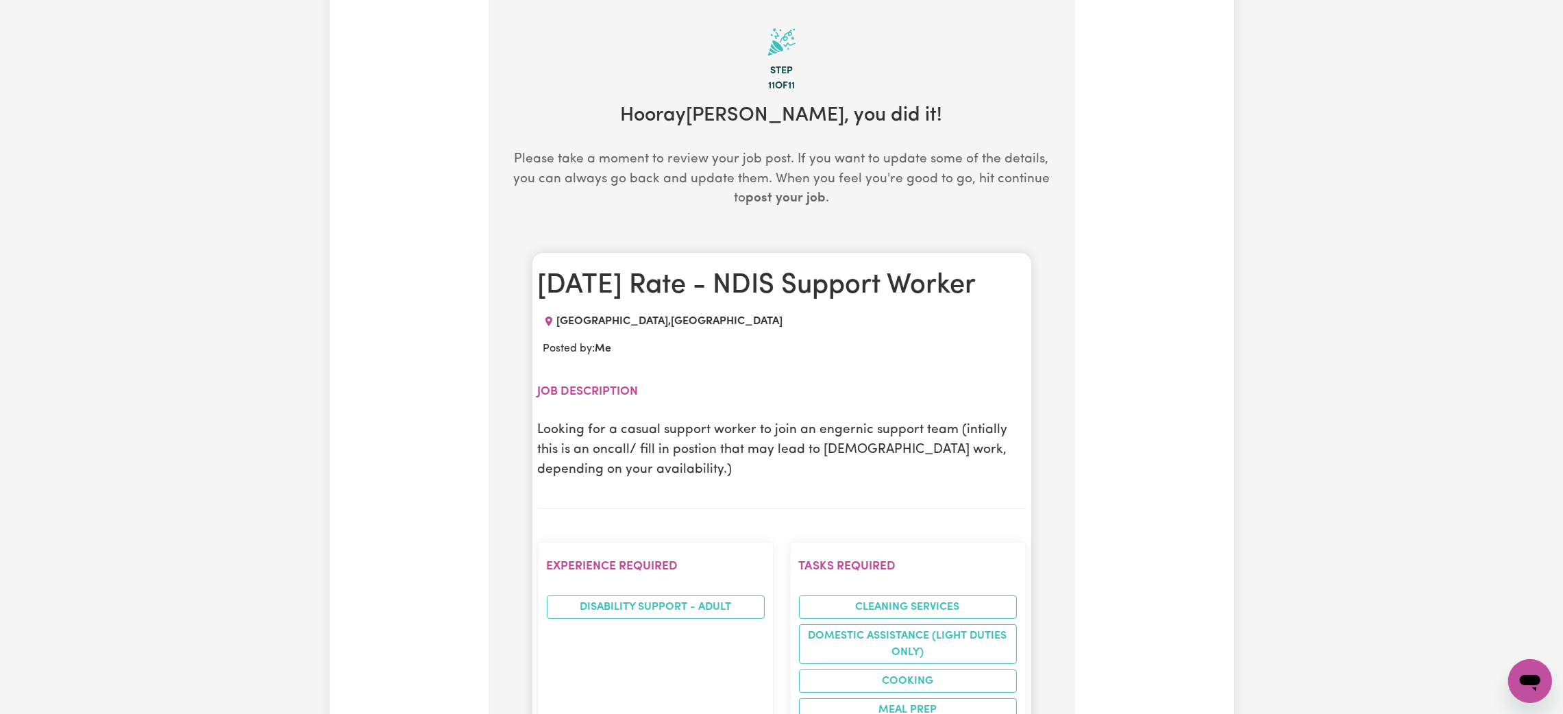
scroll to position [299, 0]
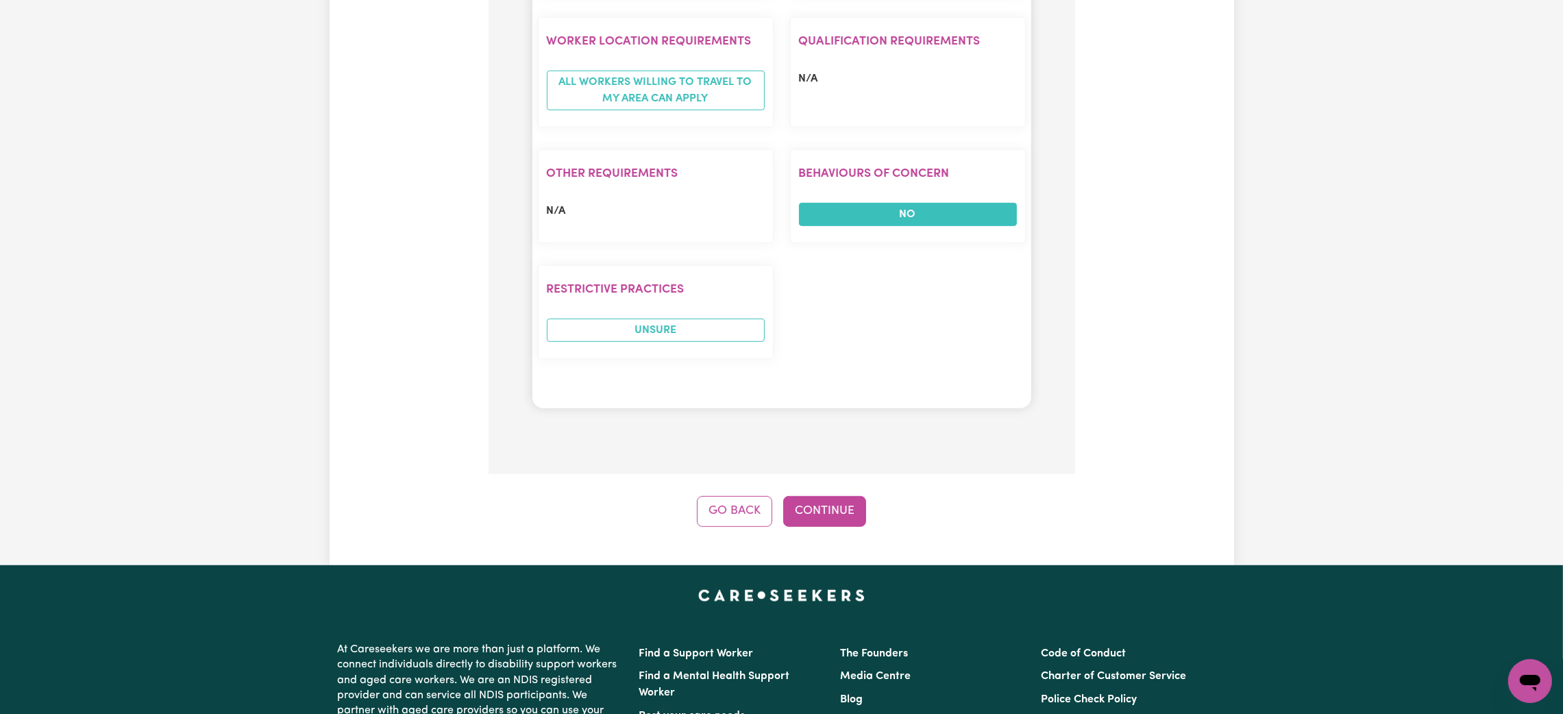
click at [831, 526] on button "Continue" at bounding box center [824, 511] width 83 height 30
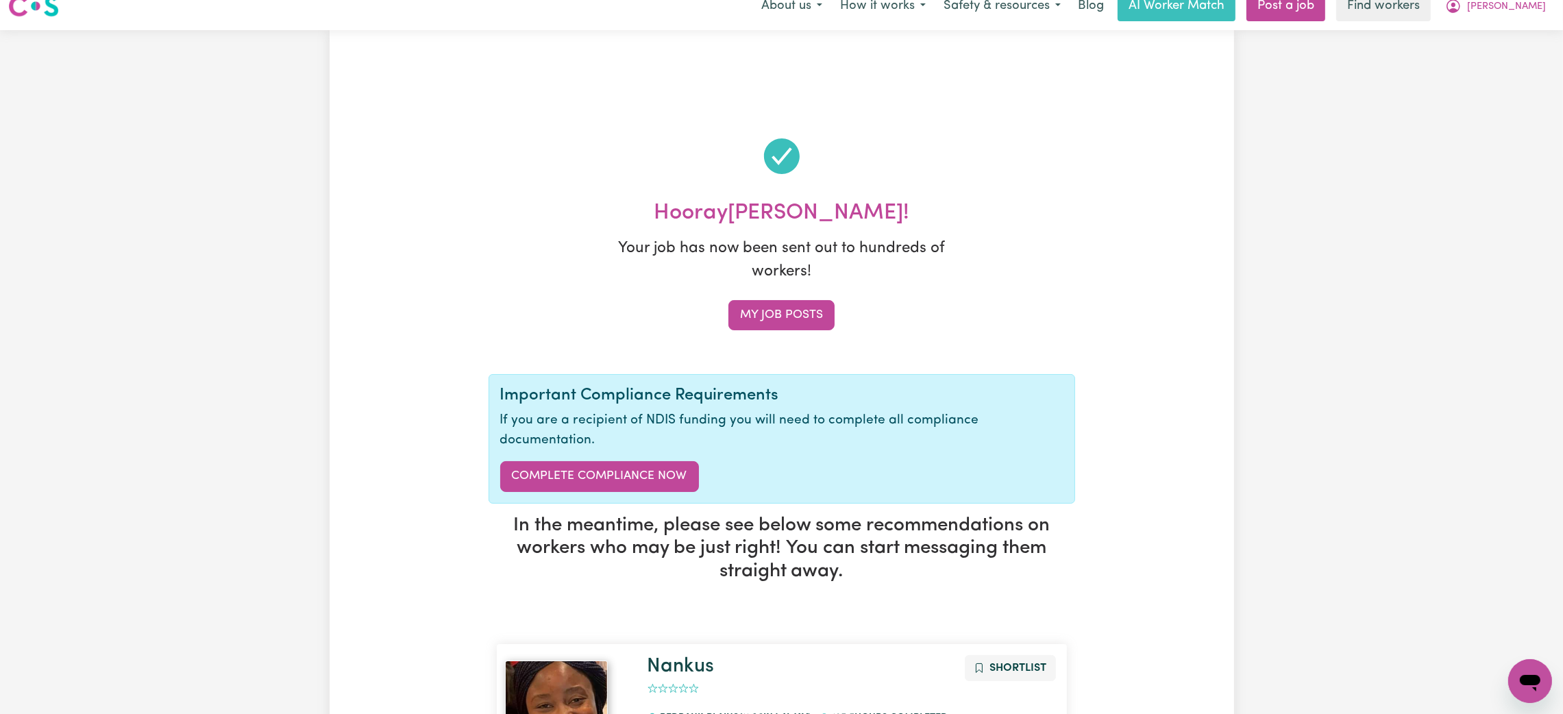
scroll to position [0, 0]
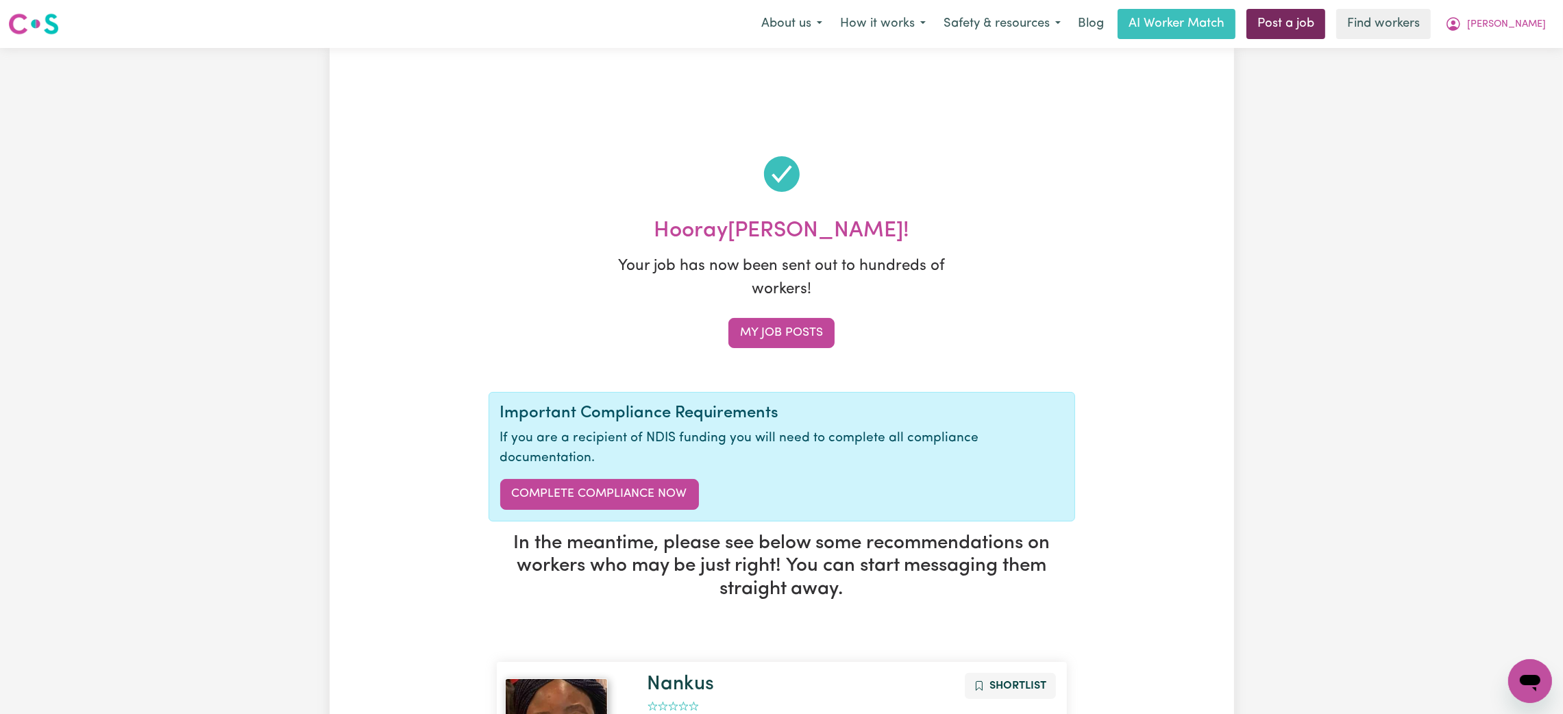
click at [1325, 24] on link "Post a job" at bounding box center [1285, 24] width 79 height 30
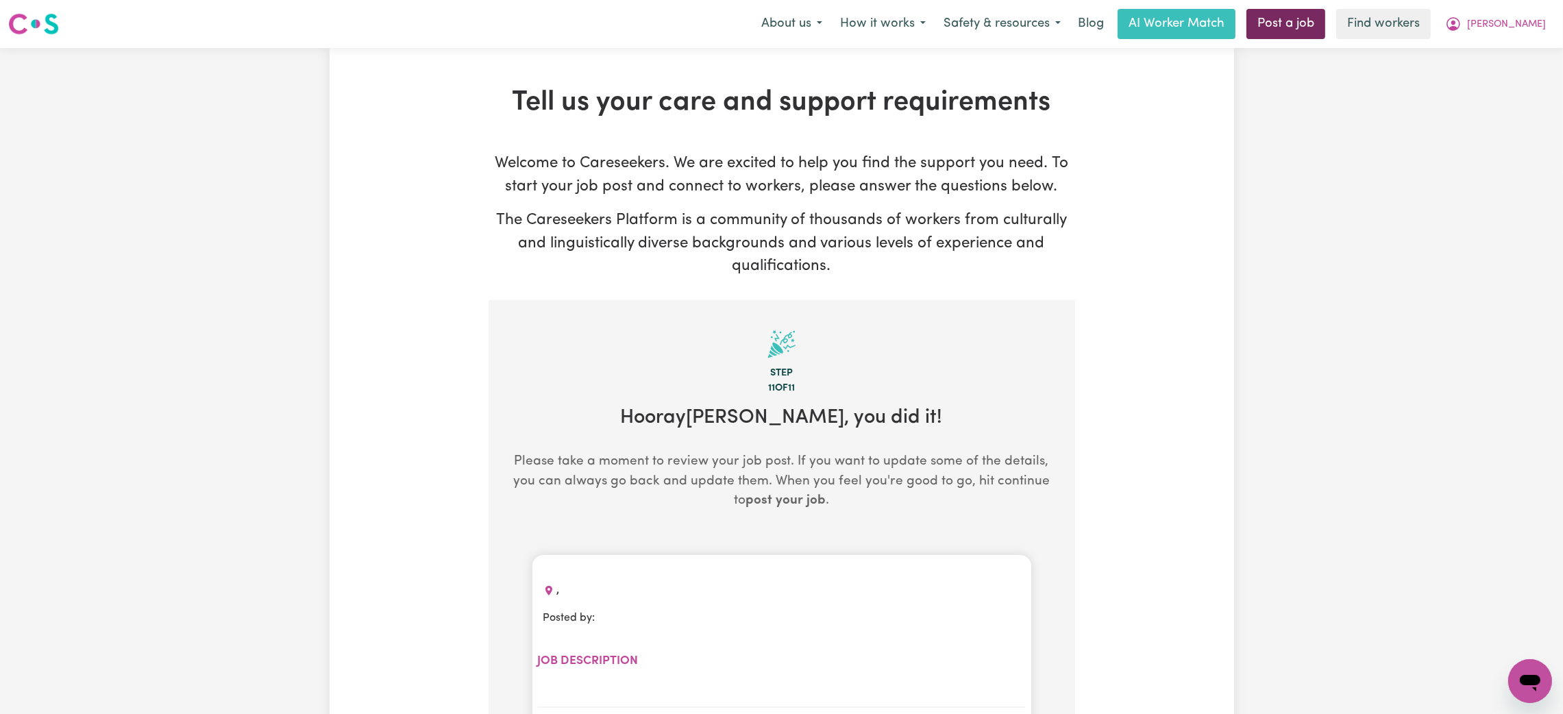
click at [1325, 23] on link "Post a job" at bounding box center [1285, 24] width 79 height 30
click at [1531, 25] on span "[PERSON_NAME]" at bounding box center [1506, 24] width 79 height 15
click at [1518, 43] on link "My Dashboard" at bounding box center [1500, 53] width 108 height 26
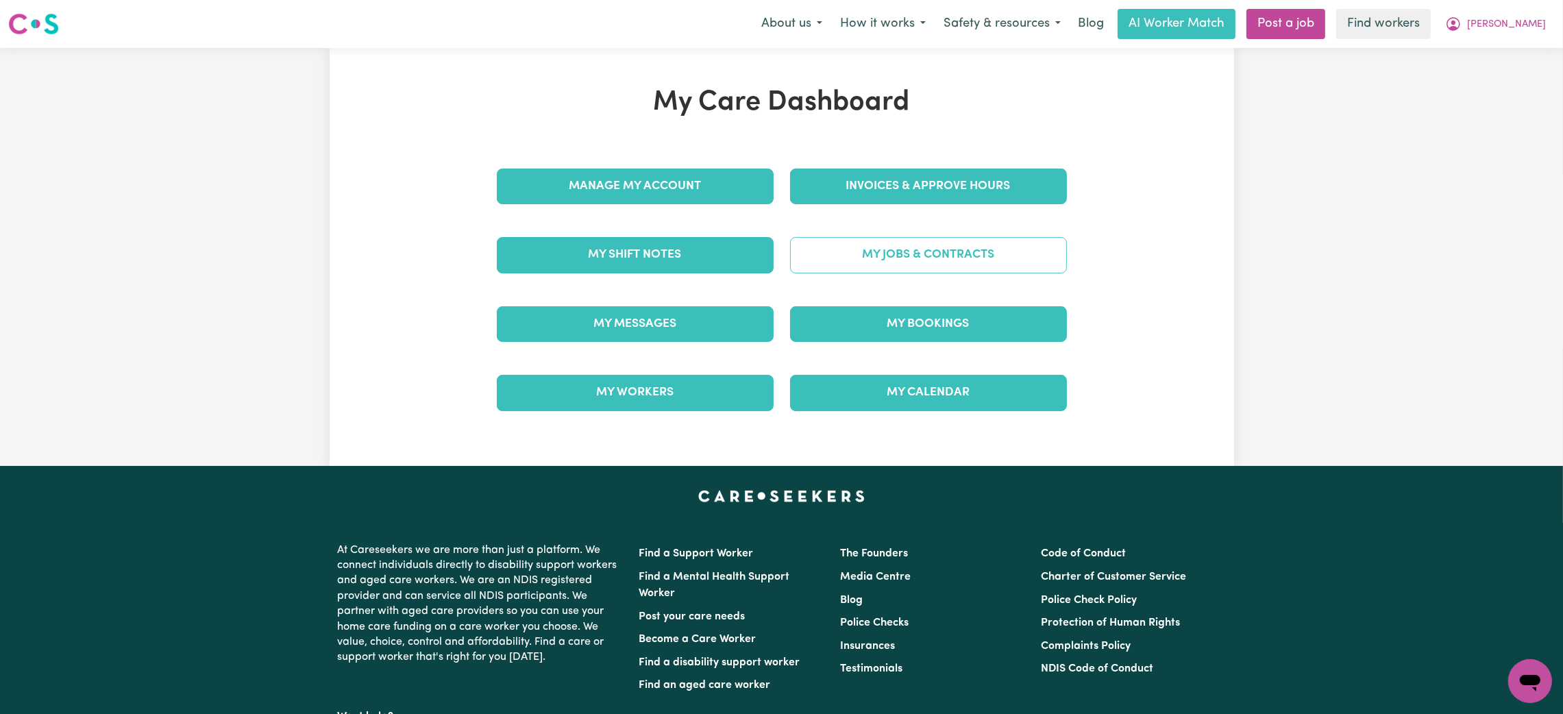
click at [861, 249] on link "My Jobs & Contracts" at bounding box center [928, 255] width 277 height 36
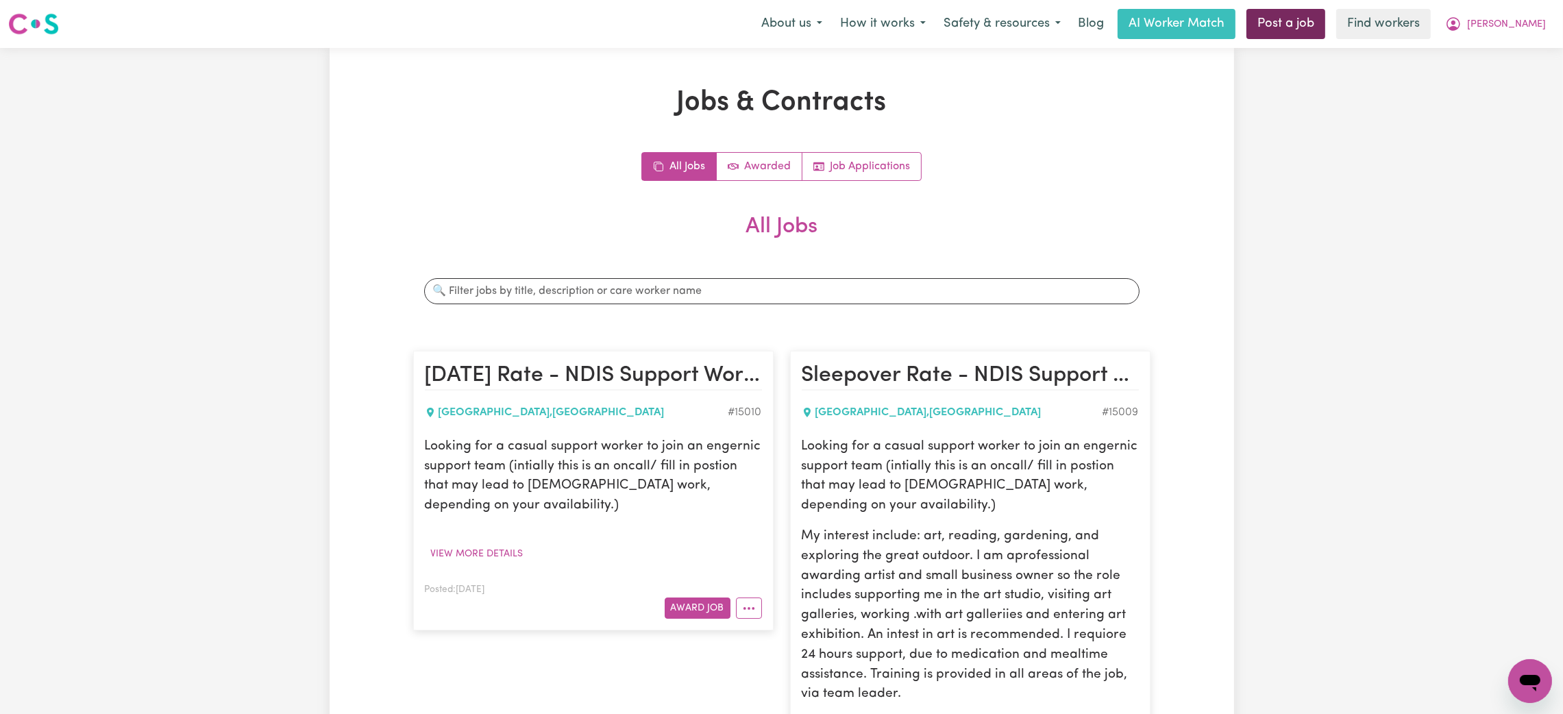
click at [1325, 27] on link "Post a job" at bounding box center [1285, 24] width 79 height 30
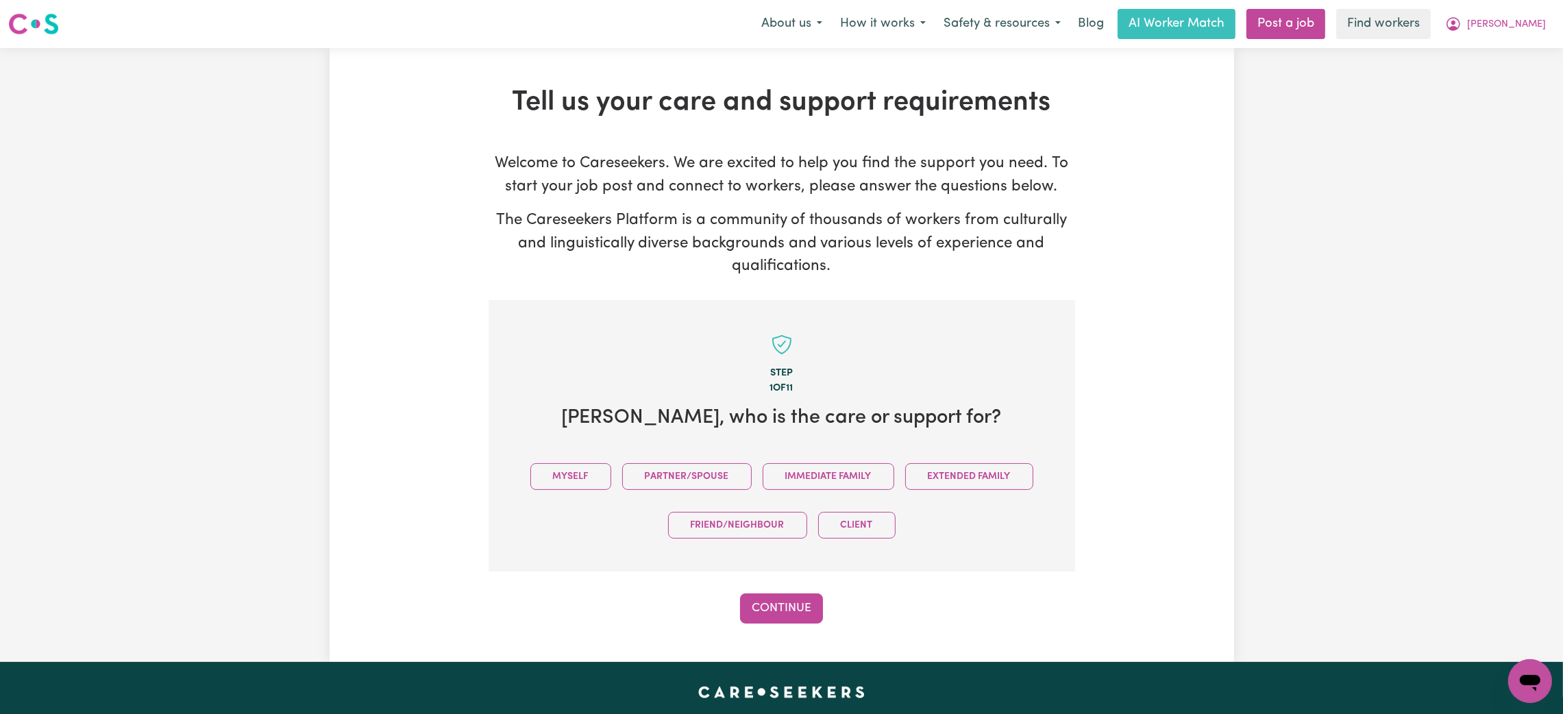
drag, startPoint x: 579, startPoint y: 471, endPoint x: 732, endPoint y: 571, distance: 183.6
click at [577, 471] on button "Myself" at bounding box center [570, 476] width 81 height 27
click at [805, 603] on button "Continue" at bounding box center [781, 608] width 83 height 30
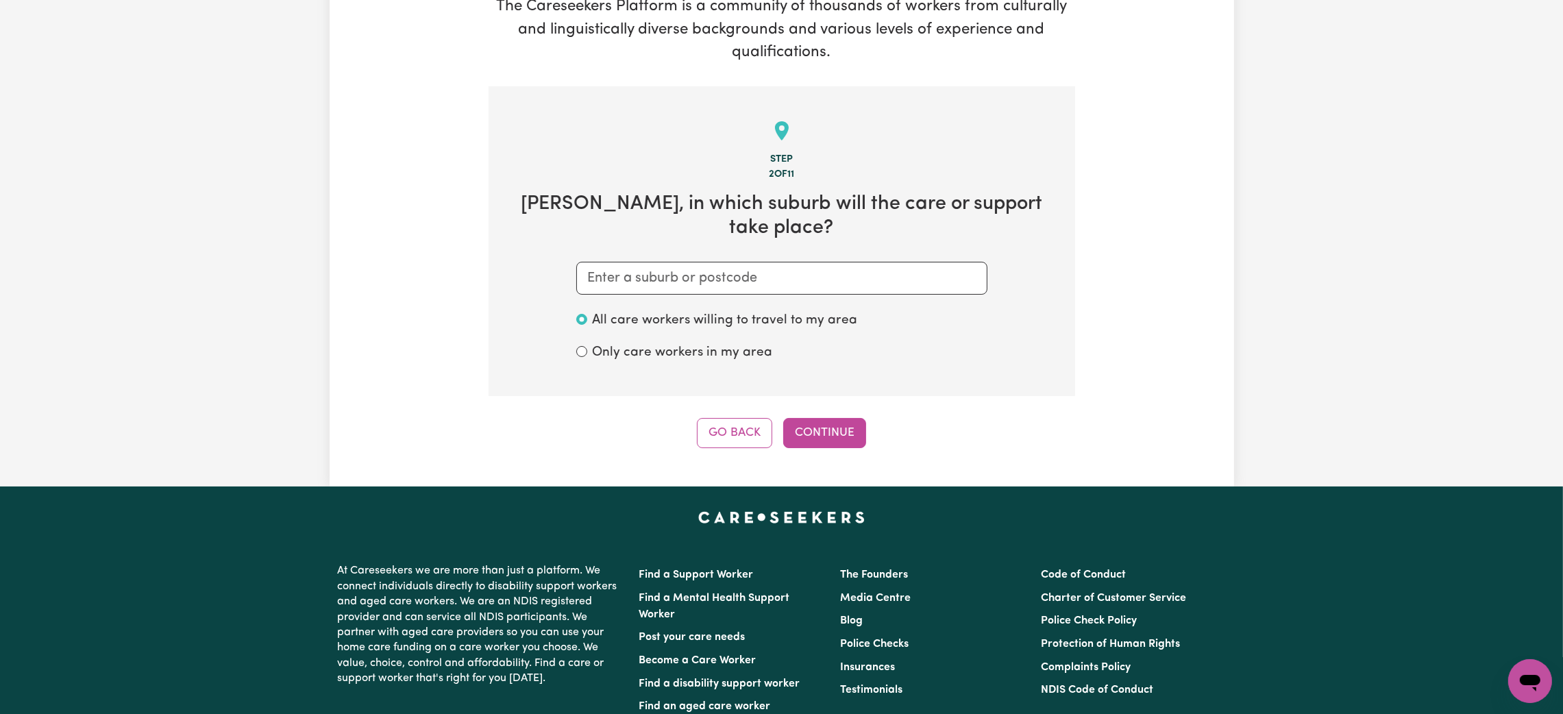
scroll to position [299, 0]
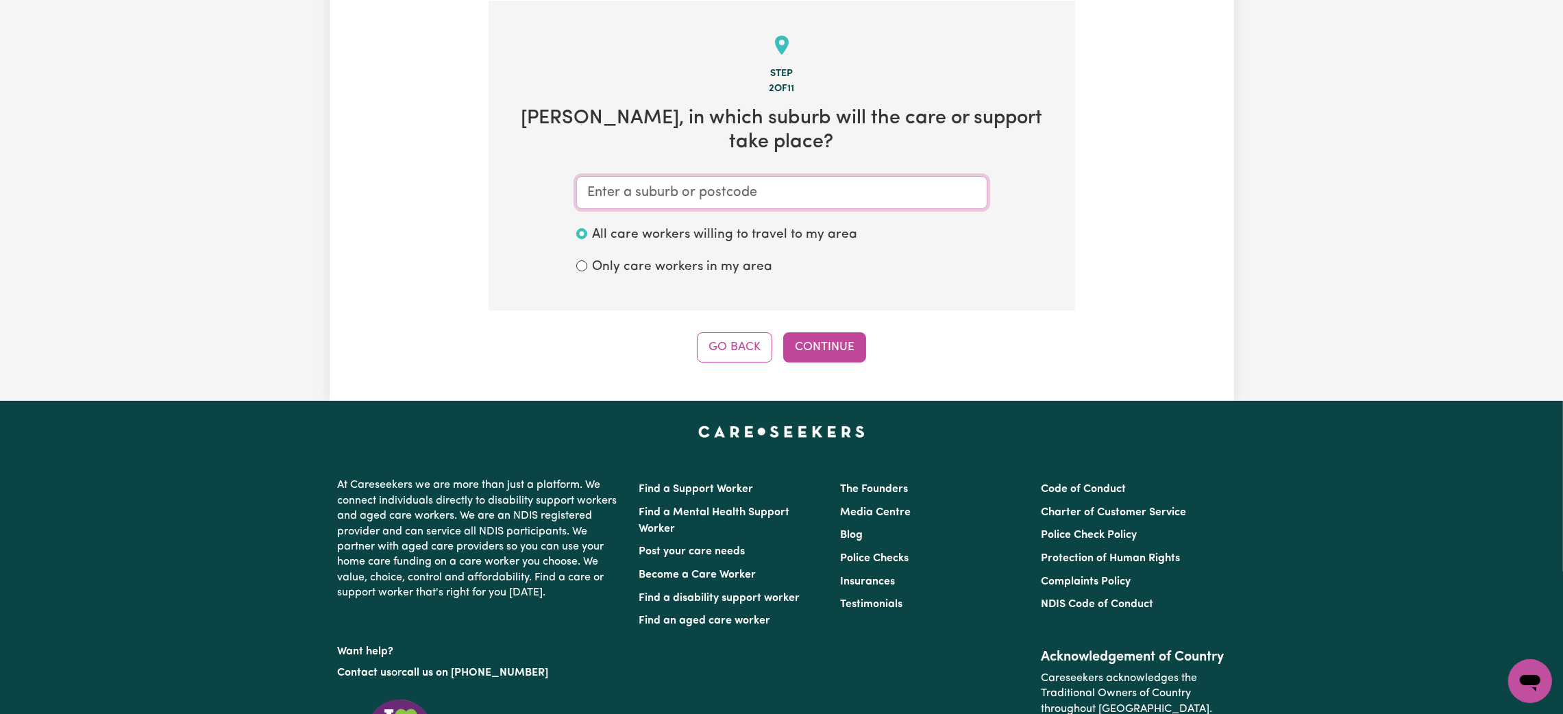
click at [669, 176] on input "text" at bounding box center [781, 192] width 411 height 33
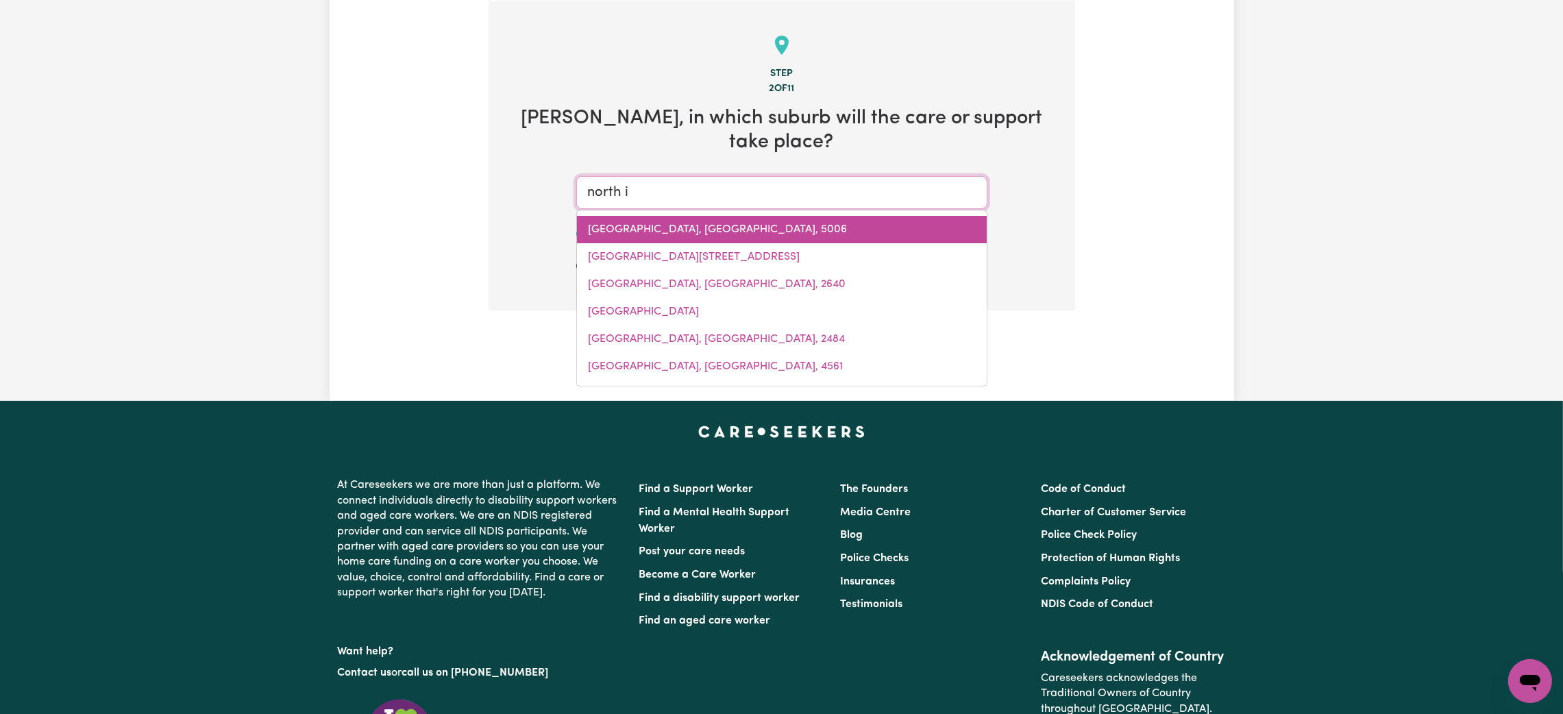
type input "north ip"
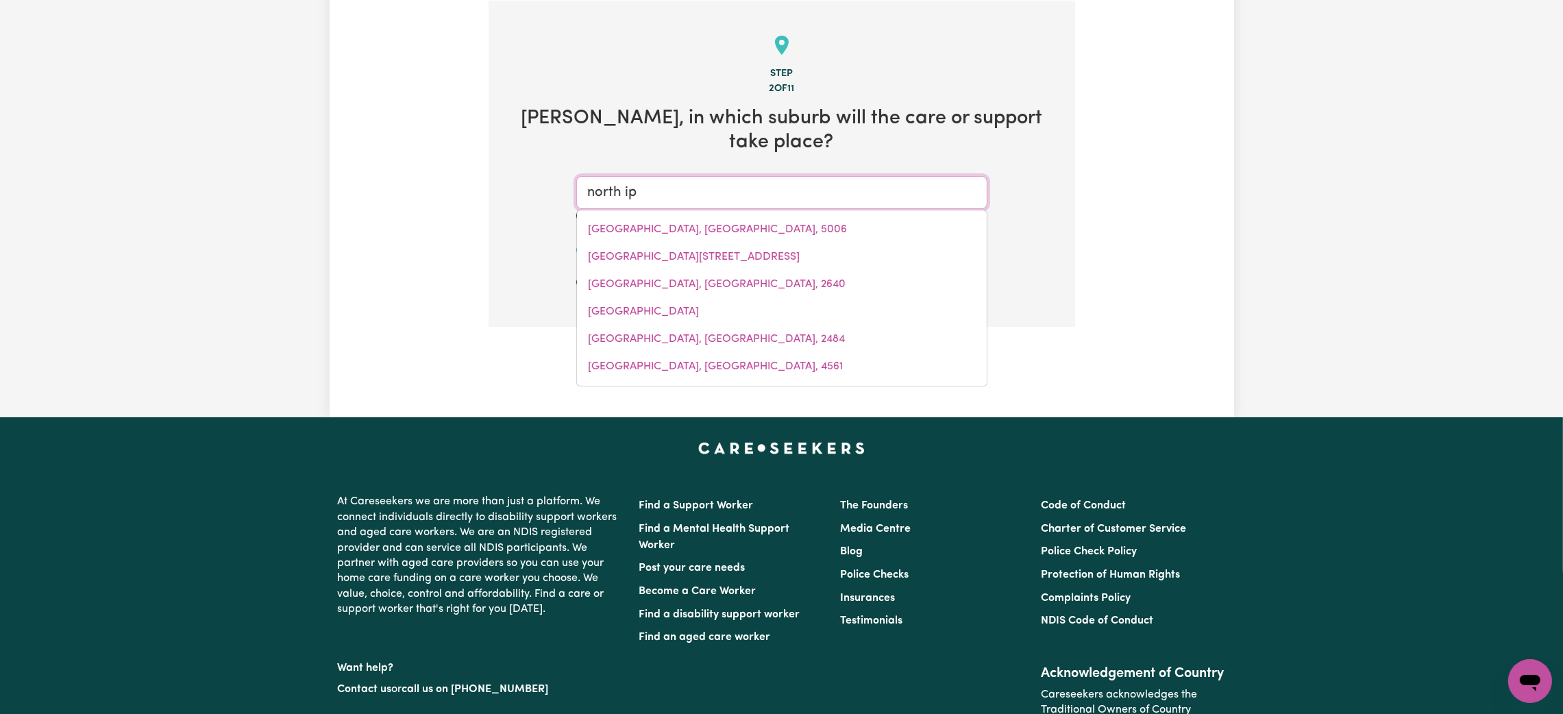
type input "[GEOGRAPHIC_DATA], [GEOGRAPHIC_DATA], 4305"
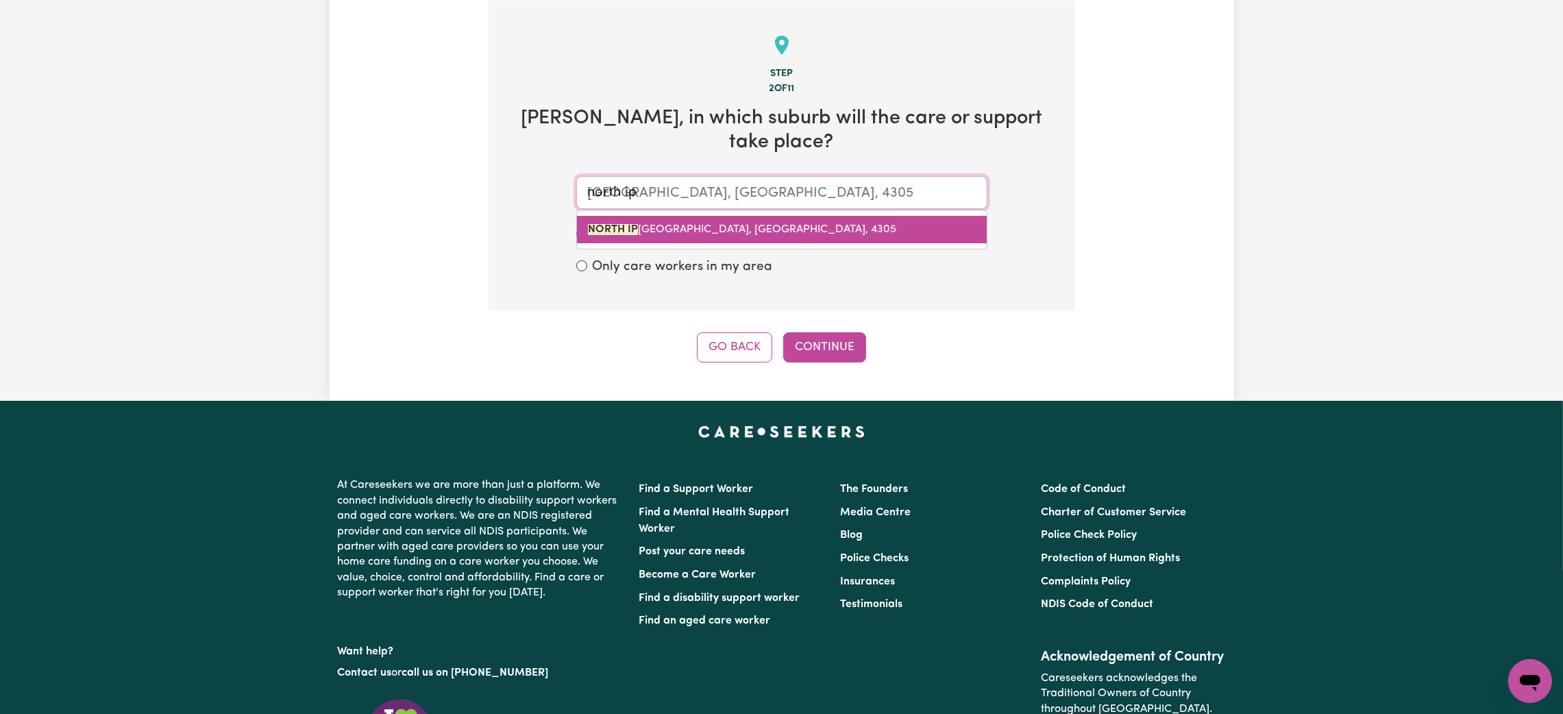
click at [739, 224] on span "[GEOGRAPHIC_DATA], [GEOGRAPHIC_DATA], 4305" at bounding box center [742, 229] width 308 height 11
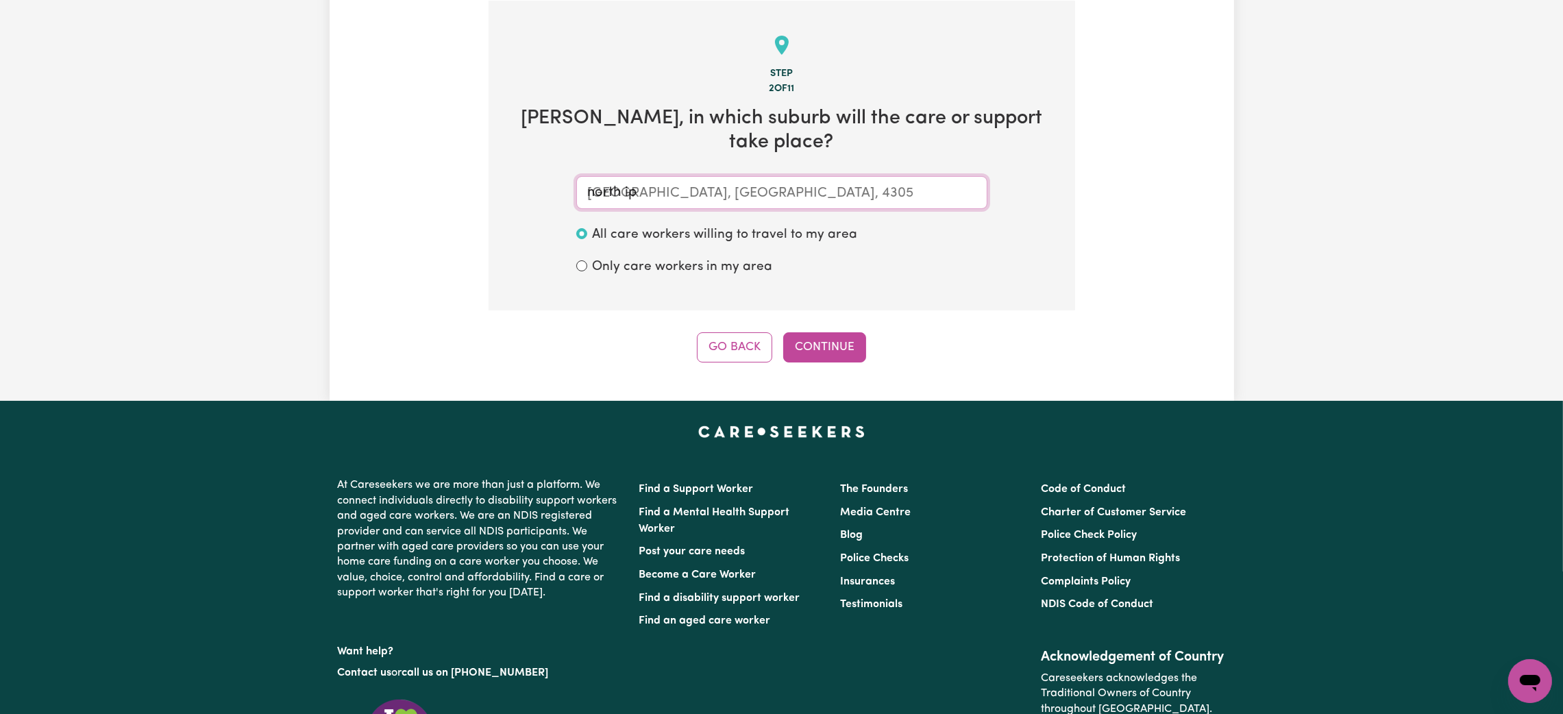
type input "[GEOGRAPHIC_DATA], [GEOGRAPHIC_DATA], 4305"
drag, startPoint x: 817, startPoint y: 303, endPoint x: 813, endPoint y: 310, distance: 8.3
click at [817, 306] on div "Step 2 of 11 [PERSON_NAME] , in which suburb will the care or support take plac…" at bounding box center [782, 182] width 587 height 362
click at [820, 332] on button "Continue" at bounding box center [824, 347] width 83 height 30
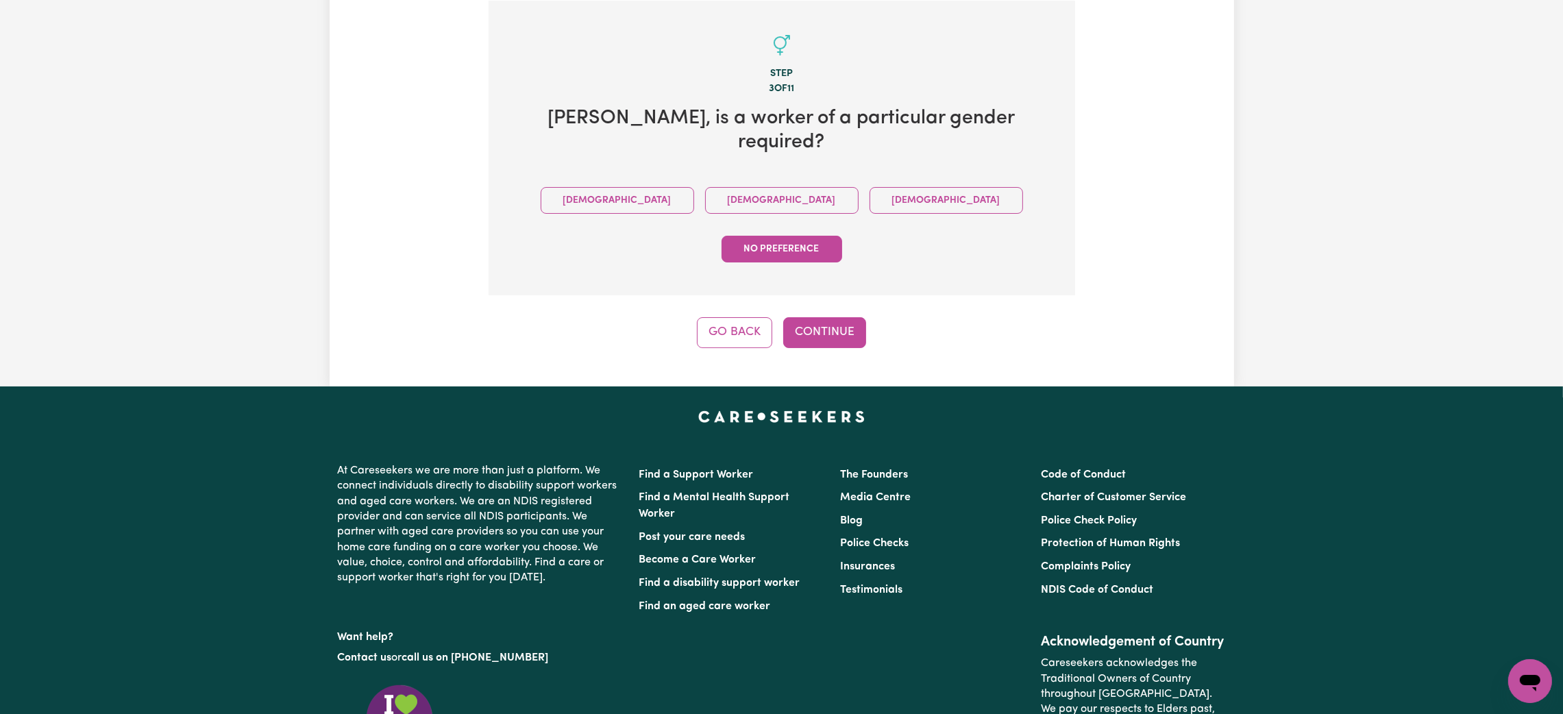
drag, startPoint x: 689, startPoint y: 182, endPoint x: 694, endPoint y: 199, distance: 17.8
click at [705, 187] on button "[DEMOGRAPHIC_DATA]" at bounding box center [781, 200] width 153 height 27
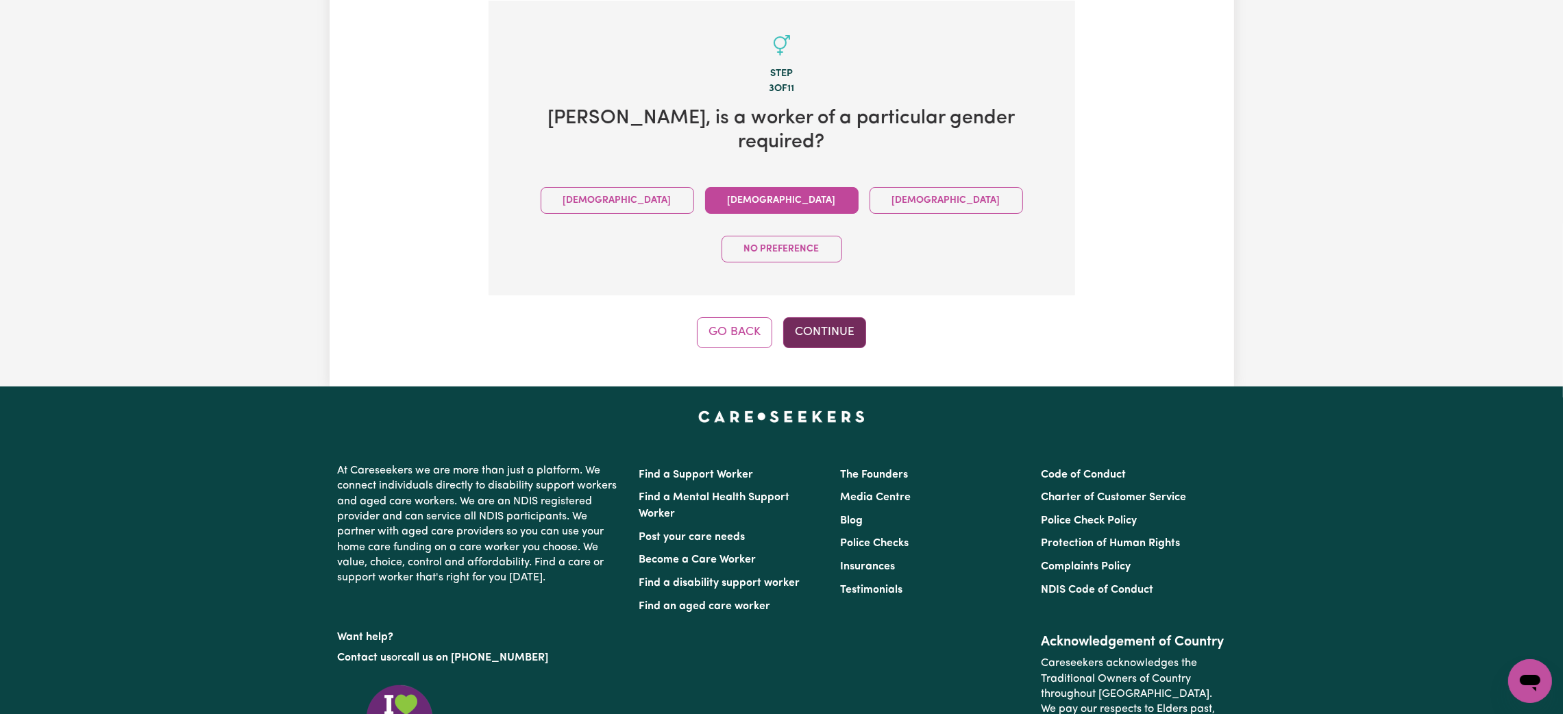
click at [845, 317] on button "Continue" at bounding box center [824, 332] width 83 height 30
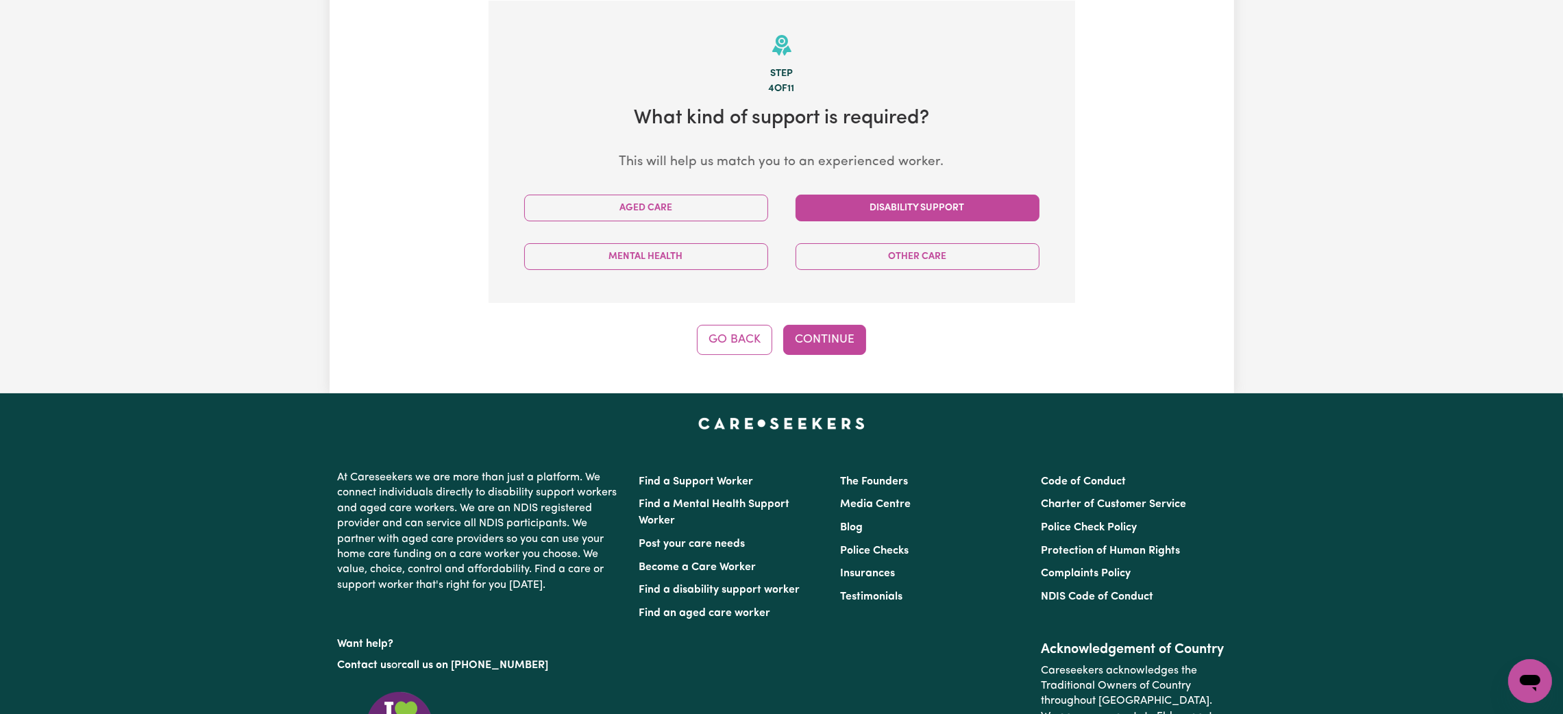
click at [837, 200] on button "Disability Support" at bounding box center [918, 208] width 244 height 27
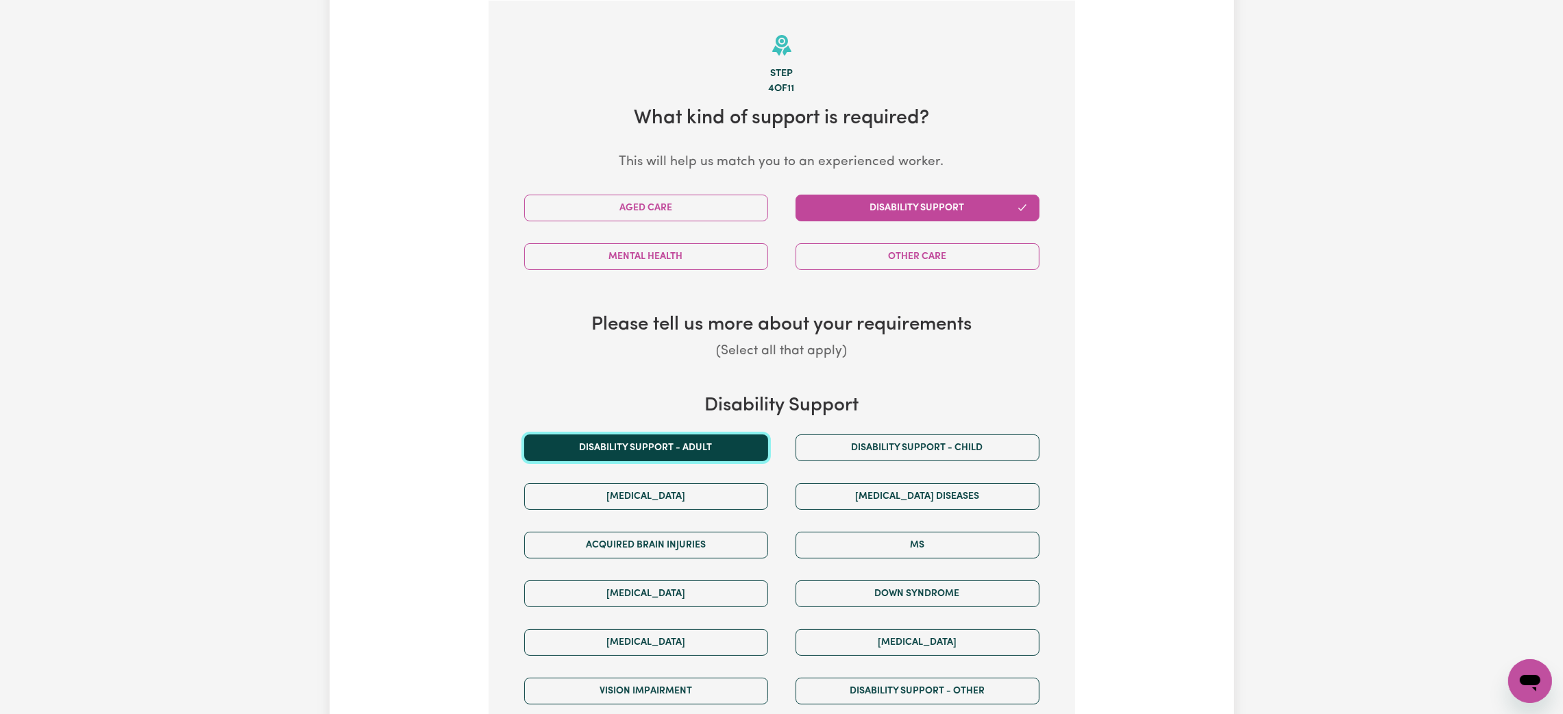
click at [650, 439] on button "Disability support - Adult" at bounding box center [646, 447] width 244 height 27
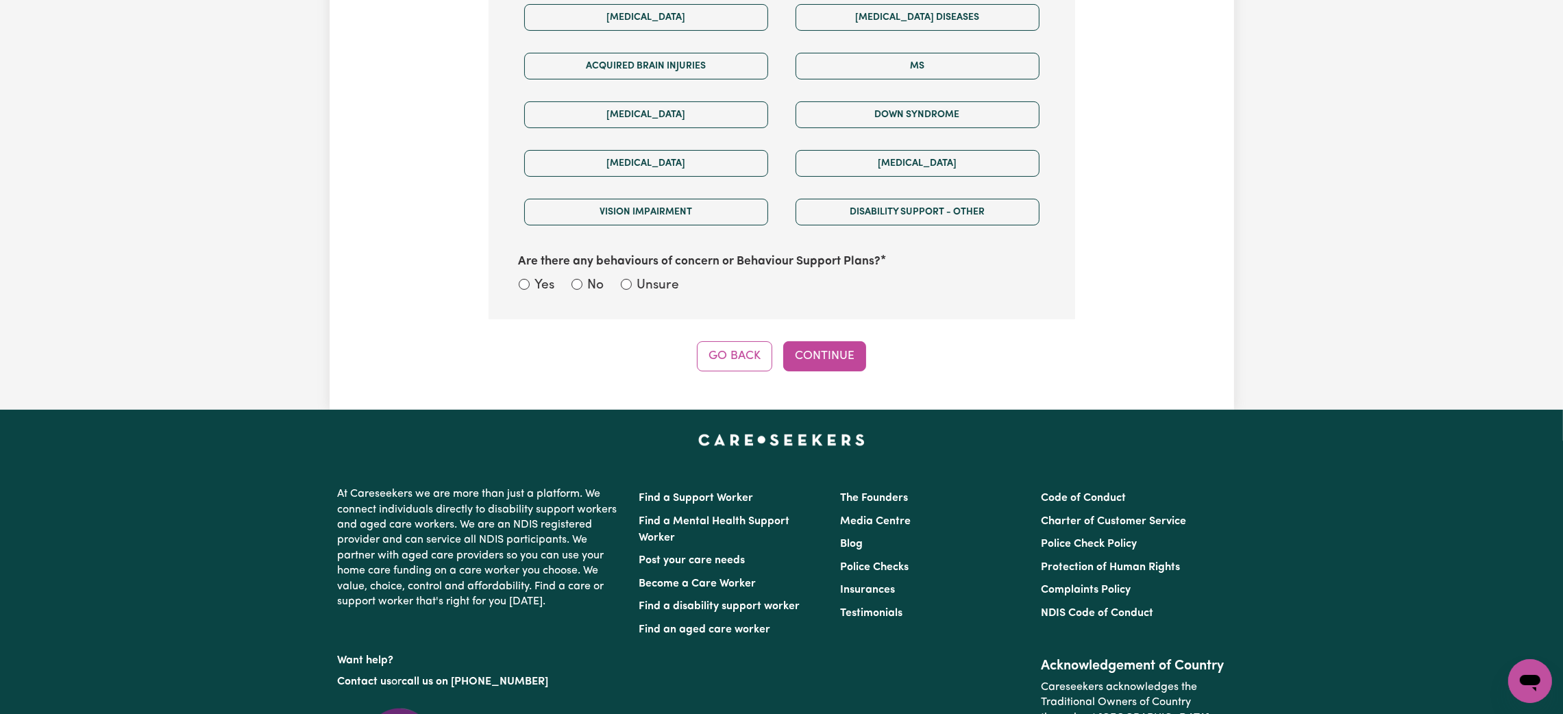
scroll to position [814, 0]
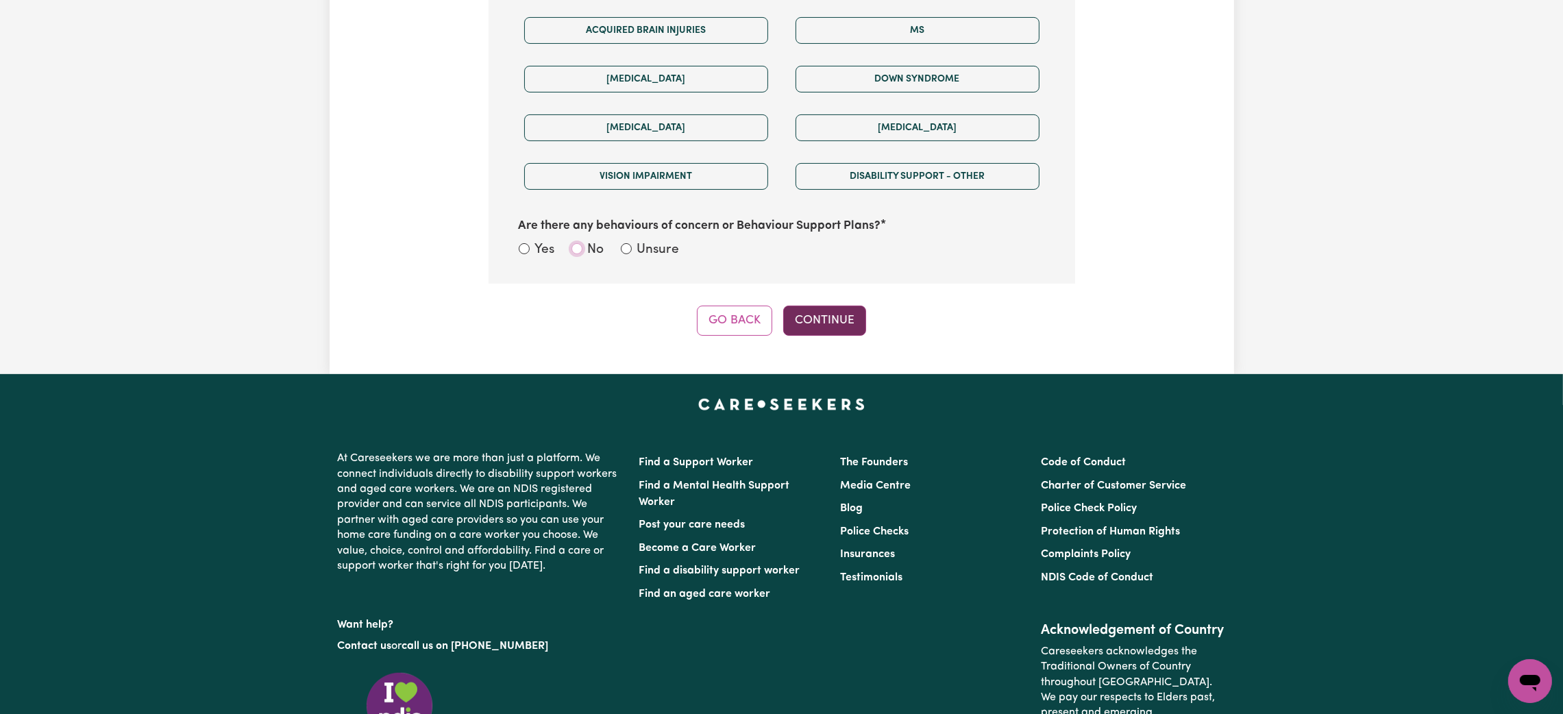
drag, startPoint x: 572, startPoint y: 248, endPoint x: 808, endPoint y: 308, distance: 243.3
click at [574, 247] on input "No" at bounding box center [576, 248] width 11 height 11
radio input "true"
click at [849, 325] on button "Continue" at bounding box center [824, 321] width 83 height 30
select select "Australian"
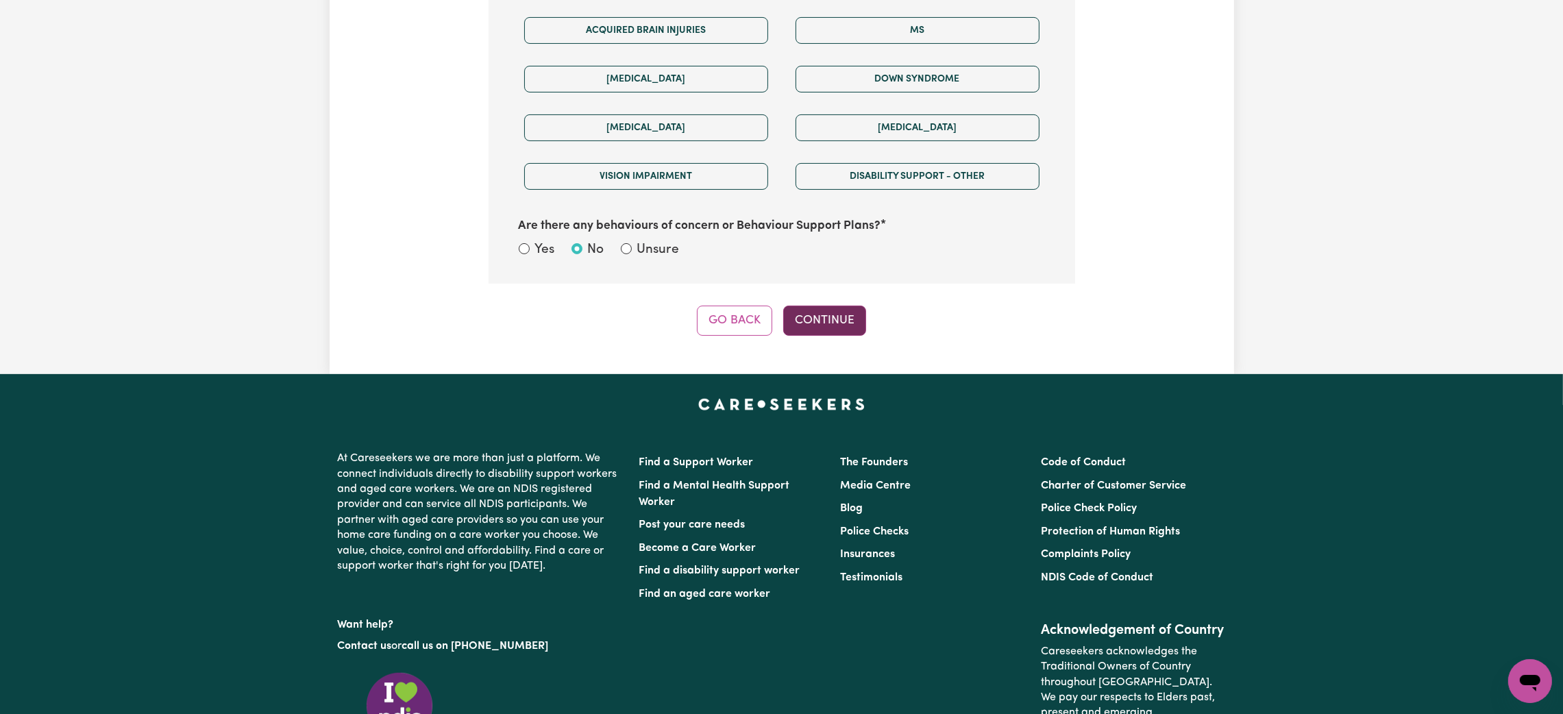
select select "email"
select select "NDIS_FUNDING_PLAN_MANAGED"
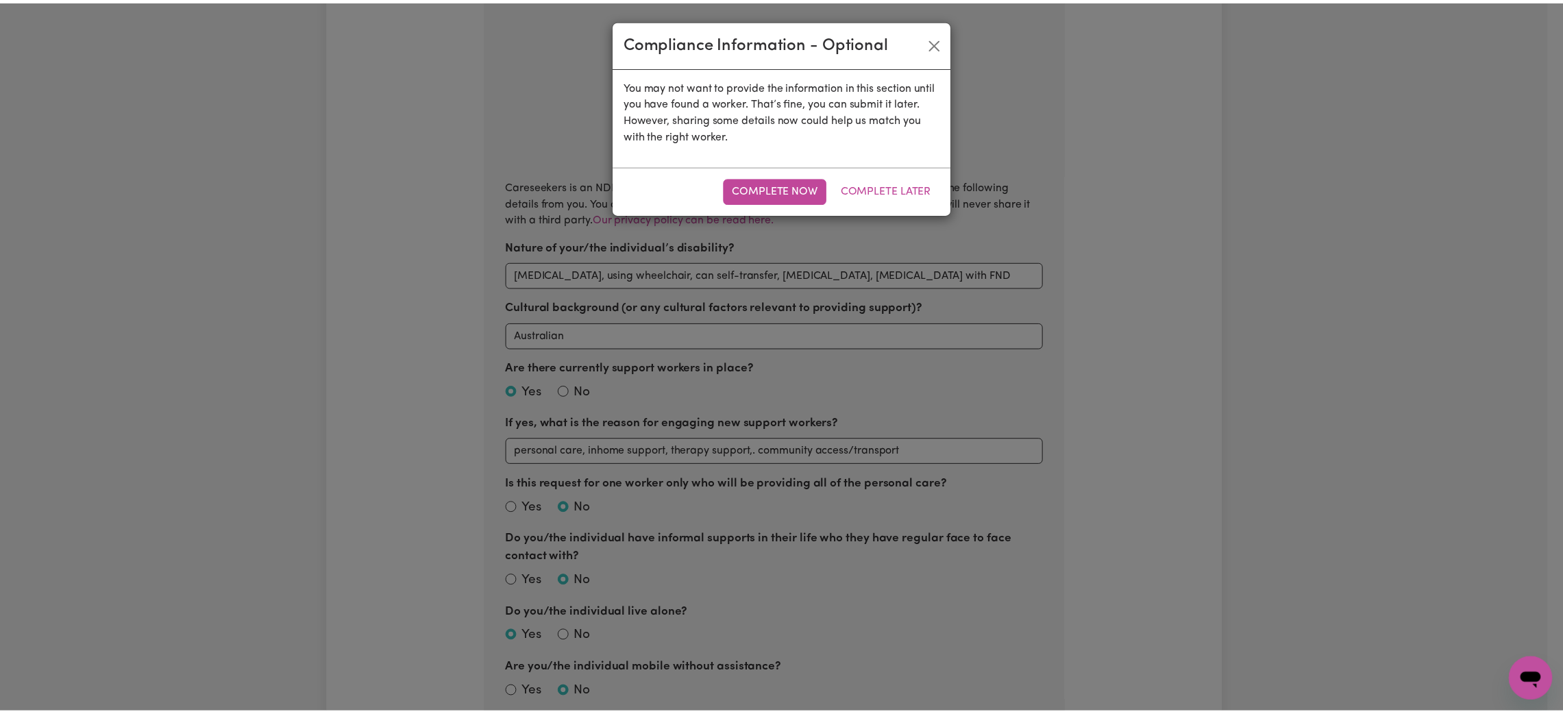
scroll to position [299, 0]
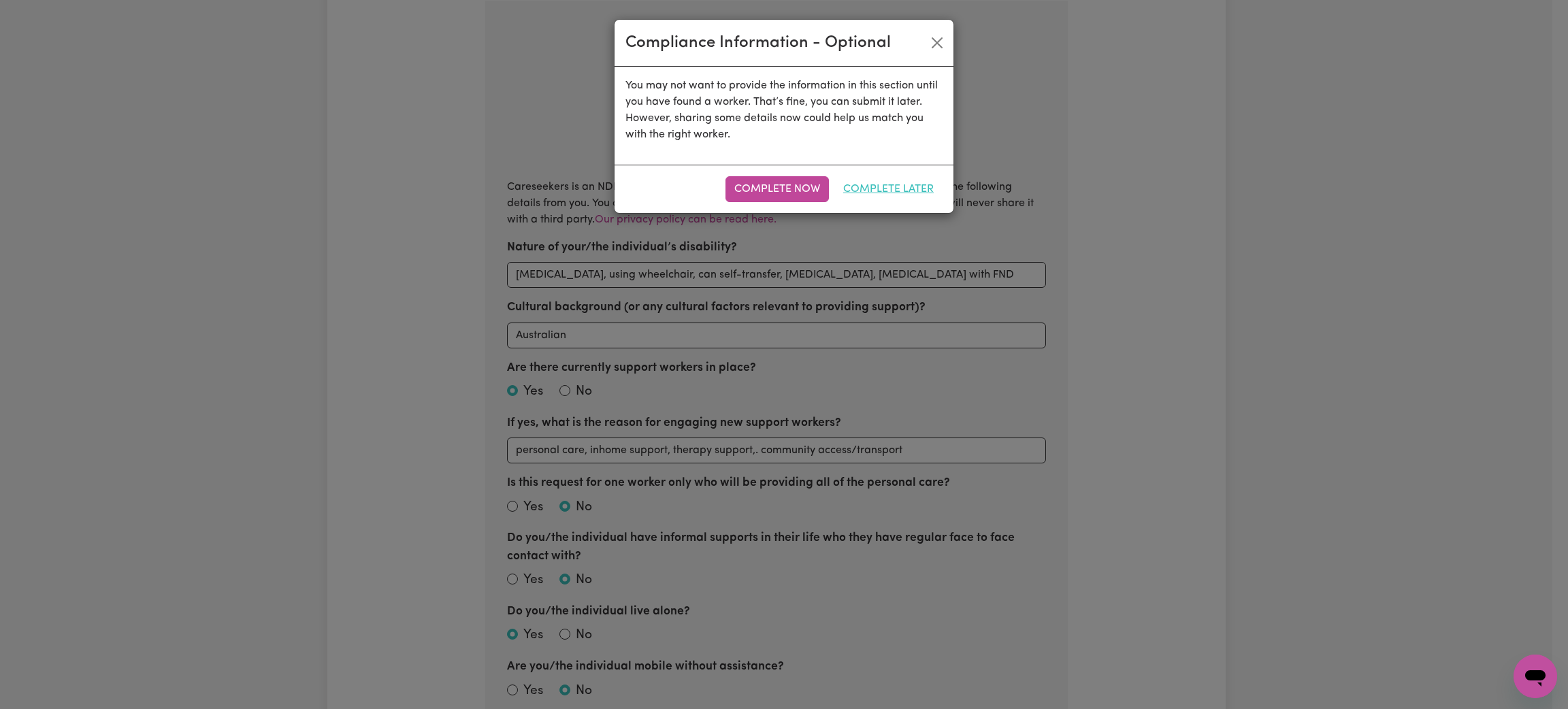
click at [861, 184] on button "Complete Later" at bounding box center [888, 189] width 108 height 26
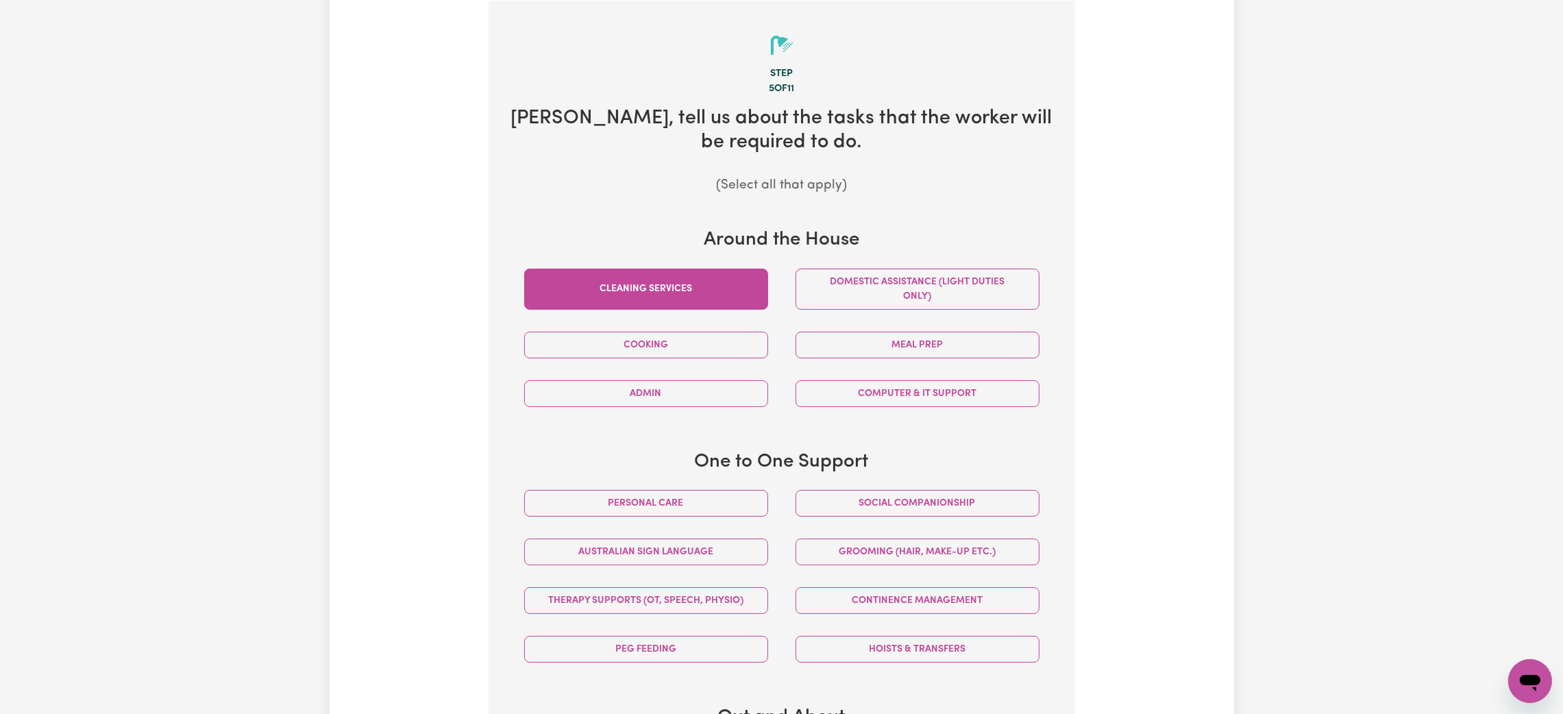
drag, startPoint x: 702, startPoint y: 293, endPoint x: 716, endPoint y: 293, distance: 13.7
click at [710, 293] on button "Cleaning services" at bounding box center [646, 289] width 244 height 41
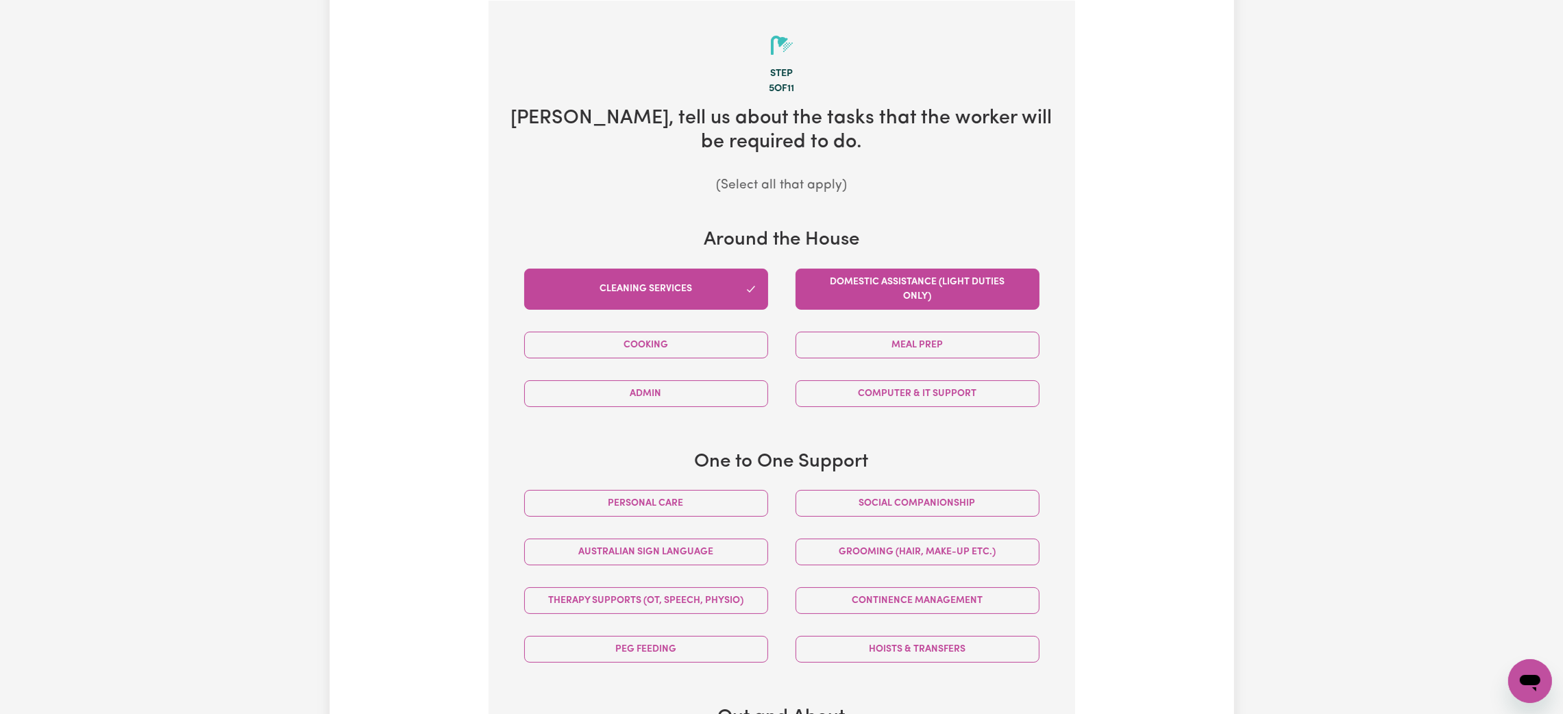
drag, startPoint x: 857, startPoint y: 279, endPoint x: 771, endPoint y: 327, distance: 98.2
click at [857, 279] on button "Domestic assistance (light duties only)" at bounding box center [918, 289] width 244 height 41
drag, startPoint x: 738, startPoint y: 345, endPoint x: 843, endPoint y: 345, distance: 105.5
click at [752, 347] on button "Cooking" at bounding box center [646, 345] width 244 height 27
drag, startPoint x: 848, startPoint y: 345, endPoint x: 766, endPoint y: 454, distance: 136.1
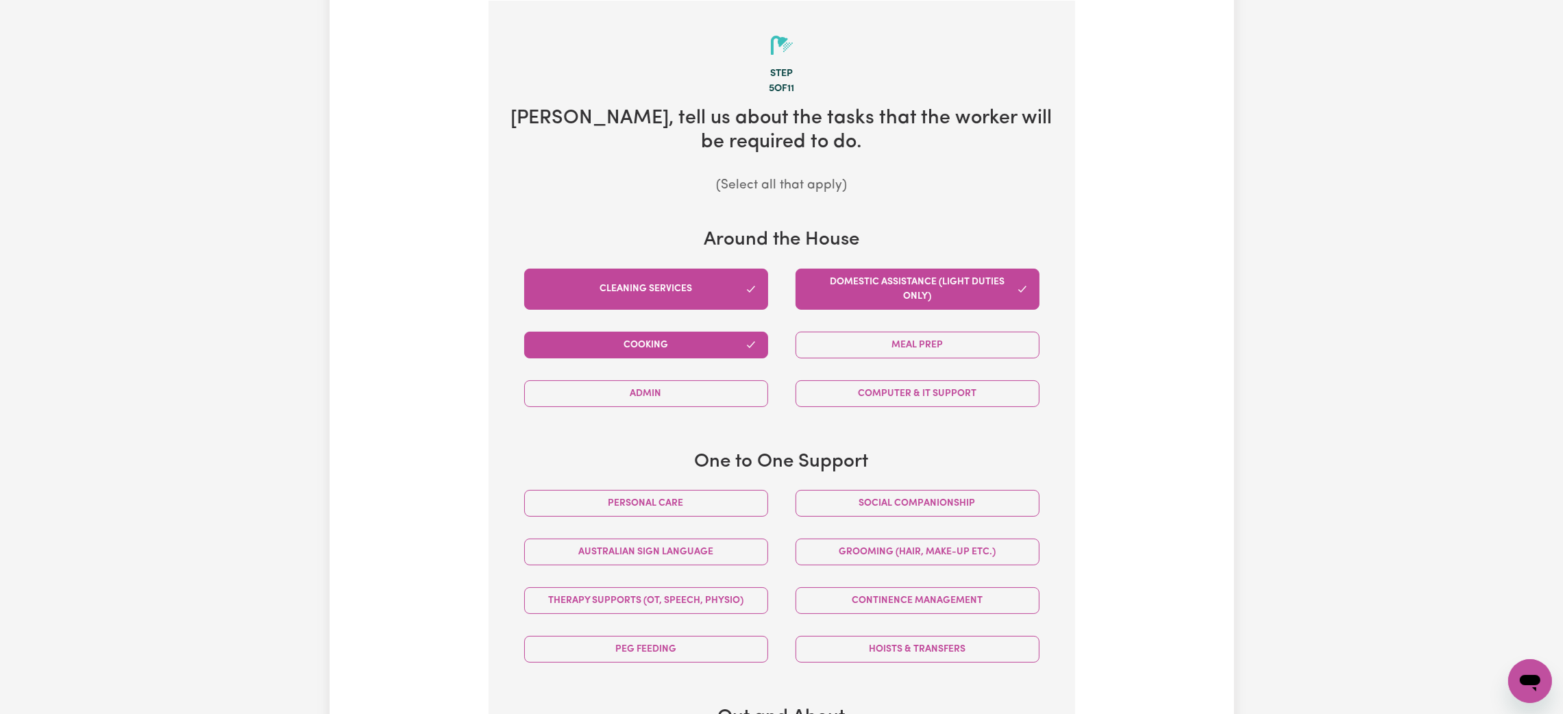
click at [848, 348] on button "Meal prep" at bounding box center [918, 345] width 244 height 27
click at [724, 497] on button "Personal care" at bounding box center [646, 503] width 244 height 27
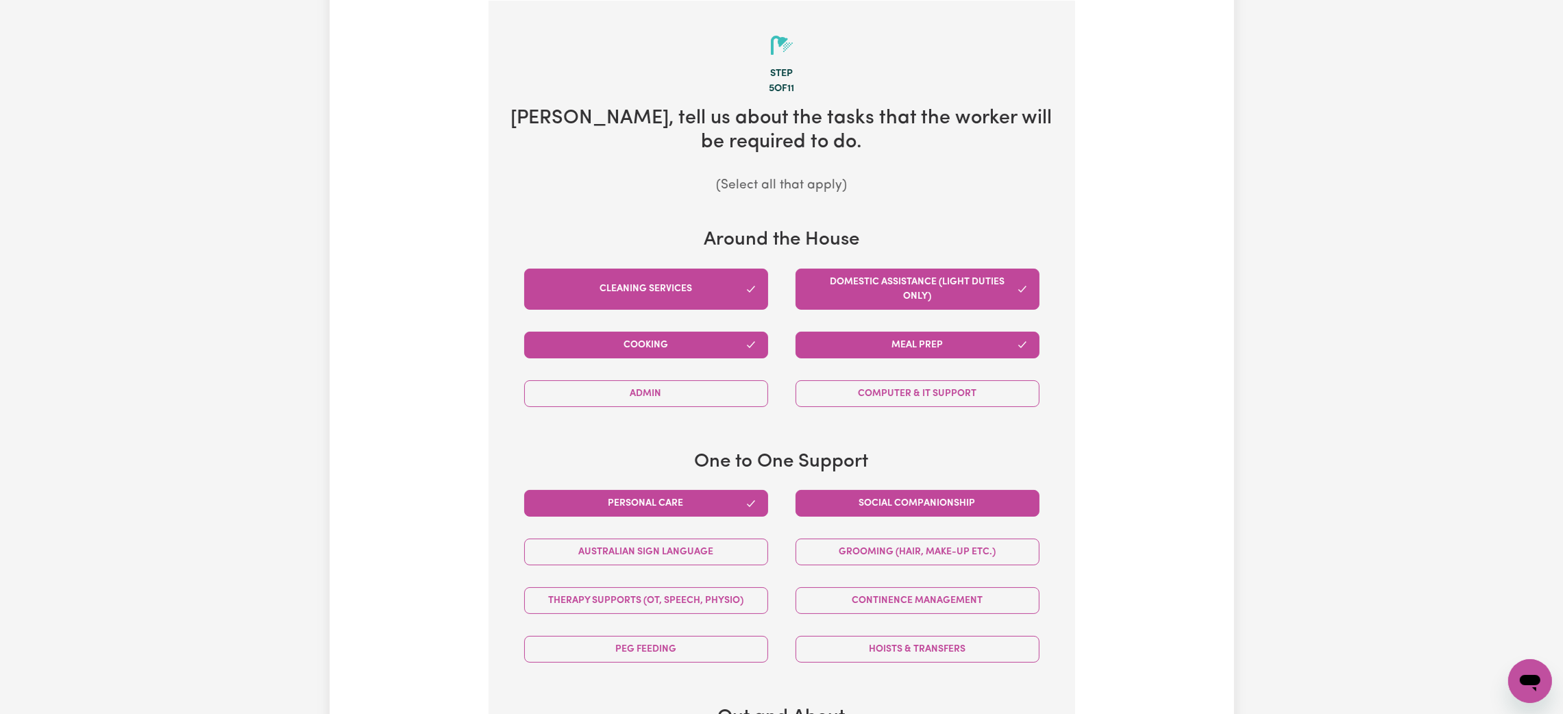
click at [854, 501] on button "Social companionship" at bounding box center [918, 503] width 244 height 27
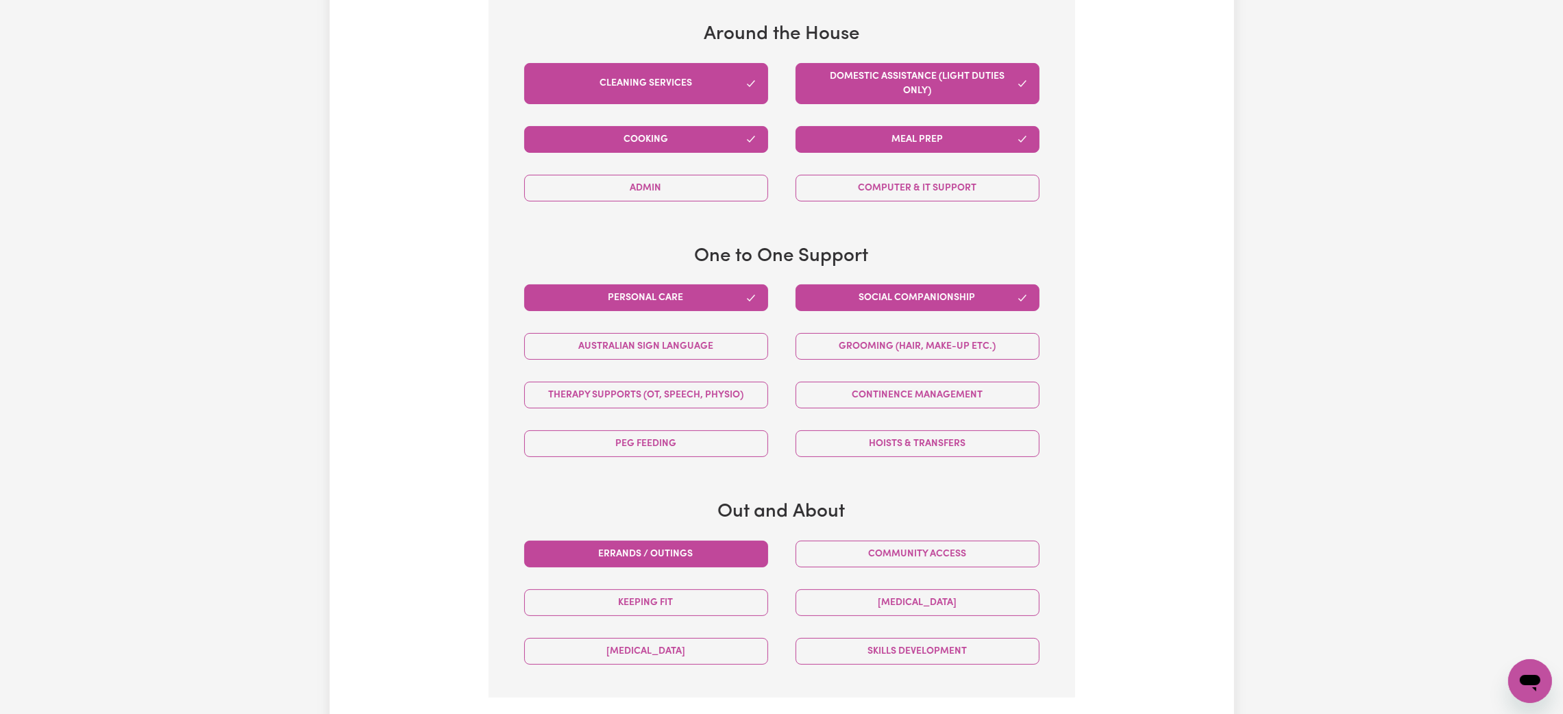
drag, startPoint x: 729, startPoint y: 550, endPoint x: 741, endPoint y: 554, distance: 12.4
click at [737, 553] on button "Errands / Outings" at bounding box center [646, 554] width 244 height 27
click at [870, 558] on button "Community access" at bounding box center [918, 554] width 244 height 27
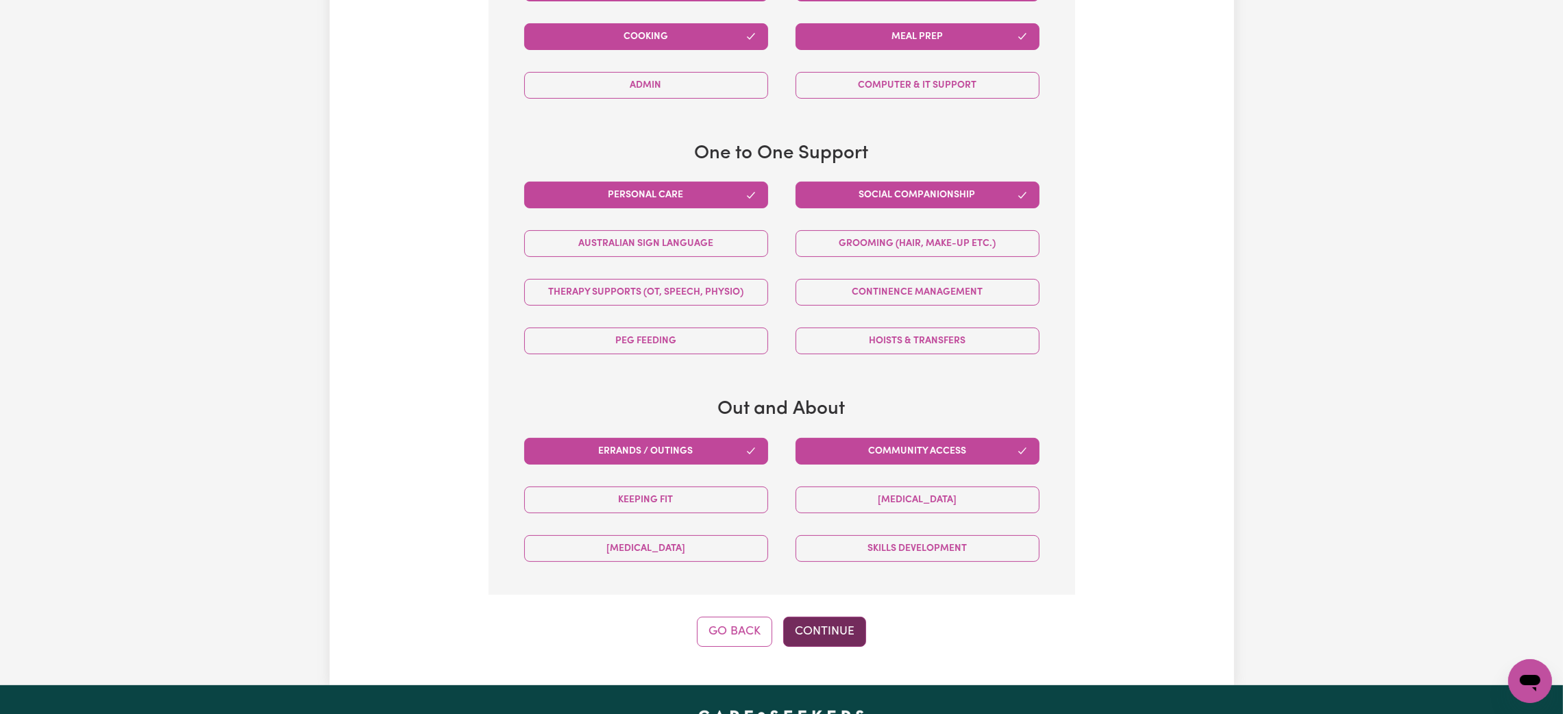
click at [813, 643] on button "Continue" at bounding box center [824, 632] width 83 height 30
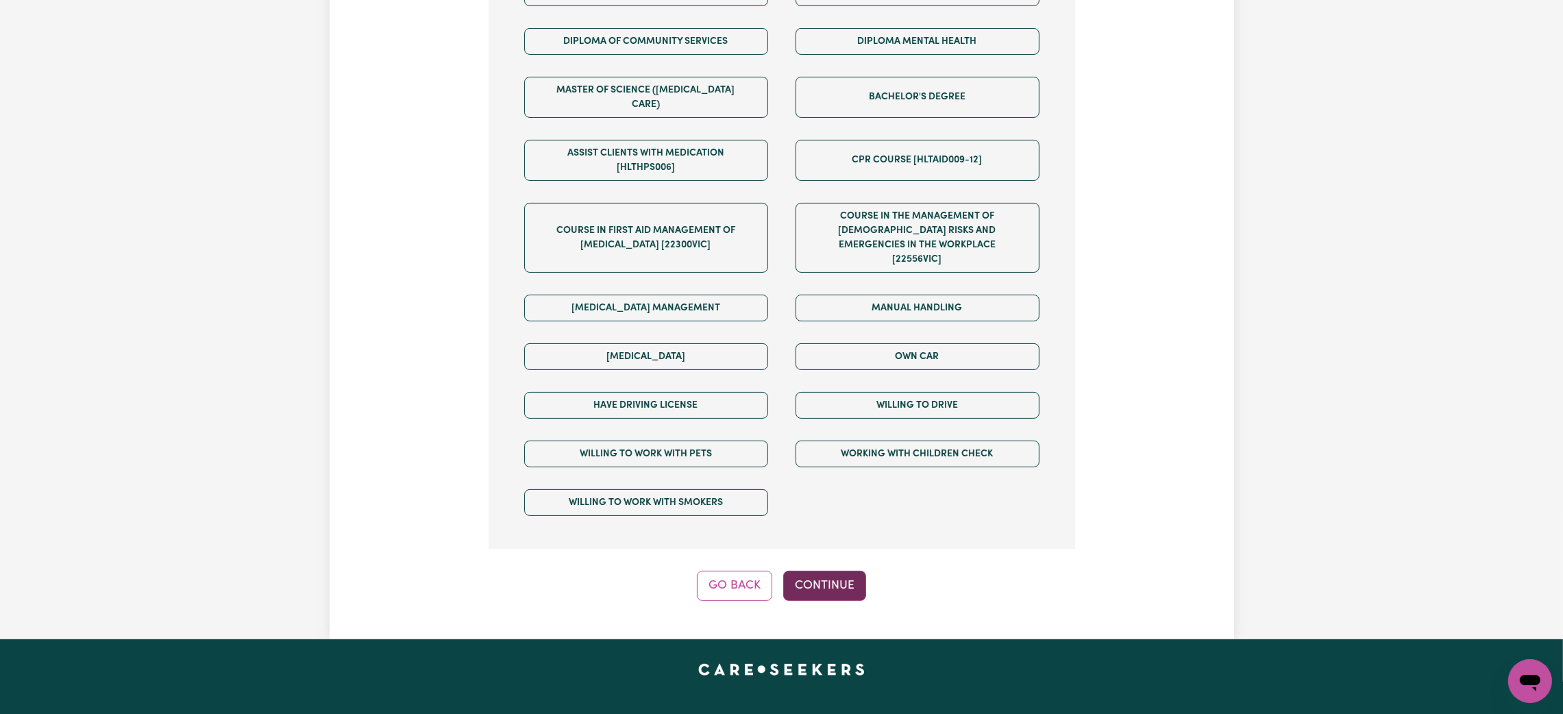
drag, startPoint x: 815, startPoint y: 554, endPoint x: 822, endPoint y: 492, distance: 62.7
click at [815, 571] on button "Continue" at bounding box center [824, 586] width 83 height 30
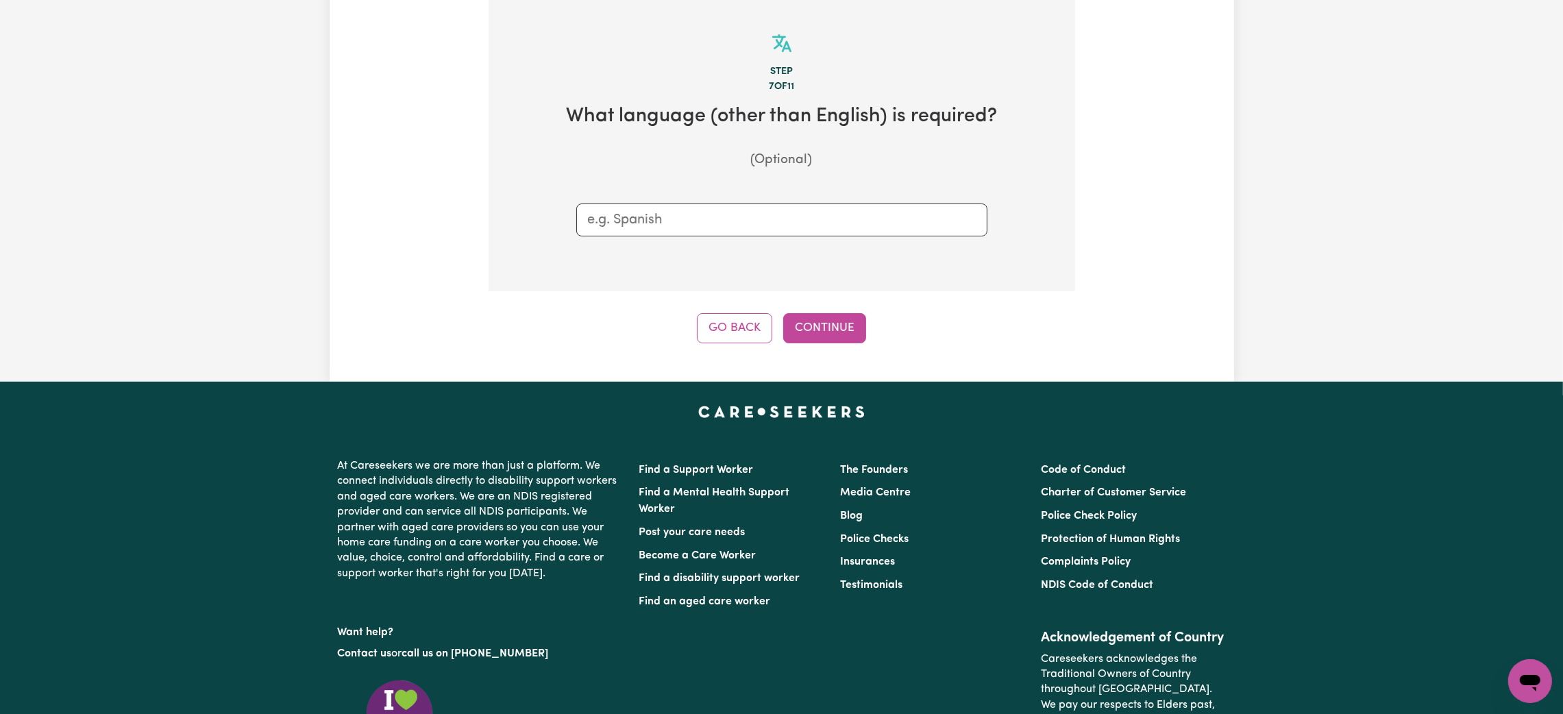
scroll to position [299, 0]
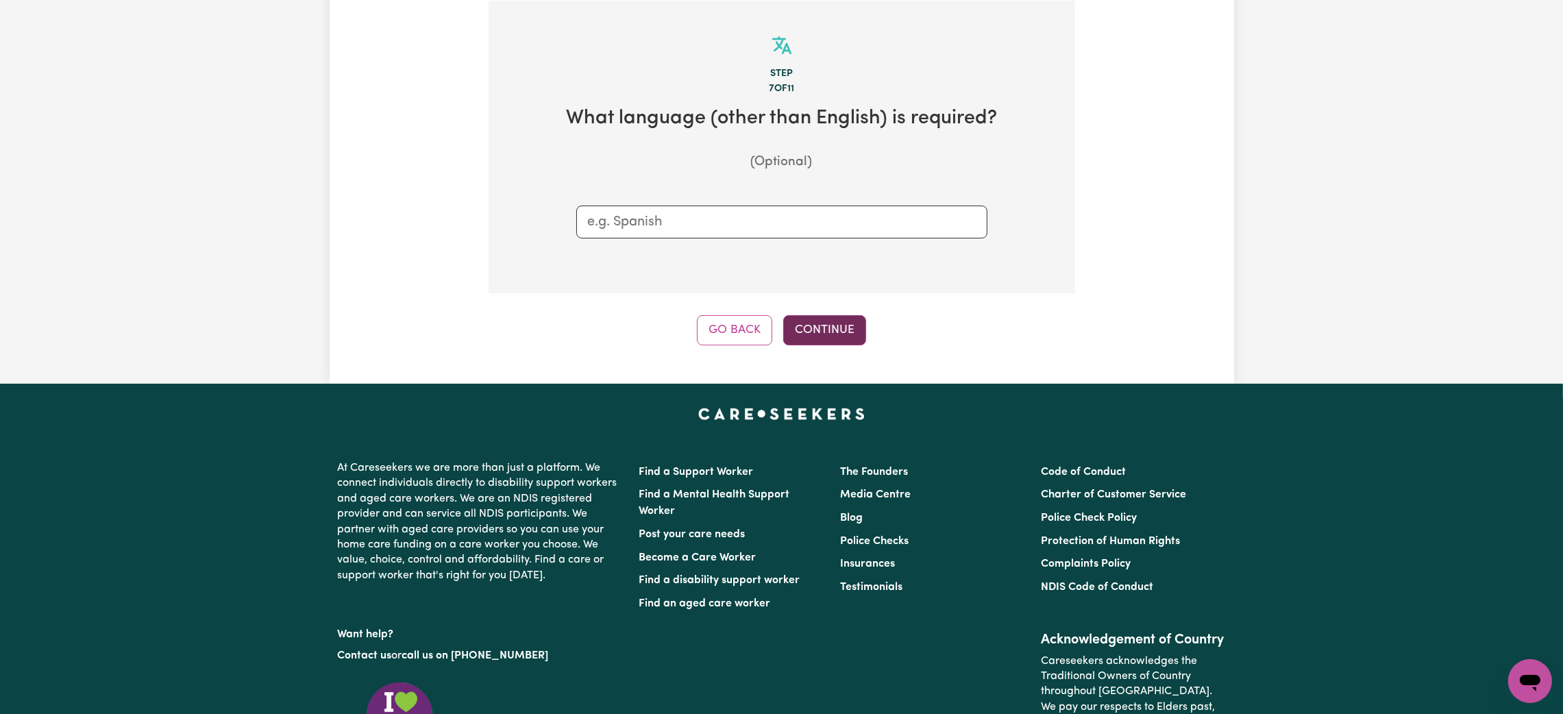
click at [844, 336] on button "Continue" at bounding box center [824, 330] width 83 height 30
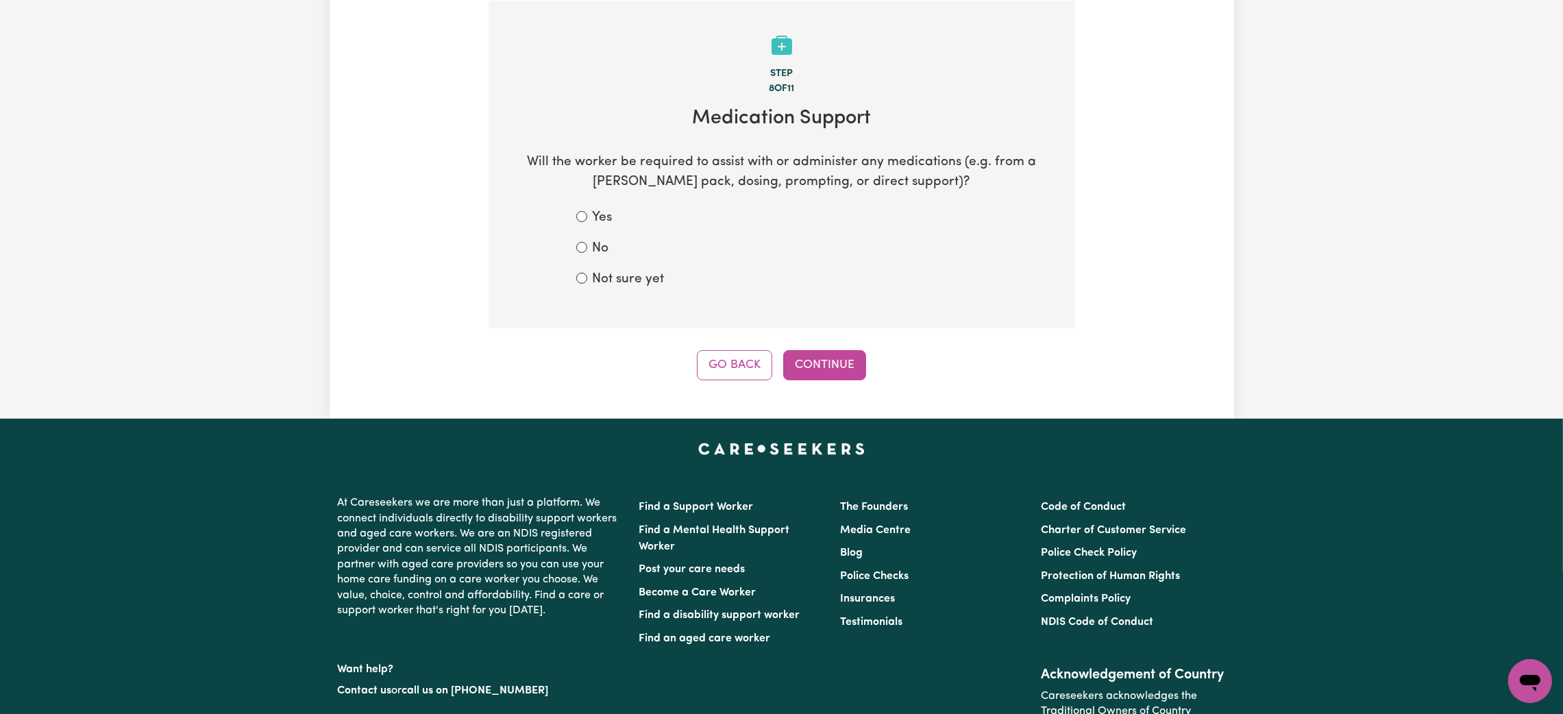
click at [589, 245] on div "No" at bounding box center [781, 249] width 411 height 20
click at [610, 282] on label "Not sure yet" at bounding box center [629, 280] width 72 height 20
click at [587, 282] on input "Not sure yet" at bounding box center [581, 278] width 11 height 11
radio input "true"
click at [819, 352] on button "Continue" at bounding box center [824, 365] width 83 height 30
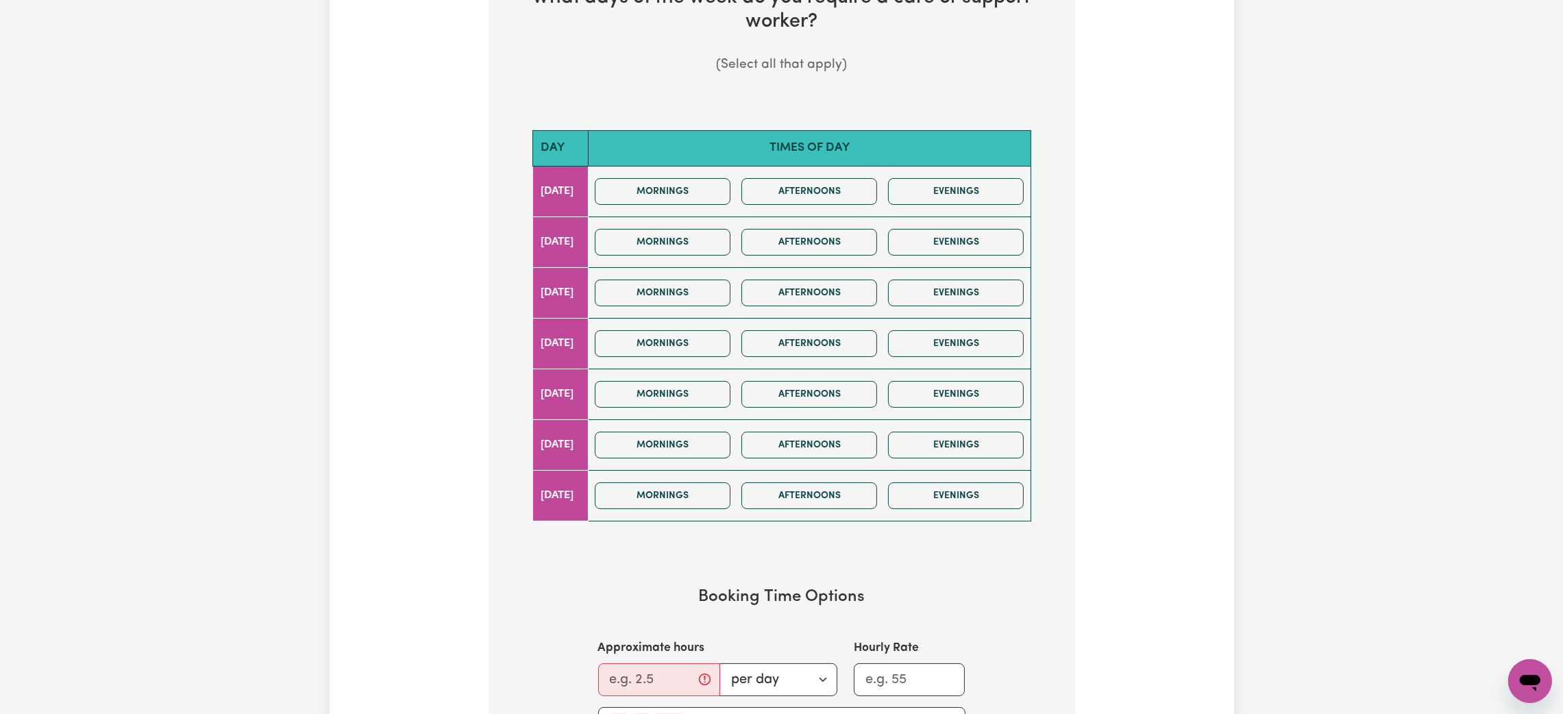
scroll to position [505, 0]
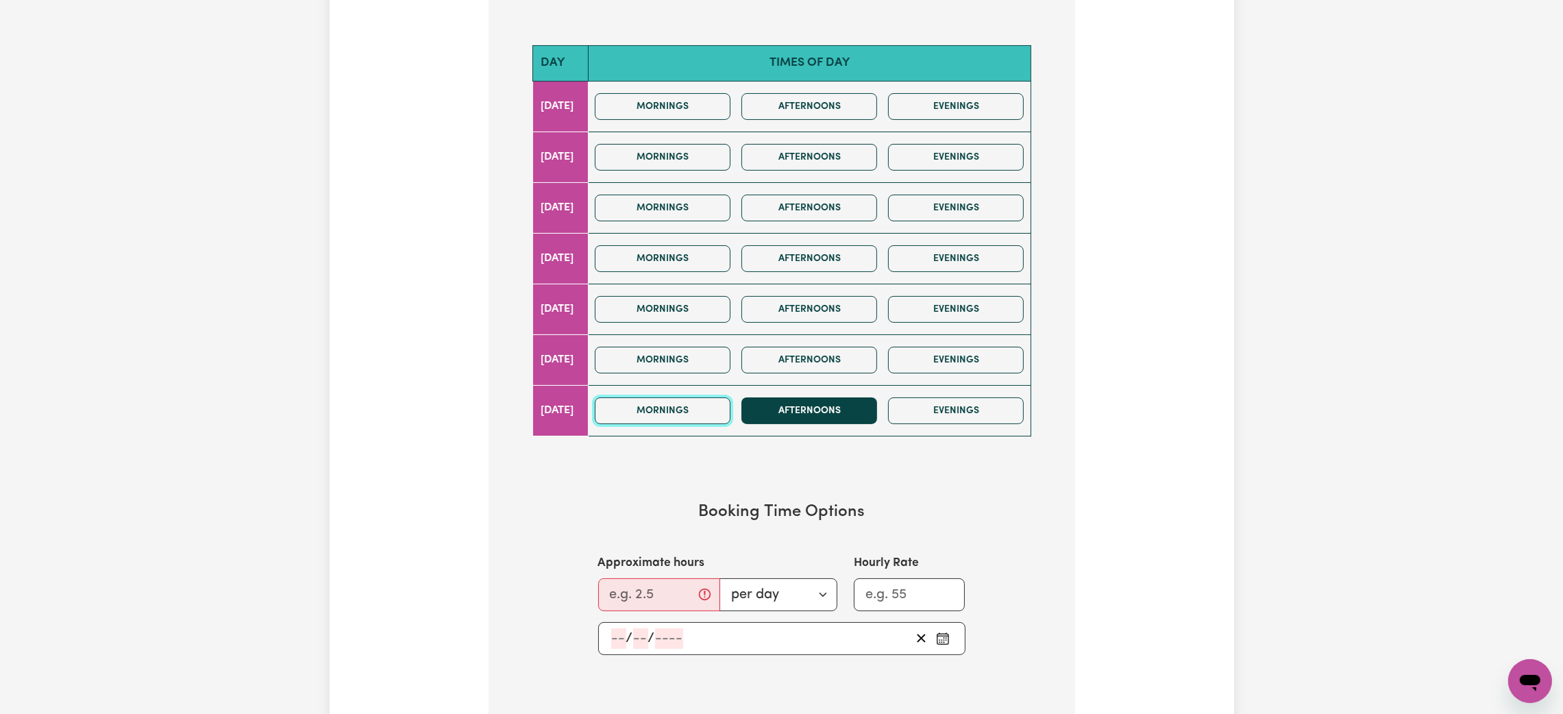
drag, startPoint x: 702, startPoint y: 413, endPoint x: 853, endPoint y: 413, distance: 151.4
click at [722, 413] on button "Mornings" at bounding box center [663, 410] width 136 height 27
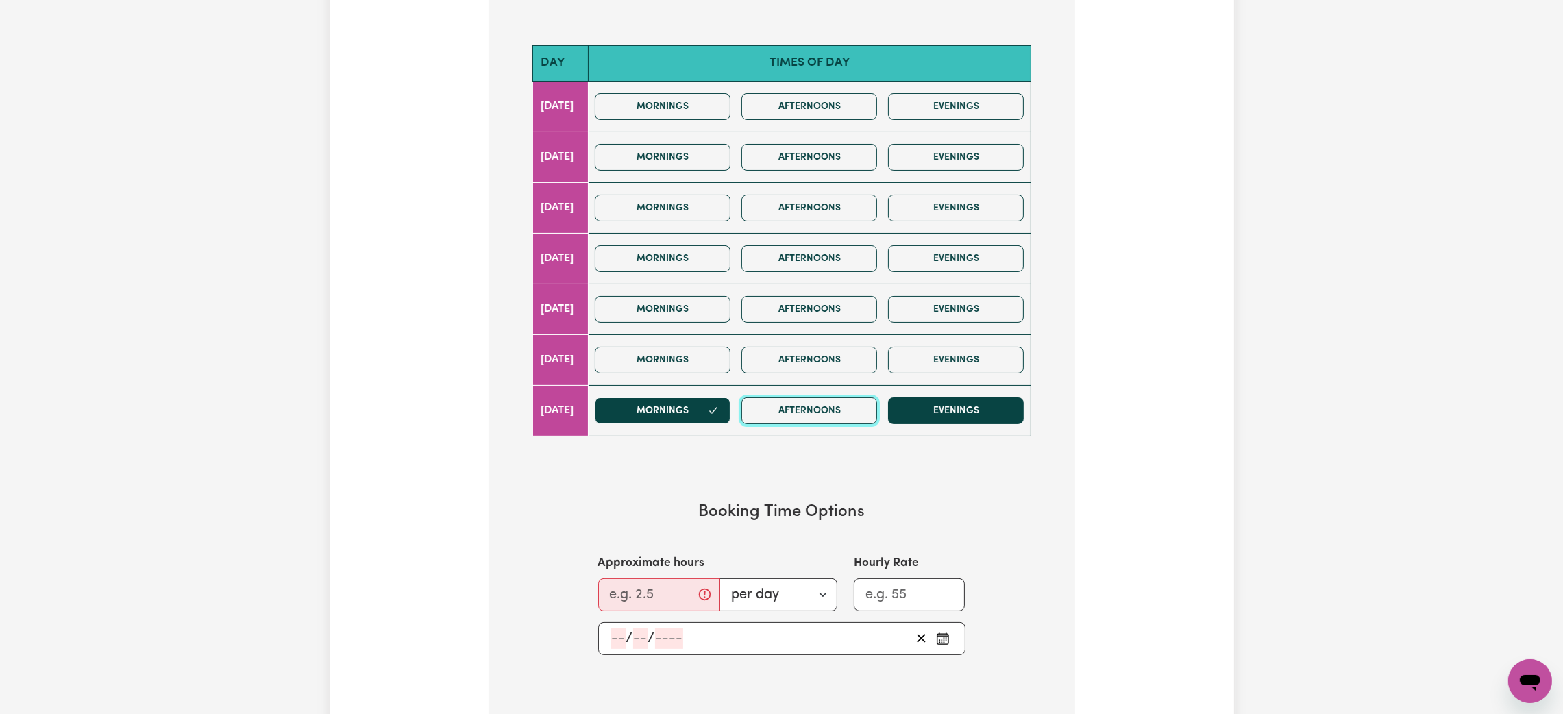
drag, startPoint x: 882, startPoint y: 409, endPoint x: 915, endPoint y: 417, distance: 33.9
click at [877, 410] on button "Afternoons" at bounding box center [809, 410] width 136 height 27
click at [920, 417] on button "Evenings" at bounding box center [956, 410] width 136 height 27
click at [652, 599] on input "Approximate hours" at bounding box center [659, 594] width 122 height 33
type input "2"
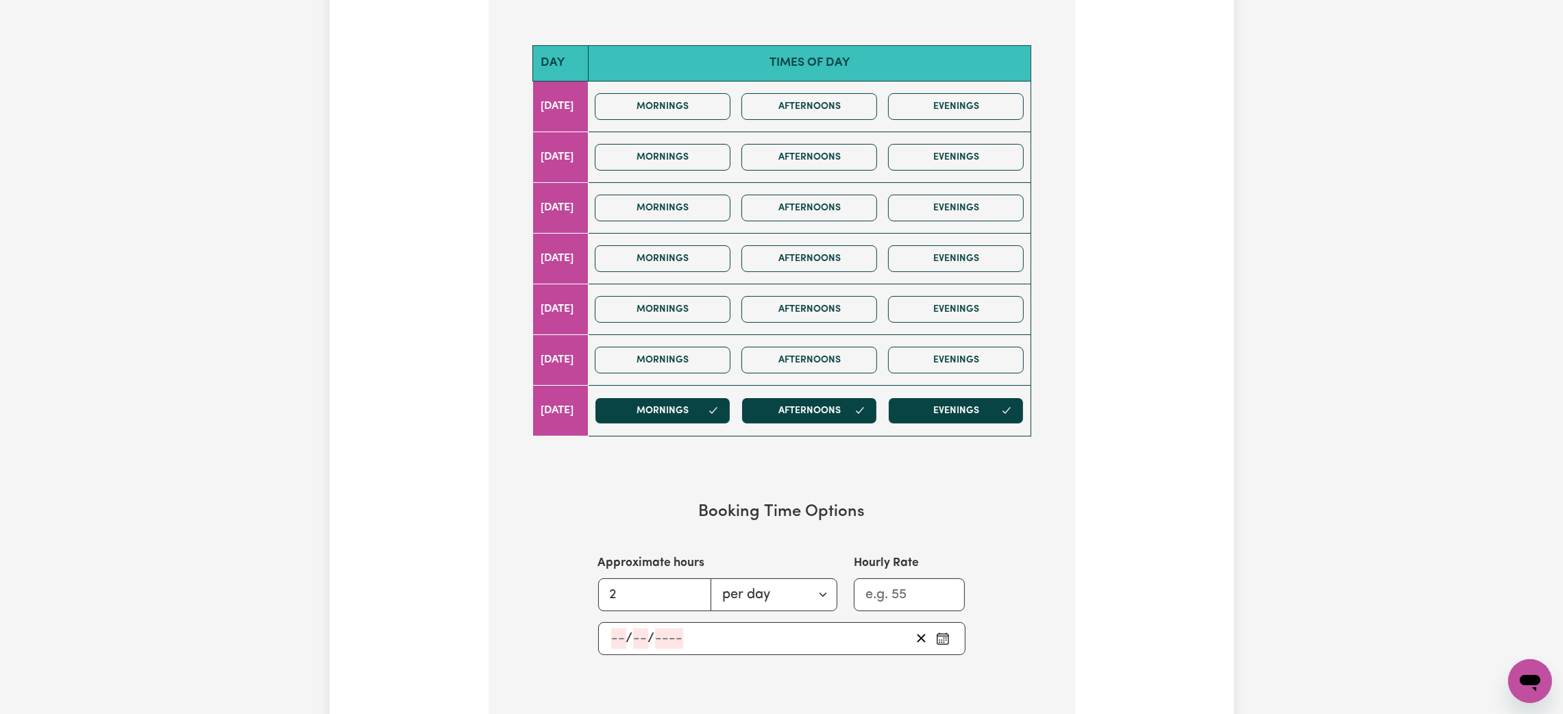
click at [722, 640] on div "/ /" at bounding box center [760, 638] width 301 height 21
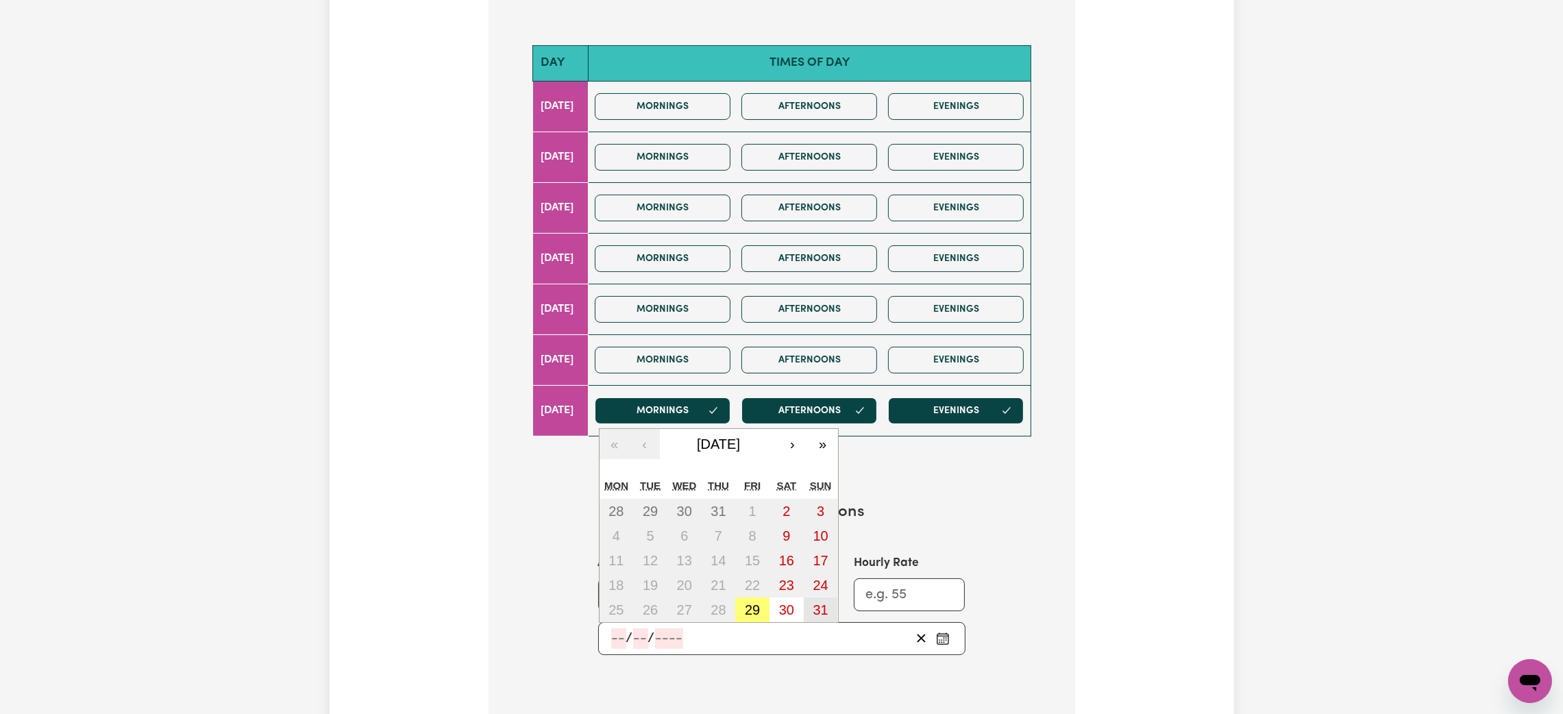
drag, startPoint x: 815, startPoint y: 608, endPoint x: 826, endPoint y: 614, distance: 11.6
click at [815, 610] on abbr "31" at bounding box center [820, 609] width 15 height 15
type input "[DATE]"
type input "31"
type input "8"
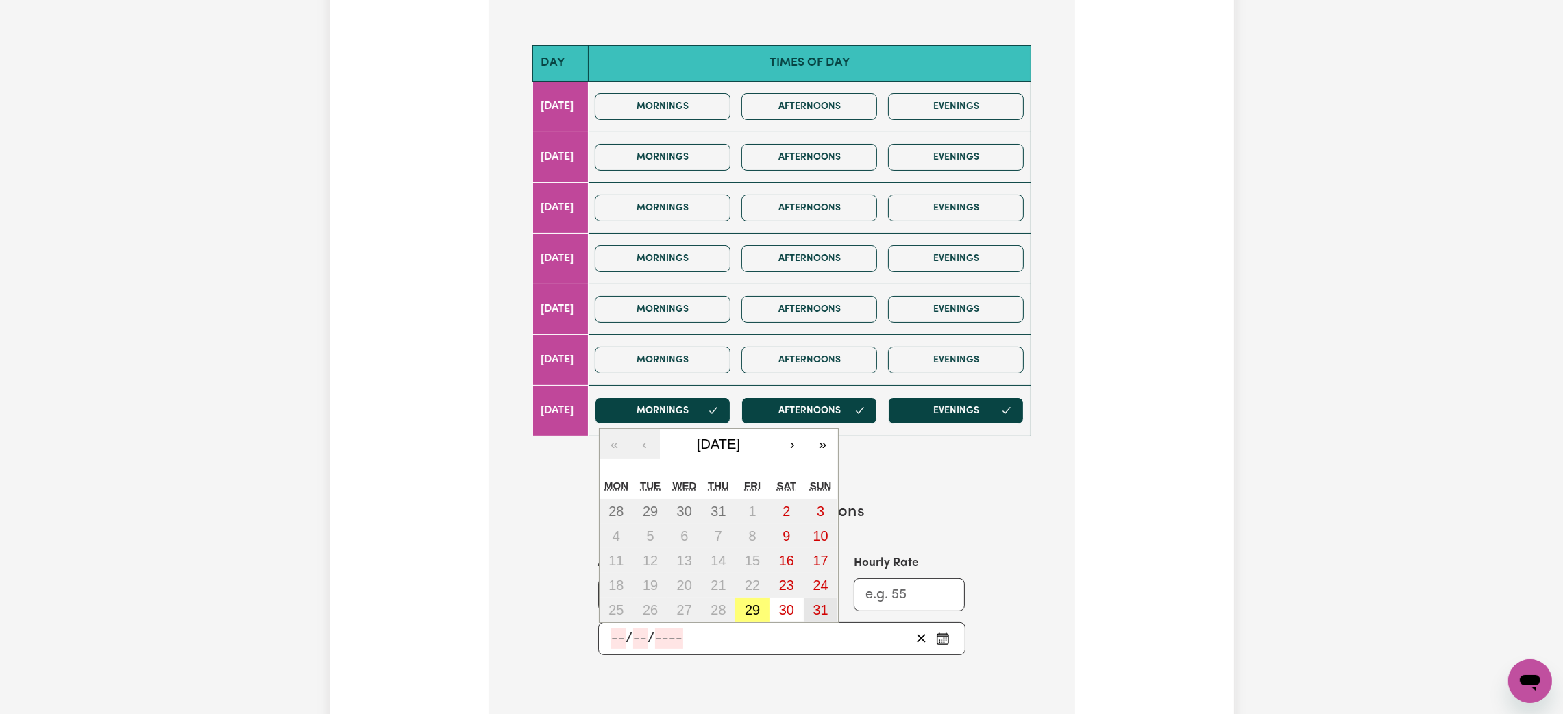
type input "2025"
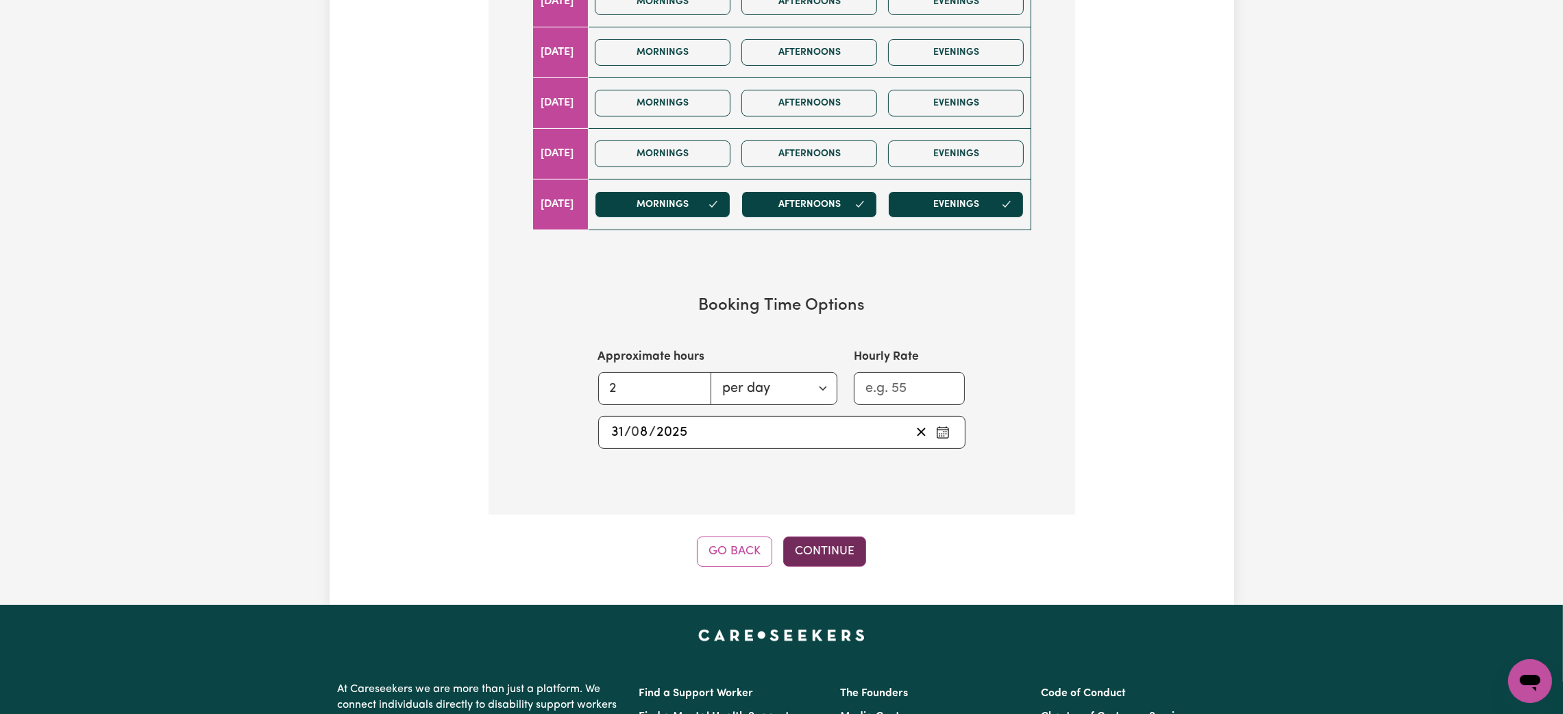
click at [828, 560] on button "Continue" at bounding box center [824, 552] width 83 height 30
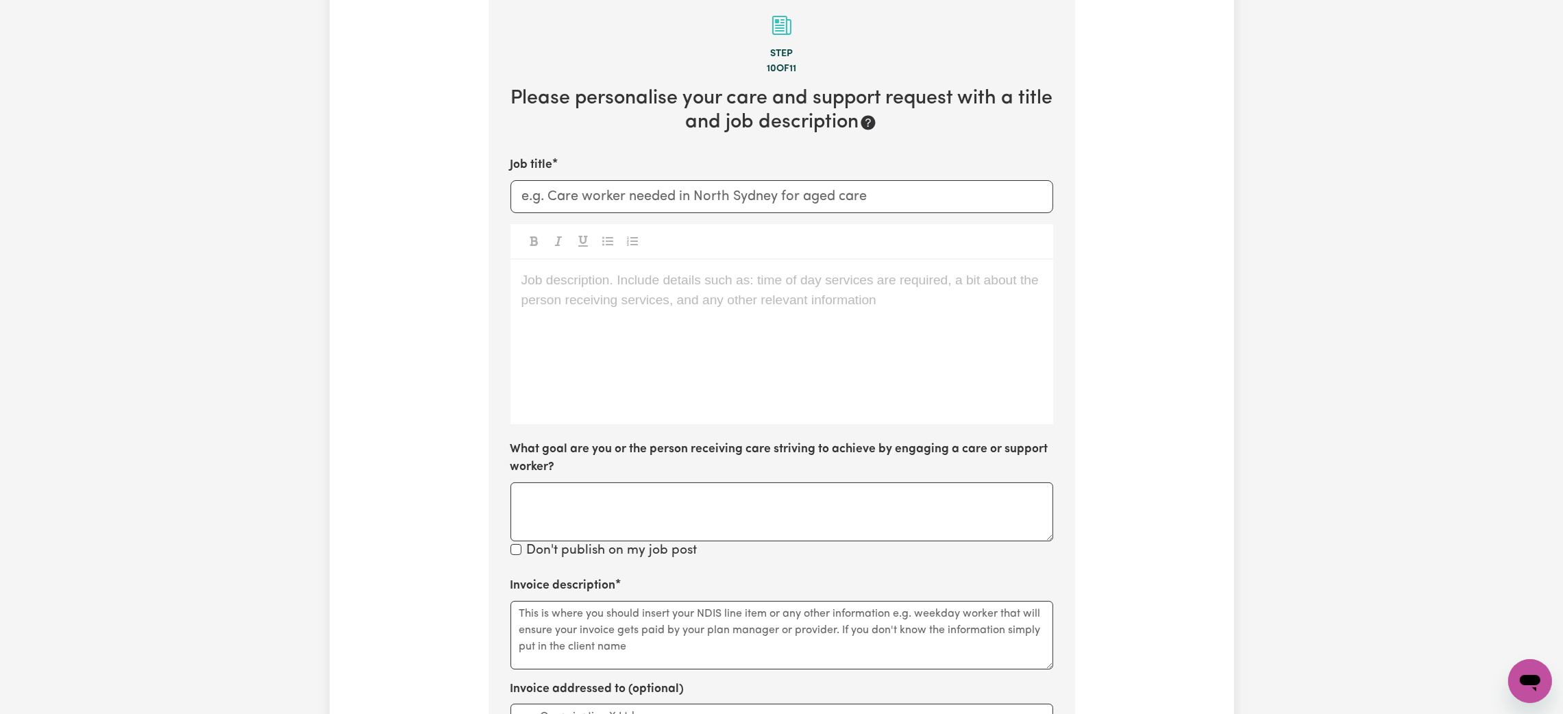
scroll to position [299, 0]
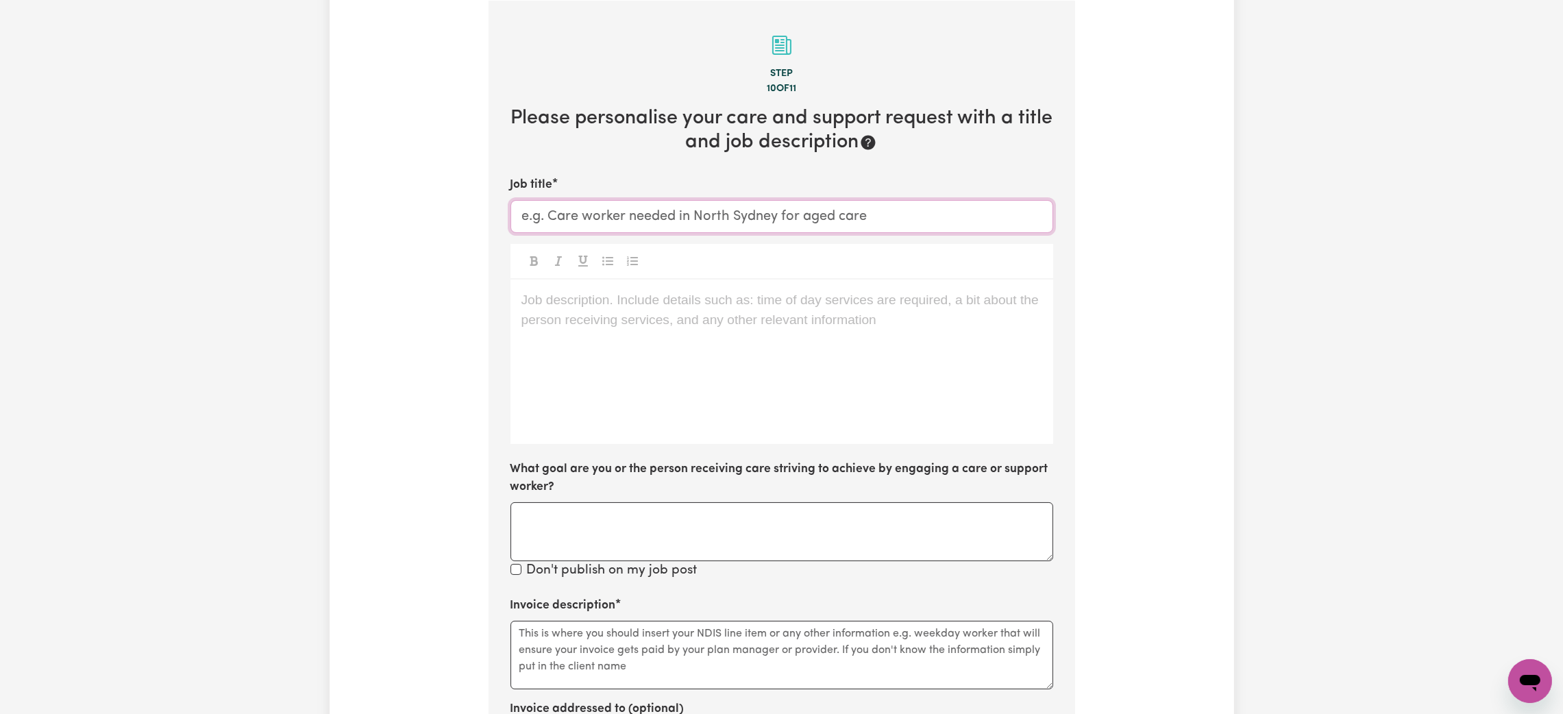
drag, startPoint x: 698, startPoint y: 217, endPoint x: 846, endPoint y: 121, distance: 176.4
click at [697, 217] on input "Job title" at bounding box center [781, 216] width 543 height 33
type input "[DATE] Rate - NDIS Support Worker"
click at [643, 330] on div "Job description. Include details such as: time of day services are required, a …" at bounding box center [781, 362] width 543 height 164
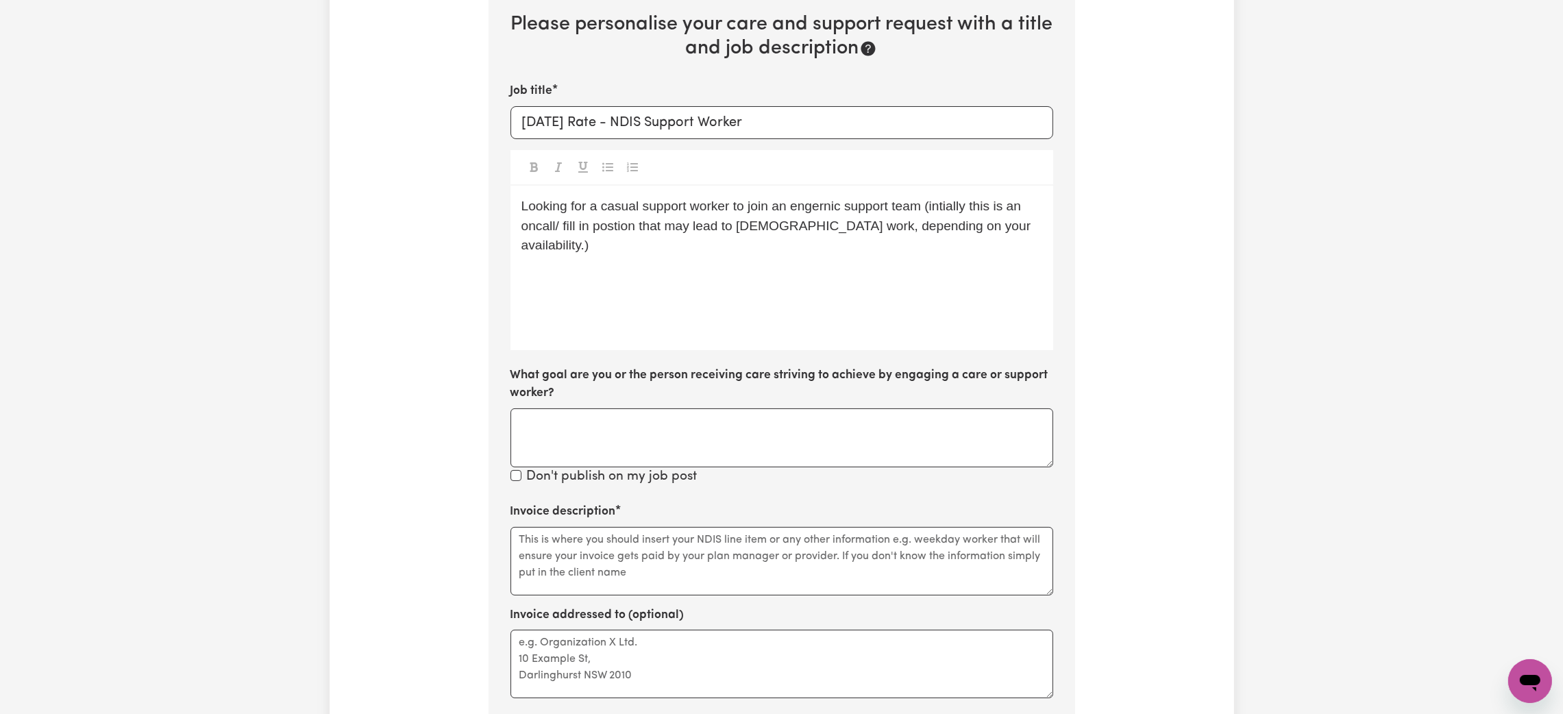
scroll to position [505, 0]
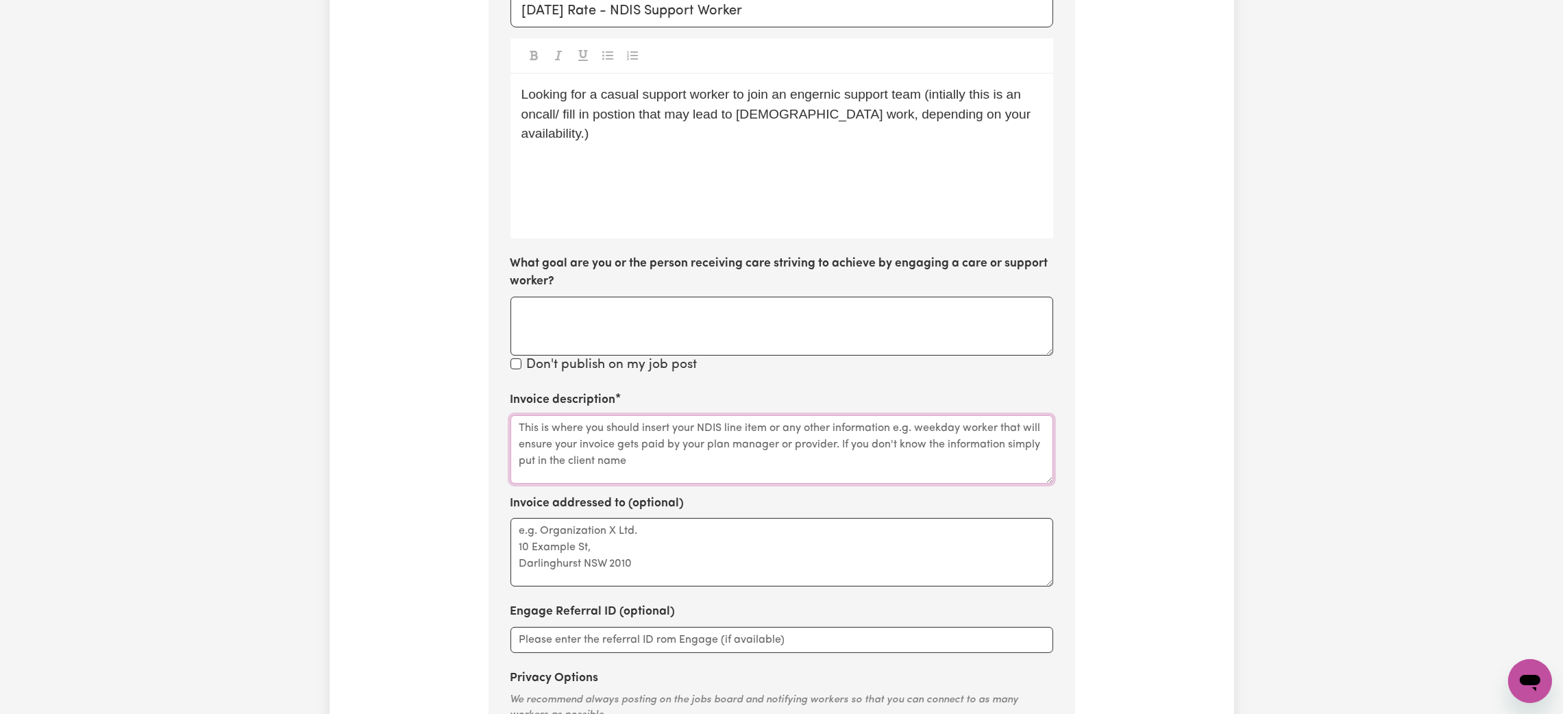
click at [667, 460] on textarea "Invoice description" at bounding box center [781, 449] width 543 height 69
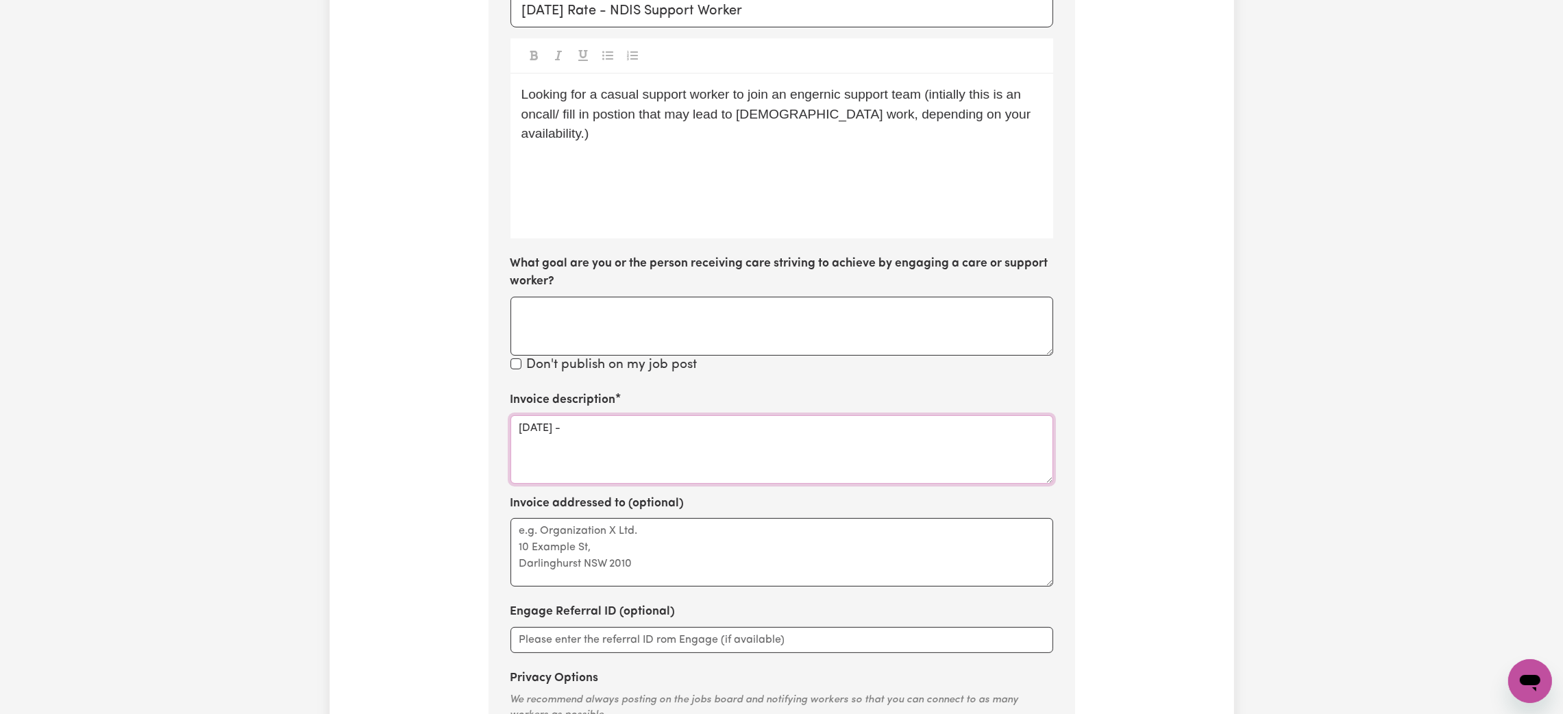
paste textarea "01_014_0107_1_1"
click at [815, 439] on textarea "[DATE] - 01_014_0107_1_1" at bounding box center [781, 449] width 543 height 69
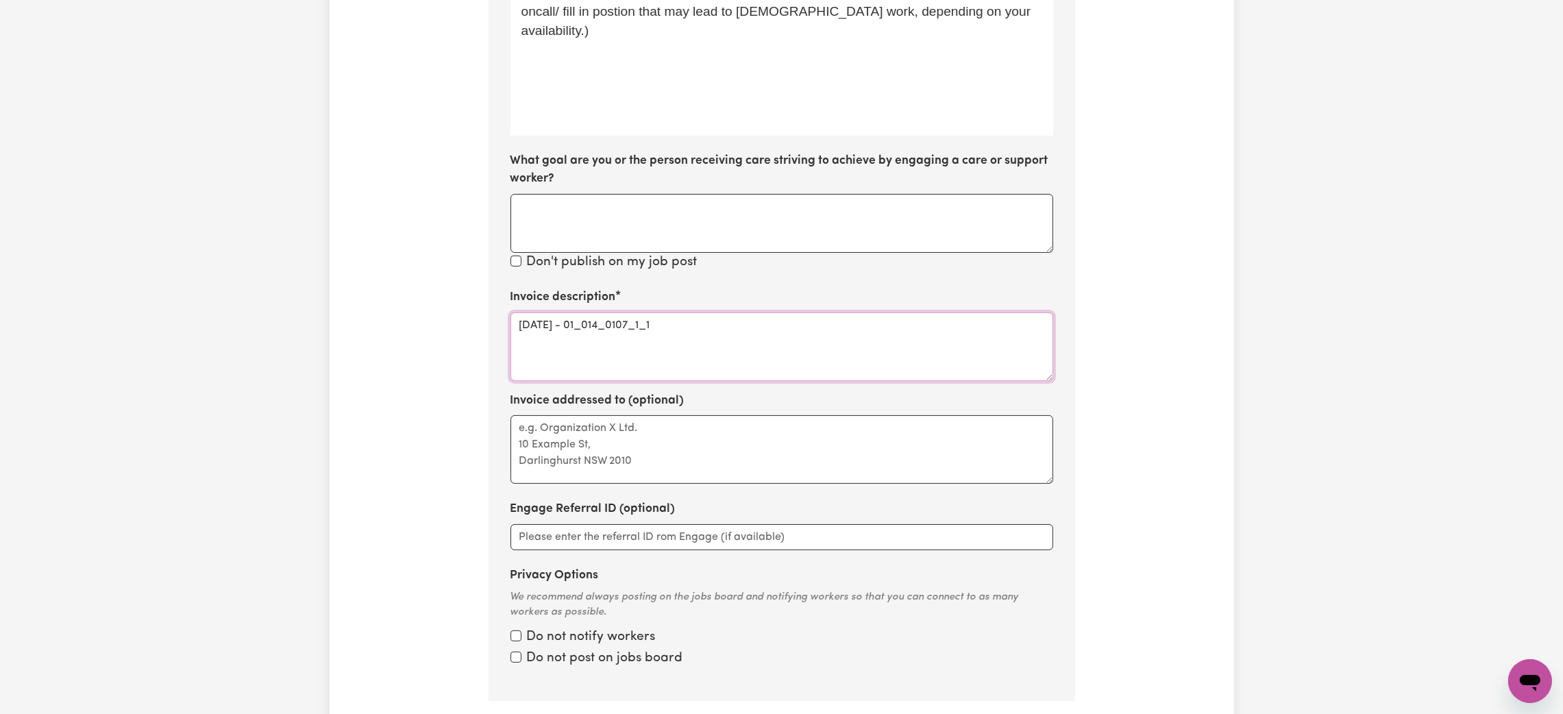
scroll to position [711, 0]
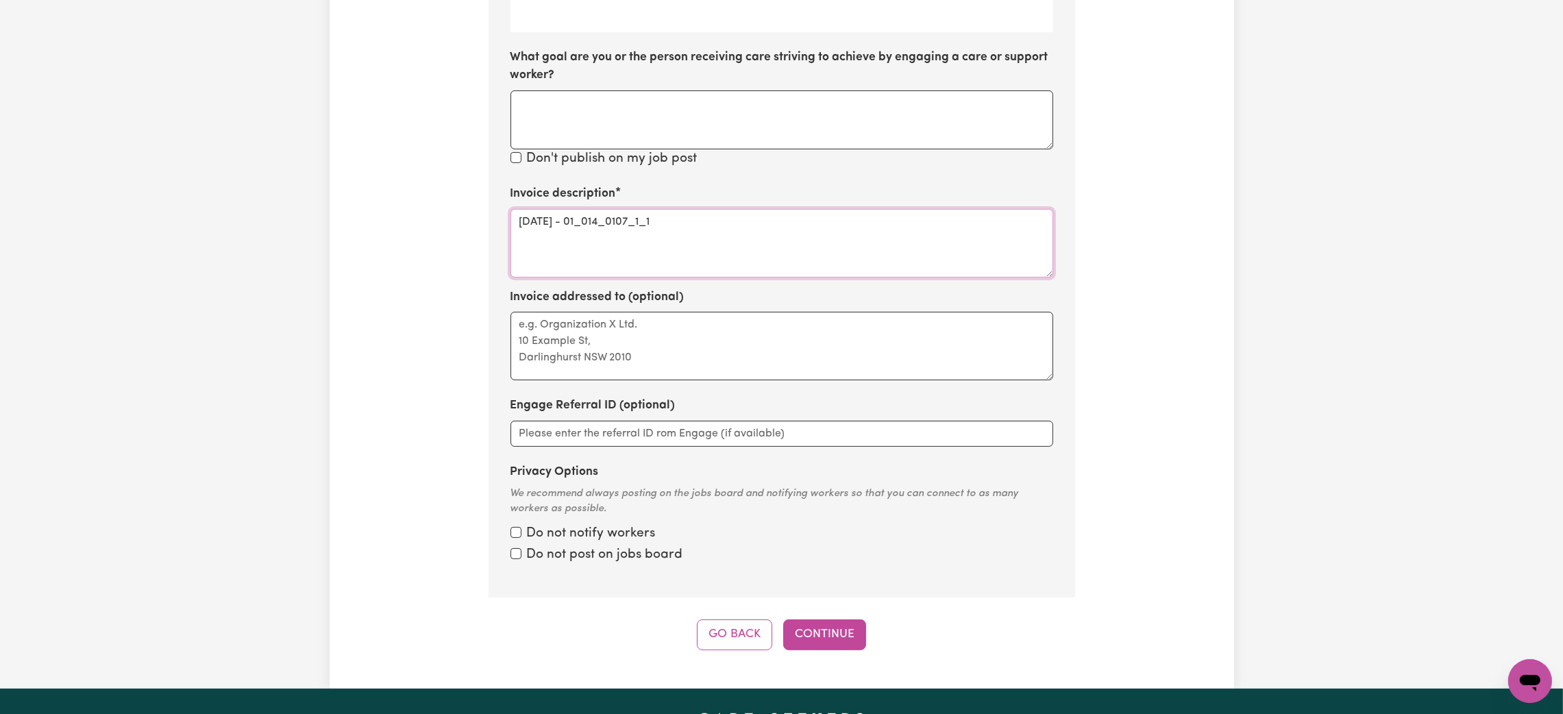
type textarea "[DATE] - 01_014_0107_1_1"
click at [508, 529] on section "Step 10 of 11 Please personalise your care and support request with a title and…" at bounding box center [782, 93] width 587 height 1009
click at [516, 532] on input "Privacy Options" at bounding box center [515, 532] width 11 height 11
checkbox input "true"
click at [517, 538] on input "Privacy Options" at bounding box center [515, 532] width 11 height 11
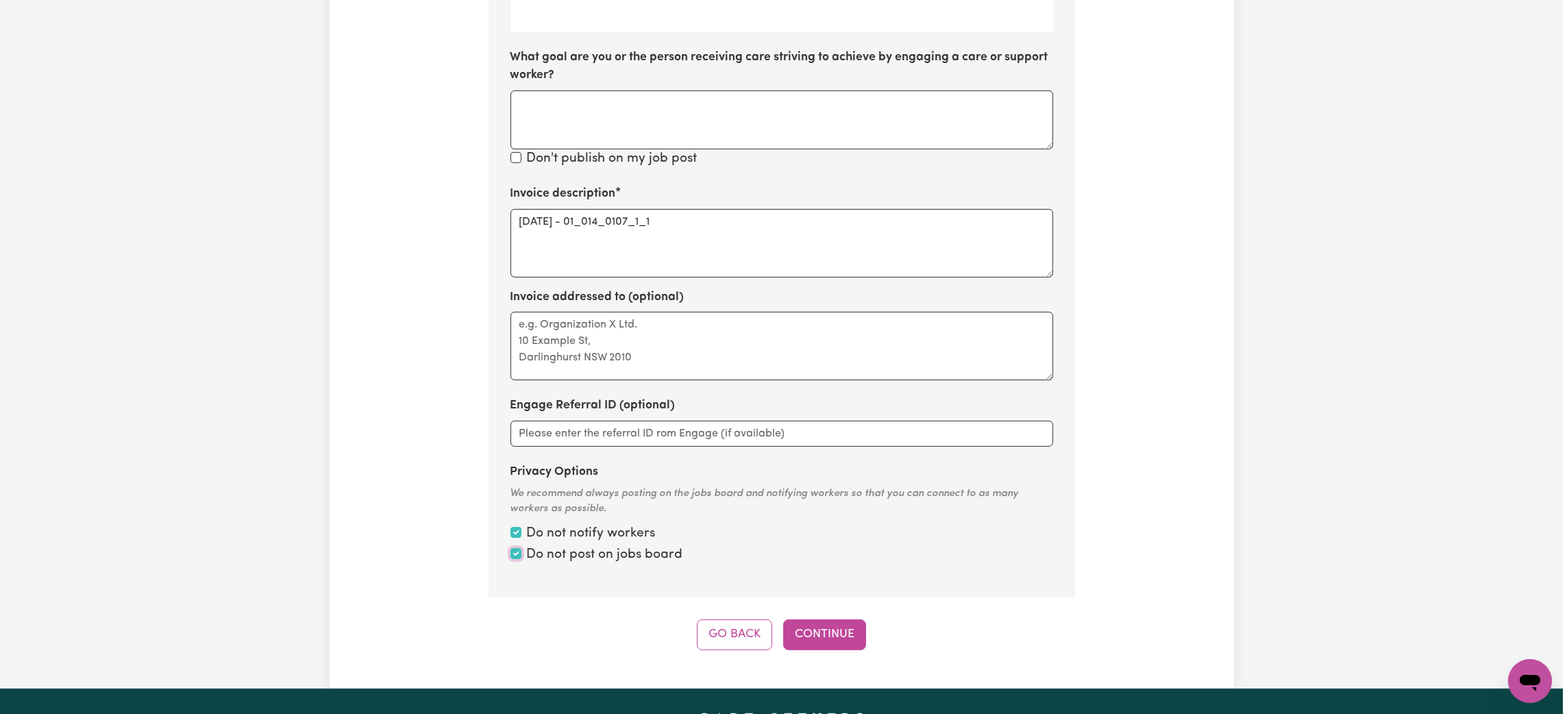
checkbox input "true"
click at [832, 635] on button "Continue" at bounding box center [824, 634] width 83 height 30
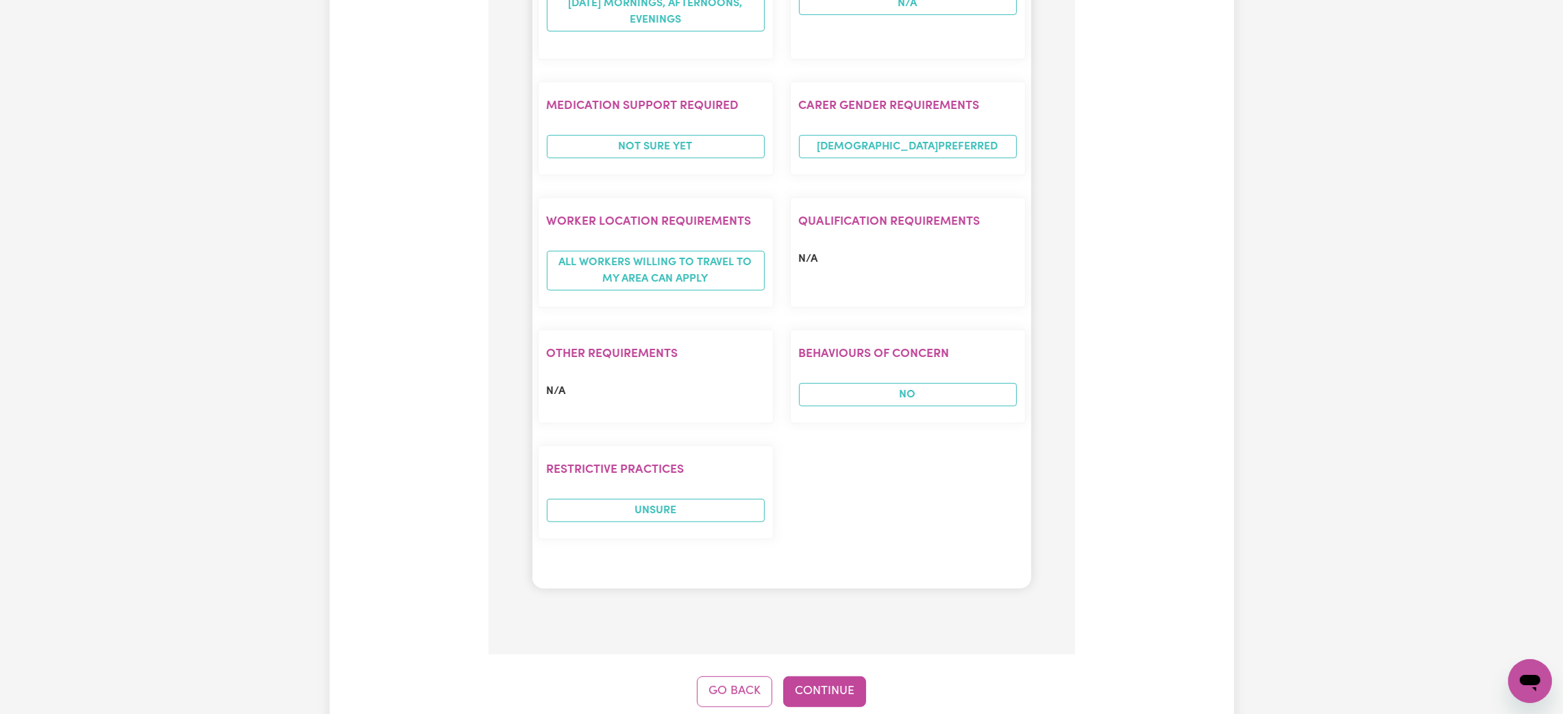
scroll to position [1431, 0]
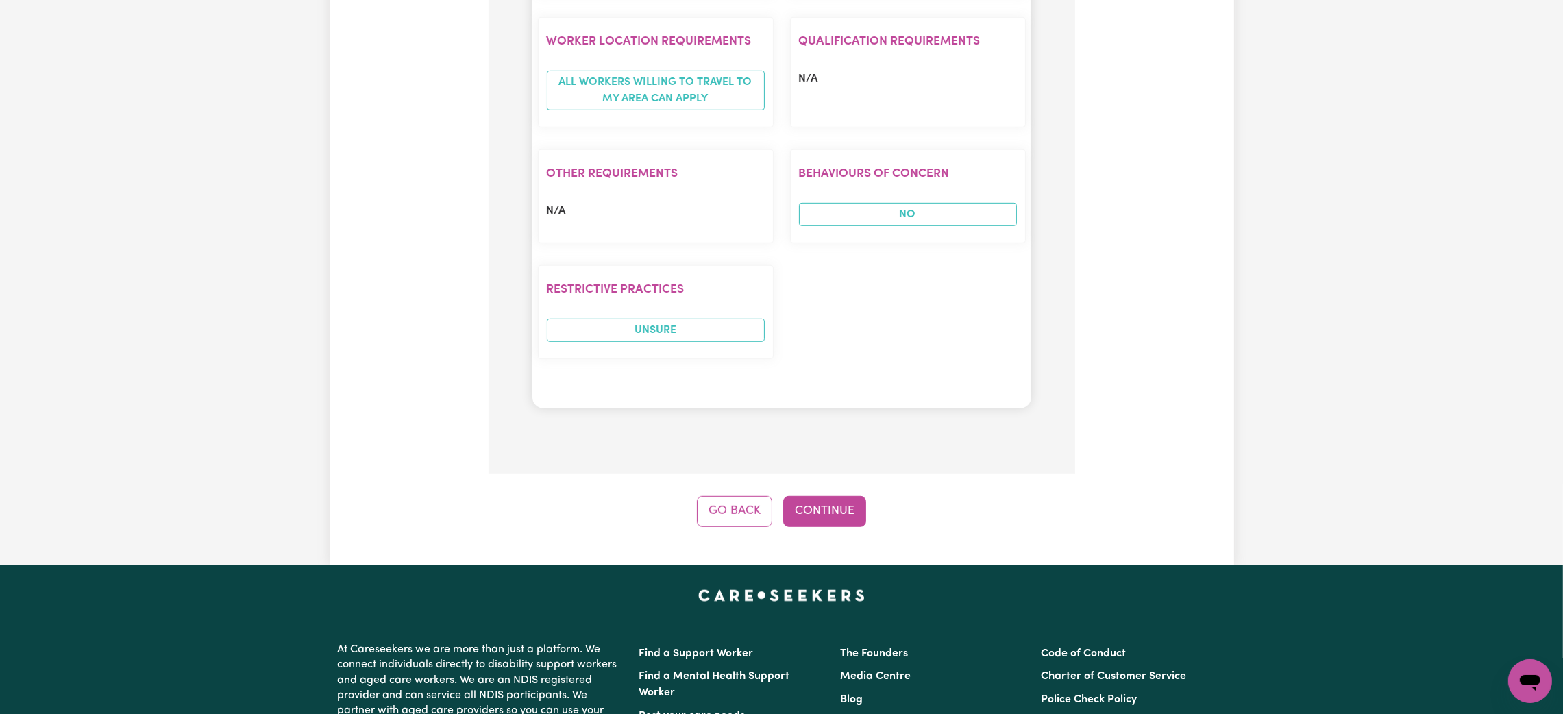
click at [832, 516] on button "Continue" at bounding box center [824, 511] width 83 height 30
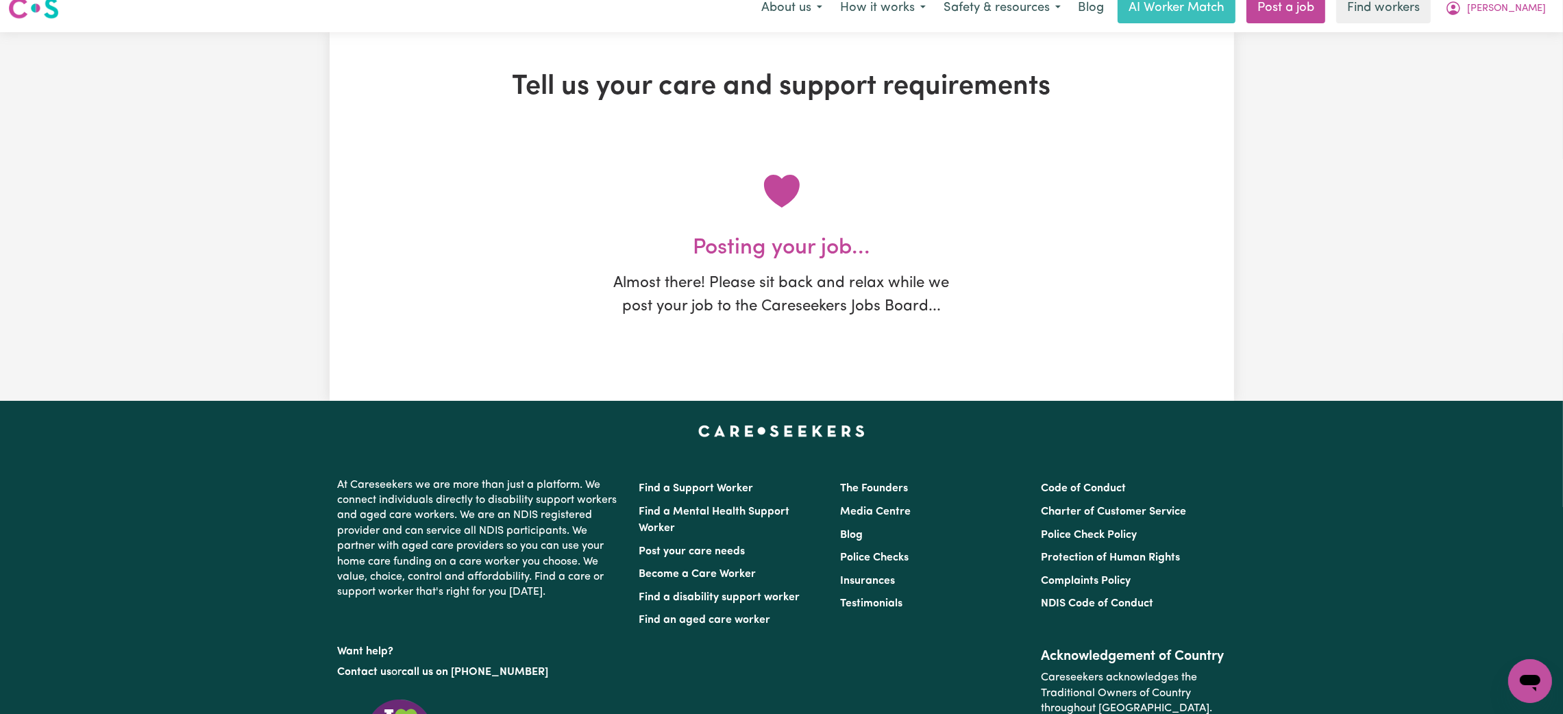
scroll to position [0, 0]
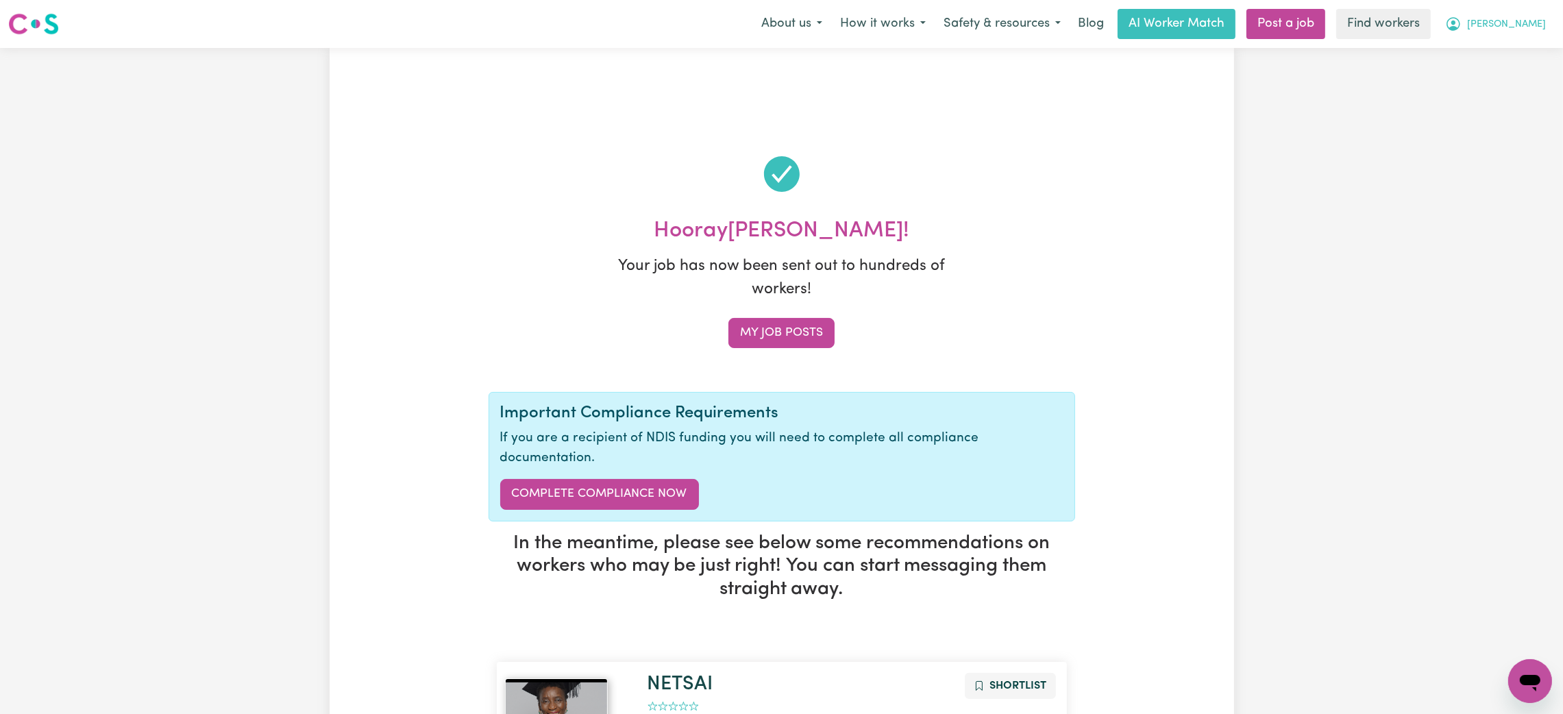
click at [1529, 31] on span "[PERSON_NAME]" at bounding box center [1506, 24] width 79 height 15
click at [1512, 42] on link "My Dashboard" at bounding box center [1500, 53] width 108 height 26
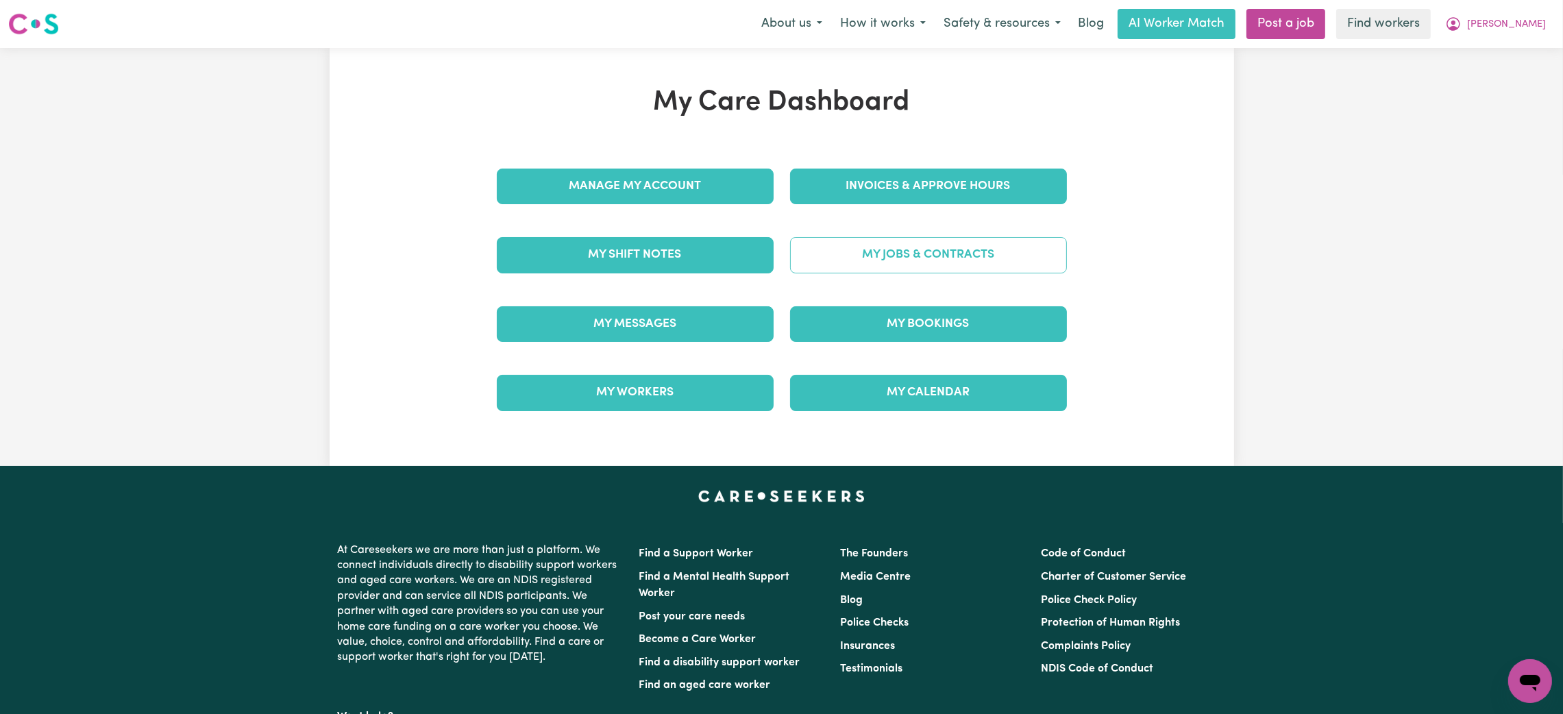
click at [965, 252] on link "My Jobs & Contracts" at bounding box center [928, 255] width 277 height 36
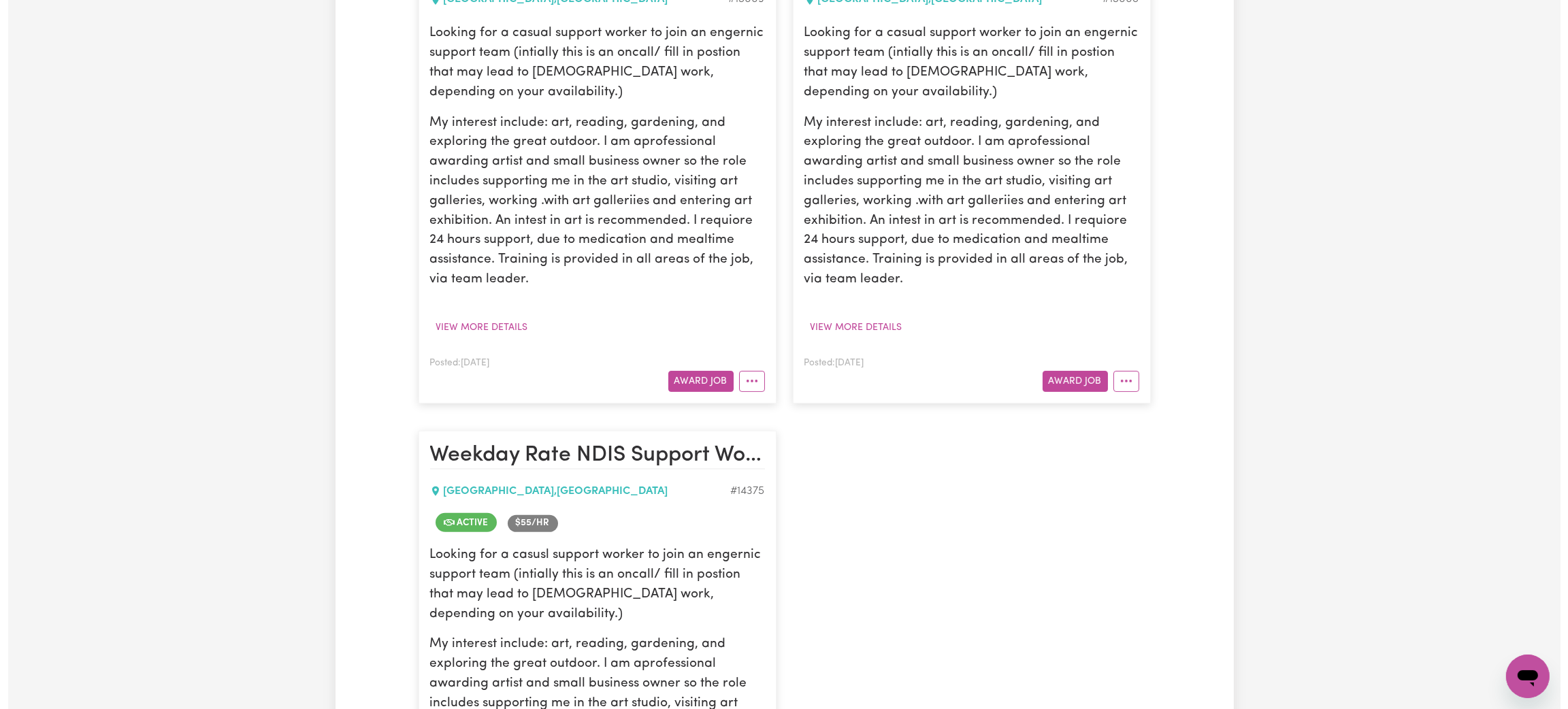
scroll to position [612, 0]
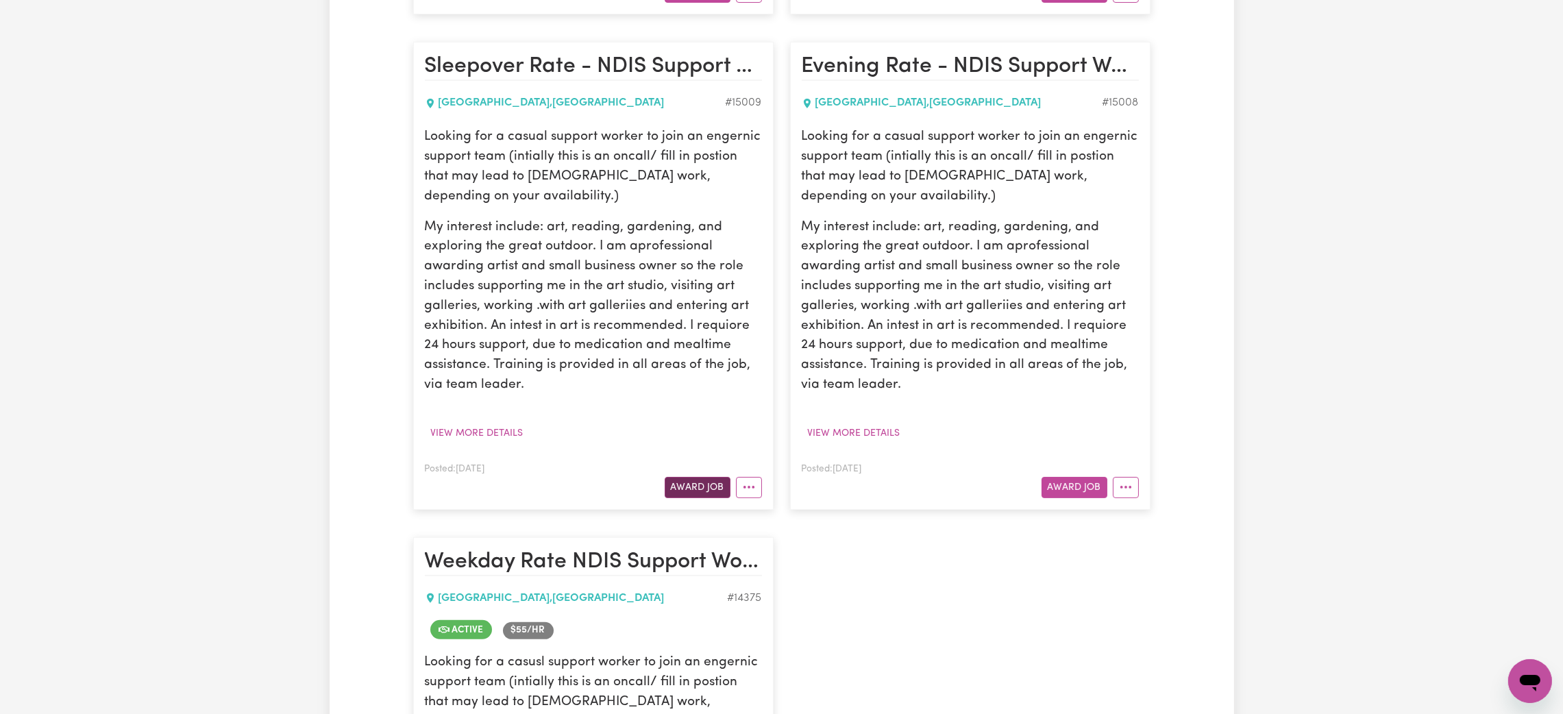
click at [708, 488] on button "Award Job" at bounding box center [698, 487] width 66 height 21
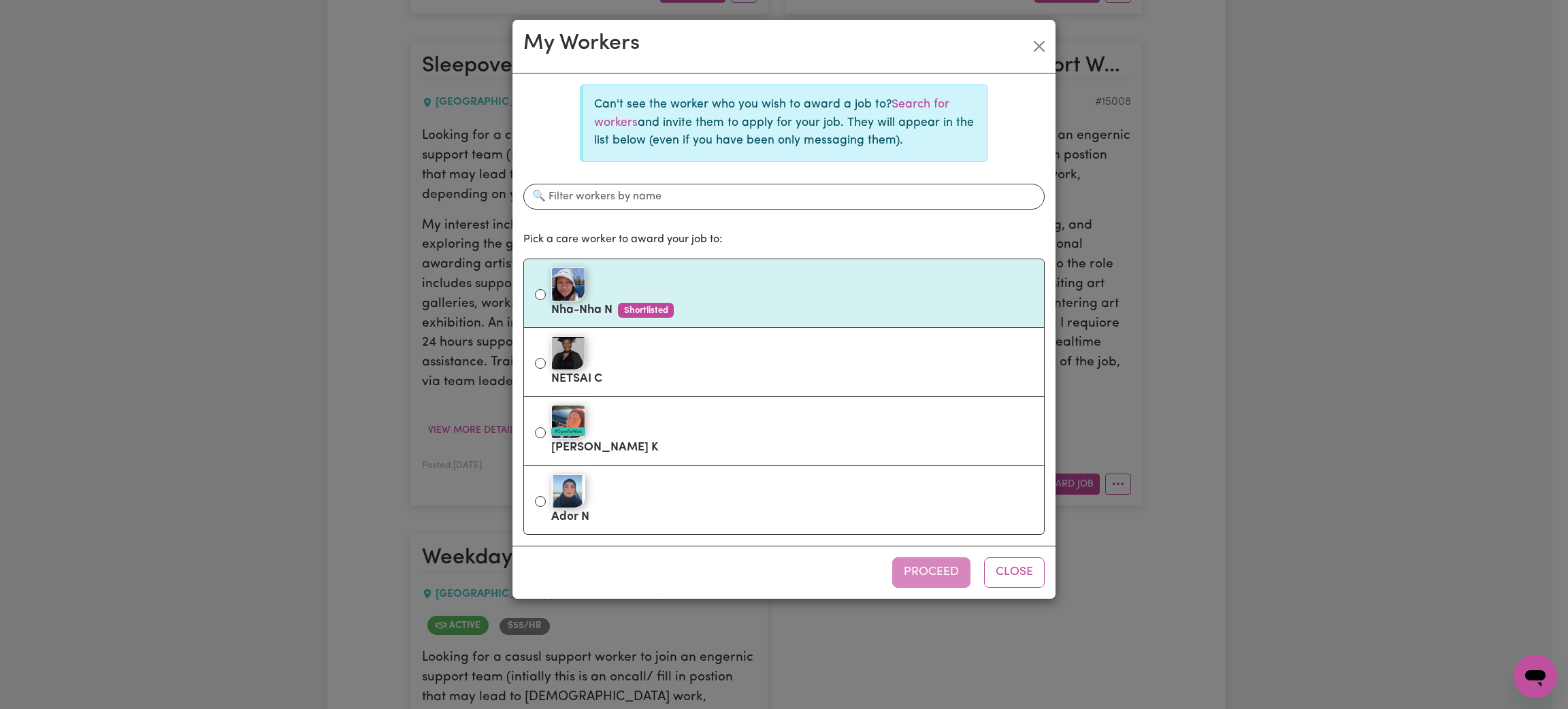
click at [696, 299] on div at bounding box center [791, 284] width 482 height 34
click at [546, 299] on input "Nha-Nha N Shortlisted" at bounding box center [540, 294] width 11 height 11
radio input "true"
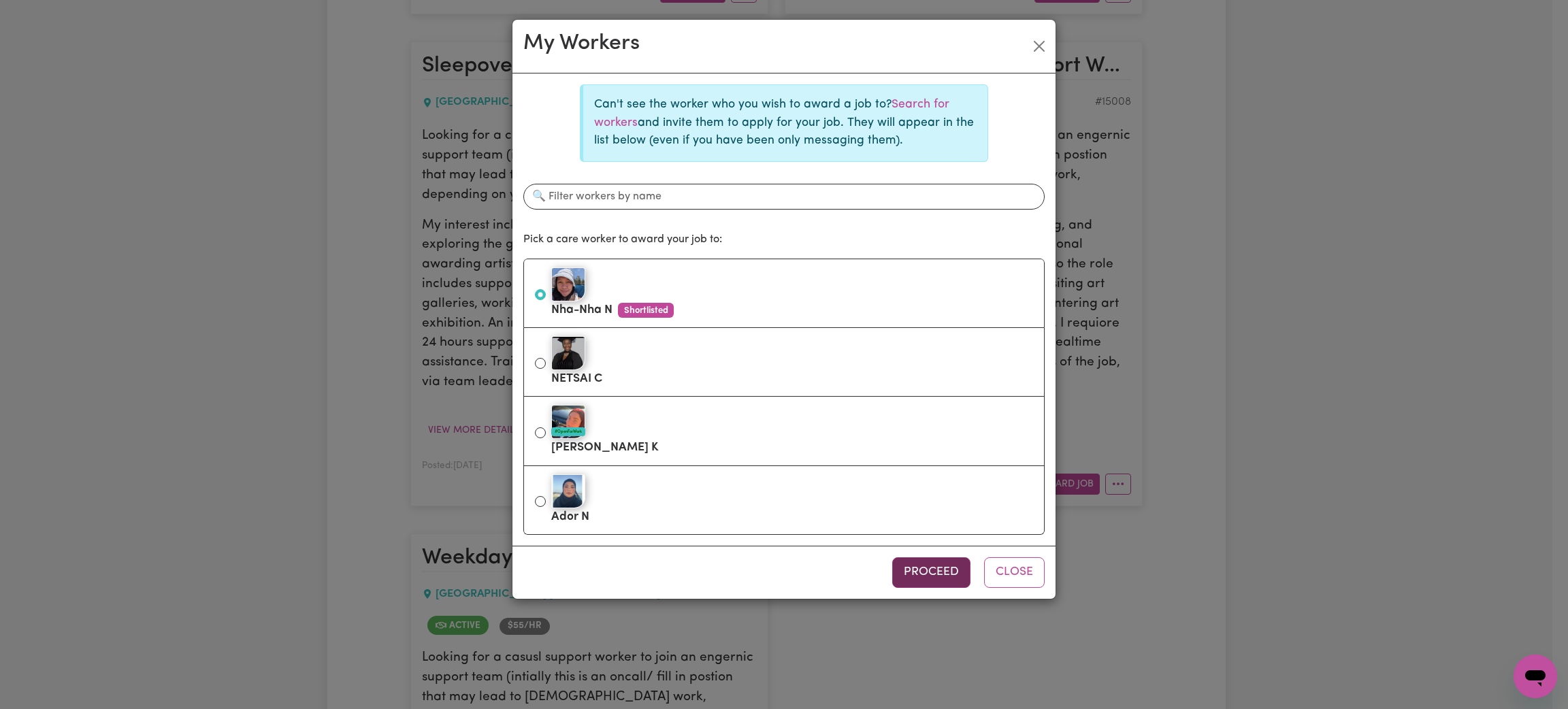
click at [927, 574] on button "Proceed" at bounding box center [930, 572] width 78 height 30
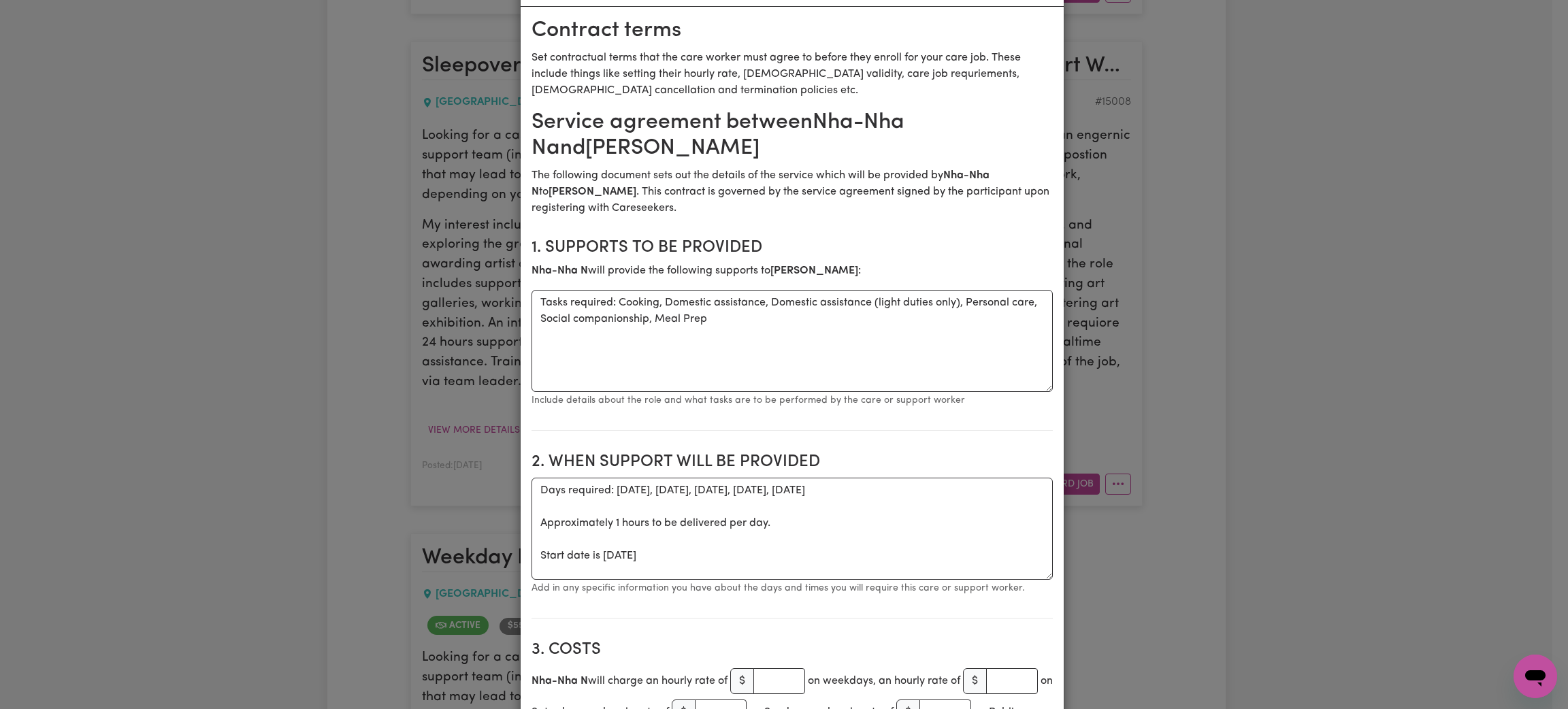
scroll to position [102, 0]
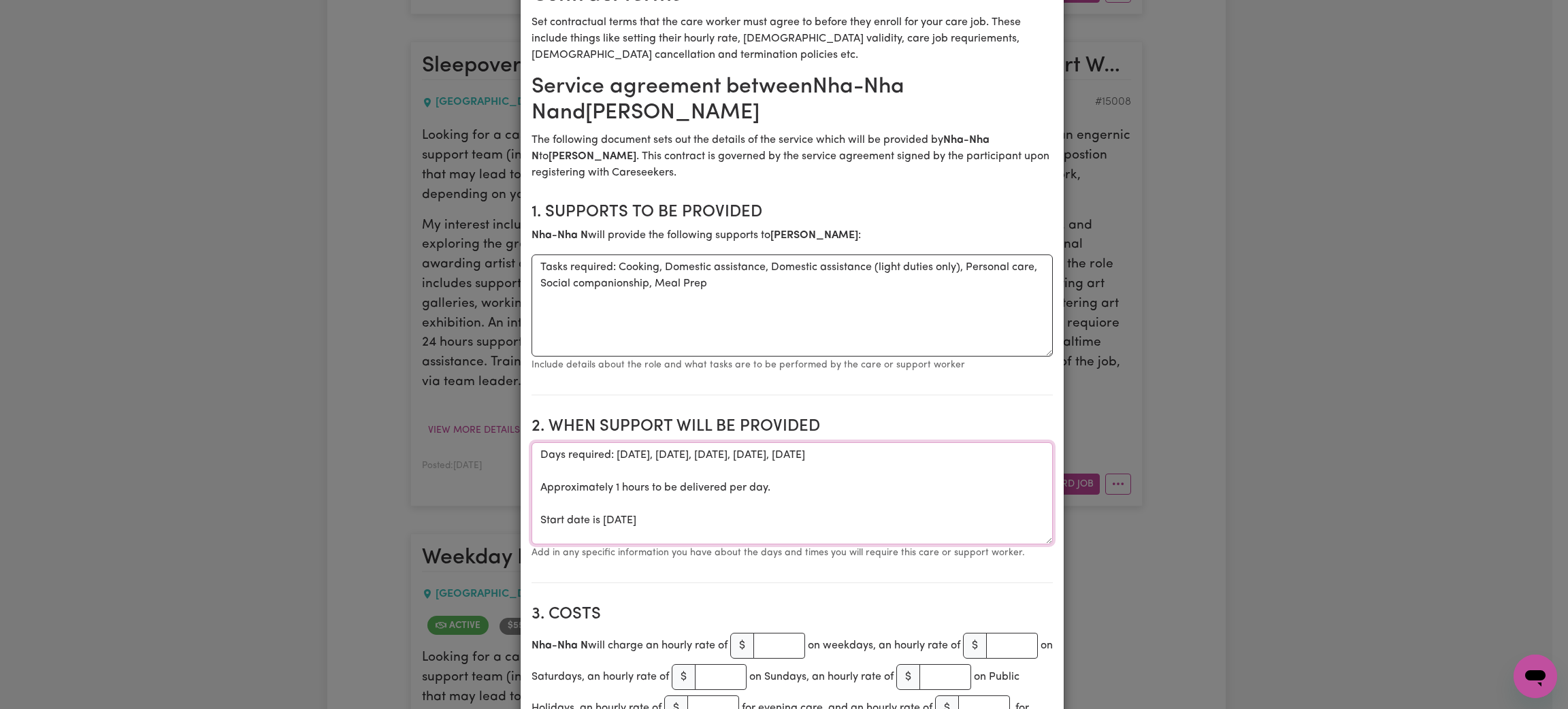
drag, startPoint x: 855, startPoint y: 455, endPoint x: 607, endPoint y: 455, distance: 248.0
click at [607, 455] on textarea "Days required: [DATE], [DATE], [DATE], [DATE], [DATE] Approximately 1 hours to …" at bounding box center [791, 493] width 521 height 102
drag, startPoint x: 690, startPoint y: 508, endPoint x: 443, endPoint y: 420, distance: 262.2
click at [443, 420] on div "Create Contract Contract terms Set contractual terms that the care worker must …" at bounding box center [784, 354] width 1568 height 709
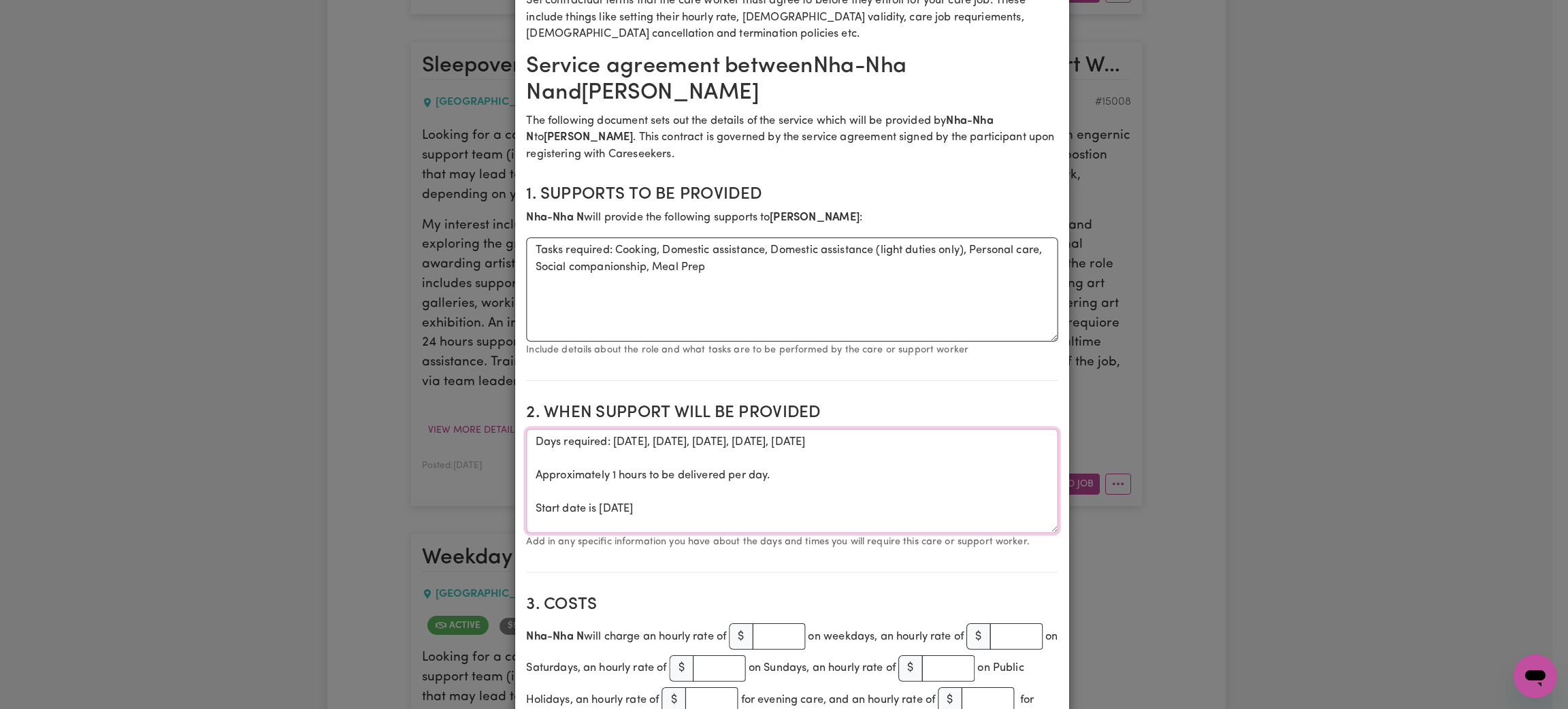
paste textarea "[DATE] nights/Thursdays morning and as required."
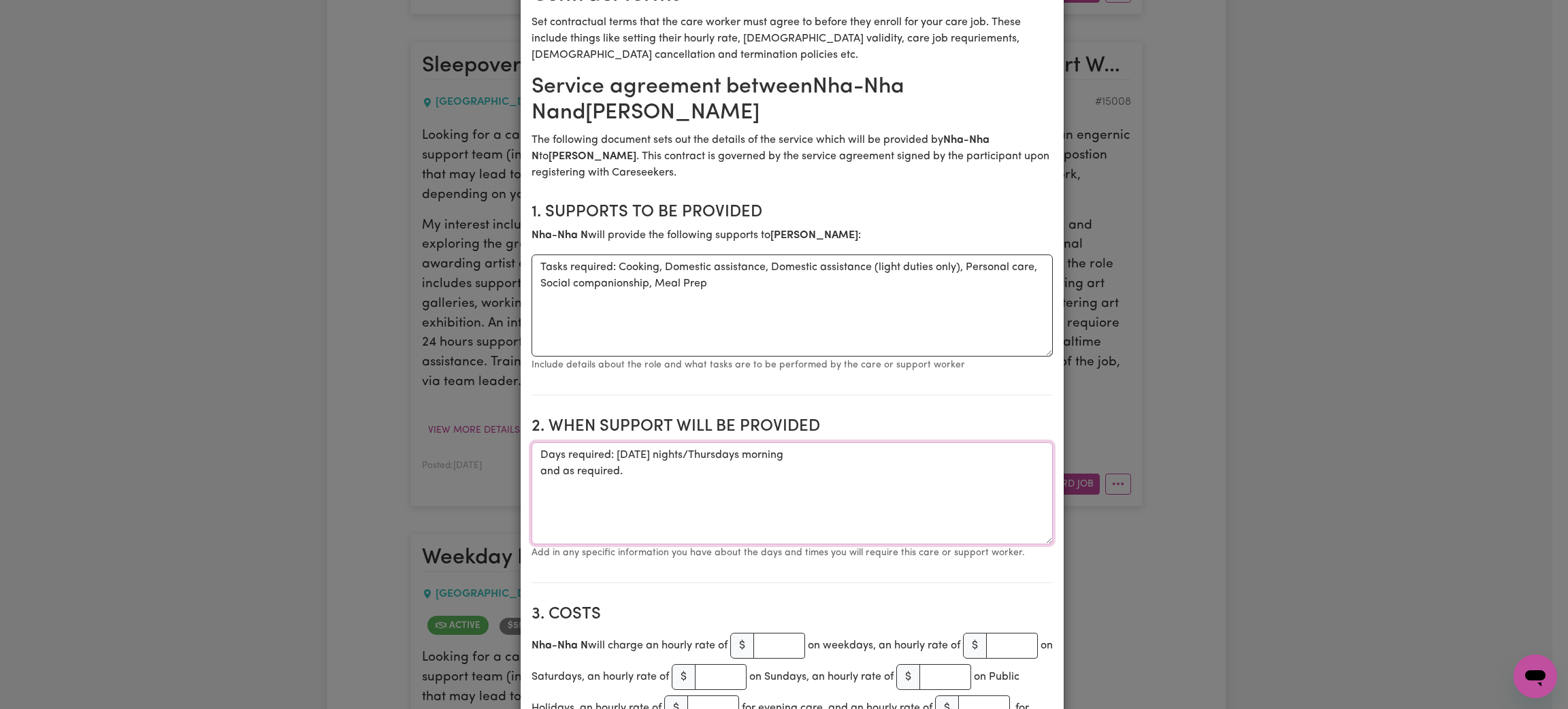
type textarea "Days required: [DATE] nights/Thursdays morning and as required."
drag, startPoint x: 724, startPoint y: 275, endPoint x: 457, endPoint y: 256, distance: 267.7
click at [457, 256] on div "Create Contract Contract terms Set contractual terms that the care worker must …" at bounding box center [784, 354] width 1568 height 709
drag, startPoint x: 651, startPoint y: 283, endPoint x: 488, endPoint y: 247, distance: 166.9
click at [488, 247] on div "Create Contract Contract terms Set contractual terms that the care worker must …" at bounding box center [784, 354] width 1568 height 709
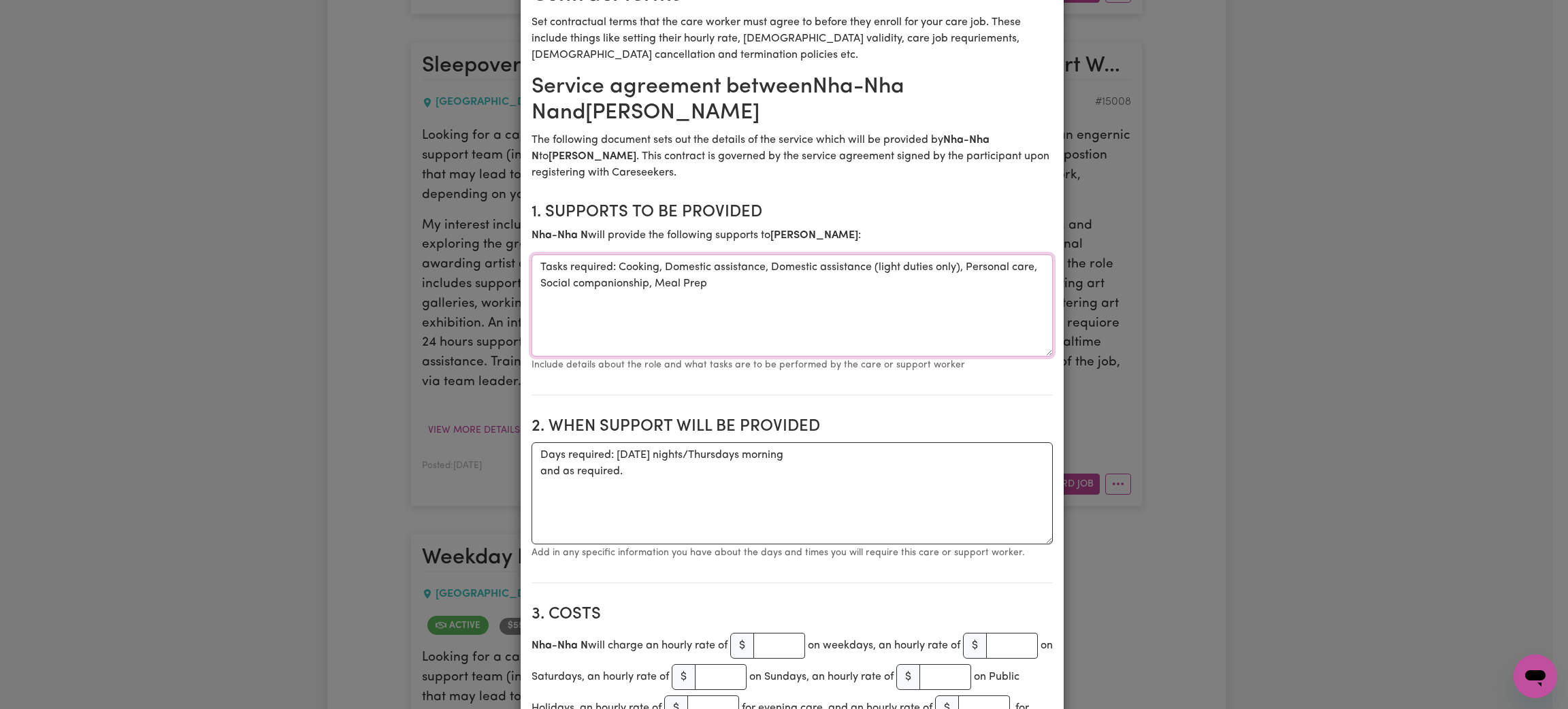
paste textarea "Domestic assistance, Domestic assistance (light duties only), Cooking, Meal Pre…"
type textarea "Tasks required: Domestic assistance, Domestic assistance (light duties only), C…"
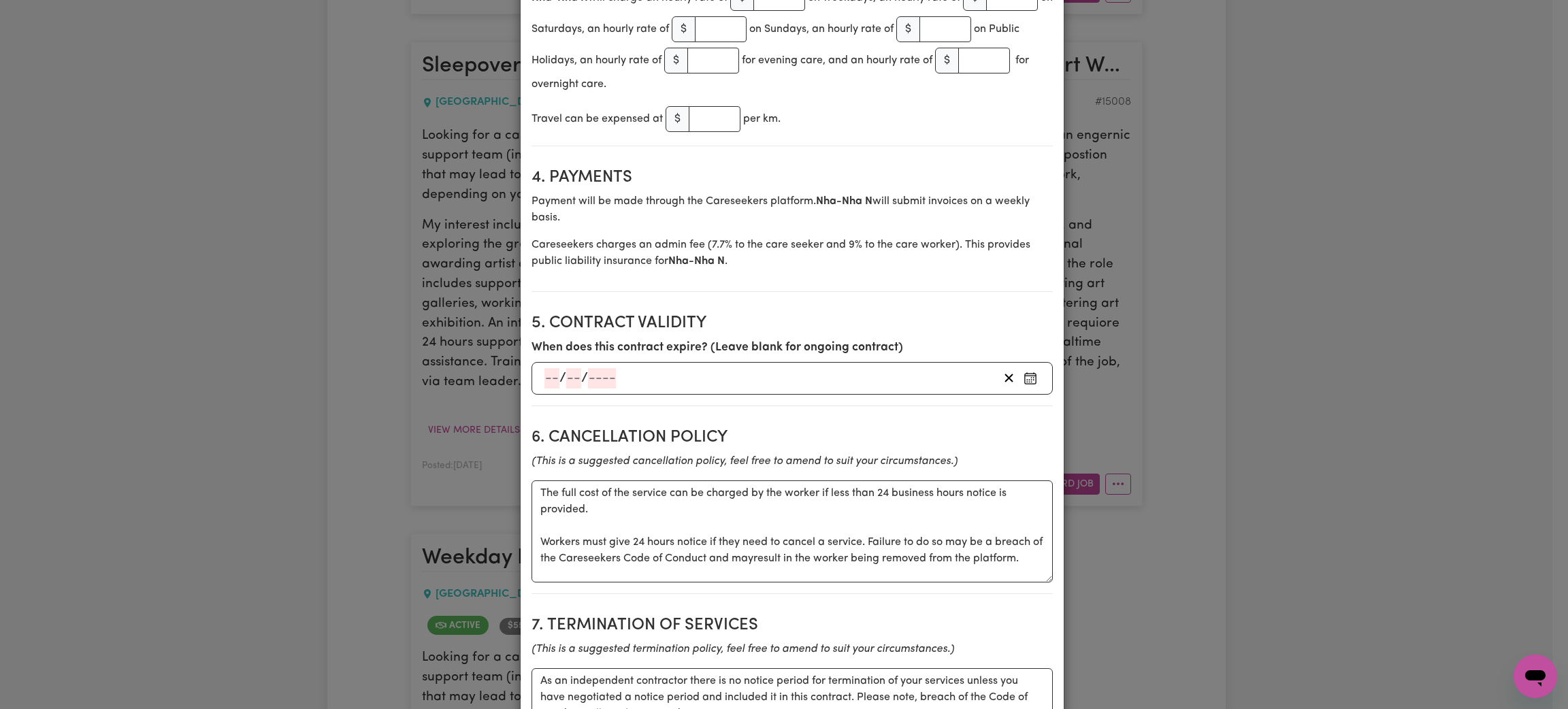
scroll to position [714, 0]
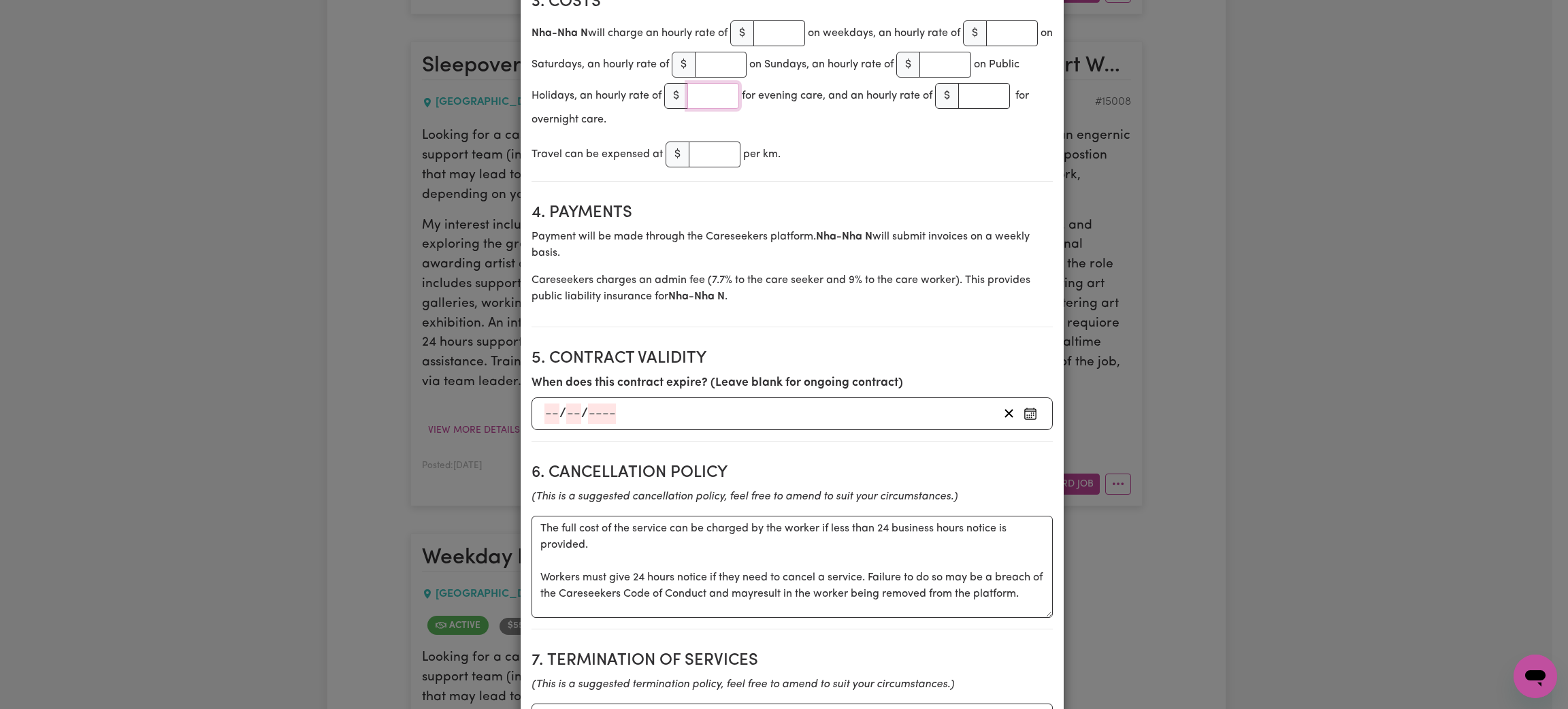
click at [703, 95] on input "number" at bounding box center [713, 96] width 52 height 26
click at [979, 97] on input "number" at bounding box center [984, 96] width 52 height 26
paste input "270"
type input "270"
click at [927, 179] on section "3. Costs Nha-Nha N will charge an hourly rate of $ on weekdays, an hourly rate …" at bounding box center [791, 80] width 521 height 200
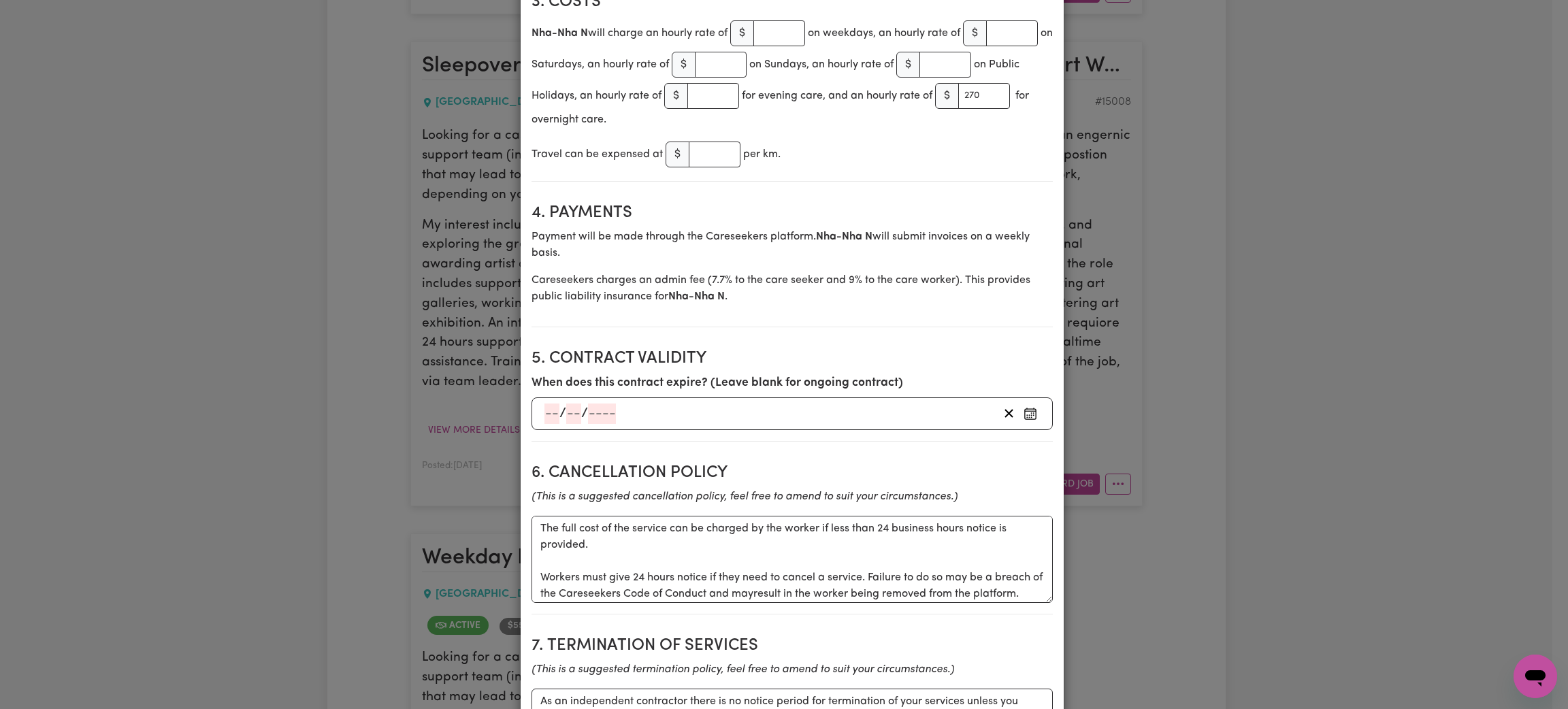
drag, startPoint x: 877, startPoint y: 591, endPoint x: 509, endPoint y: 591, distance: 368.0
click at [509, 591] on div "Create Contract Contract terms Set contractual terms that the care worker must …" at bounding box center [784, 354] width 1568 height 709
click at [612, 578] on textarea "The full cost of the service can be charged by the worker if less than 24 busin…" at bounding box center [791, 559] width 521 height 87
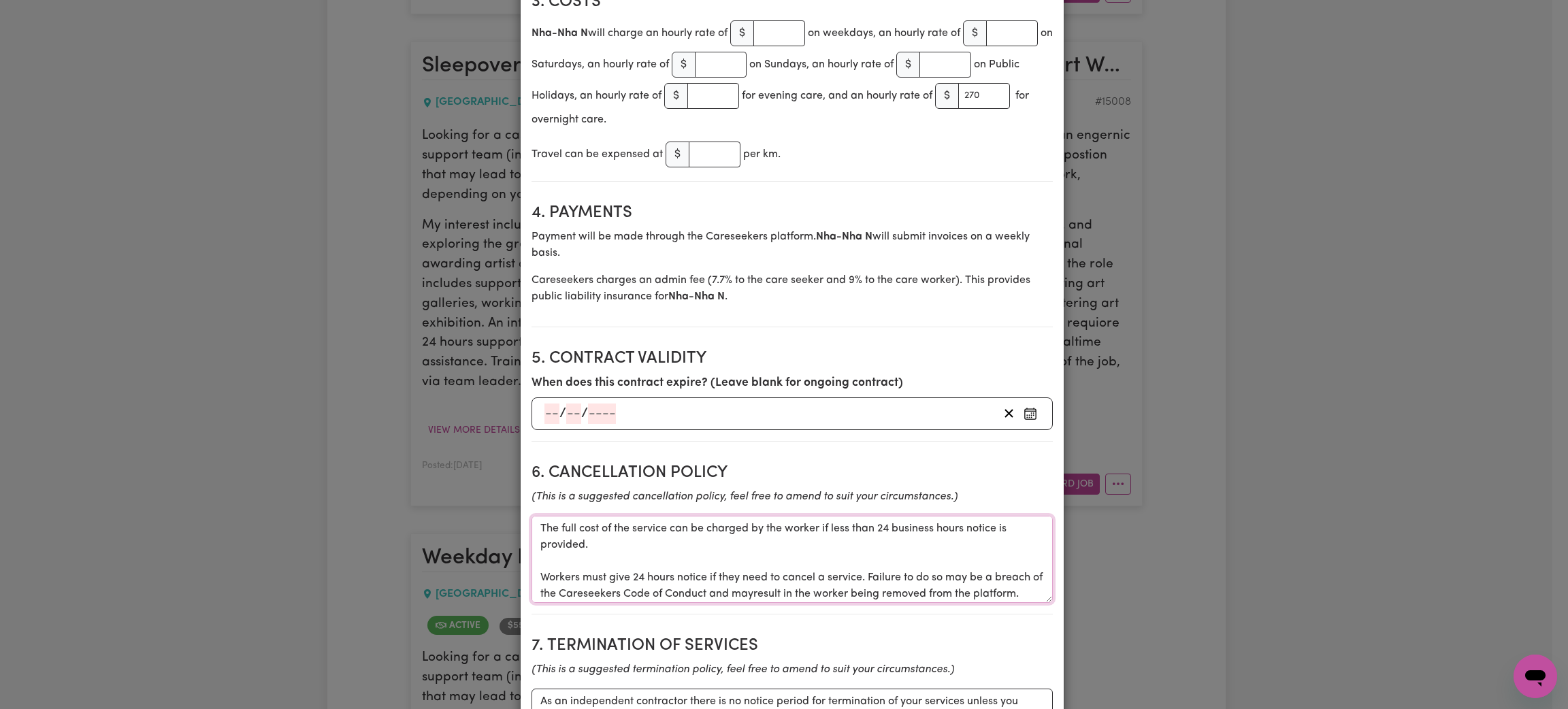
type textarea "The full cost of the service can be charged by the worker if less than 24 busin…"
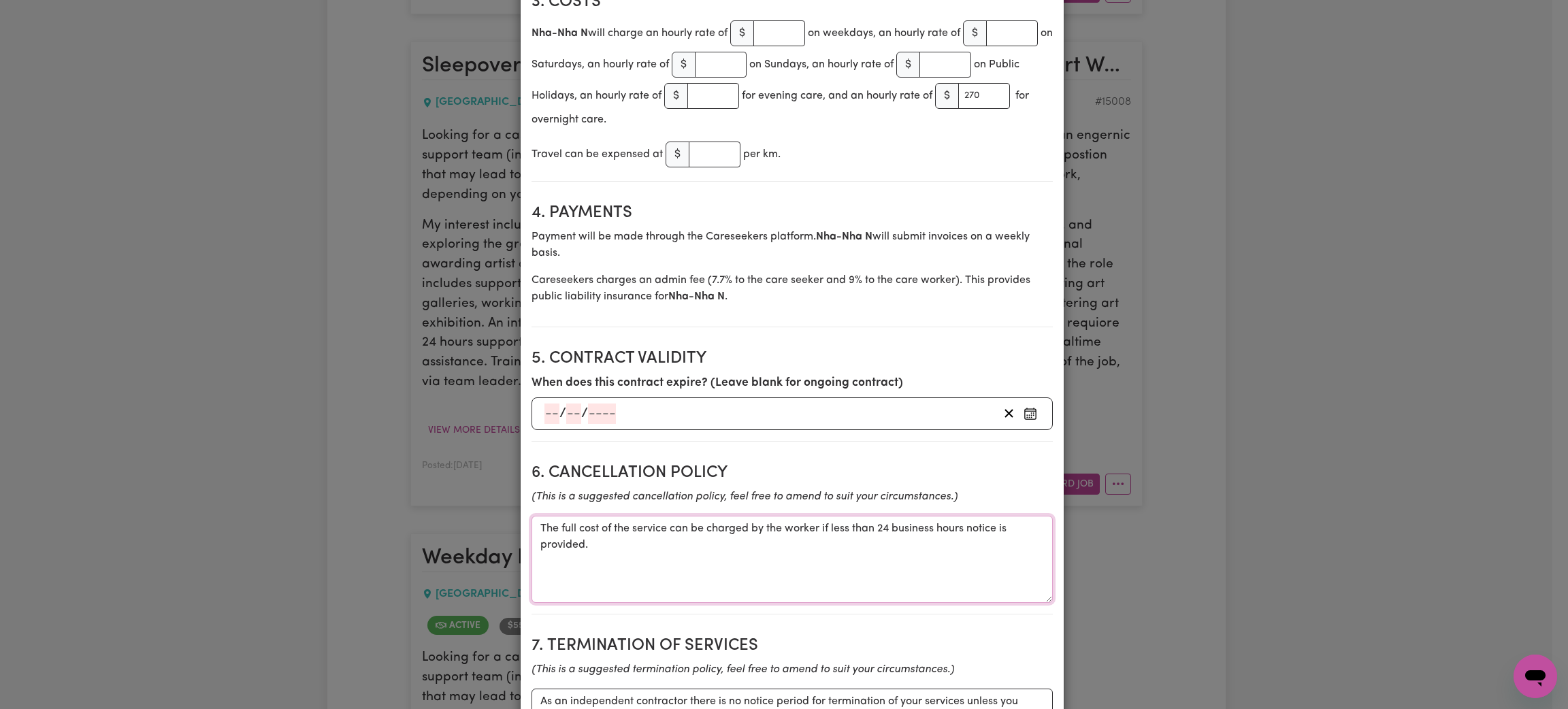
click at [554, 540] on textarea "The full cost of the service can be charged by the worker if less than 24 busin…" at bounding box center [791, 559] width 521 height 87
click at [553, 540] on textarea "The full cost of the service can be charged by the worker if less than 24 busin…" at bounding box center [791, 559] width 521 height 87
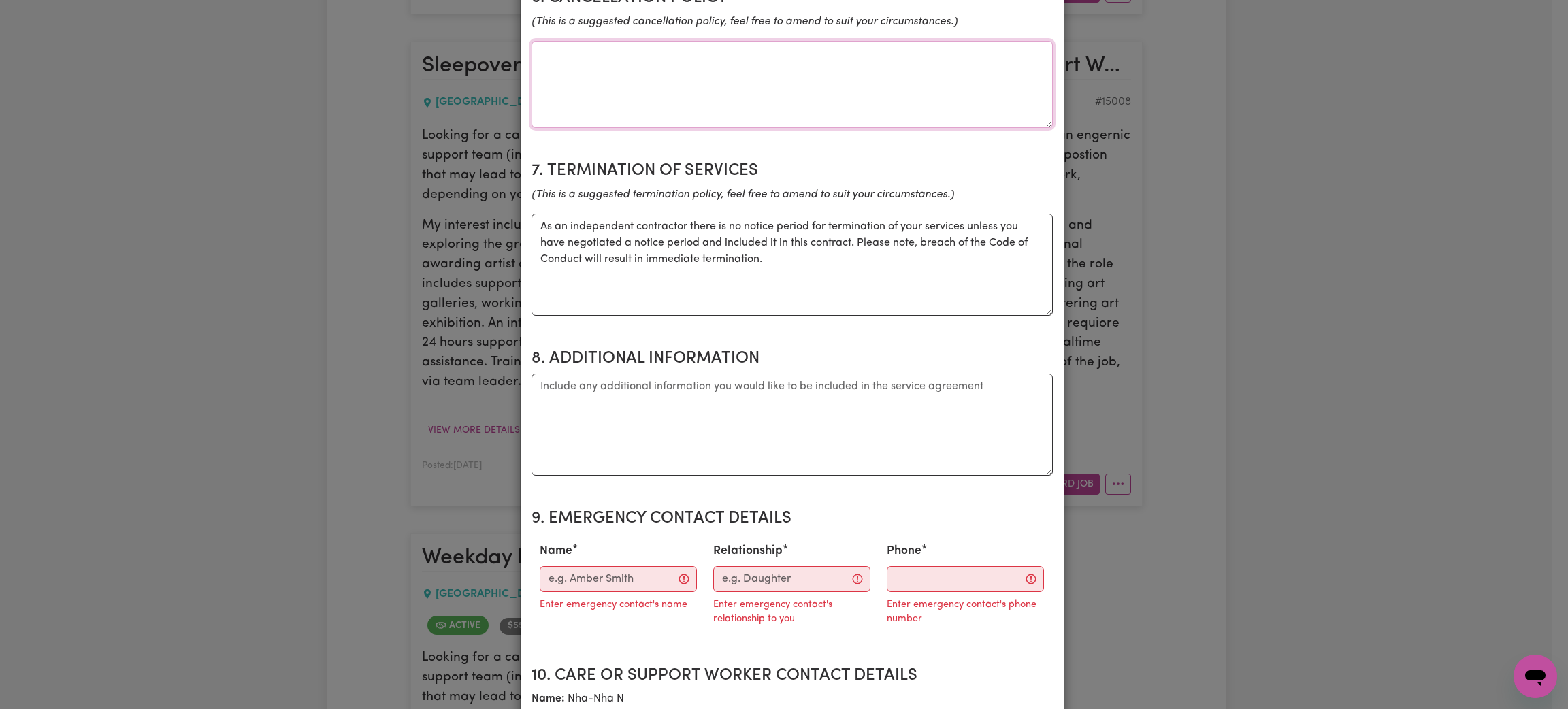
scroll to position [1224, 0]
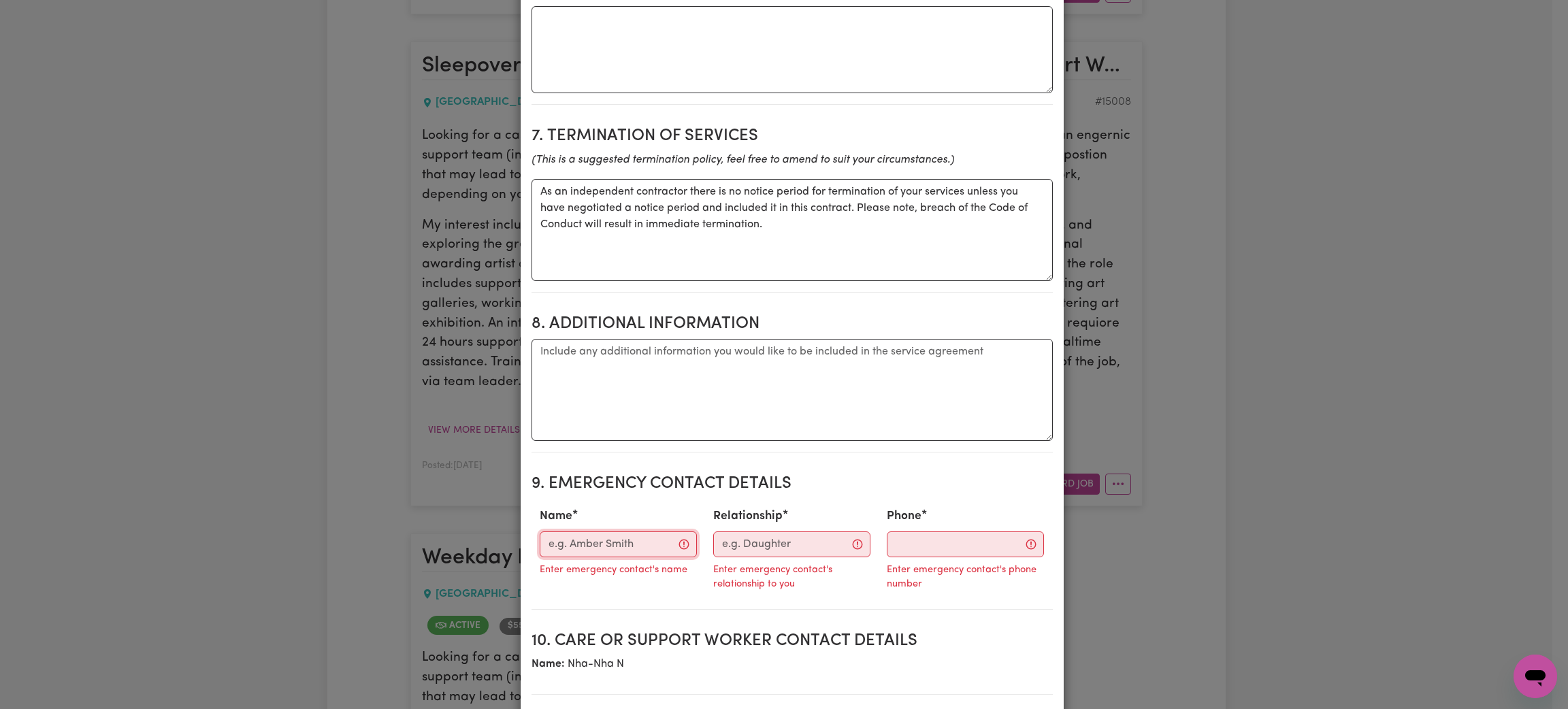
click at [590, 553] on input "Name" at bounding box center [618, 544] width 157 height 26
drag, startPoint x: 941, startPoint y: 525, endPoint x: 941, endPoint y: 546, distance: 21.0
click at [941, 530] on div "Phone Enter emergency contact's phone number" at bounding box center [965, 546] width 174 height 87
click at [942, 550] on input "Phone" at bounding box center [965, 544] width 157 height 26
paste input "0476326444"
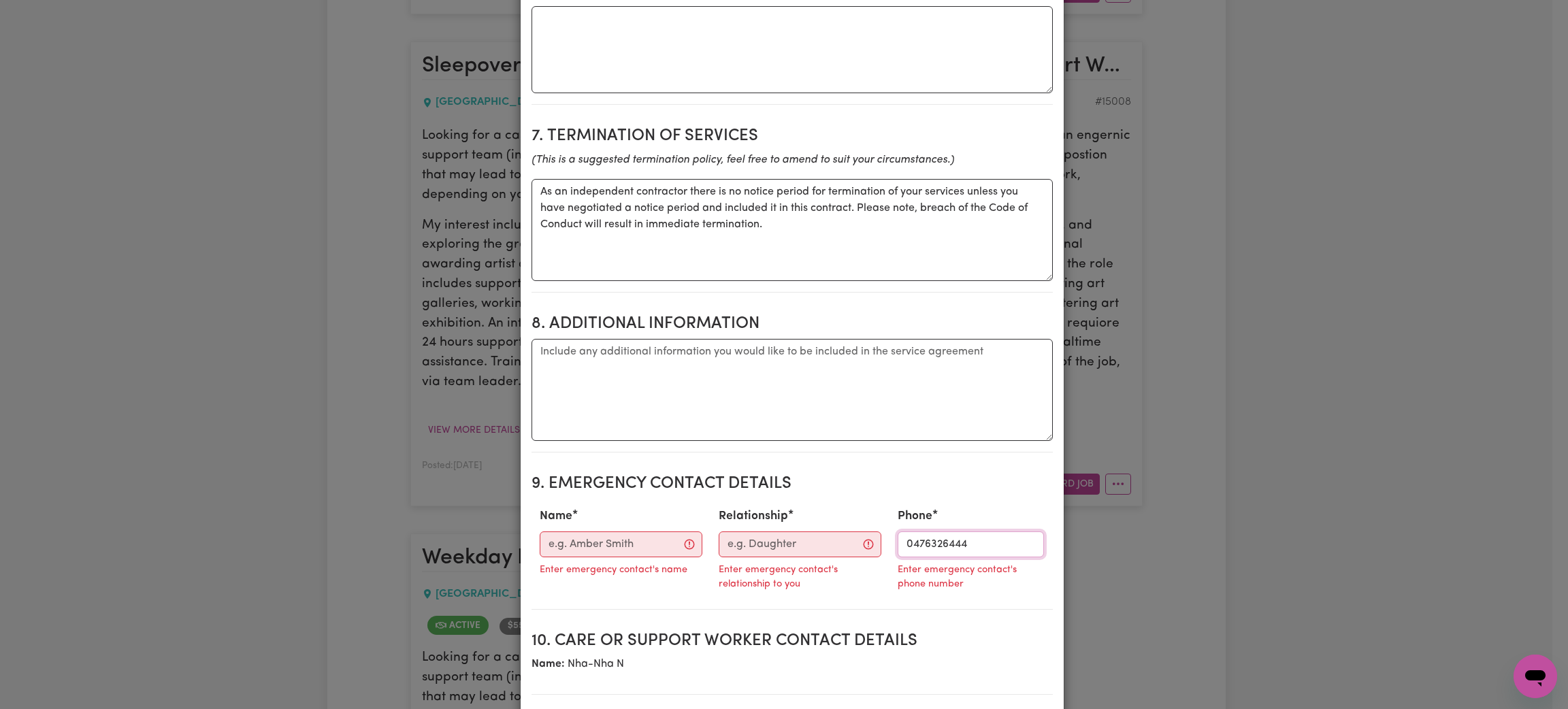
type input "0476326444"
click at [721, 561] on div "Enter emergency contact's relationship to you" at bounding box center [800, 568] width 163 height 22
click at [727, 549] on input "Relationship" at bounding box center [800, 544] width 163 height 26
type input "Team Leader"
click at [569, 542] on input "Name" at bounding box center [622, 544] width 165 height 26
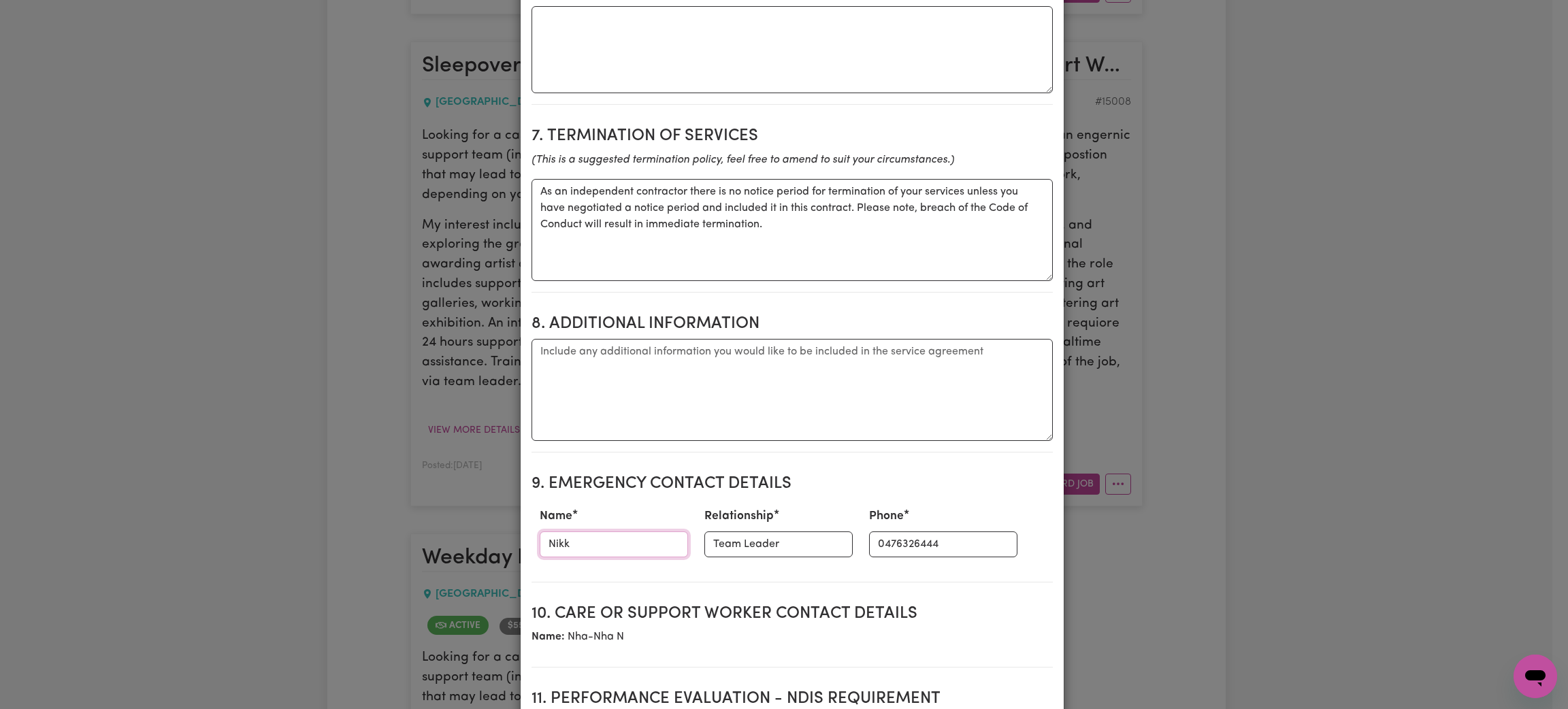
type input "[PERSON_NAME]"
click at [779, 660] on section "10. Care or support worker contact details Name: Nha-Nha N" at bounding box center [791, 630] width 521 height 74
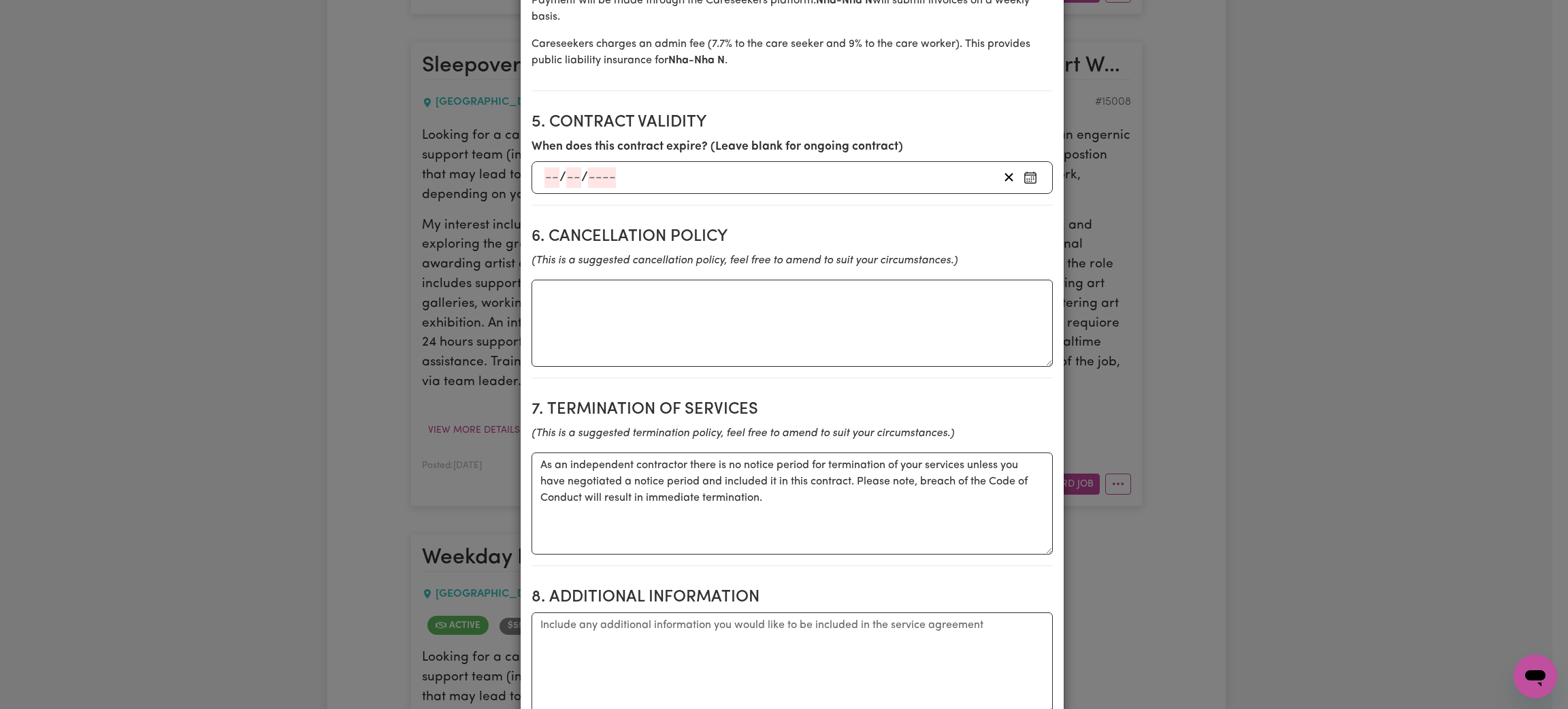
scroll to position [1059, 0]
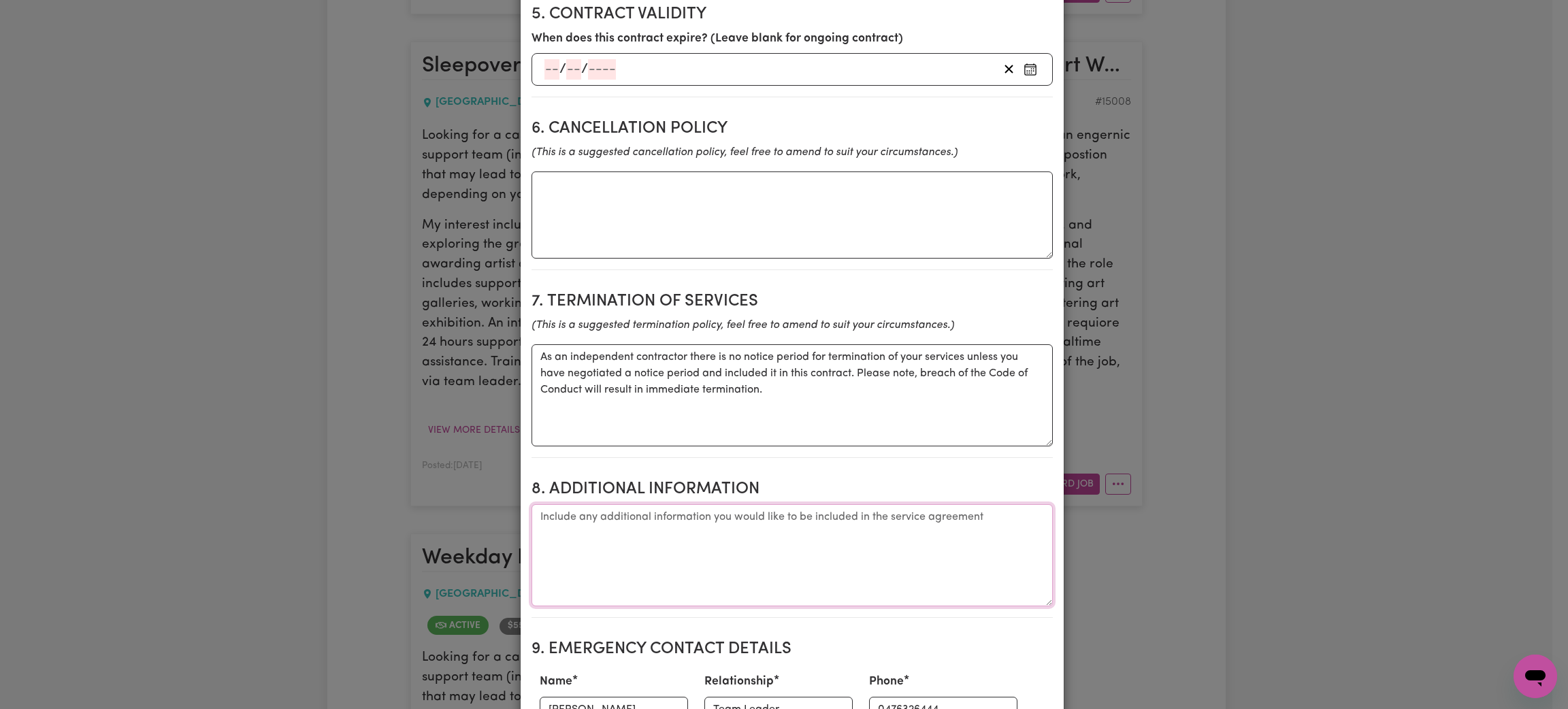
click at [664, 562] on textarea "Additional information" at bounding box center [791, 555] width 521 height 102
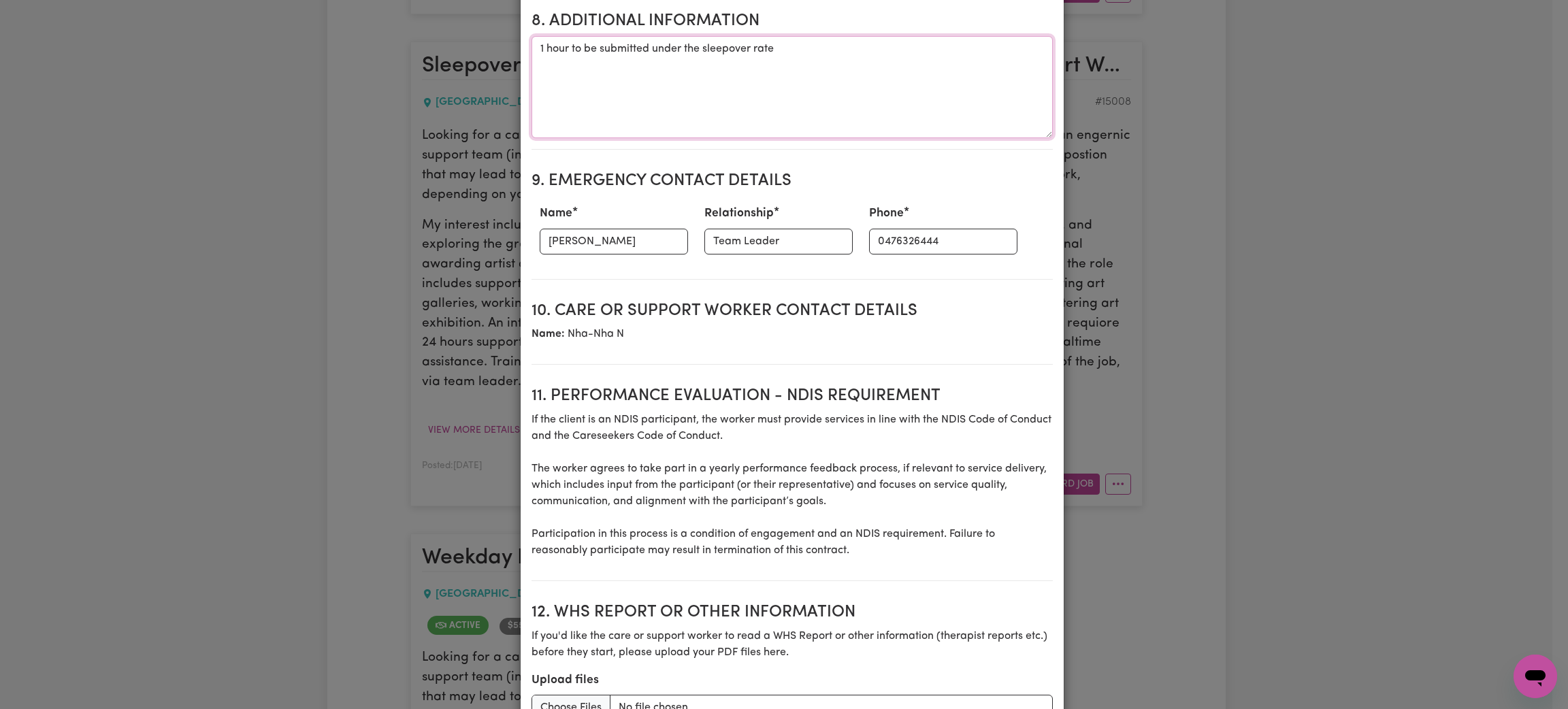
scroll to position [1671, 0]
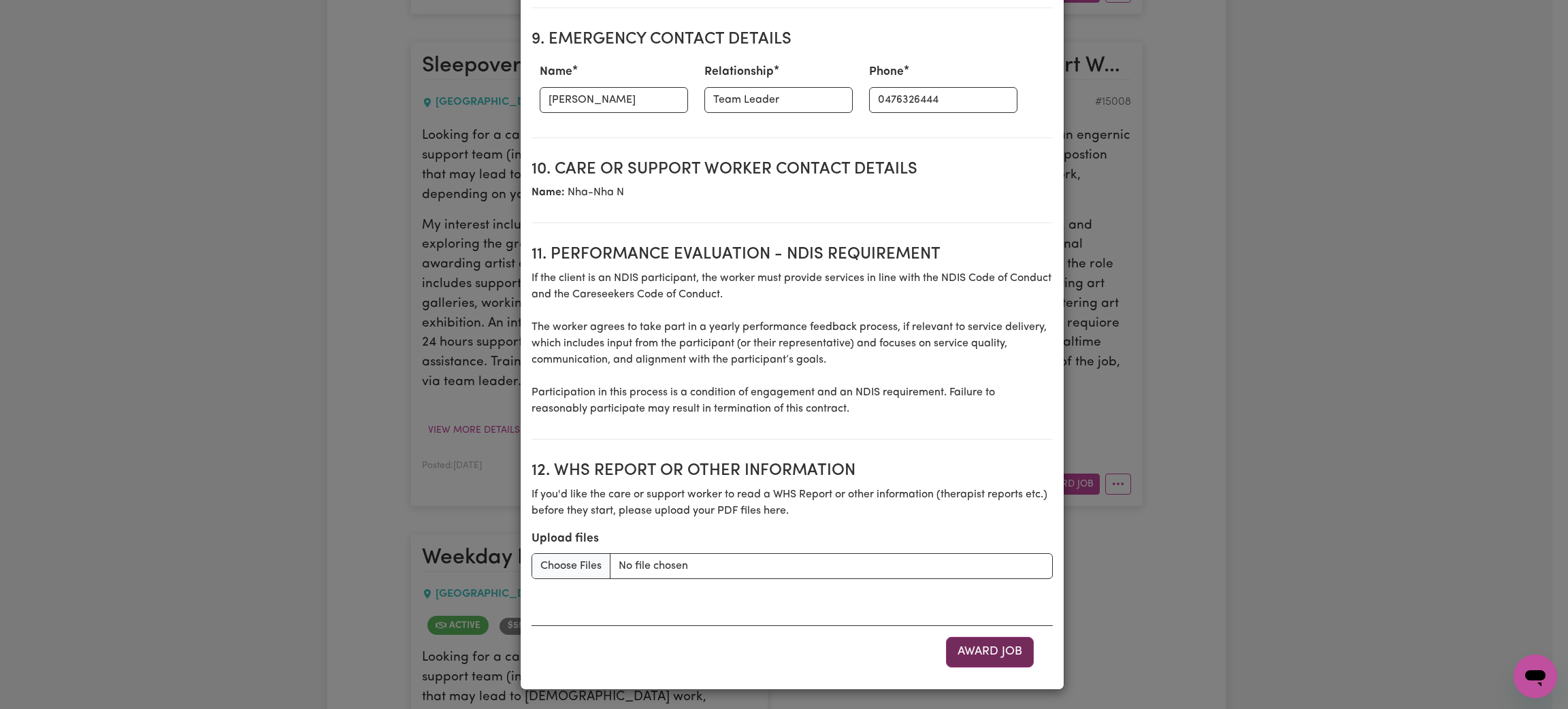
type textarea "1 hour to be submitted under the sleepover rate"
click at [974, 640] on button "Award Job" at bounding box center [989, 651] width 87 height 30
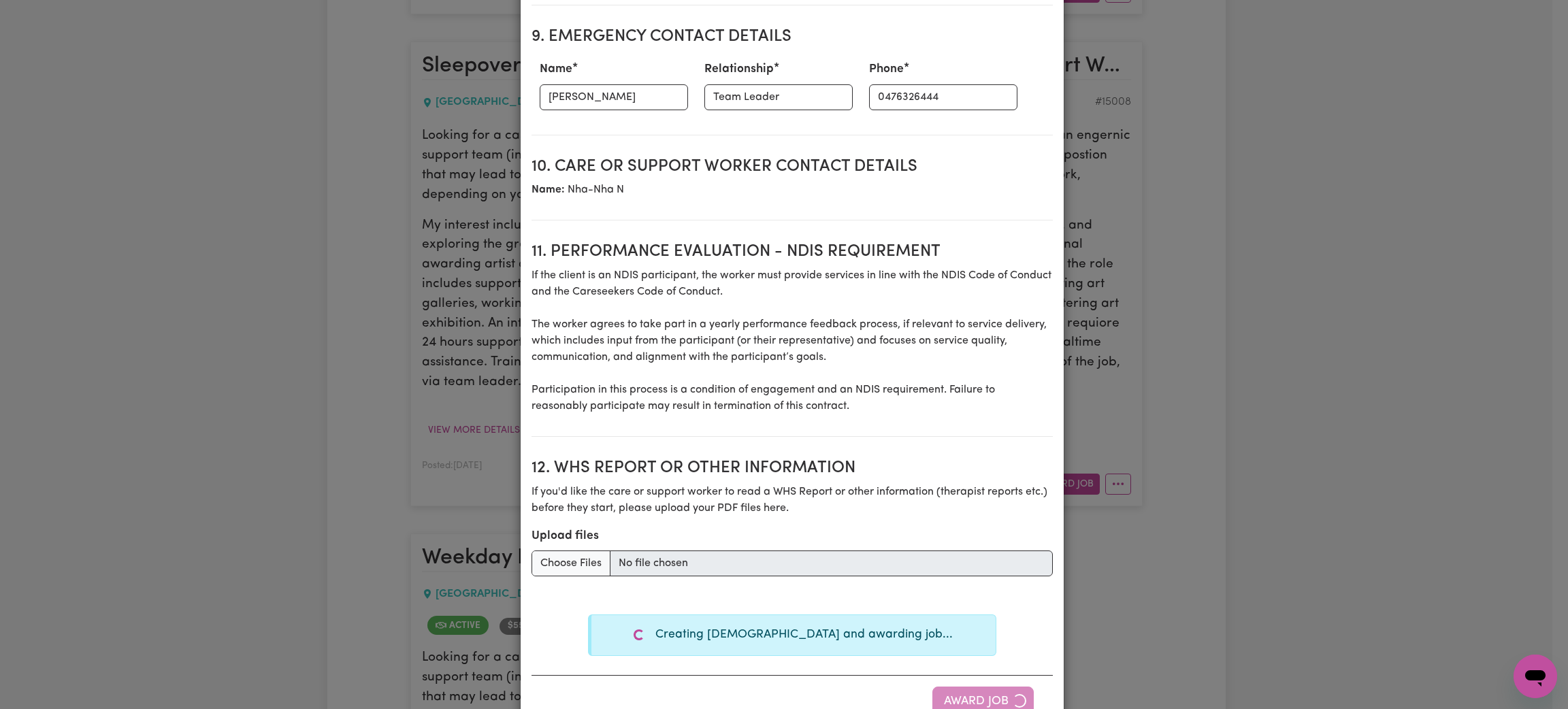
type textarea "Tasks required: Cooking, Domestic assistance, Domestic assistance (light duties…"
type textarea "Days required: [DATE], [DATE], [DATE], [DATE], [DATE] Approximately 1 hours to …"
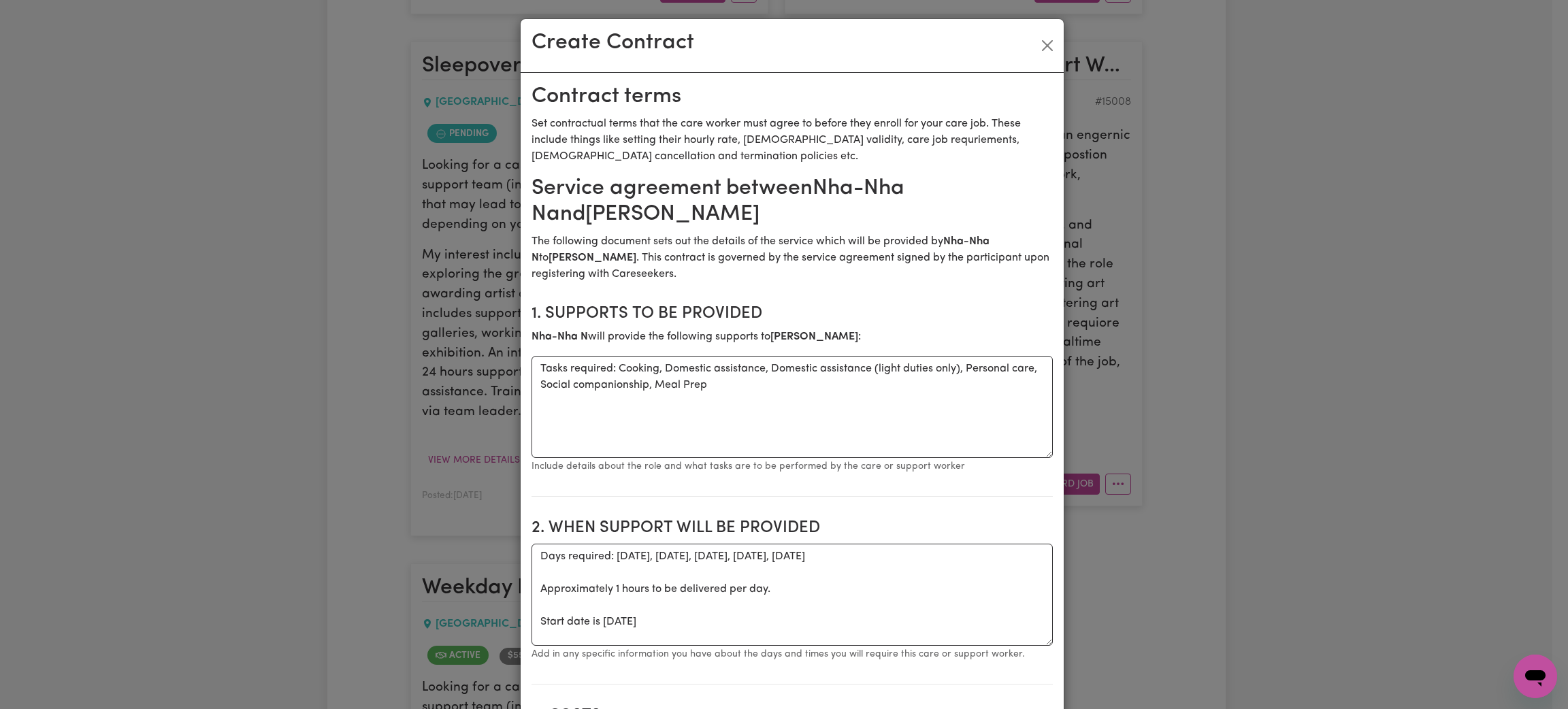
scroll to position [0, 0]
click at [1043, 40] on button "Close" at bounding box center [1048, 47] width 22 height 22
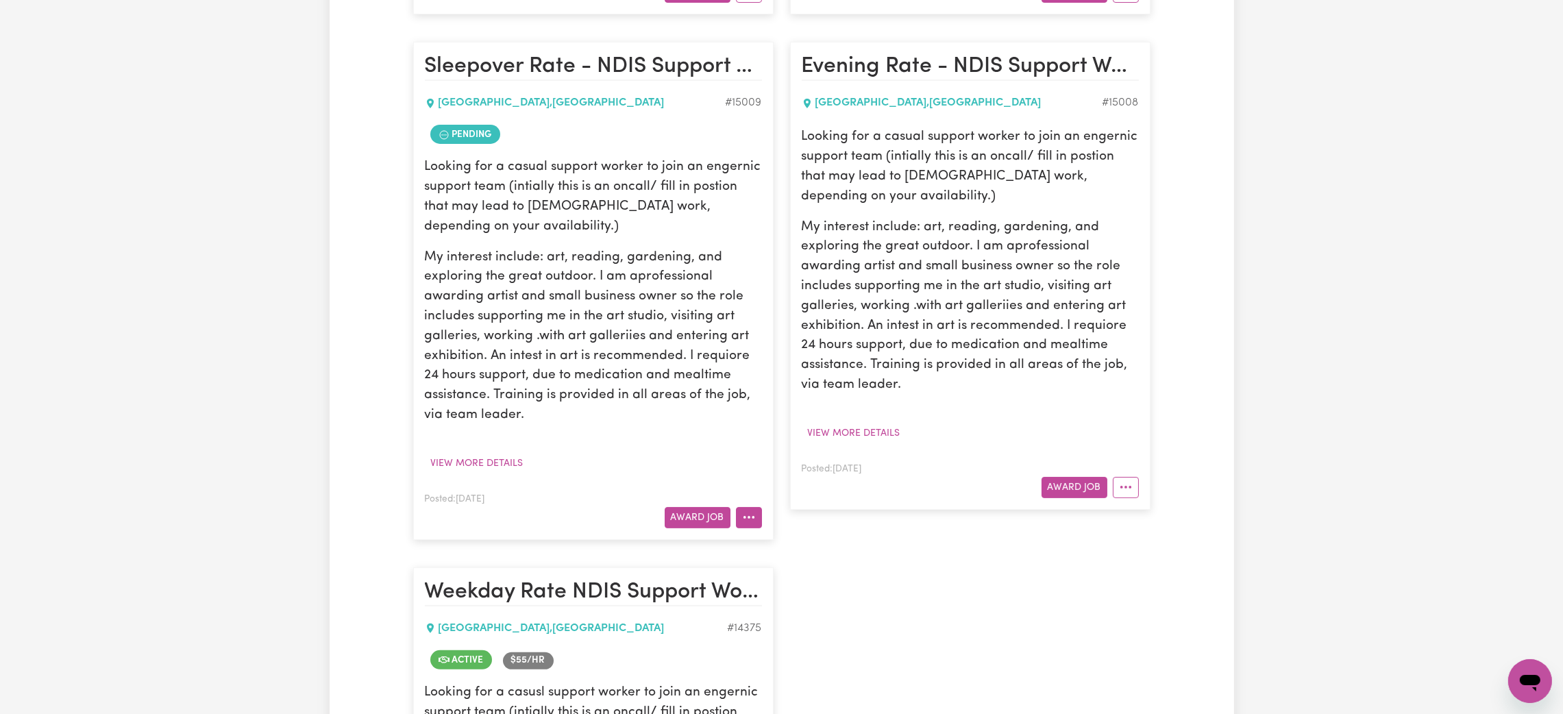
click at [742, 516] on icon "More options" at bounding box center [749, 517] width 14 height 14
click at [809, 544] on link "View/Edit Contract" at bounding box center [803, 549] width 133 height 27
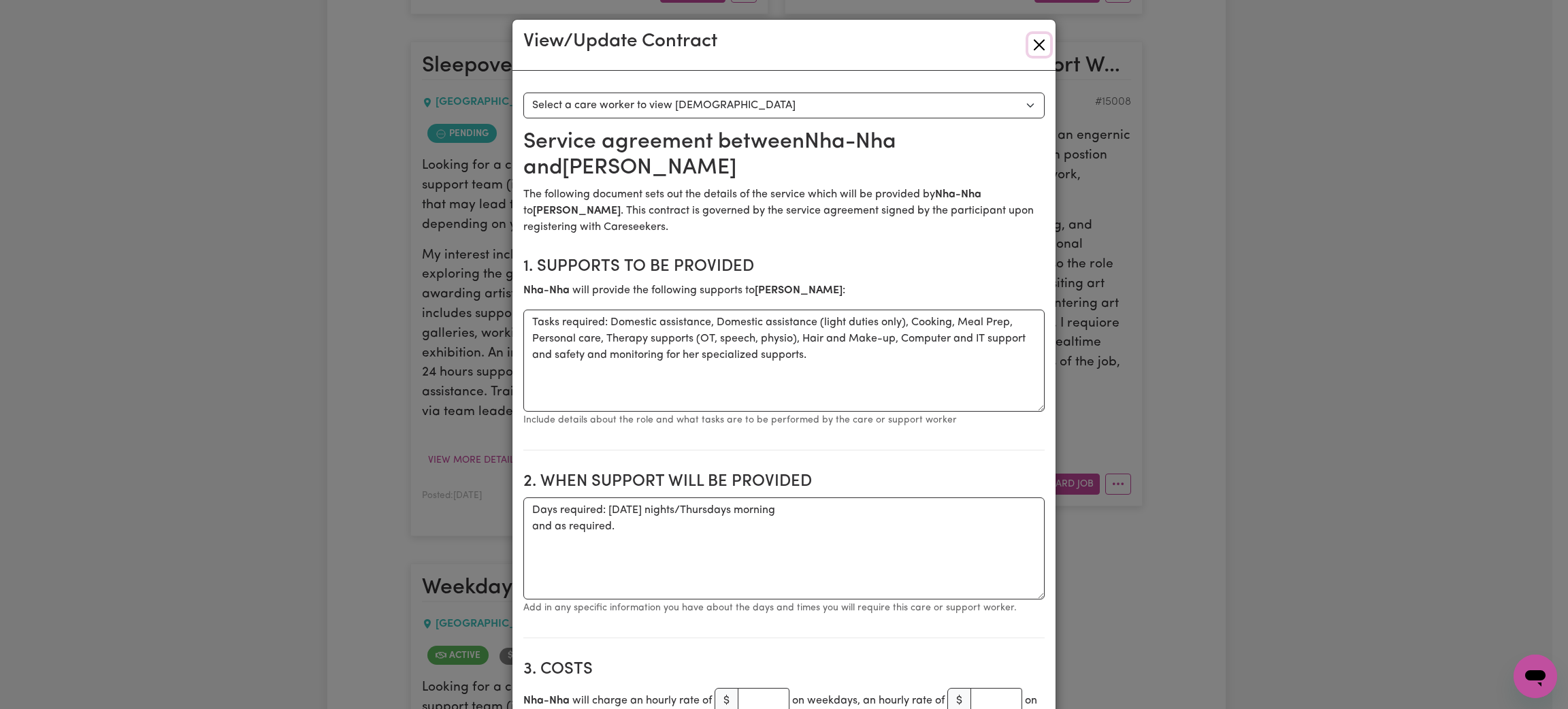
click at [1028, 36] on button "Close" at bounding box center [1039, 45] width 22 height 22
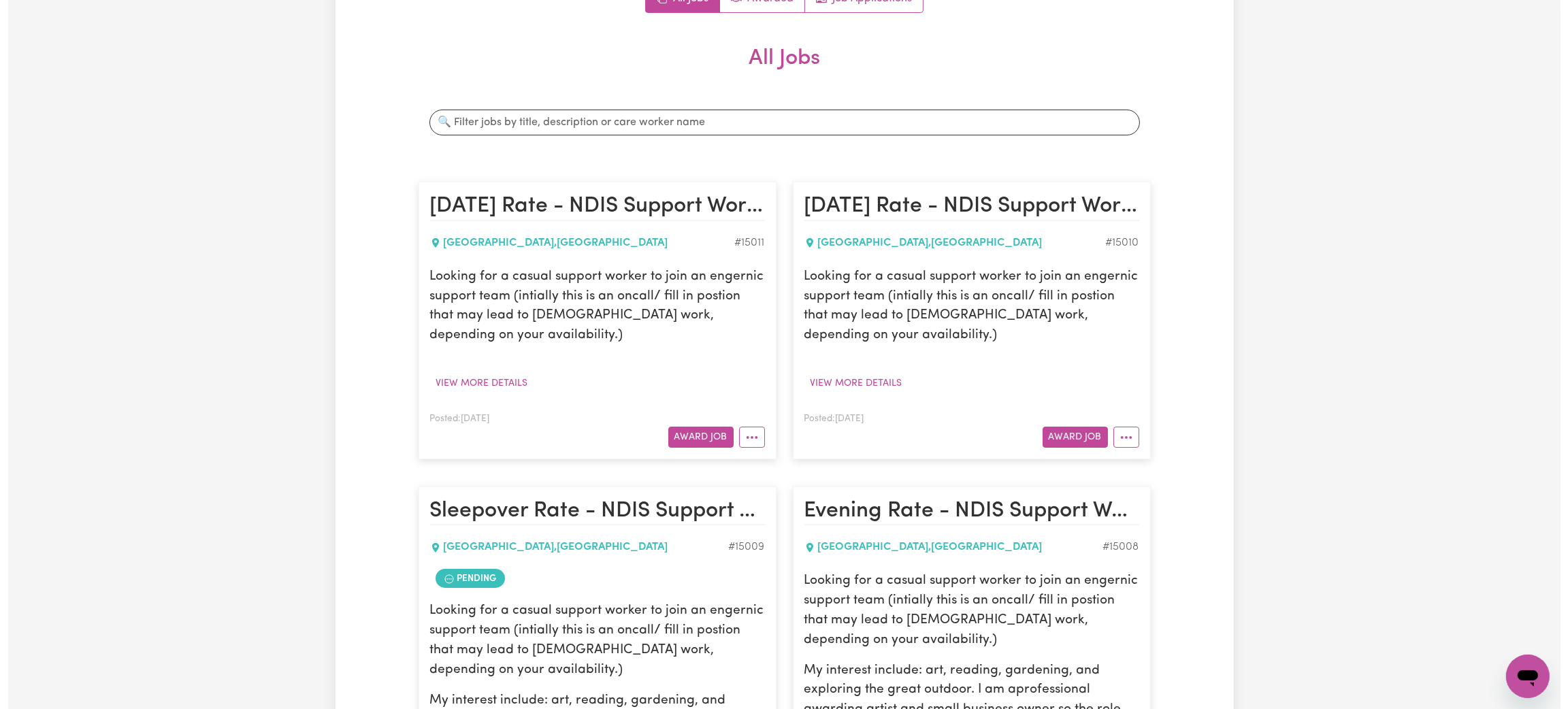
scroll to position [509, 0]
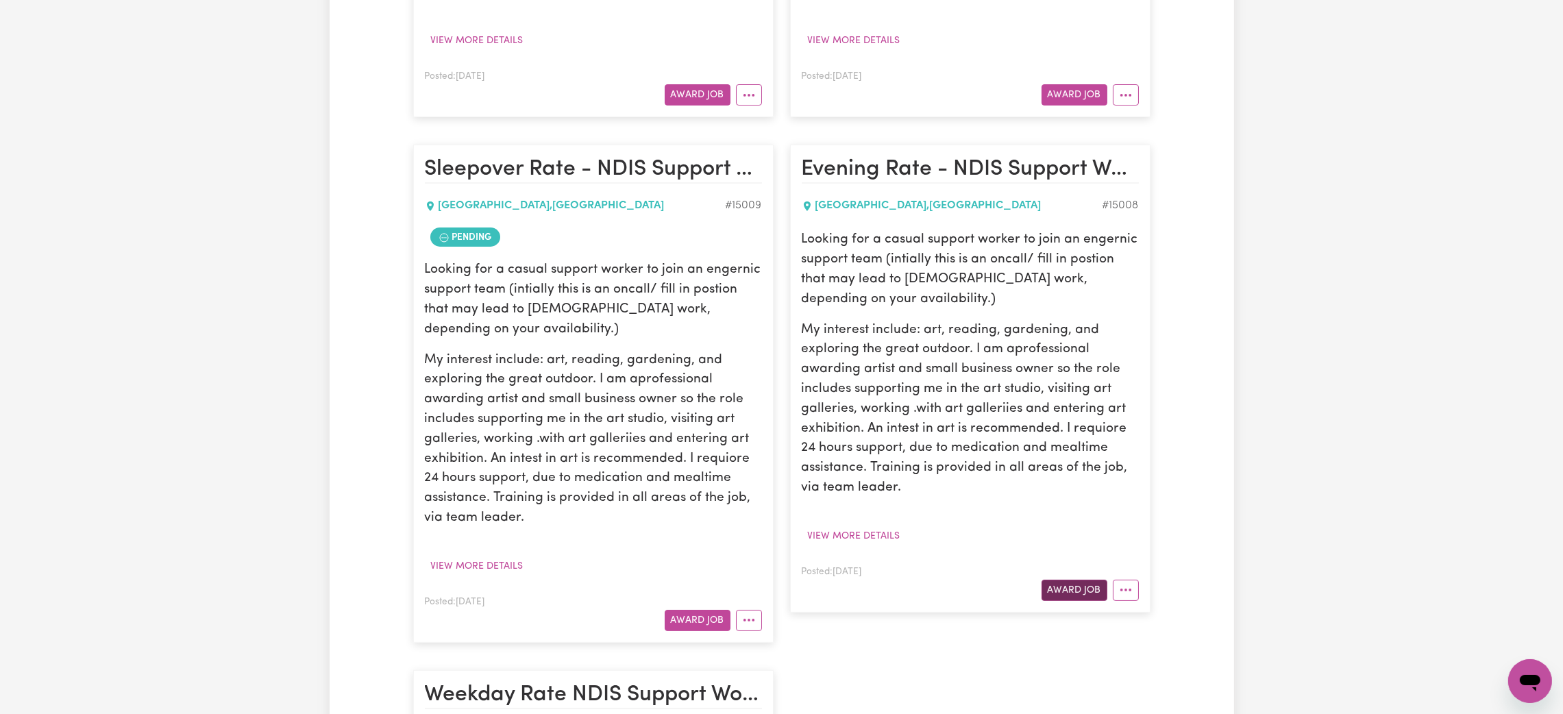
click at [1074, 591] on button "Award Job" at bounding box center [1075, 590] width 66 height 21
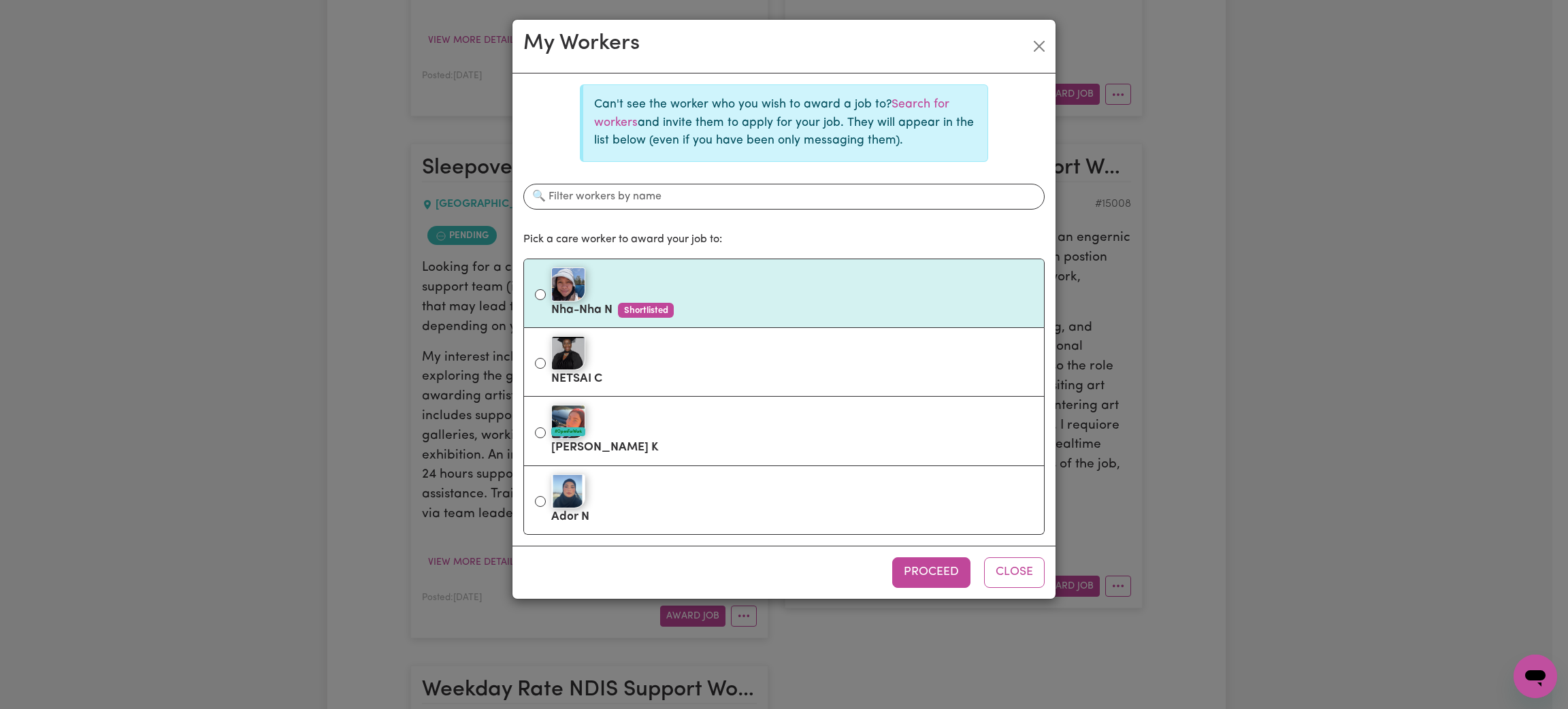
click at [703, 297] on div at bounding box center [791, 284] width 482 height 34
click at [546, 297] on input "Nha-Nha N Shortlisted" at bounding box center [540, 294] width 11 height 11
radio input "true"
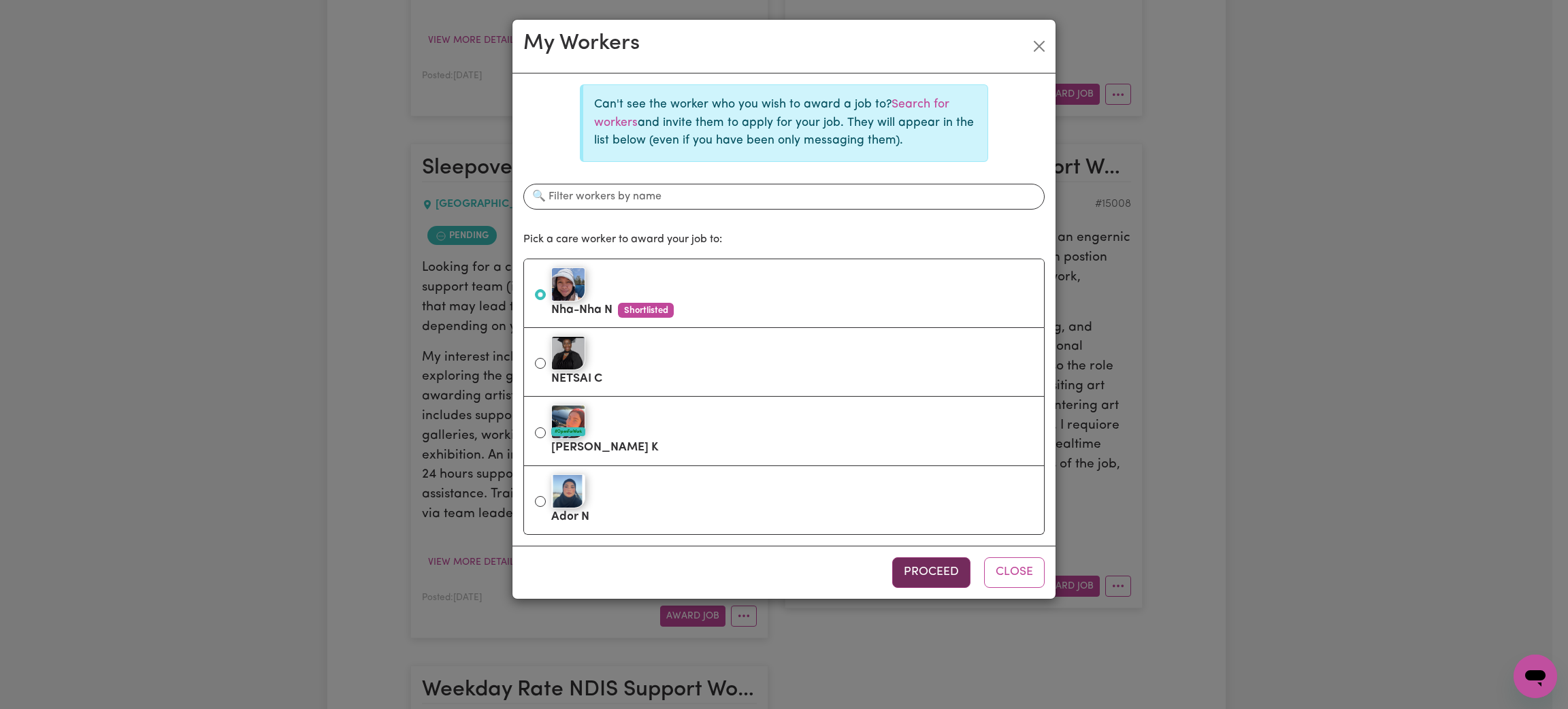
click at [932, 570] on button "Proceed" at bounding box center [930, 572] width 78 height 30
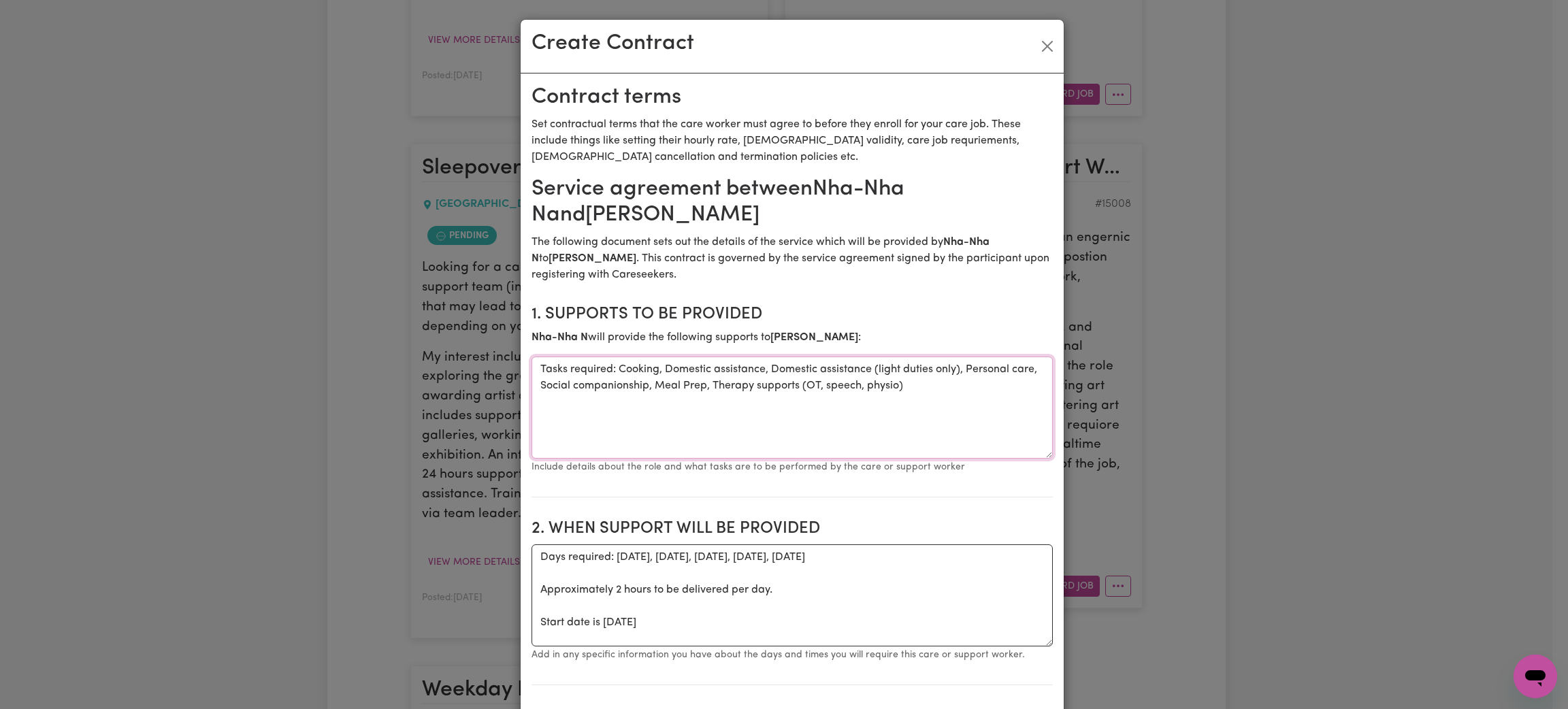
drag, startPoint x: 920, startPoint y: 389, endPoint x: 488, endPoint y: 350, distance: 433.8
click at [488, 350] on div "Create Contract Contract terms Set contractual terms that the care worker must …" at bounding box center [784, 354] width 1568 height 709
paste textarea "Domestic assistance, Domestic assistance (light duties only), Cooking, Meal Pre…"
type textarea "Tasks required: Domestic assistance, Domestic assistance (light duties only), C…"
drag, startPoint x: 667, startPoint y: 617, endPoint x: 447, endPoint y: 536, distance: 234.4
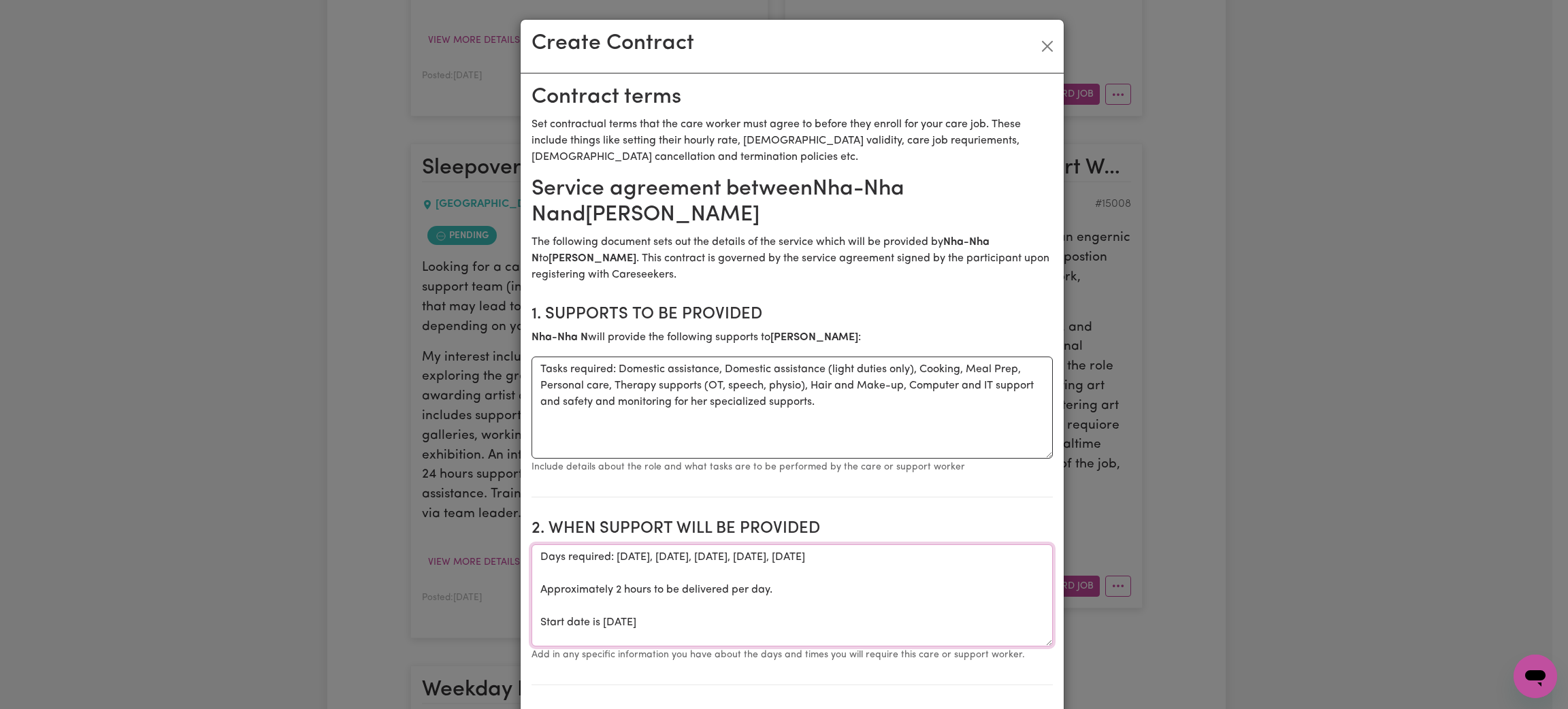
click at [447, 536] on div "Create Contract Contract terms Set contractual terms that the care worker must …" at bounding box center [784, 354] width 1568 height 709
paste textarea "[DATE] nights/Thursdays morning and as required. Start date is [DATE]"
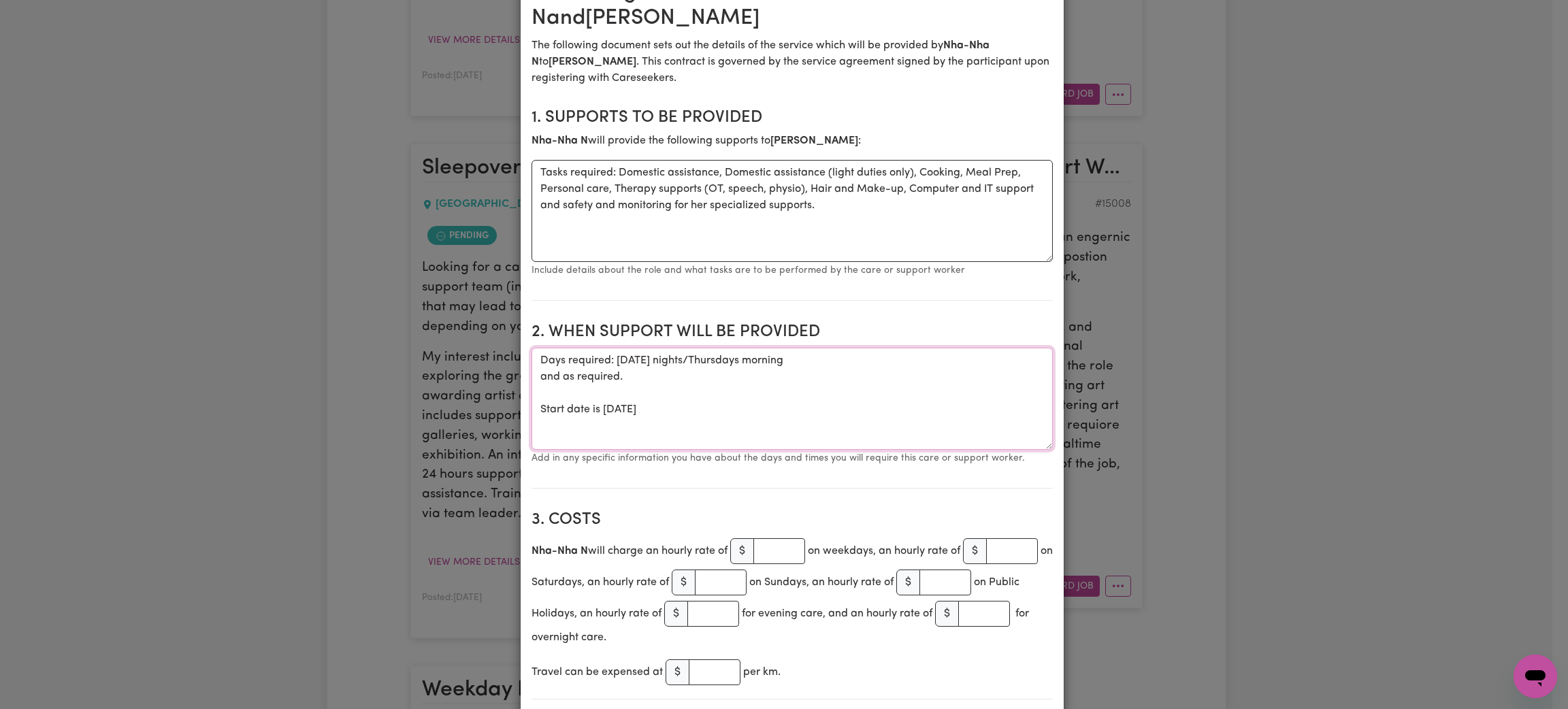
scroll to position [0, 0]
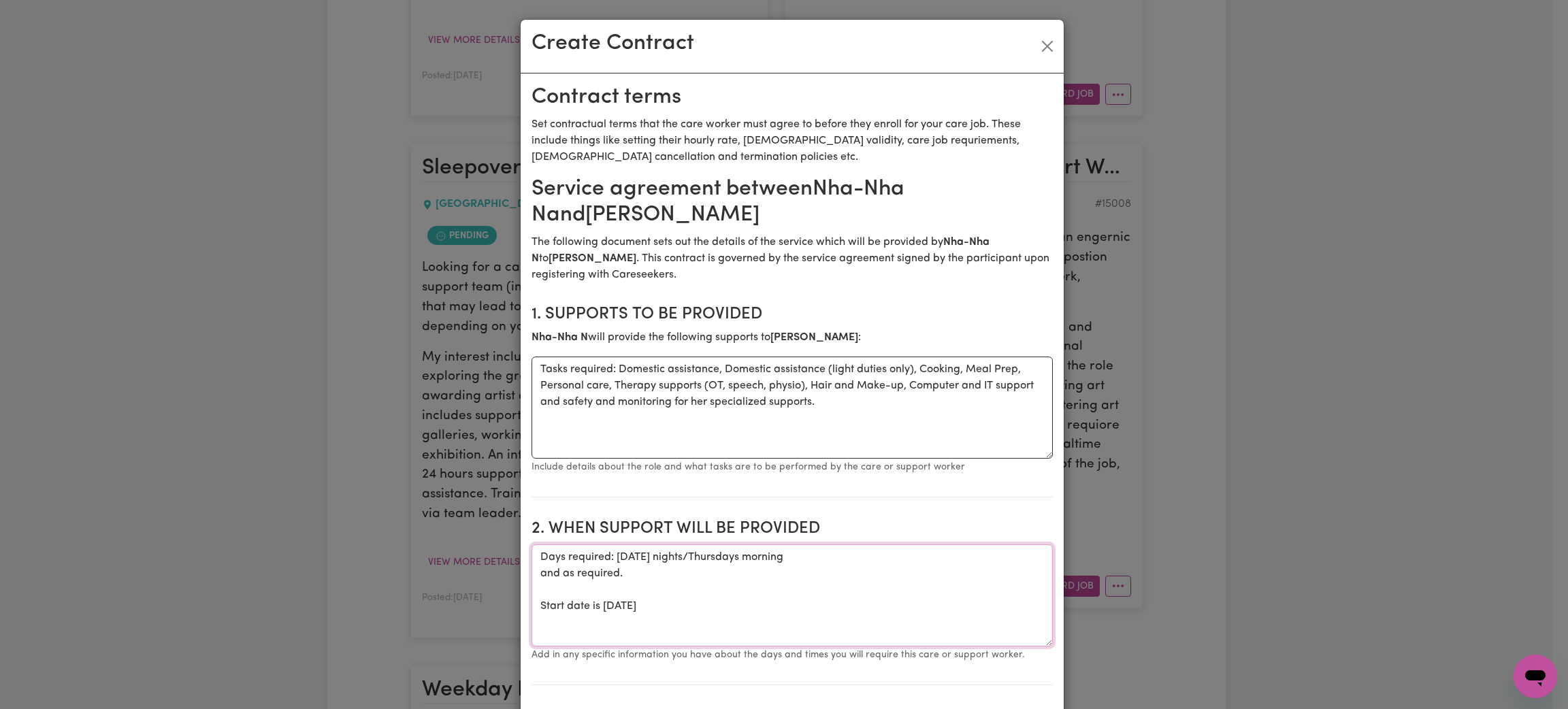
type textarea "Days required: [DATE] nights/Thursdays morning and as required. Start date is […"
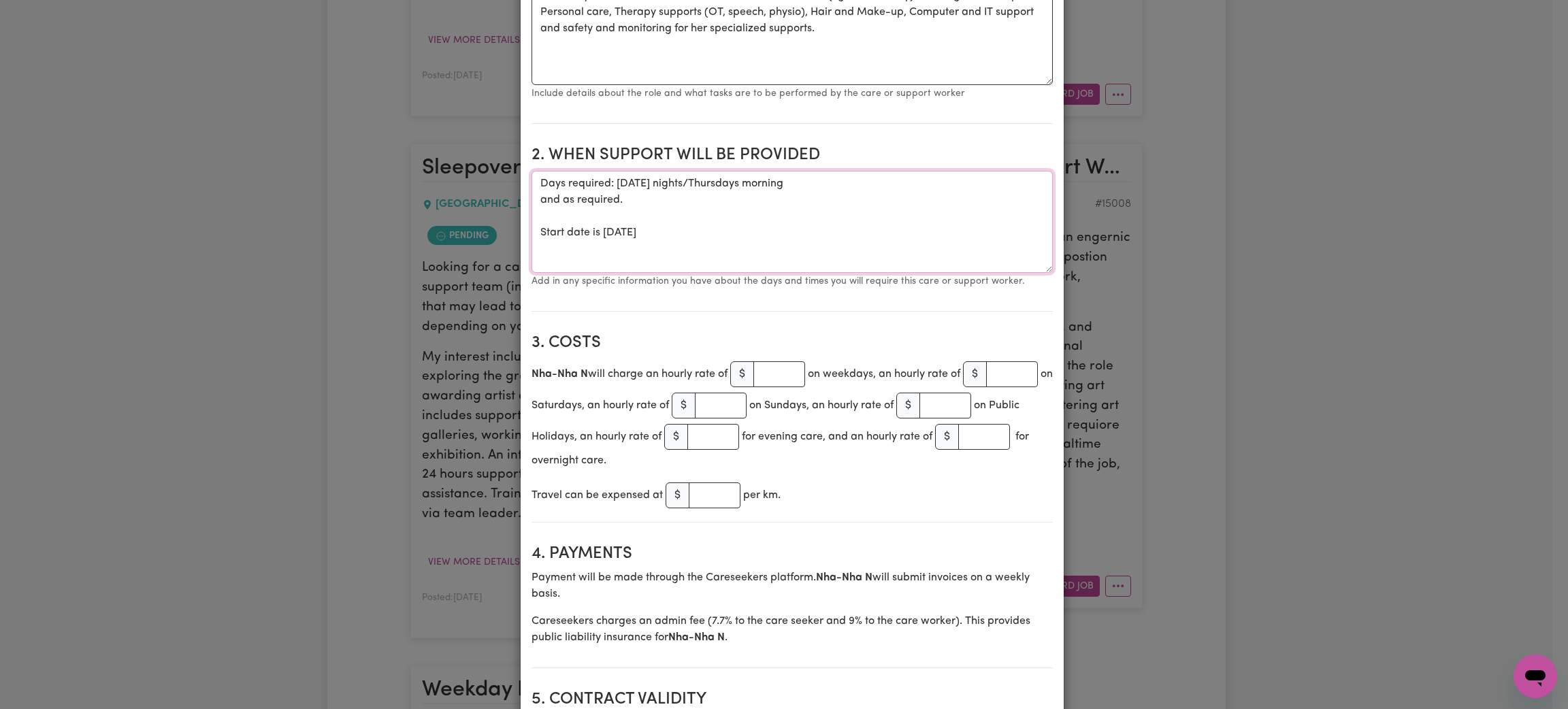
scroll to position [408, 0]
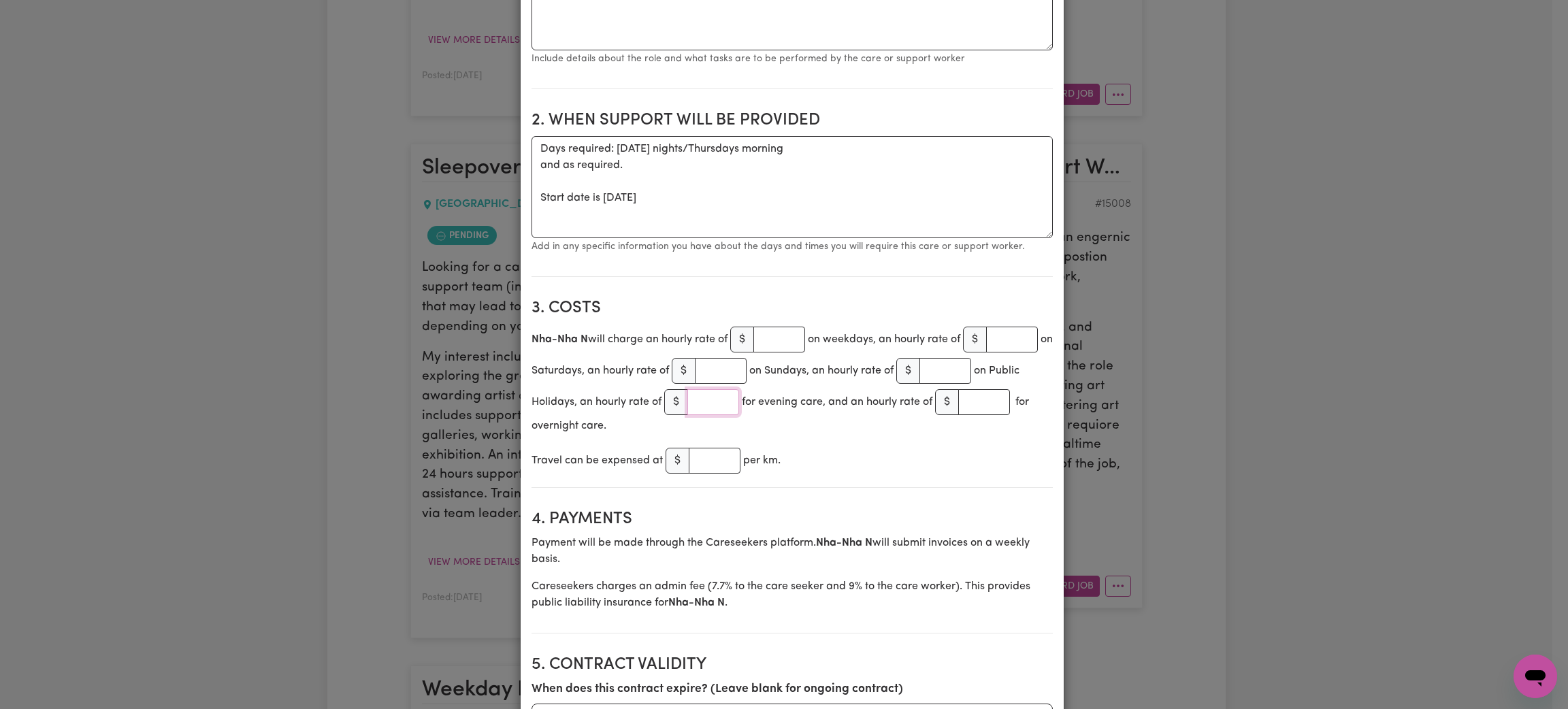
click at [689, 397] on input "number" at bounding box center [713, 402] width 52 height 26
paste input "62.5"
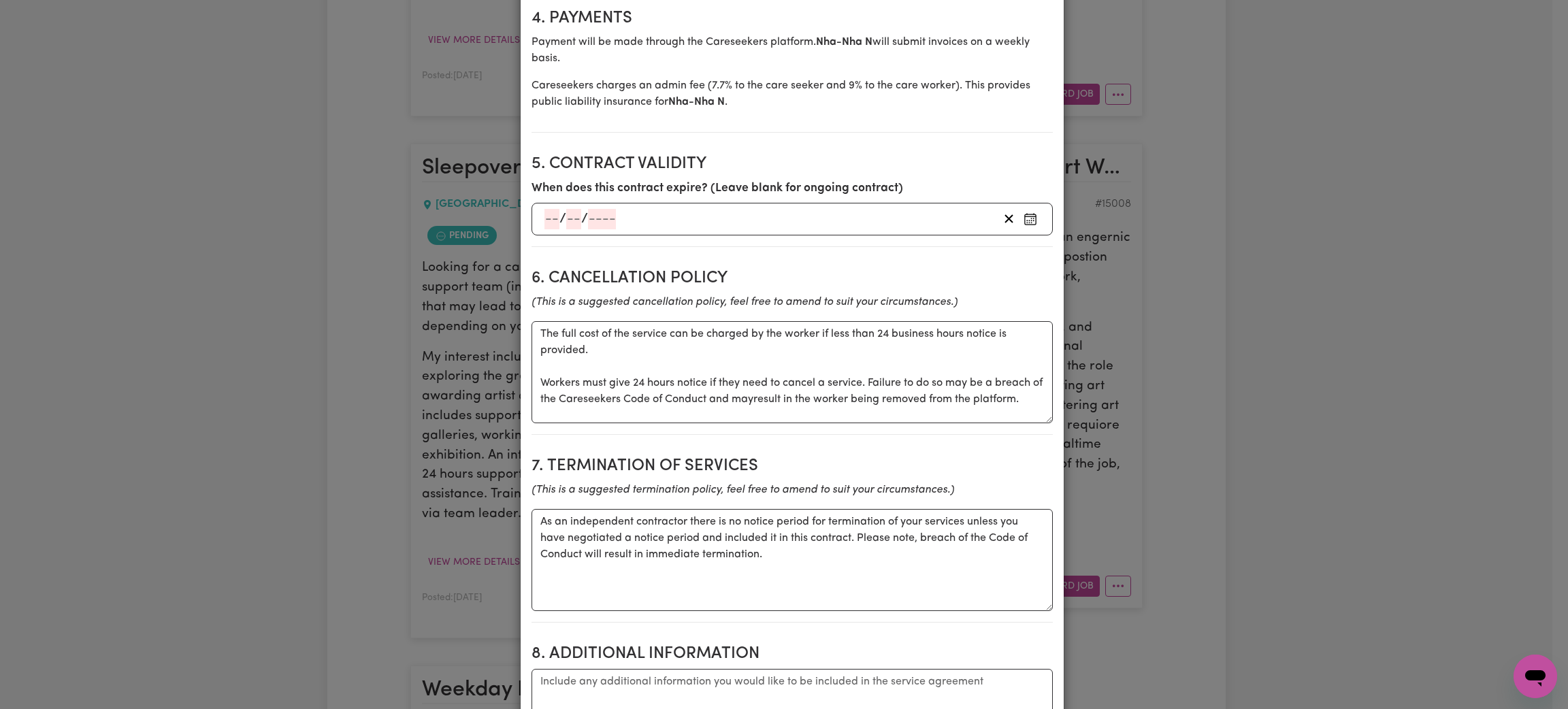
scroll to position [1020, 0]
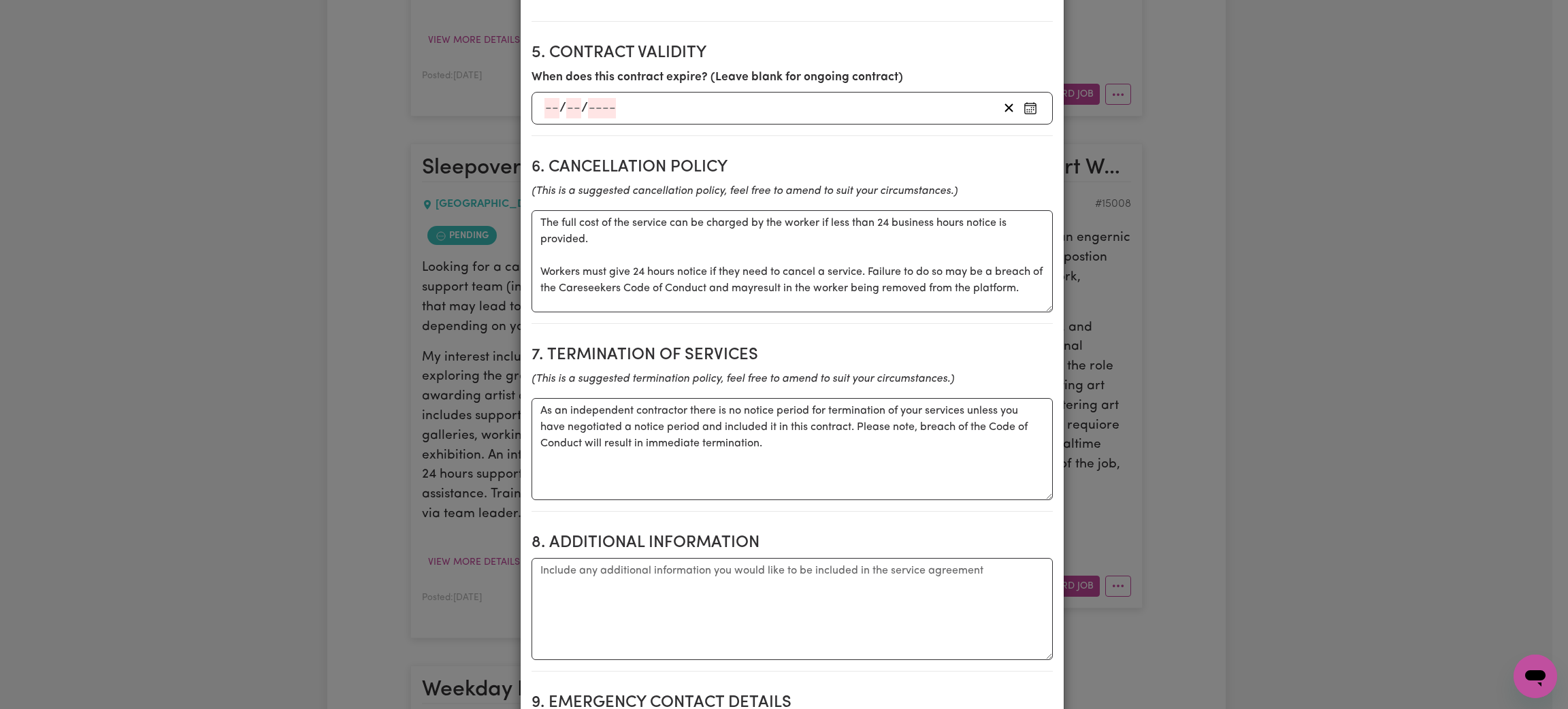
type input "62.5"
drag, startPoint x: 1021, startPoint y: 296, endPoint x: 535, endPoint y: 257, distance: 487.6
click at [537, 257] on textarea "The full cost of the service can be charged by the worker if less than 24 busin…" at bounding box center [791, 261] width 521 height 102
type textarea "The full cost of the service can be charged by the worker if less than 24 busin…"
drag, startPoint x: 591, startPoint y: 247, endPoint x: 511, endPoint y: 225, distance: 83.0
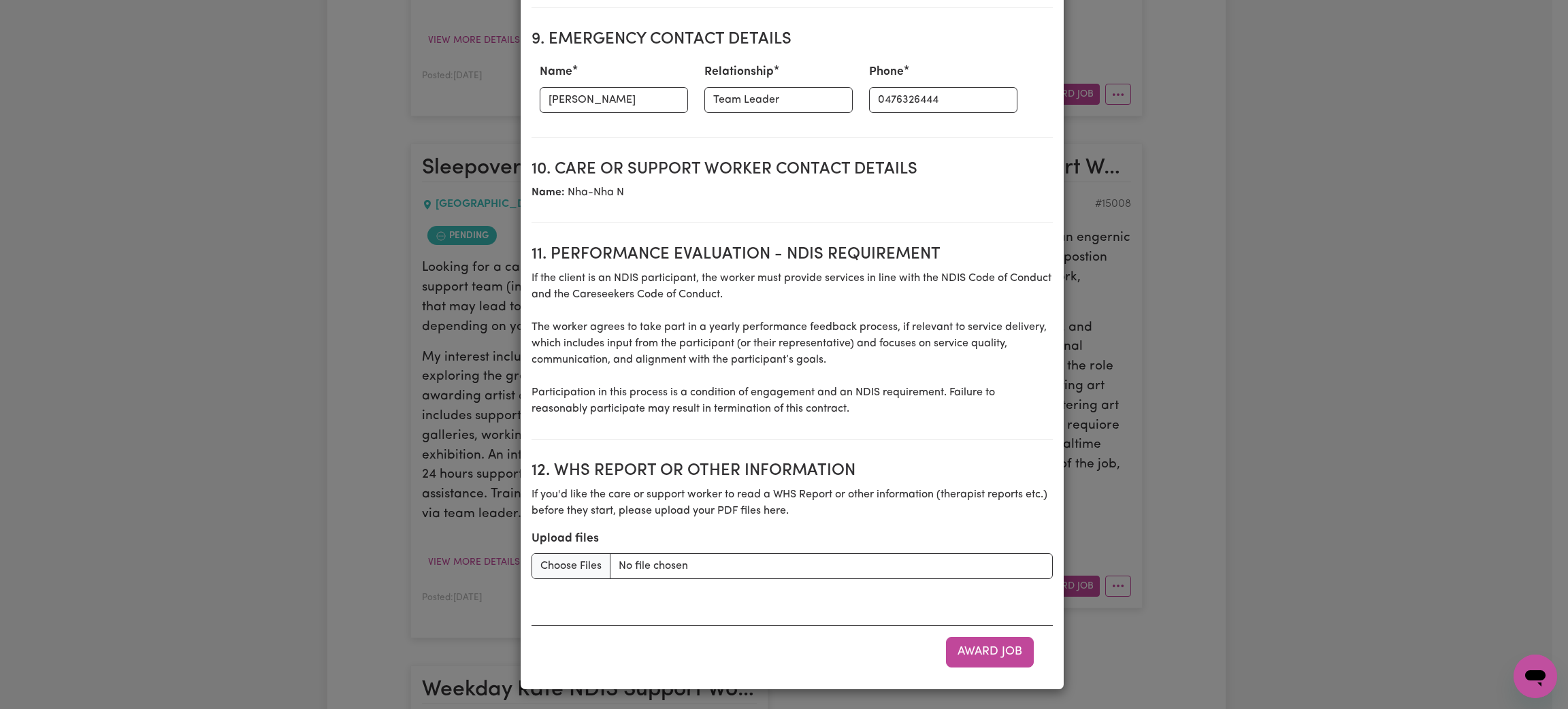
scroll to position [1686, 0]
click at [935, 101] on input "0476326444" at bounding box center [942, 100] width 148 height 26
click at [995, 657] on button "Award Job" at bounding box center [989, 651] width 87 height 30
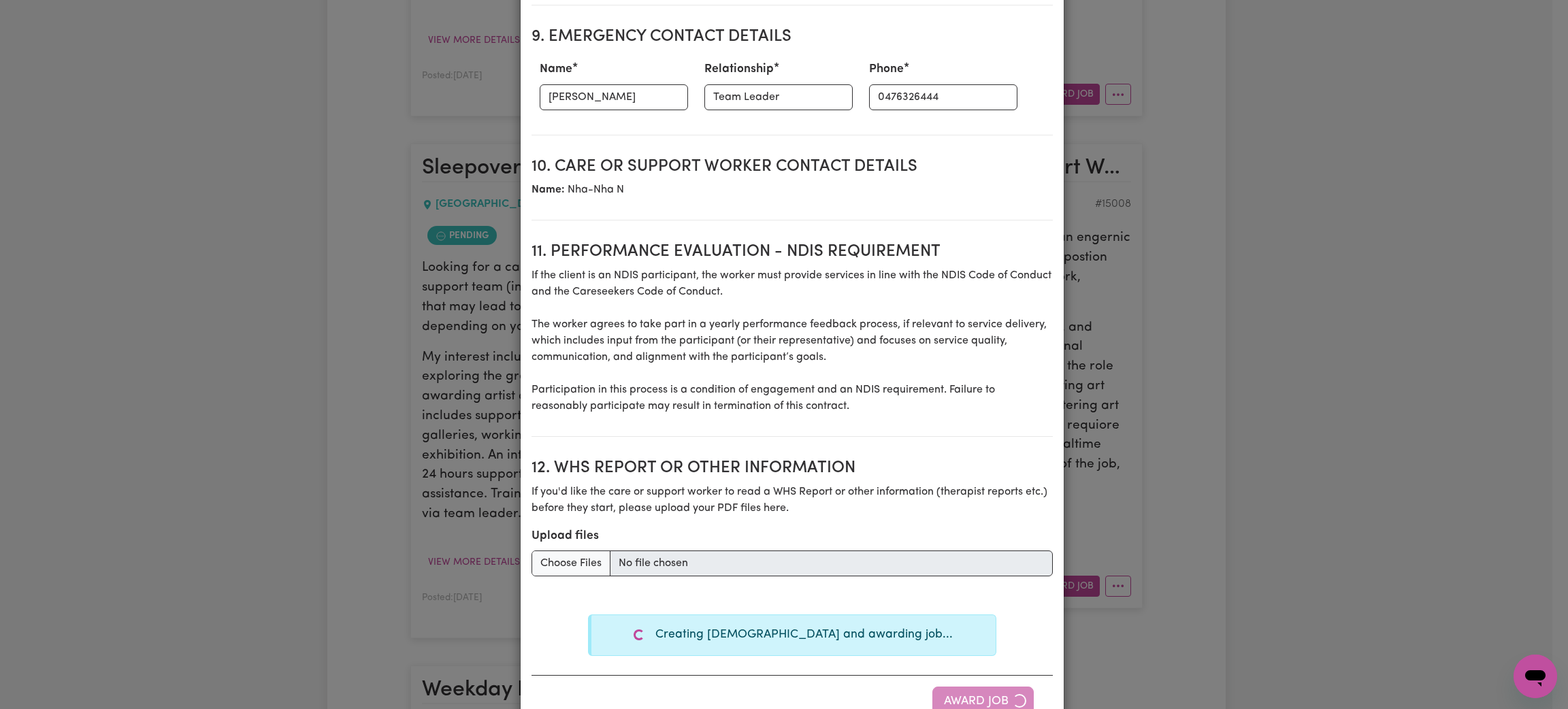
type textarea "Tasks required: Cooking, Domestic assistance, Domestic assistance (light duties…"
type textarea "Days required: [DATE], [DATE], [DATE], [DATE], [DATE] Approximately 2 hours to …"
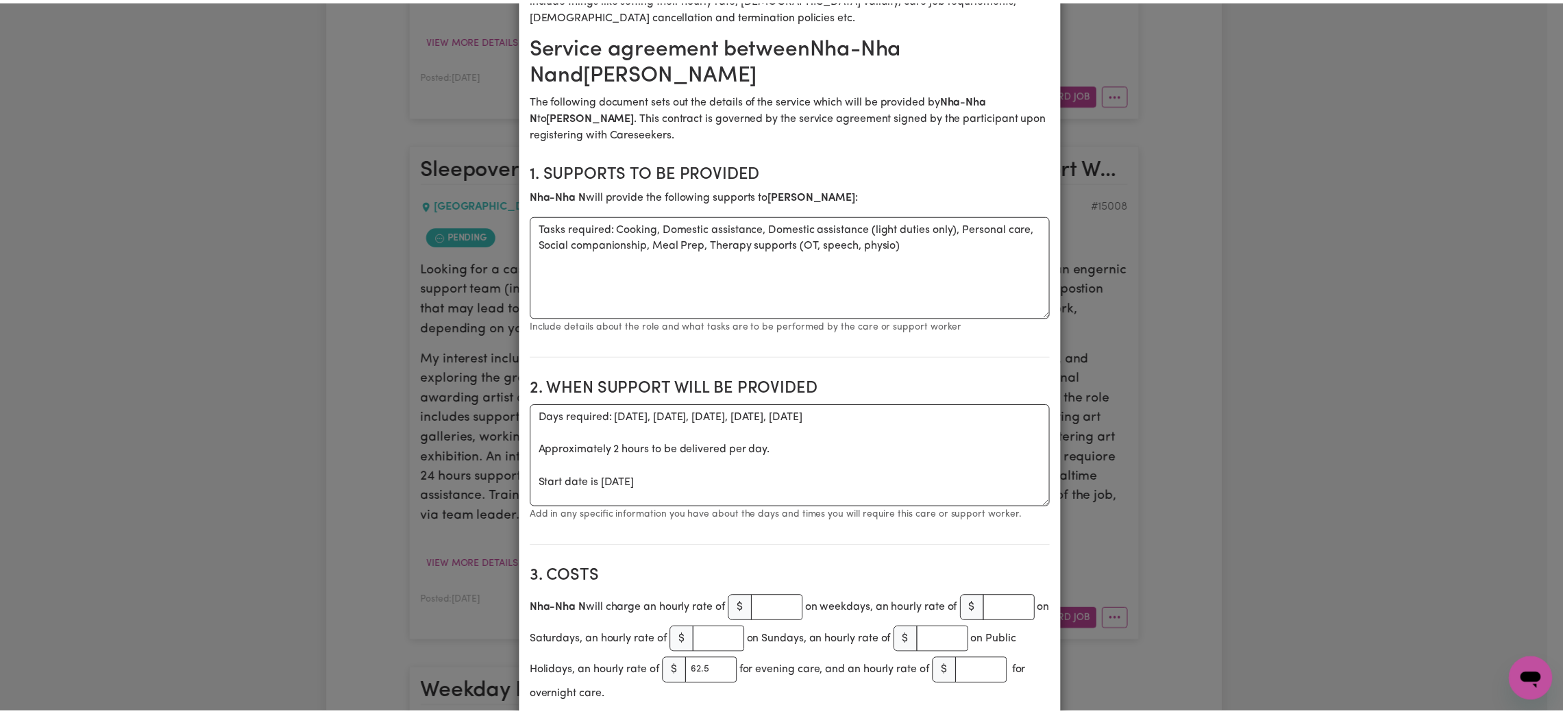
scroll to position [0, 0]
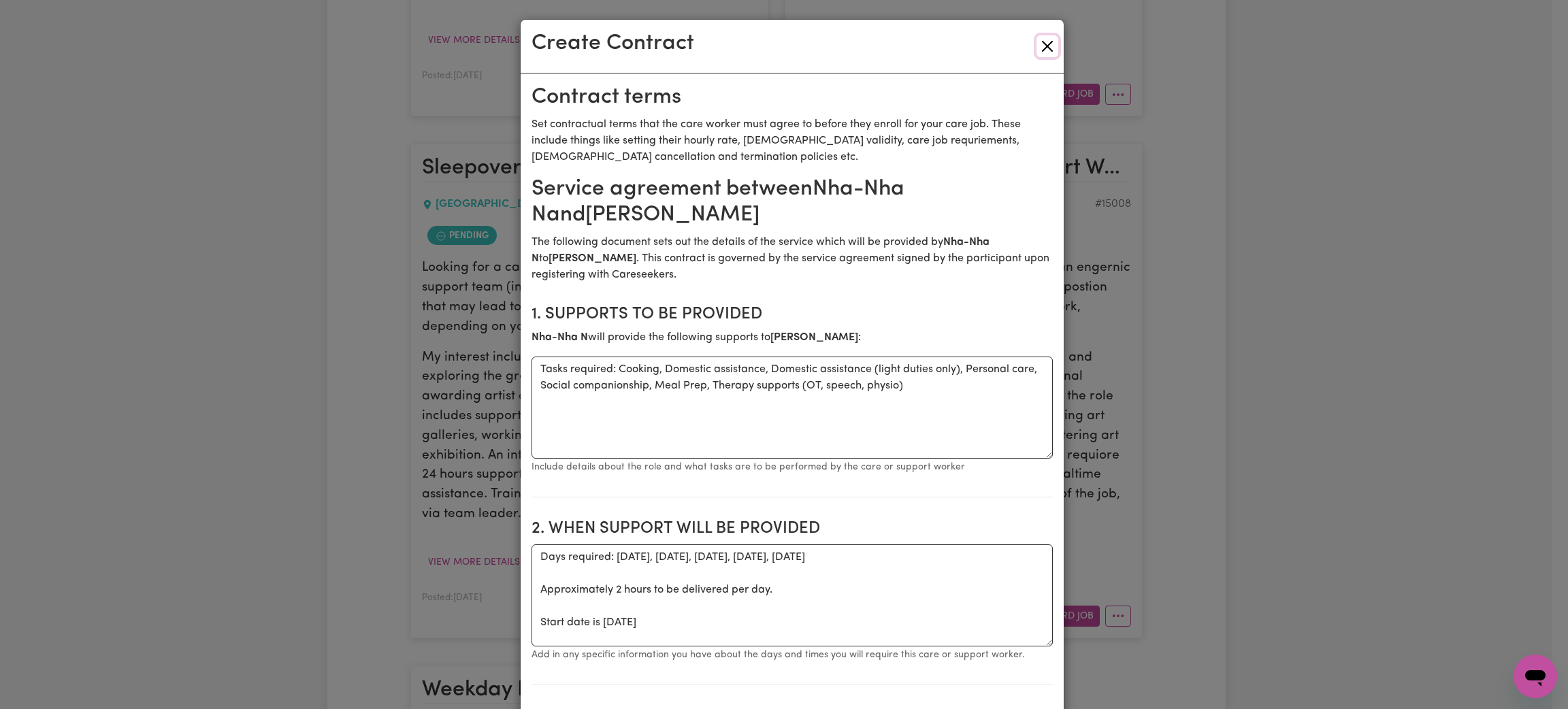
drag, startPoint x: 1038, startPoint y: 43, endPoint x: 1052, endPoint y: 140, distance: 98.0
click at [1038, 45] on button "Close" at bounding box center [1048, 47] width 22 height 22
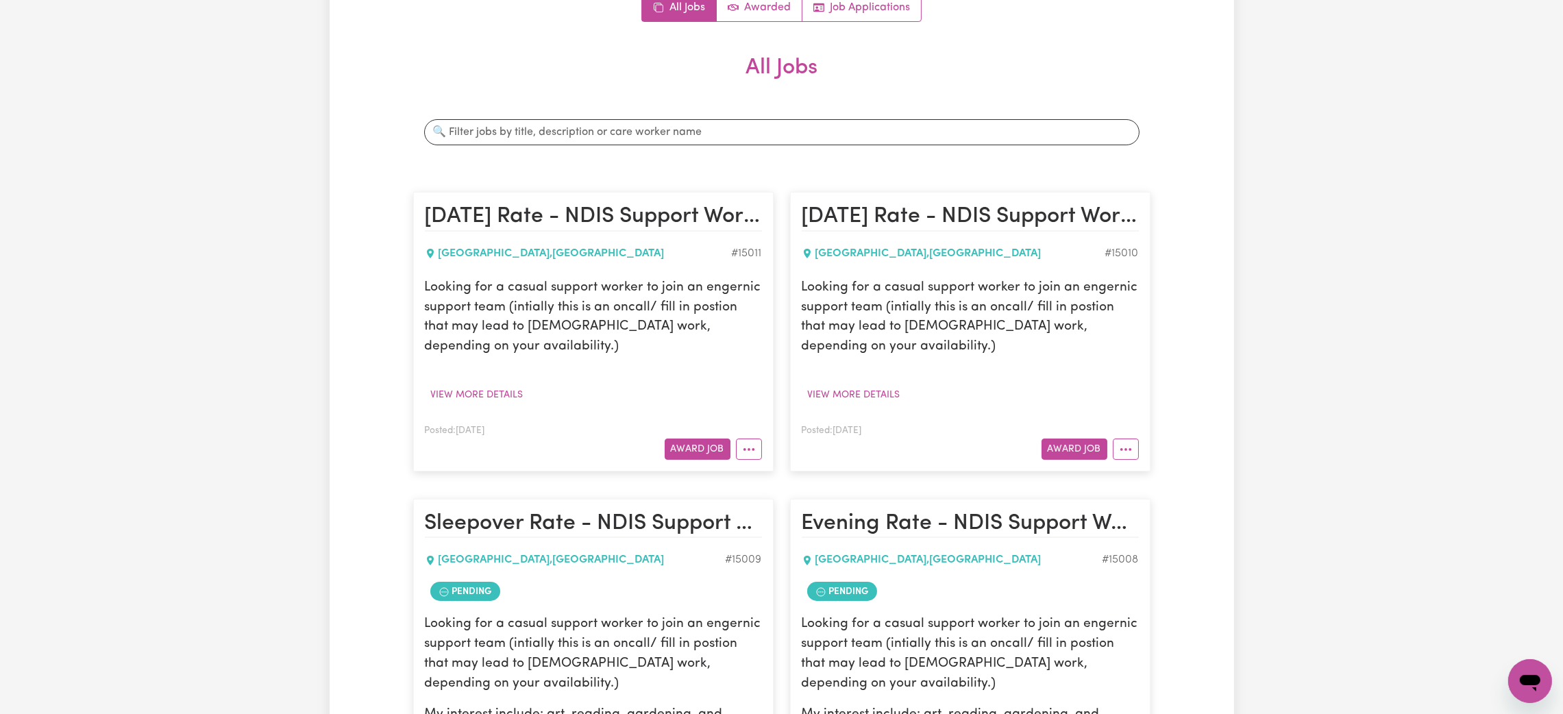
scroll to position [103, 0]
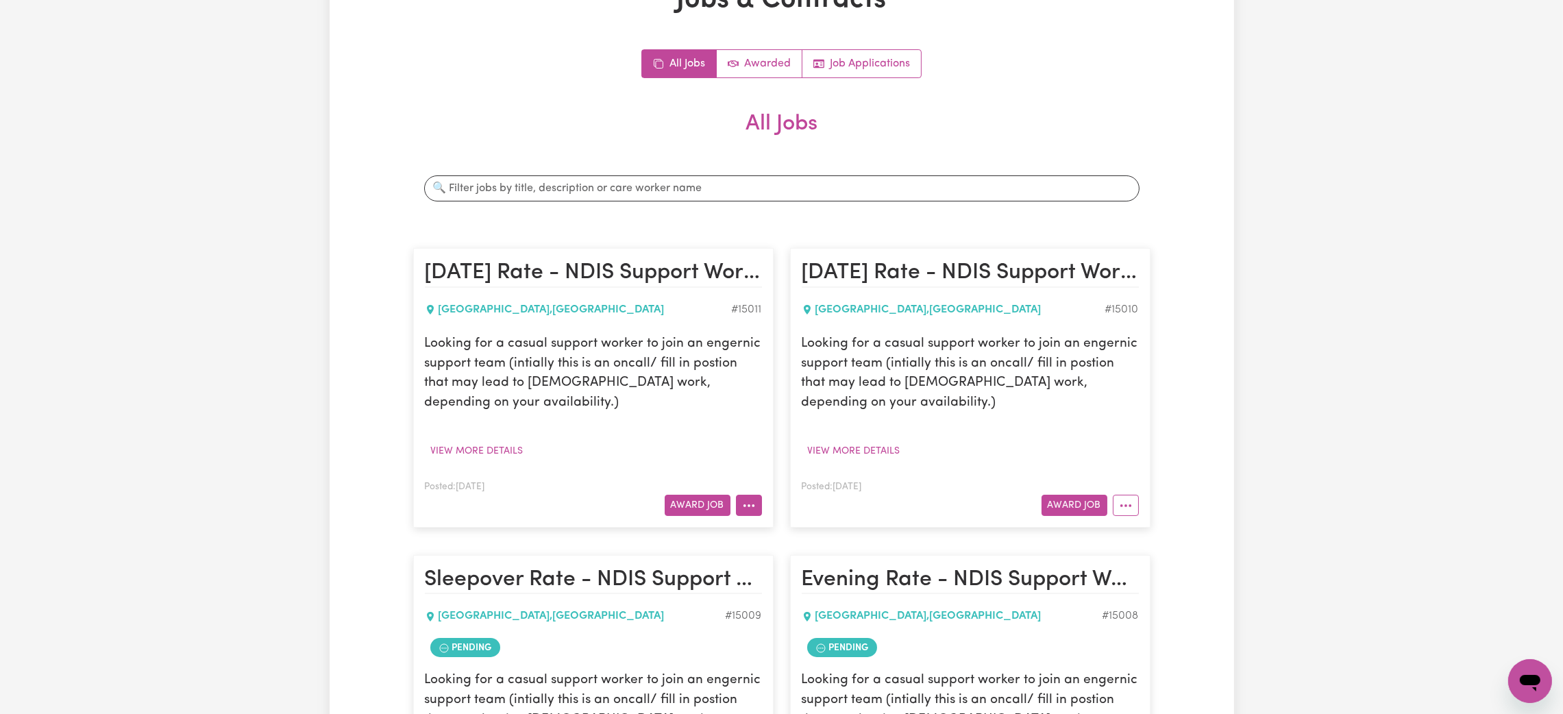
click at [743, 509] on icon "More options" at bounding box center [749, 506] width 14 height 14
click at [760, 415] on div "Looking for a casual support worker to join an engernic support team (intially …" at bounding box center [593, 397] width 337 height 127
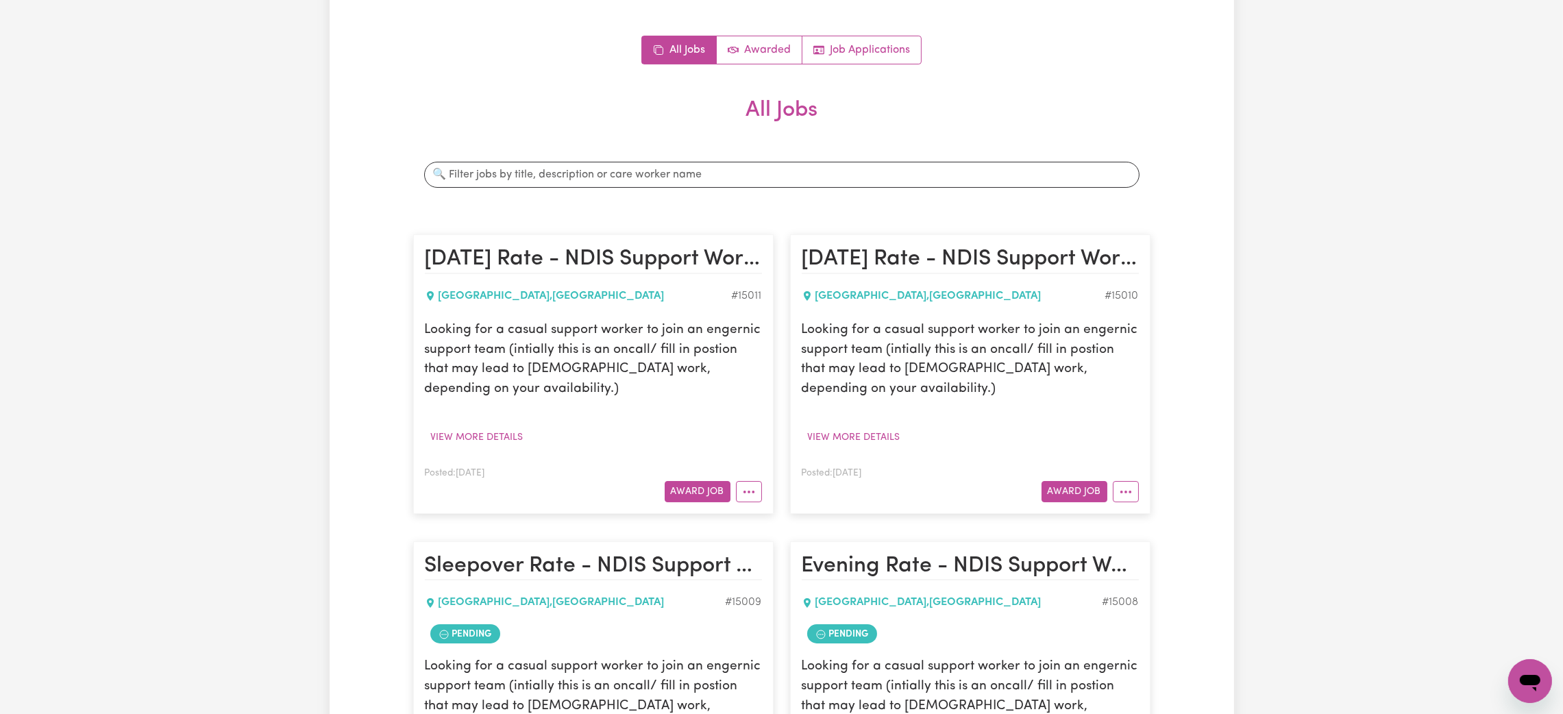
scroll to position [206, 0]
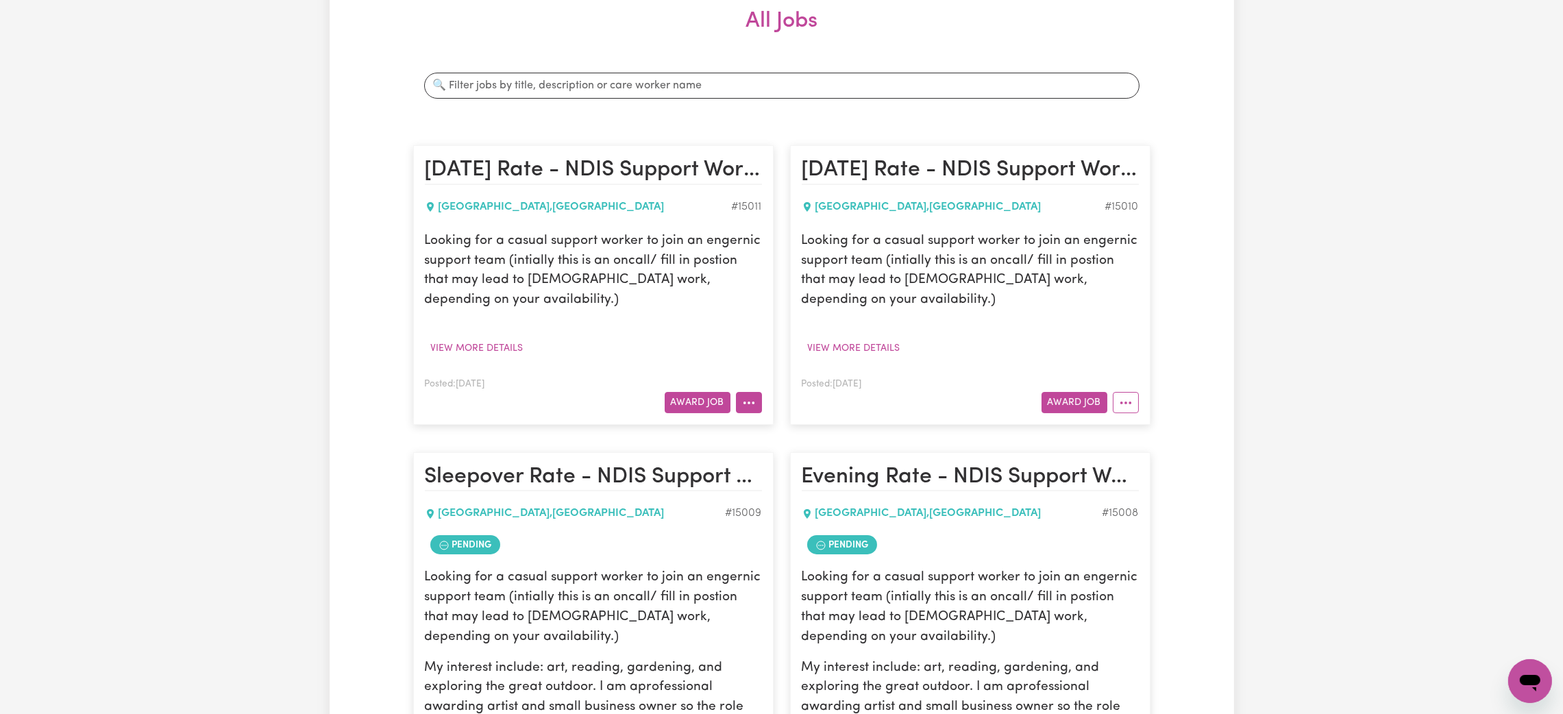
click at [750, 406] on icon "More options" at bounding box center [749, 403] width 14 height 14
click at [772, 425] on link "Hide Job" at bounding box center [791, 434] width 108 height 27
click at [1119, 404] on icon "More options" at bounding box center [1126, 403] width 14 height 14
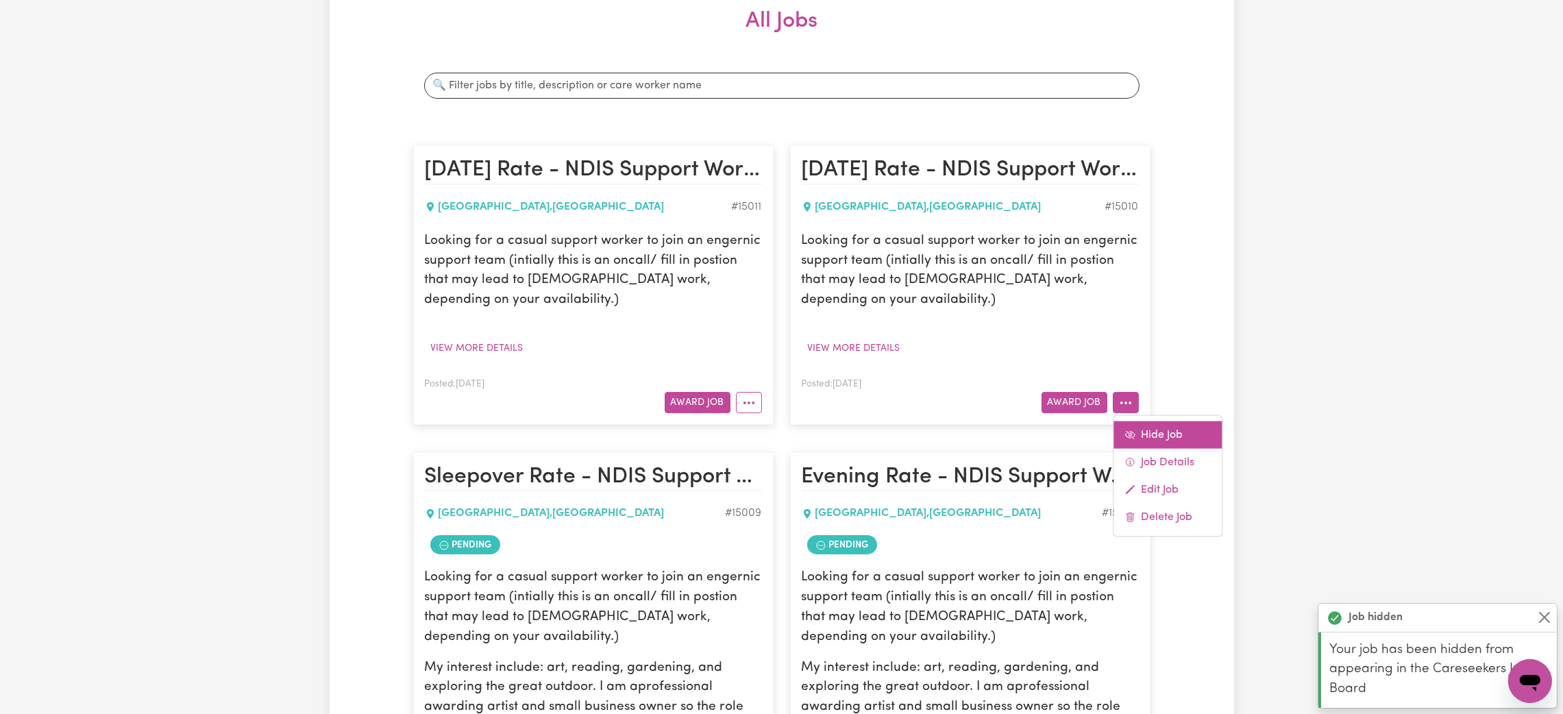
click at [1133, 430] on icon at bounding box center [1129, 435] width 11 height 11
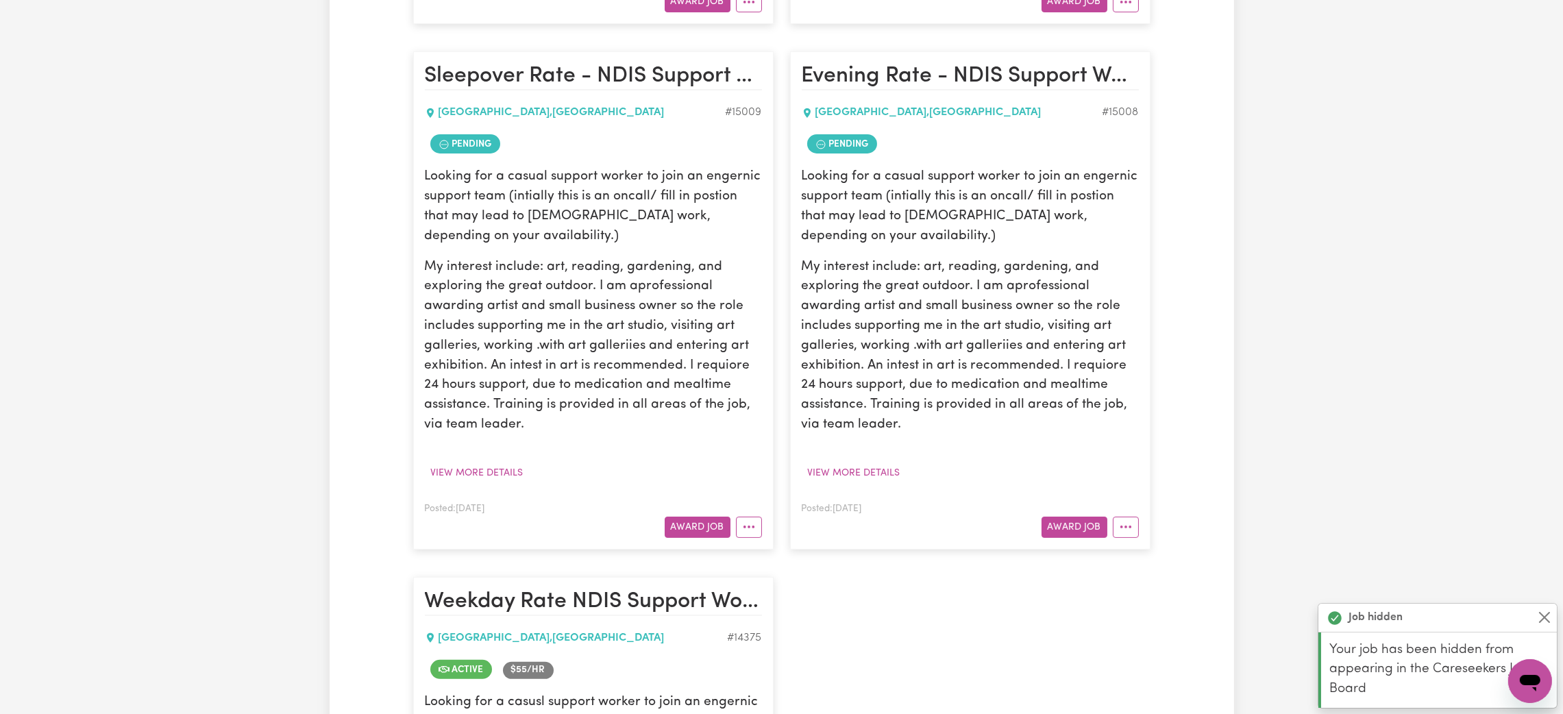
scroll to position [616, 0]
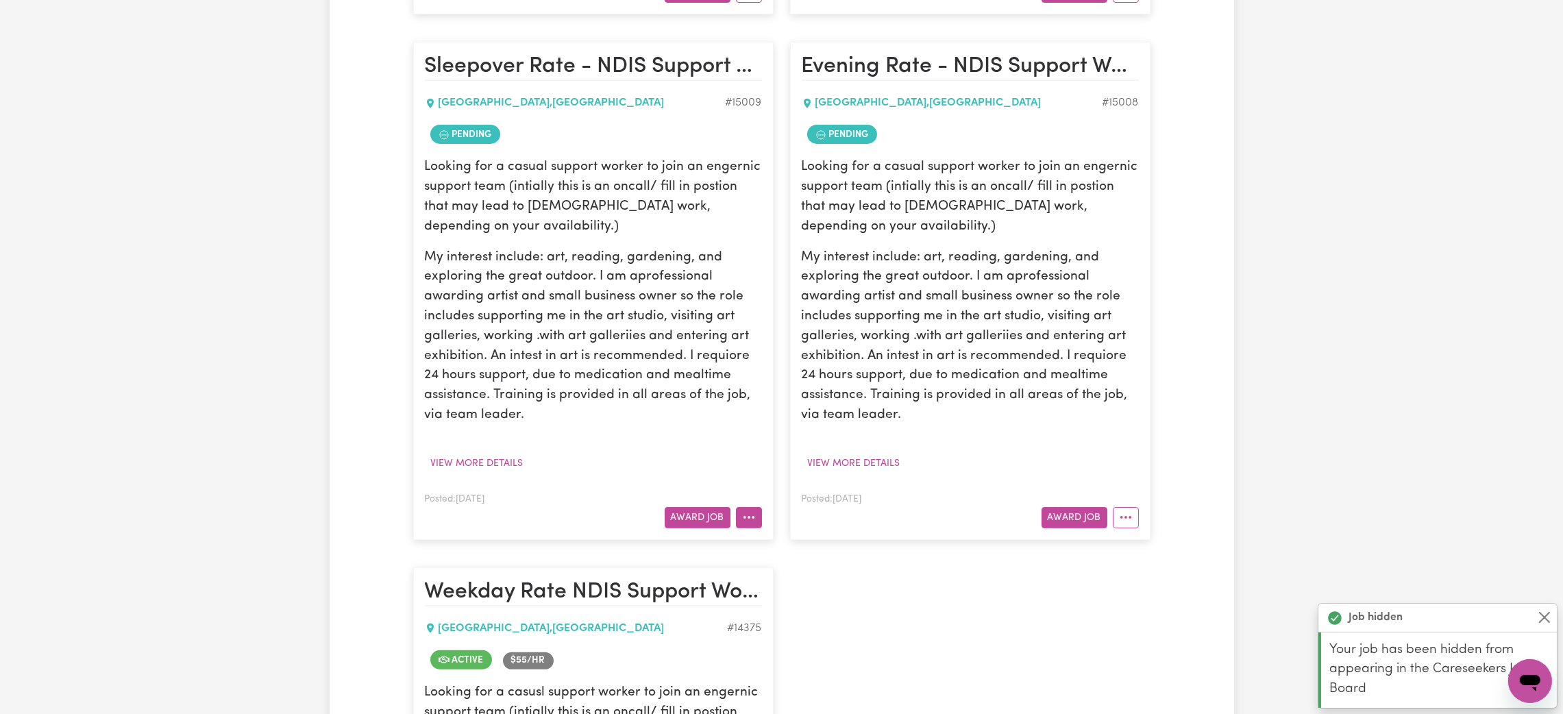
click at [746, 523] on icon "More options" at bounding box center [749, 517] width 14 height 14
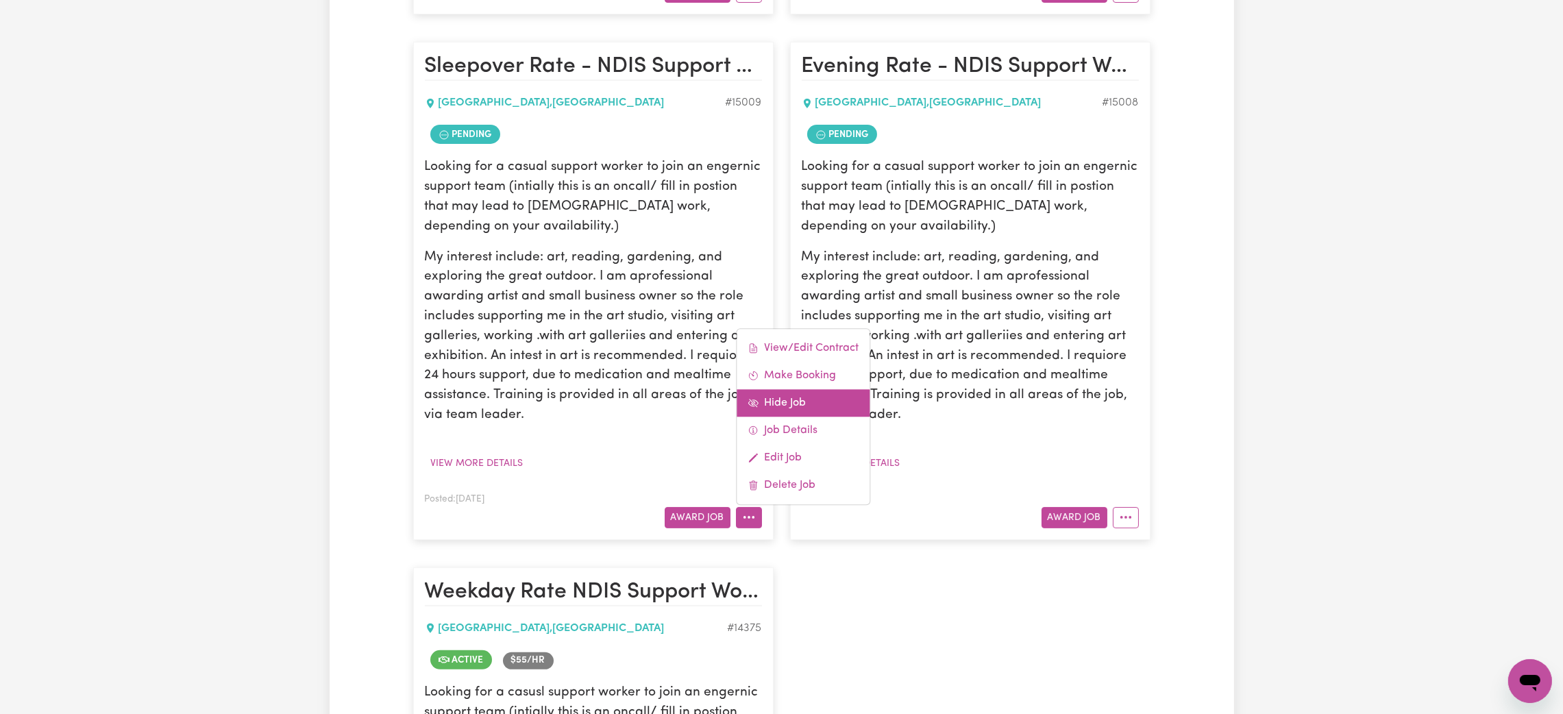
click at [811, 403] on link "Hide Job" at bounding box center [803, 402] width 133 height 27
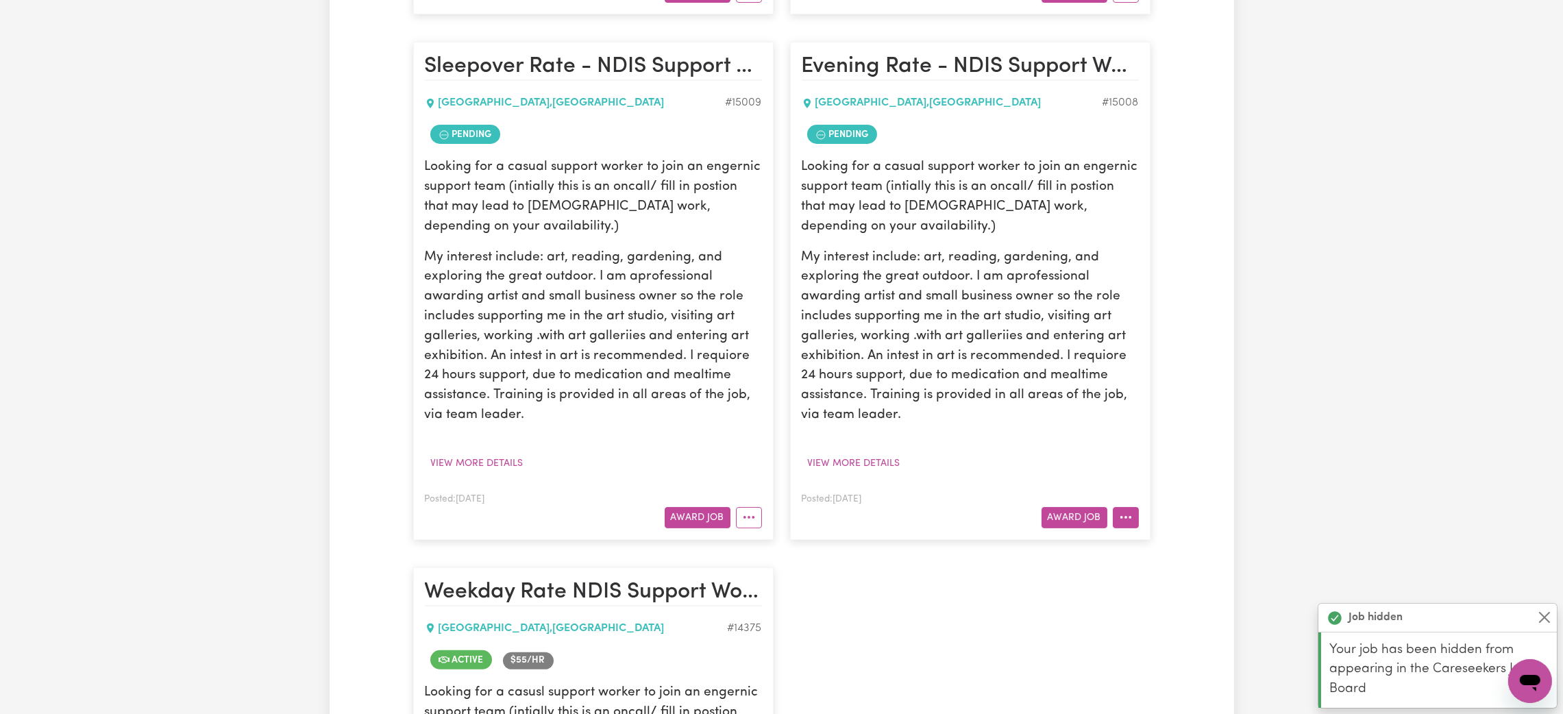
click at [1132, 518] on button "More options" at bounding box center [1126, 517] width 26 height 21
click at [1179, 604] on link "Hide Job" at bounding box center [1179, 604] width 133 height 27
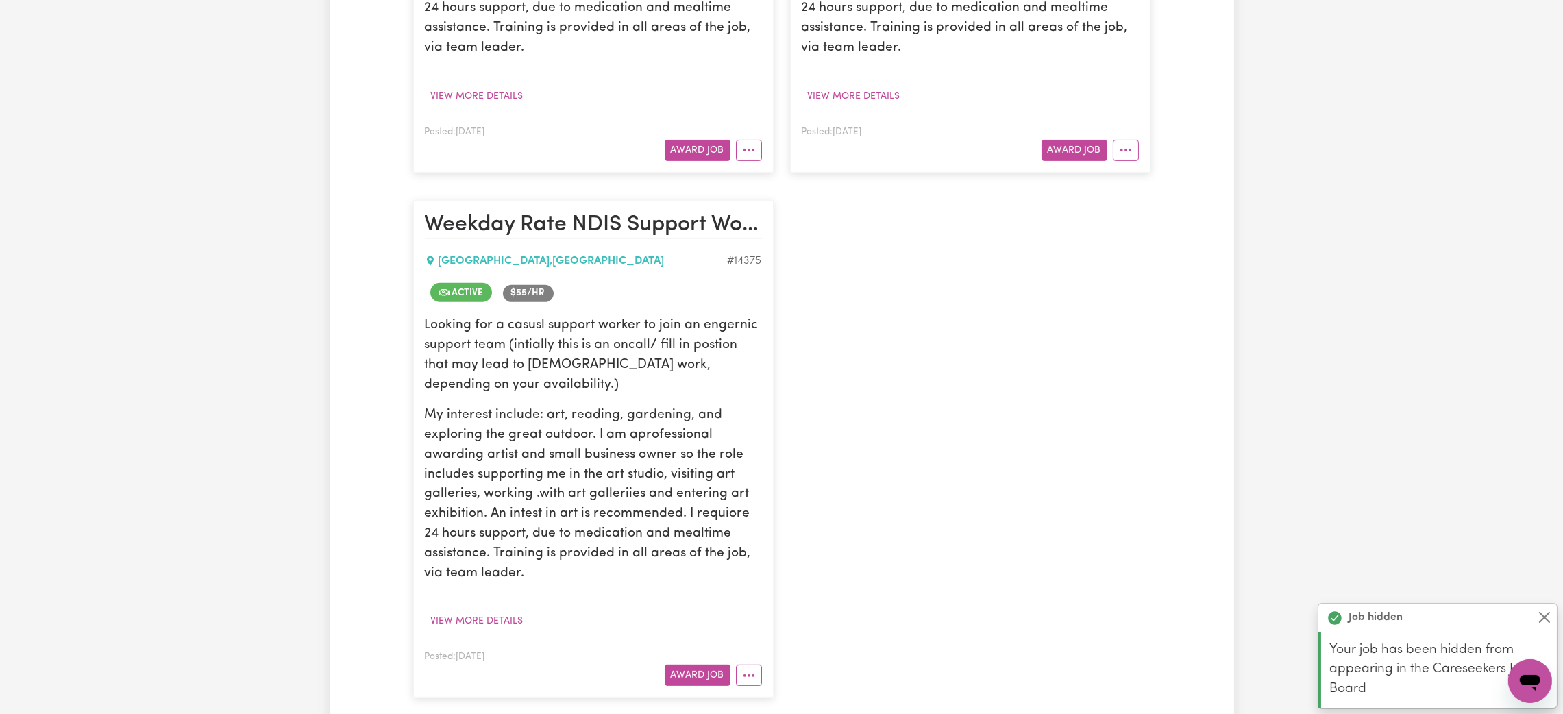
scroll to position [1027, 0]
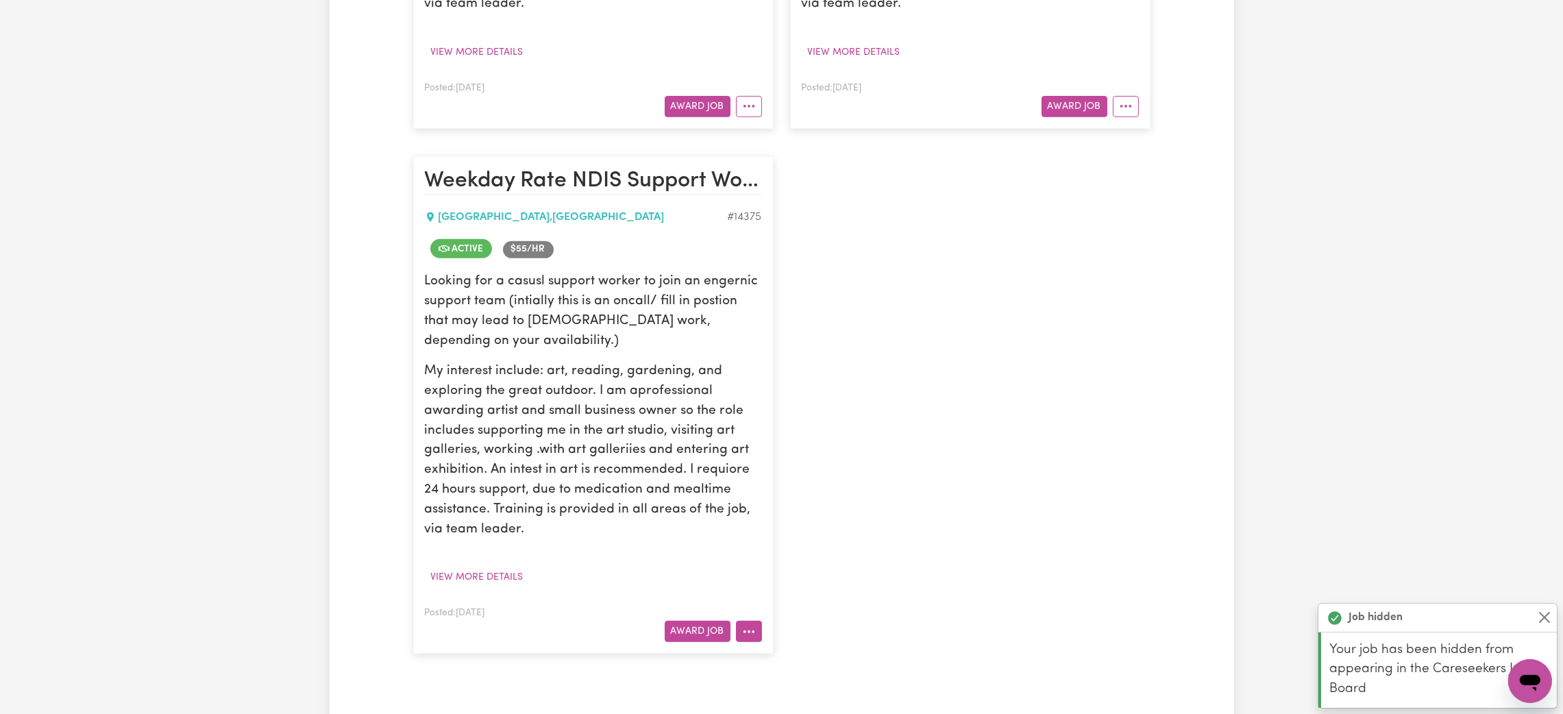
click at [754, 632] on button "More options" at bounding box center [749, 631] width 26 height 21
drag, startPoint x: 797, startPoint y: 507, endPoint x: 817, endPoint y: 505, distance: 20.0
click at [799, 508] on link "Hide Job" at bounding box center [803, 517] width 133 height 27
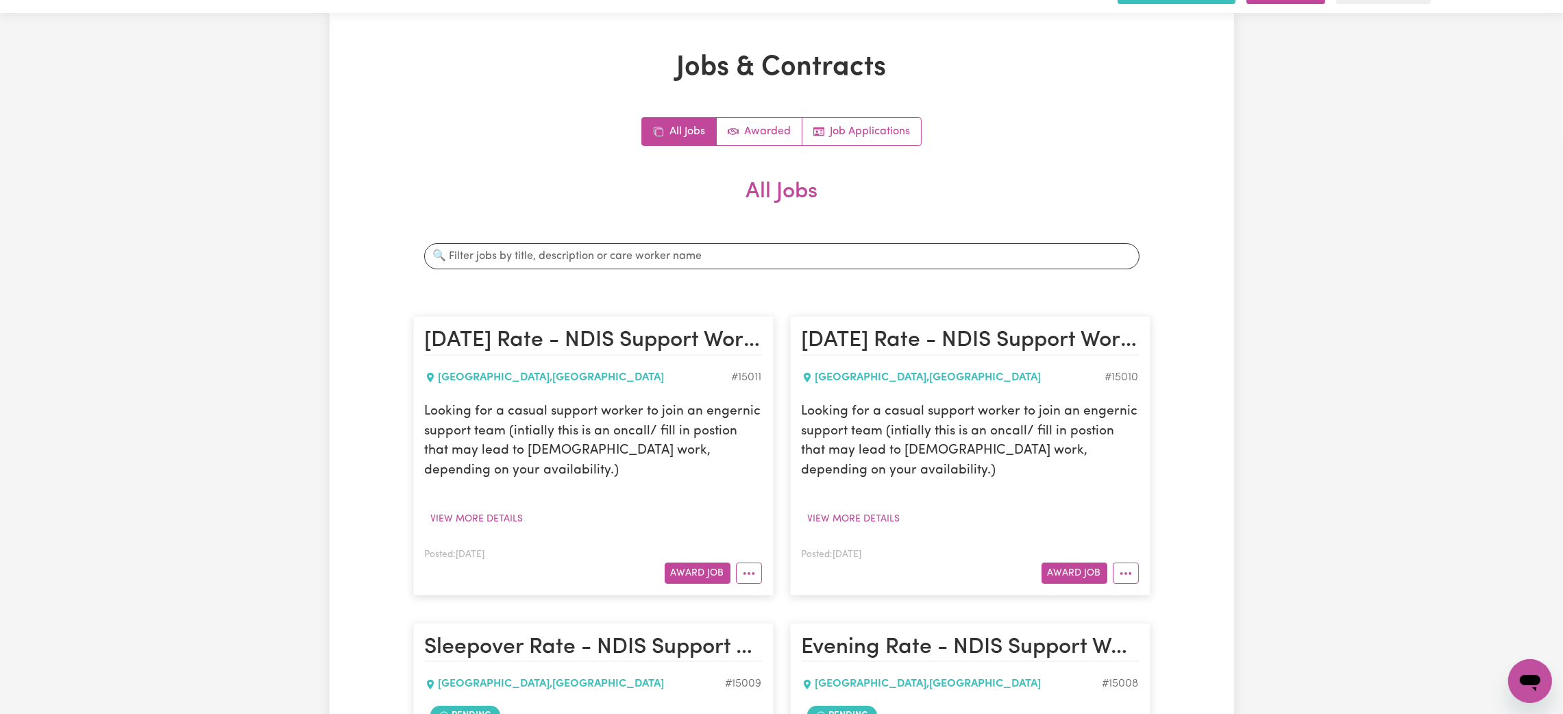
scroll to position [0, 0]
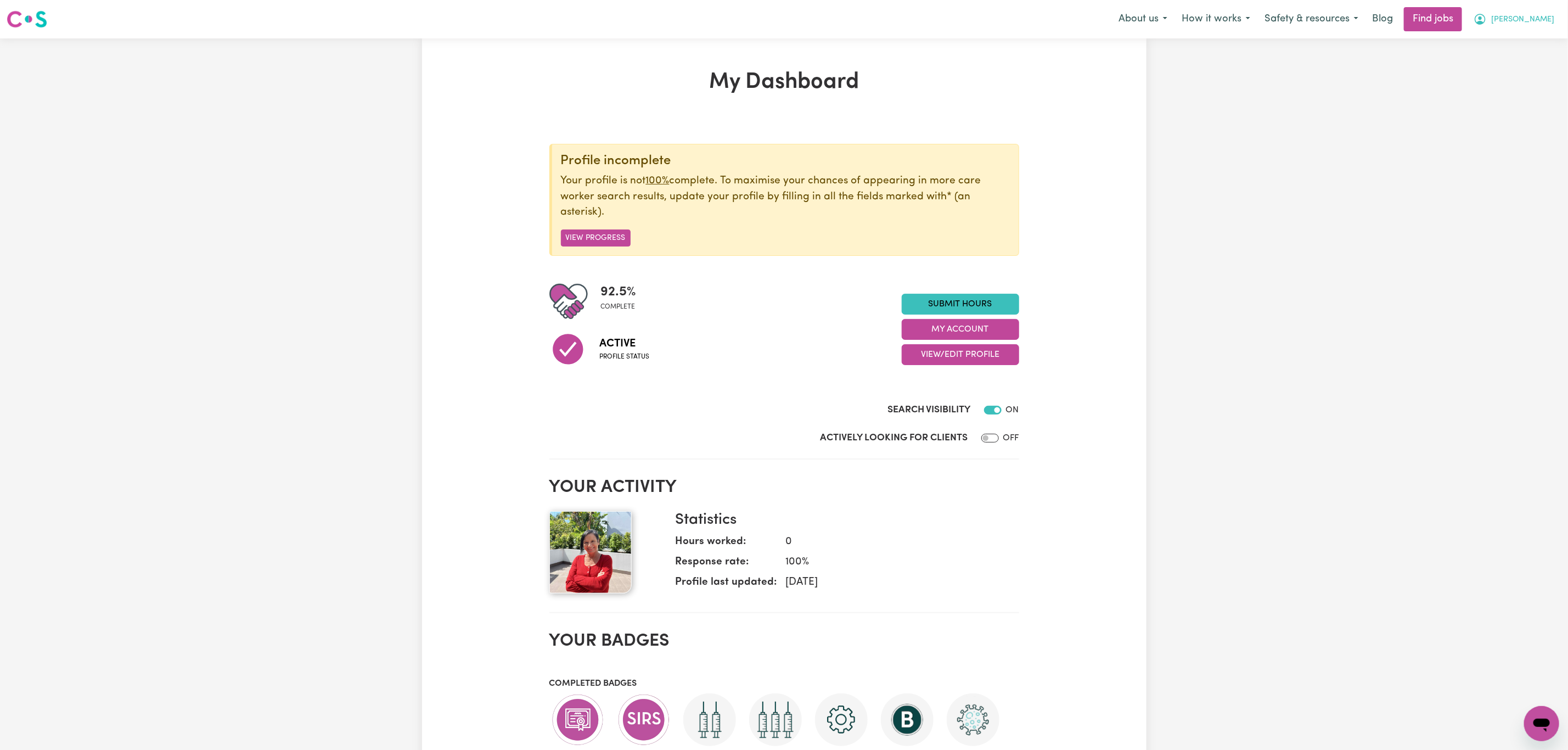
drag, startPoint x: 1547, startPoint y: 23, endPoint x: 1543, endPoint y: 28, distance: 6.4
click at [1546, 23] on span "Cassandra" at bounding box center [1522, 19] width 63 height 12
click at [1519, 83] on link "Logout" at bounding box center [1517, 84] width 86 height 21
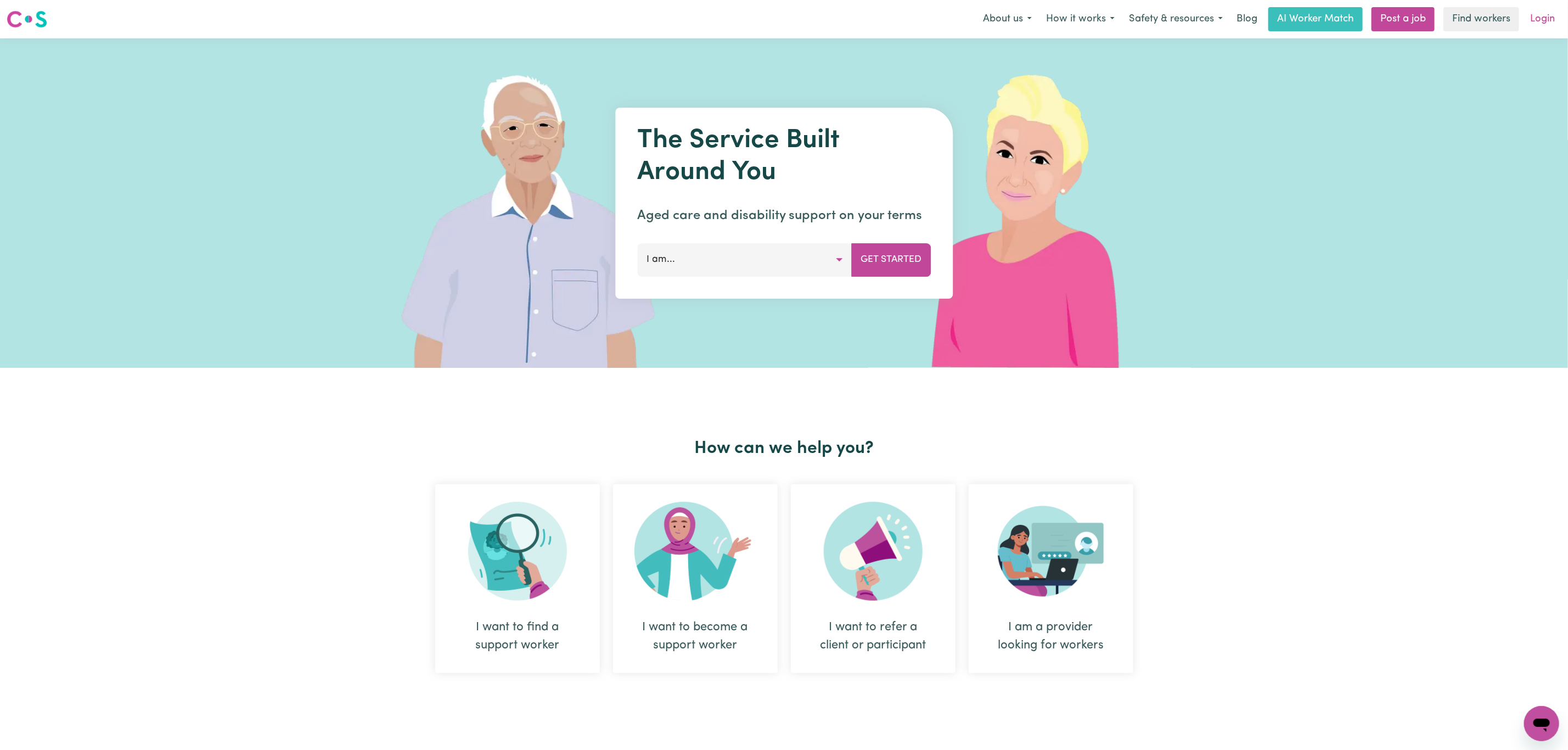
click at [1536, 22] on link "Login" at bounding box center [1542, 19] width 38 height 24
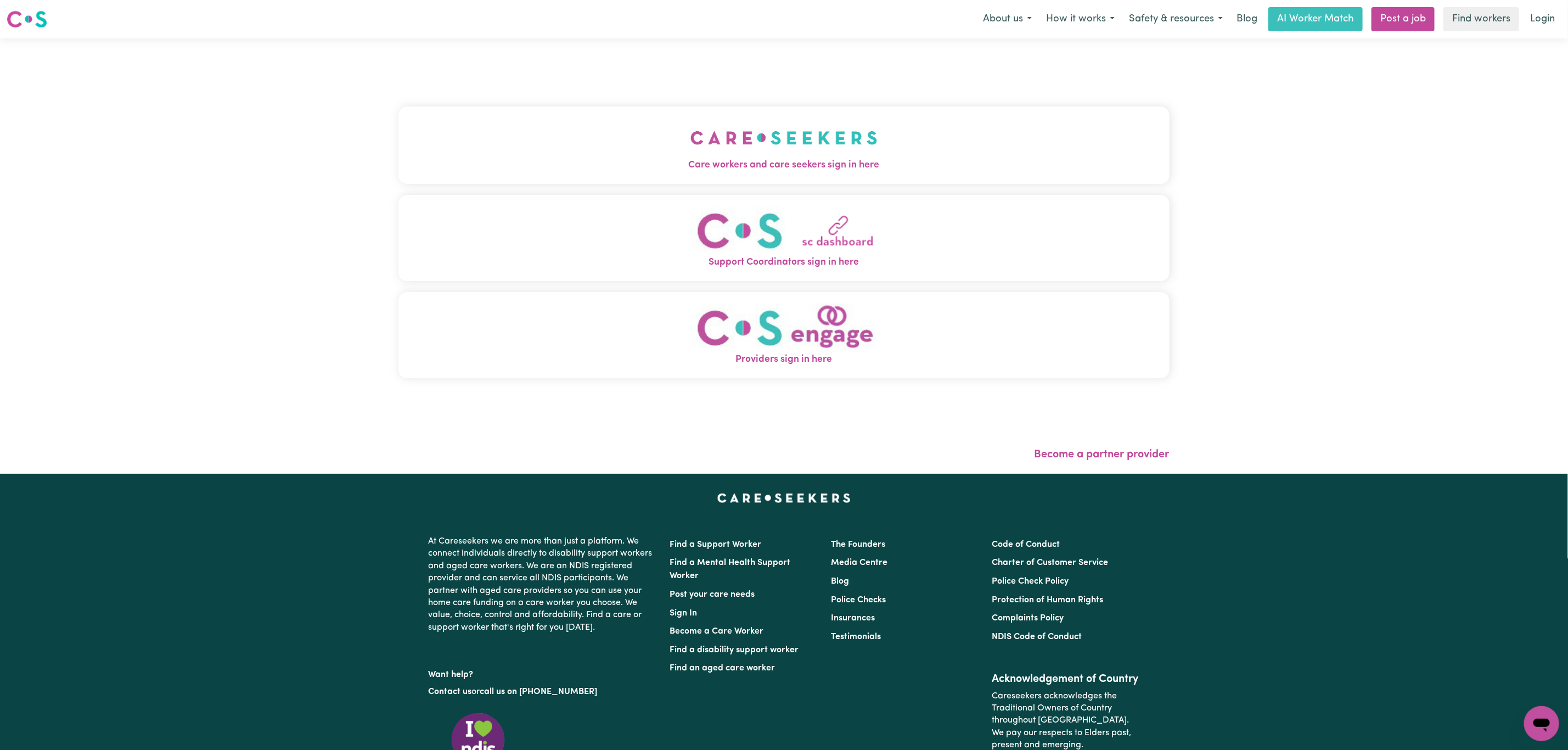
click at [718, 119] on img "Care workers and care seekers sign in here" at bounding box center [784, 138] width 187 height 41
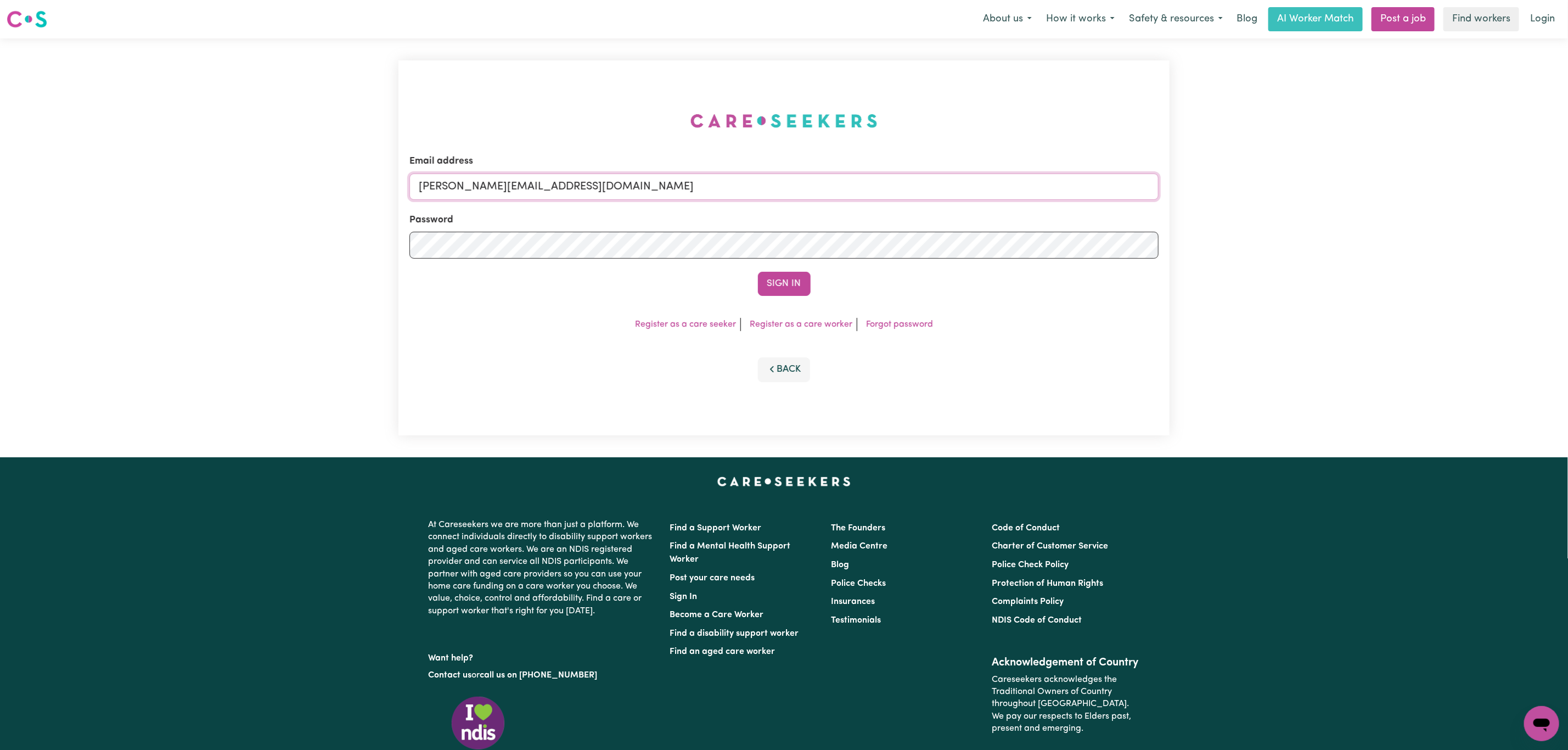
click at [443, 196] on input "mikayla+engage@careseekers.com.au" at bounding box center [783, 187] width 749 height 26
drag, startPoint x: 476, startPoint y: 187, endPoint x: 661, endPoint y: 184, distance: 185.0
click at [631, 188] on input "superuser~mikayla@careseekers.com.au" at bounding box center [783, 187] width 749 height 26
type input "superuser~atimasaxena@hotmail.com"
click at [790, 277] on button "Sign In" at bounding box center [784, 284] width 53 height 24
